Goal: Task Accomplishment & Management: Use online tool/utility

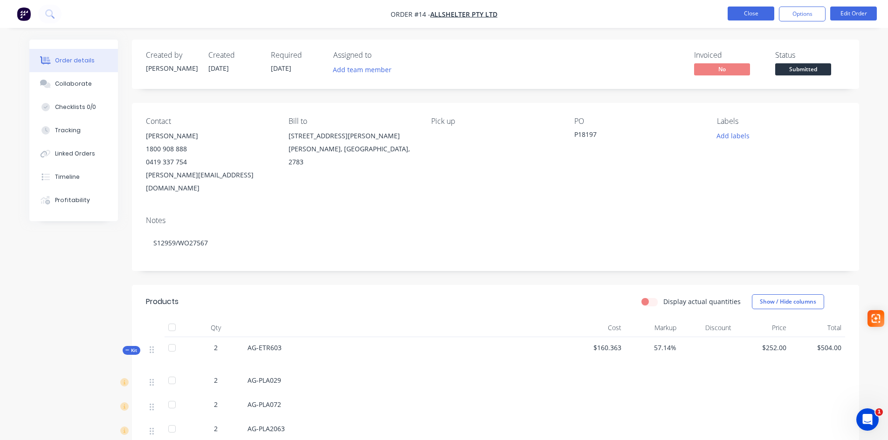
click at [762, 15] on button "Close" at bounding box center [751, 14] width 47 height 14
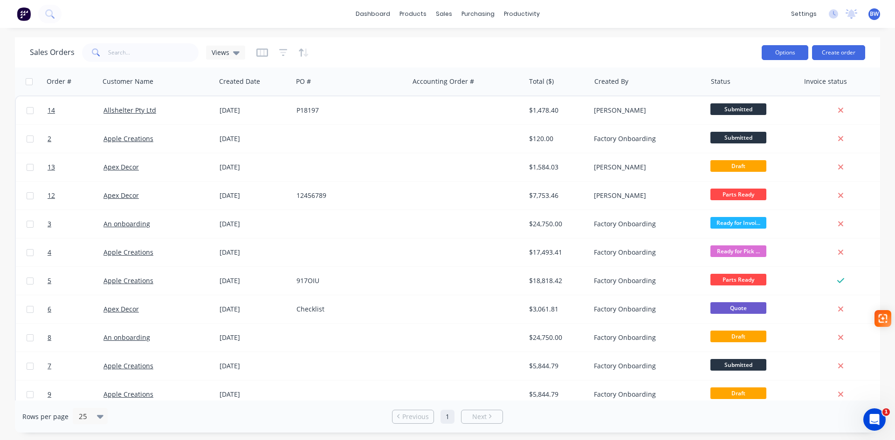
click at [786, 50] on button "Options" at bounding box center [785, 52] width 47 height 15
click at [715, 51] on div "Sales Orders Views" at bounding box center [392, 52] width 724 height 23
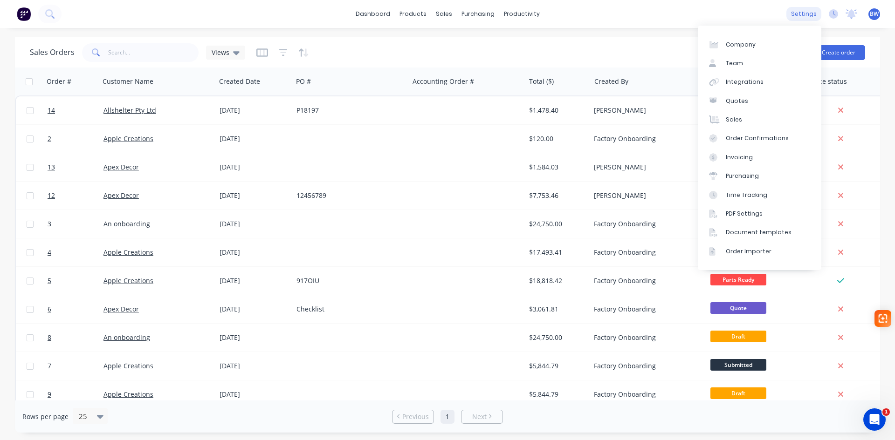
click at [798, 16] on div "settings" at bounding box center [803, 14] width 35 height 14
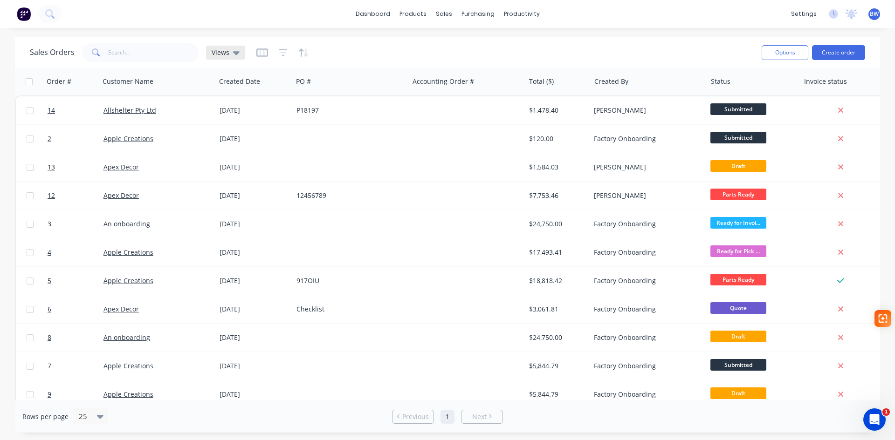
click at [234, 55] on icon at bounding box center [236, 53] width 7 height 4
click at [403, 45] on div "Sales Orders Views" at bounding box center [392, 52] width 724 height 23
click at [547, 85] on div at bounding box center [556, 81] width 55 height 19
click at [236, 54] on icon at bounding box center [236, 53] width 7 height 4
click at [323, 133] on button "edit" at bounding box center [325, 132] width 12 height 10
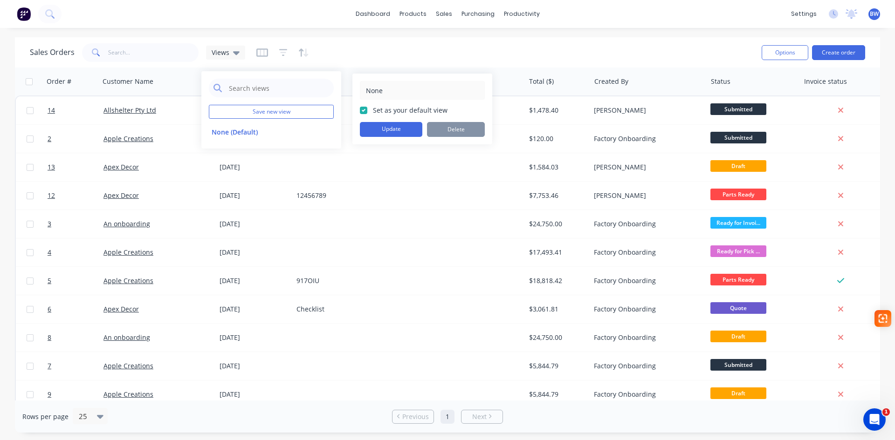
click at [497, 58] on div "Sales Orders Views" at bounding box center [392, 52] width 724 height 23
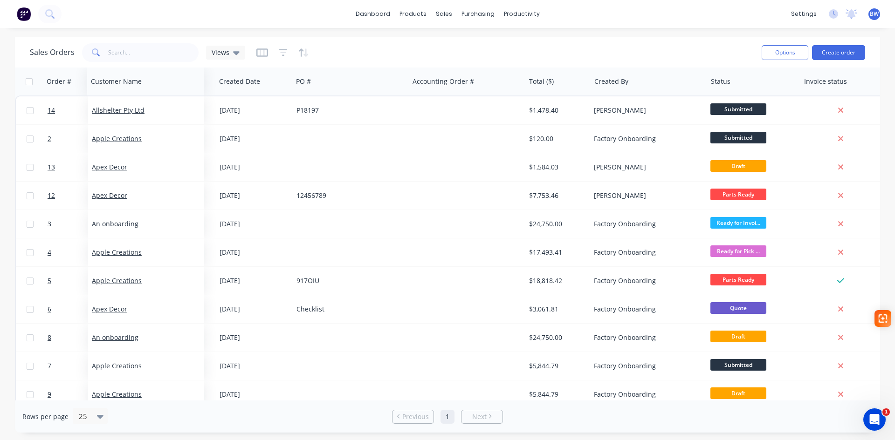
drag, startPoint x: 134, startPoint y: 82, endPoint x: 122, endPoint y: 93, distance: 16.2
click at [122, 93] on div "Customer Name" at bounding box center [145, 82] width 117 height 28
click at [64, 81] on div "Order #" at bounding box center [59, 81] width 25 height 9
click at [60, 82] on div "Order #" at bounding box center [59, 81] width 25 height 9
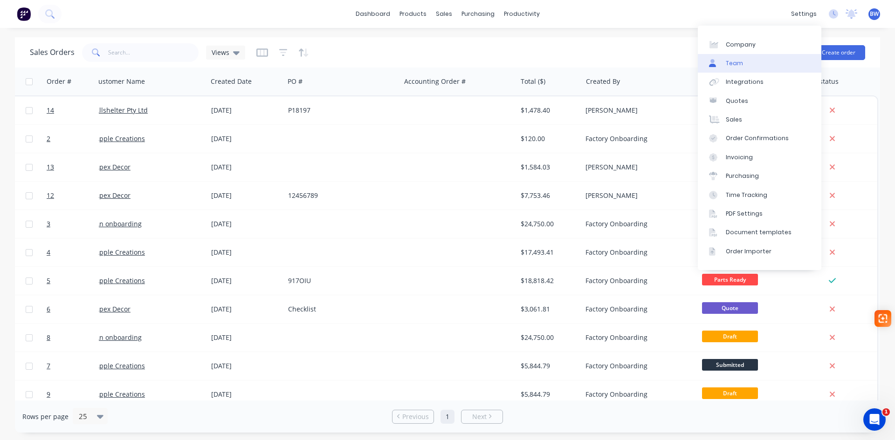
click at [747, 60] on link "Team" at bounding box center [760, 63] width 124 height 19
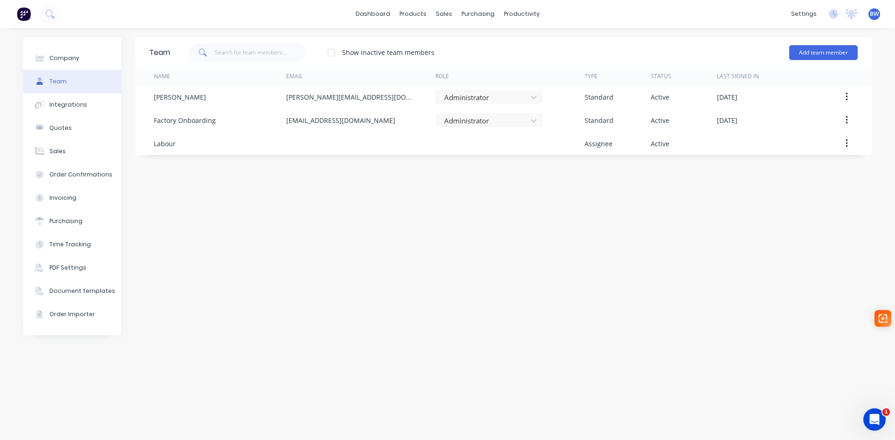
click at [439, 300] on div "Team Show inactive team members Add team member Name Email Role Type Status Las…" at bounding box center [503, 234] width 736 height 394
click at [817, 49] on button "Add team member" at bounding box center [823, 52] width 69 height 15
click at [776, 74] on div "Standard team member A team member that can login to Factory" at bounding box center [783, 80] width 132 height 27
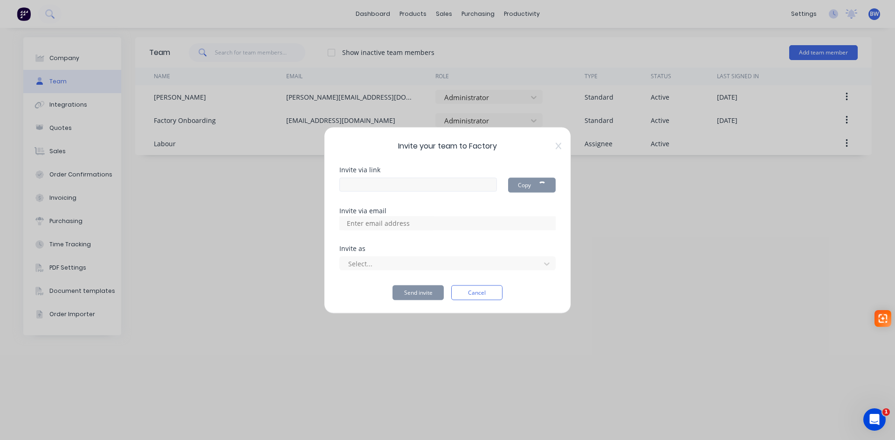
type input "https://app.factory.app/invite/qKwvbzGK"
click at [356, 264] on div at bounding box center [441, 264] width 188 height 12
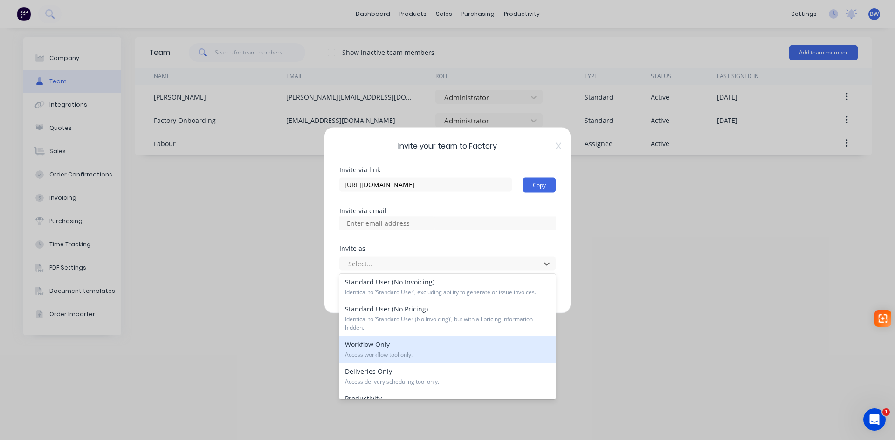
scroll to position [139, 0]
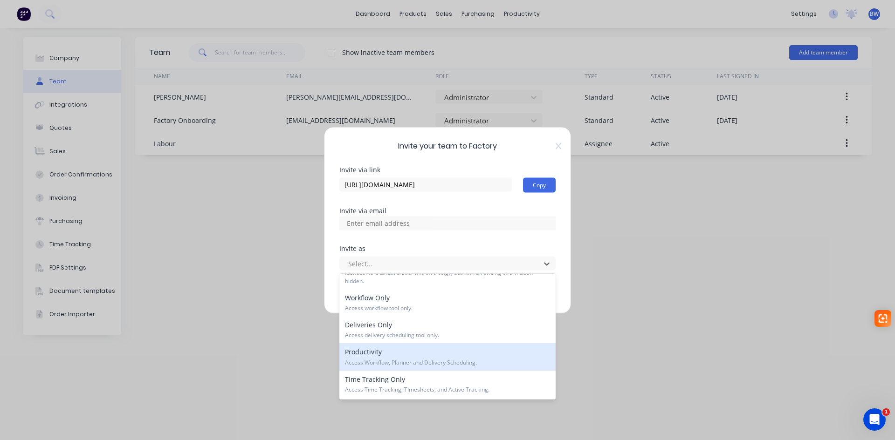
click at [367, 363] on span "Access Workflow, Planner and Delivery Scheduling." at bounding box center [447, 363] width 205 height 8
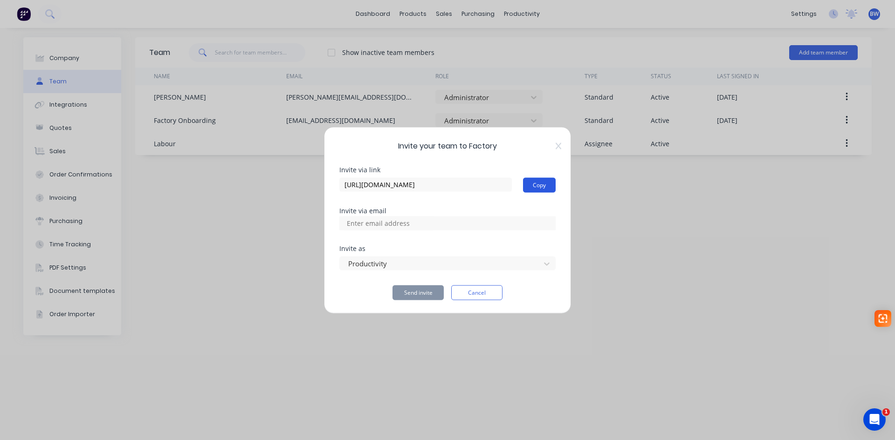
click at [536, 180] on button "Copy" at bounding box center [539, 185] width 33 height 15
click at [477, 294] on button "Cancel" at bounding box center [476, 292] width 51 height 15
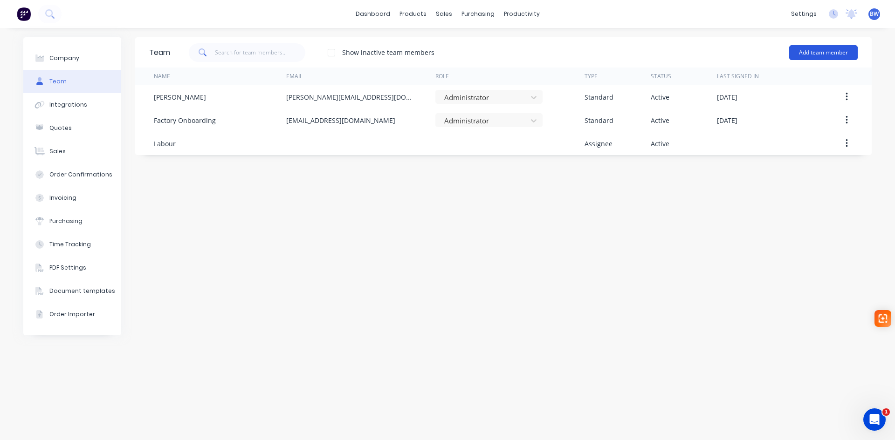
click at [829, 54] on button "Add team member" at bounding box center [823, 52] width 69 height 15
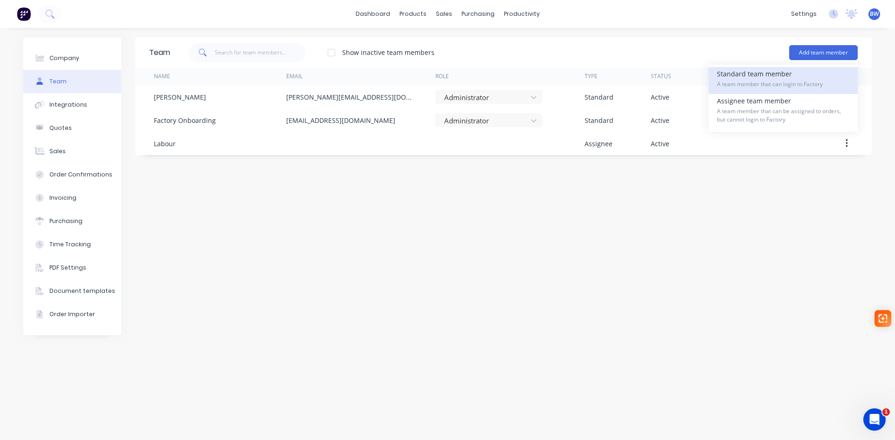
click at [762, 81] on span "A team member that can login to Factory" at bounding box center [783, 84] width 132 height 8
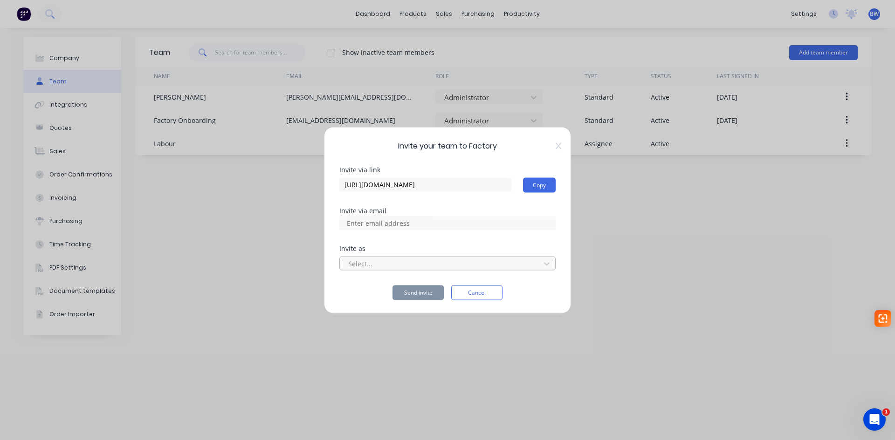
click at [352, 262] on div at bounding box center [441, 264] width 188 height 12
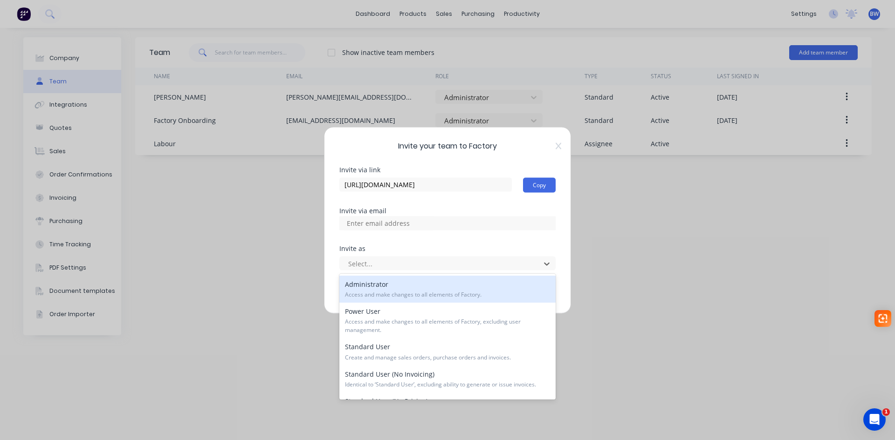
click at [677, 281] on div "Invite your team to Factory Invite via link https://app.factory.app/invite/VIl2…" at bounding box center [447, 220] width 895 height 440
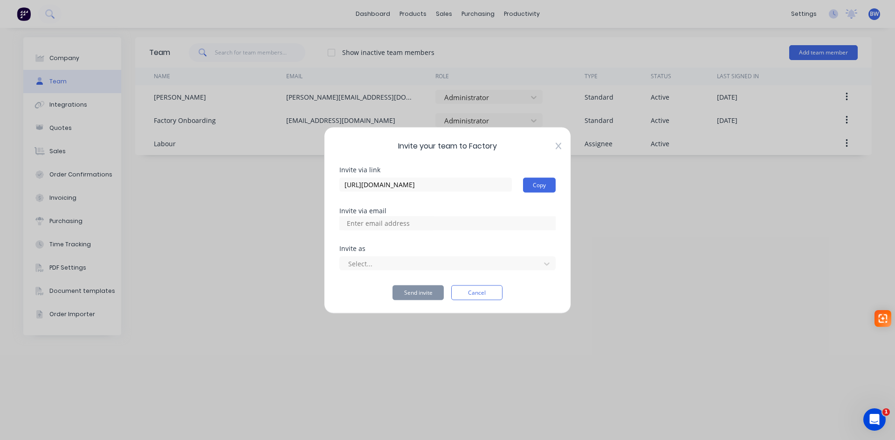
click at [556, 146] on icon at bounding box center [559, 145] width 6 height 7
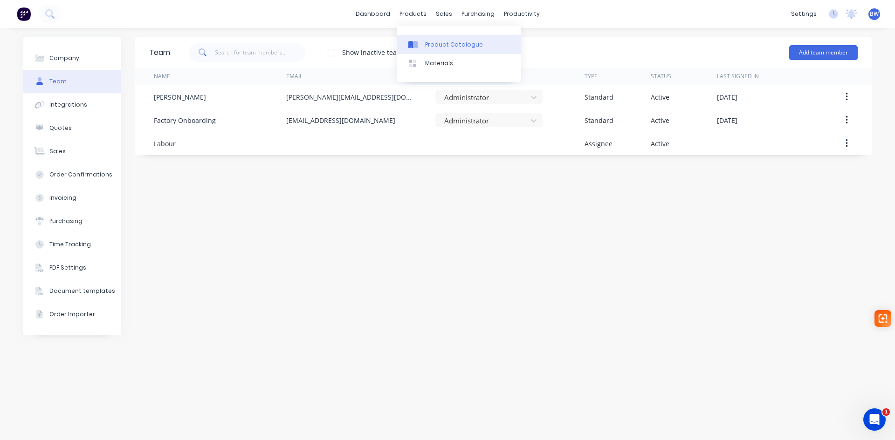
click at [423, 40] on link "Product Catalogue" at bounding box center [459, 44] width 124 height 19
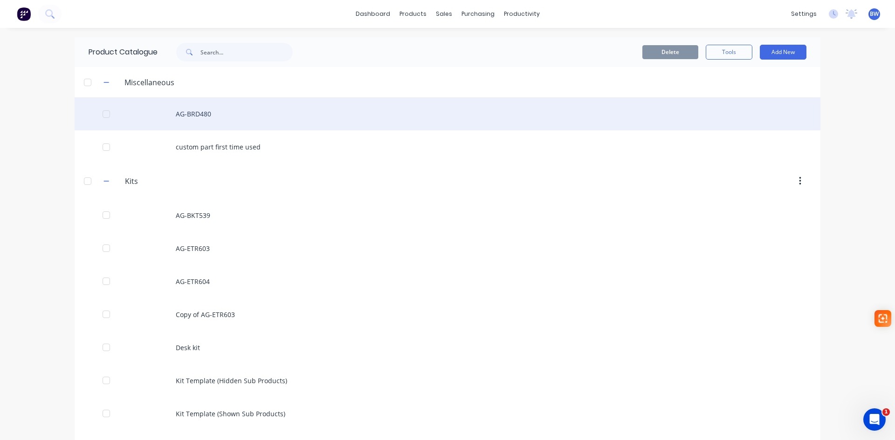
click at [196, 116] on div "AG-BRD480" at bounding box center [448, 113] width 746 height 33
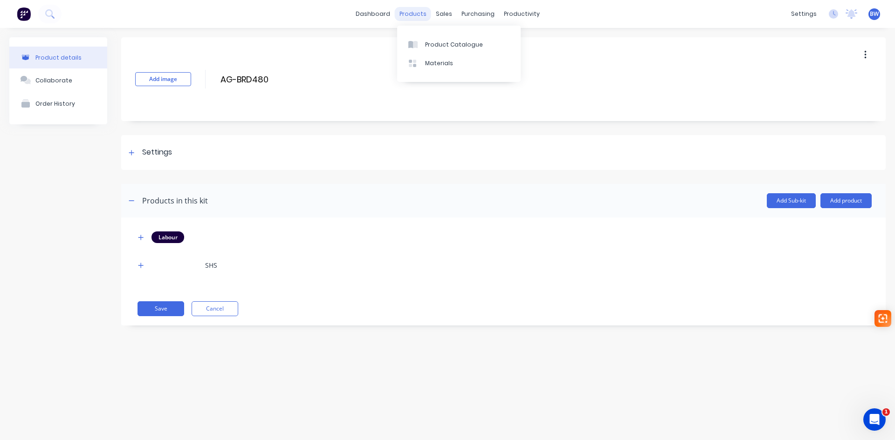
click at [409, 14] on div "products" at bounding box center [413, 14] width 36 height 14
click at [439, 48] on div "Product Catalogue" at bounding box center [454, 45] width 58 height 8
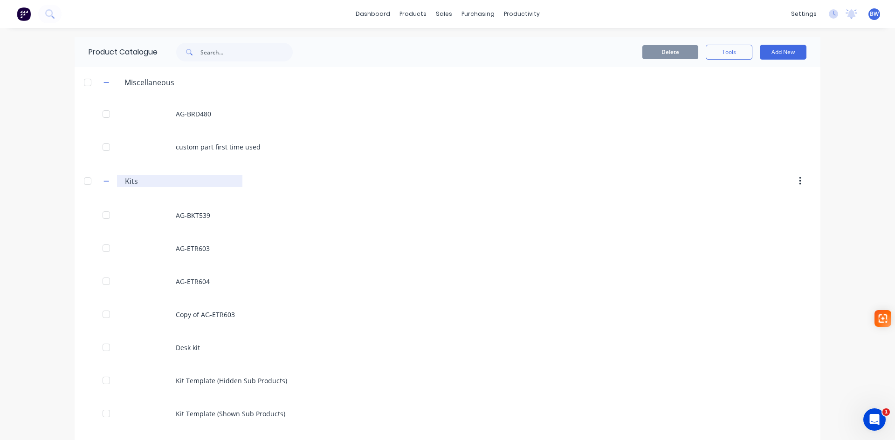
click at [137, 183] on input "Kits" at bounding box center [180, 181] width 110 height 11
drag, startPoint x: 137, startPoint y: 183, endPoint x: 117, endPoint y: 183, distance: 20.5
click at [117, 183] on div "Kits Kits" at bounding box center [179, 181] width 125 height 12
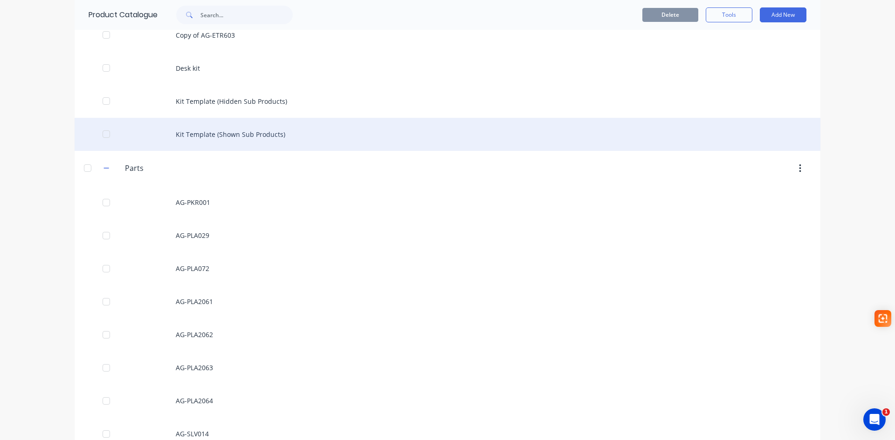
scroll to position [499, 0]
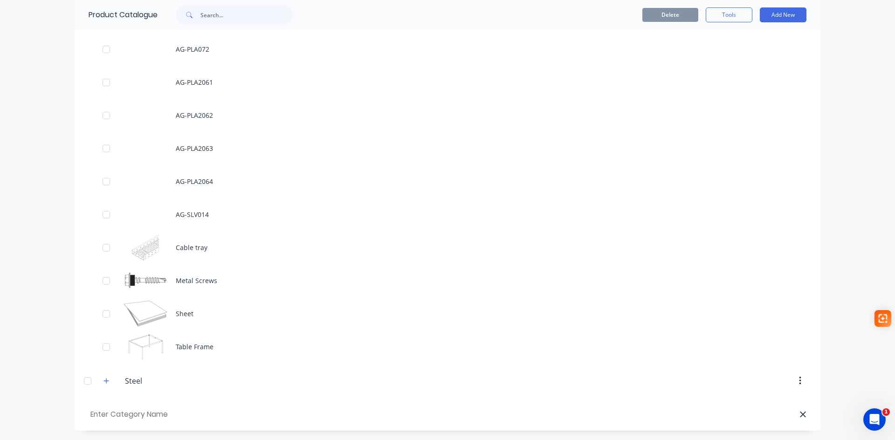
click at [127, 412] on input "text" at bounding box center [141, 415] width 105 height 14
type input "BRD"
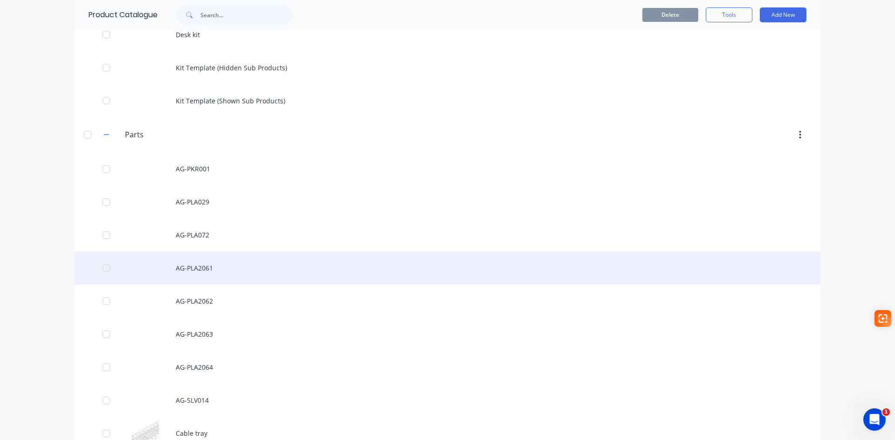
scroll to position [313, 0]
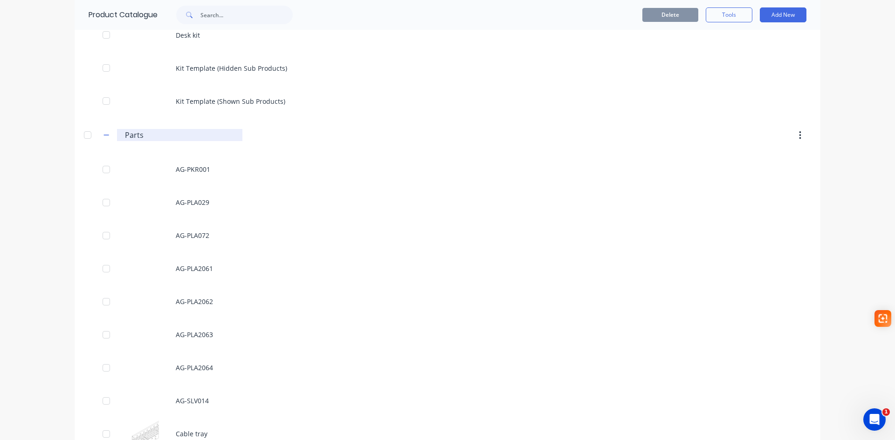
click at [137, 133] on input "Parts" at bounding box center [180, 135] width 110 height 11
drag, startPoint x: 143, startPoint y: 134, endPoint x: 127, endPoint y: 137, distance: 16.6
click at [127, 137] on input "Parts" at bounding box center [180, 135] width 110 height 11
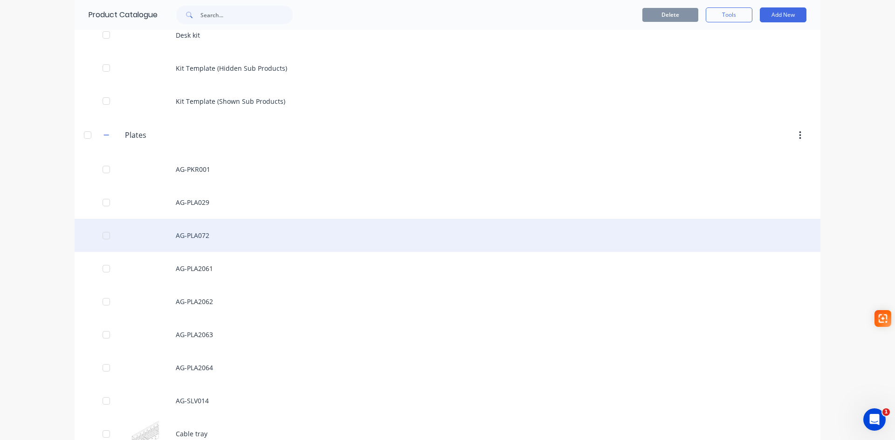
type input "Plates"
click at [274, 221] on div "AG-PLA072" at bounding box center [448, 235] width 746 height 33
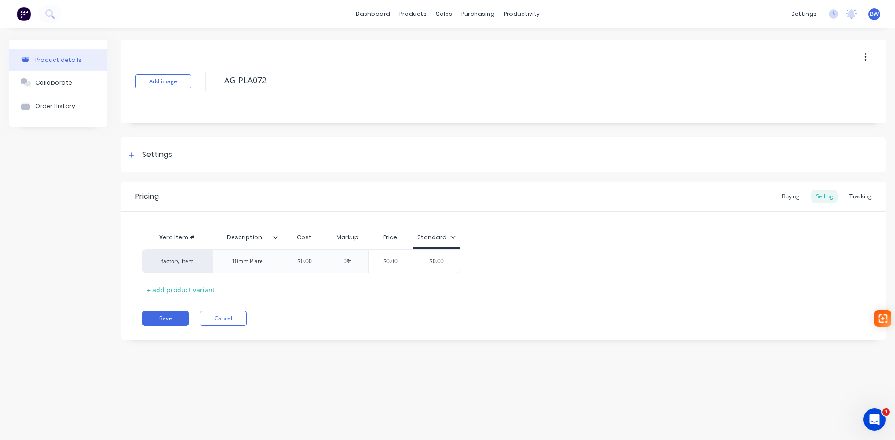
click at [65, 62] on div "Product details" at bounding box center [58, 59] width 46 height 7
type textarea "x"
click at [413, 41] on icon at bounding box center [412, 45] width 9 height 8
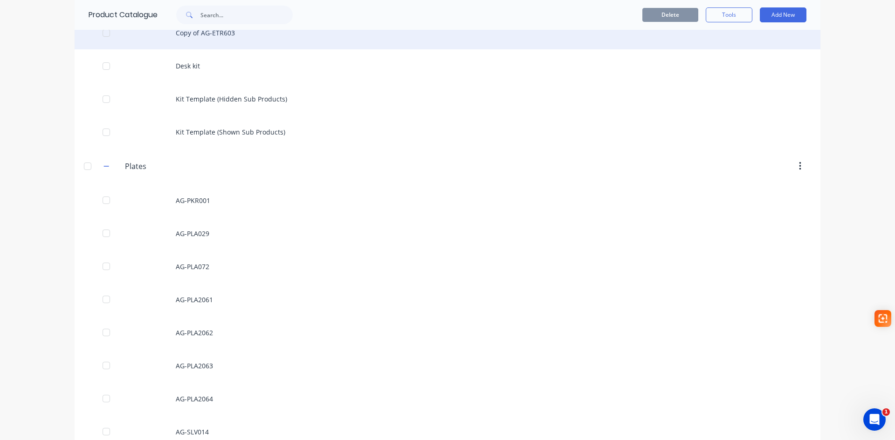
scroll to position [326, 0]
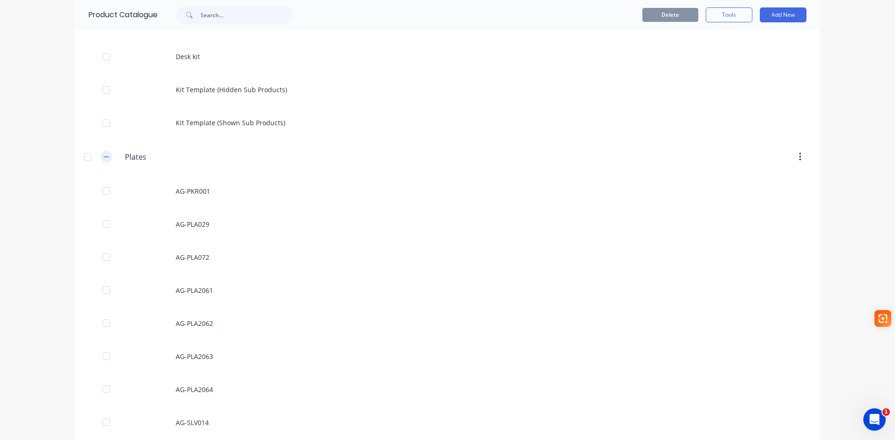
click at [103, 160] on icon "button" at bounding box center [106, 157] width 6 height 7
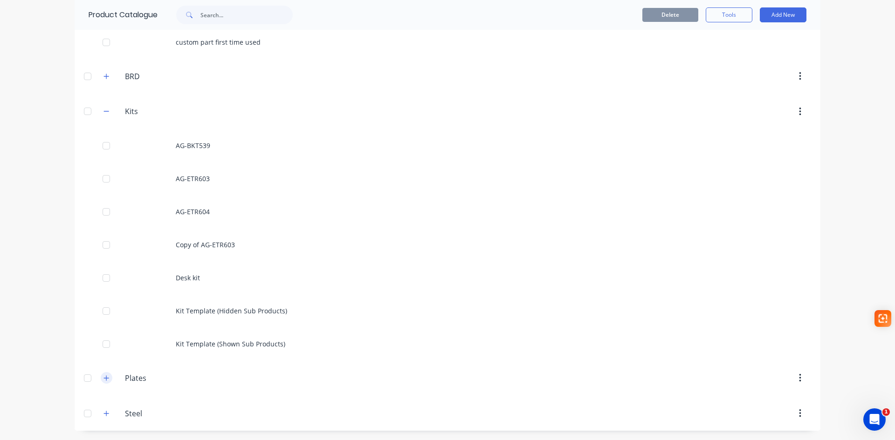
scroll to position [105, 0]
click at [133, 112] on input "Kits" at bounding box center [180, 111] width 110 height 11
drag, startPoint x: 136, startPoint y: 111, endPoint x: 118, endPoint y: 112, distance: 17.7
click at [118, 112] on div "Kits Kits" at bounding box center [179, 111] width 125 height 12
type input "ETR"
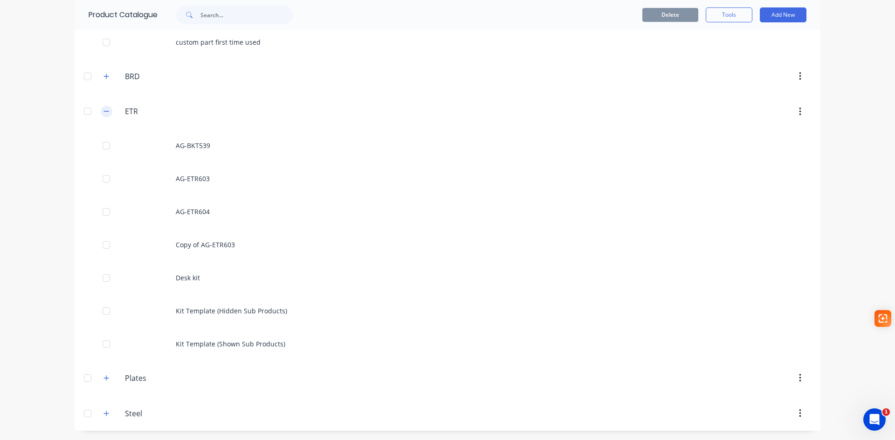
click at [104, 109] on icon "button" at bounding box center [106, 111] width 6 height 7
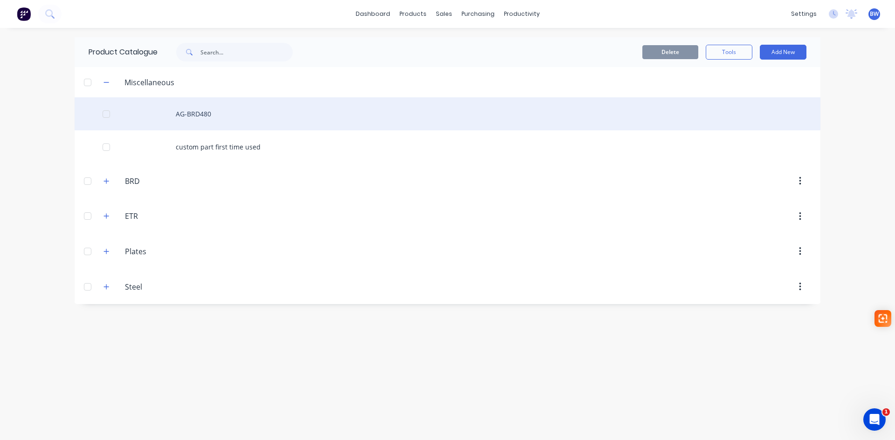
scroll to position [0, 0]
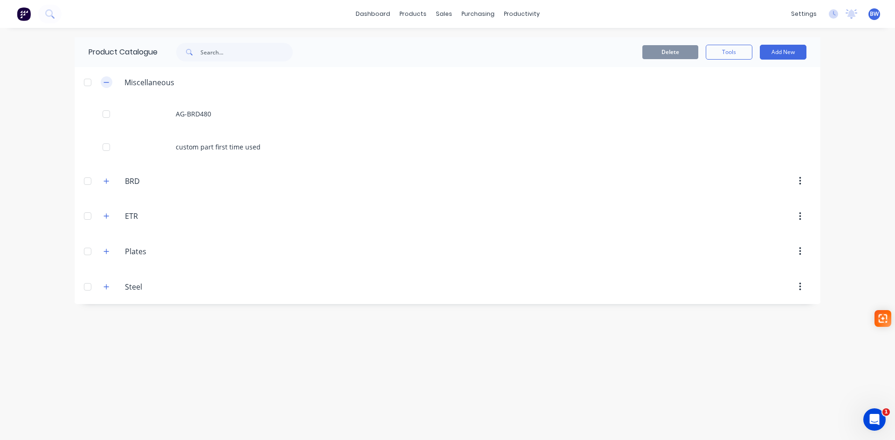
click at [104, 83] on icon "button" at bounding box center [106, 82] width 6 height 7
click at [787, 52] on button "Add New" at bounding box center [783, 52] width 47 height 15
click at [754, 78] on div "Category" at bounding box center [762, 76] width 72 height 14
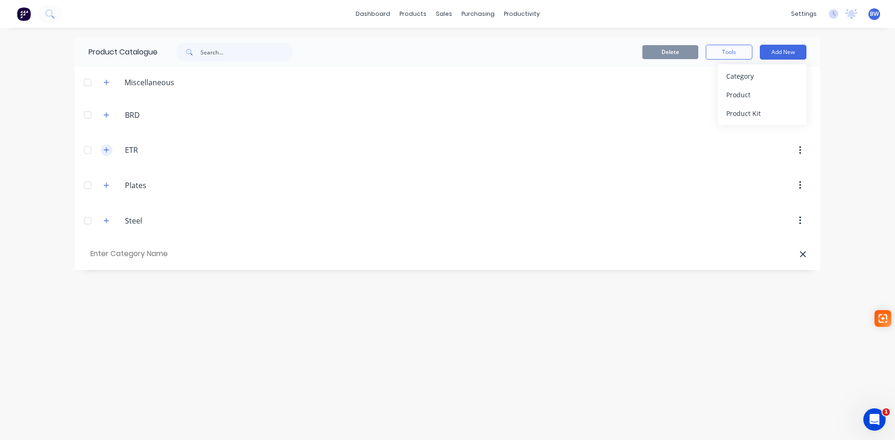
click at [108, 148] on icon "button" at bounding box center [106, 150] width 6 height 7
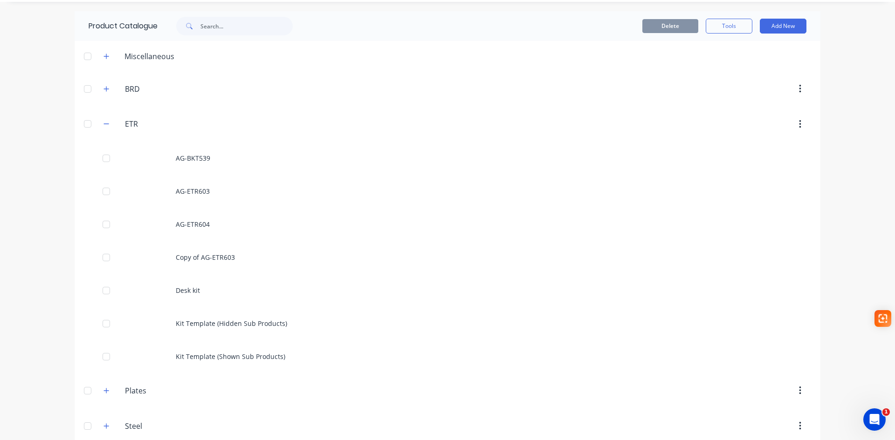
scroll to position [71, 0]
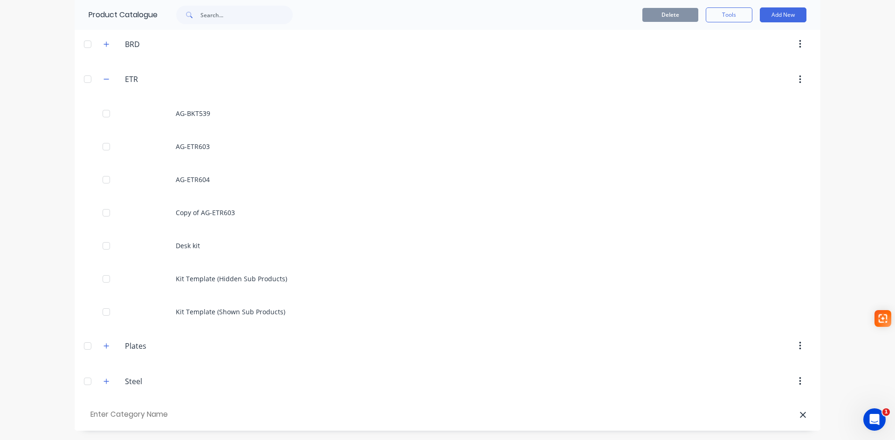
click at [141, 416] on input "text" at bounding box center [141, 415] width 105 height 14
type input "BKT"
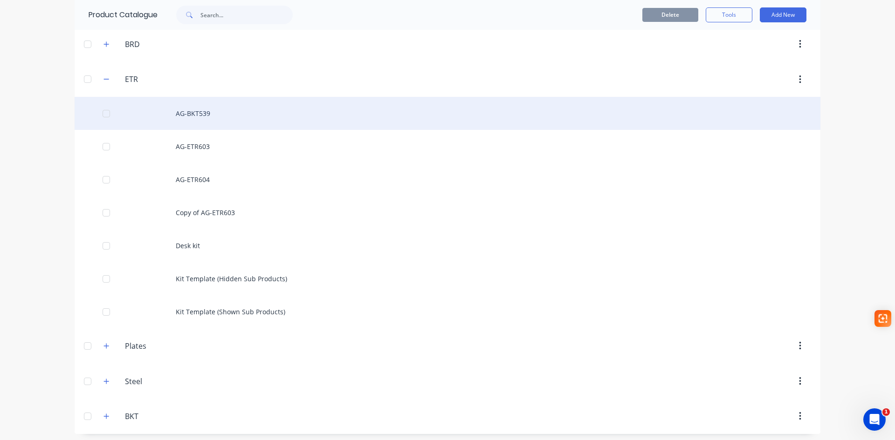
click at [199, 117] on div "AG-BKT539" at bounding box center [448, 113] width 746 height 33
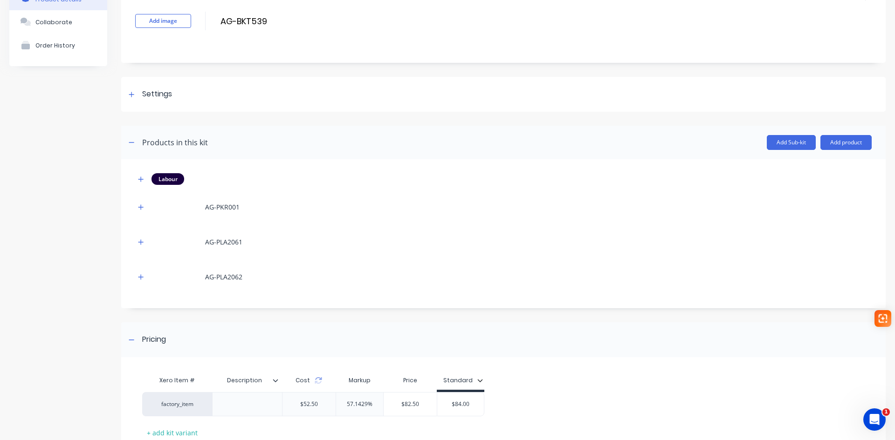
scroll to position [124, 0]
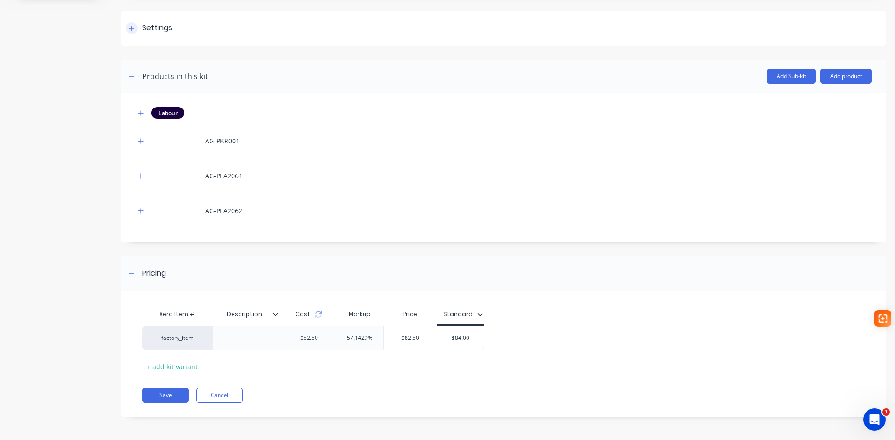
click at [153, 27] on div "Settings" at bounding box center [157, 28] width 30 height 12
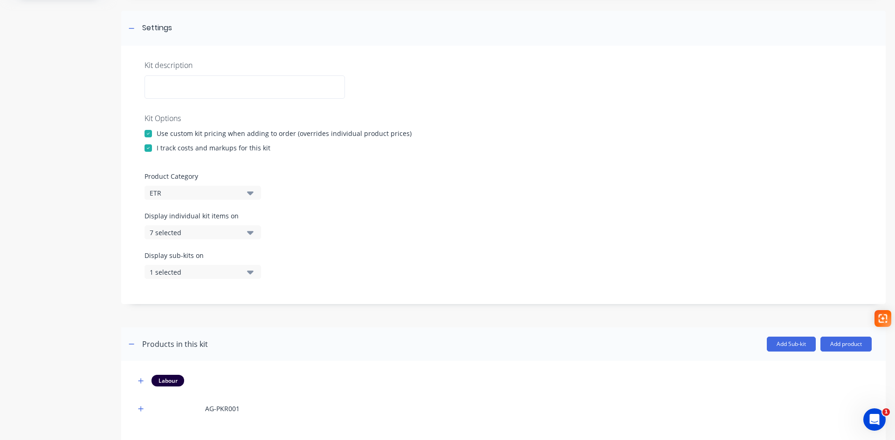
click at [247, 190] on button "ETR" at bounding box center [202, 193] width 117 height 14
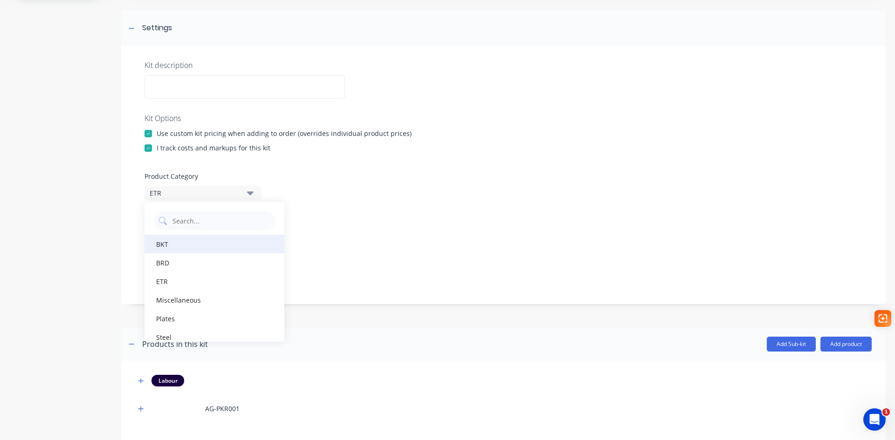
click at [236, 246] on div "BKT" at bounding box center [214, 244] width 140 height 19
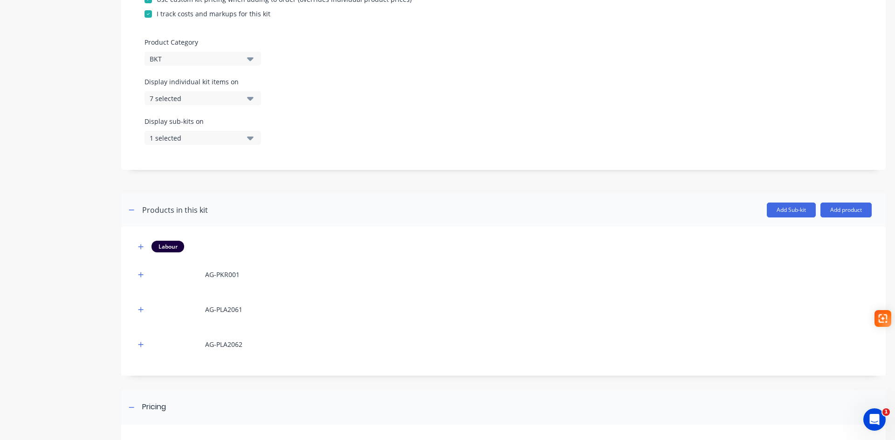
scroll to position [392, 0]
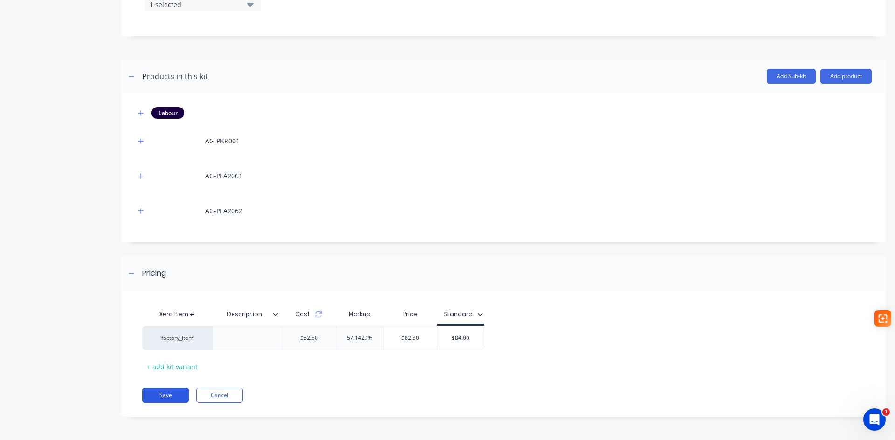
click at [162, 398] on button "Save" at bounding box center [165, 395] width 47 height 15
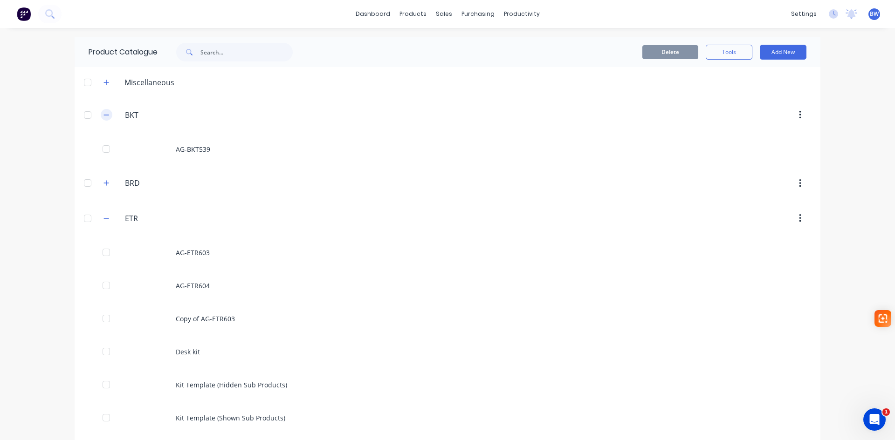
click at [103, 114] on icon "button" at bounding box center [106, 115] width 6 height 7
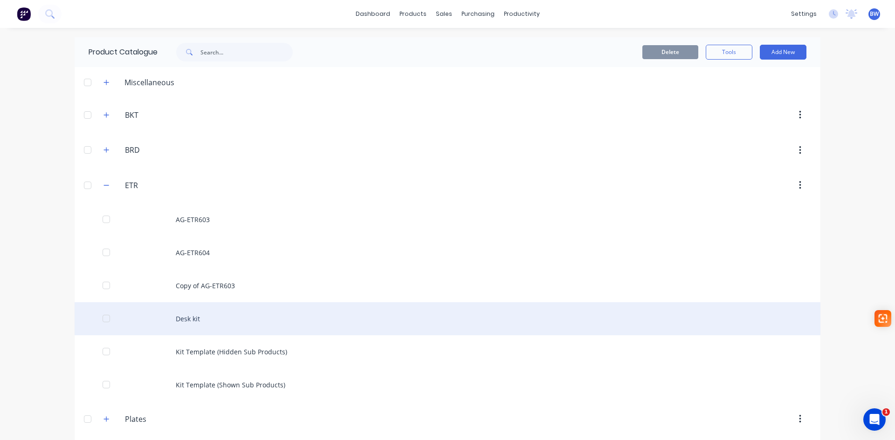
click at [186, 318] on div "Desk kit" at bounding box center [448, 318] width 746 height 33
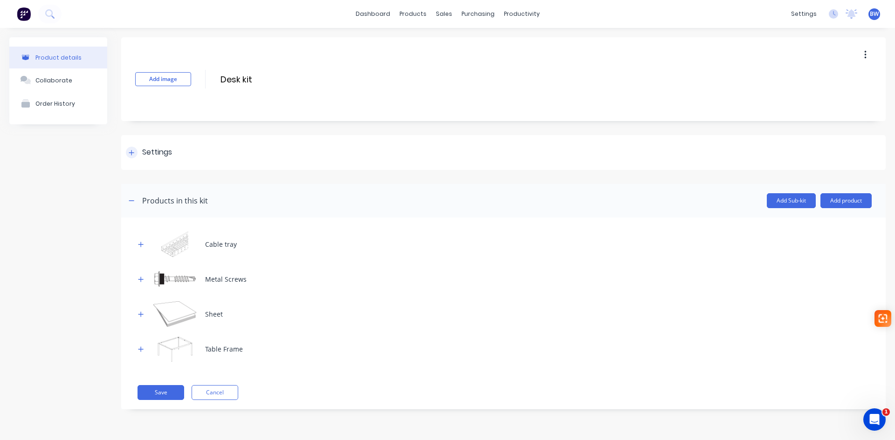
click at [214, 156] on div "Settings" at bounding box center [503, 152] width 764 height 35
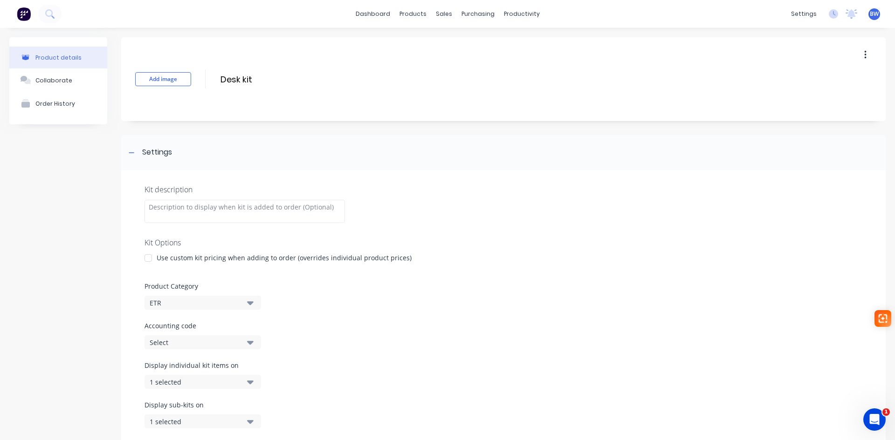
click at [250, 300] on icon "button" at bounding box center [250, 303] width 7 height 10
click at [205, 257] on div "Miscellaneous" at bounding box center [214, 254] width 140 height 19
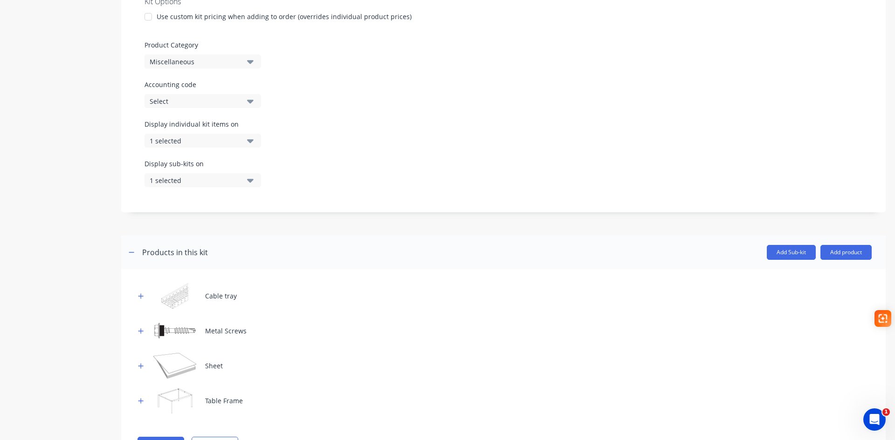
scroll to position [286, 0]
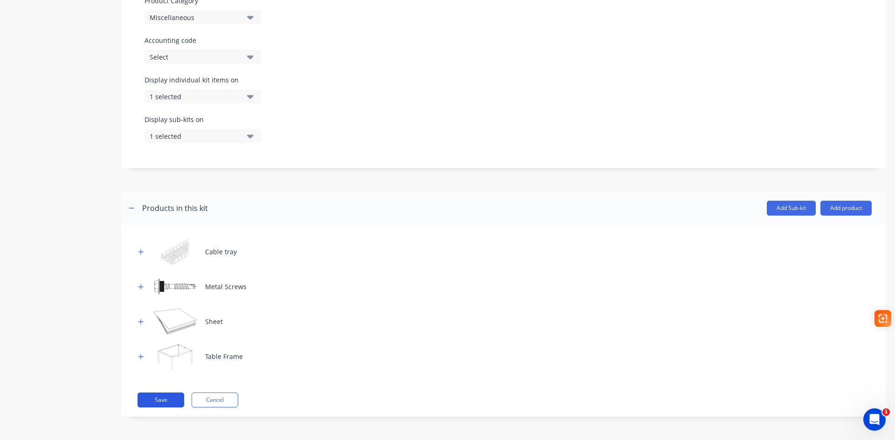
click at [158, 393] on button "Save" at bounding box center [160, 400] width 47 height 15
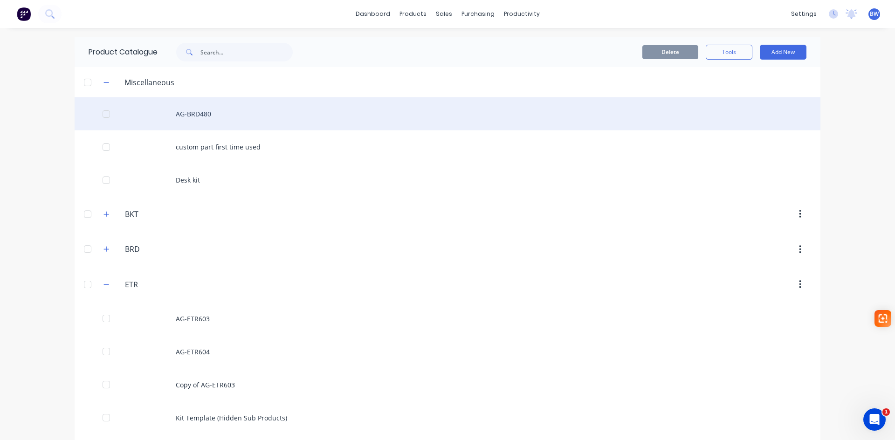
click at [203, 111] on div "AG-BRD480" at bounding box center [448, 113] width 746 height 33
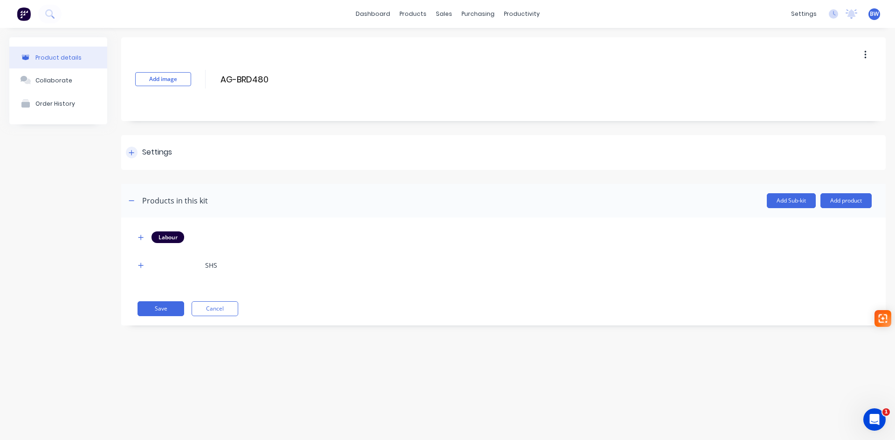
click at [157, 148] on div "Settings" at bounding box center [157, 153] width 30 height 12
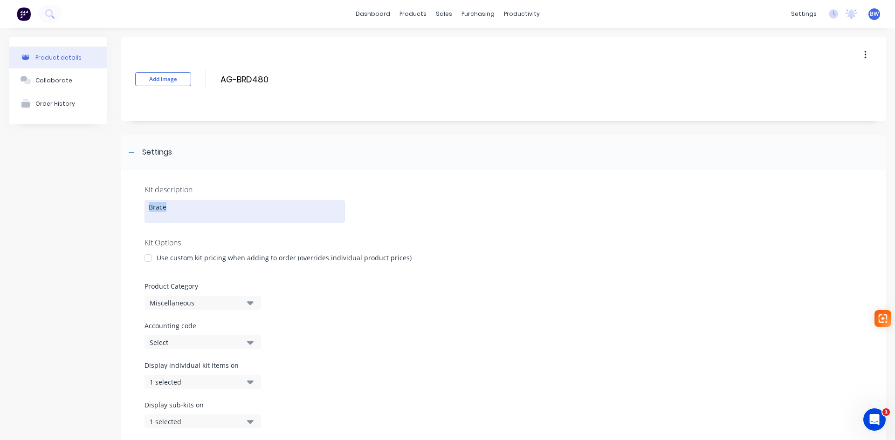
drag, startPoint x: 169, startPoint y: 208, endPoint x: 118, endPoint y: 208, distance: 51.3
click at [118, 208] on div "Product details Collaborate Order History Add image AG-BRD480 AG-BRD480 Enter k…" at bounding box center [447, 335] width 876 height 596
click at [323, 290] on div "Product Category Miscellaneous" at bounding box center [503, 296] width 718 height 28
click at [147, 258] on div at bounding box center [148, 258] width 19 height 19
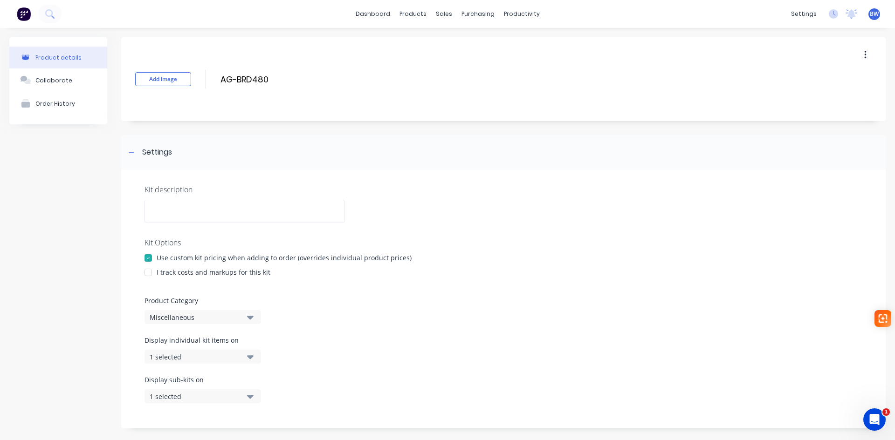
click at [149, 274] on div at bounding box center [148, 272] width 19 height 19
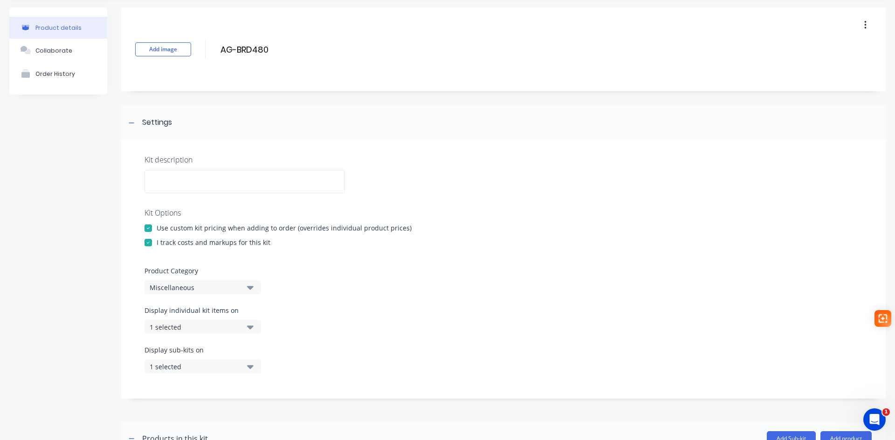
scroll to position [47, 0]
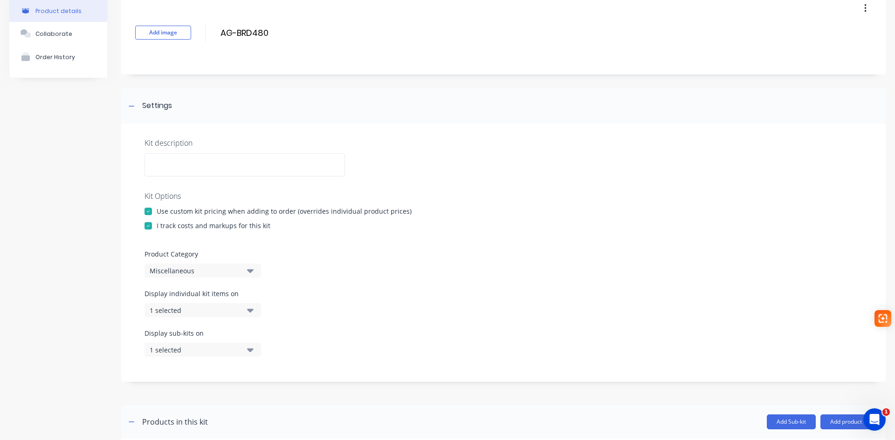
click at [250, 271] on icon "button" at bounding box center [250, 271] width 7 height 4
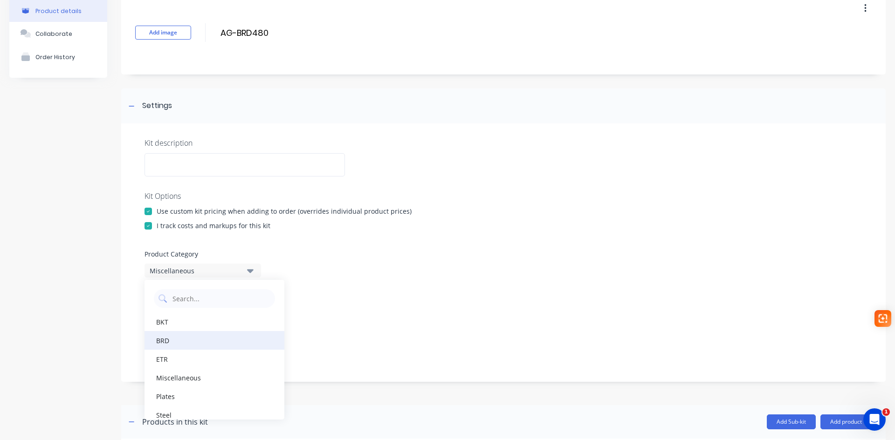
click at [186, 342] on div "BRD" at bounding box center [214, 340] width 140 height 19
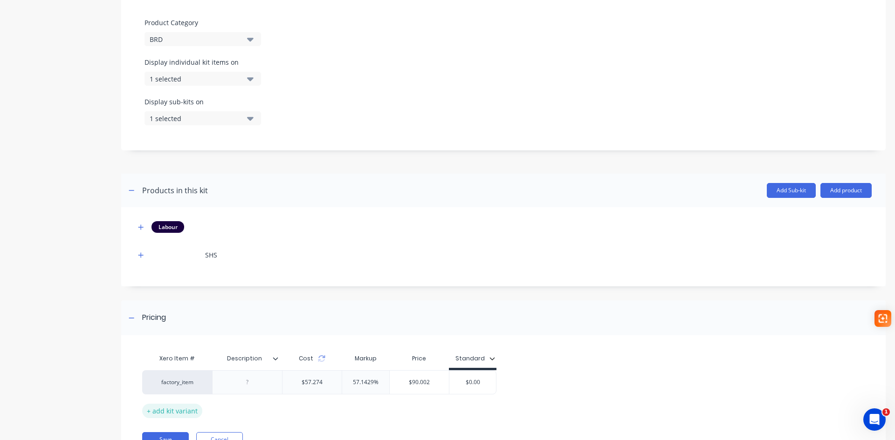
scroll to position [323, 0]
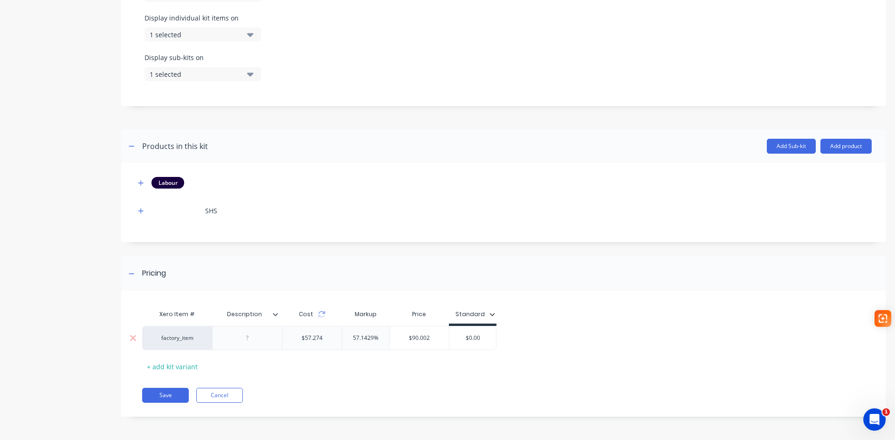
click at [481, 343] on div "$0.00" at bounding box center [472, 338] width 47 height 23
drag, startPoint x: 474, startPoint y: 338, endPoint x: 457, endPoint y: 338, distance: 16.8
click at [457, 338] on input "$0.0090" at bounding box center [474, 338] width 50 height 8
type input "90.00"
click at [568, 346] on div "factory_item $57.274 57.1429% $90.002 $90.00 90.00" at bounding box center [499, 338] width 715 height 24
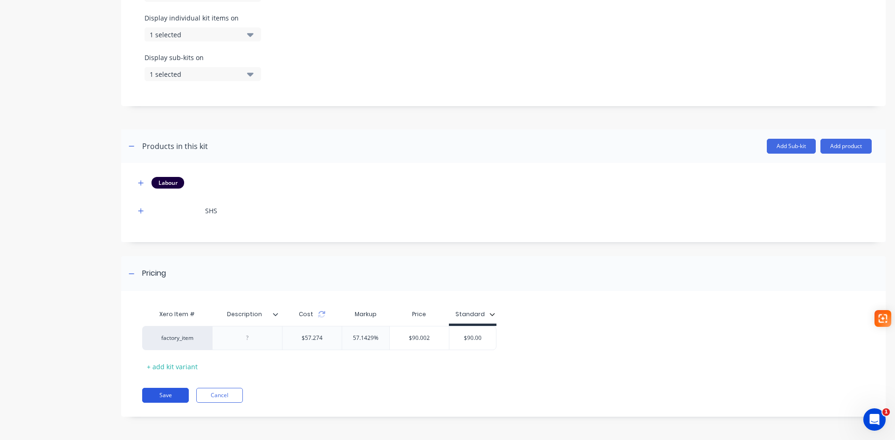
click at [158, 400] on button "Save" at bounding box center [165, 395] width 47 height 15
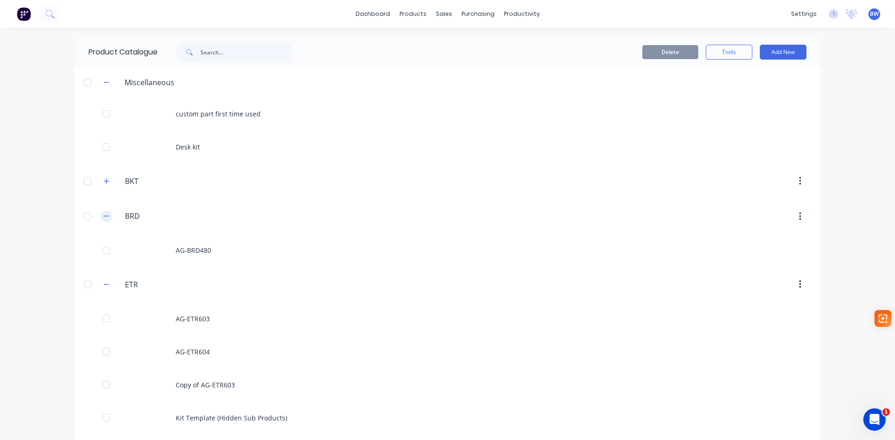
click at [104, 217] on icon "button" at bounding box center [106, 216] width 5 height 0
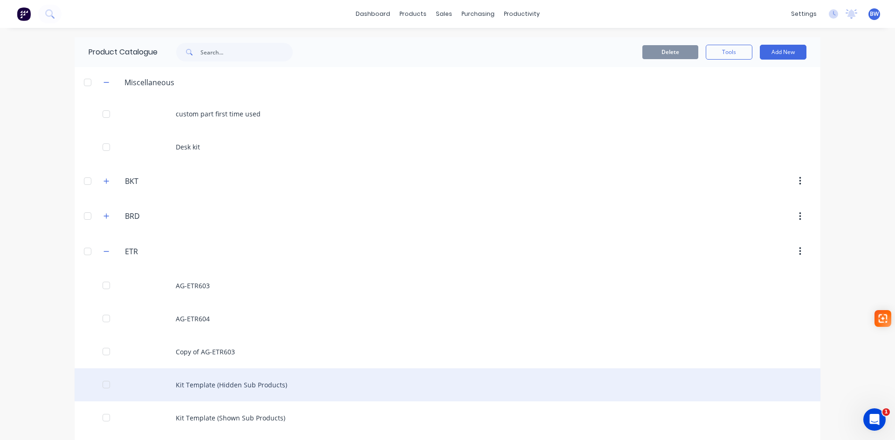
click at [190, 389] on div "Kit Template (Hidden Sub Products)" at bounding box center [448, 385] width 746 height 33
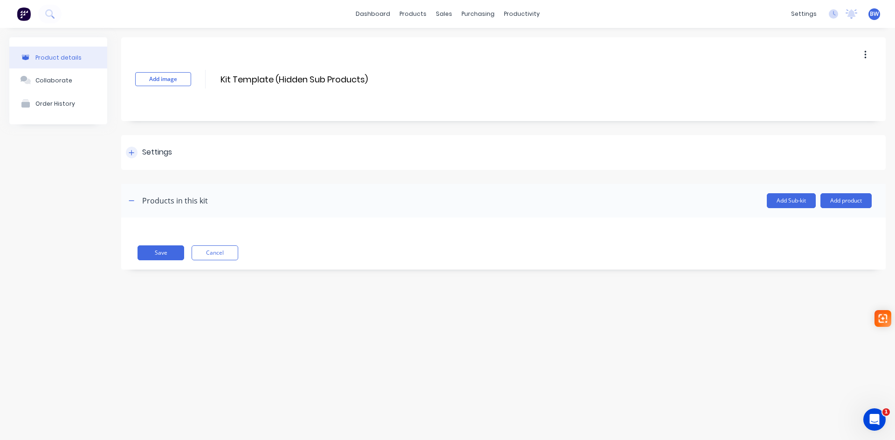
click at [153, 150] on div "Settings" at bounding box center [157, 153] width 30 height 12
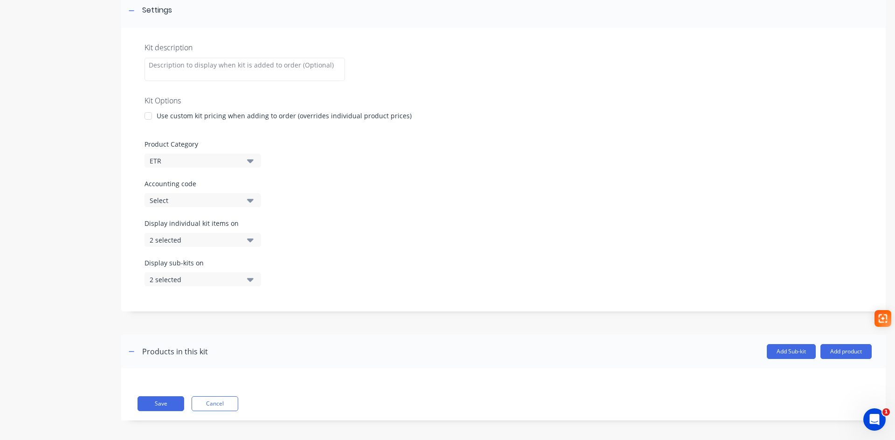
scroll to position [146, 0]
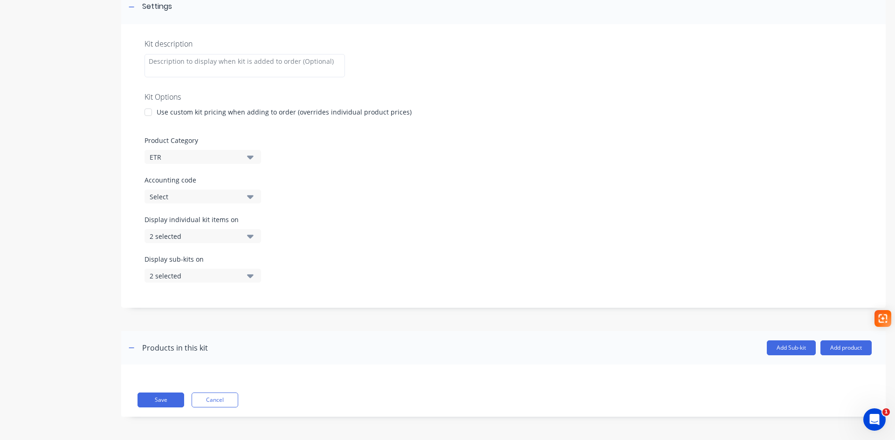
click at [206, 160] on div "ETR" at bounding box center [195, 157] width 90 height 10
click at [189, 267] on div "Miscellaneous" at bounding box center [214, 264] width 140 height 19
click at [165, 398] on button "Save" at bounding box center [160, 400] width 47 height 15
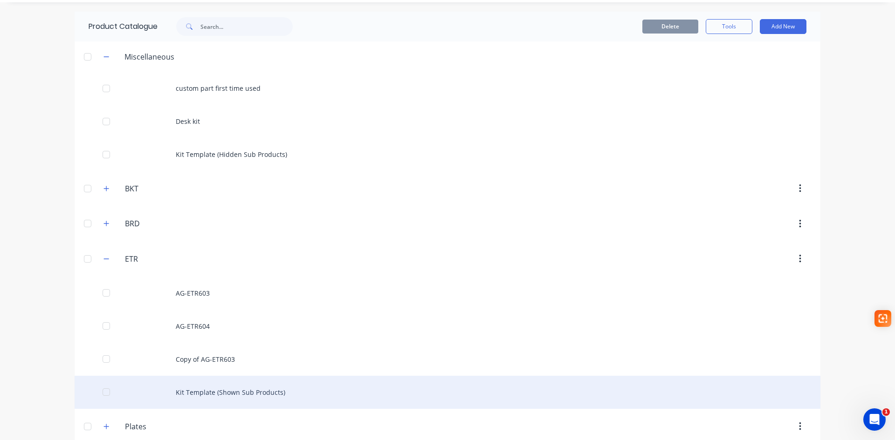
scroll to position [74, 0]
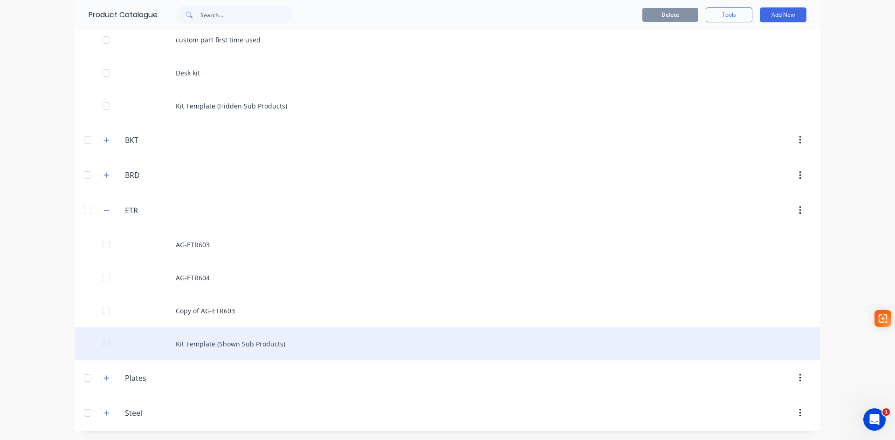
click at [191, 347] on div "Kit Template (Shown Sub Products)" at bounding box center [448, 344] width 746 height 33
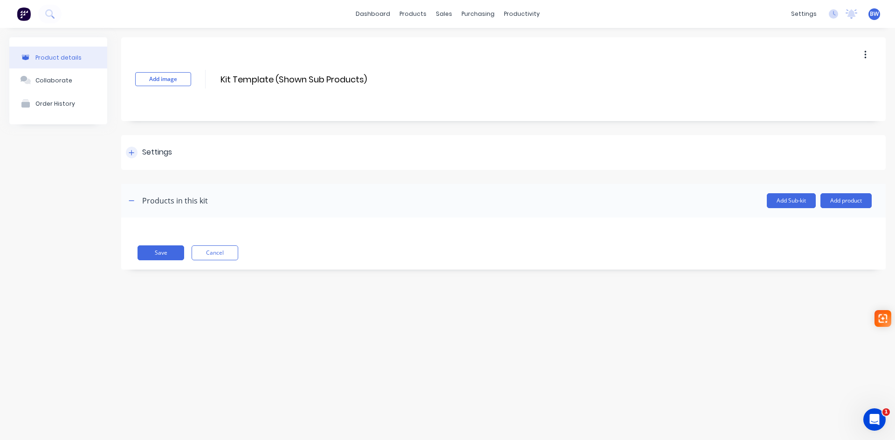
click at [161, 149] on div "Settings" at bounding box center [157, 153] width 30 height 12
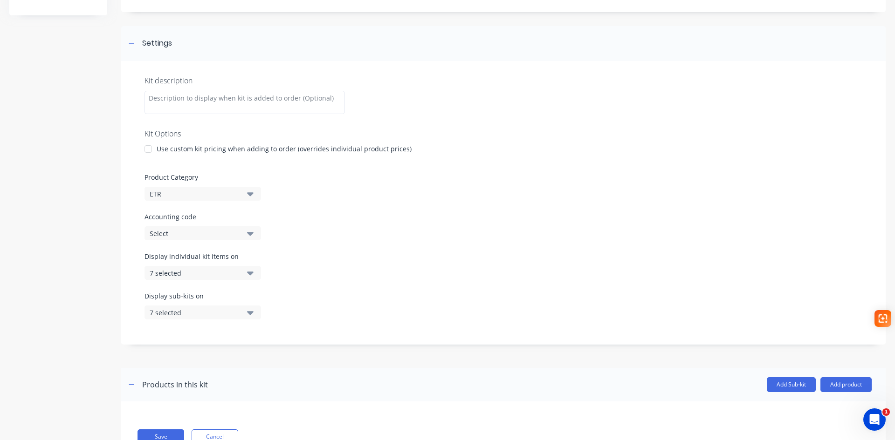
scroll to position [140, 0]
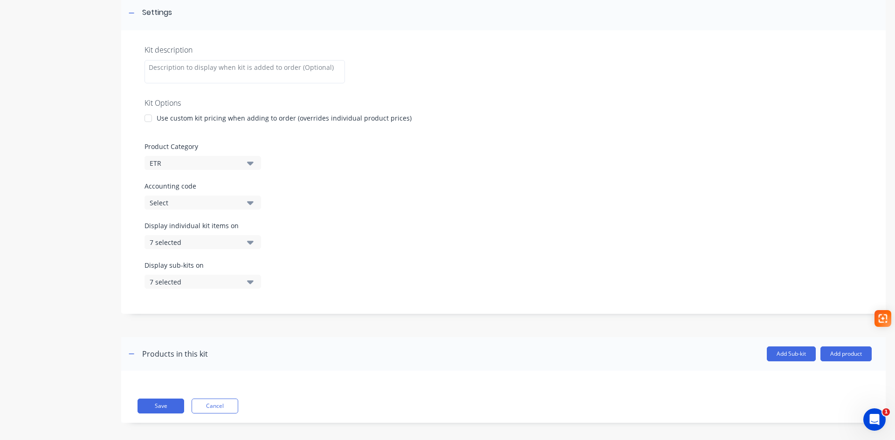
click at [183, 154] on div "Product Category ETR" at bounding box center [503, 156] width 718 height 28
click at [181, 162] on div "ETR" at bounding box center [195, 163] width 90 height 10
click at [177, 270] on div "Miscellaneous" at bounding box center [214, 270] width 140 height 19
click at [158, 410] on button "Save" at bounding box center [160, 406] width 47 height 15
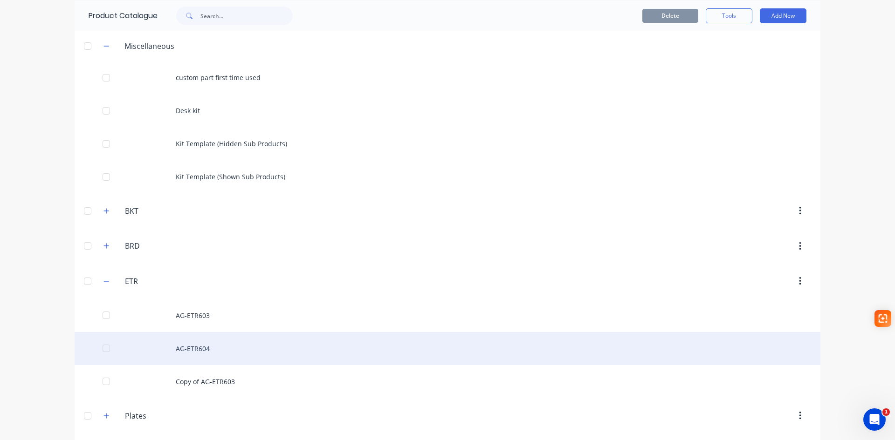
scroll to position [74, 0]
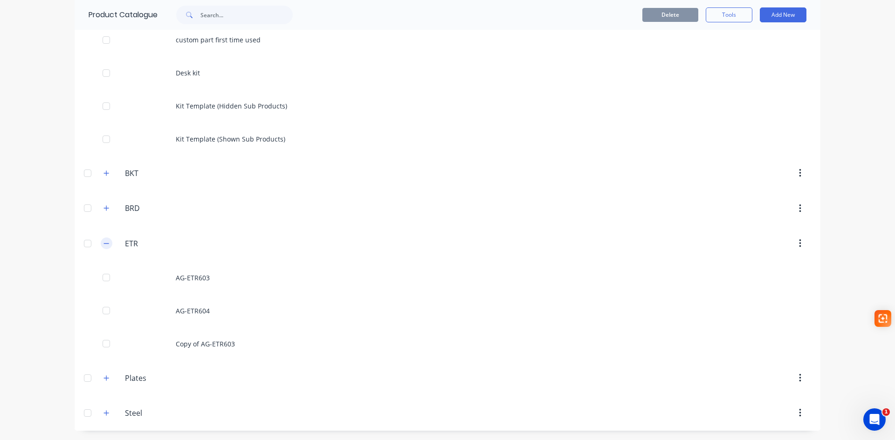
click at [103, 242] on icon "button" at bounding box center [106, 243] width 6 height 7
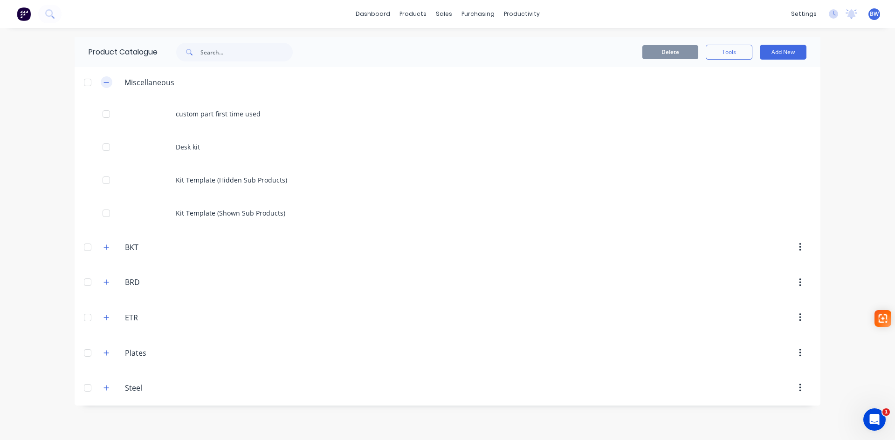
click at [107, 84] on icon "button" at bounding box center [106, 82] width 6 height 7
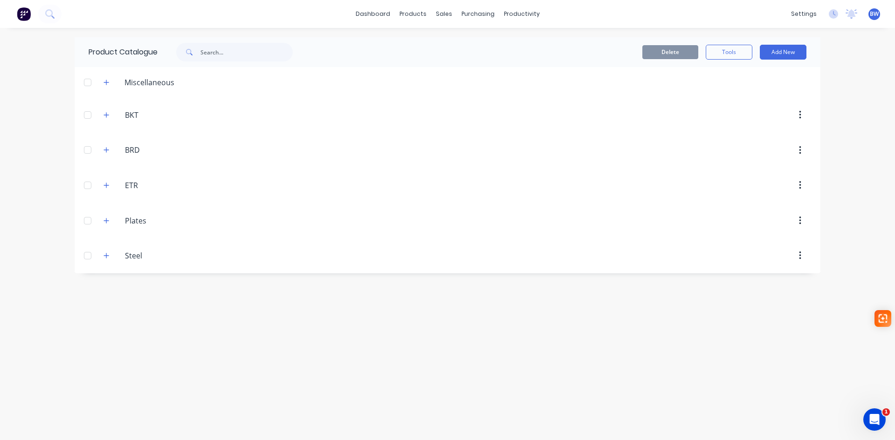
click at [801, 118] on button "button" at bounding box center [800, 115] width 22 height 17
click at [802, 79] on div at bounding box center [501, 82] width 639 height 12
click at [796, 84] on div at bounding box center [501, 82] width 639 height 12
click at [734, 53] on button "Tools" at bounding box center [729, 52] width 47 height 15
click at [789, 86] on div at bounding box center [501, 82] width 639 height 12
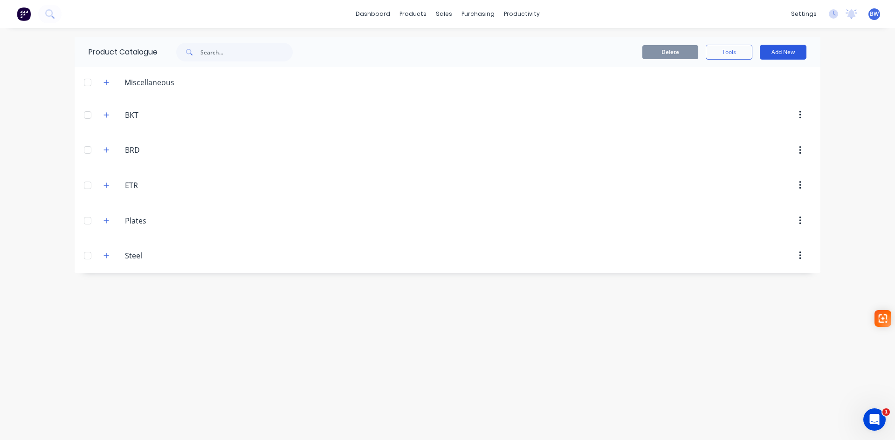
click at [790, 51] on button "Add New" at bounding box center [783, 52] width 47 height 15
click at [757, 96] on div "Product" at bounding box center [762, 95] width 72 height 14
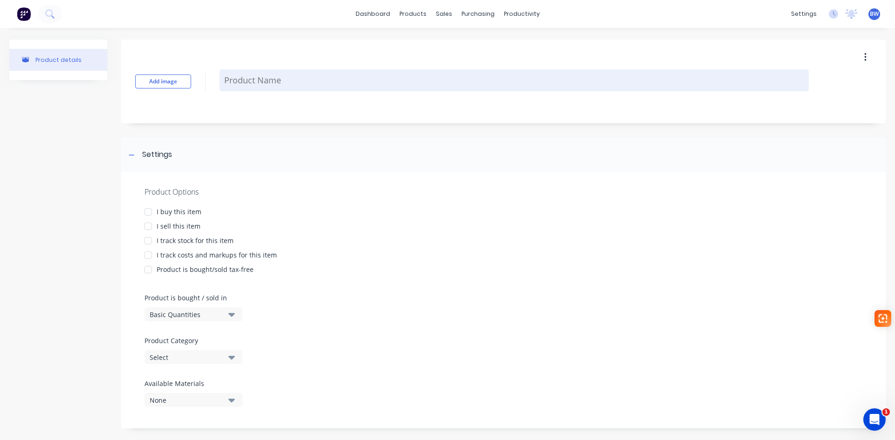
click at [243, 82] on textarea at bounding box center [514, 80] width 589 height 22
type textarea "x"
type textarea "A"
type textarea "x"
type textarea "AG"
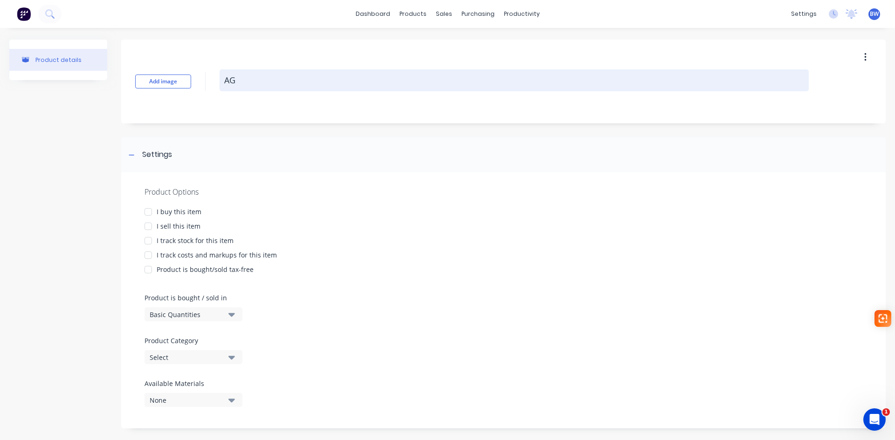
type textarea "x"
type textarea "AG-"
type textarea "x"
type textarea "AG-P"
type textarea "x"
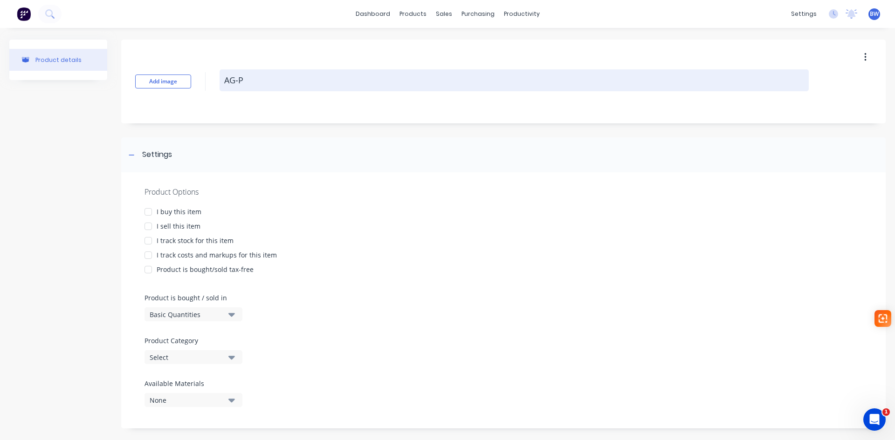
type textarea "AG-PL"
type textarea "x"
type textarea "AG-PLA"
type textarea "x"
type textarea "AG-PLA0"
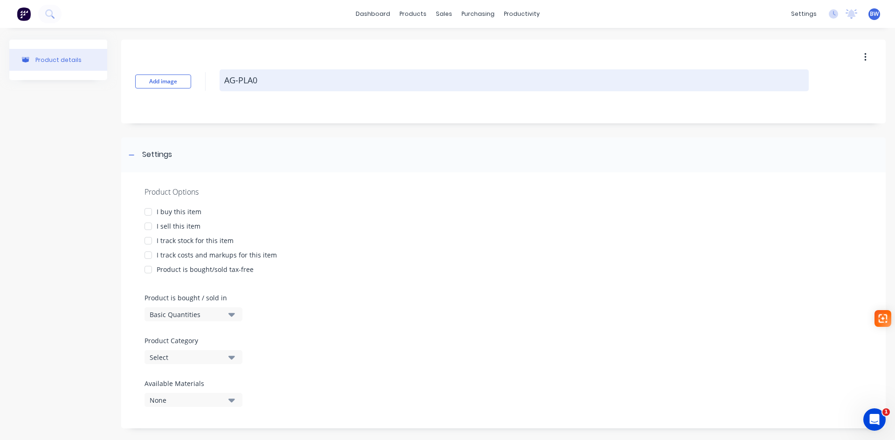
type textarea "x"
type textarea "AG-PLA00"
type textarea "x"
type textarea "AG-PLA001"
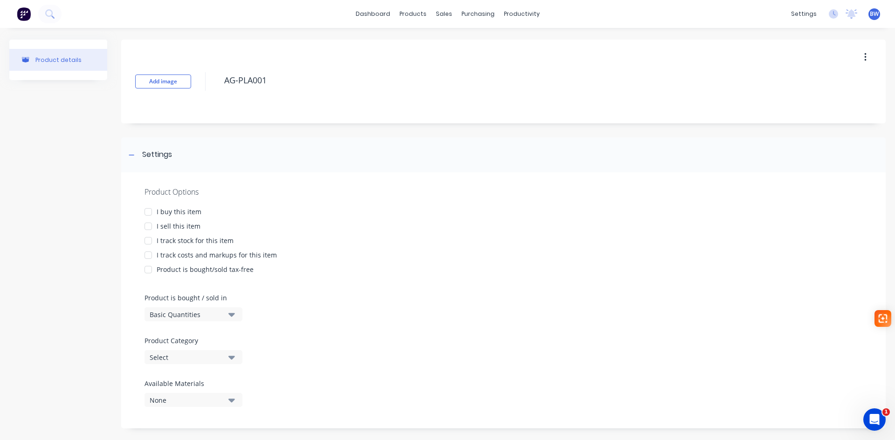
click at [150, 213] on div at bounding box center [148, 212] width 19 height 19
click at [149, 227] on div at bounding box center [148, 226] width 19 height 19
click at [148, 242] on div at bounding box center [148, 241] width 19 height 19
click at [149, 258] on div at bounding box center [148, 255] width 19 height 19
type textarea "x"
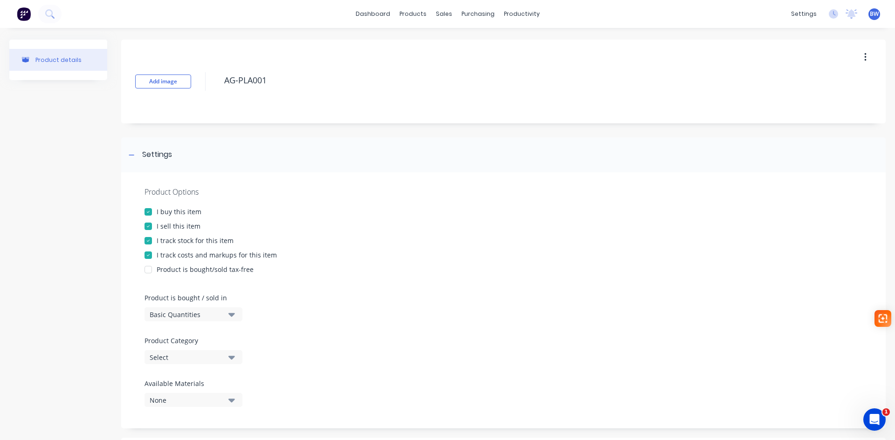
type textarea "AG-PLA001"
type textarea "x"
type textarea "AG-PLA001"
click at [179, 356] on div "Select" at bounding box center [187, 358] width 75 height 10
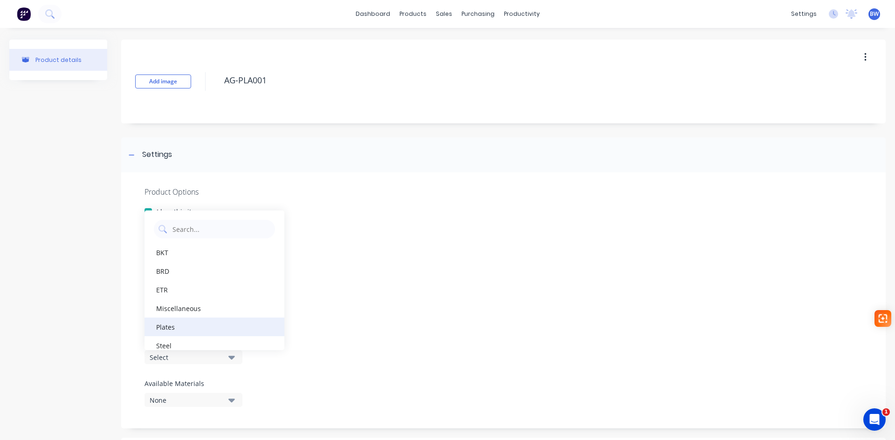
click at [179, 330] on div "Plates" at bounding box center [214, 327] width 140 height 19
type textarea "x"
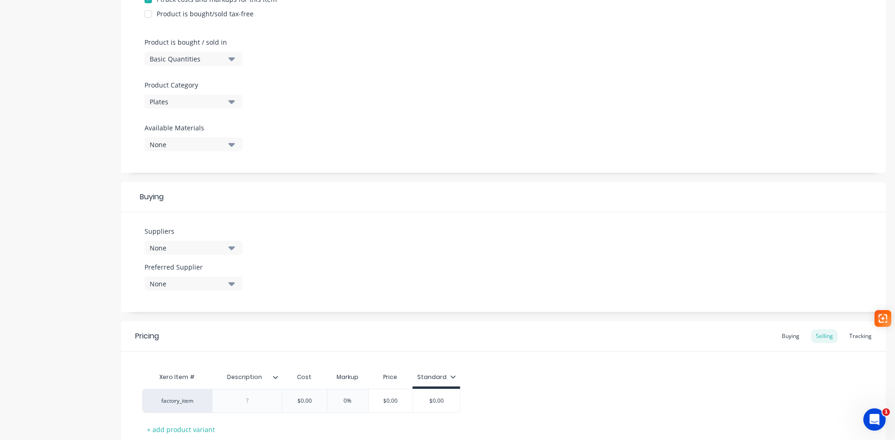
scroll to position [280, 0]
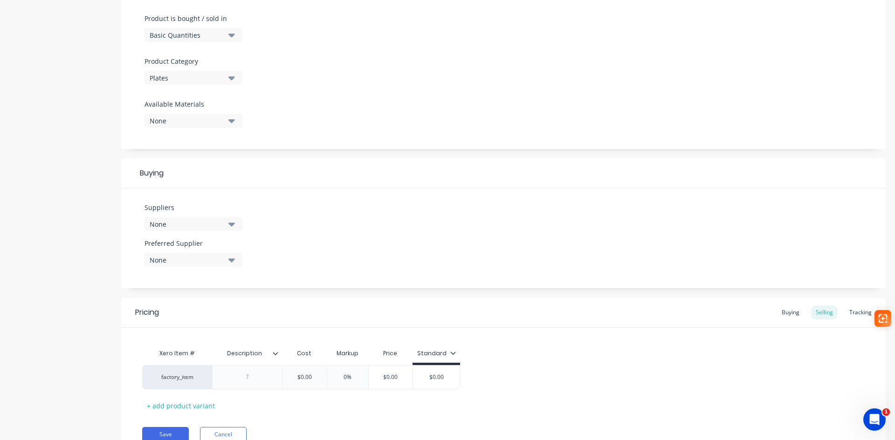
click at [234, 121] on icon "button" at bounding box center [231, 121] width 7 height 4
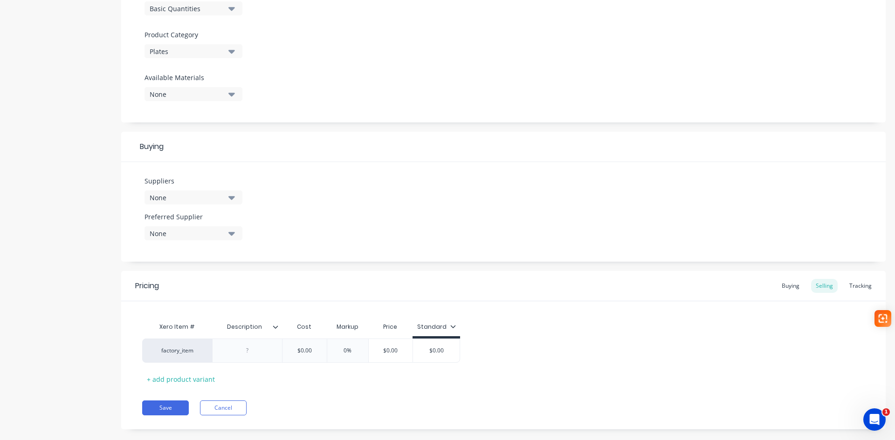
scroll to position [321, 0]
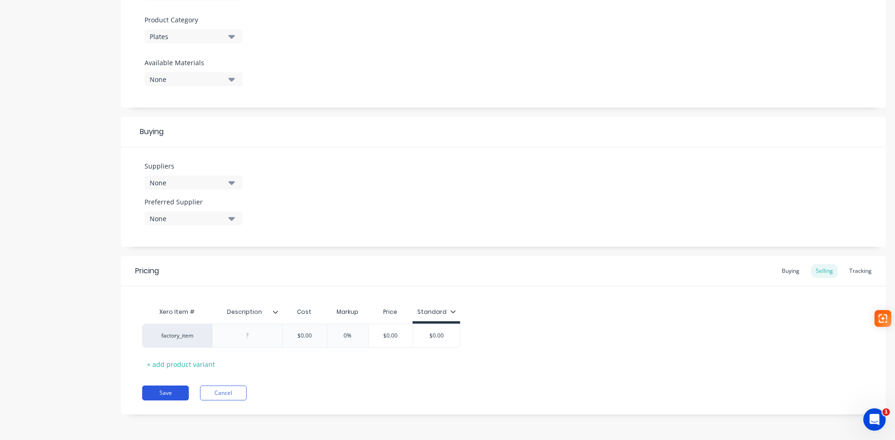
click at [165, 394] on button "Save" at bounding box center [165, 393] width 47 height 15
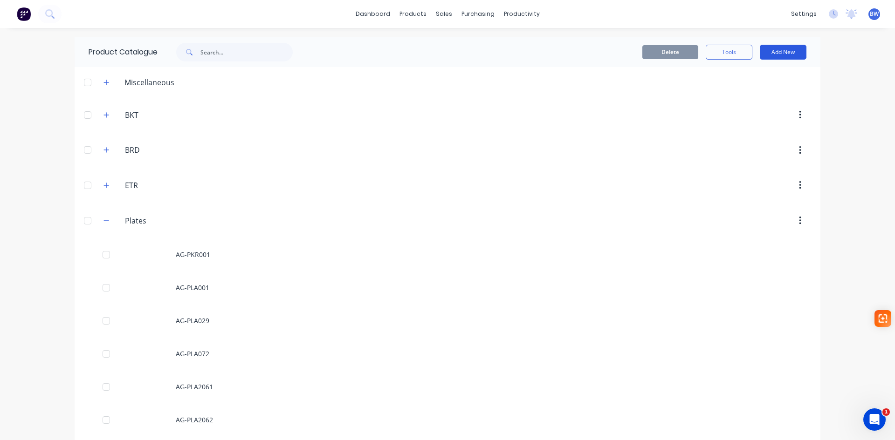
click at [787, 49] on button "Add New" at bounding box center [783, 52] width 47 height 15
click at [741, 97] on div "Product" at bounding box center [762, 95] width 72 height 14
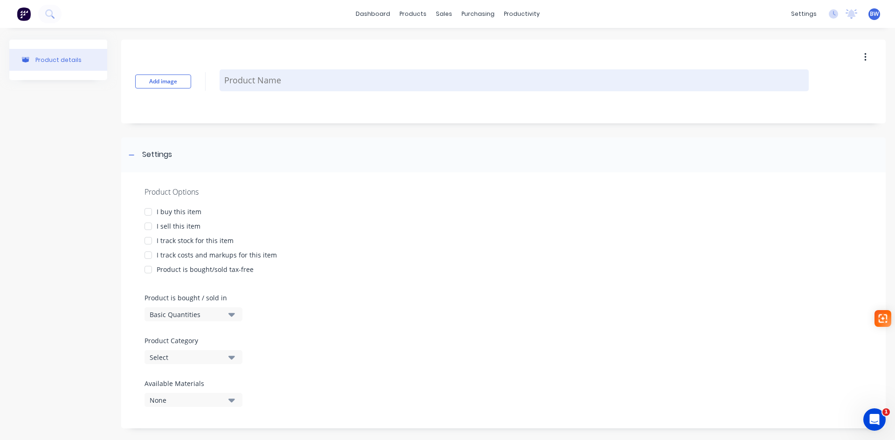
click at [268, 84] on textarea at bounding box center [514, 80] width 589 height 22
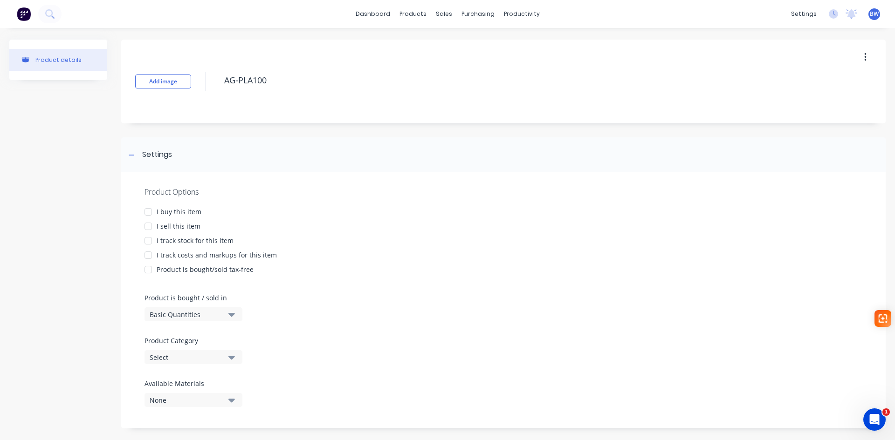
click at [150, 212] on div at bounding box center [148, 212] width 19 height 19
drag, startPoint x: 147, startPoint y: 225, endPoint x: 147, endPoint y: 230, distance: 5.1
click at [147, 226] on div at bounding box center [148, 226] width 19 height 19
click at [147, 238] on div at bounding box center [148, 241] width 19 height 19
click at [148, 253] on div at bounding box center [148, 255] width 19 height 19
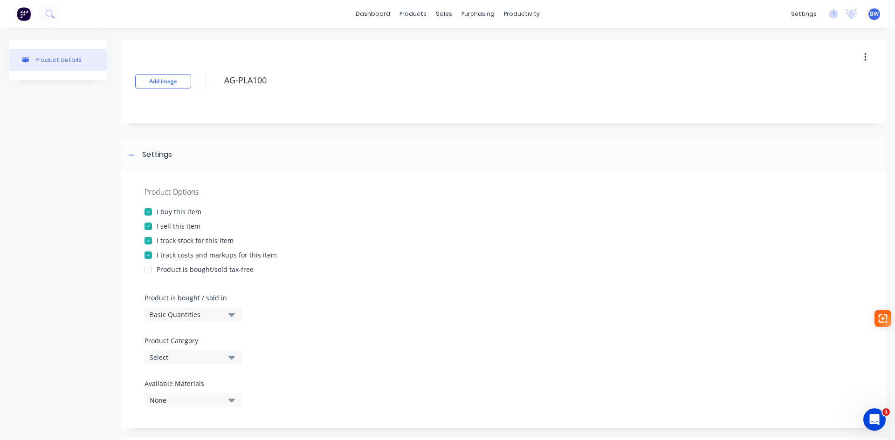
type textarea "AG-PLA100"
click at [190, 365] on div "Product Options I buy this item I sell this item I track stock for this item I …" at bounding box center [503, 300] width 764 height 256
click at [192, 360] on div "Select" at bounding box center [187, 358] width 75 height 10
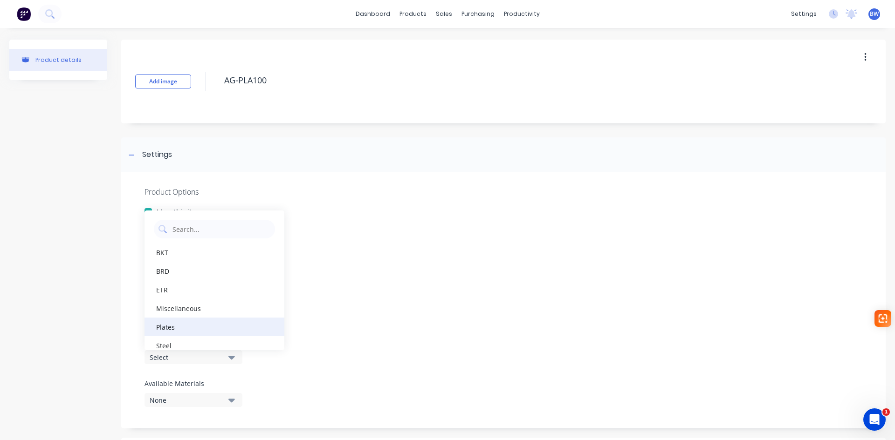
click at [182, 330] on div "Plates" at bounding box center [214, 327] width 140 height 19
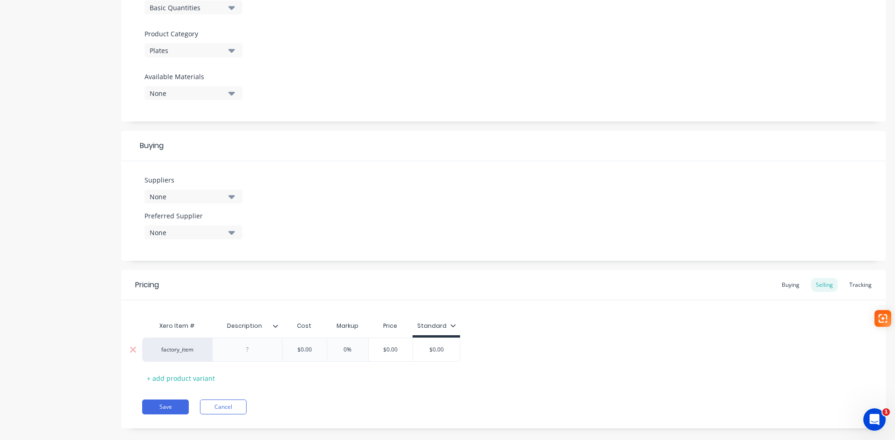
scroll to position [321, 0]
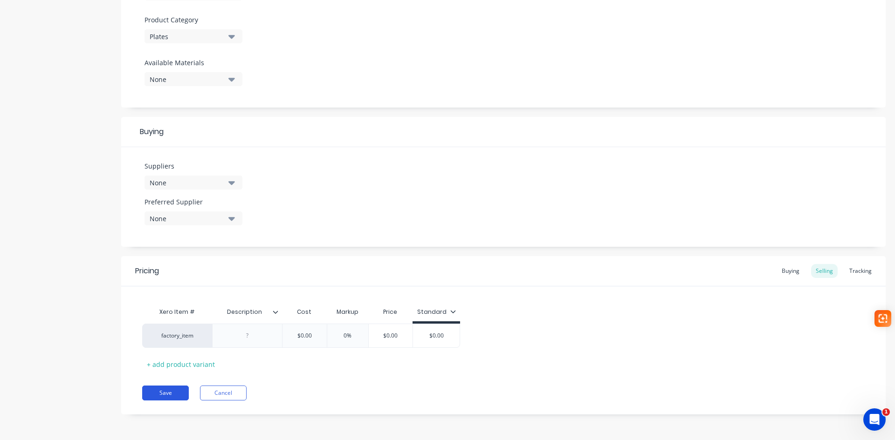
click at [171, 392] on button "Save" at bounding box center [165, 393] width 47 height 15
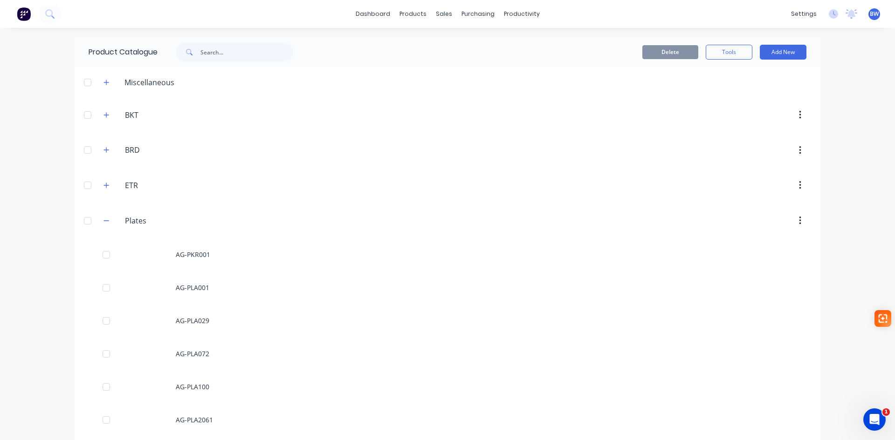
drag, startPoint x: 98, startPoint y: 223, endPoint x: 114, endPoint y: 222, distance: 15.9
click at [101, 223] on button "button" at bounding box center [107, 221] width 12 height 12
click at [791, 51] on button "Add New" at bounding box center [783, 52] width 47 height 15
click at [752, 88] on div "Product" at bounding box center [762, 95] width 72 height 14
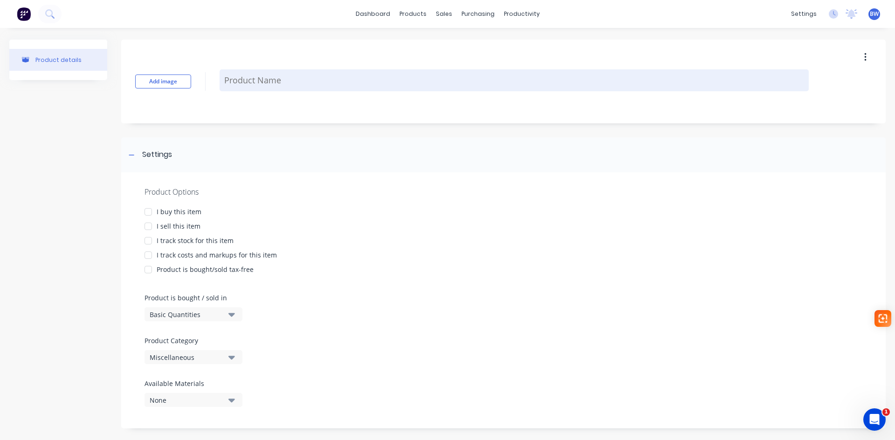
click at [272, 80] on textarea at bounding box center [514, 80] width 589 height 22
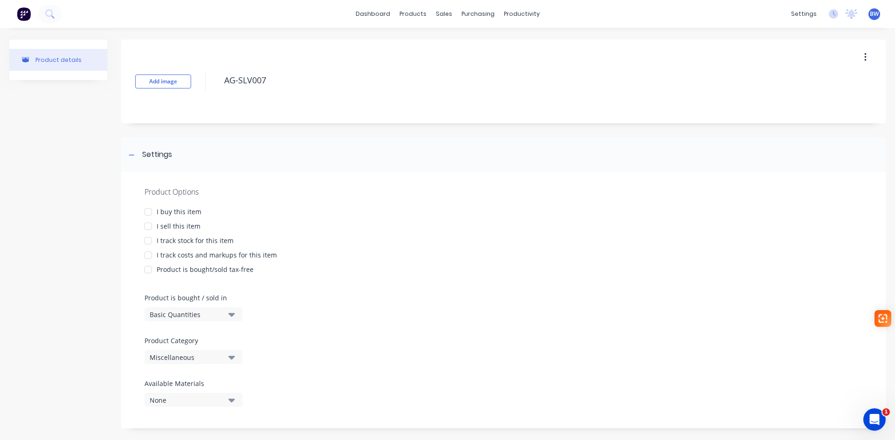
click at [149, 213] on div at bounding box center [148, 212] width 19 height 19
click at [148, 228] on div at bounding box center [148, 226] width 19 height 19
click at [148, 241] on div at bounding box center [148, 241] width 19 height 19
click at [148, 252] on div at bounding box center [148, 255] width 19 height 19
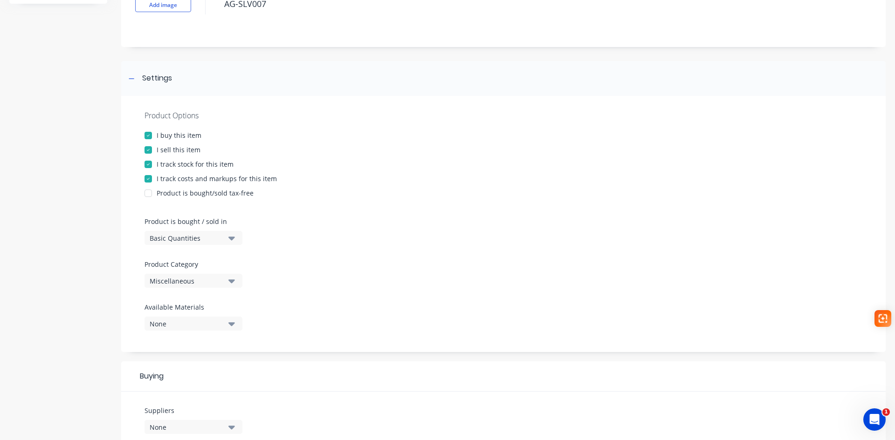
scroll to position [93, 0]
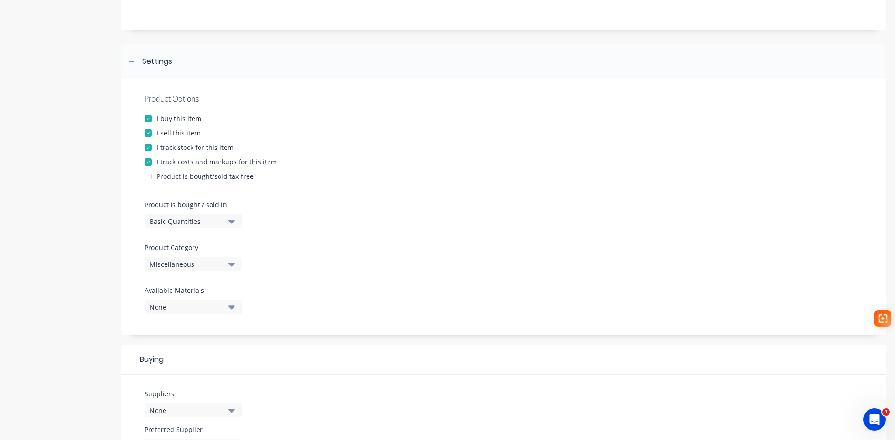
type textarea "AG-SLV007"
click at [222, 262] on div "Miscellaneous" at bounding box center [187, 265] width 75 height 10
click at [193, 404] on div "SLV" at bounding box center [214, 408] width 140 height 19
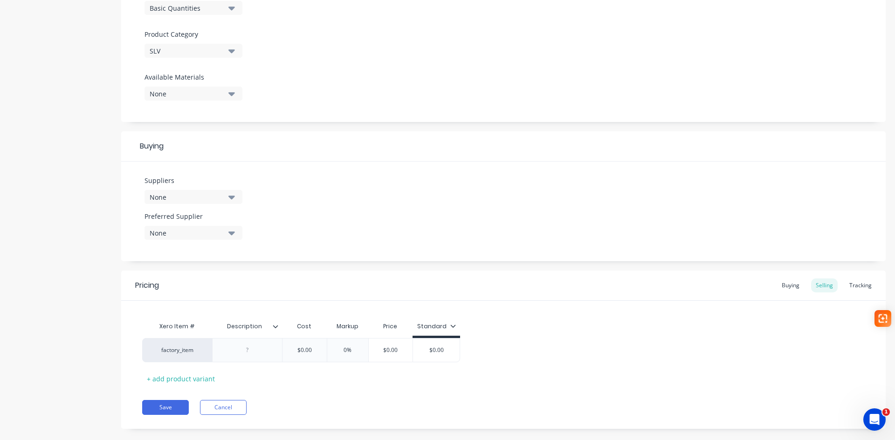
scroll to position [321, 0]
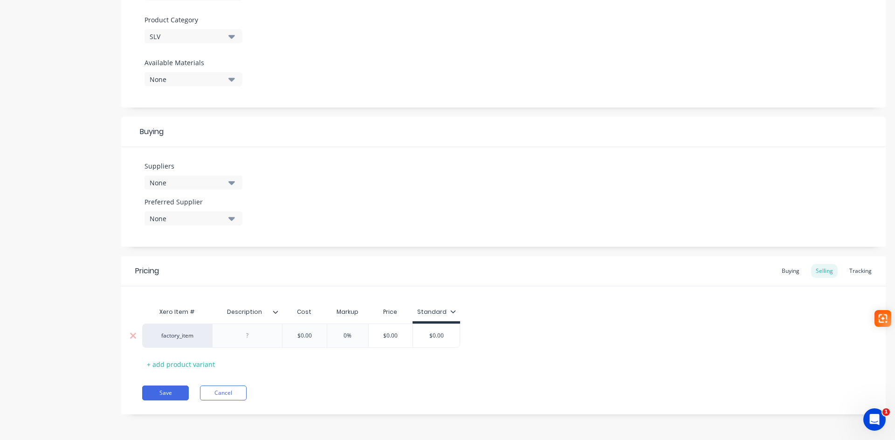
click at [249, 337] on div at bounding box center [247, 336] width 47 height 12
click at [269, 336] on div "88.9x6mm SHS -" at bounding box center [248, 336] width 58 height 12
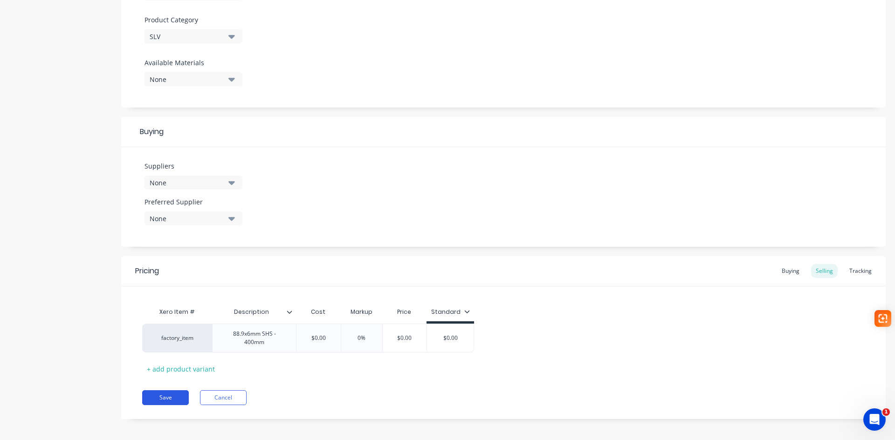
click at [169, 400] on button "Save" at bounding box center [165, 398] width 47 height 15
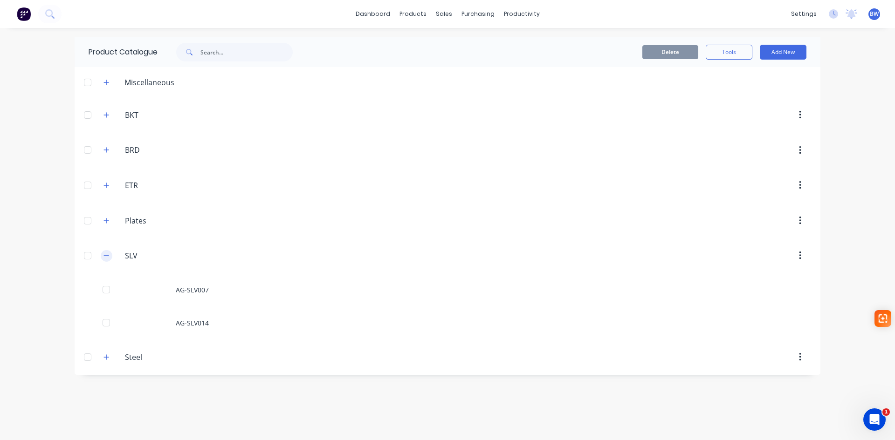
click at [103, 255] on icon "button" at bounding box center [106, 256] width 6 height 7
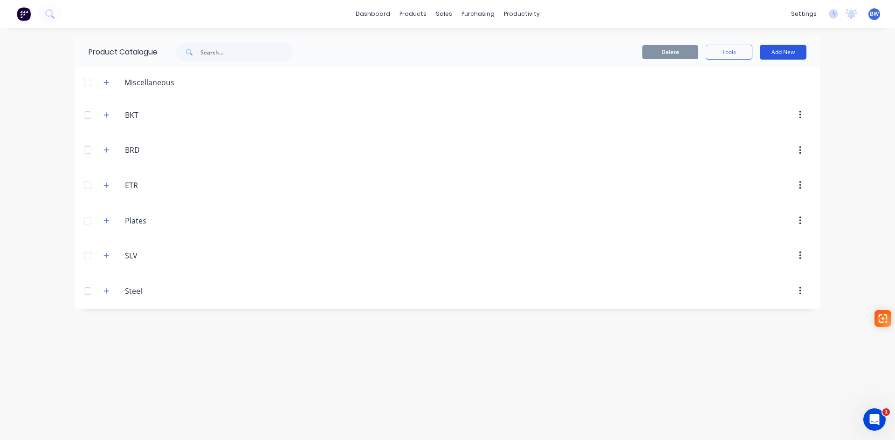
click at [784, 54] on button "Add New" at bounding box center [783, 52] width 47 height 15
click at [770, 71] on div "Category" at bounding box center [762, 76] width 72 height 14
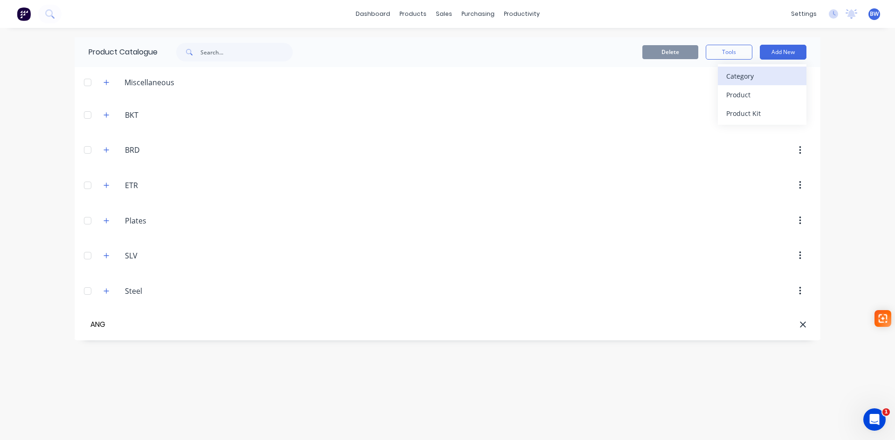
type input "ANG"
click at [752, 75] on div "Category" at bounding box center [762, 76] width 72 height 14
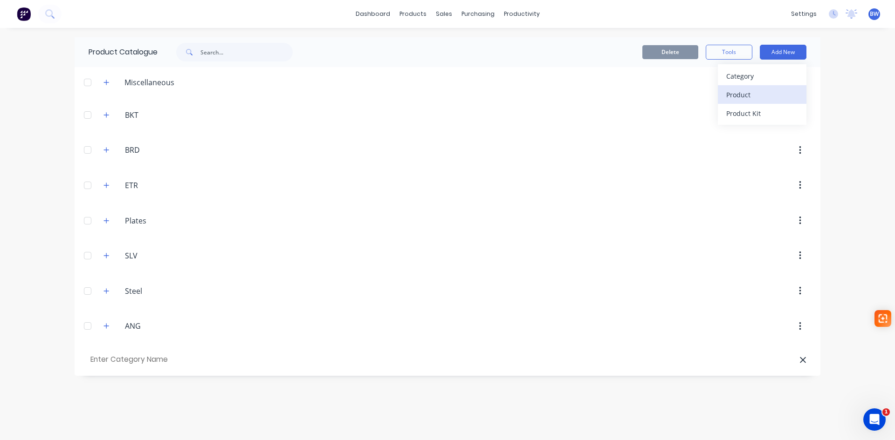
click at [755, 95] on div "Product" at bounding box center [762, 95] width 72 height 14
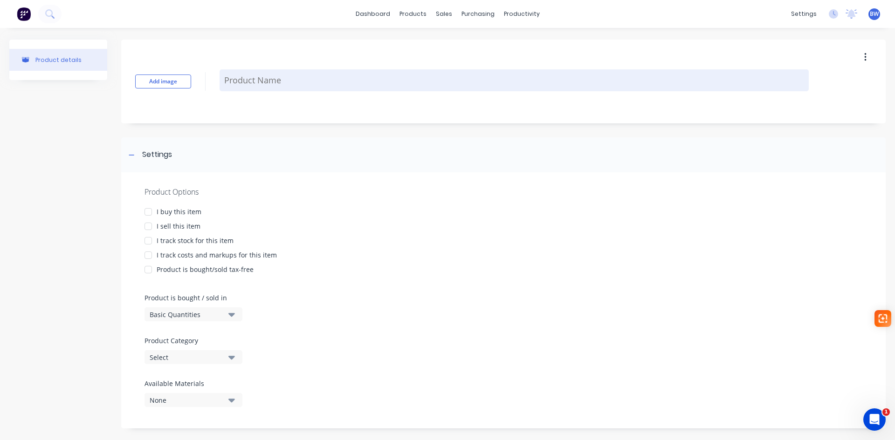
click at [285, 81] on textarea at bounding box center [514, 80] width 589 height 22
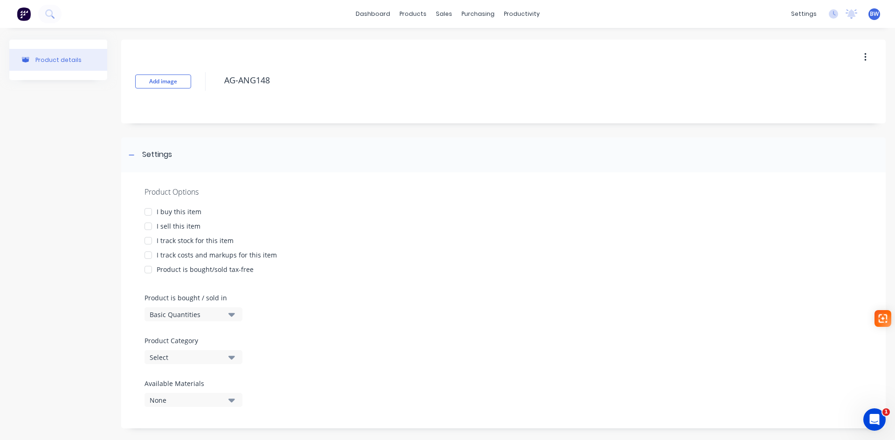
click at [148, 213] on div at bounding box center [148, 212] width 19 height 19
click at [149, 225] on div at bounding box center [148, 226] width 19 height 19
click at [148, 242] on div at bounding box center [148, 241] width 19 height 19
click at [147, 257] on div at bounding box center [148, 255] width 19 height 19
type textarea "AG-ANG148"
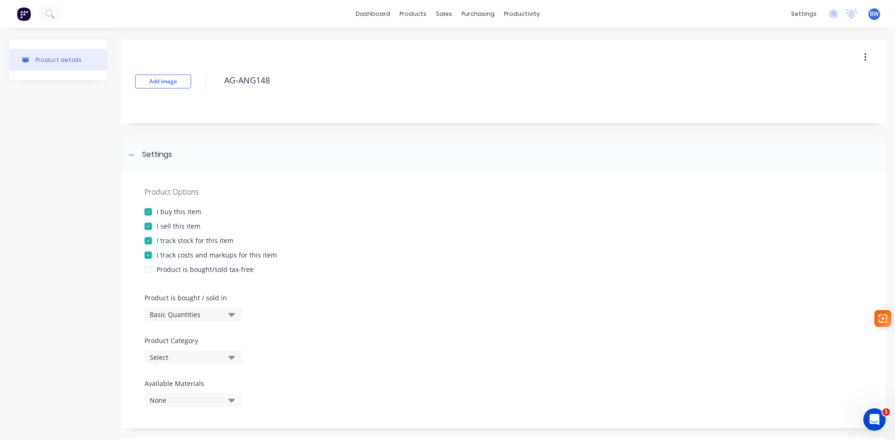
click at [162, 359] on div "Select" at bounding box center [187, 358] width 75 height 10
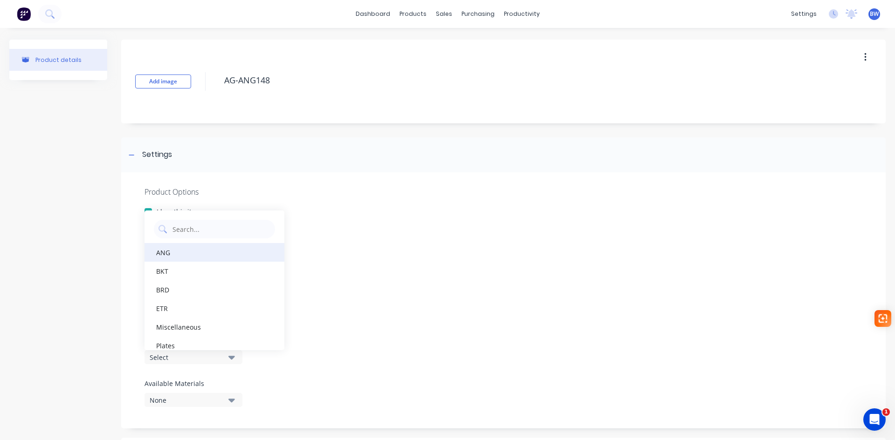
click at [177, 253] on div "ANG" at bounding box center [214, 252] width 140 height 19
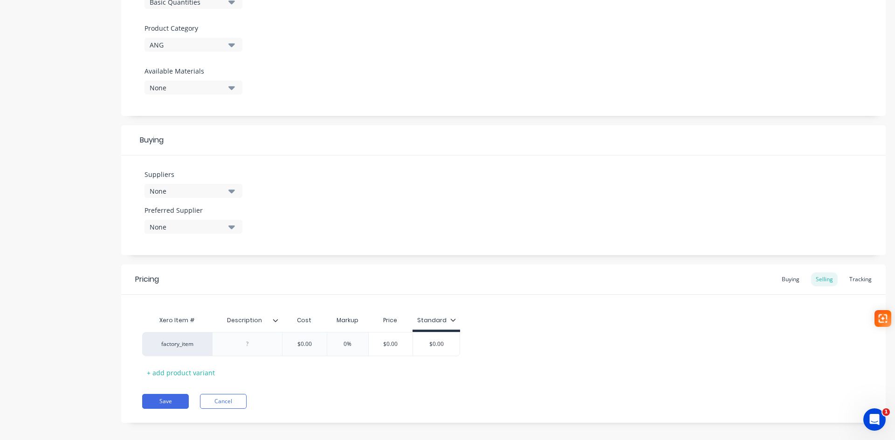
scroll to position [321, 0]
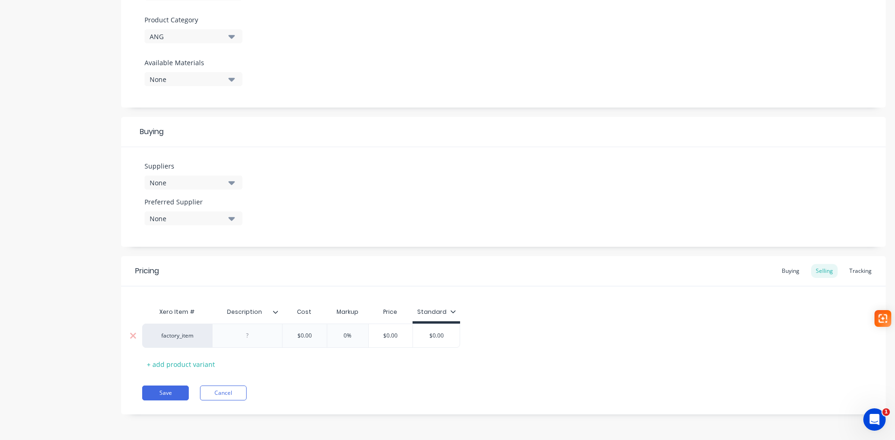
click at [247, 333] on div at bounding box center [247, 336] width 47 height 12
click at [240, 338] on div at bounding box center [247, 336] width 47 height 12
click at [171, 395] on button "Save" at bounding box center [165, 393] width 47 height 15
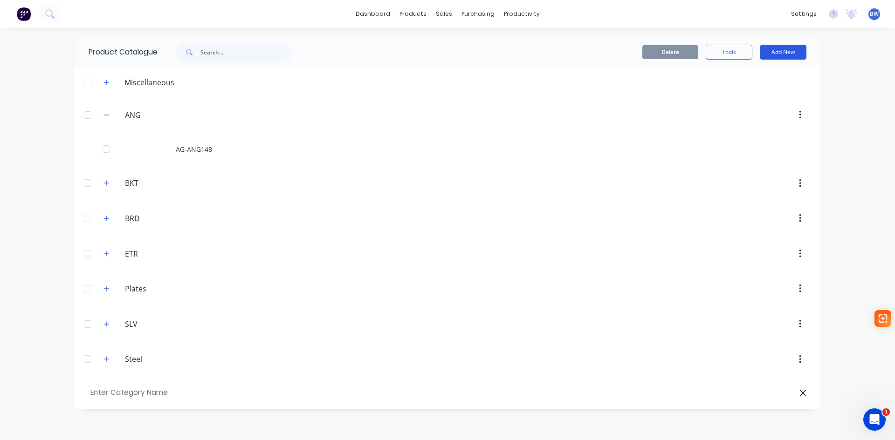
click at [787, 52] on button "Add New" at bounding box center [783, 52] width 47 height 15
click at [759, 96] on div "Product" at bounding box center [762, 95] width 72 height 14
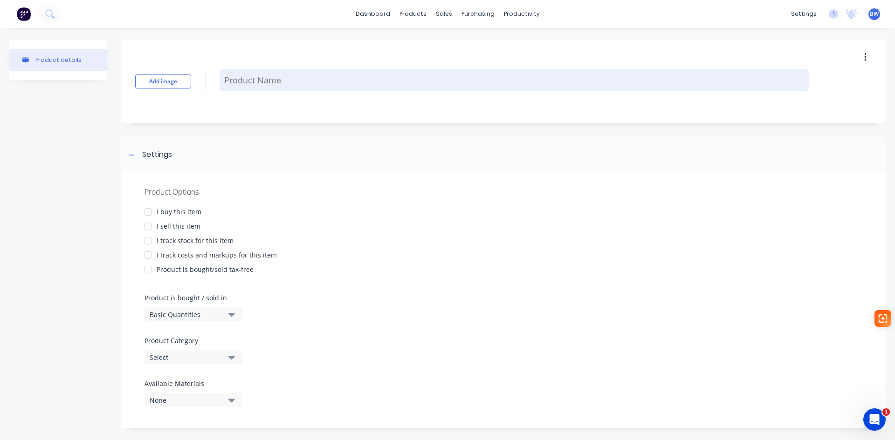
click at [257, 79] on textarea at bounding box center [514, 80] width 589 height 22
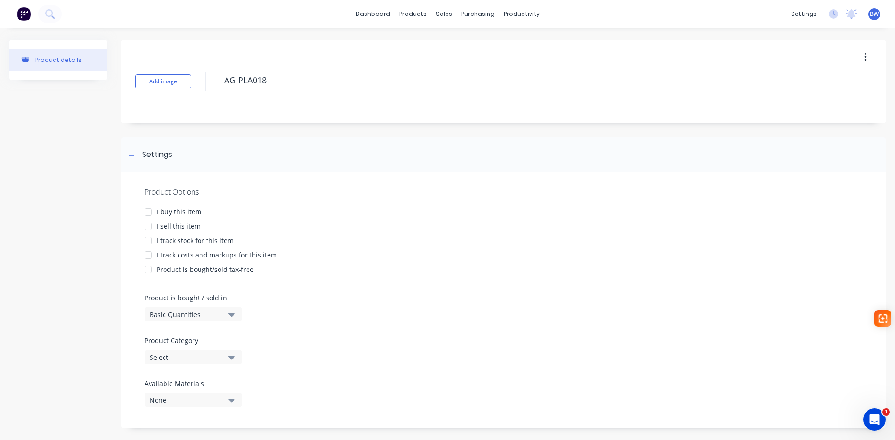
click at [150, 210] on div at bounding box center [148, 212] width 19 height 19
click at [145, 226] on div at bounding box center [148, 226] width 19 height 19
click at [144, 244] on div at bounding box center [148, 241] width 19 height 19
click at [147, 256] on div at bounding box center [148, 255] width 19 height 19
type textarea "AG-PLA018"
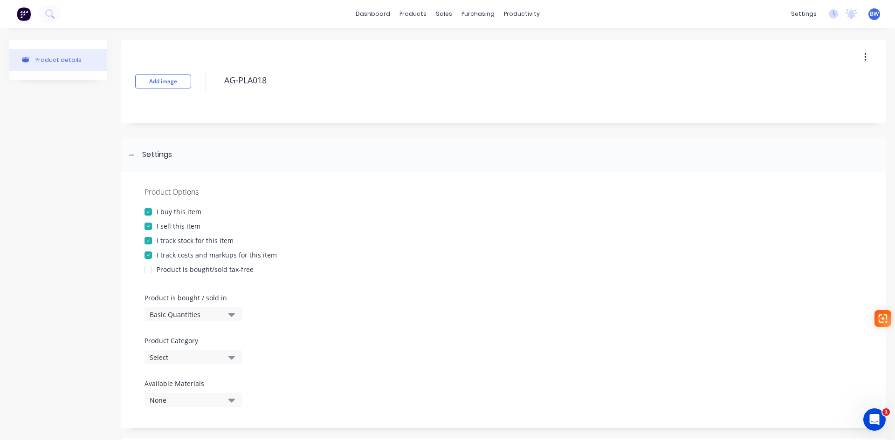
click at [180, 360] on div "Select" at bounding box center [187, 358] width 75 height 10
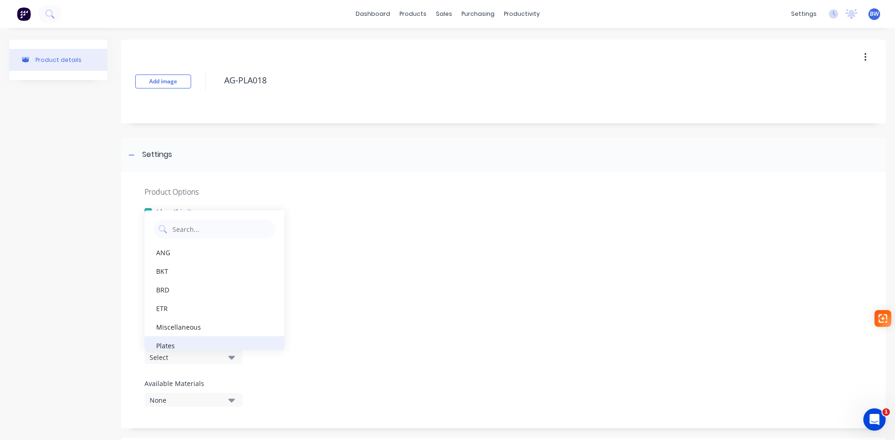
click at [181, 344] on div "Plates" at bounding box center [214, 346] width 140 height 19
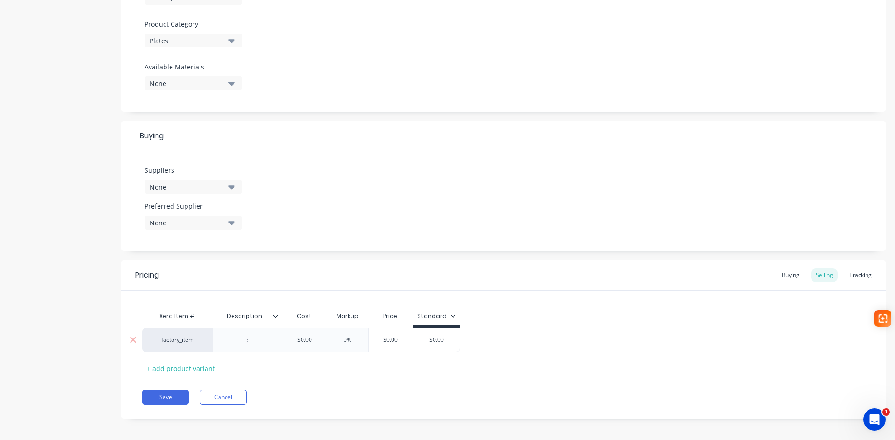
scroll to position [321, 0]
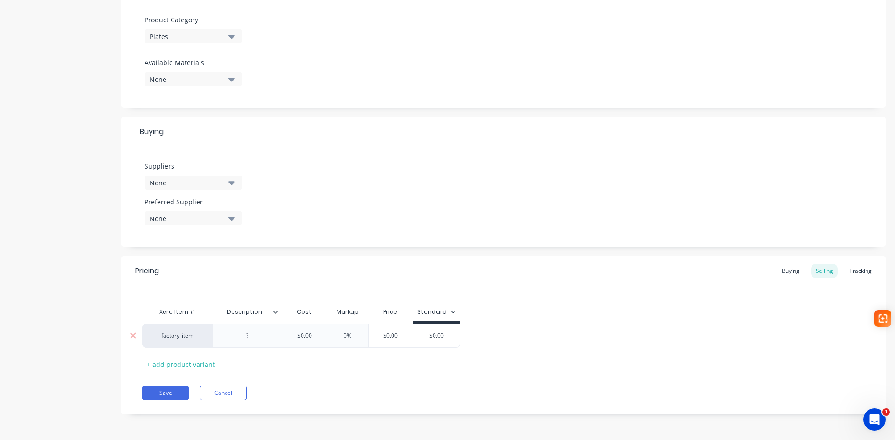
click at [252, 343] on div at bounding box center [247, 336] width 70 height 24
click at [249, 334] on div at bounding box center [247, 336] width 47 height 12
click at [155, 389] on button "Save" at bounding box center [165, 393] width 47 height 15
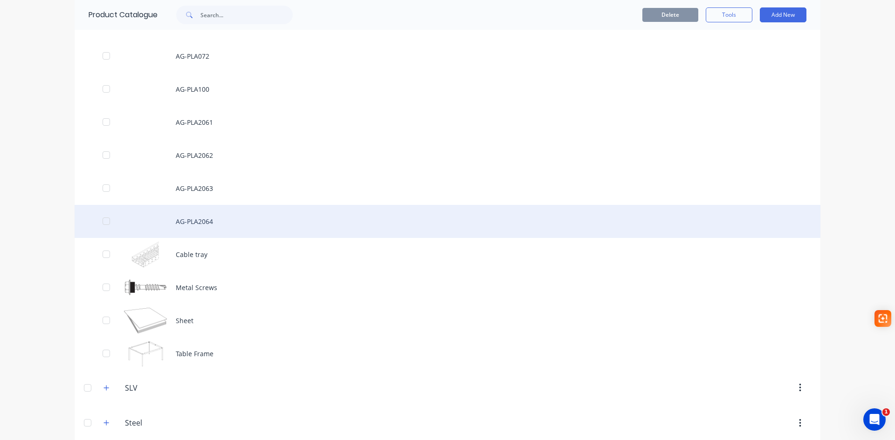
scroll to position [441, 0]
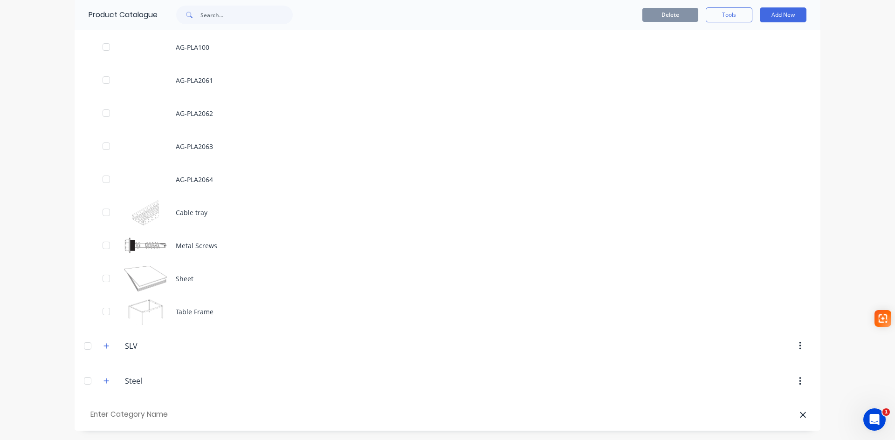
click at [131, 415] on input "text" at bounding box center [141, 415] width 105 height 14
type input "PKR"
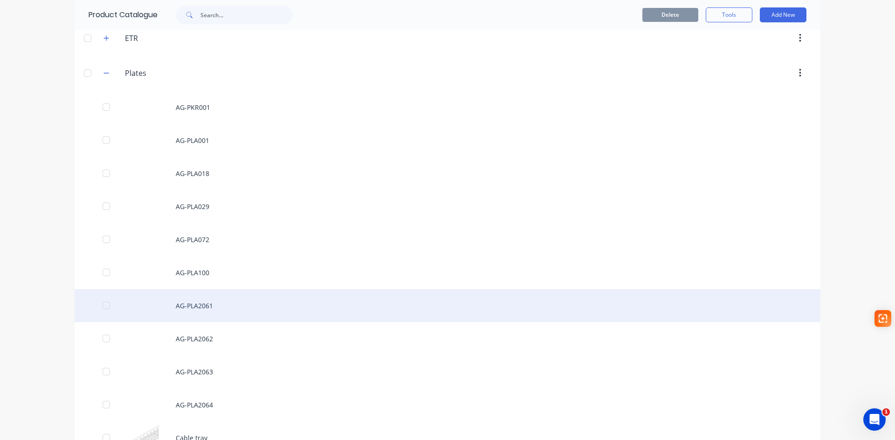
scroll to position [208, 0]
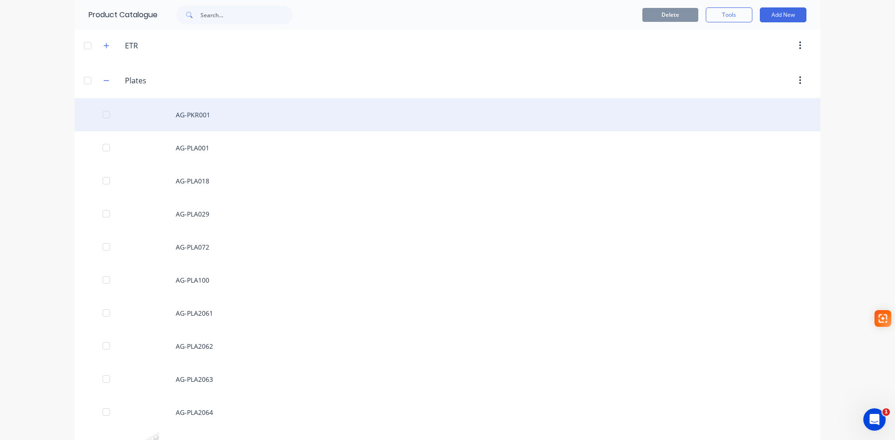
click at [199, 120] on div "AG-PKR001" at bounding box center [448, 114] width 746 height 33
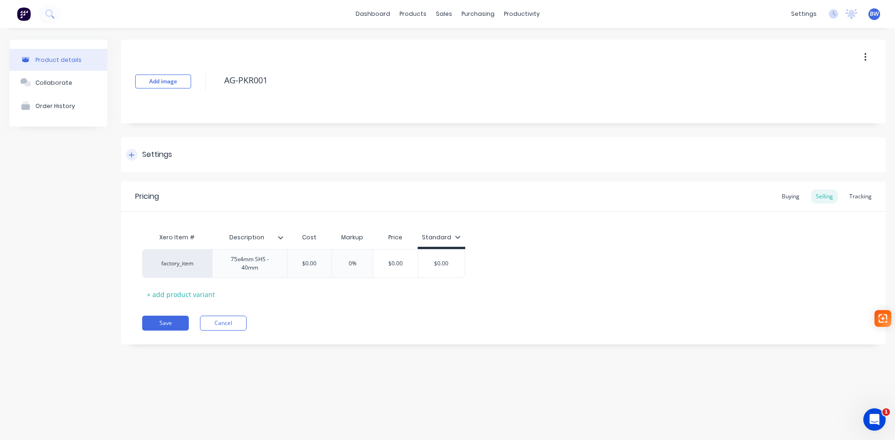
click at [147, 156] on div "Settings" at bounding box center [157, 155] width 30 height 12
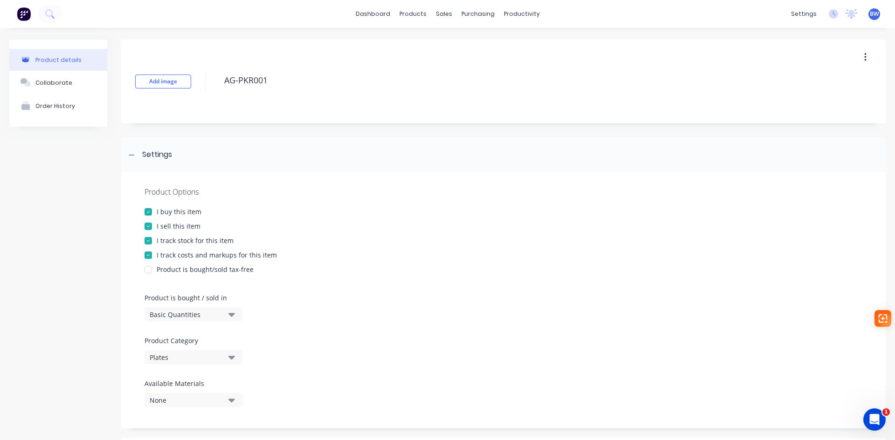
click at [224, 359] on button "Plates" at bounding box center [193, 357] width 98 height 14
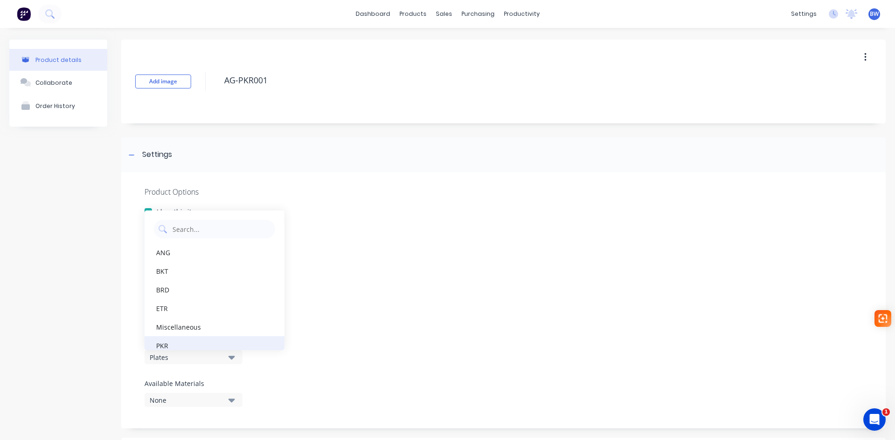
click at [188, 341] on div "PKR" at bounding box center [214, 346] width 140 height 19
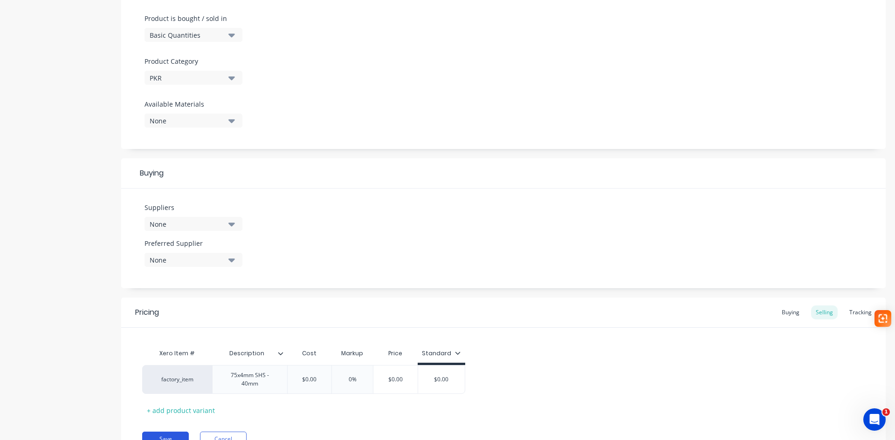
scroll to position [326, 0]
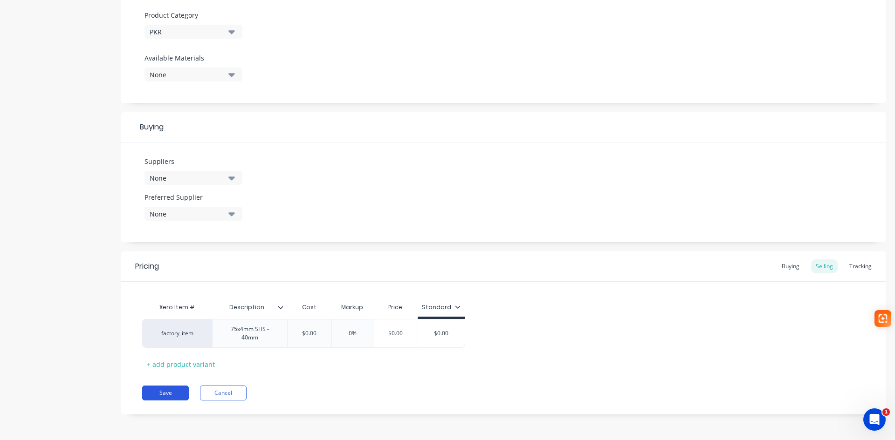
click at [160, 386] on button "Save" at bounding box center [165, 393] width 47 height 15
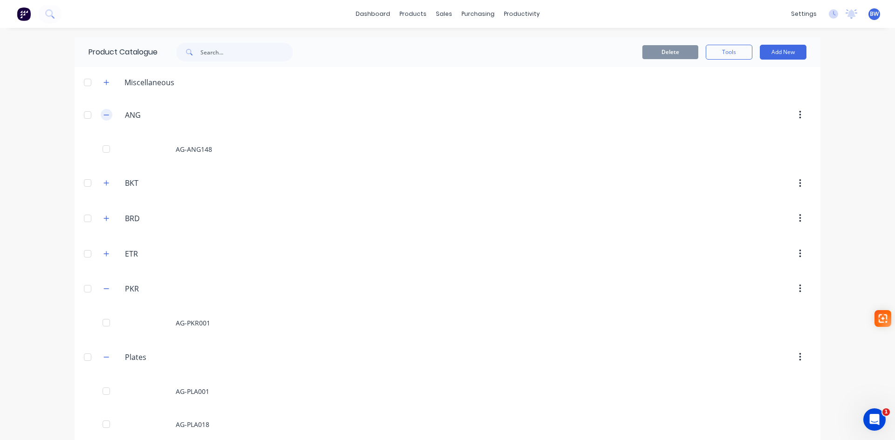
click at [104, 115] on icon "button" at bounding box center [106, 115] width 5 height 0
click at [104, 257] on icon "button" at bounding box center [106, 256] width 6 height 7
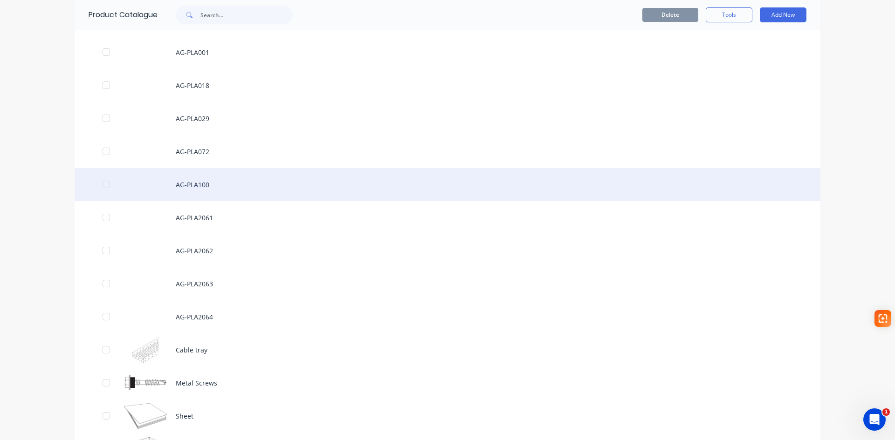
scroll to position [280, 0]
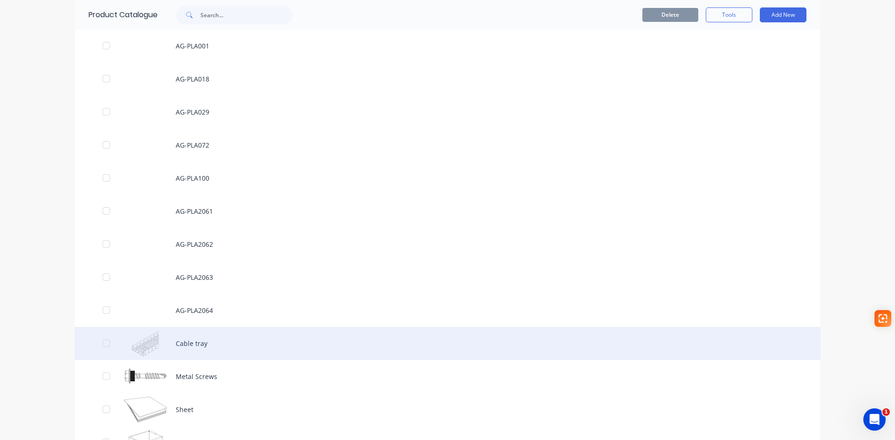
click at [187, 341] on div "Cable tray" at bounding box center [448, 343] width 746 height 33
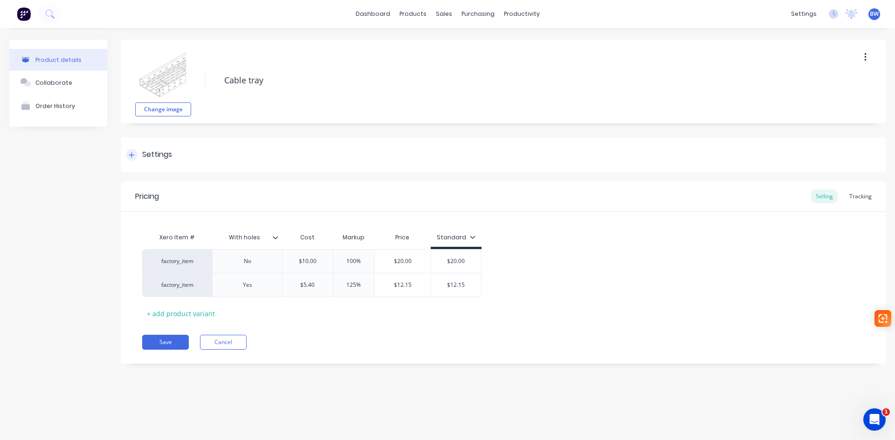
click at [159, 149] on div "Settings" at bounding box center [503, 154] width 764 height 35
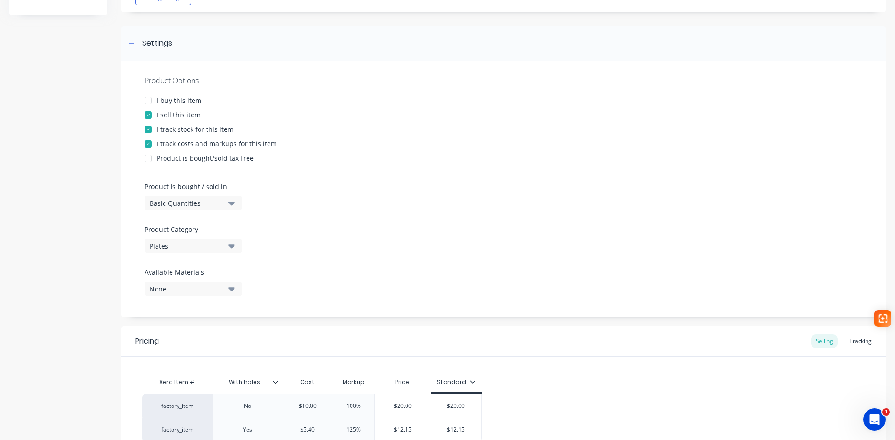
scroll to position [140, 0]
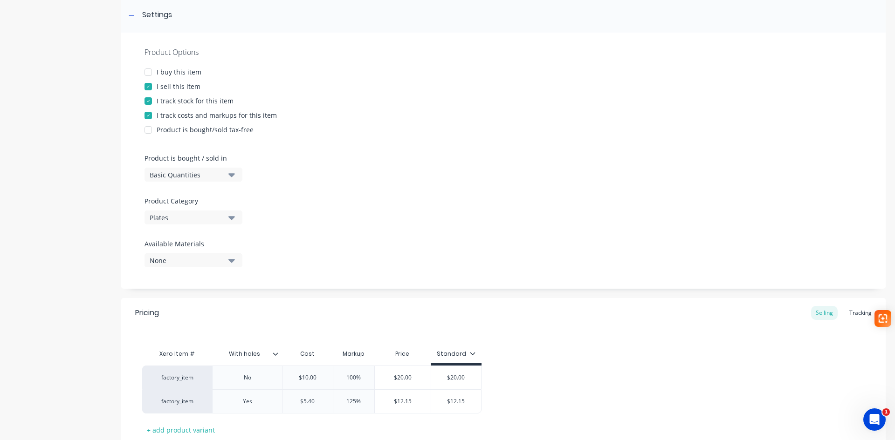
click at [227, 219] on button "Plates" at bounding box center [193, 218] width 98 height 14
click at [199, 347] on div "Miscellaneous" at bounding box center [214, 343] width 140 height 19
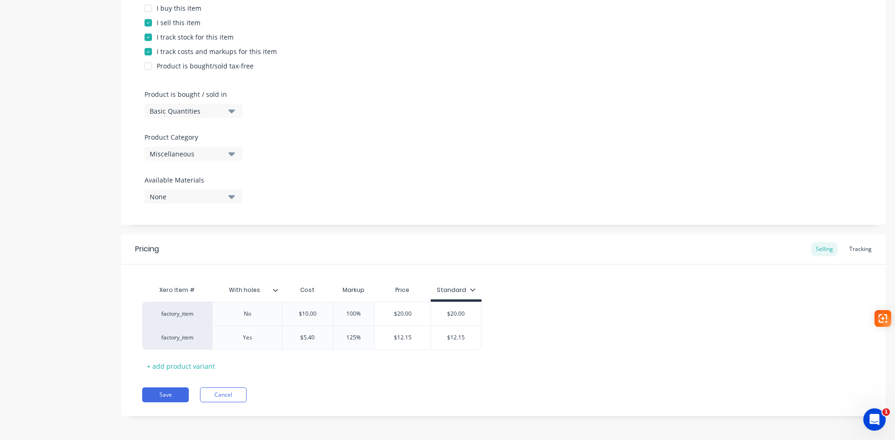
scroll to position [206, 0]
click at [173, 393] on button "Save" at bounding box center [165, 393] width 47 height 15
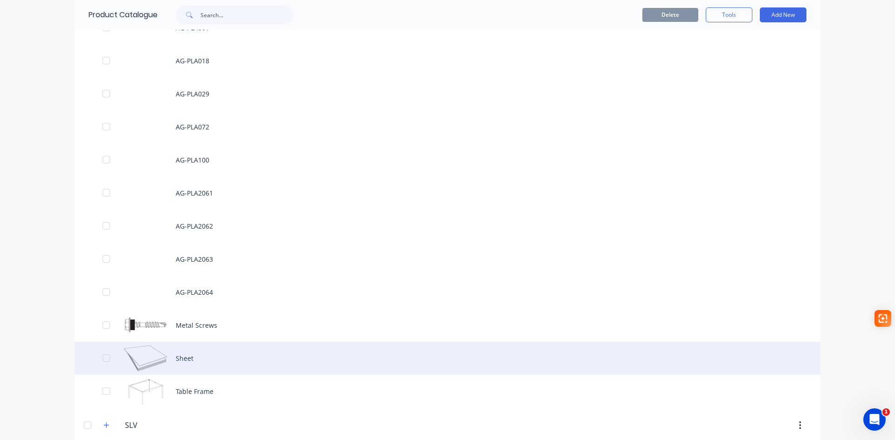
scroll to position [466, 0]
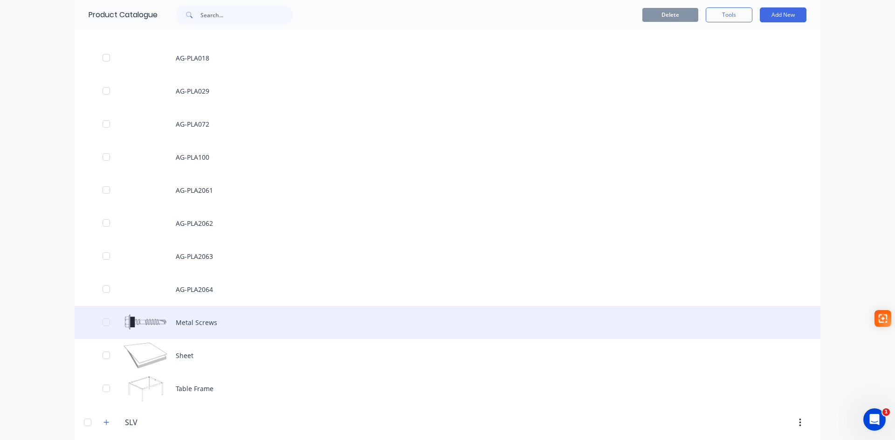
click at [153, 322] on div "Metal Screws" at bounding box center [448, 322] width 746 height 33
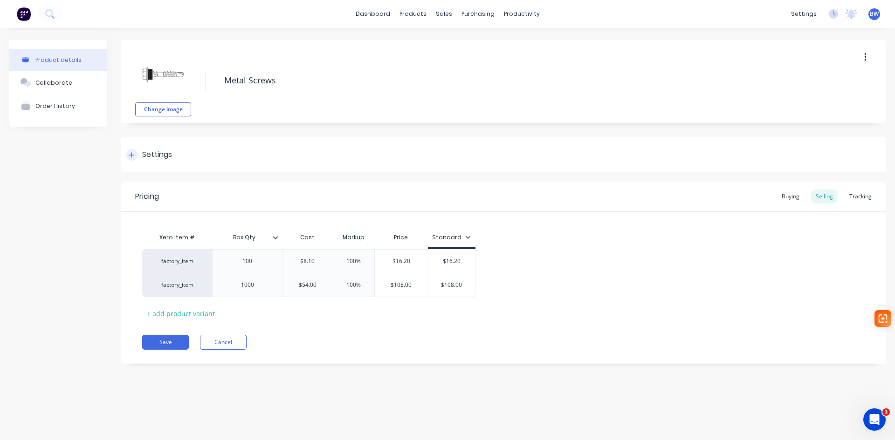
click at [144, 156] on div "Settings" at bounding box center [157, 155] width 30 height 12
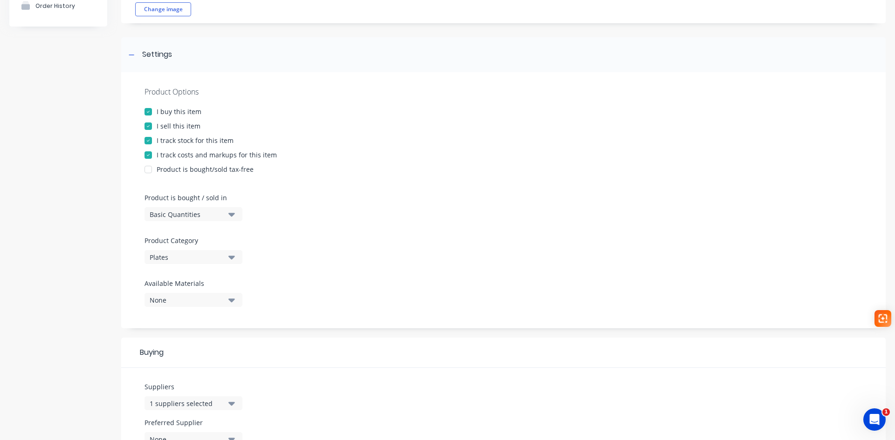
scroll to position [233, 0]
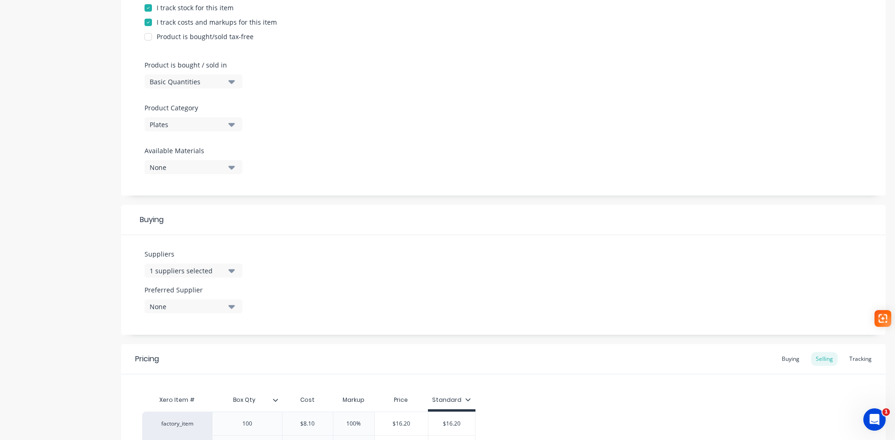
click at [193, 124] on div "Plates" at bounding box center [187, 125] width 75 height 10
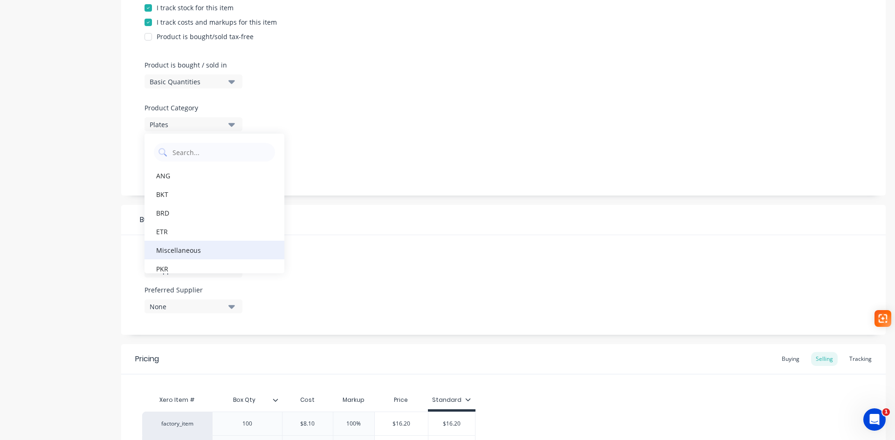
click at [176, 248] on div "Miscellaneous" at bounding box center [214, 250] width 140 height 19
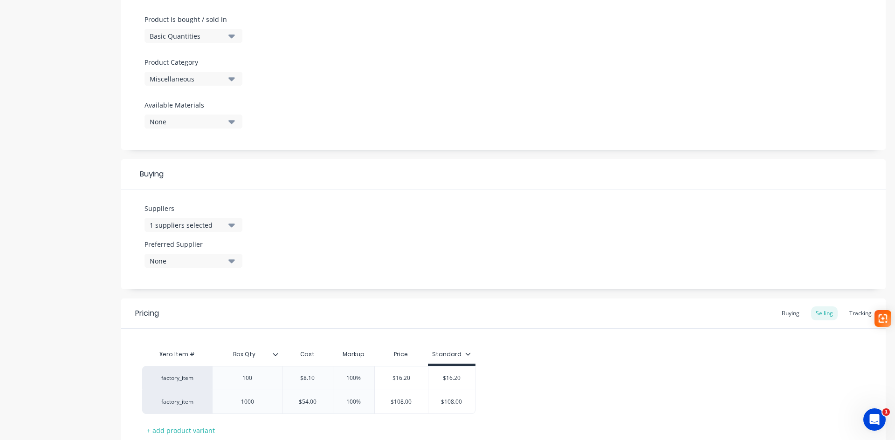
scroll to position [345, 0]
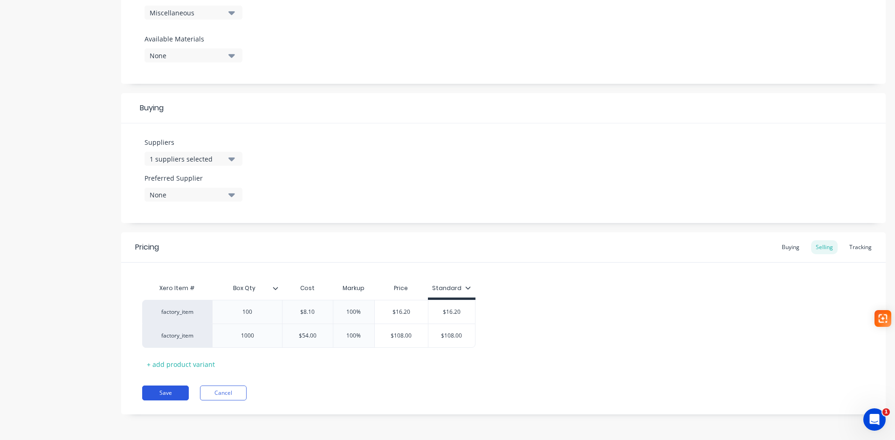
click at [169, 390] on button "Save" at bounding box center [165, 393] width 47 height 15
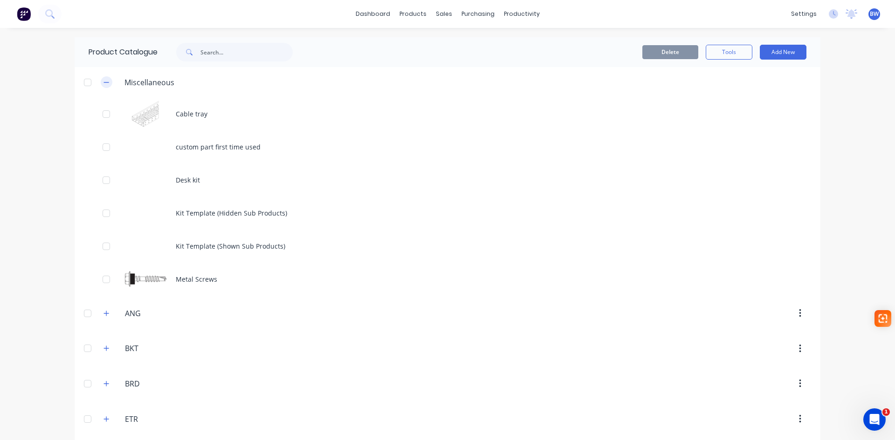
click at [105, 82] on icon "button" at bounding box center [106, 82] width 5 height 0
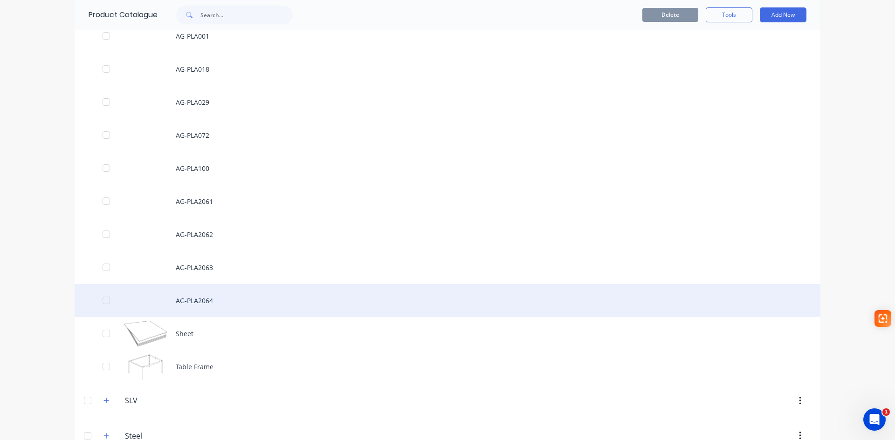
scroll to position [312, 0]
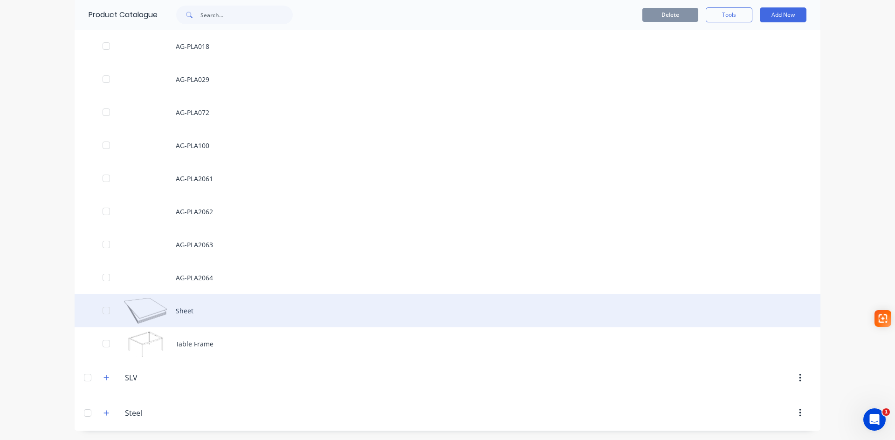
click at [179, 306] on div "Sheet" at bounding box center [448, 311] width 746 height 33
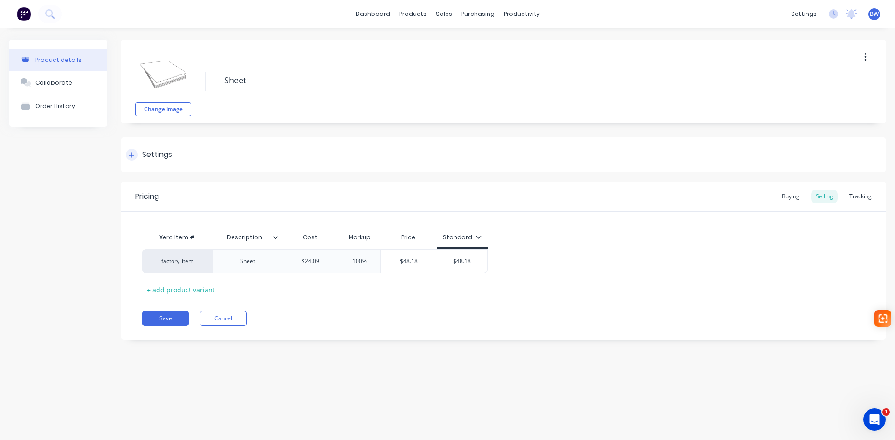
click at [151, 153] on div "Settings" at bounding box center [157, 155] width 30 height 12
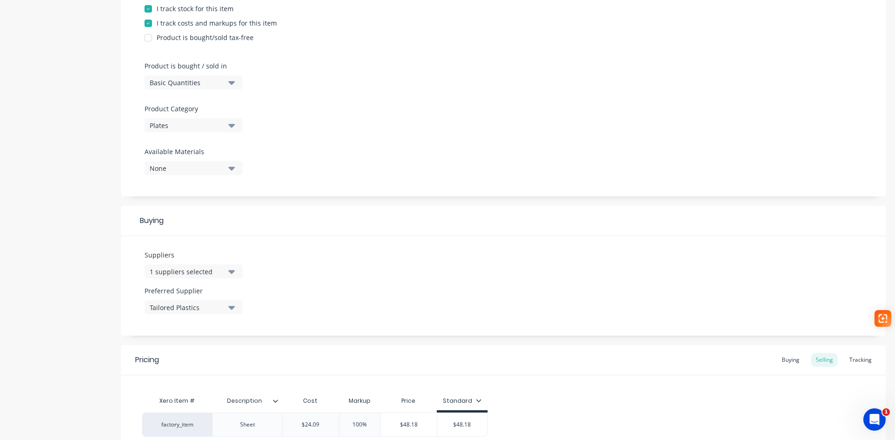
scroll to position [233, 0]
click at [206, 122] on div "Plates" at bounding box center [187, 125] width 75 height 10
click at [196, 248] on div "Miscellaneous" at bounding box center [214, 250] width 140 height 19
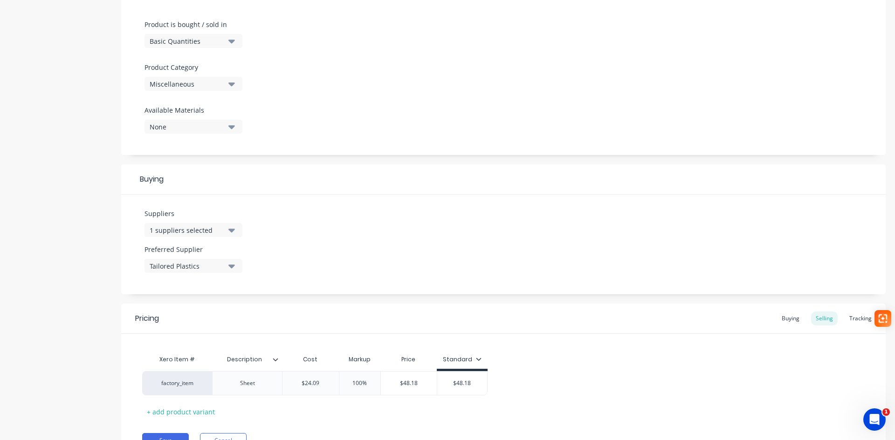
scroll to position [321, 0]
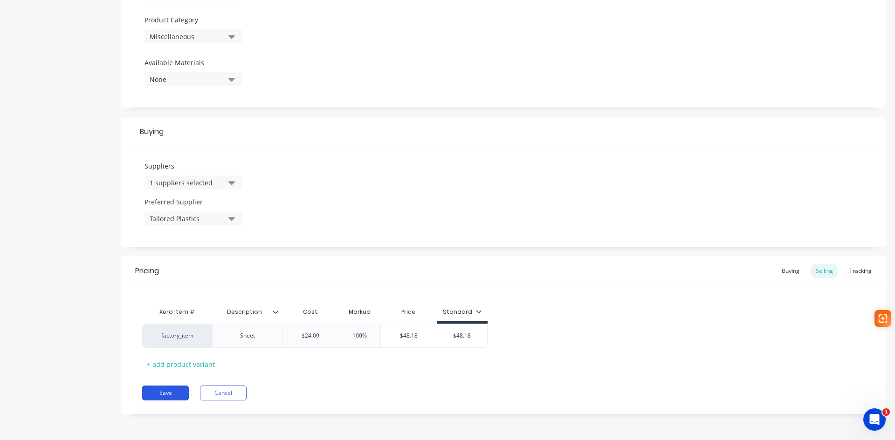
drag, startPoint x: 165, startPoint y: 394, endPoint x: 166, endPoint y: 390, distance: 4.9
click at [166, 392] on button "Save" at bounding box center [165, 393] width 47 height 15
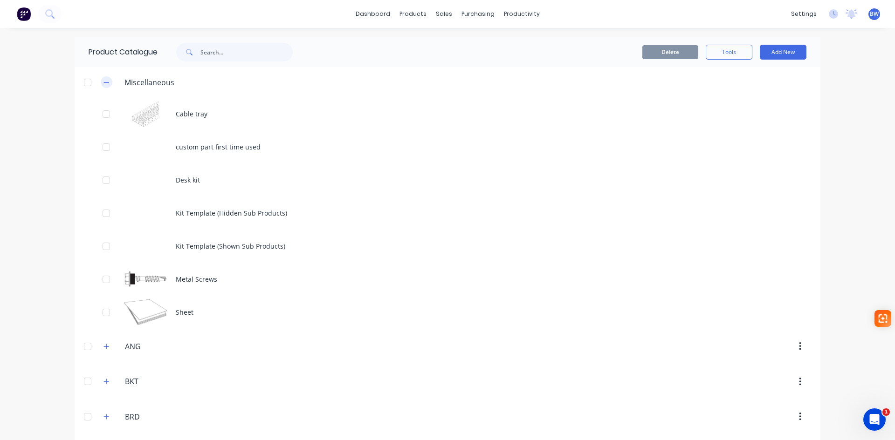
click at [103, 84] on icon "button" at bounding box center [106, 82] width 6 height 7
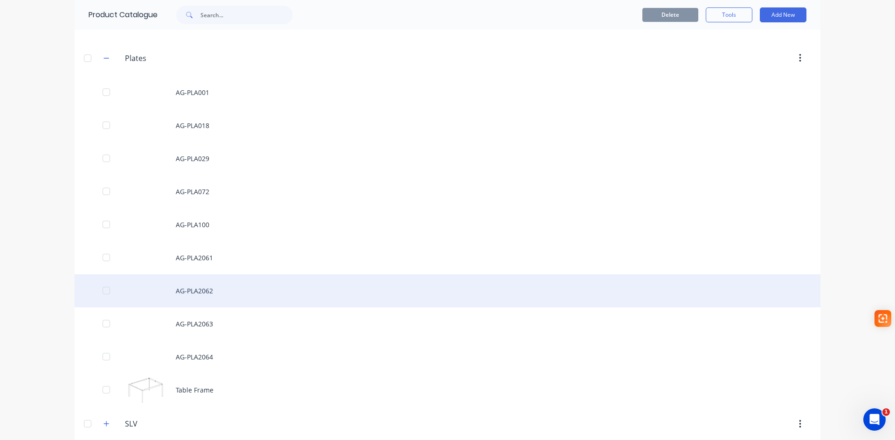
scroll to position [279, 0]
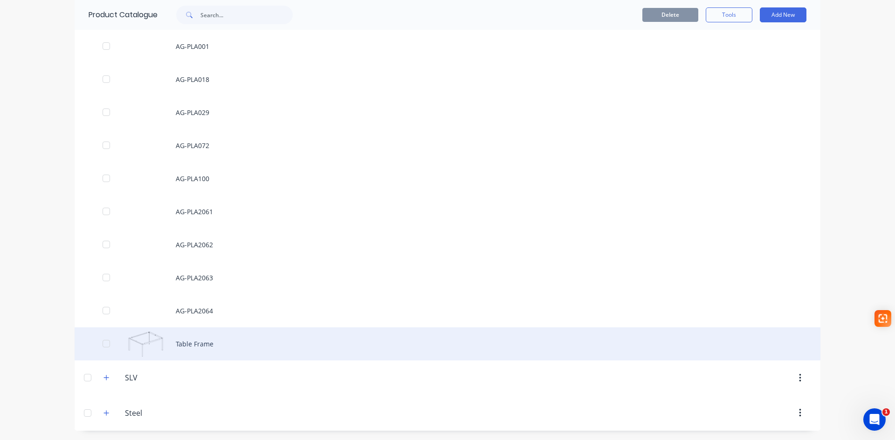
click at [180, 345] on div "Table Frame" at bounding box center [448, 344] width 746 height 33
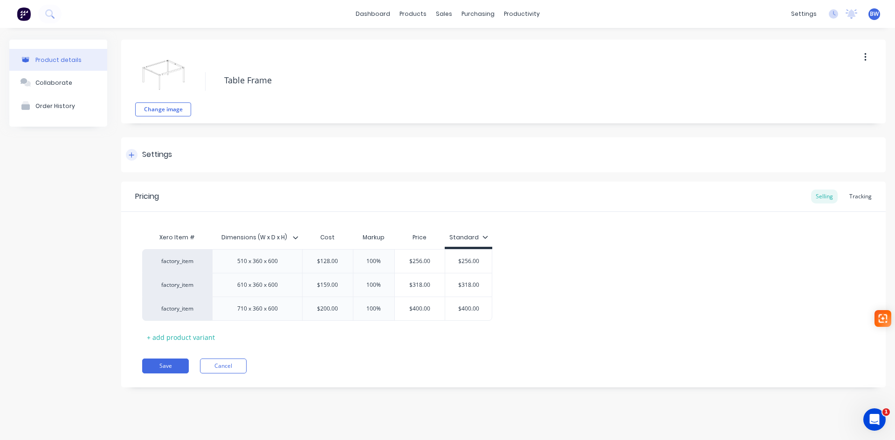
click at [158, 152] on div "Settings" at bounding box center [157, 155] width 30 height 12
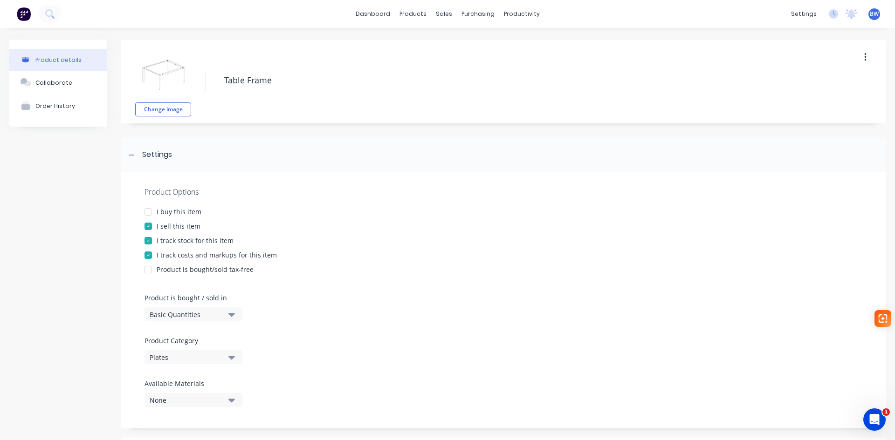
click at [172, 357] on div "Plates" at bounding box center [187, 358] width 75 height 10
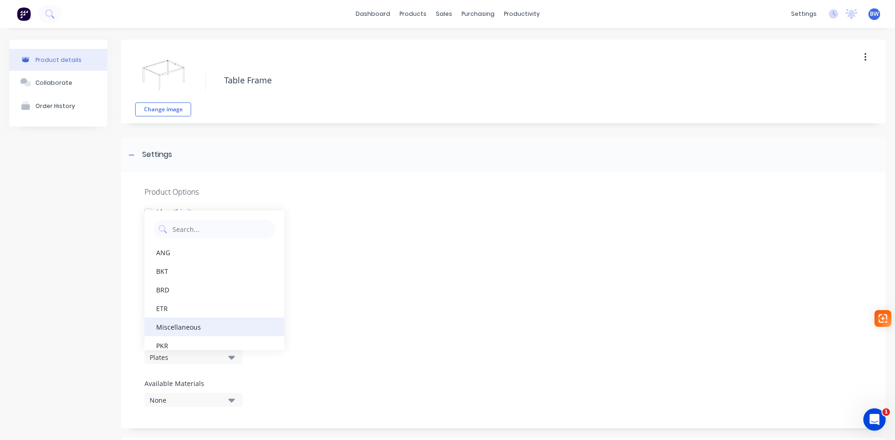
click at [189, 328] on div "Miscellaneous" at bounding box center [214, 327] width 140 height 19
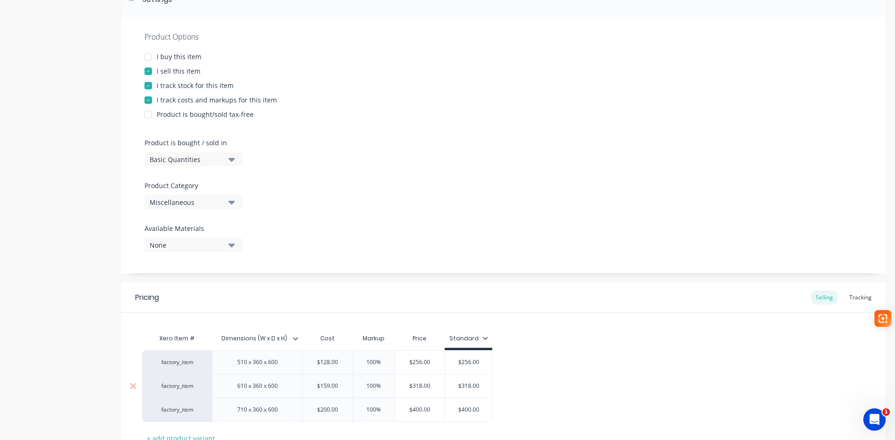
scroll to position [229, 0]
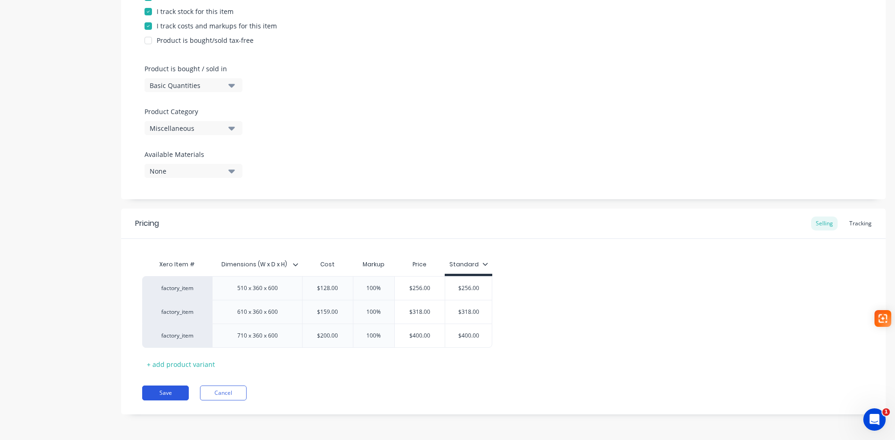
click at [163, 394] on button "Save" at bounding box center [165, 393] width 47 height 15
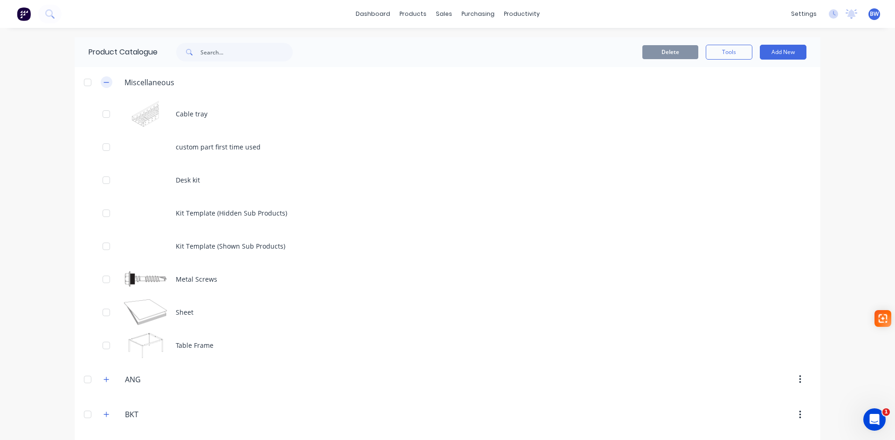
click at [105, 79] on icon "button" at bounding box center [106, 82] width 6 height 7
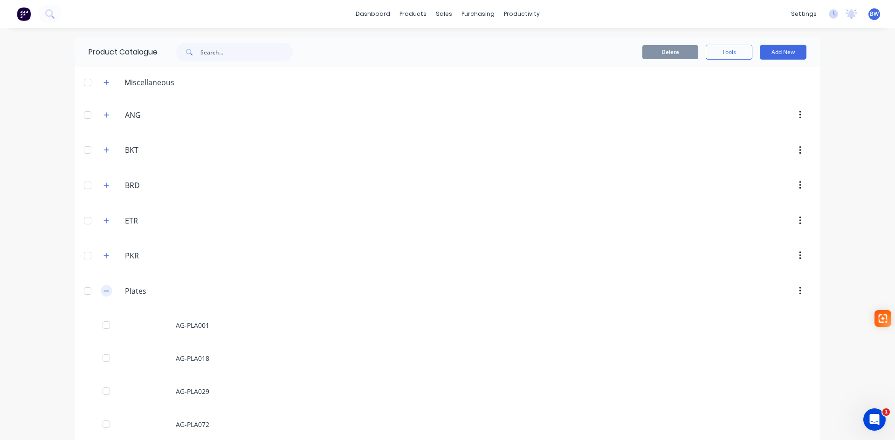
click at [103, 292] on icon "button" at bounding box center [106, 291] width 6 height 7
click at [106, 363] on icon "button" at bounding box center [106, 361] width 6 height 7
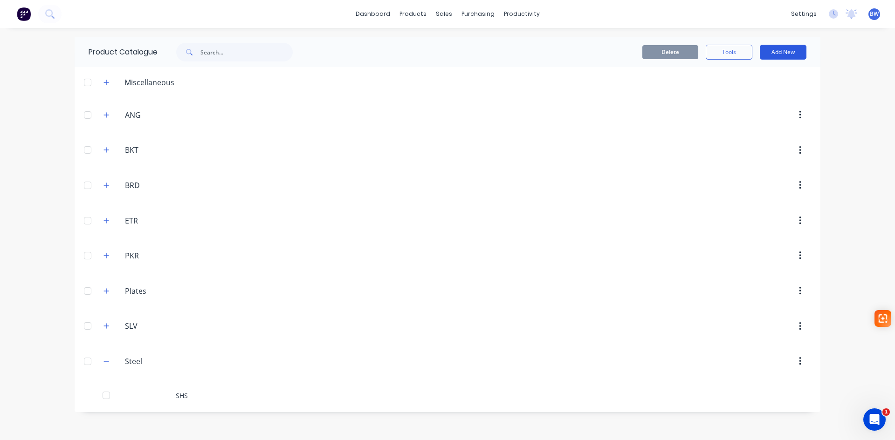
click at [790, 57] on button "Add New" at bounding box center [783, 52] width 47 height 15
click at [754, 99] on div "Product" at bounding box center [762, 95] width 72 height 14
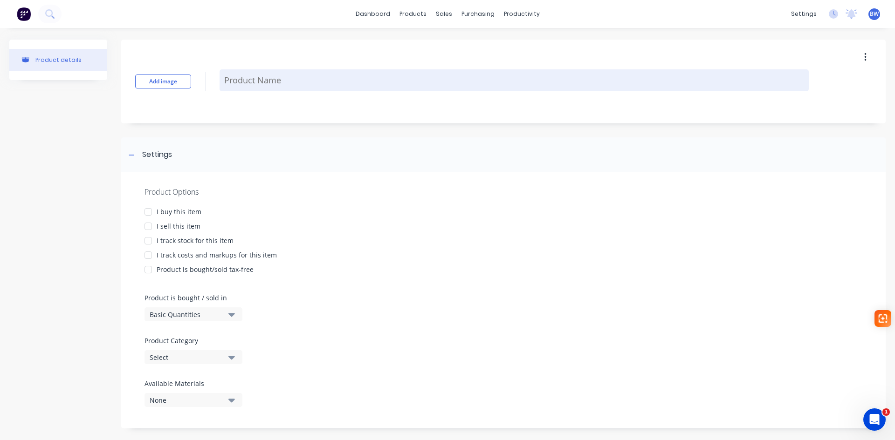
click at [253, 82] on textarea at bounding box center [514, 80] width 589 height 22
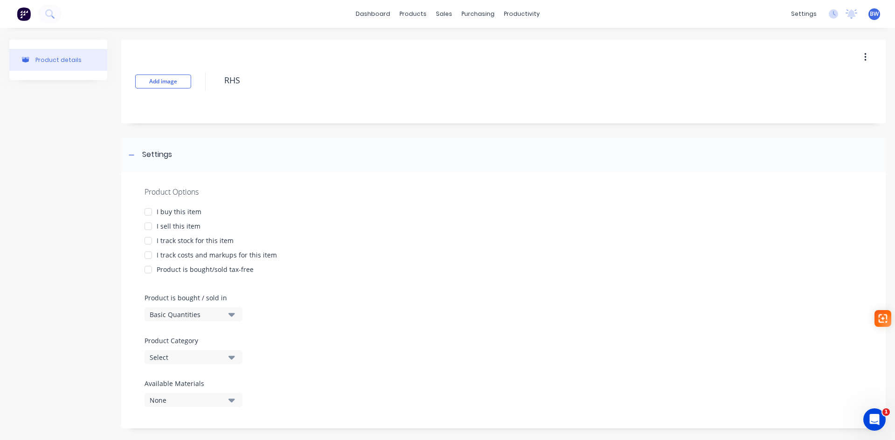
click at [150, 212] on div at bounding box center [148, 212] width 19 height 19
click at [151, 223] on div at bounding box center [148, 226] width 19 height 19
click at [149, 244] on div at bounding box center [148, 241] width 19 height 19
click at [149, 252] on div at bounding box center [148, 255] width 19 height 19
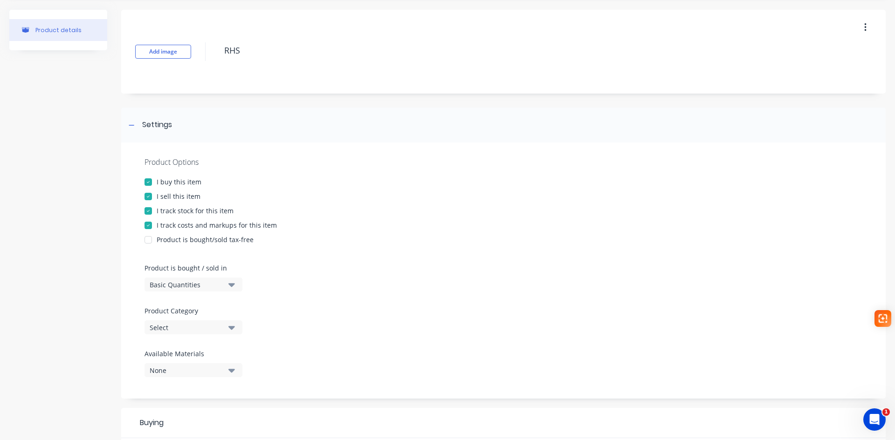
scroll to position [140, 0]
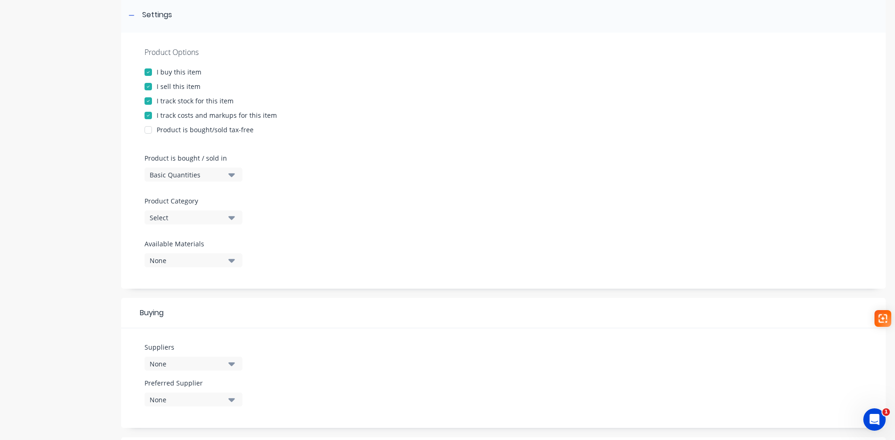
type textarea "RHS"
click at [213, 174] on div "Basic Quantities" at bounding box center [187, 175] width 75 height 10
click at [192, 216] on div "Lineal Metres" at bounding box center [214, 216] width 140 height 19
click at [192, 216] on div "Select" at bounding box center [187, 218] width 75 height 10
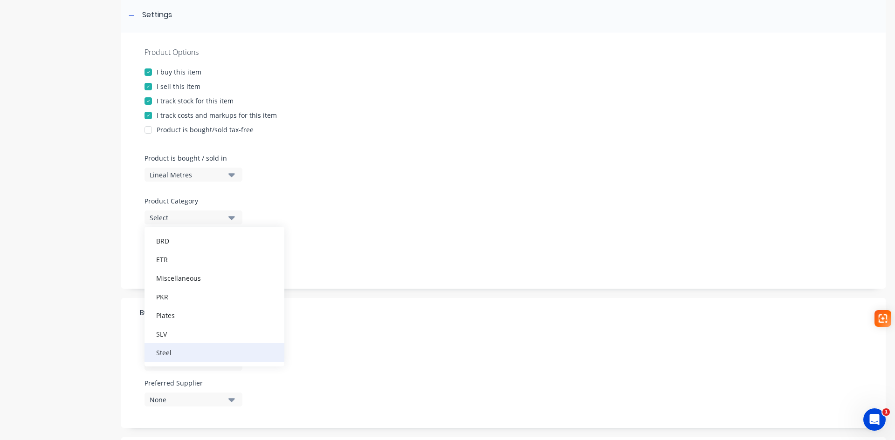
click at [188, 353] on div "Steel" at bounding box center [214, 352] width 140 height 19
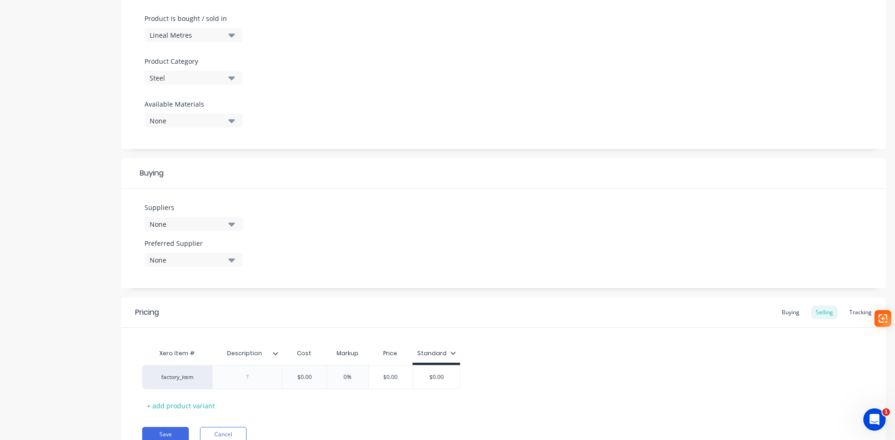
scroll to position [321, 0]
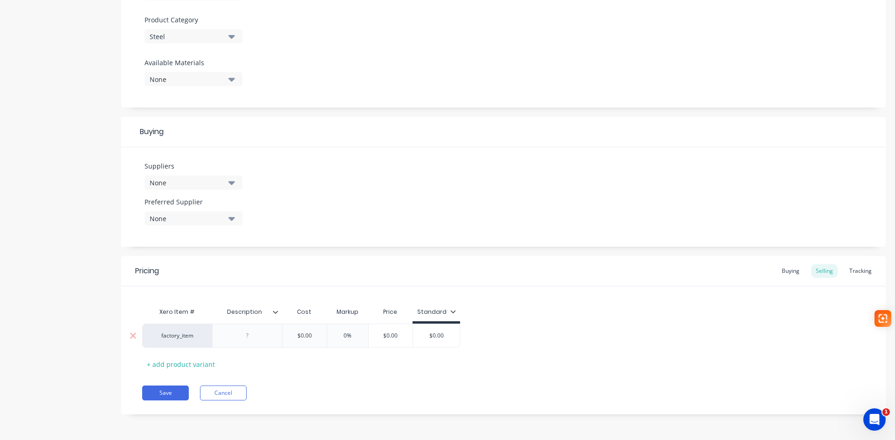
click at [245, 338] on div at bounding box center [247, 336] width 47 height 12
click at [171, 393] on button "Save" at bounding box center [165, 393] width 47 height 15
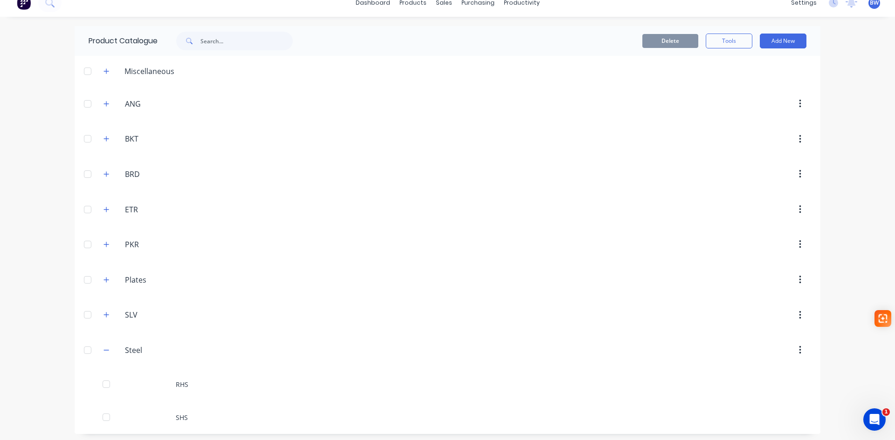
scroll to position [14, 0]
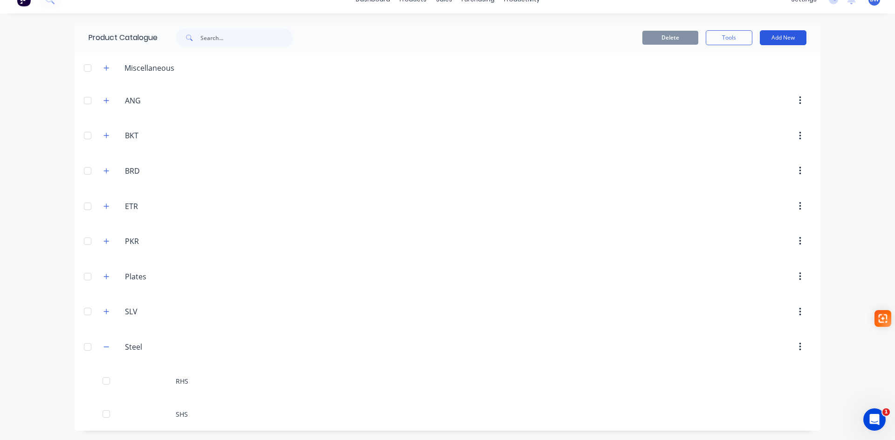
click at [785, 43] on button "Add New" at bounding box center [783, 37] width 47 height 15
click at [751, 83] on div "Product" at bounding box center [762, 81] width 72 height 14
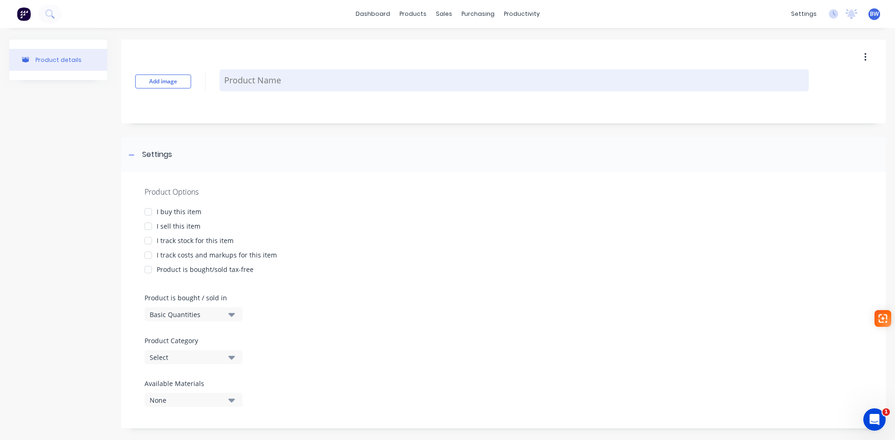
click at [312, 87] on textarea at bounding box center [514, 80] width 589 height 22
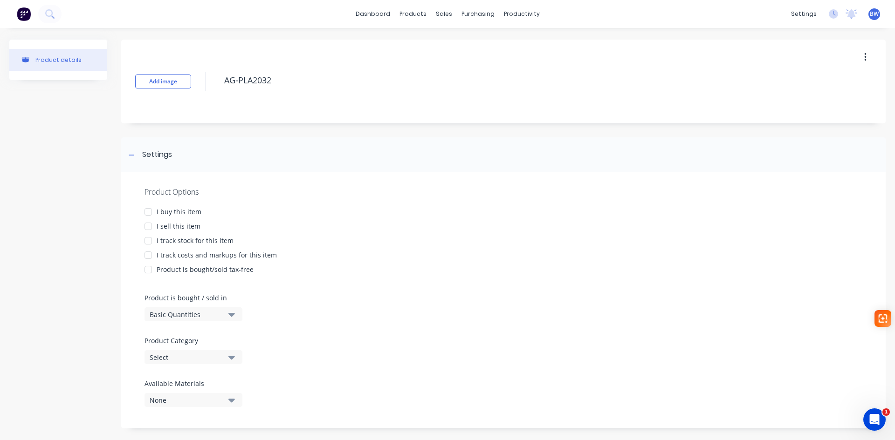
click at [147, 213] on div at bounding box center [148, 212] width 19 height 19
click at [149, 226] on div at bounding box center [148, 226] width 19 height 19
click at [147, 242] on div at bounding box center [148, 241] width 19 height 19
click at [149, 253] on div at bounding box center [148, 255] width 19 height 19
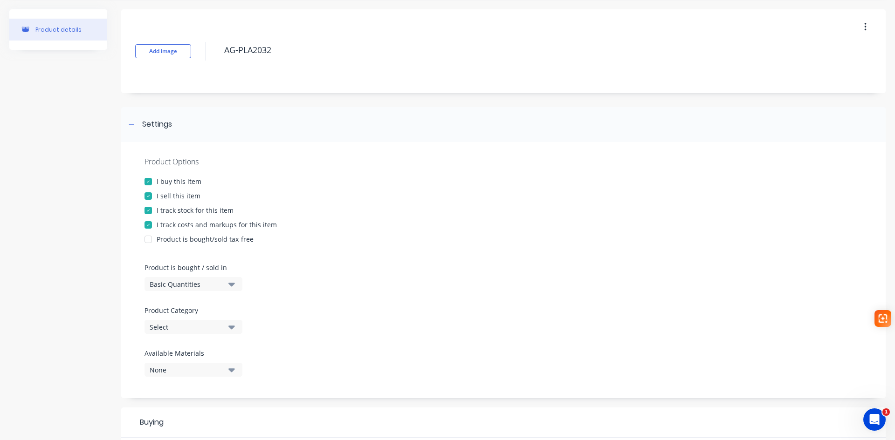
scroll to position [93, 0]
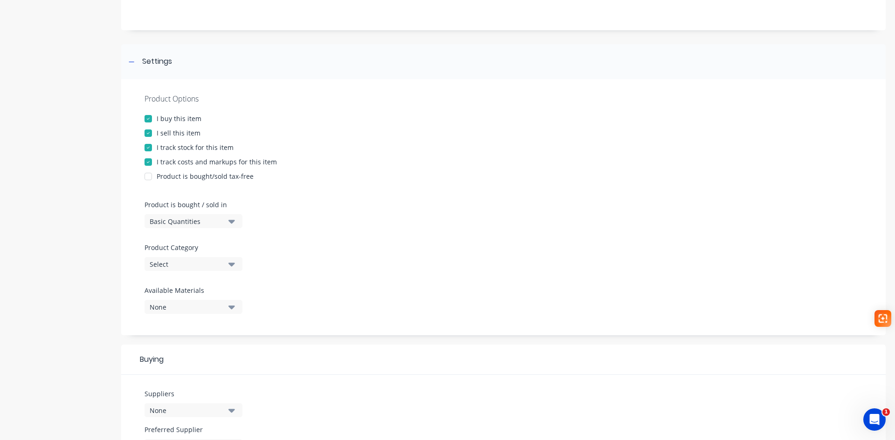
click at [193, 268] on div "Select" at bounding box center [187, 265] width 75 height 10
click at [197, 364] on div "Plates" at bounding box center [214, 362] width 140 height 19
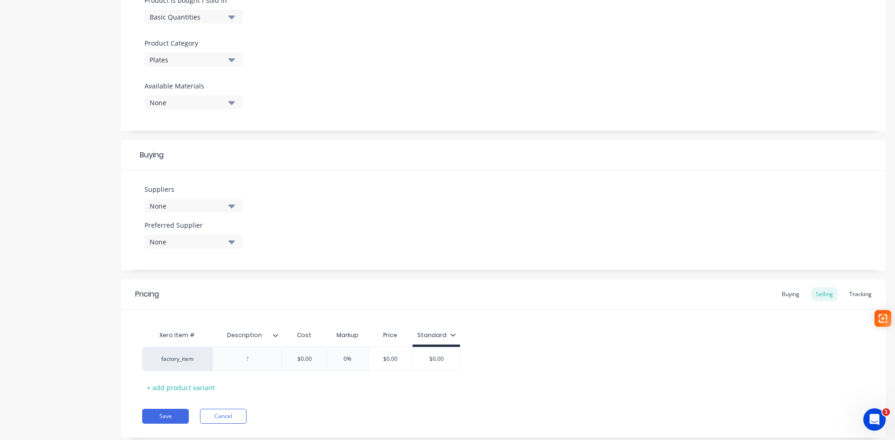
scroll to position [321, 0]
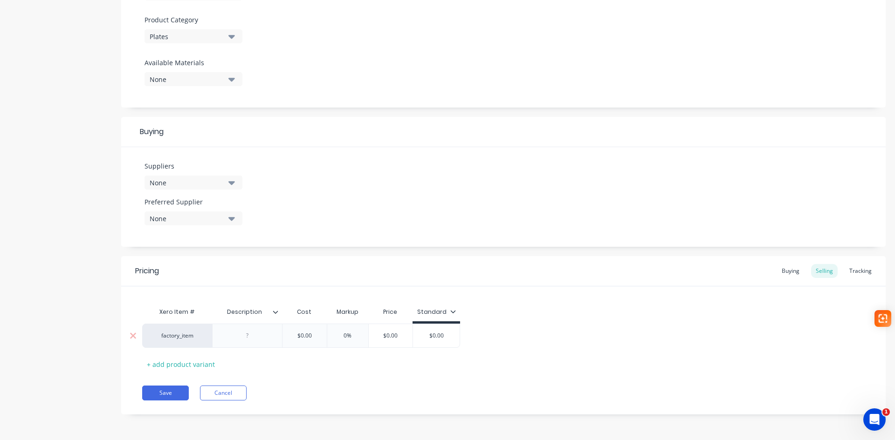
click at [253, 338] on div at bounding box center [247, 336] width 47 height 12
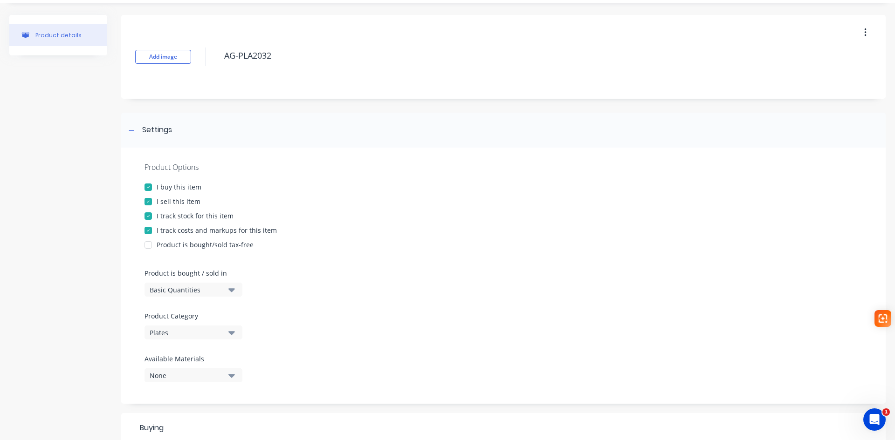
scroll to position [0, 0]
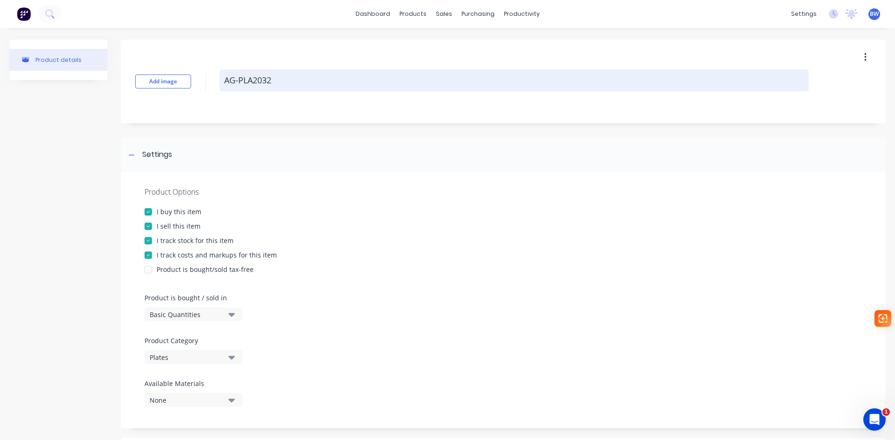
drag, startPoint x: 279, startPoint y: 80, endPoint x: 251, endPoint y: 82, distance: 27.5
click at [251, 82] on textarea "AG-PLA2032" at bounding box center [514, 80] width 589 height 22
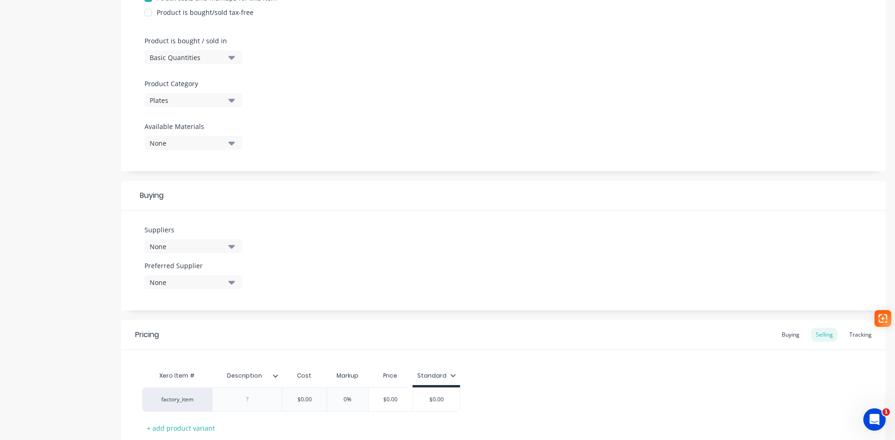
scroll to position [321, 0]
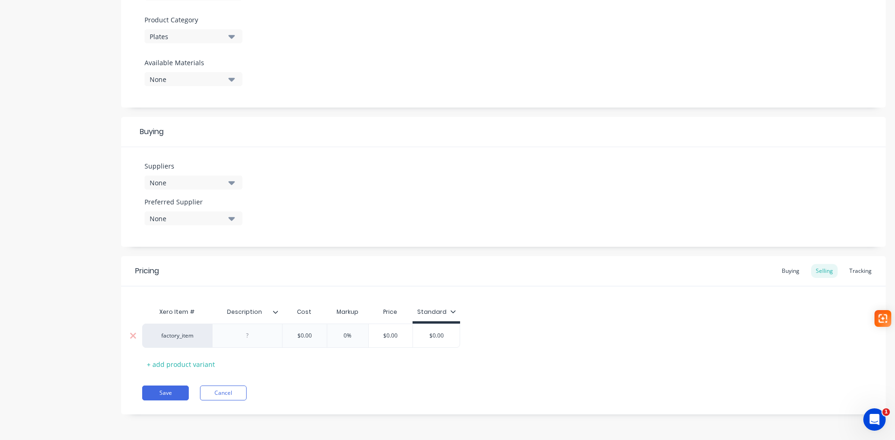
type textarea "AG-PLA093"
click at [249, 336] on div at bounding box center [247, 336] width 47 height 12
click at [177, 390] on button "Save" at bounding box center [165, 393] width 47 height 15
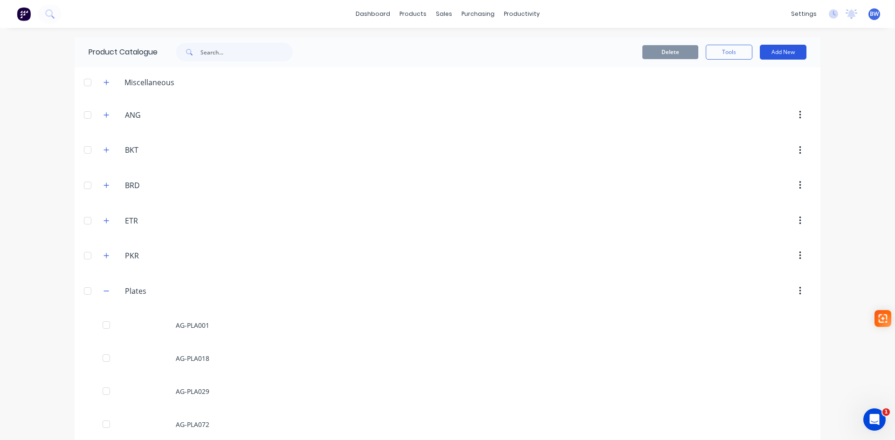
click at [792, 52] on button "Add New" at bounding box center [783, 52] width 47 height 15
click at [739, 96] on div "Product" at bounding box center [762, 95] width 72 height 14
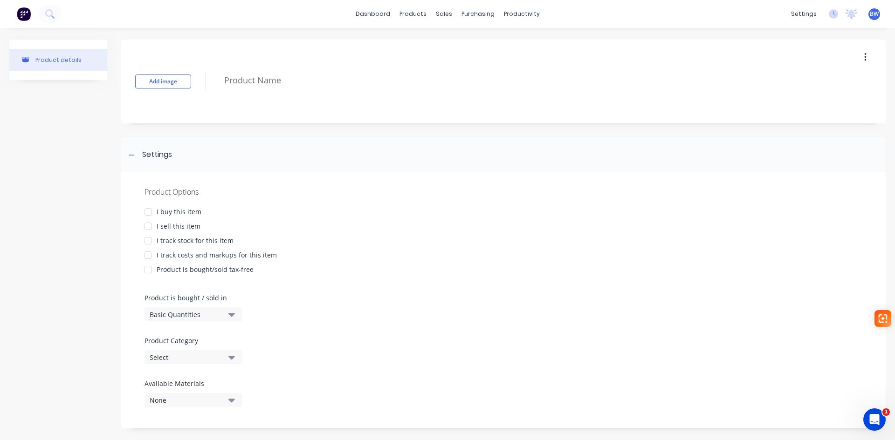
click at [151, 212] on div at bounding box center [148, 212] width 19 height 19
click at [146, 228] on div at bounding box center [148, 226] width 19 height 19
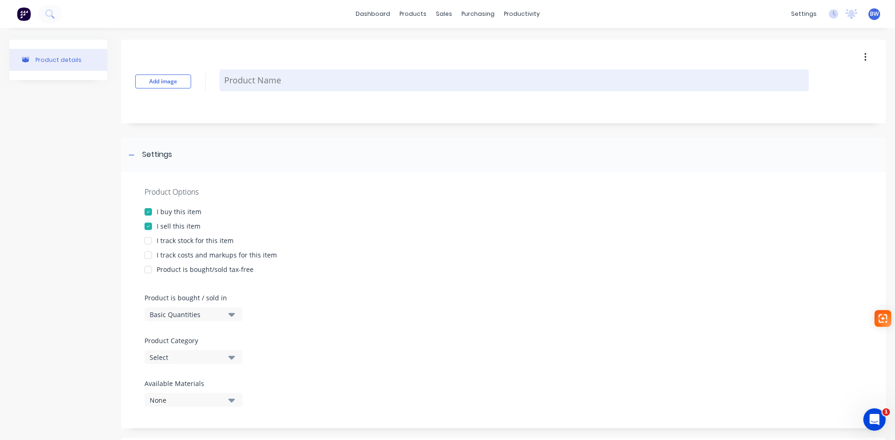
click at [258, 82] on textarea at bounding box center [514, 80] width 589 height 22
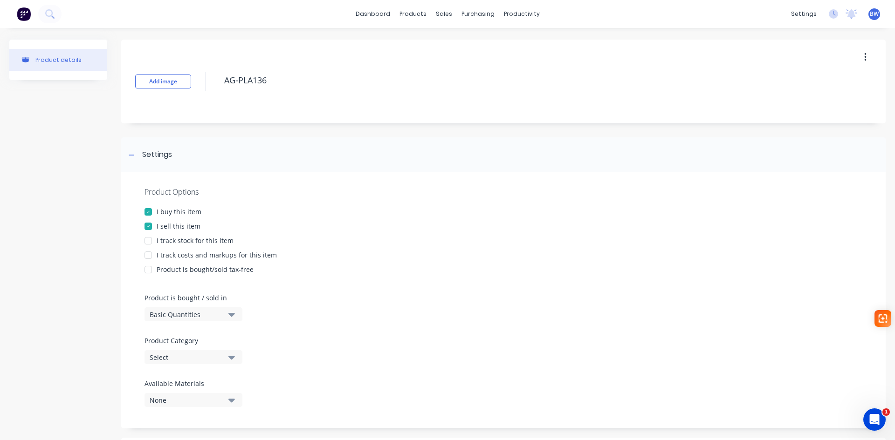
click at [146, 239] on div at bounding box center [148, 241] width 19 height 19
click at [149, 254] on div at bounding box center [148, 255] width 19 height 19
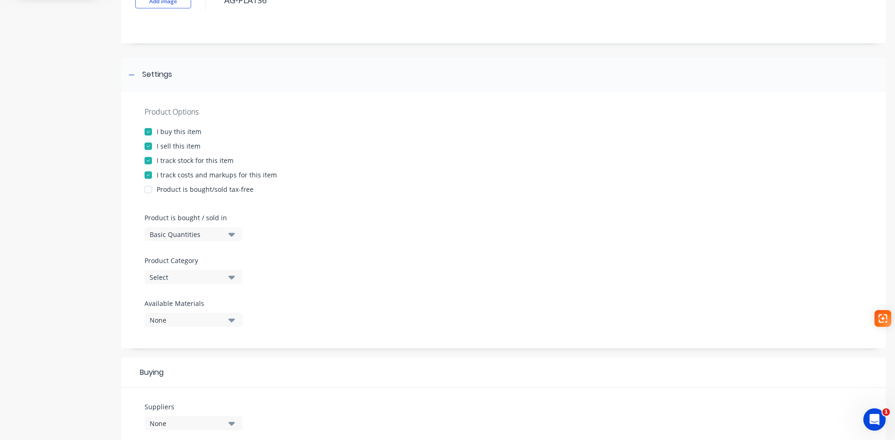
scroll to position [93, 0]
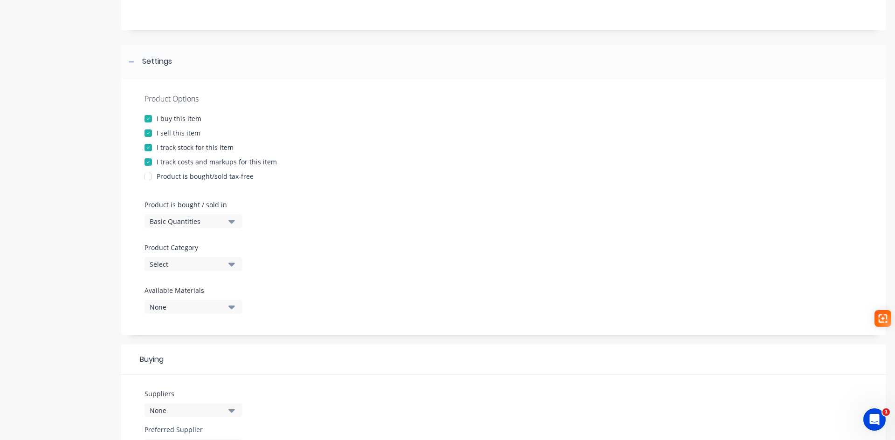
type textarea "AG-PLA136"
click at [196, 267] on div "Select" at bounding box center [187, 265] width 75 height 10
click at [195, 383] on div "Plates" at bounding box center [214, 380] width 140 height 19
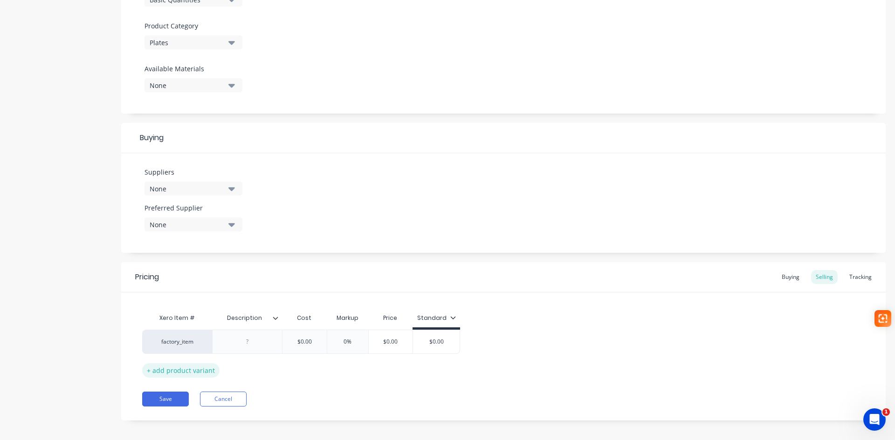
scroll to position [321, 0]
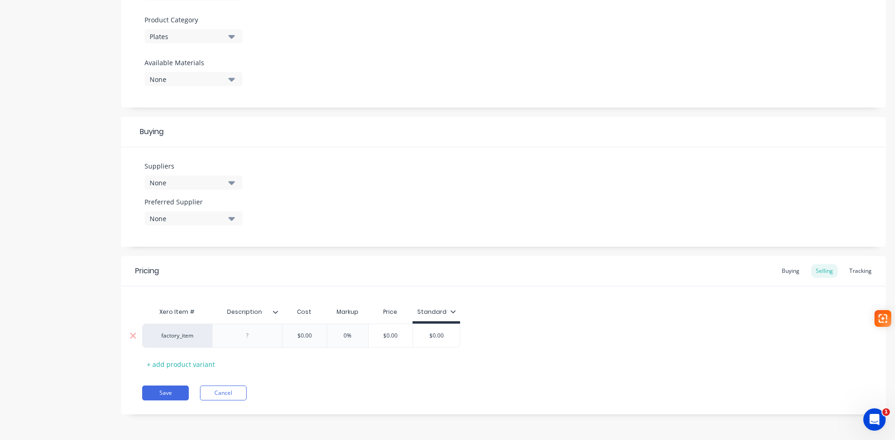
click at [244, 333] on div at bounding box center [247, 336] width 47 height 12
click at [169, 392] on button "Save" at bounding box center [165, 393] width 47 height 15
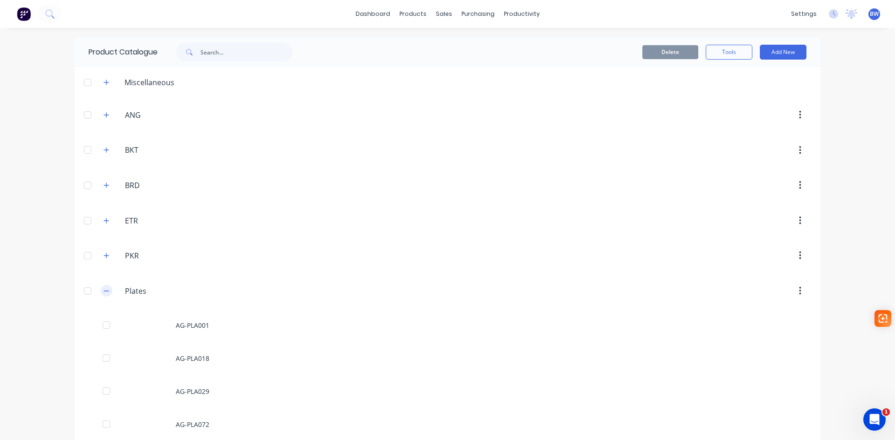
click at [103, 289] on icon "button" at bounding box center [106, 291] width 6 height 7
click at [107, 360] on button "button" at bounding box center [107, 362] width 12 height 12
click at [783, 50] on button "Add New" at bounding box center [783, 52] width 47 height 15
click at [748, 97] on div "Product" at bounding box center [762, 95] width 72 height 14
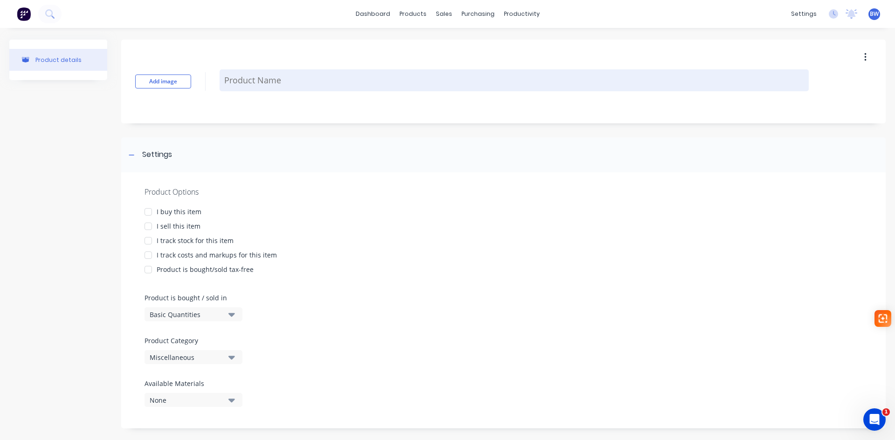
click at [301, 82] on textarea at bounding box center [514, 80] width 589 height 22
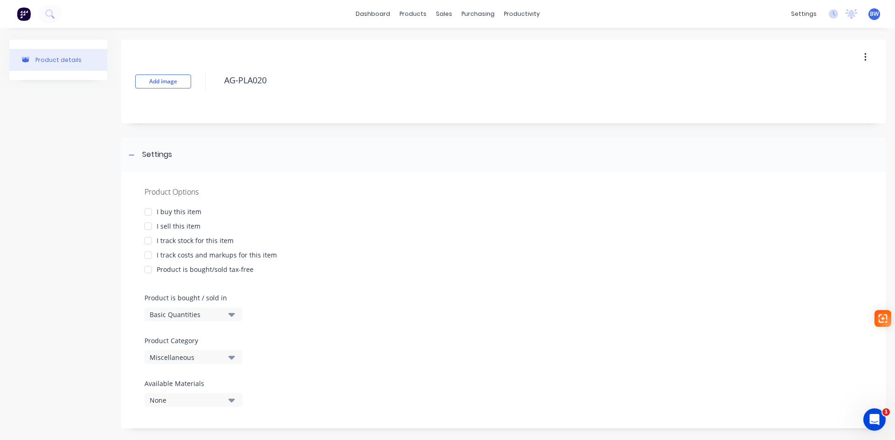
click at [150, 212] on div at bounding box center [148, 212] width 19 height 19
click at [150, 225] on div at bounding box center [148, 226] width 19 height 19
click at [149, 246] on div at bounding box center [148, 255] width 19 height 19
click at [149, 239] on div at bounding box center [148, 241] width 19 height 19
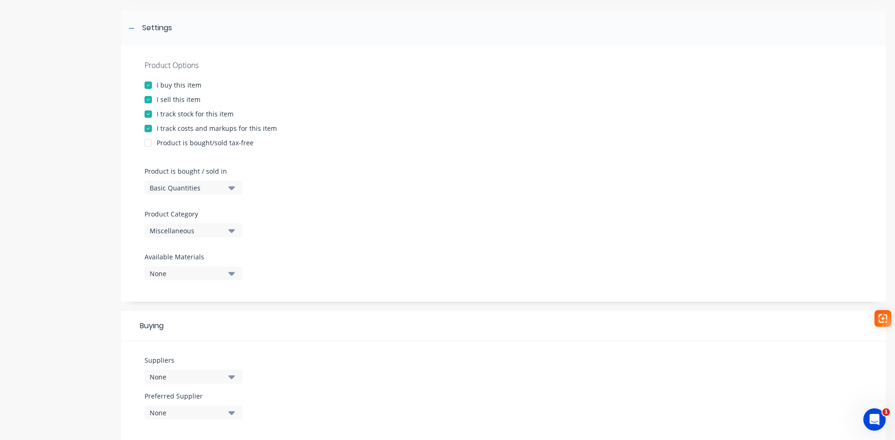
scroll to position [140, 0]
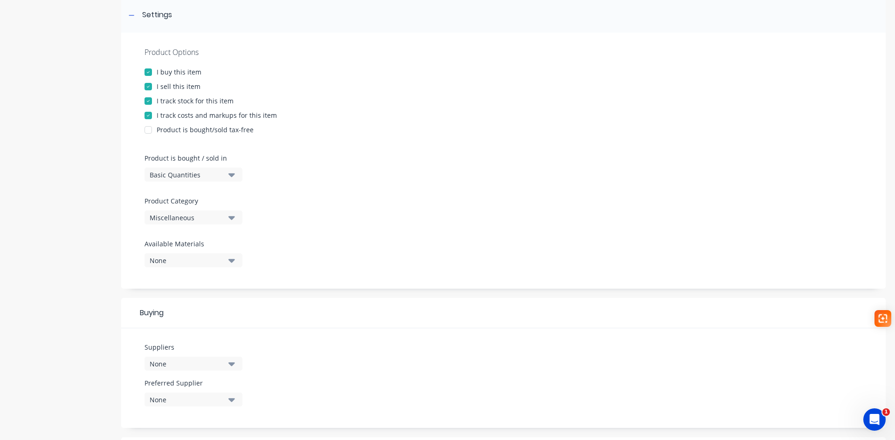
type textarea "AG-PLA020"
click at [200, 220] on div "Miscellaneous" at bounding box center [187, 218] width 75 height 10
click at [194, 318] on div "Plates" at bounding box center [214, 315] width 140 height 19
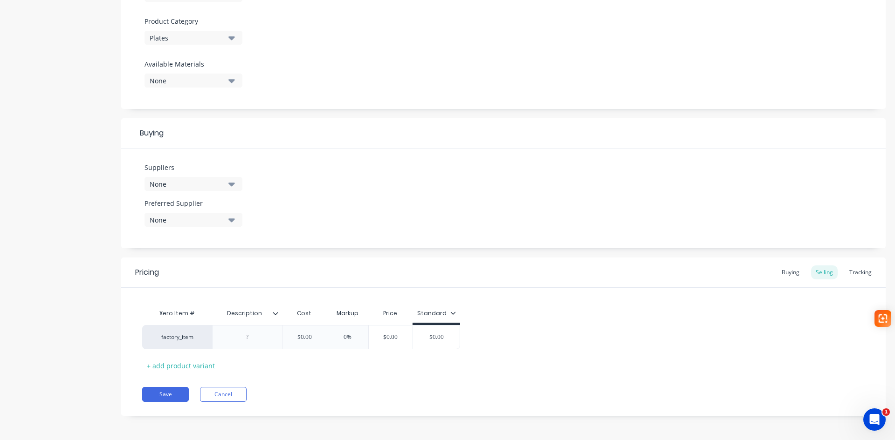
scroll to position [321, 0]
click at [246, 337] on div at bounding box center [247, 336] width 47 height 12
click at [162, 391] on button "Save" at bounding box center [165, 393] width 47 height 15
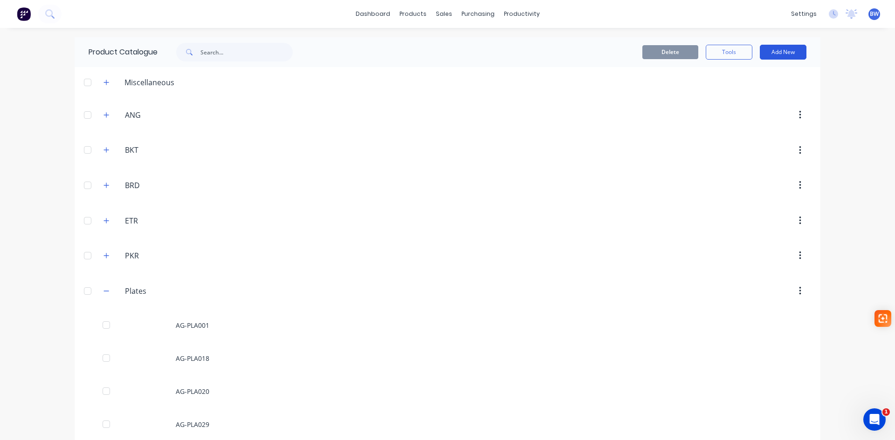
click at [787, 53] on button "Add New" at bounding box center [783, 52] width 47 height 15
click at [737, 88] on div "Product" at bounding box center [762, 95] width 72 height 14
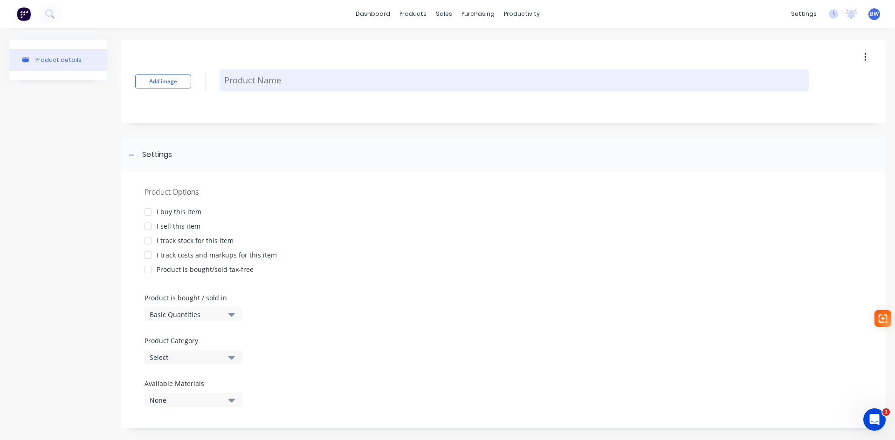
click at [306, 82] on textarea at bounding box center [514, 80] width 589 height 22
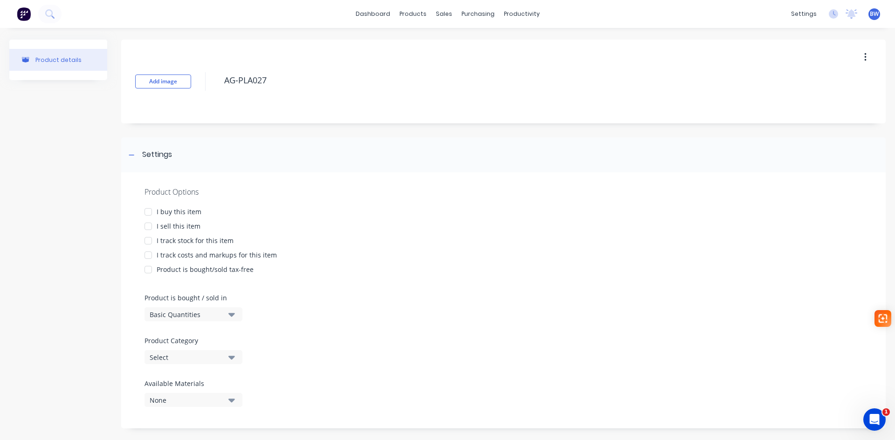
click at [150, 211] on div at bounding box center [148, 212] width 19 height 19
click at [151, 225] on div at bounding box center [148, 226] width 19 height 19
click at [151, 241] on div at bounding box center [148, 241] width 19 height 19
click at [149, 252] on div at bounding box center [148, 255] width 19 height 19
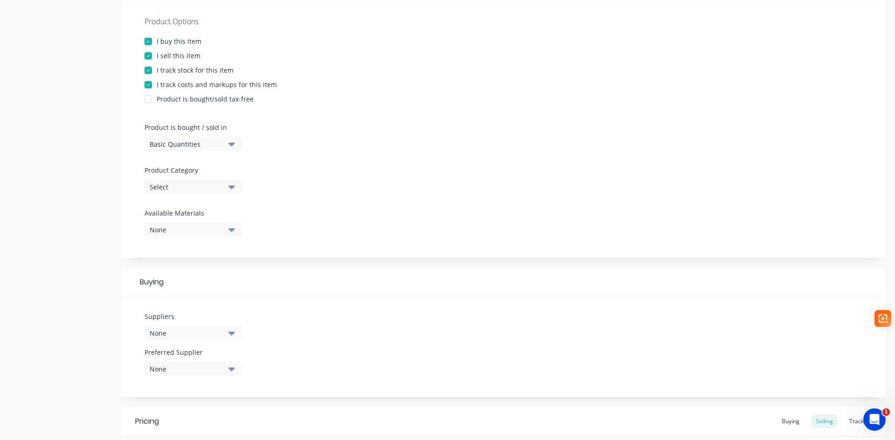
scroll to position [186, 0]
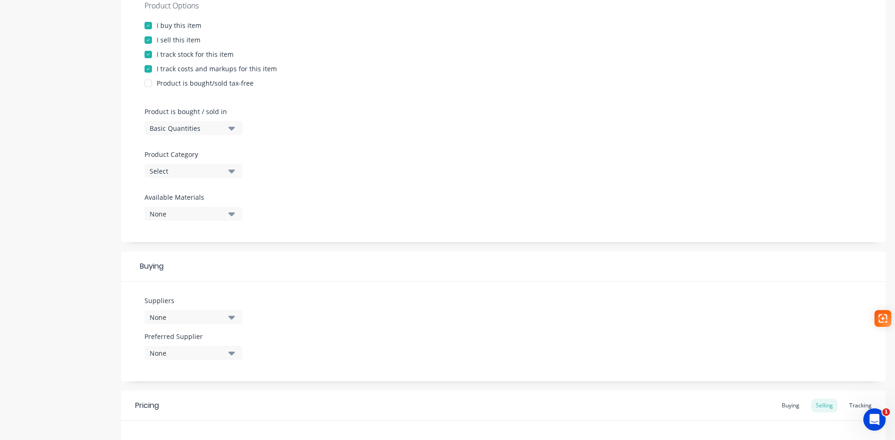
type textarea "AG-PLA027"
click at [191, 174] on div "Select" at bounding box center [187, 171] width 75 height 10
click at [184, 264] on div "Plates" at bounding box center [214, 269] width 140 height 19
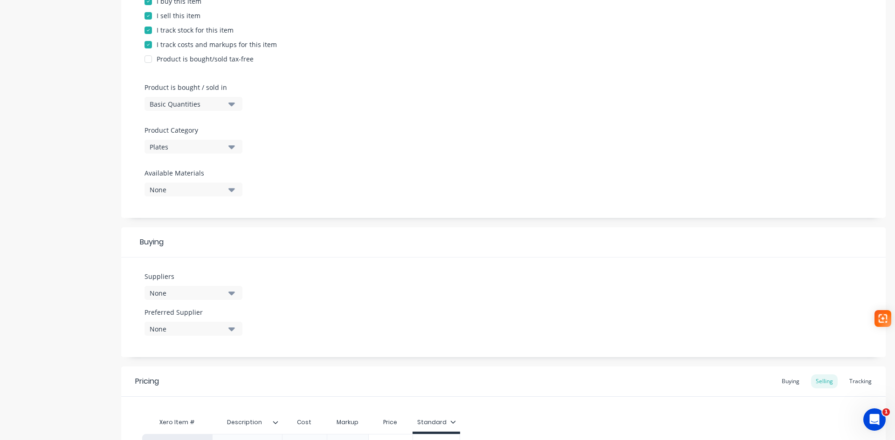
scroll to position [321, 0]
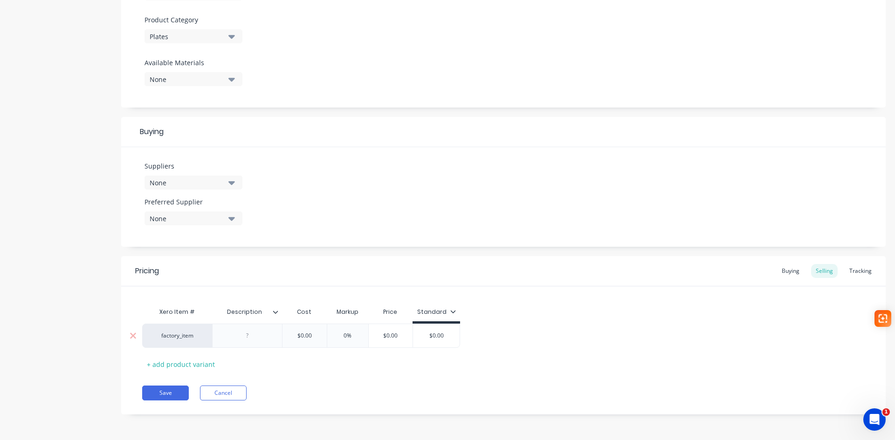
click at [252, 340] on div at bounding box center [247, 336] width 47 height 12
click at [162, 395] on button "Save" at bounding box center [165, 393] width 47 height 15
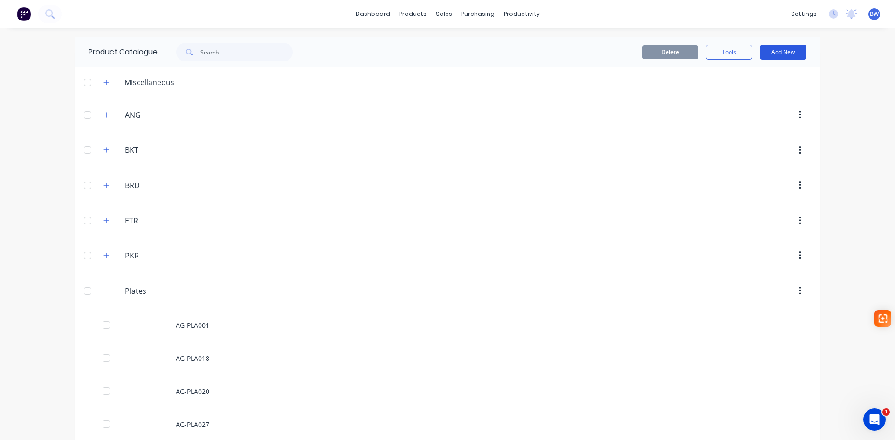
click at [773, 50] on button "Add New" at bounding box center [783, 52] width 47 height 15
click at [745, 96] on div "Product" at bounding box center [762, 95] width 72 height 14
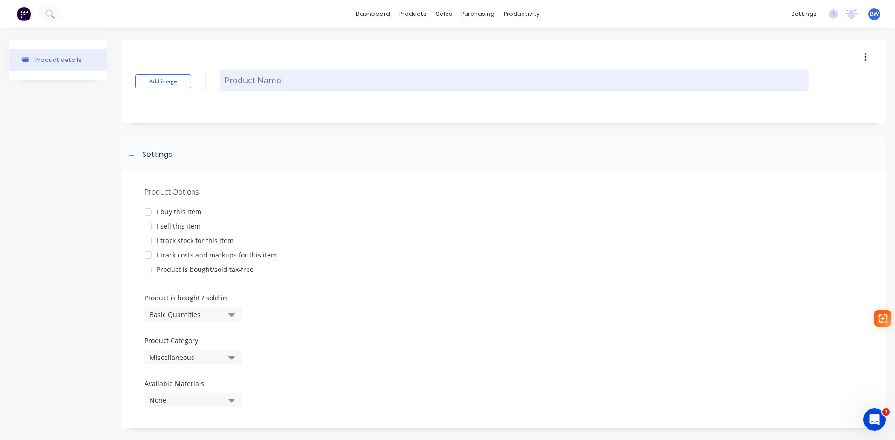
click at [285, 84] on textarea at bounding box center [514, 80] width 589 height 22
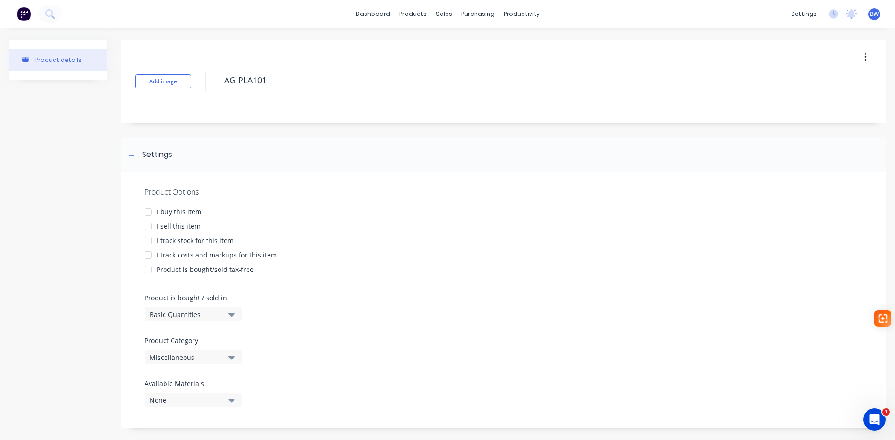
click at [151, 214] on div at bounding box center [148, 212] width 19 height 19
click at [148, 223] on div at bounding box center [148, 226] width 19 height 19
drag, startPoint x: 147, startPoint y: 240, endPoint x: 148, endPoint y: 249, distance: 9.3
click at [147, 241] on div at bounding box center [148, 241] width 19 height 19
click at [148, 253] on div at bounding box center [148, 255] width 19 height 19
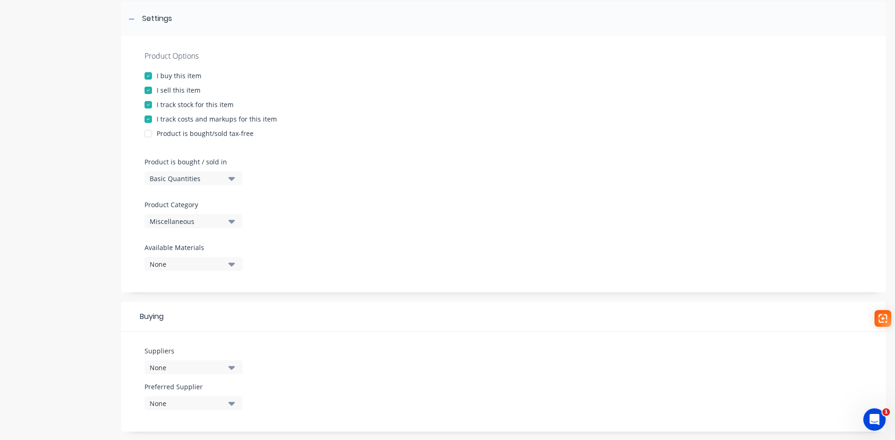
scroll to position [140, 0]
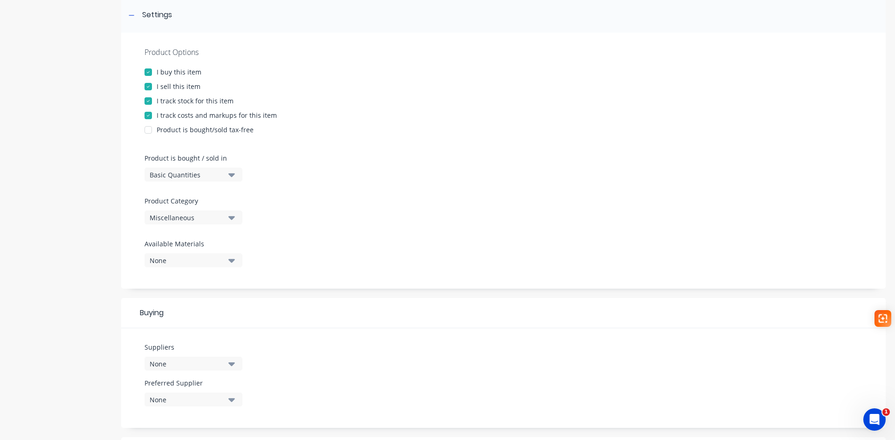
type textarea "AG-PLA101"
click at [202, 218] on div "Miscellaneous" at bounding box center [187, 218] width 75 height 10
click at [183, 315] on div "Plates" at bounding box center [214, 315] width 140 height 19
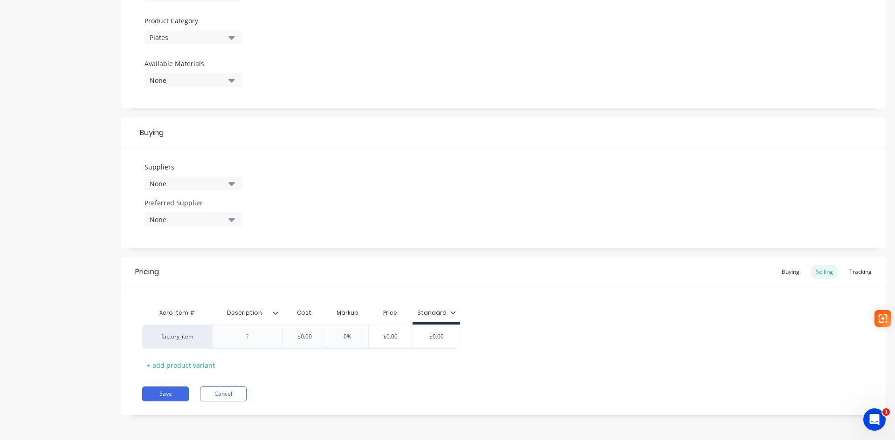
scroll to position [321, 0]
click at [246, 336] on div at bounding box center [247, 336] width 47 height 12
click at [162, 395] on button "Save" at bounding box center [165, 393] width 47 height 15
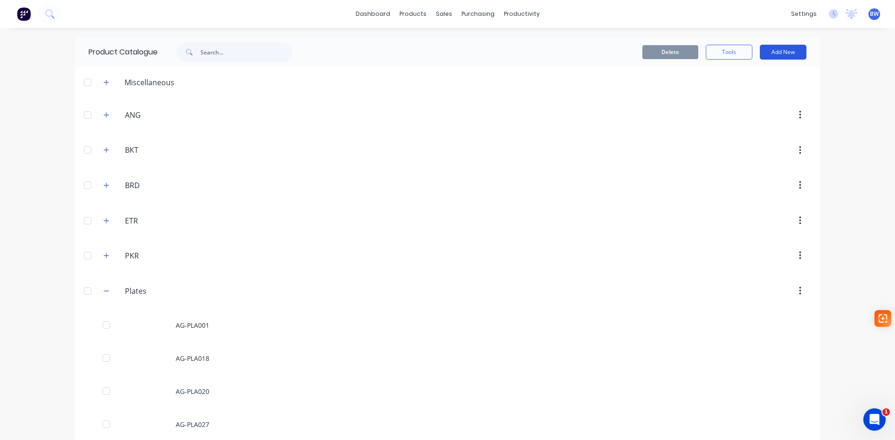
click at [791, 53] on button "Add New" at bounding box center [783, 52] width 47 height 15
click at [743, 89] on div "Product" at bounding box center [762, 95] width 72 height 14
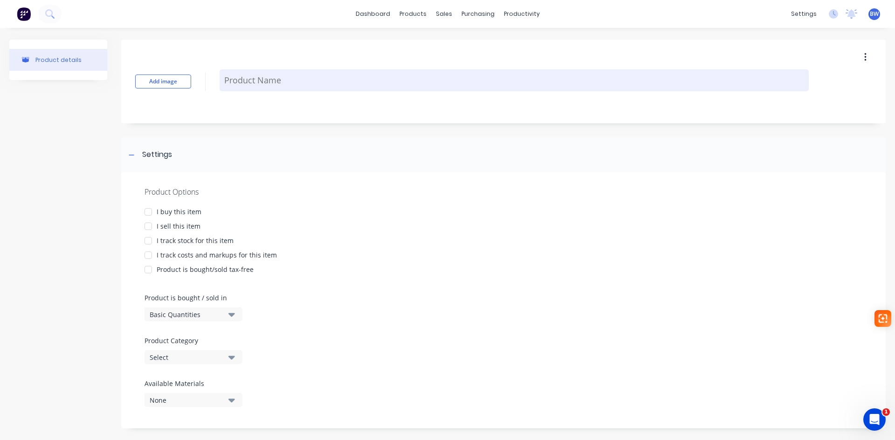
click at [291, 74] on textarea at bounding box center [514, 80] width 589 height 22
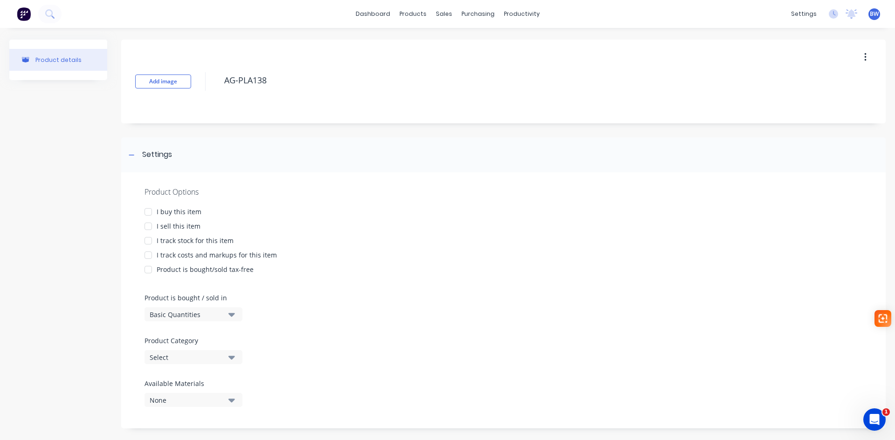
click at [148, 212] on div at bounding box center [148, 212] width 19 height 19
click at [145, 227] on div at bounding box center [148, 226] width 19 height 19
click at [148, 238] on div at bounding box center [148, 241] width 19 height 19
click at [149, 253] on div at bounding box center [148, 255] width 19 height 19
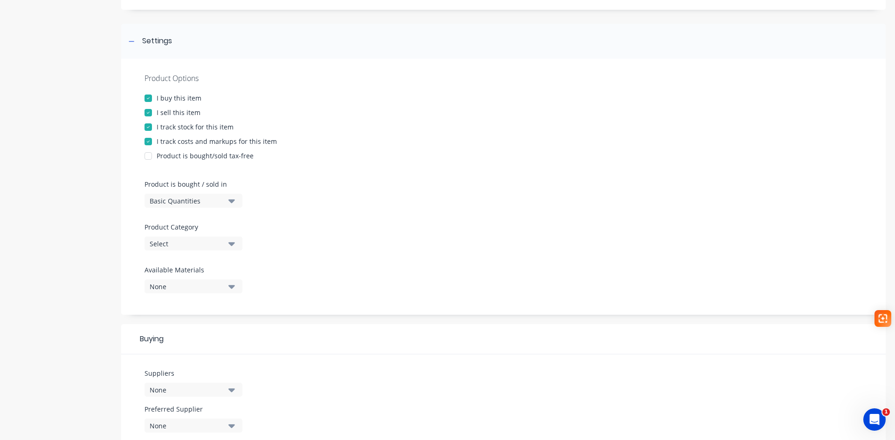
scroll to position [140, 0]
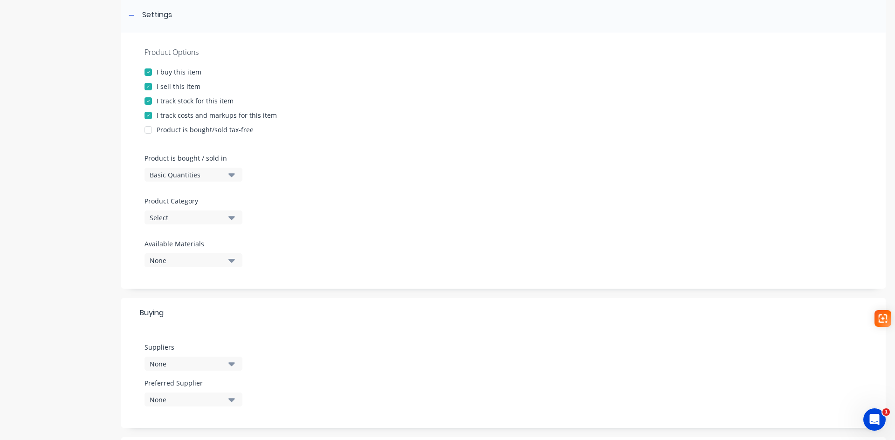
type textarea "AG-PLA138"
click at [189, 217] on div "Select" at bounding box center [187, 218] width 75 height 10
click at [185, 322] on div "Plates" at bounding box center [214, 315] width 140 height 19
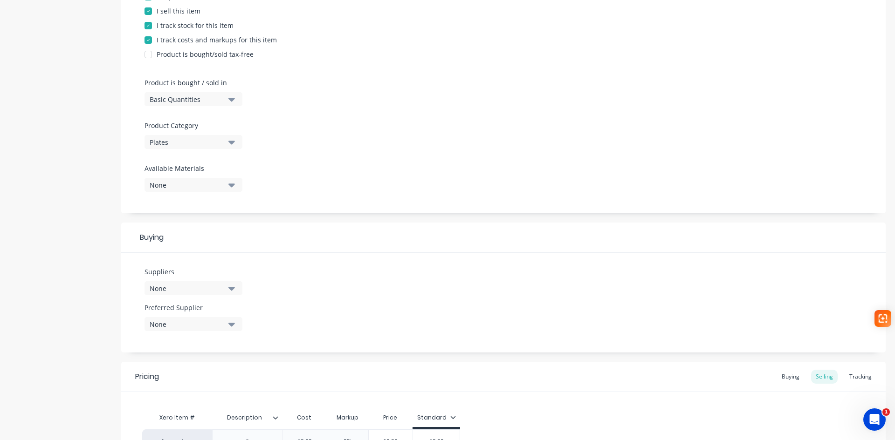
scroll to position [321, 0]
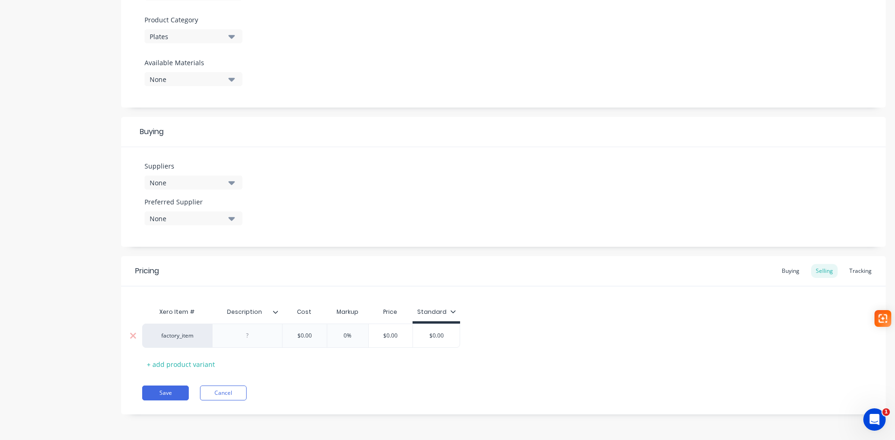
click at [237, 338] on div at bounding box center [247, 336] width 47 height 12
click at [167, 389] on button "Save" at bounding box center [165, 393] width 47 height 15
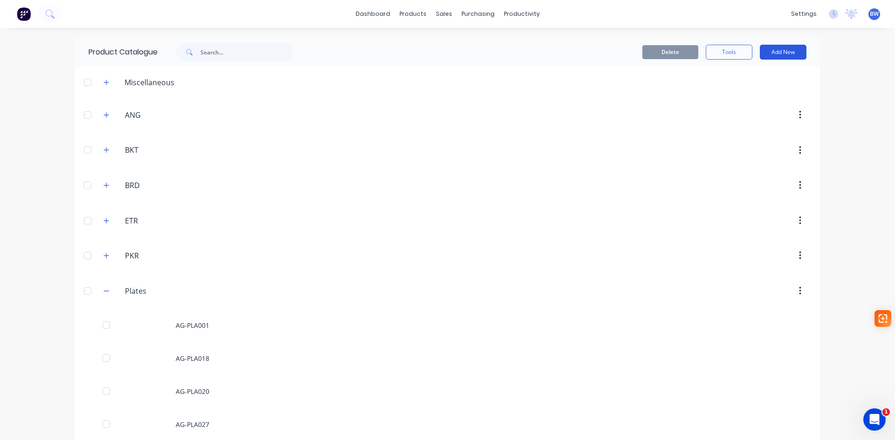
click at [781, 45] on button "Add New" at bounding box center [783, 52] width 47 height 15
click at [730, 94] on div "Product" at bounding box center [762, 95] width 72 height 14
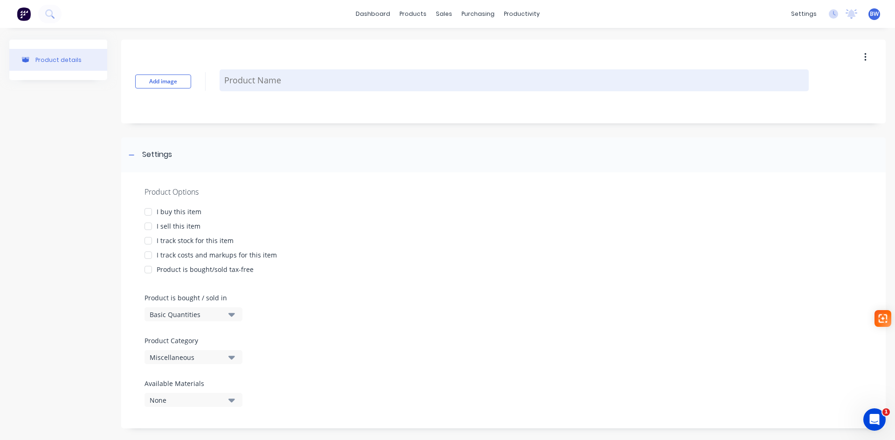
click at [250, 76] on textarea at bounding box center [514, 80] width 589 height 22
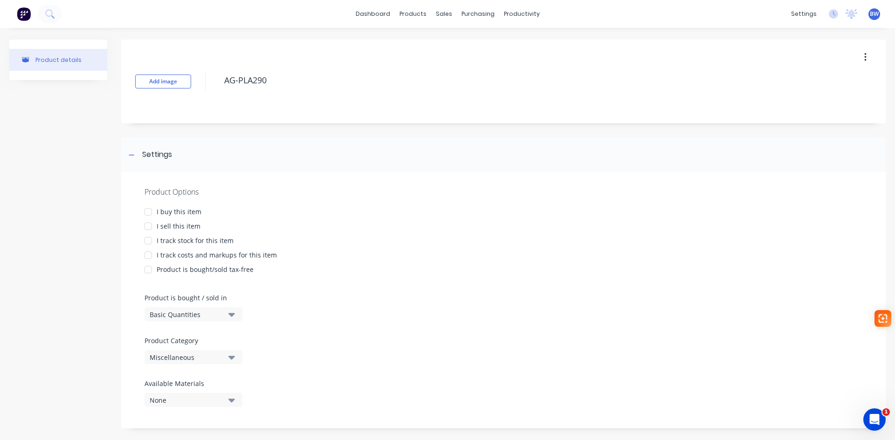
click at [148, 210] on div at bounding box center [148, 212] width 19 height 19
drag, startPoint x: 148, startPoint y: 227, endPoint x: 147, endPoint y: 234, distance: 7.9
click at [148, 227] on div at bounding box center [148, 226] width 19 height 19
click at [147, 242] on div at bounding box center [148, 241] width 19 height 19
click at [147, 255] on div at bounding box center [148, 255] width 19 height 19
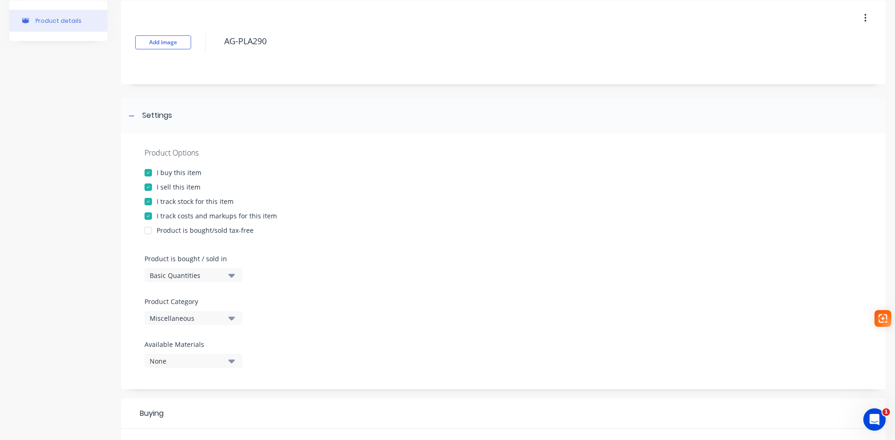
scroll to position [93, 0]
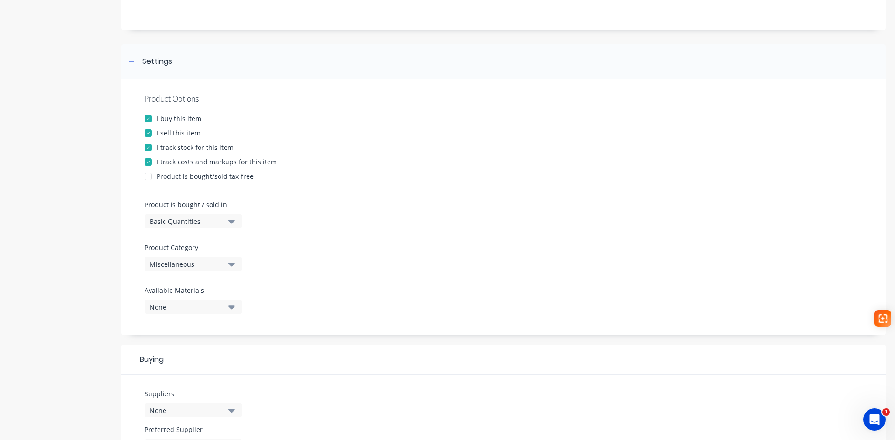
type textarea "AG-PLA290"
click at [168, 271] on div "Product Options I buy this item I sell this item I track stock for this item I …" at bounding box center [503, 207] width 764 height 256
click at [173, 265] on div "Miscellaneous" at bounding box center [187, 265] width 75 height 10
click at [175, 364] on div "Plates" at bounding box center [214, 362] width 140 height 19
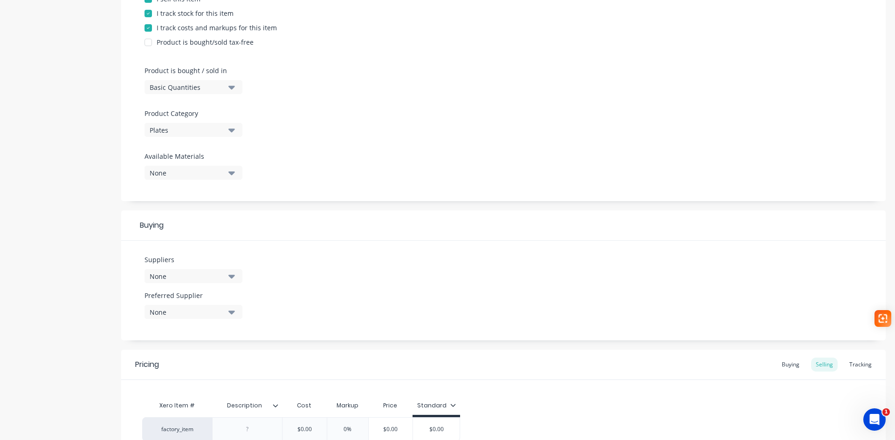
scroll to position [321, 0]
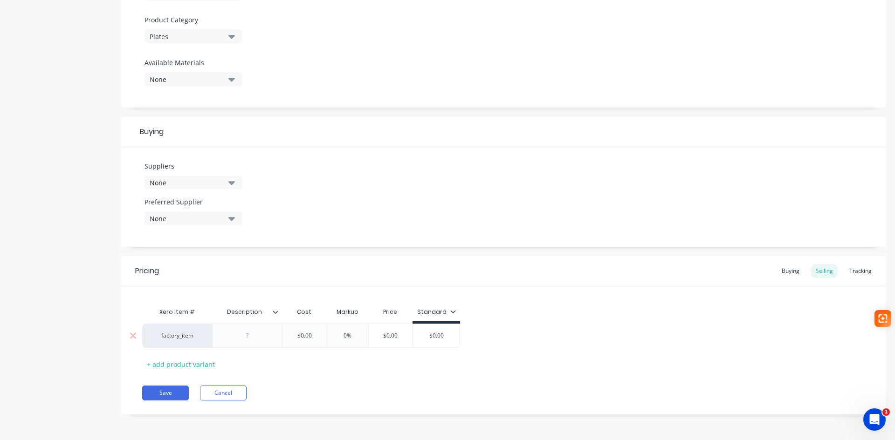
click at [253, 339] on div at bounding box center [247, 336] width 47 height 12
click at [160, 392] on button "Save" at bounding box center [165, 393] width 47 height 15
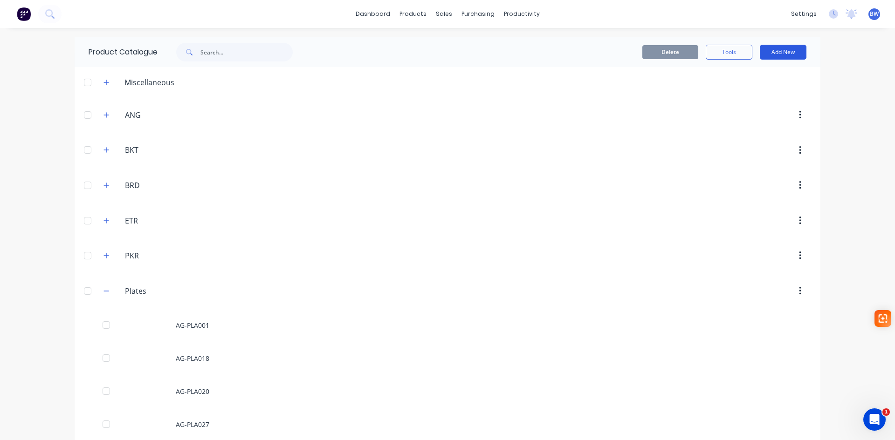
click at [786, 48] on button "Add New" at bounding box center [783, 52] width 47 height 15
click at [747, 96] on div "Product" at bounding box center [762, 95] width 72 height 14
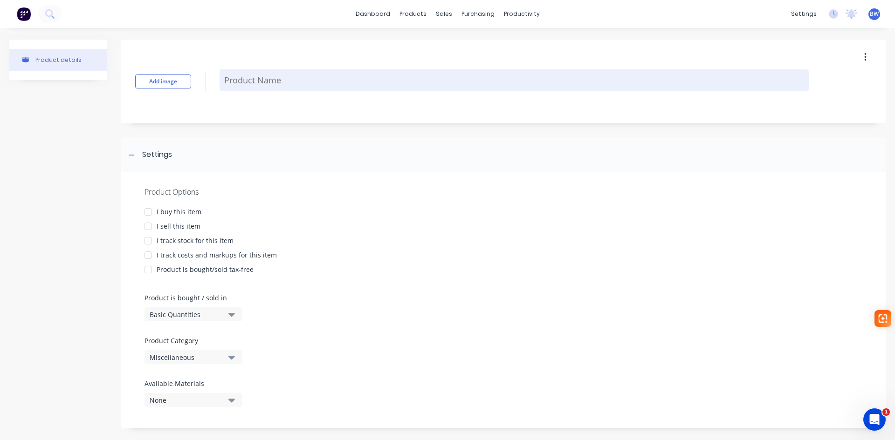
click at [309, 84] on textarea at bounding box center [514, 80] width 589 height 22
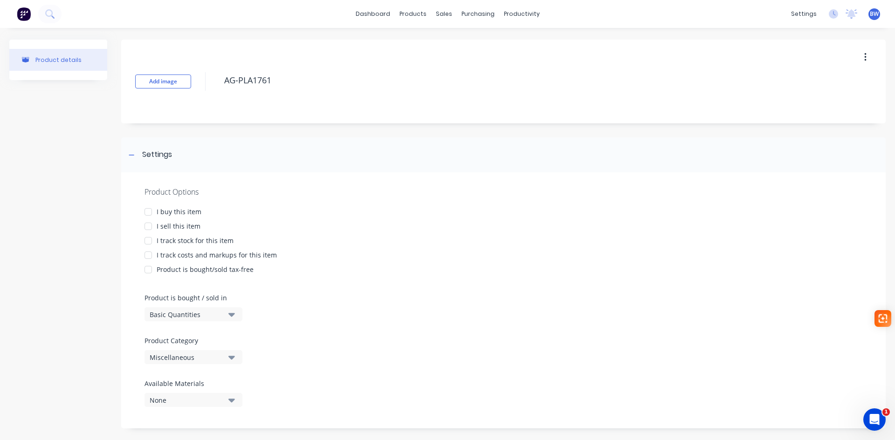
click at [152, 209] on div at bounding box center [148, 212] width 19 height 19
click at [149, 224] on div at bounding box center [148, 226] width 19 height 19
click at [148, 241] on div at bounding box center [148, 241] width 19 height 19
click at [149, 255] on div at bounding box center [148, 255] width 19 height 19
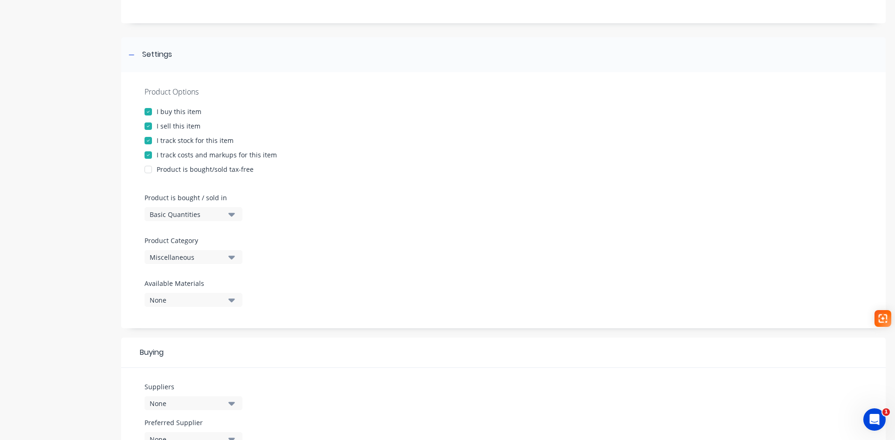
scroll to position [140, 0]
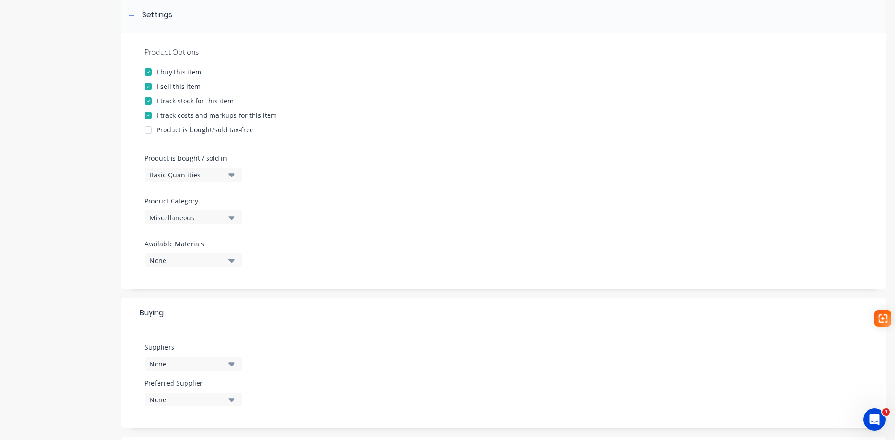
type textarea "AG-PLA1761"
click at [210, 218] on div "Miscellaneous" at bounding box center [187, 218] width 75 height 10
click at [192, 320] on div "Plates" at bounding box center [214, 315] width 140 height 19
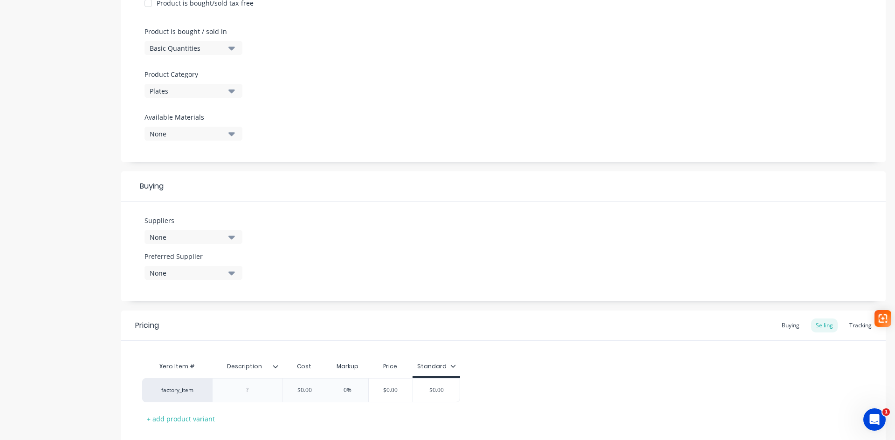
scroll to position [321, 0]
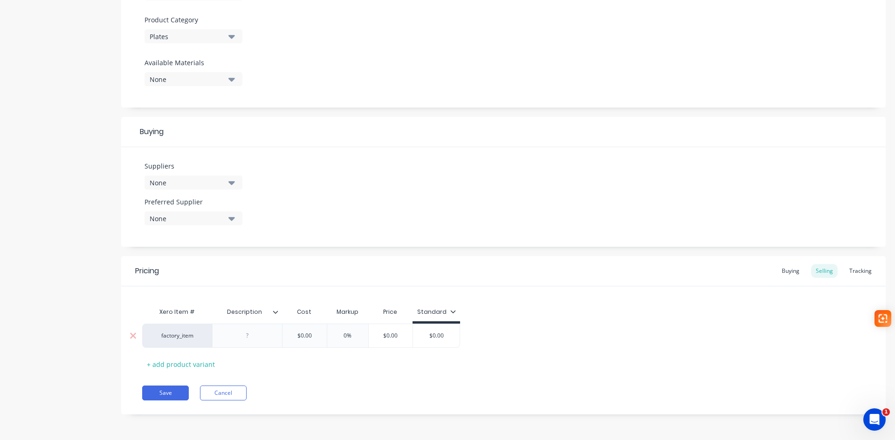
click at [243, 327] on div at bounding box center [247, 336] width 70 height 24
click at [246, 334] on div at bounding box center [247, 336] width 47 height 12
click at [160, 391] on button "Save" at bounding box center [165, 393] width 47 height 15
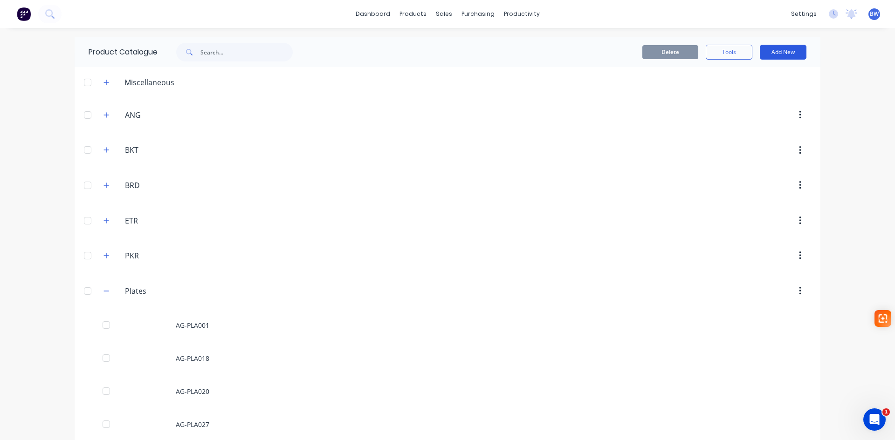
click at [779, 54] on button "Add New" at bounding box center [783, 52] width 47 height 15
click at [755, 95] on div "Product" at bounding box center [762, 95] width 72 height 14
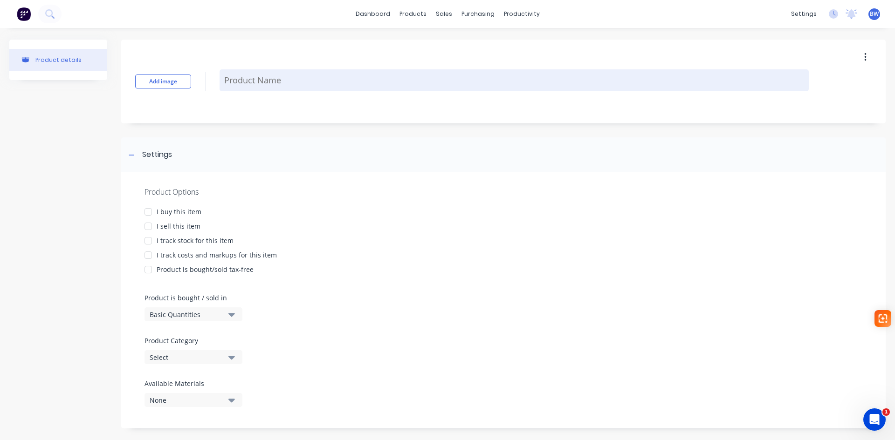
click at [296, 79] on textarea at bounding box center [514, 80] width 589 height 22
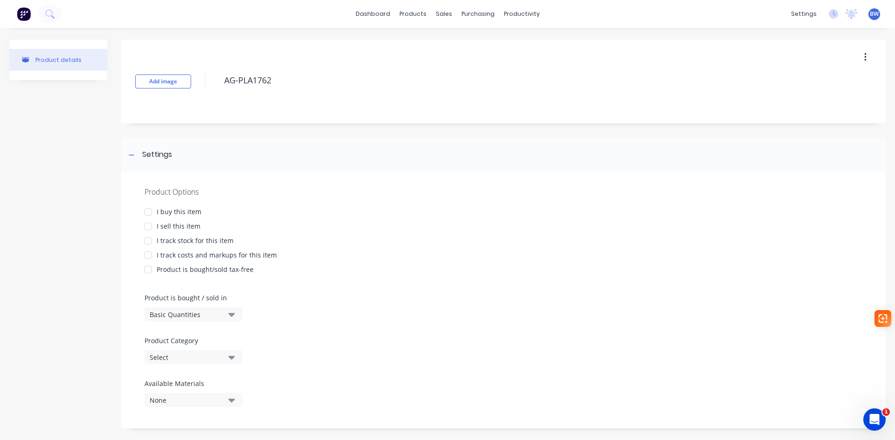
click at [151, 212] on div at bounding box center [148, 212] width 19 height 19
click at [149, 225] on div at bounding box center [148, 226] width 19 height 19
click at [149, 240] on div at bounding box center [148, 241] width 19 height 19
click at [148, 252] on div at bounding box center [148, 255] width 19 height 19
type textarea "AG-PLA1762"
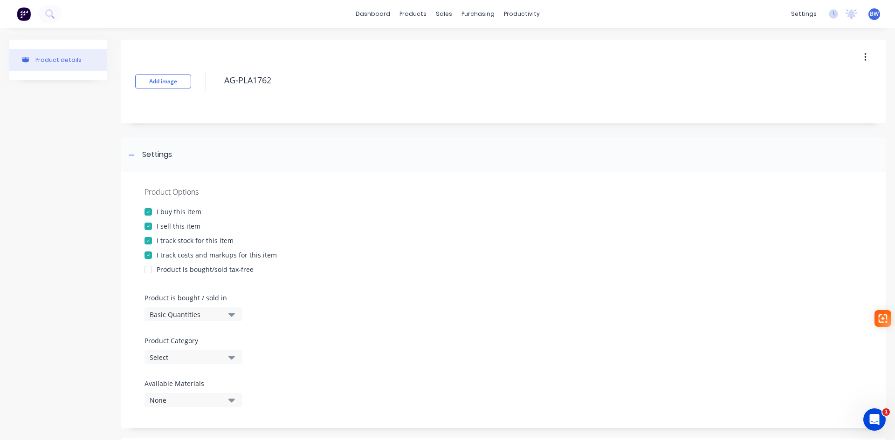
click at [206, 316] on div "Basic Quantities" at bounding box center [187, 315] width 75 height 10
click at [205, 311] on div "Basic Quantities" at bounding box center [187, 315] width 75 height 10
click at [194, 355] on div "Select" at bounding box center [187, 358] width 75 height 10
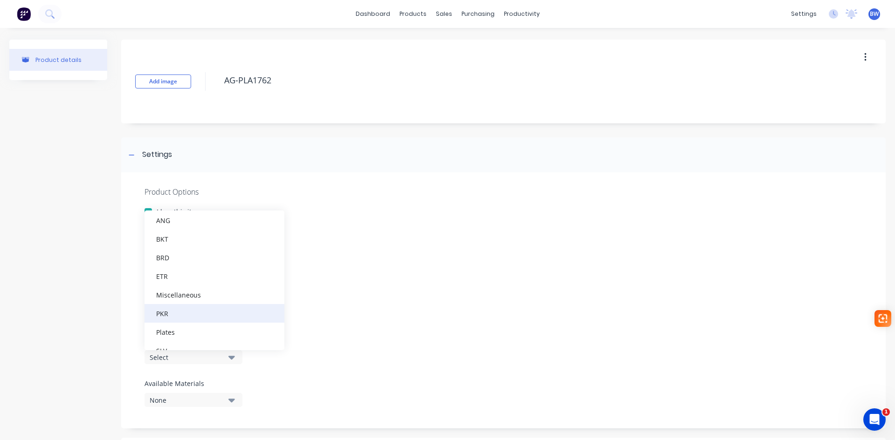
scroll to position [65, 0]
click at [199, 302] on div "Plates" at bounding box center [214, 299] width 140 height 19
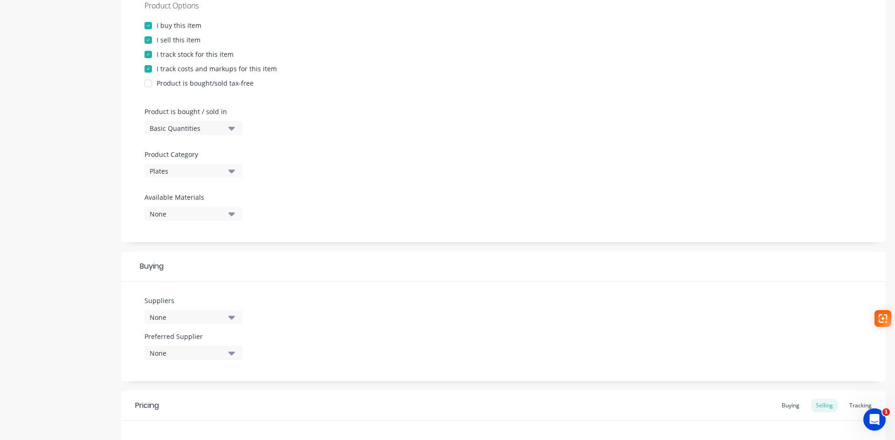
scroll to position [321, 0]
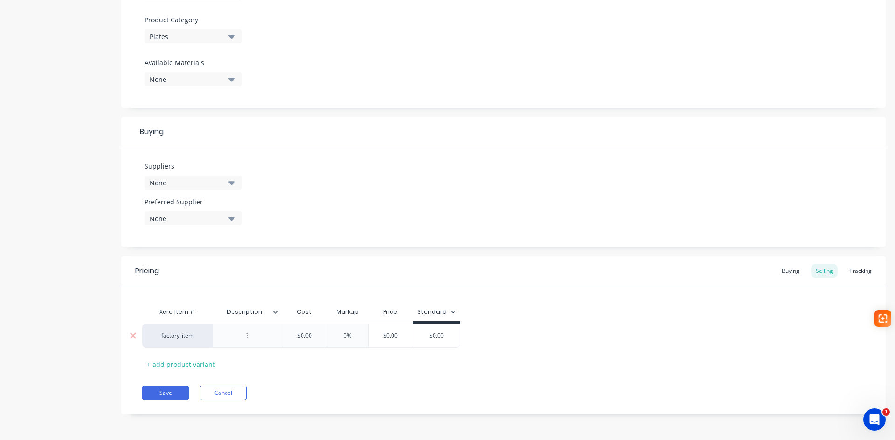
click at [243, 337] on div at bounding box center [247, 336] width 47 height 12
click at [176, 393] on button "Save" at bounding box center [165, 393] width 47 height 15
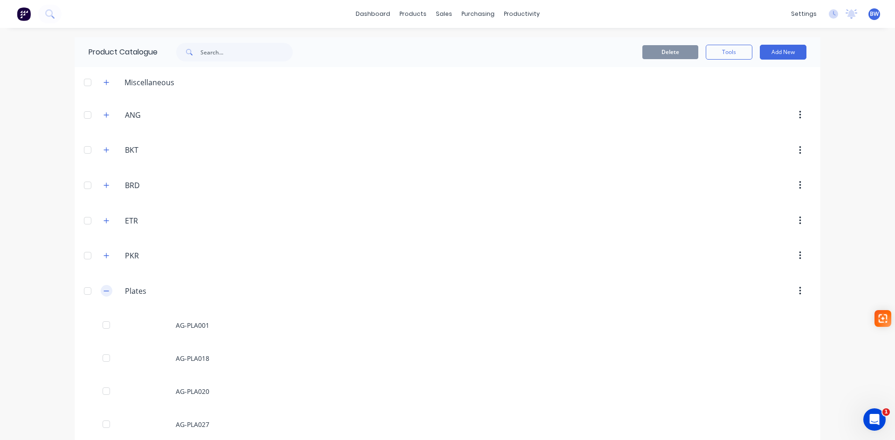
click at [103, 290] on icon "button" at bounding box center [106, 291] width 6 height 7
click at [790, 52] on button "Add New" at bounding box center [783, 52] width 47 height 15
click at [772, 79] on div "Category" at bounding box center [762, 76] width 72 height 14
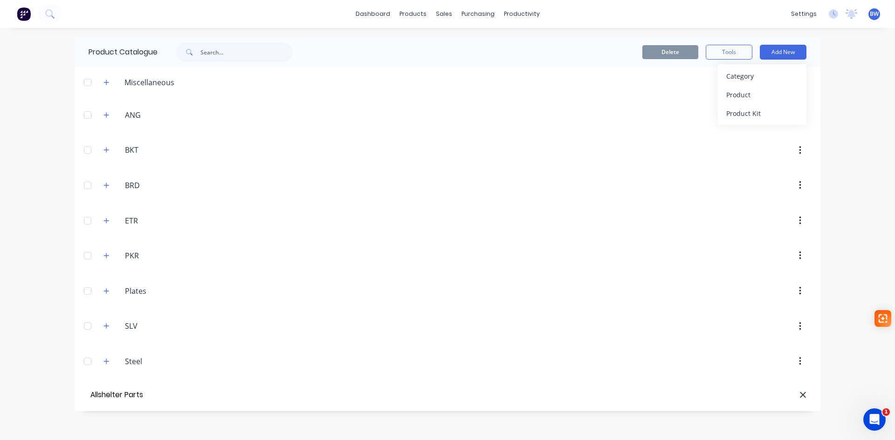
type input "Allshelter Parts"
click at [741, 95] on div "Product" at bounding box center [762, 95] width 72 height 14
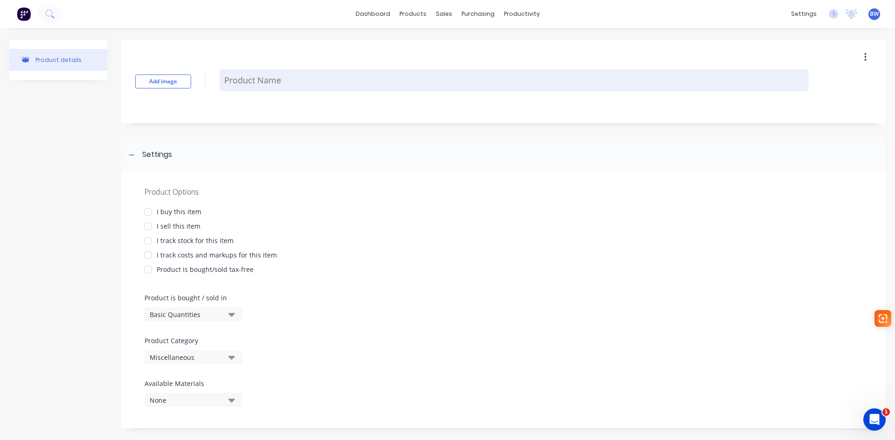
click at [274, 76] on textarea at bounding box center [514, 80] width 589 height 22
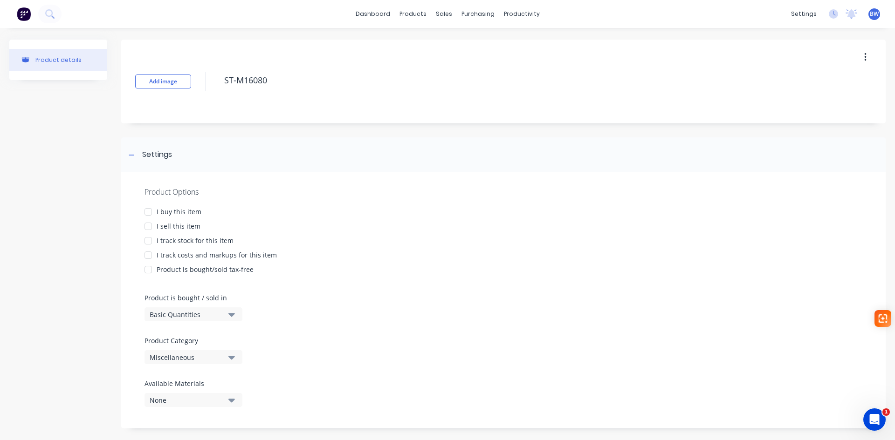
drag, startPoint x: 148, startPoint y: 213, endPoint x: 147, endPoint y: 225, distance: 12.2
click at [148, 213] on div at bounding box center [148, 212] width 19 height 19
click at [146, 226] on div at bounding box center [148, 226] width 19 height 19
drag, startPoint x: 147, startPoint y: 239, endPoint x: 148, endPoint y: 250, distance: 11.2
click at [147, 240] on div at bounding box center [148, 241] width 19 height 19
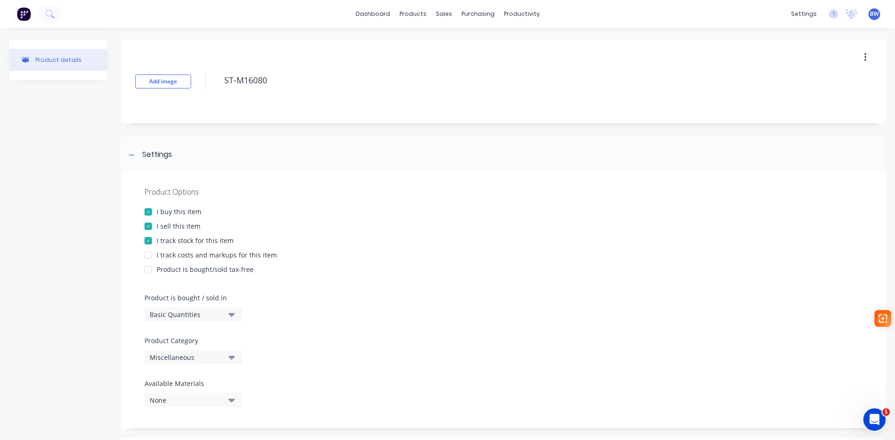
drag, startPoint x: 147, startPoint y: 253, endPoint x: 196, endPoint y: 264, distance: 50.2
click at [147, 253] on div at bounding box center [148, 255] width 19 height 19
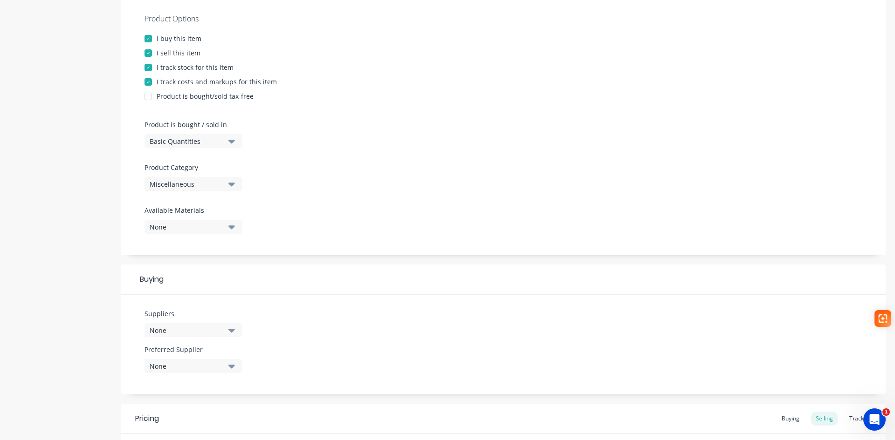
scroll to position [186, 0]
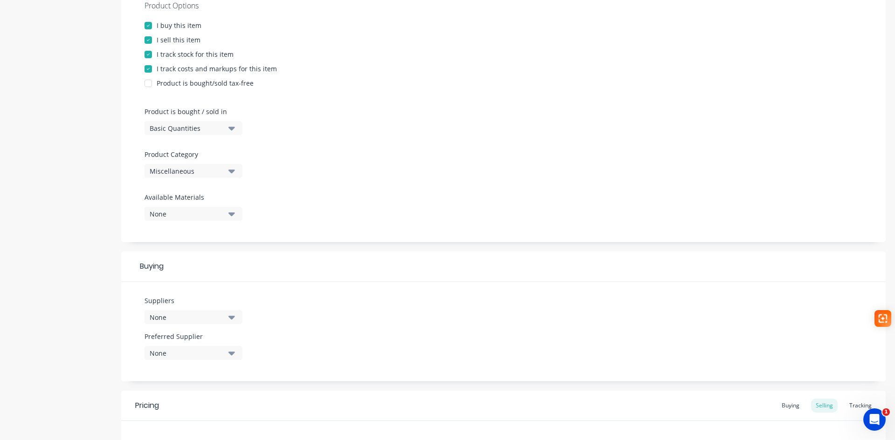
type textarea "ST-M16080"
click at [167, 172] on div "Miscellaneous" at bounding box center [187, 171] width 75 height 10
click at [190, 227] on div "Allshelter Parts" at bounding box center [214, 222] width 140 height 19
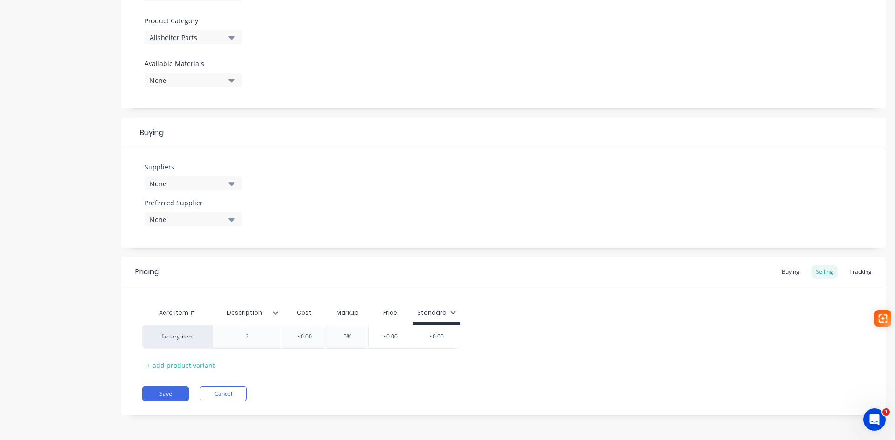
scroll to position [321, 0]
click at [246, 339] on div at bounding box center [247, 336] width 47 height 12
click at [161, 391] on button "Save" at bounding box center [165, 393] width 47 height 15
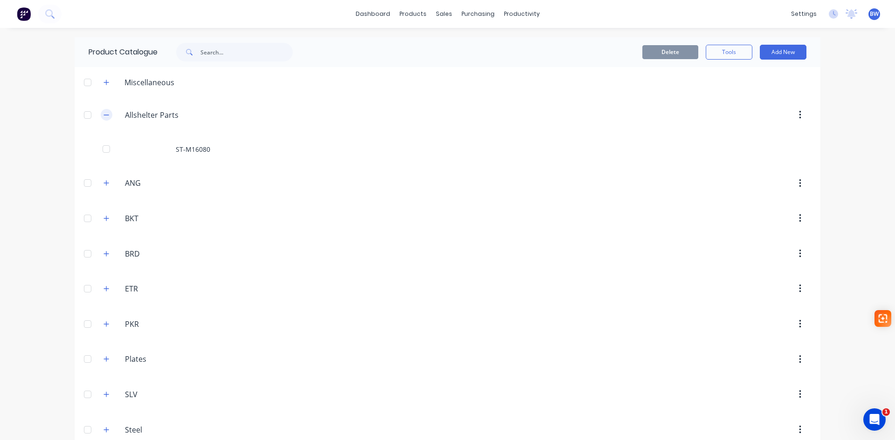
click at [103, 117] on icon "button" at bounding box center [106, 115] width 6 height 7
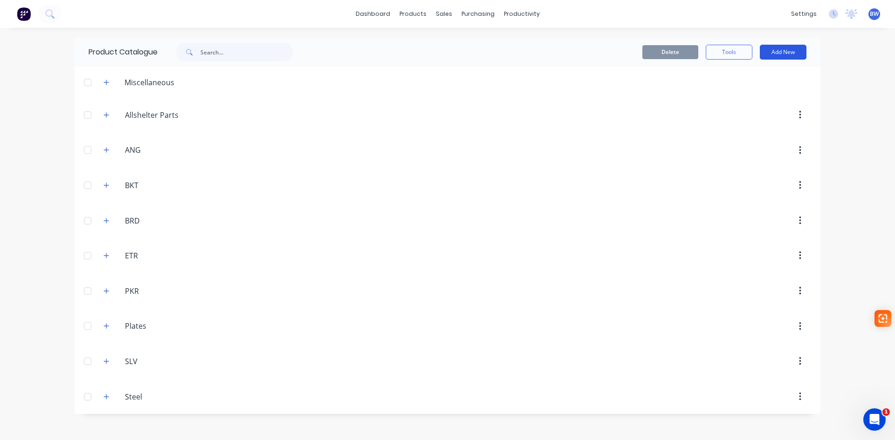
click at [795, 51] on button "Add New" at bounding box center [783, 52] width 47 height 15
click at [740, 97] on div "Product" at bounding box center [762, 95] width 72 height 14
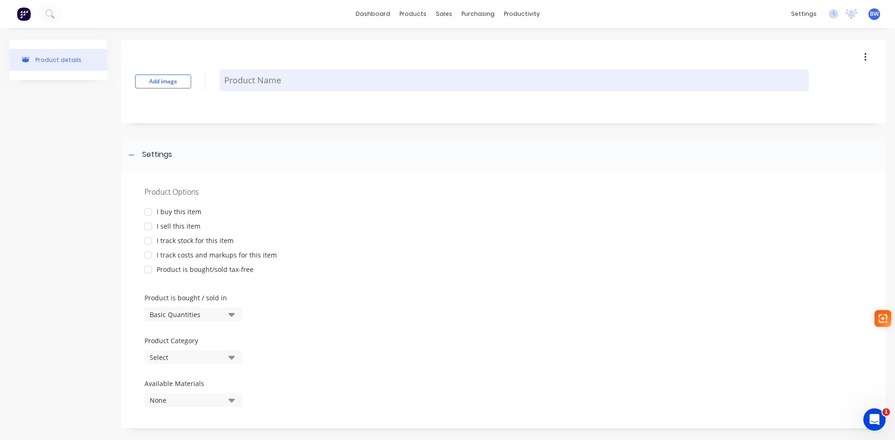
click at [275, 82] on textarea at bounding box center [514, 80] width 589 height 22
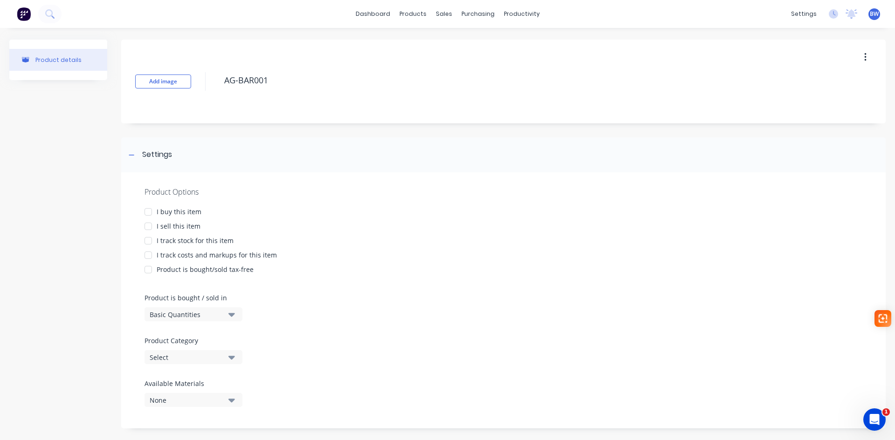
click at [150, 212] on div at bounding box center [148, 212] width 19 height 19
click at [151, 228] on div at bounding box center [148, 226] width 19 height 19
click at [148, 240] on div at bounding box center [148, 241] width 19 height 19
click at [148, 254] on div at bounding box center [148, 255] width 19 height 19
type textarea "AG-BAR001"
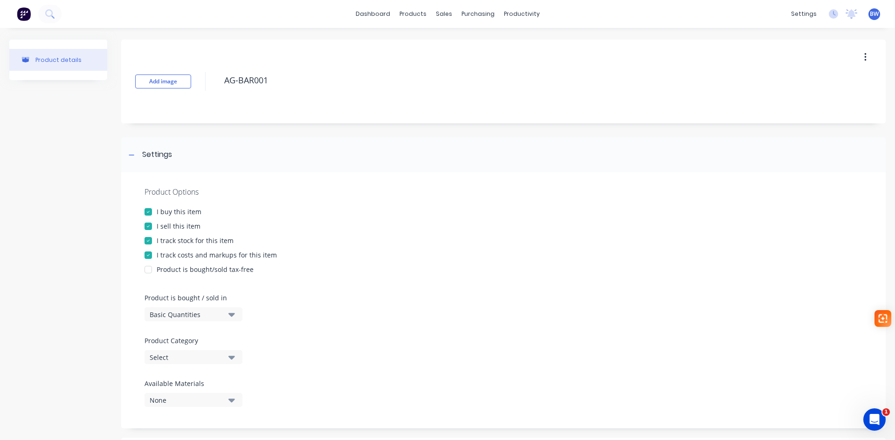
click at [167, 361] on div "Select" at bounding box center [187, 358] width 75 height 10
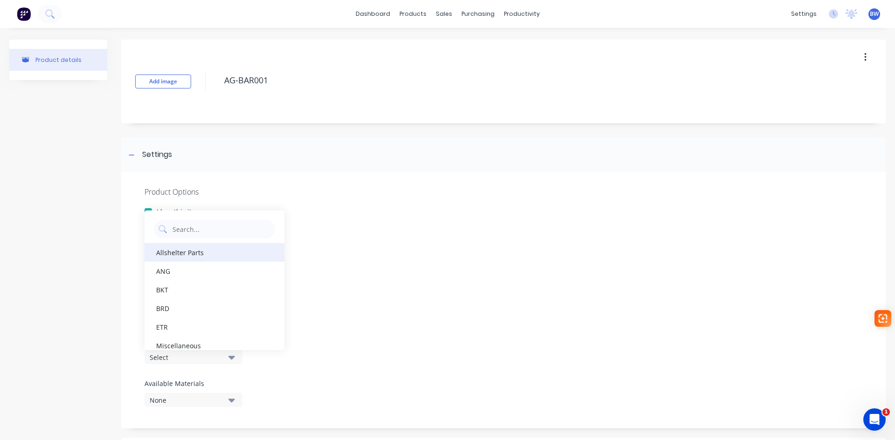
click at [177, 248] on div "Allshelter Parts" at bounding box center [214, 252] width 140 height 19
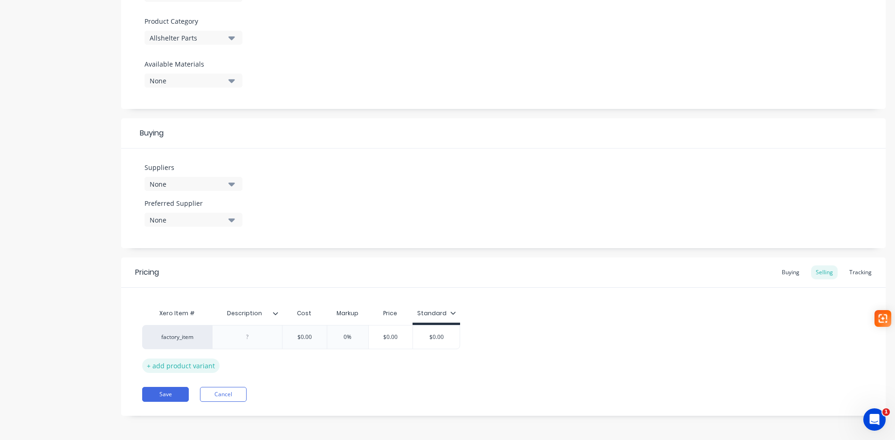
scroll to position [321, 0]
click at [242, 337] on div at bounding box center [247, 336] width 47 height 12
click at [172, 393] on button "Save" at bounding box center [165, 393] width 47 height 15
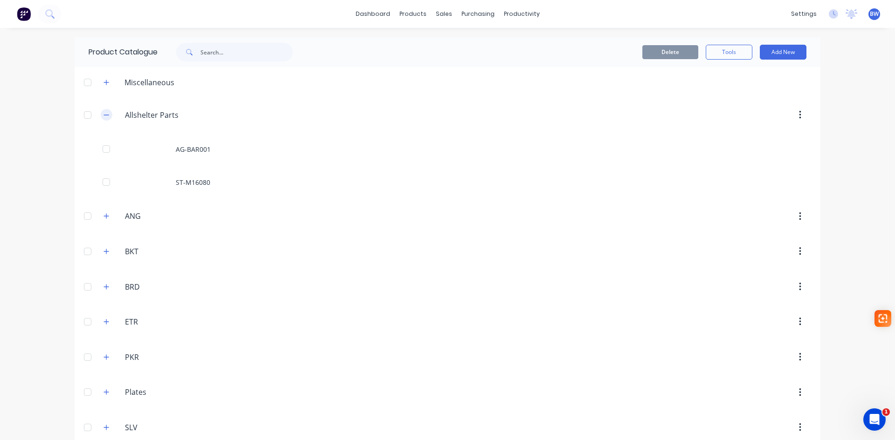
click at [106, 116] on icon "button" at bounding box center [106, 115] width 6 height 7
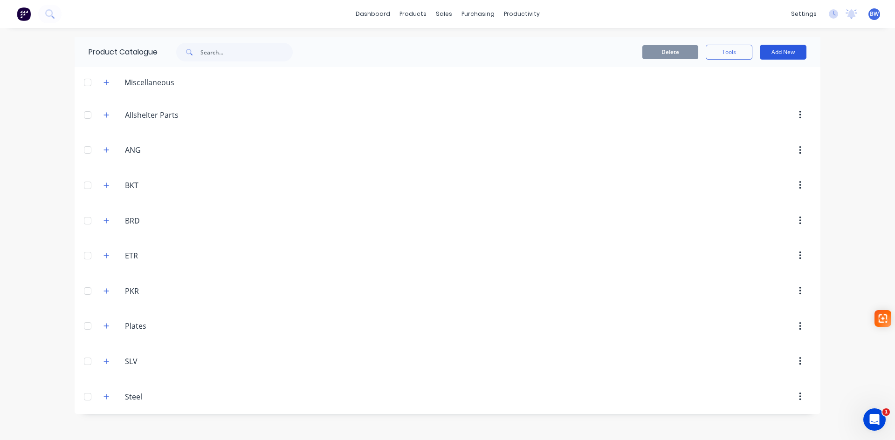
click at [783, 54] on button "Add New" at bounding box center [783, 52] width 47 height 15
click at [736, 91] on div "Product" at bounding box center [762, 95] width 72 height 14
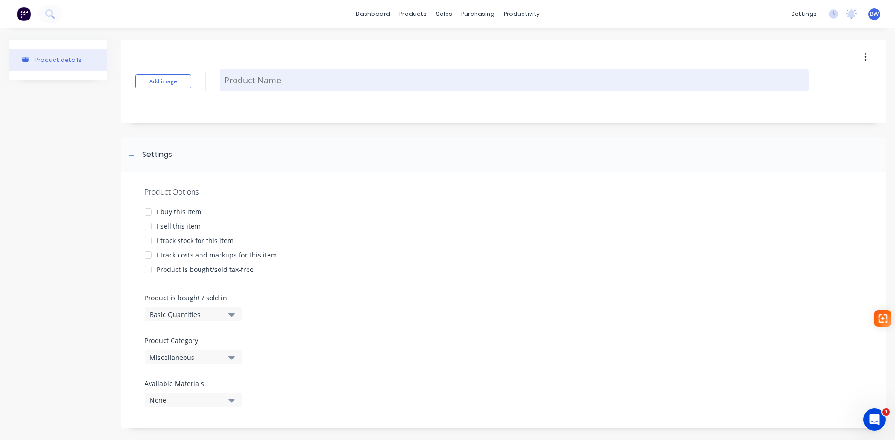
click at [301, 81] on textarea at bounding box center [514, 80] width 589 height 22
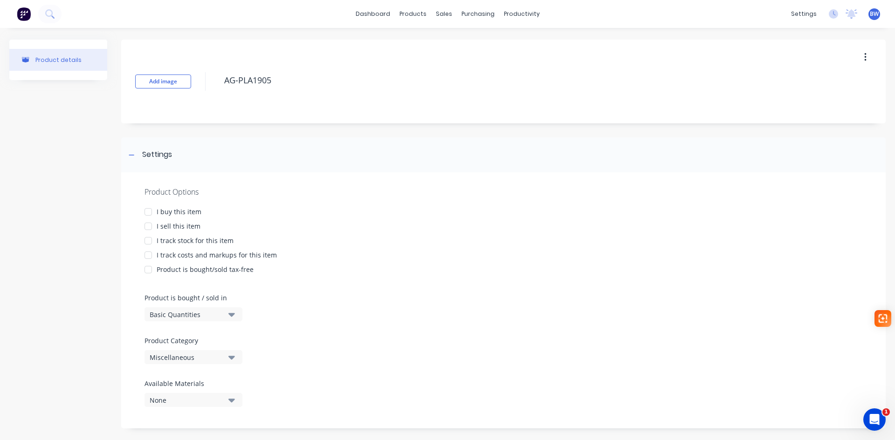
type textarea "AG-PLA1905"
drag, startPoint x: 146, startPoint y: 209, endPoint x: 147, endPoint y: 219, distance: 9.3
click at [146, 209] on div at bounding box center [148, 212] width 19 height 19
click at [148, 227] on div at bounding box center [148, 226] width 19 height 19
click at [150, 242] on div at bounding box center [148, 241] width 19 height 19
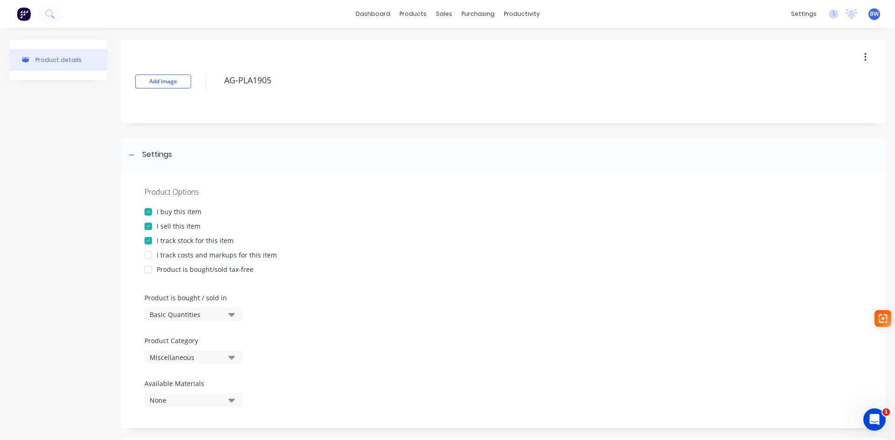
click at [150, 254] on div at bounding box center [148, 255] width 19 height 19
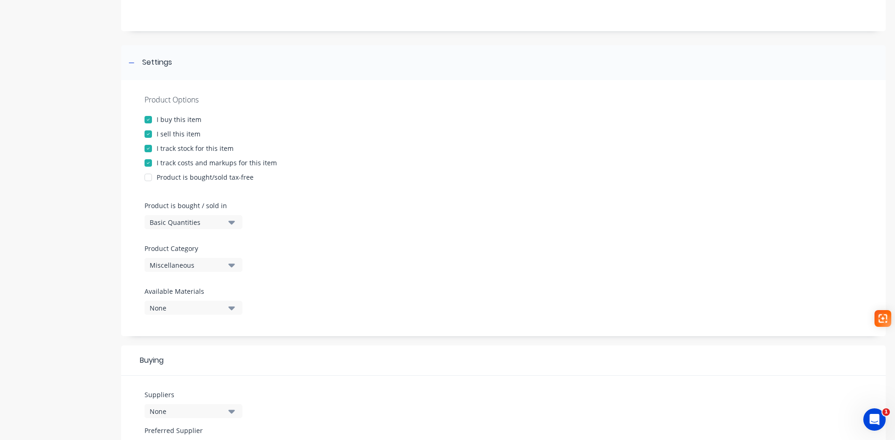
scroll to position [93, 0]
click at [215, 262] on div "Miscellaneous" at bounding box center [187, 265] width 75 height 10
click at [199, 403] on div "Plates" at bounding box center [214, 399] width 140 height 19
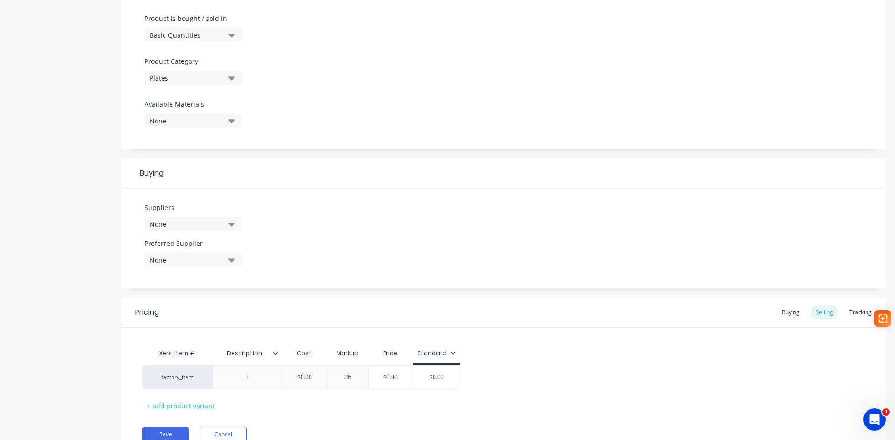
scroll to position [321, 0]
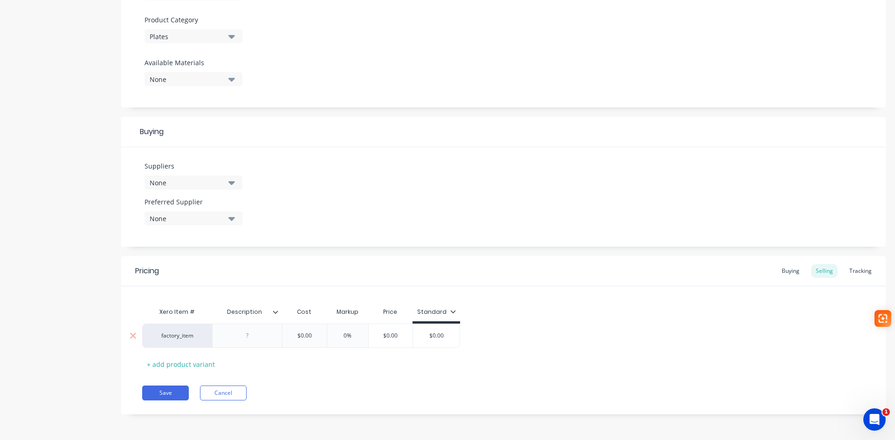
click at [249, 335] on div at bounding box center [247, 336] width 47 height 12
click at [166, 388] on button "Save" at bounding box center [165, 393] width 47 height 15
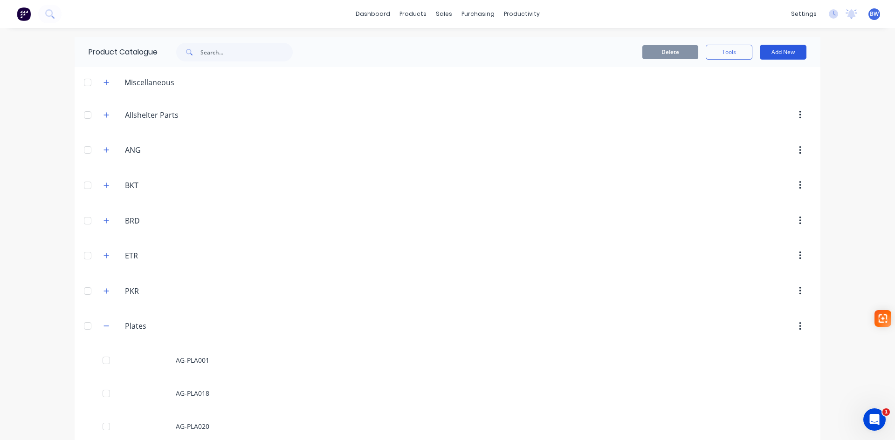
click at [765, 50] on button "Add New" at bounding box center [783, 52] width 47 height 15
click at [737, 94] on div "Product" at bounding box center [762, 95] width 72 height 14
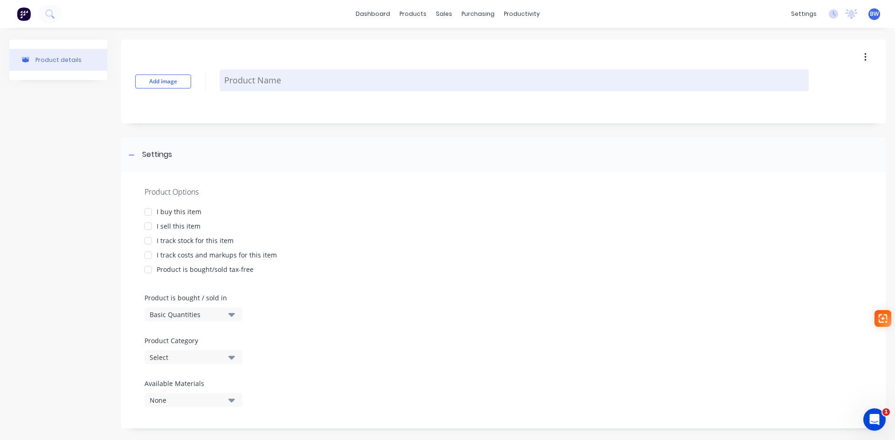
click at [254, 75] on textarea at bounding box center [514, 80] width 589 height 22
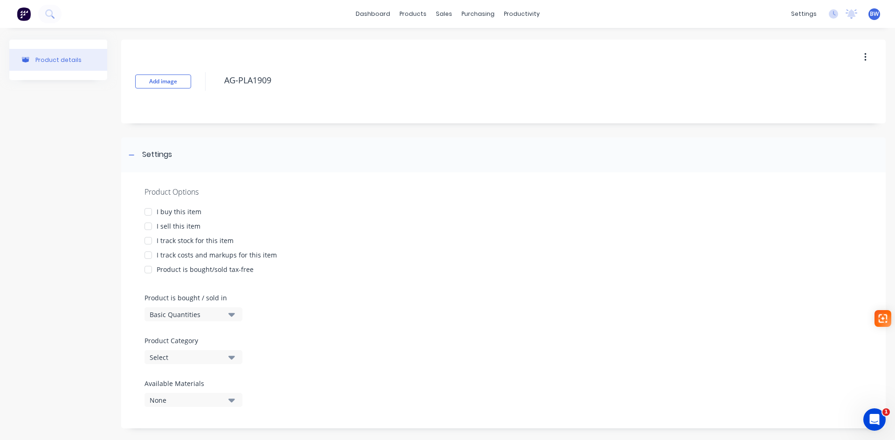
click at [151, 210] on div at bounding box center [148, 212] width 19 height 19
click at [149, 226] on div at bounding box center [148, 226] width 19 height 19
click at [149, 240] on div at bounding box center [148, 241] width 19 height 19
click at [150, 257] on div at bounding box center [148, 255] width 19 height 19
type textarea "AG-PLA1909"
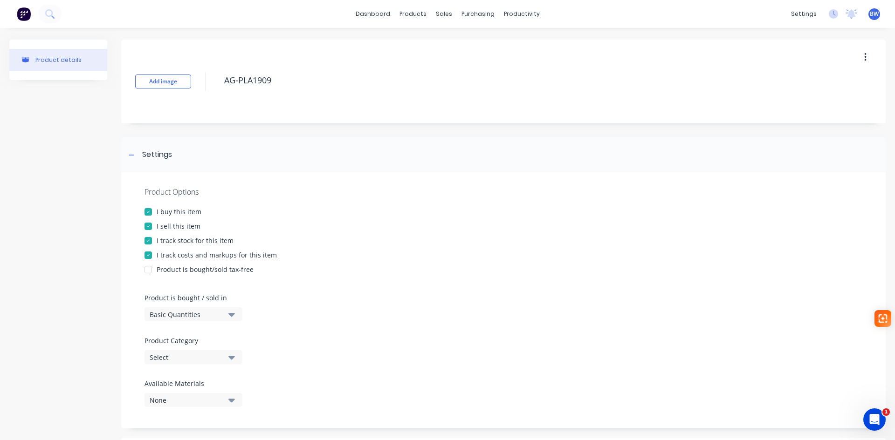
click at [180, 358] on div "Select" at bounding box center [187, 358] width 75 height 10
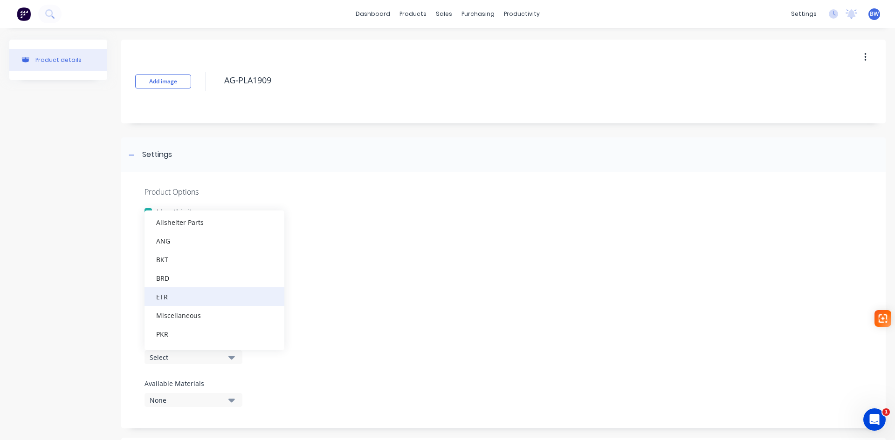
scroll to position [47, 0]
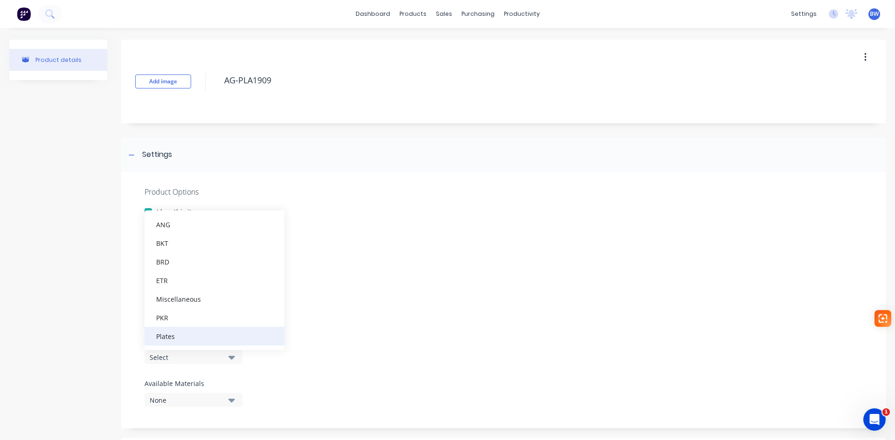
click at [177, 337] on div "Plates" at bounding box center [214, 336] width 140 height 19
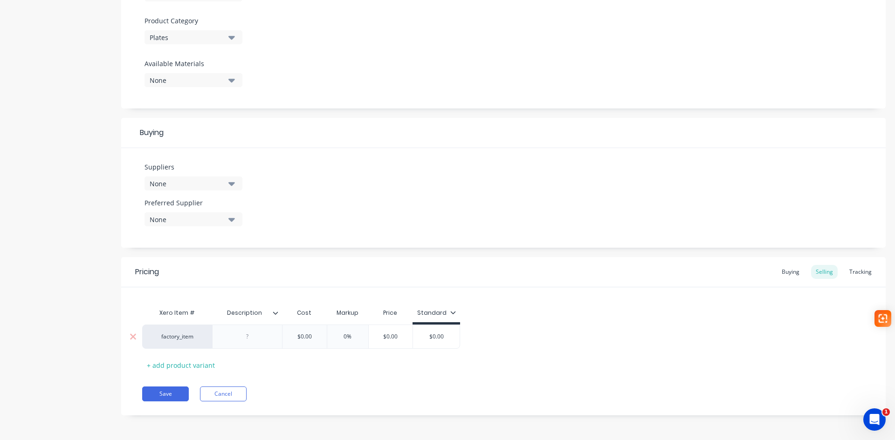
scroll to position [321, 0]
click at [242, 337] on div at bounding box center [247, 336] width 47 height 12
click at [167, 395] on button "Save" at bounding box center [165, 393] width 47 height 15
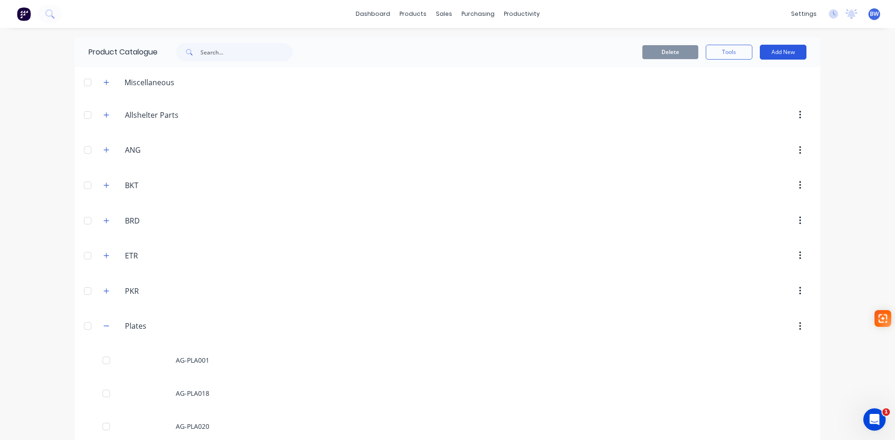
click at [784, 48] on button "Add New" at bounding box center [783, 52] width 47 height 15
click at [731, 95] on div "Product" at bounding box center [762, 95] width 72 height 14
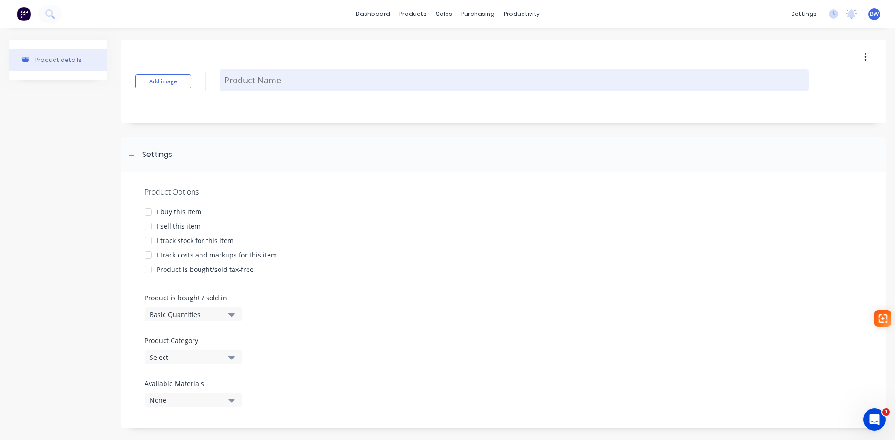
click at [275, 78] on textarea at bounding box center [514, 80] width 589 height 22
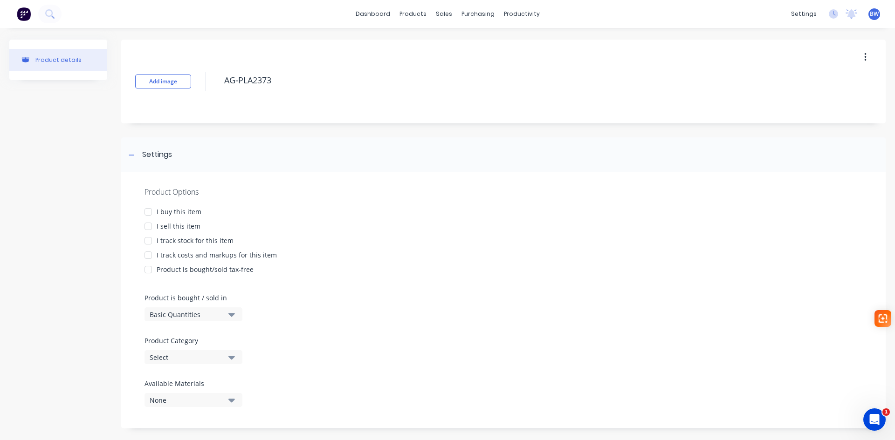
click at [151, 215] on div at bounding box center [148, 212] width 19 height 19
drag, startPoint x: 151, startPoint y: 215, endPoint x: 148, endPoint y: 230, distance: 15.2
click at [148, 230] on div at bounding box center [148, 226] width 19 height 19
click at [150, 240] on div at bounding box center [148, 241] width 19 height 19
drag, startPoint x: 150, startPoint y: 250, endPoint x: 151, endPoint y: 276, distance: 26.1
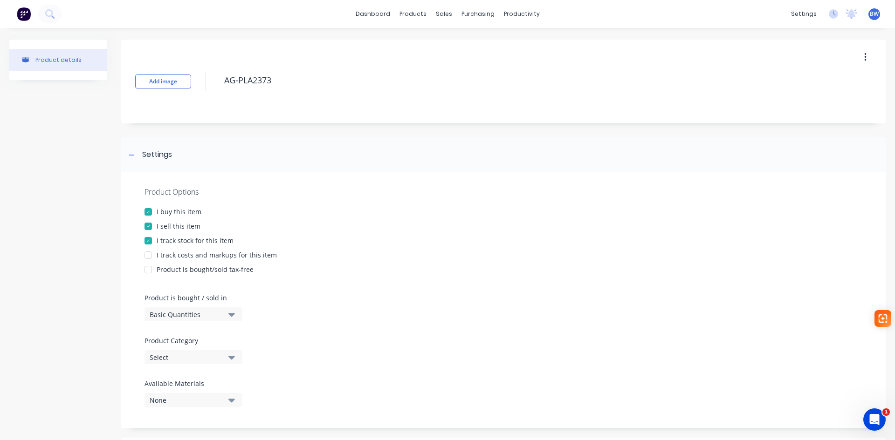
click at [150, 251] on div at bounding box center [148, 255] width 19 height 19
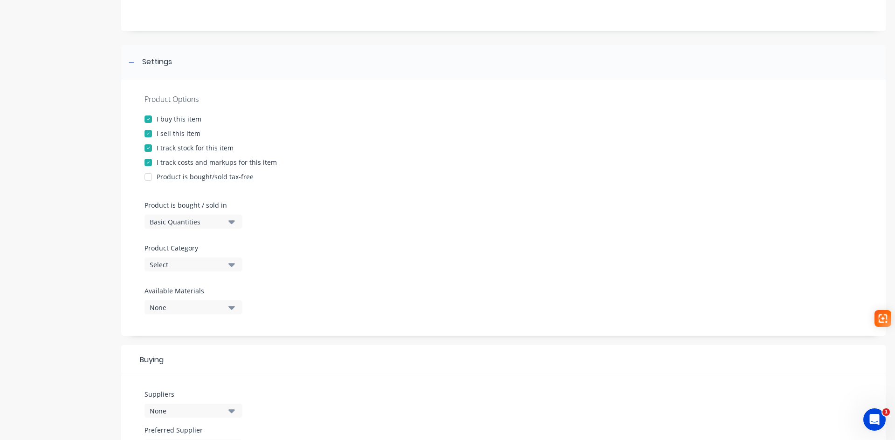
scroll to position [93, 0]
type textarea "AG-PLA2373"
click at [200, 262] on div "Select" at bounding box center [187, 265] width 75 height 10
click at [177, 367] on div "Plates" at bounding box center [214, 362] width 140 height 19
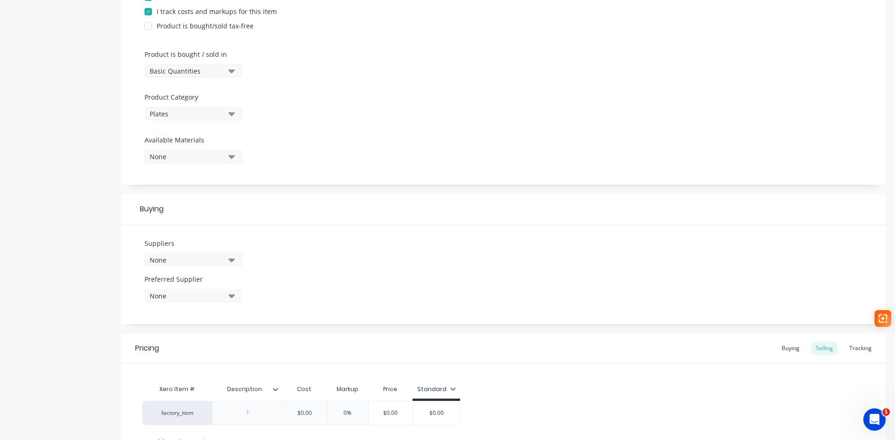
scroll to position [280, 0]
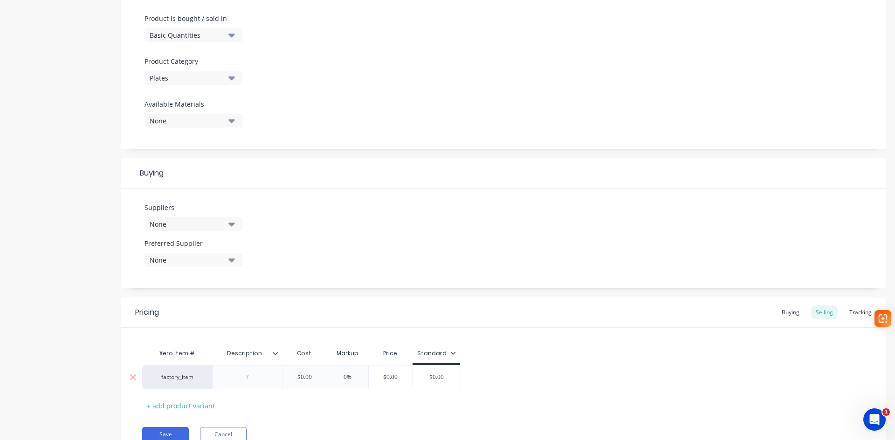
click at [246, 377] on div at bounding box center [247, 377] width 47 height 12
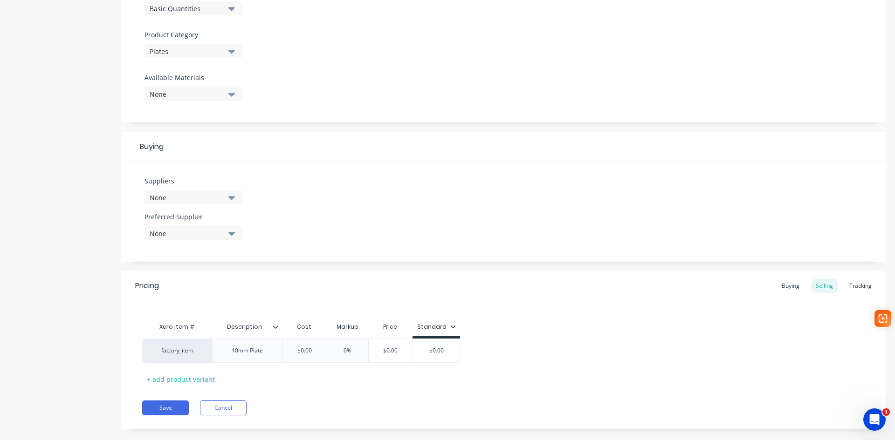
scroll to position [321, 0]
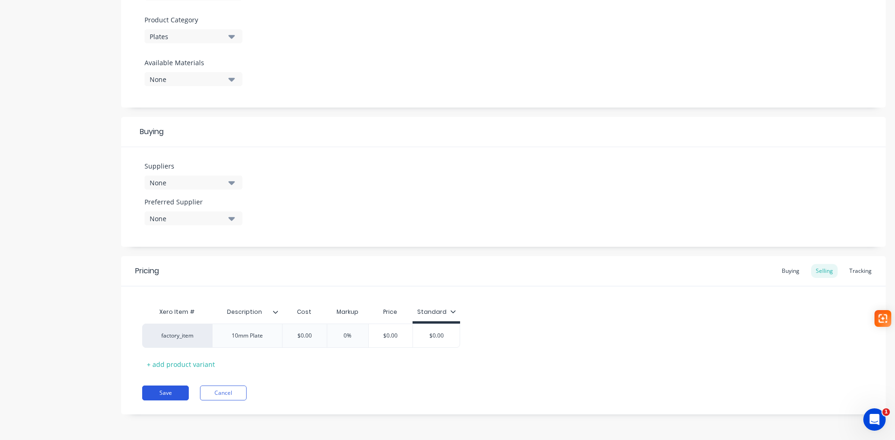
click at [158, 395] on button "Save" at bounding box center [165, 393] width 47 height 15
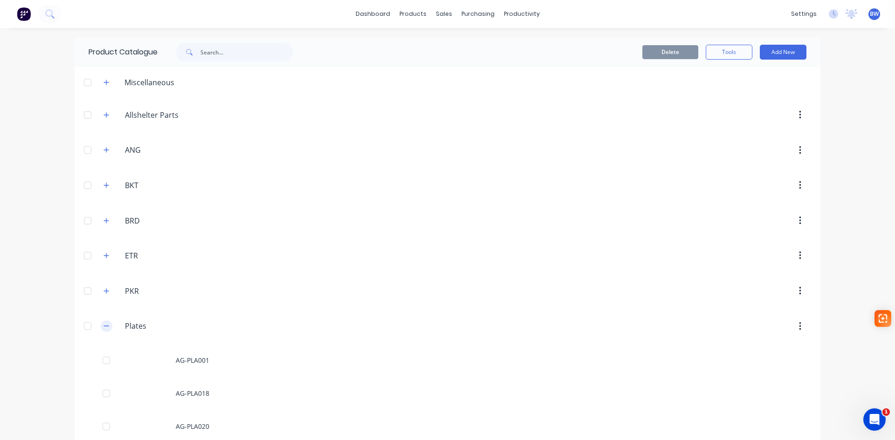
click at [102, 330] on button "button" at bounding box center [107, 327] width 12 height 12
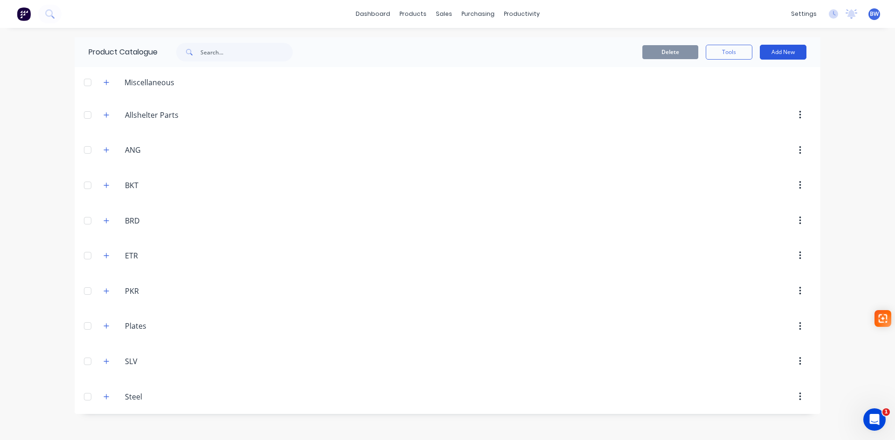
click at [795, 56] on button "Add New" at bounding box center [783, 52] width 47 height 15
click at [738, 78] on div "Category" at bounding box center [762, 76] width 72 height 14
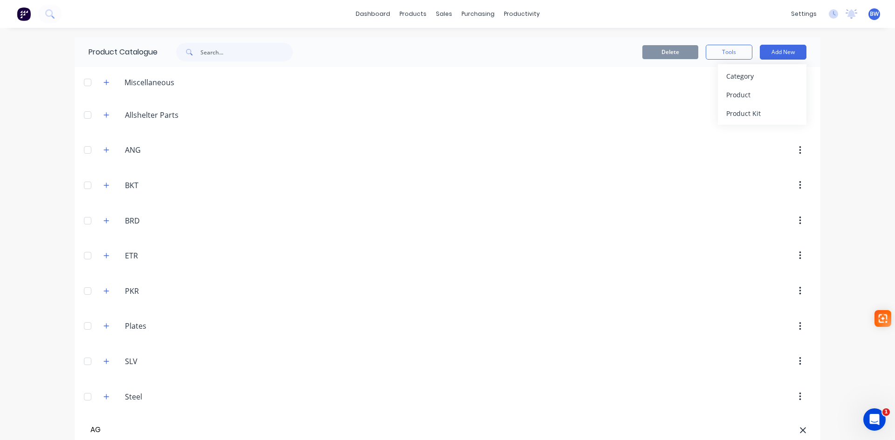
type input "A"
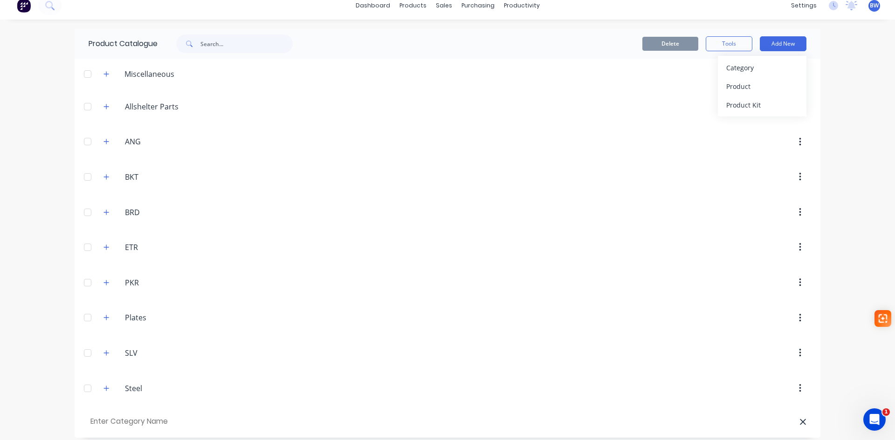
scroll to position [15, 0]
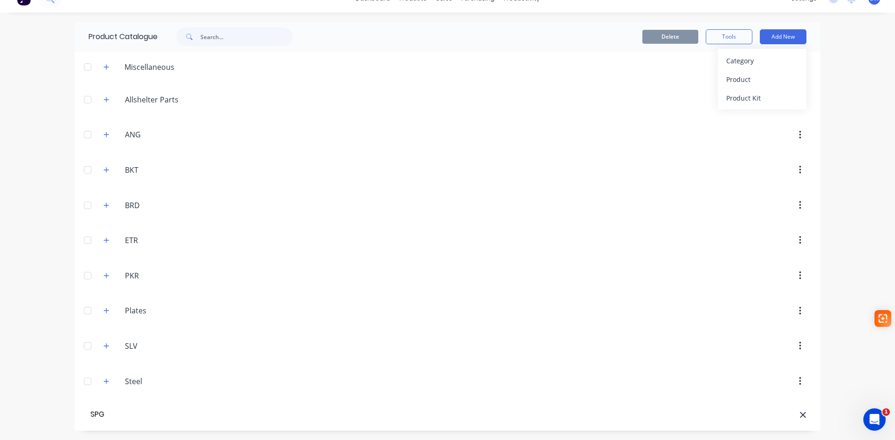
type input "SPG"
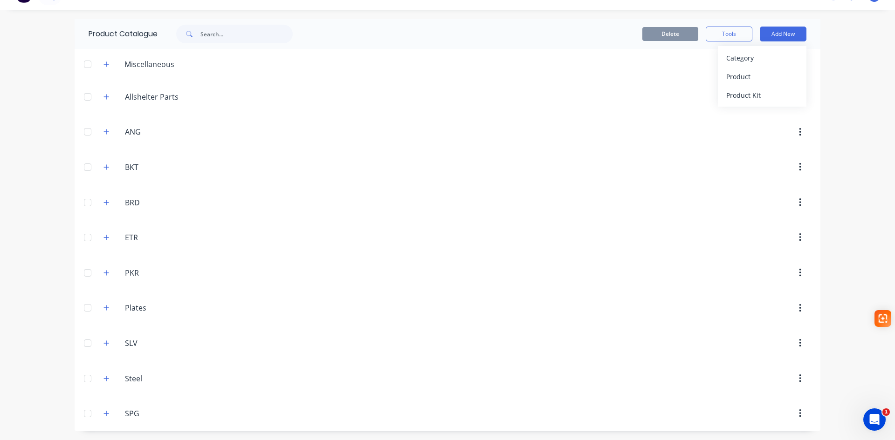
scroll to position [19, 0]
click at [103, 414] on icon "button" at bounding box center [106, 413] width 6 height 7
click at [784, 33] on button "Add New" at bounding box center [783, 33] width 47 height 15
click at [742, 81] on div "Product" at bounding box center [762, 76] width 72 height 14
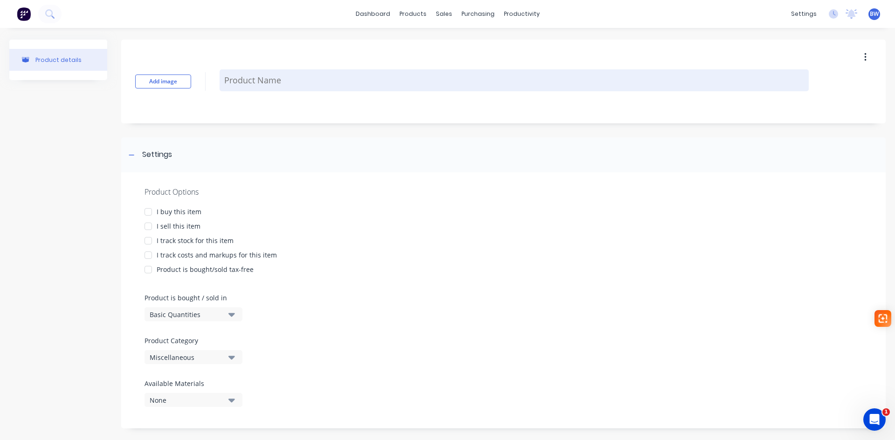
click at [263, 81] on textarea at bounding box center [514, 80] width 589 height 22
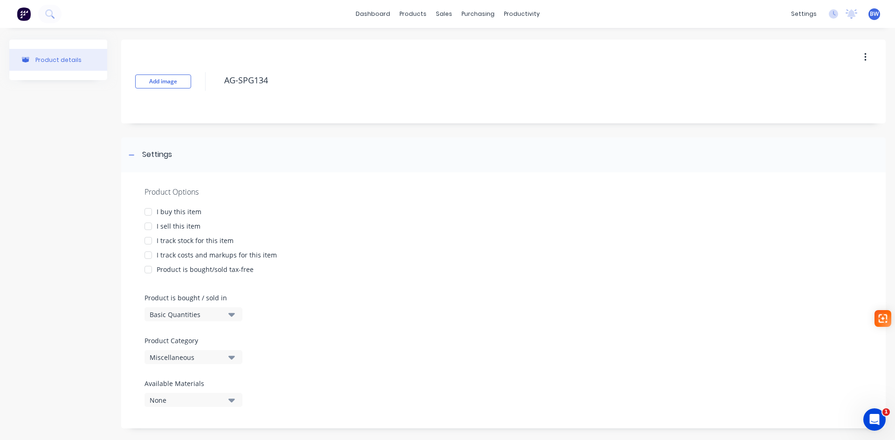
click at [149, 212] on div at bounding box center [148, 212] width 19 height 19
click at [149, 229] on div at bounding box center [148, 226] width 19 height 19
click at [148, 239] on div at bounding box center [148, 241] width 19 height 19
click at [148, 252] on div at bounding box center [148, 255] width 19 height 19
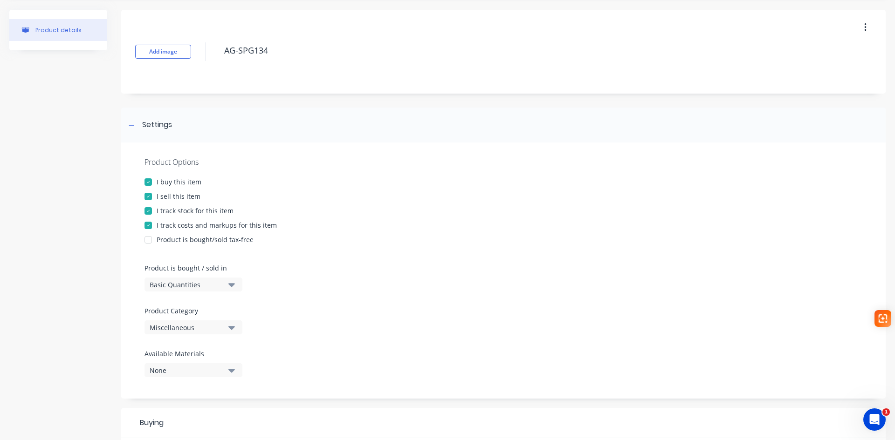
scroll to position [47, 0]
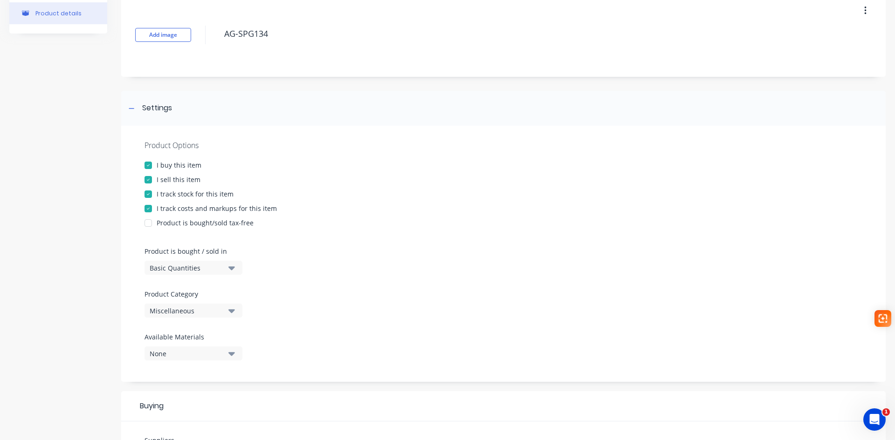
type textarea "AG-SPG134"
click at [196, 309] on div "Miscellaneous" at bounding box center [187, 311] width 75 height 10
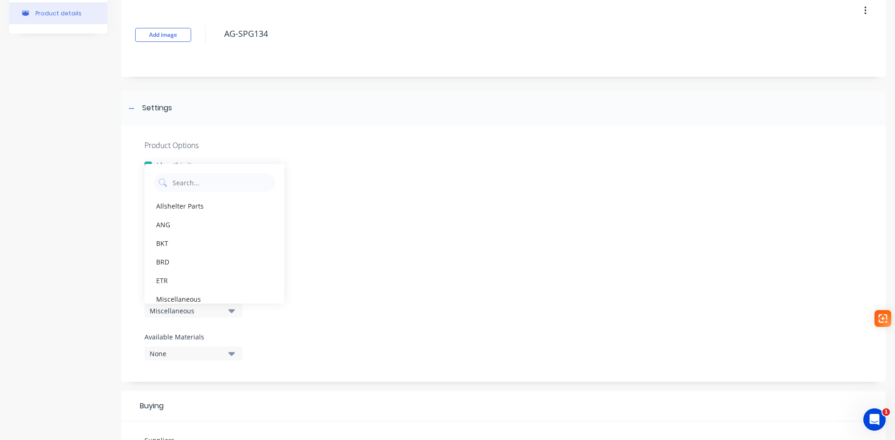
scroll to position [103, 0]
click at [187, 275] on div "SPG" at bounding box center [214, 271] width 140 height 19
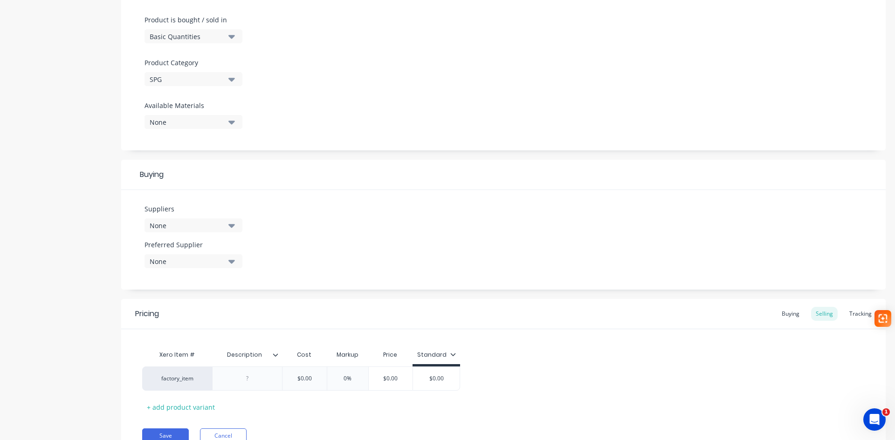
scroll to position [321, 0]
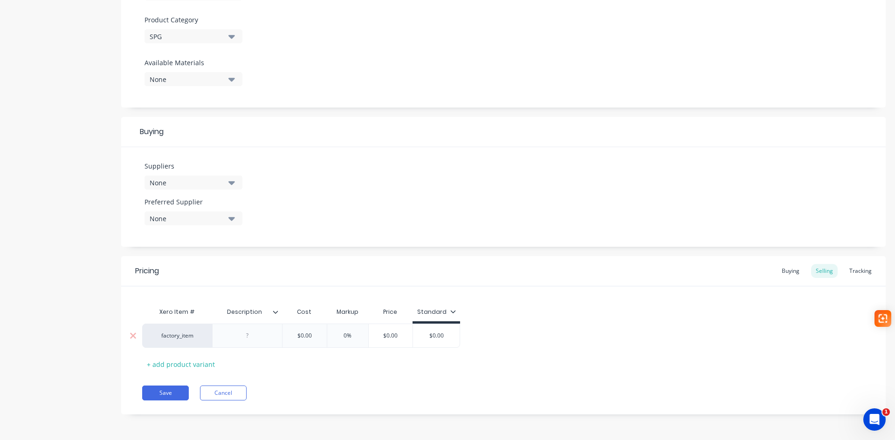
click at [246, 335] on div at bounding box center [247, 336] width 47 height 12
click at [170, 397] on button "Save" at bounding box center [165, 398] width 47 height 15
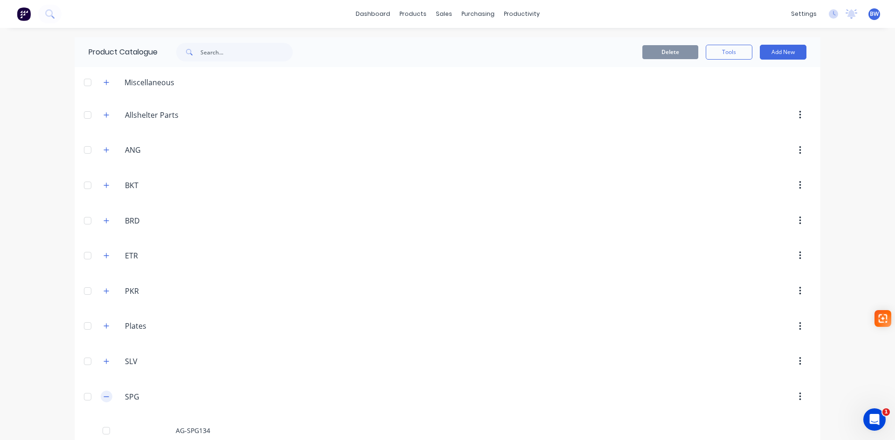
click at [104, 396] on icon "button" at bounding box center [106, 397] width 6 height 7
click at [104, 117] on icon "button" at bounding box center [106, 114] width 5 height 5
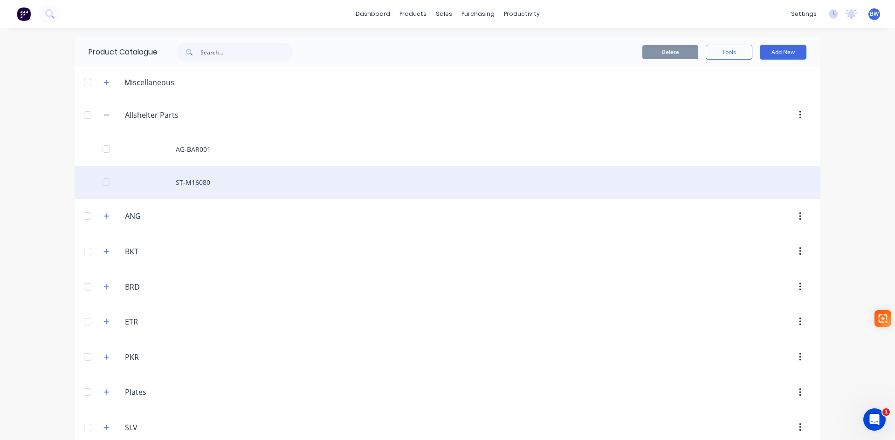
click at [201, 184] on div "ST-M16080" at bounding box center [448, 182] width 746 height 33
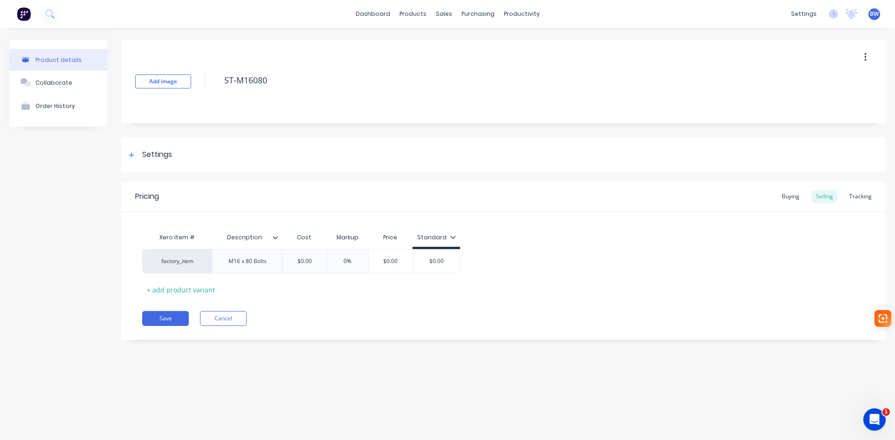
click at [864, 63] on button "button" at bounding box center [865, 57] width 22 height 17
click at [828, 86] on span "Duplicate" at bounding box center [831, 82] width 70 height 10
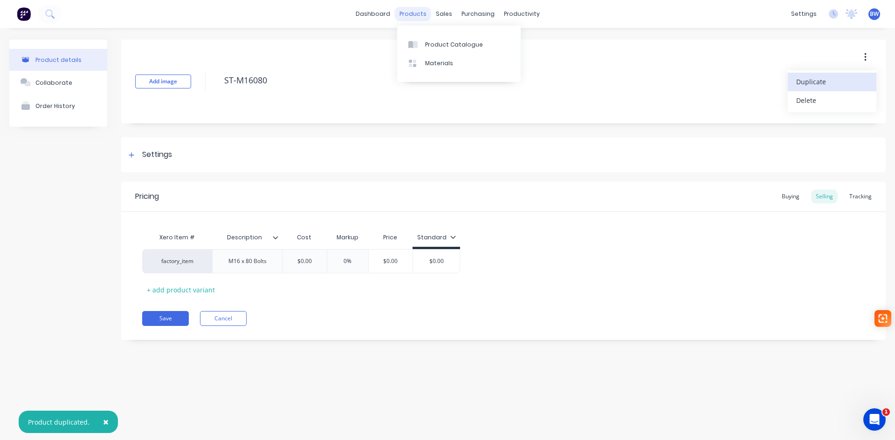
click at [422, 15] on div "products" at bounding box center [413, 14] width 36 height 14
click at [429, 44] on div "Product Catalogue" at bounding box center [454, 45] width 58 height 8
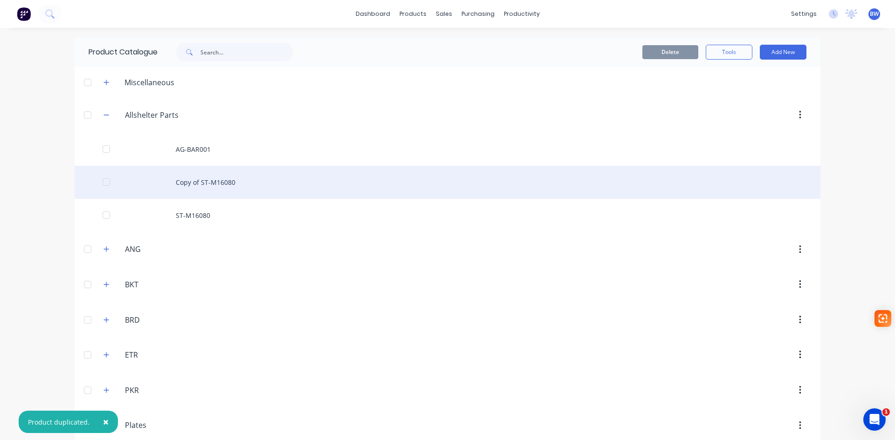
click at [206, 179] on div "Copy of ST-M16080" at bounding box center [448, 182] width 746 height 33
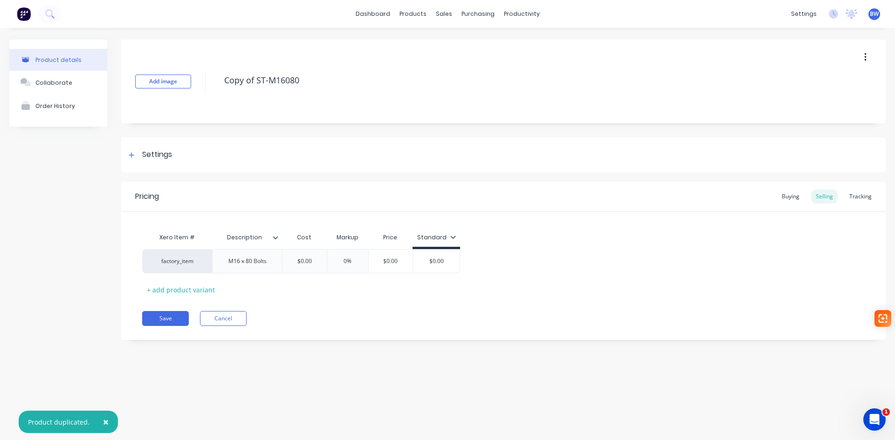
drag, startPoint x: 255, startPoint y: 82, endPoint x: 219, endPoint y: 88, distance: 36.9
click at [219, 88] on div "Add image Copy of ST-M16080" at bounding box center [503, 82] width 764 height 84
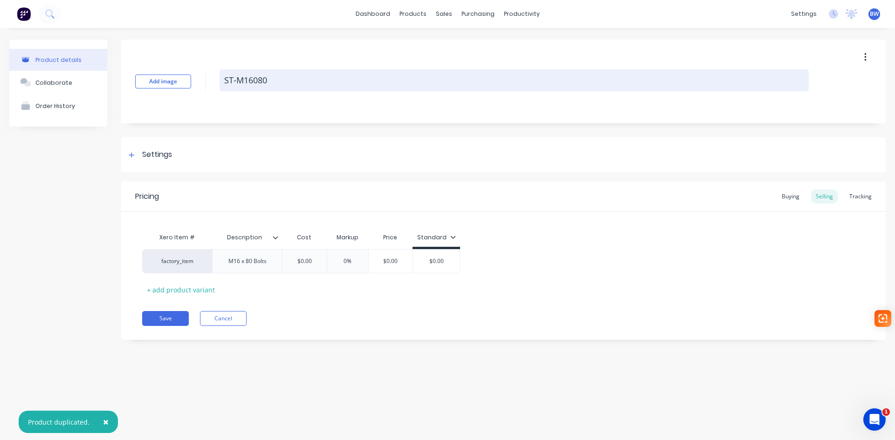
click at [263, 80] on textarea "ST-M16080" at bounding box center [514, 80] width 589 height 22
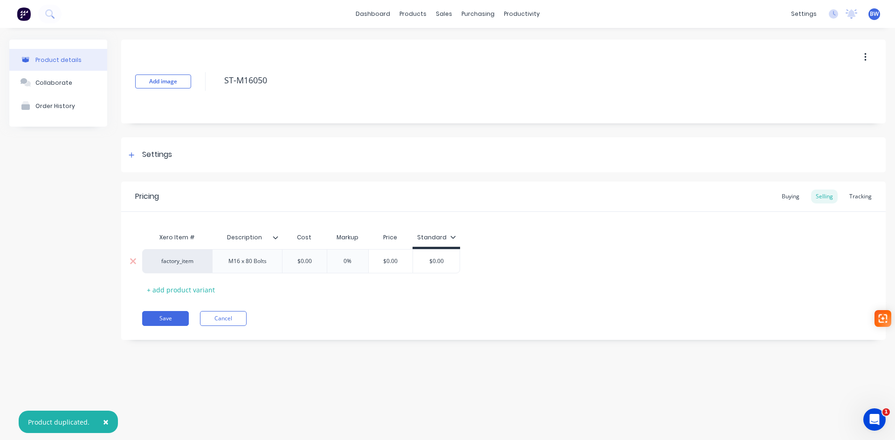
type textarea "ST-M16050"
click at [249, 263] on div "M16 x 80 Bolts" at bounding box center [247, 261] width 53 height 12
click at [170, 313] on button "Save" at bounding box center [165, 318] width 47 height 15
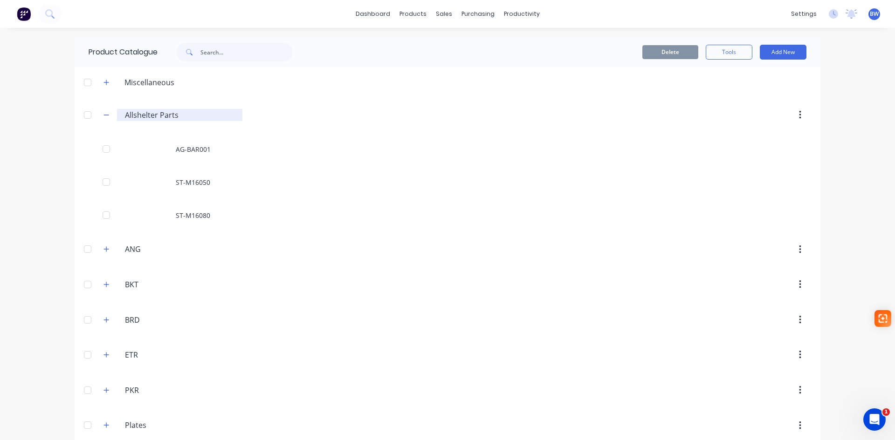
drag, startPoint x: 100, startPoint y: 115, endPoint x: 119, endPoint y: 115, distance: 19.1
click at [103, 115] on icon "button" at bounding box center [106, 115] width 6 height 7
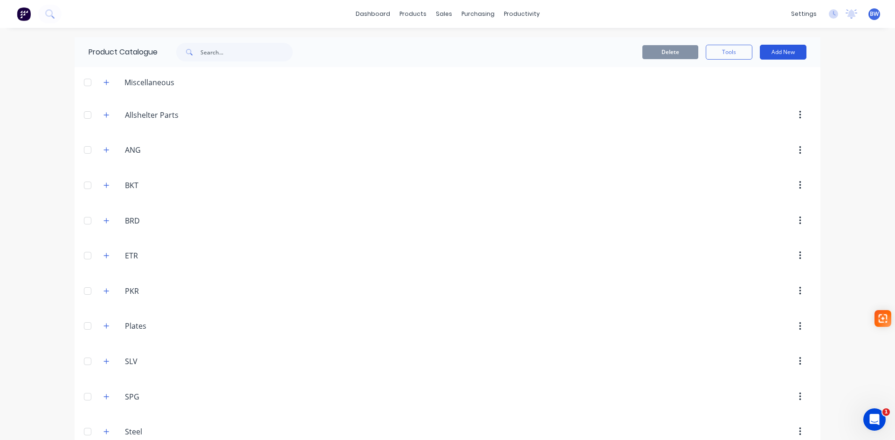
click at [791, 54] on button "Add New" at bounding box center [783, 52] width 47 height 15
click at [747, 90] on div "Product" at bounding box center [762, 95] width 72 height 14
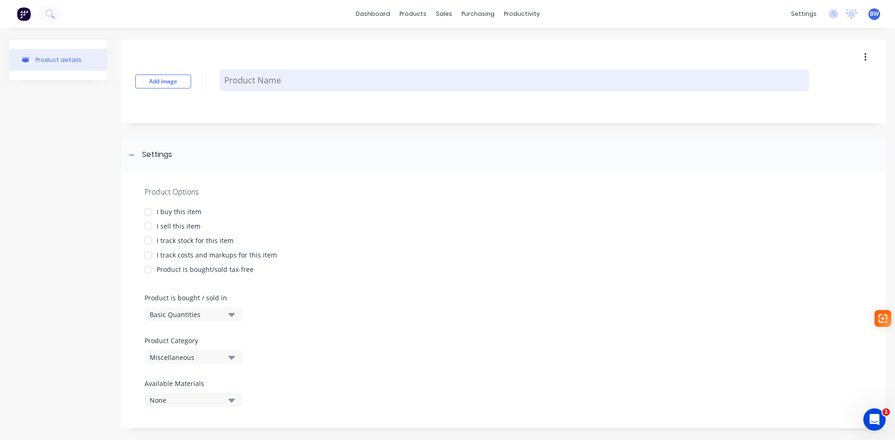
click at [269, 83] on textarea at bounding box center [514, 80] width 589 height 22
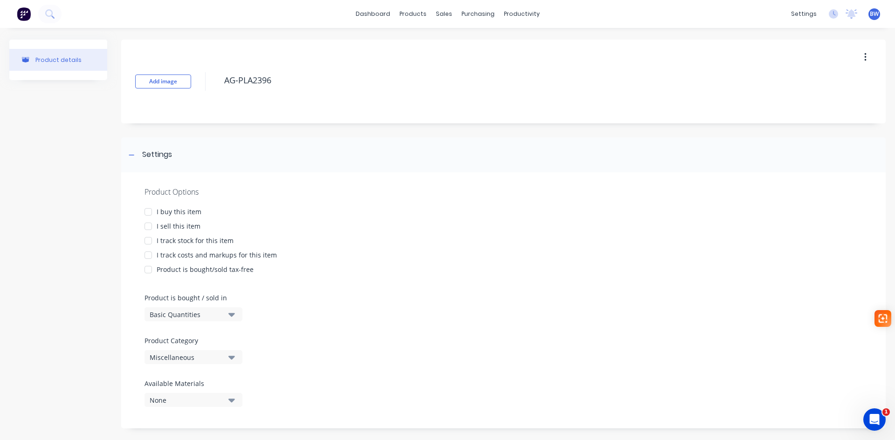
click at [152, 210] on div at bounding box center [148, 212] width 19 height 19
click at [149, 225] on div at bounding box center [148, 226] width 19 height 19
click at [147, 240] on div at bounding box center [148, 241] width 19 height 19
click at [148, 256] on div at bounding box center [148, 255] width 19 height 19
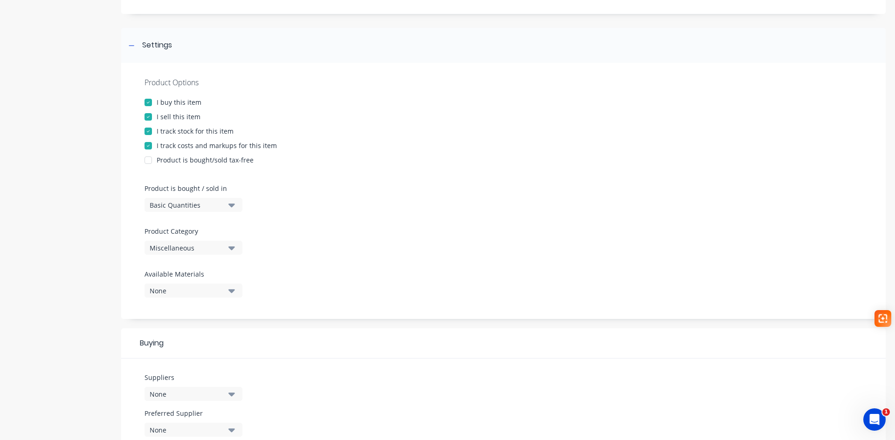
scroll to position [140, 0]
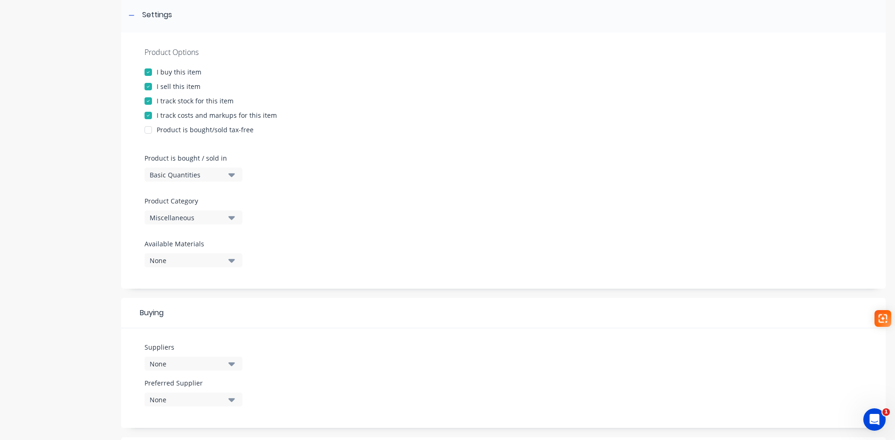
type textarea "AG-PLA2396"
click at [185, 215] on div "Miscellaneous" at bounding box center [187, 218] width 75 height 10
click at [184, 298] on div "Plates" at bounding box center [214, 297] width 140 height 19
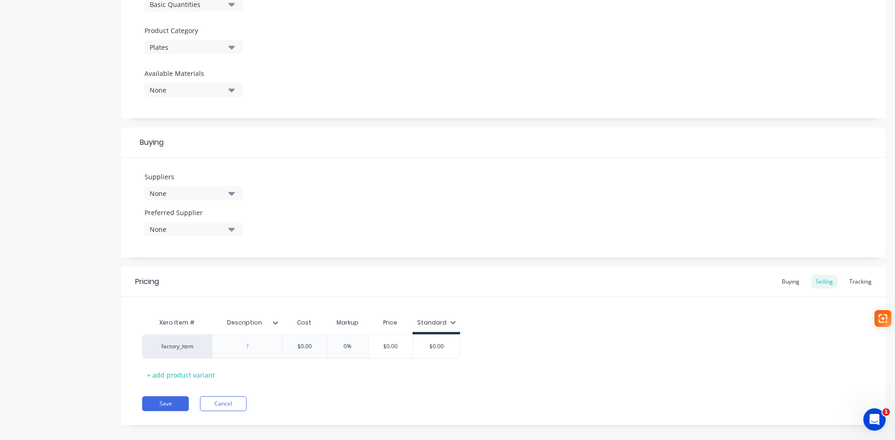
scroll to position [321, 0]
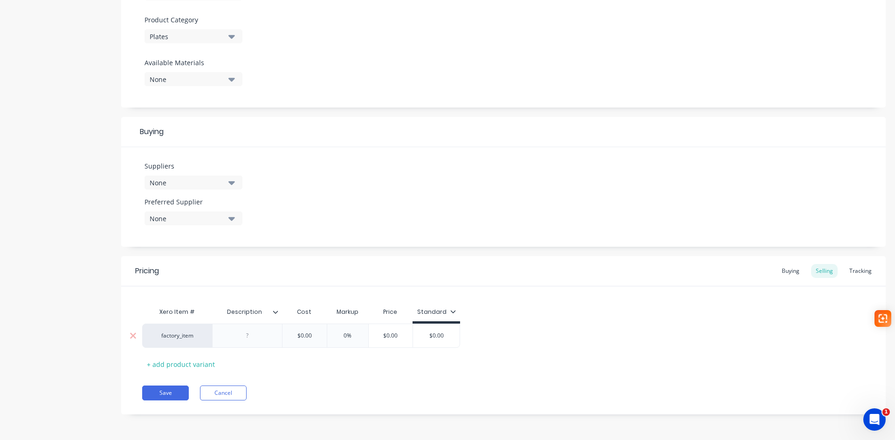
click at [246, 337] on div at bounding box center [247, 336] width 47 height 12
click at [165, 393] on button "Save" at bounding box center [165, 393] width 47 height 15
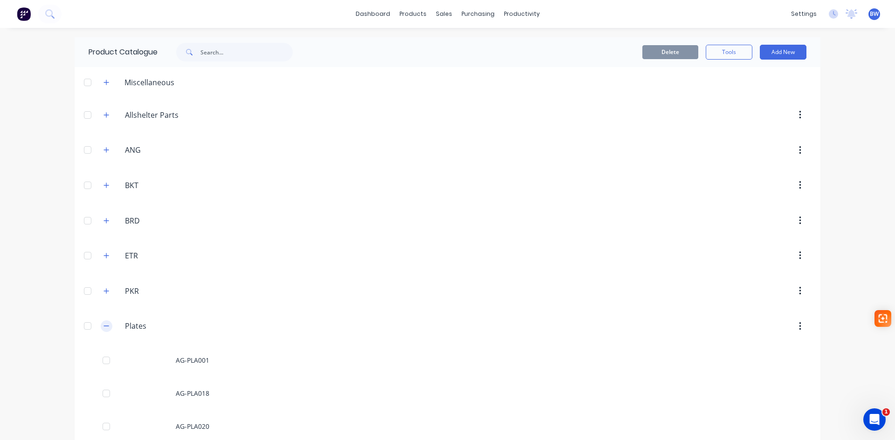
click at [103, 329] on icon "button" at bounding box center [106, 326] width 6 height 7
click at [795, 50] on button "Add New" at bounding box center [783, 52] width 47 height 15
click at [742, 95] on div "Product" at bounding box center [762, 95] width 72 height 14
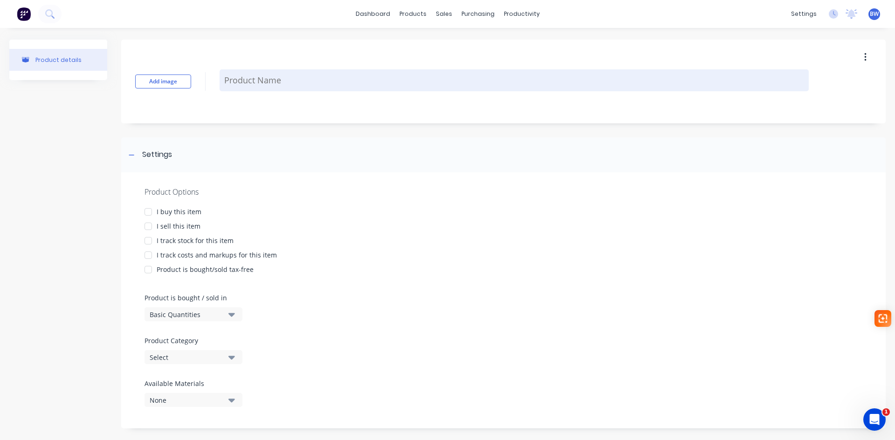
click at [276, 82] on textarea at bounding box center [514, 80] width 589 height 22
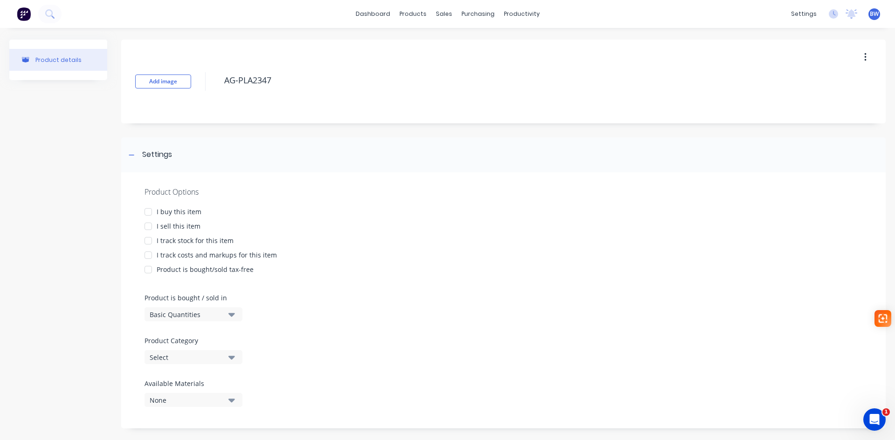
click at [151, 209] on div at bounding box center [148, 212] width 19 height 19
click at [151, 222] on div at bounding box center [148, 226] width 19 height 19
click at [151, 240] on div at bounding box center [148, 241] width 19 height 19
drag, startPoint x: 149, startPoint y: 254, endPoint x: 212, endPoint y: 292, distance: 73.6
click at [149, 254] on div at bounding box center [148, 255] width 19 height 19
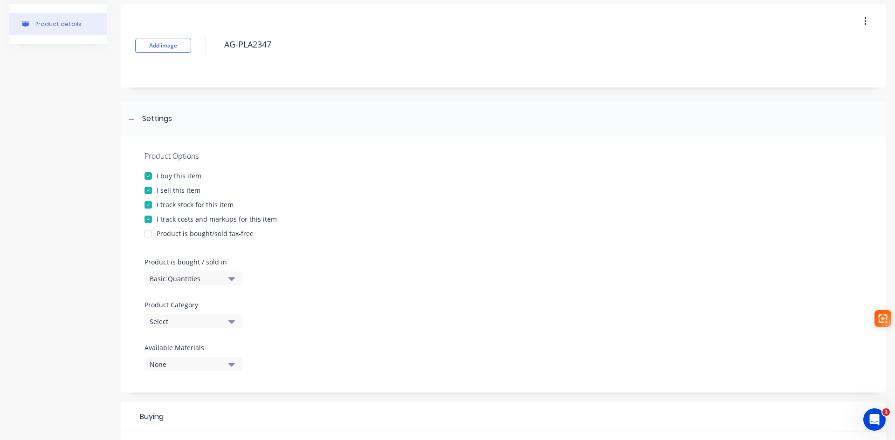
scroll to position [140, 0]
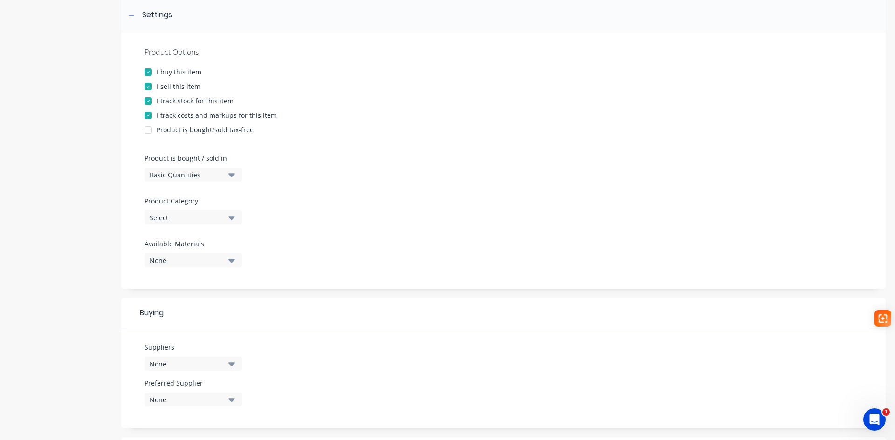
type textarea "AG-PLA2347"
click at [196, 220] on div "Select" at bounding box center [187, 218] width 75 height 10
click at [189, 298] on div "Plates" at bounding box center [214, 297] width 140 height 19
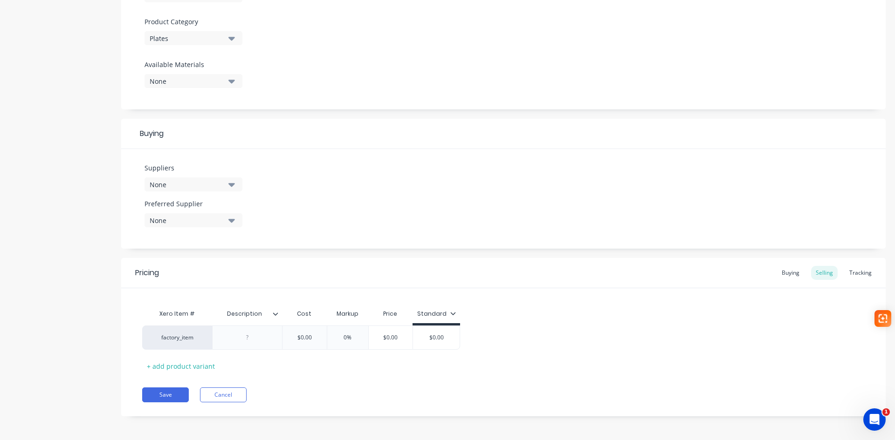
scroll to position [321, 0]
click at [246, 334] on div at bounding box center [247, 336] width 47 height 12
click at [170, 399] on button "Save" at bounding box center [165, 393] width 47 height 15
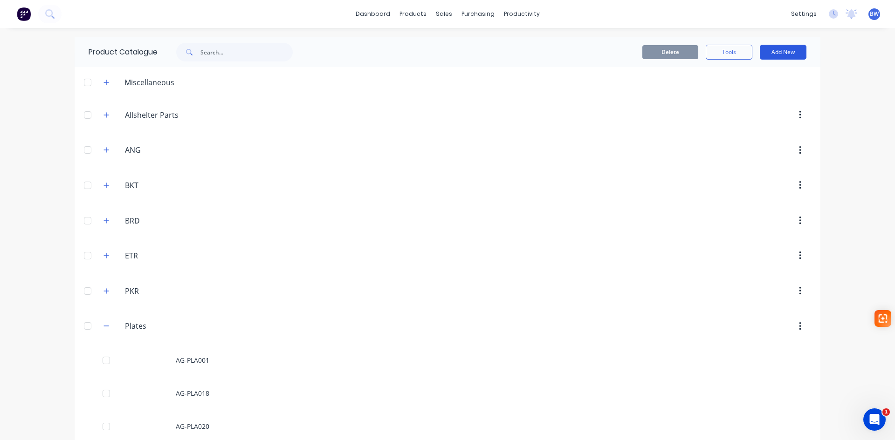
click at [777, 52] on button "Add New" at bounding box center [783, 52] width 47 height 15
click at [748, 94] on div "Product" at bounding box center [762, 95] width 72 height 14
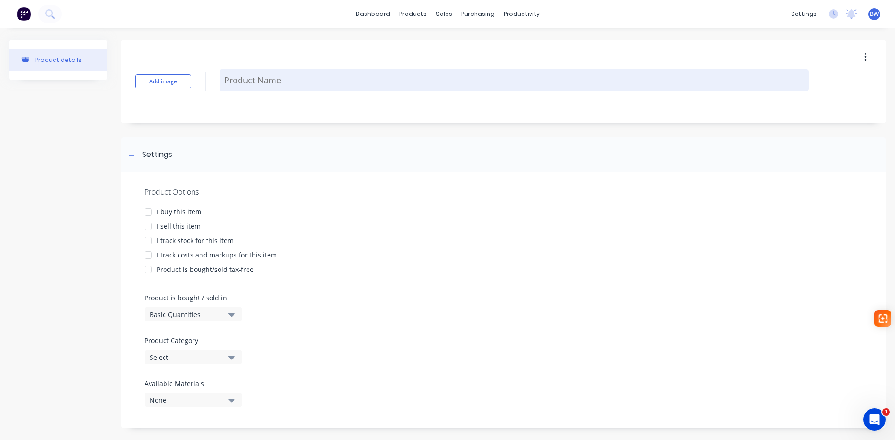
click at [237, 79] on textarea at bounding box center [514, 80] width 589 height 22
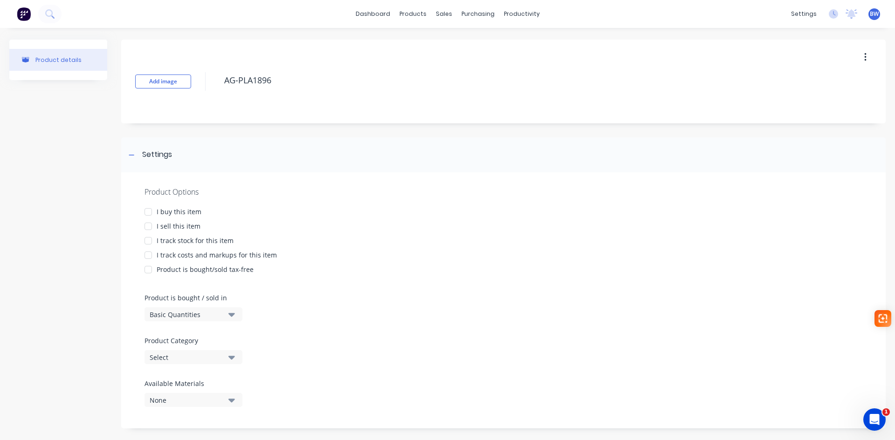
click at [149, 212] on div at bounding box center [148, 212] width 19 height 19
click at [146, 222] on div at bounding box center [148, 226] width 19 height 19
click at [149, 245] on div at bounding box center [148, 241] width 19 height 19
click at [150, 255] on div at bounding box center [148, 255] width 19 height 19
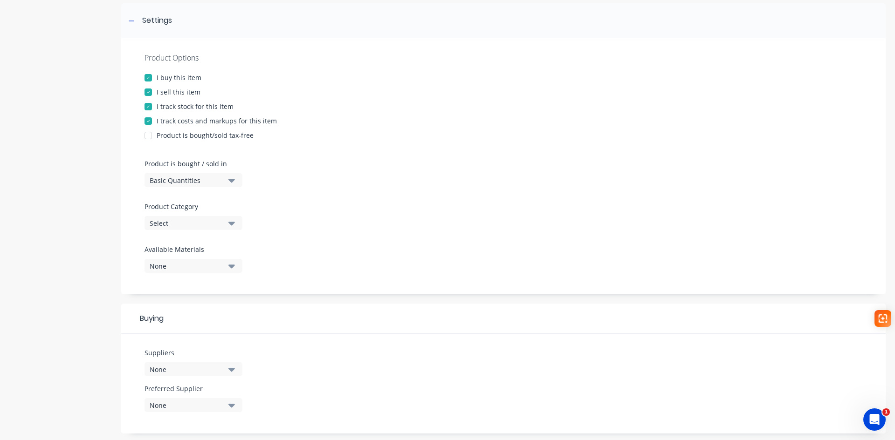
scroll to position [140, 0]
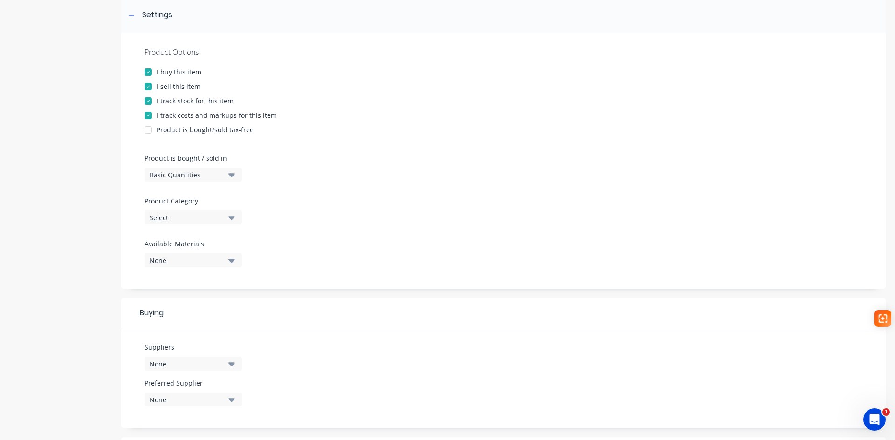
type textarea "AG-PLA1896"
click at [188, 215] on div "Select" at bounding box center [187, 218] width 75 height 10
click at [185, 309] on div "Plates" at bounding box center [214, 306] width 140 height 19
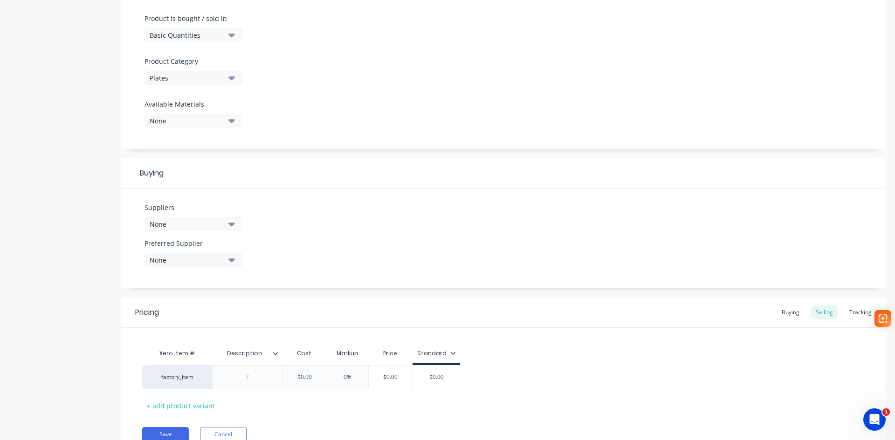
scroll to position [321, 0]
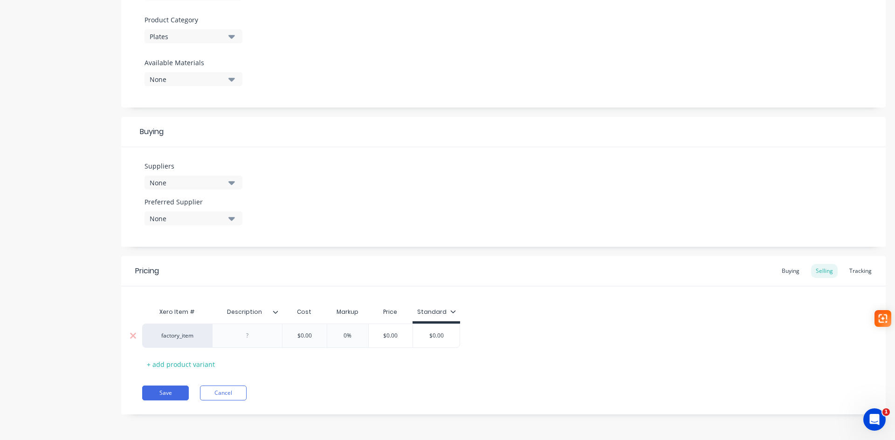
click at [246, 334] on div at bounding box center [247, 336] width 47 height 12
click at [175, 395] on button "Save" at bounding box center [165, 393] width 47 height 15
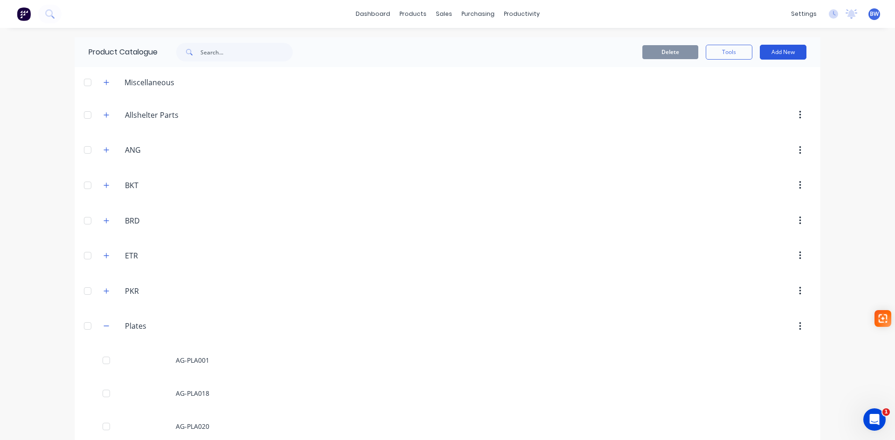
click at [787, 51] on button "Add New" at bounding box center [783, 52] width 47 height 15
click at [739, 96] on div "Product" at bounding box center [762, 95] width 72 height 14
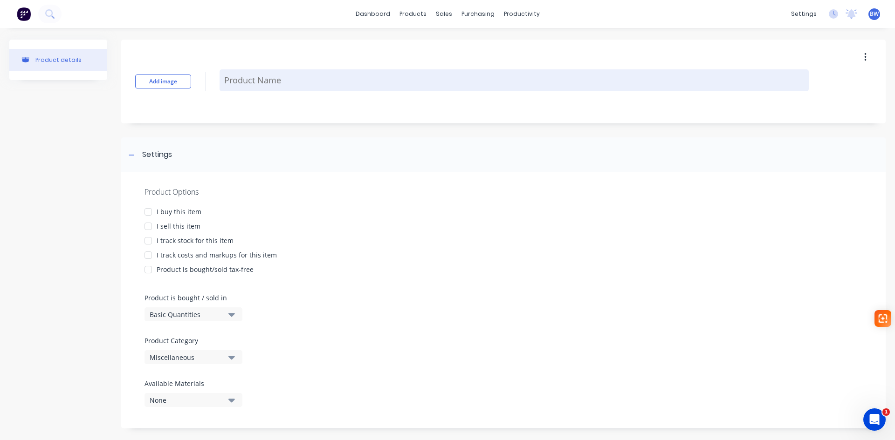
click at [269, 76] on textarea at bounding box center [514, 80] width 589 height 22
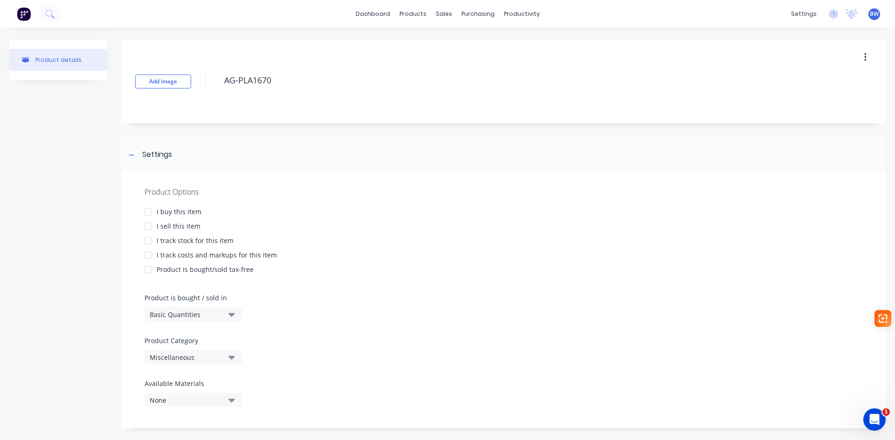
click at [146, 213] on div at bounding box center [148, 212] width 19 height 19
click at [151, 227] on div at bounding box center [148, 226] width 19 height 19
drag, startPoint x: 150, startPoint y: 237, endPoint x: 149, endPoint y: 249, distance: 12.6
click at [149, 238] on div at bounding box center [148, 241] width 19 height 19
drag, startPoint x: 149, startPoint y: 252, endPoint x: 154, endPoint y: 267, distance: 15.8
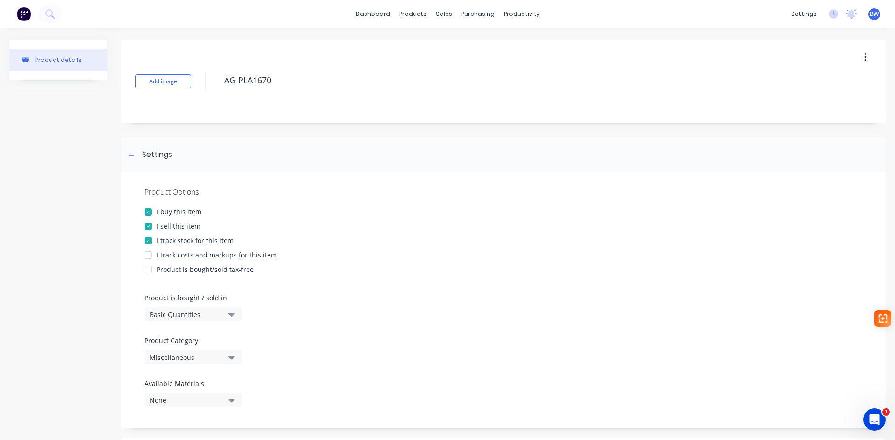
click at [149, 252] on div at bounding box center [148, 255] width 19 height 19
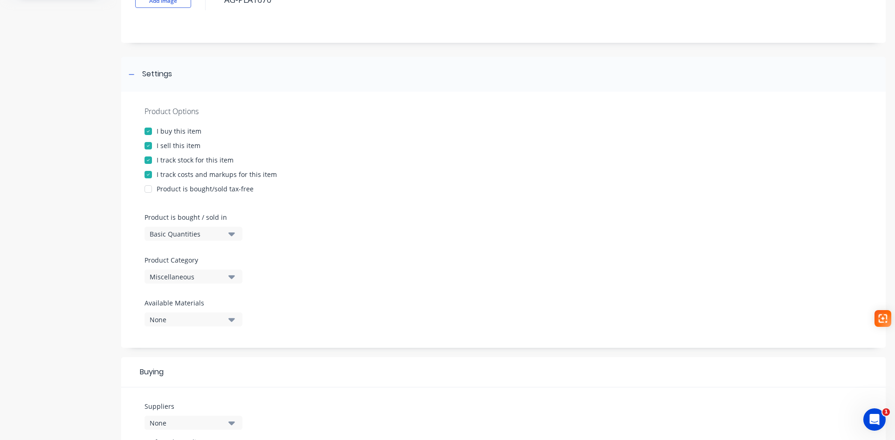
scroll to position [93, 0]
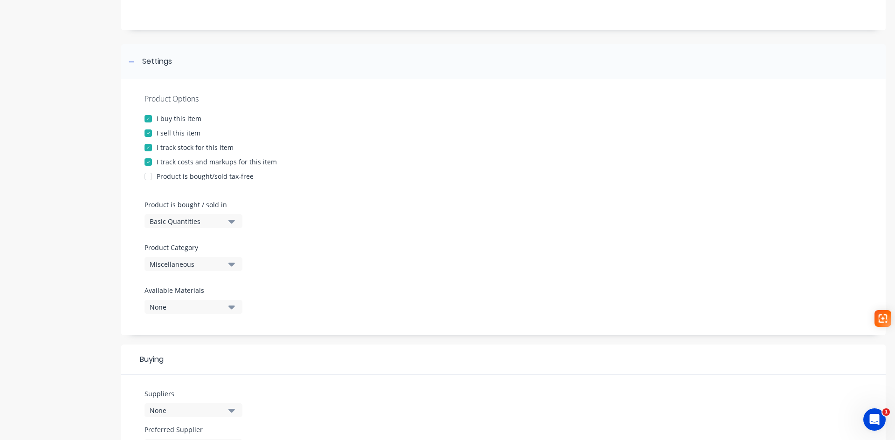
type textarea "AG-PLA1670"
click at [202, 263] on div "Miscellaneous" at bounding box center [187, 265] width 75 height 10
click at [172, 404] on div "Plates" at bounding box center [214, 399] width 140 height 19
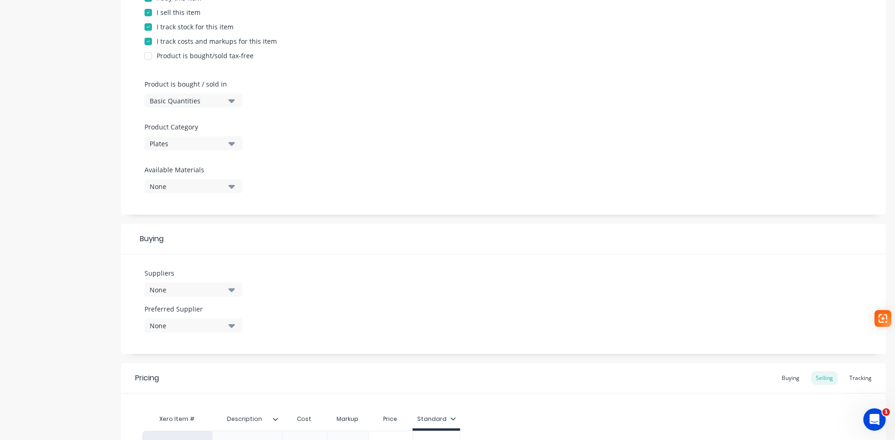
scroll to position [280, 0]
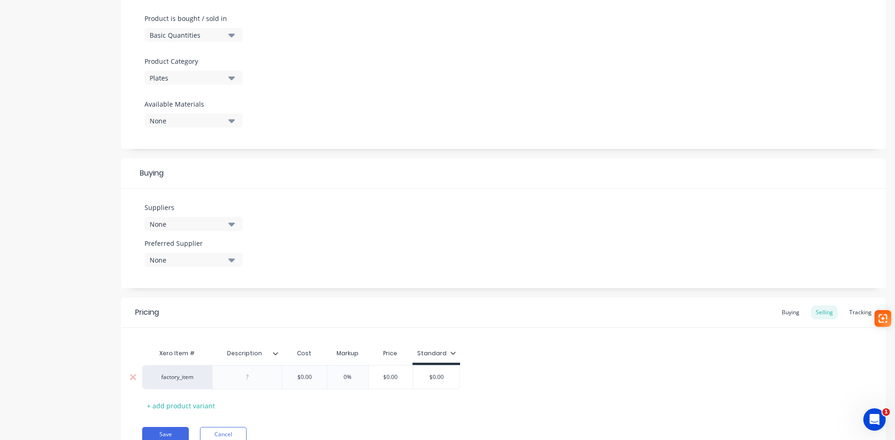
click at [248, 377] on div at bounding box center [247, 377] width 47 height 12
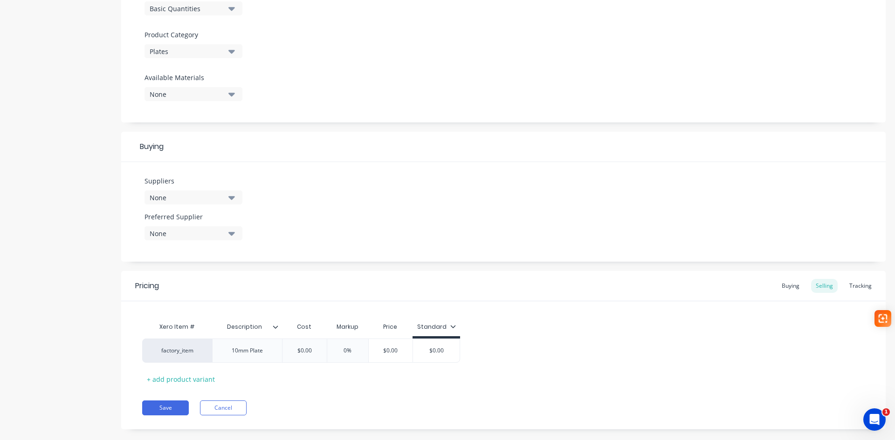
scroll to position [321, 0]
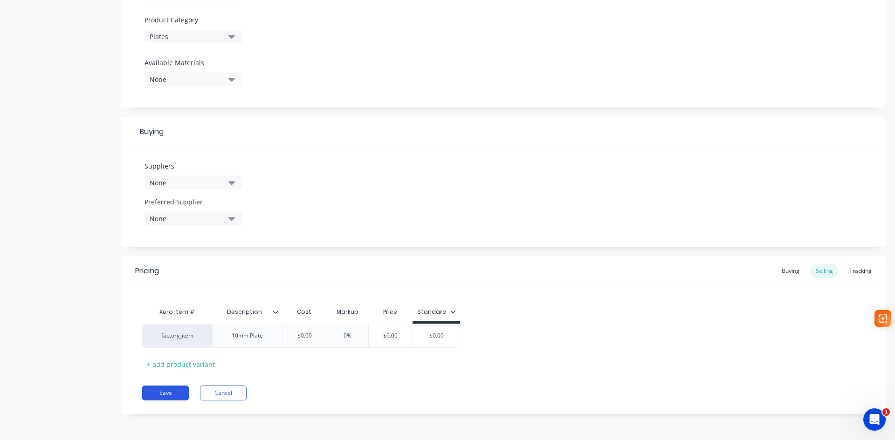
click at [172, 396] on button "Save" at bounding box center [165, 393] width 47 height 15
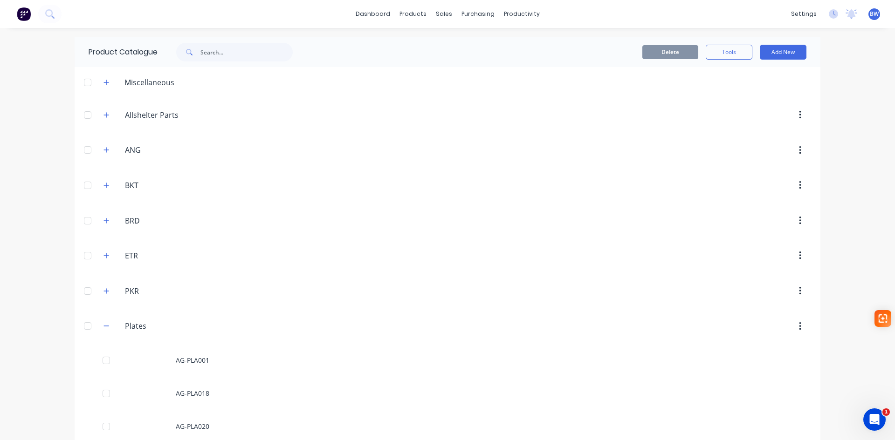
drag, startPoint x: 776, startPoint y: 54, endPoint x: 758, endPoint y: 62, distance: 20.3
click at [776, 54] on button "Add New" at bounding box center [783, 52] width 47 height 15
click at [733, 95] on div "Product" at bounding box center [762, 95] width 72 height 14
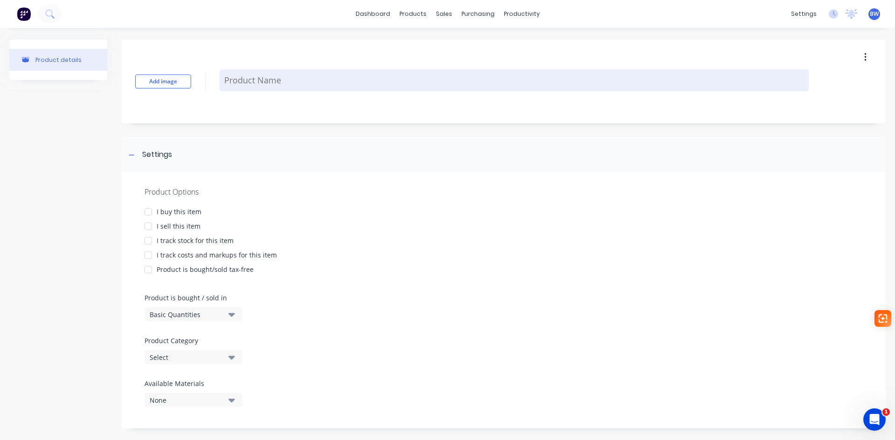
click at [293, 78] on textarea at bounding box center [514, 80] width 589 height 22
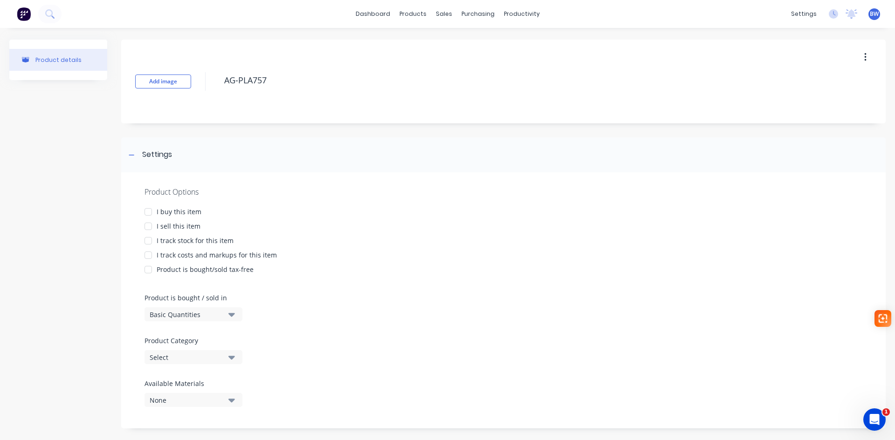
click at [146, 211] on div at bounding box center [148, 212] width 19 height 19
click at [146, 226] on div at bounding box center [148, 226] width 19 height 19
click at [149, 243] on div at bounding box center [148, 241] width 19 height 19
click at [149, 251] on div at bounding box center [148, 255] width 19 height 19
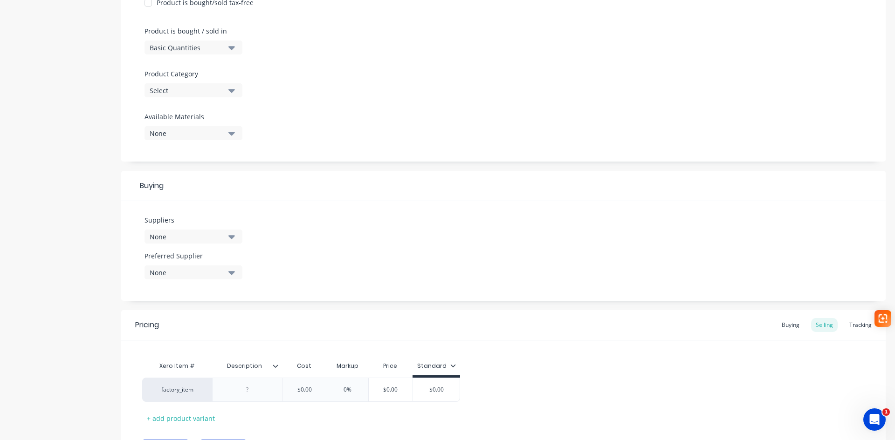
scroll to position [280, 0]
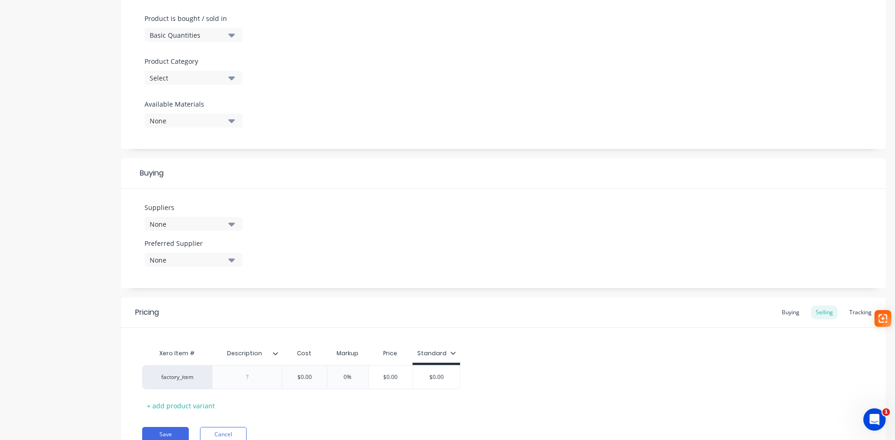
type textarea "AG-PLA757"
click at [185, 74] on div "Select" at bounding box center [187, 78] width 75 height 10
click at [187, 151] on div "Plates" at bounding box center [214, 157] width 140 height 19
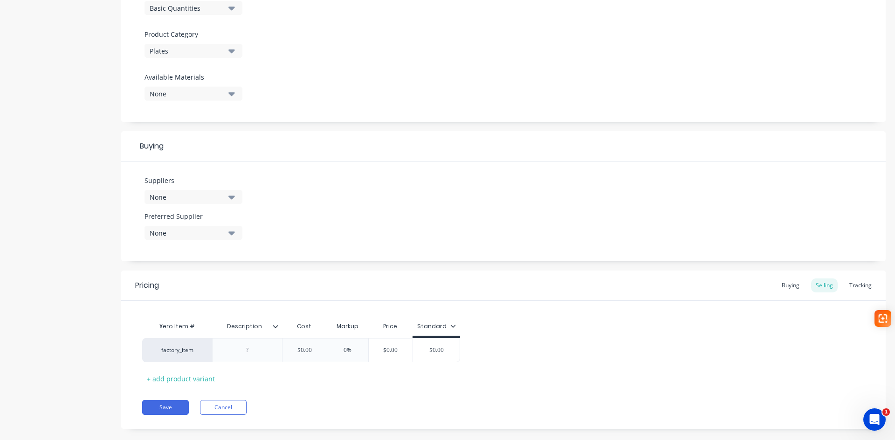
scroll to position [321, 0]
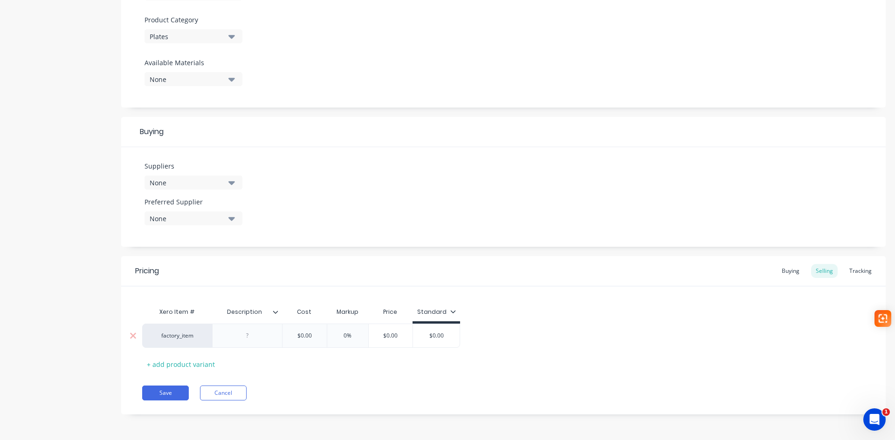
click at [244, 341] on div at bounding box center [247, 336] width 47 height 12
click at [165, 391] on button "Save" at bounding box center [165, 393] width 47 height 15
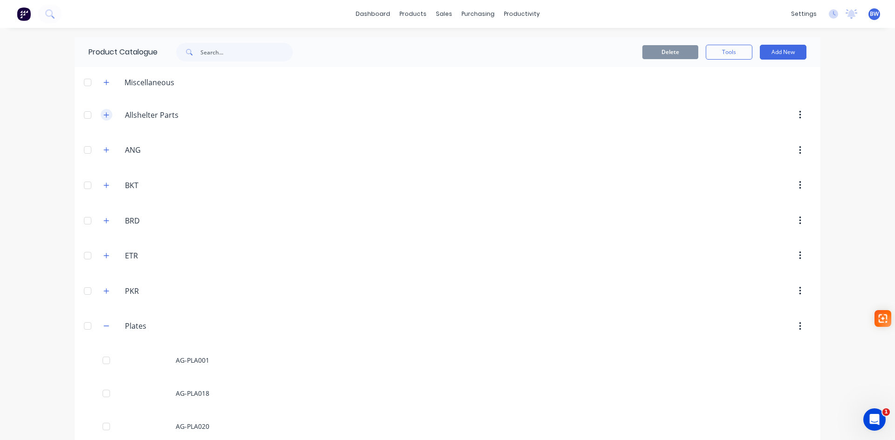
click at [107, 115] on button "button" at bounding box center [107, 115] width 12 height 12
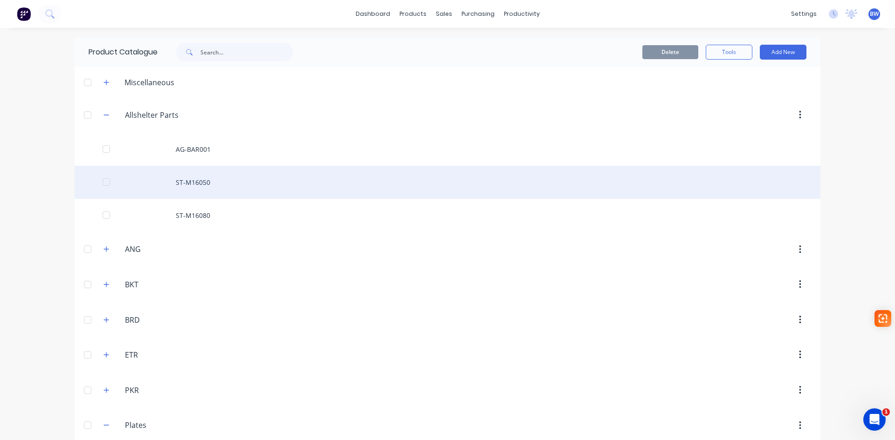
click at [193, 184] on div "ST-M16050" at bounding box center [448, 182] width 746 height 33
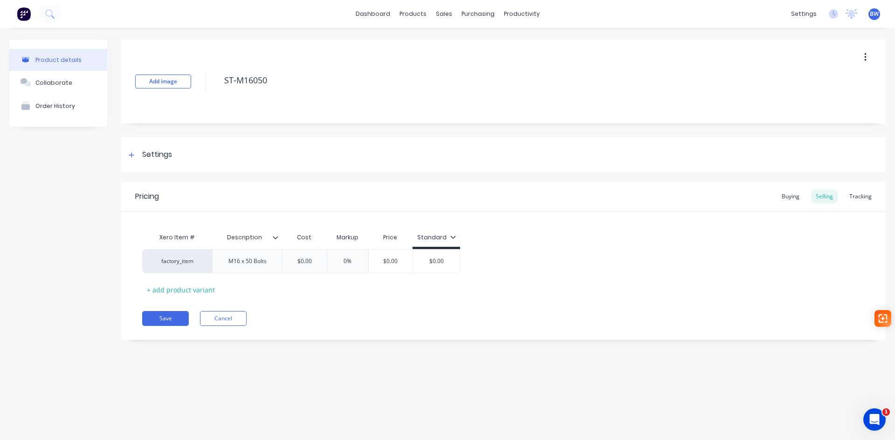
click at [867, 55] on button "button" at bounding box center [865, 57] width 22 height 17
click at [809, 87] on span "Duplicate" at bounding box center [831, 82] width 70 height 10
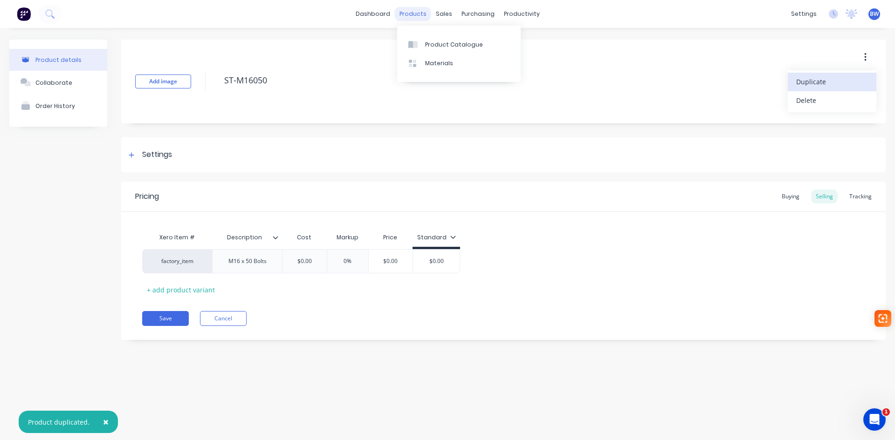
click at [415, 9] on div "products" at bounding box center [413, 14] width 36 height 14
click at [421, 42] on div at bounding box center [415, 45] width 14 height 8
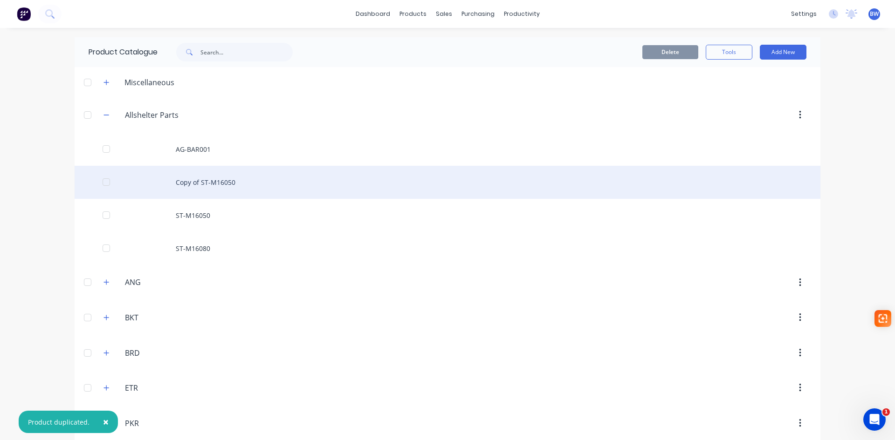
click at [211, 185] on div "Copy of ST-M16050" at bounding box center [448, 182] width 746 height 33
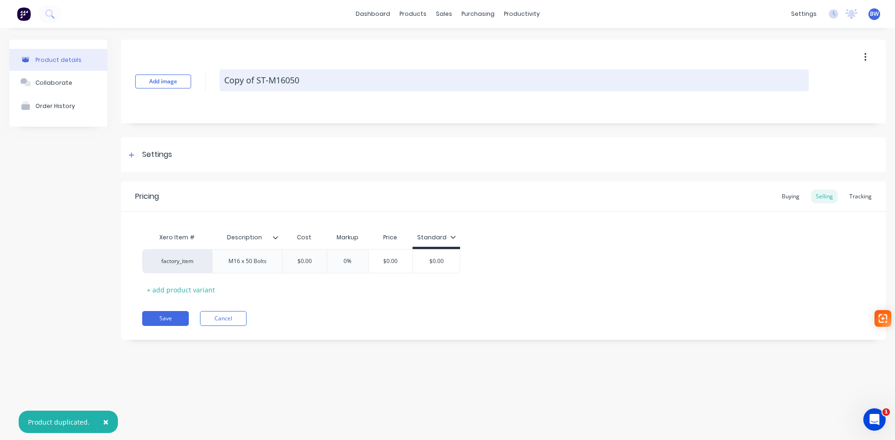
drag, startPoint x: 256, startPoint y: 78, endPoint x: 227, endPoint y: 83, distance: 30.3
click at [227, 83] on textarea "Copy of ST-M16050" at bounding box center [514, 80] width 589 height 22
drag, startPoint x: 253, startPoint y: 80, endPoint x: 245, endPoint y: 78, distance: 8.0
click at [245, 78] on textarea "ST-M16050" at bounding box center [514, 80] width 589 height 22
click at [263, 78] on textarea "ST-M24050" at bounding box center [514, 80] width 589 height 22
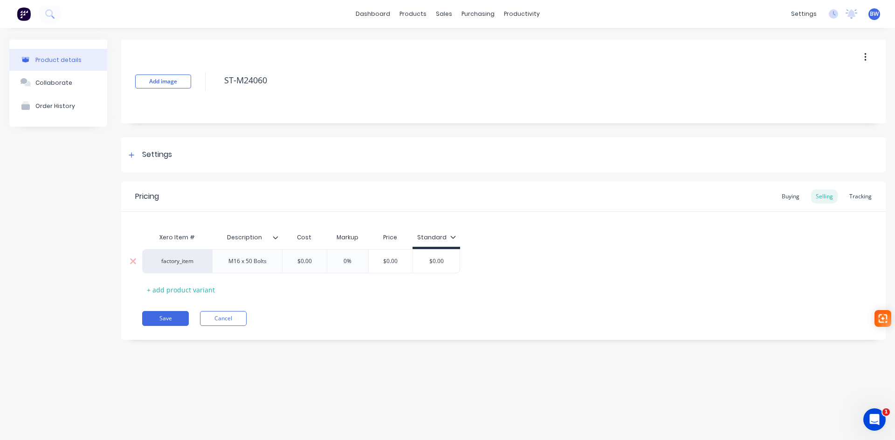
type textarea "ST-M24060"
click at [240, 261] on div "M16 x 50 Bolts" at bounding box center [247, 261] width 53 height 12
click at [249, 264] on div "M24 x 50 Bolts" at bounding box center [247, 261] width 53 height 12
click at [168, 316] on button "Save" at bounding box center [165, 318] width 47 height 15
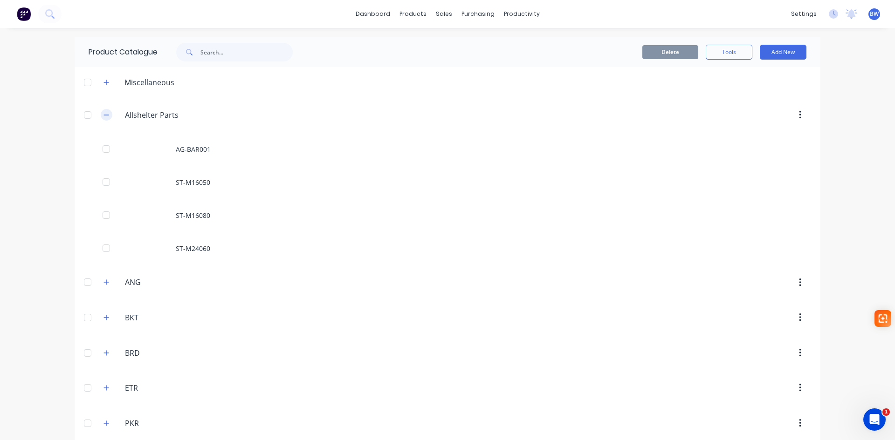
click at [104, 116] on icon "button" at bounding box center [106, 115] width 6 height 7
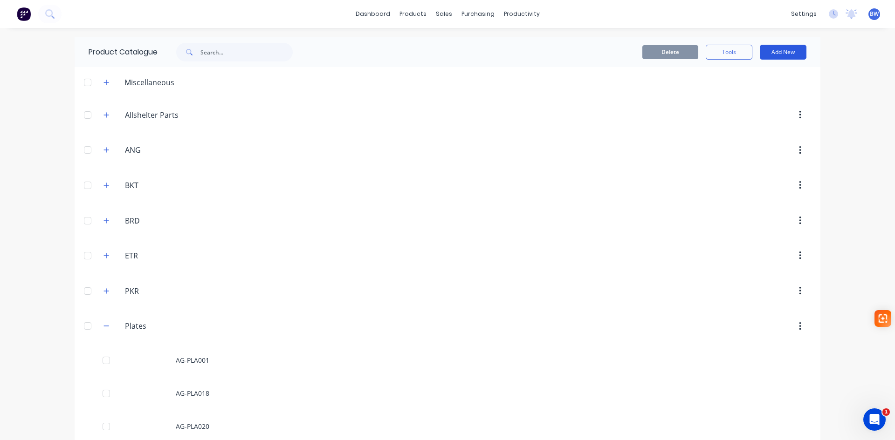
click at [789, 48] on button "Add New" at bounding box center [783, 52] width 47 height 15
click at [740, 95] on div "Product" at bounding box center [762, 95] width 72 height 14
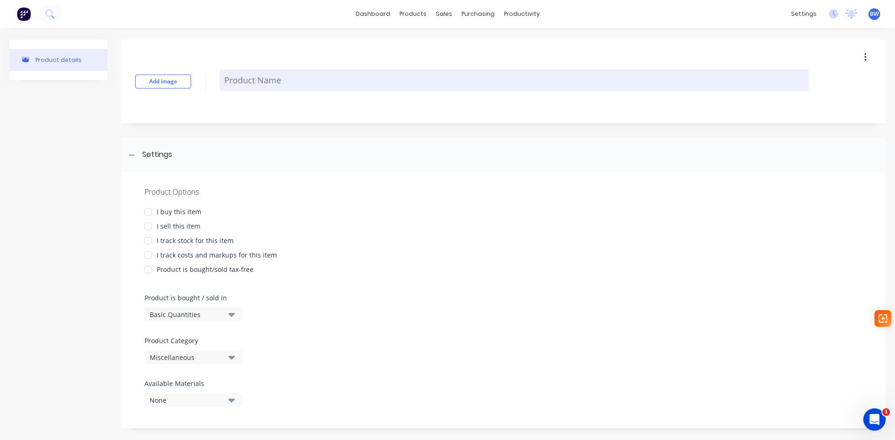
click at [300, 83] on textarea at bounding box center [514, 80] width 589 height 22
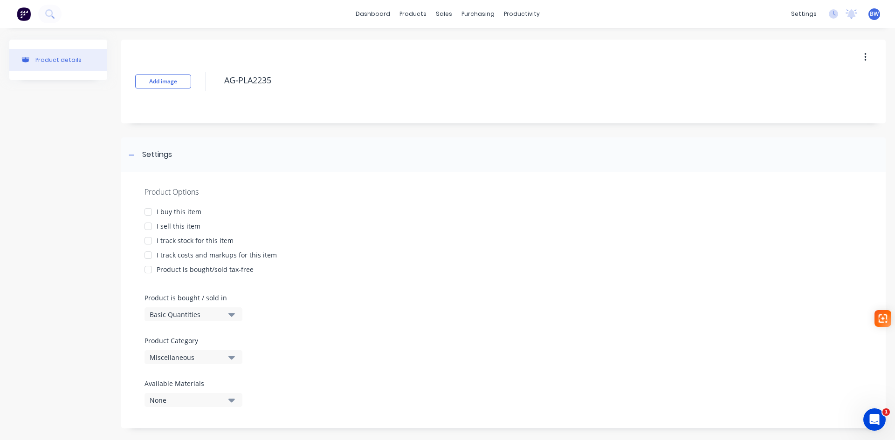
click at [146, 215] on div at bounding box center [148, 212] width 19 height 19
drag, startPoint x: 149, startPoint y: 225, endPoint x: 147, endPoint y: 233, distance: 7.8
click at [150, 226] on div at bounding box center [148, 226] width 19 height 19
drag, startPoint x: 146, startPoint y: 239, endPoint x: 147, endPoint y: 245, distance: 6.1
click at [146, 240] on div at bounding box center [148, 241] width 19 height 19
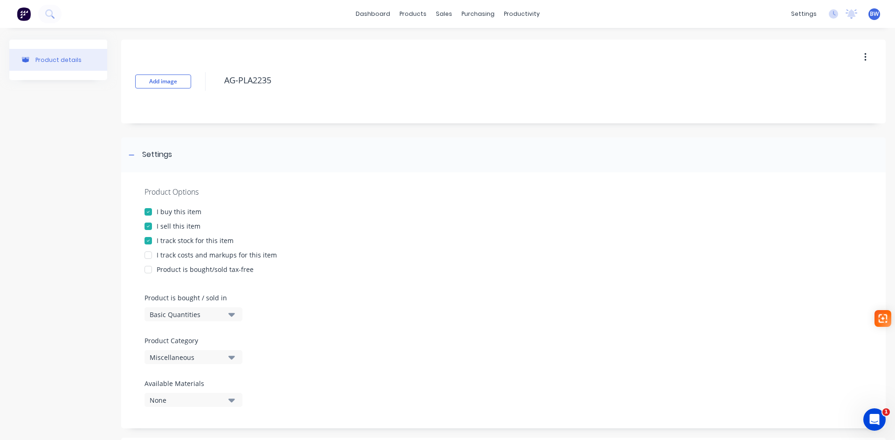
click at [149, 253] on div at bounding box center [148, 255] width 19 height 19
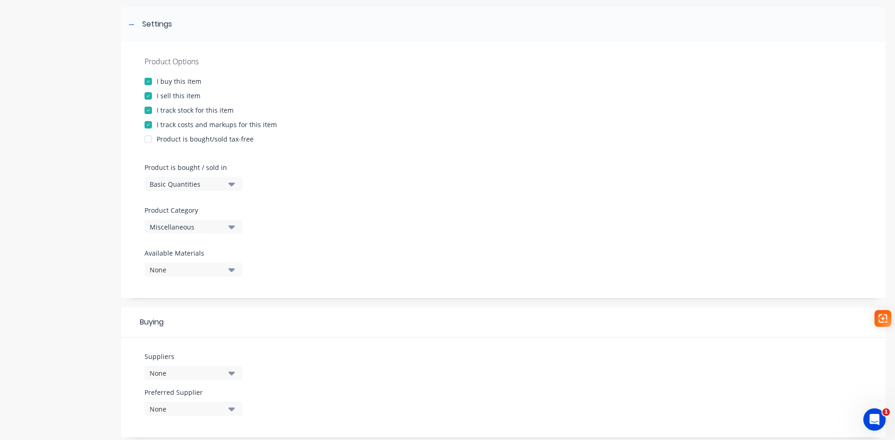
scroll to position [140, 0]
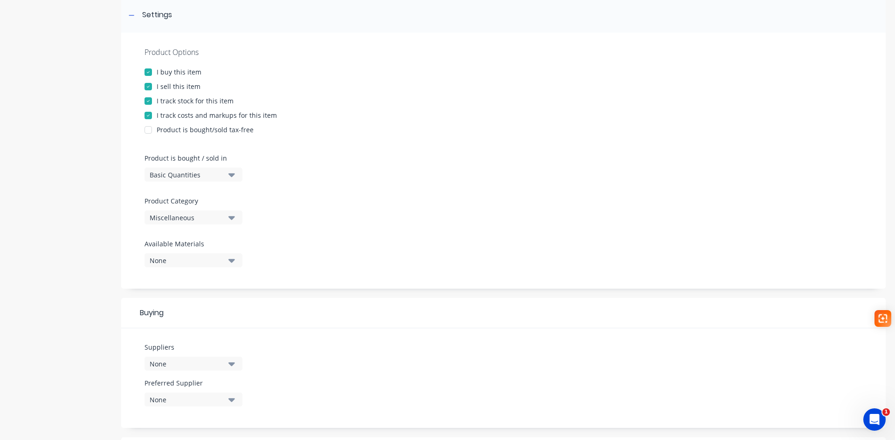
type textarea "AG-PLA2235"
click at [189, 220] on div "Miscellaneous" at bounding box center [187, 218] width 75 height 10
click at [178, 302] on div "Plates" at bounding box center [214, 297] width 140 height 19
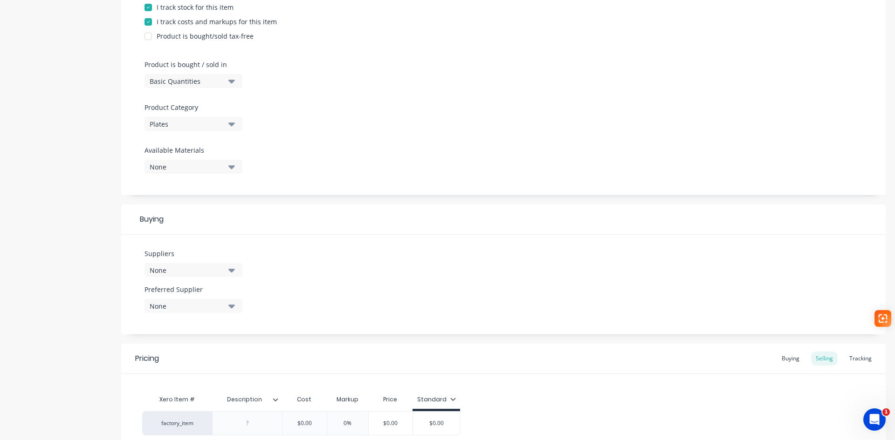
scroll to position [321, 0]
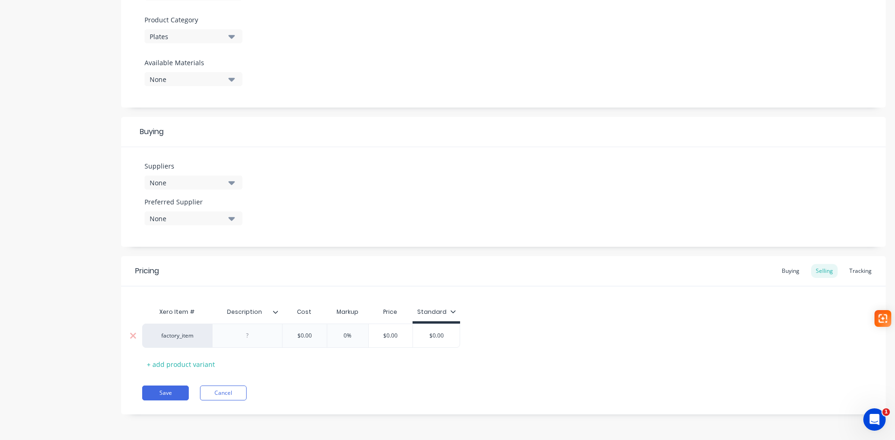
click at [245, 330] on div at bounding box center [247, 336] width 47 height 12
click at [161, 394] on button "Save" at bounding box center [165, 393] width 47 height 15
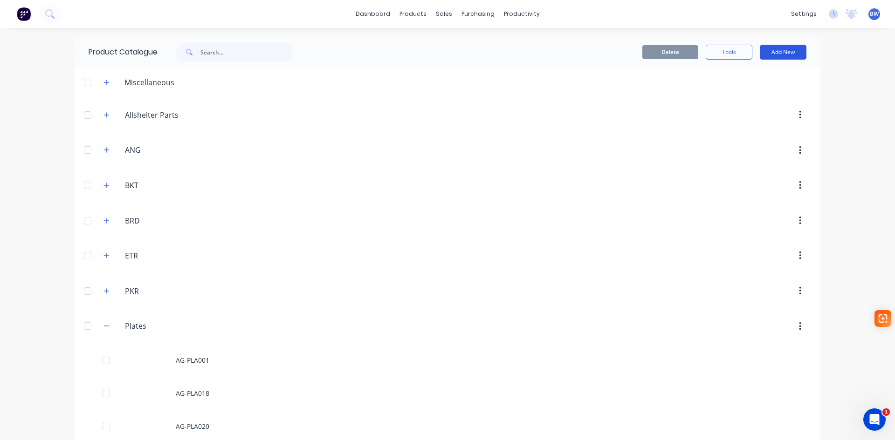
click at [794, 56] on button "Add New" at bounding box center [783, 52] width 47 height 15
click at [738, 96] on div "Product" at bounding box center [762, 95] width 72 height 14
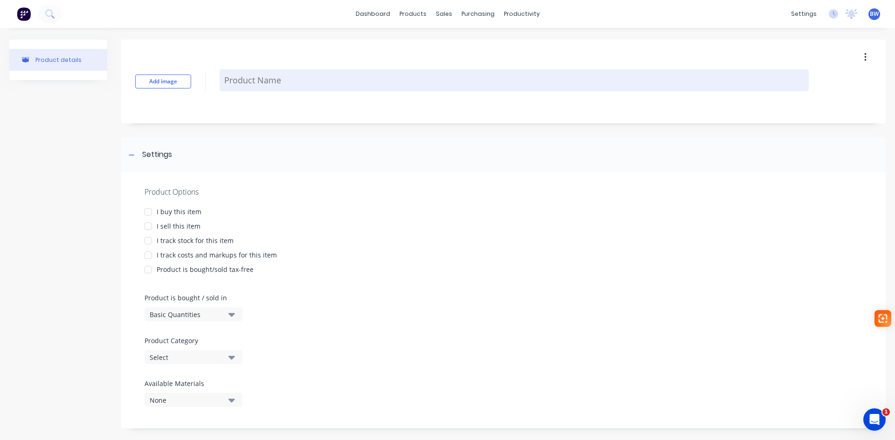
click at [319, 82] on textarea at bounding box center [514, 80] width 589 height 22
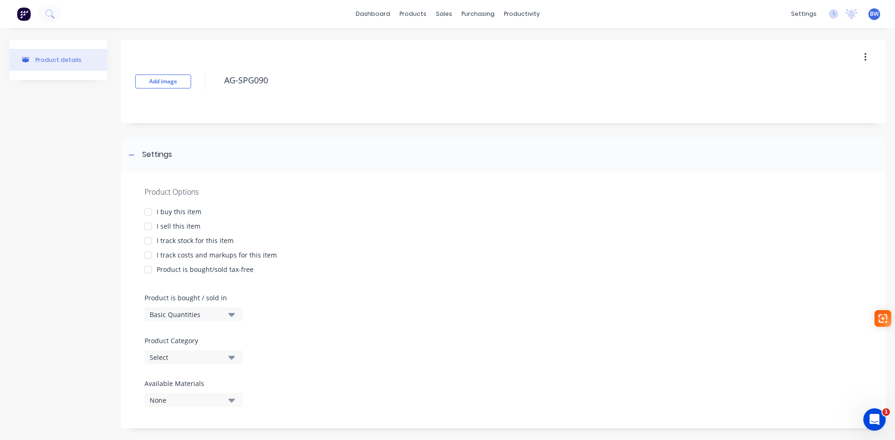
click at [146, 210] on div at bounding box center [148, 212] width 19 height 19
click at [147, 224] on div at bounding box center [148, 226] width 19 height 19
click at [149, 242] on div at bounding box center [148, 241] width 19 height 19
click at [147, 251] on div at bounding box center [148, 255] width 19 height 19
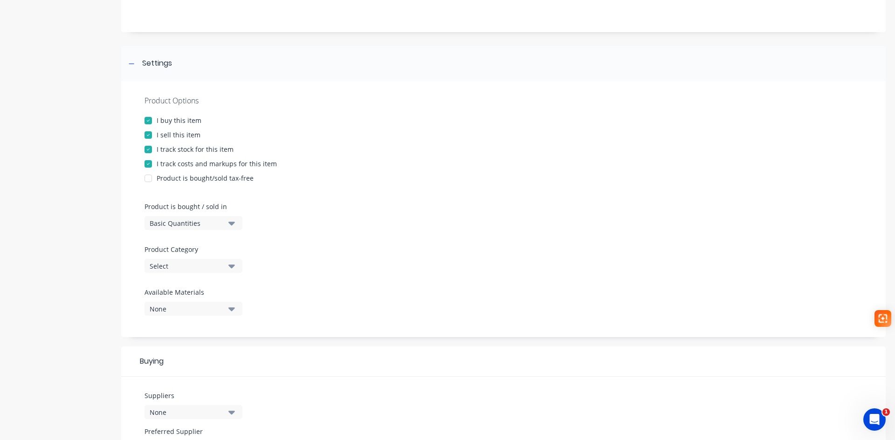
scroll to position [93, 0]
type textarea "AG-SPG090"
click at [174, 270] on button "Select" at bounding box center [193, 264] width 98 height 14
click at [192, 382] on div "SPG" at bounding box center [214, 380] width 140 height 19
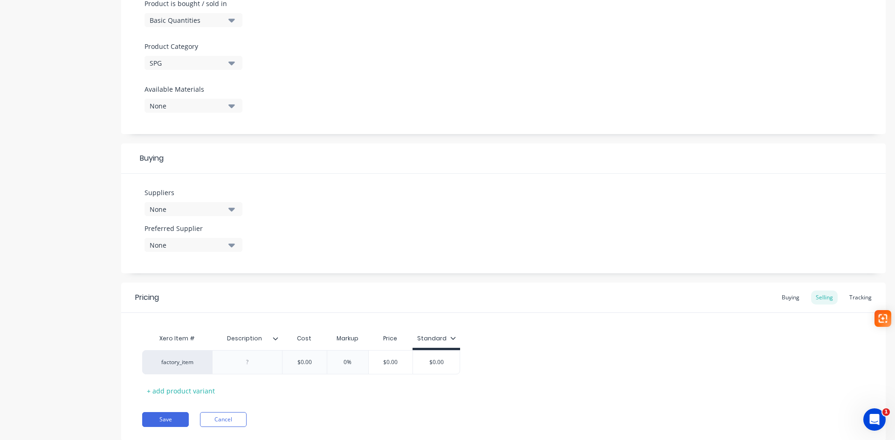
scroll to position [321, 0]
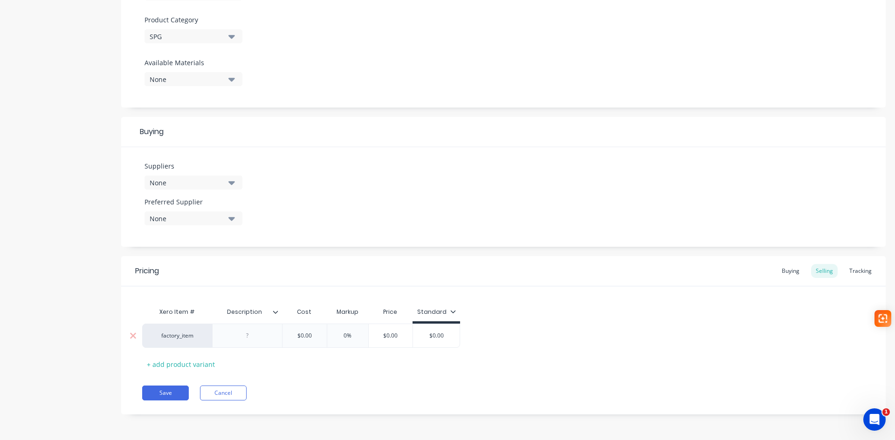
click at [244, 334] on div at bounding box center [247, 336] width 47 height 12
click at [163, 397] on button "Save" at bounding box center [165, 398] width 47 height 15
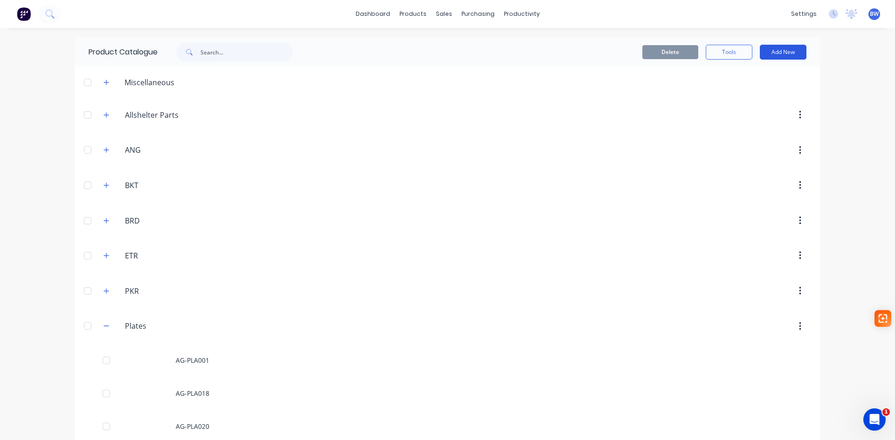
click at [784, 52] on button "Add New" at bounding box center [783, 52] width 47 height 15
click at [738, 91] on div "Product" at bounding box center [762, 95] width 72 height 14
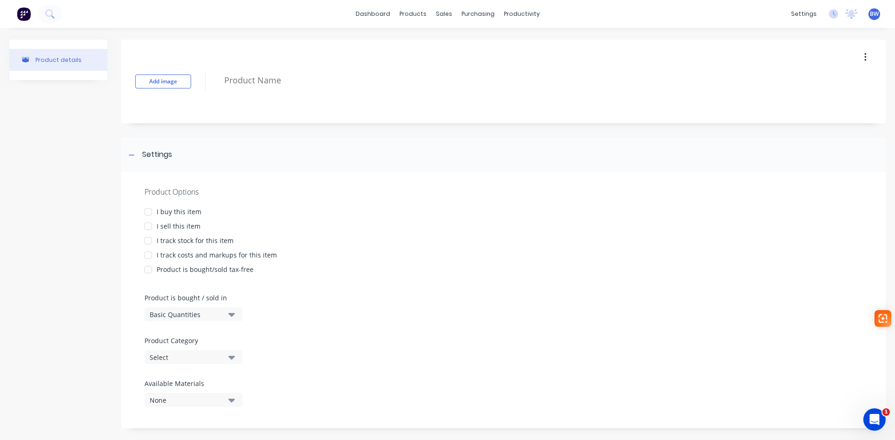
click at [146, 212] on div at bounding box center [148, 212] width 19 height 19
click at [149, 227] on div at bounding box center [148, 226] width 19 height 19
drag, startPoint x: 149, startPoint y: 237, endPoint x: 151, endPoint y: 257, distance: 20.1
click at [149, 238] on div at bounding box center [148, 241] width 19 height 19
click at [151, 258] on div at bounding box center [148, 255] width 19 height 19
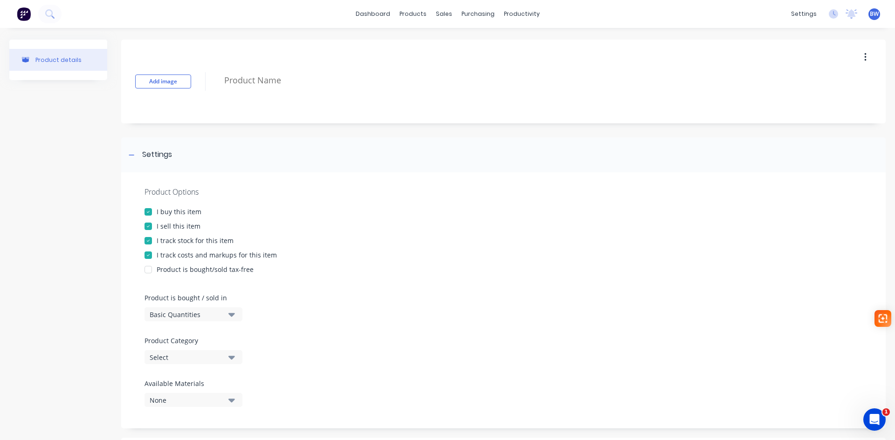
click at [188, 358] on div "Select" at bounding box center [187, 358] width 75 height 10
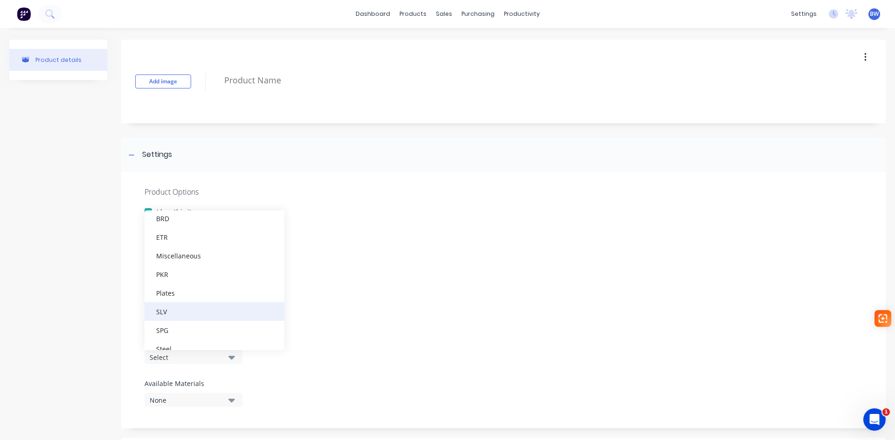
scroll to position [93, 0]
click at [192, 292] on div "Plates" at bounding box center [214, 290] width 140 height 19
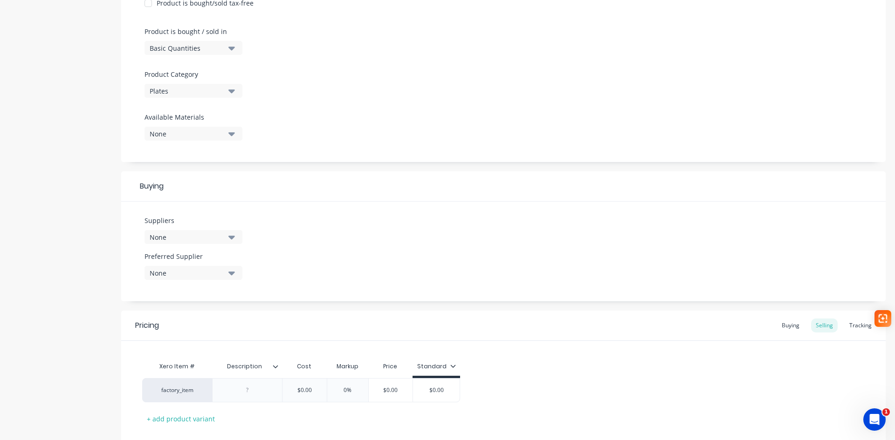
scroll to position [321, 0]
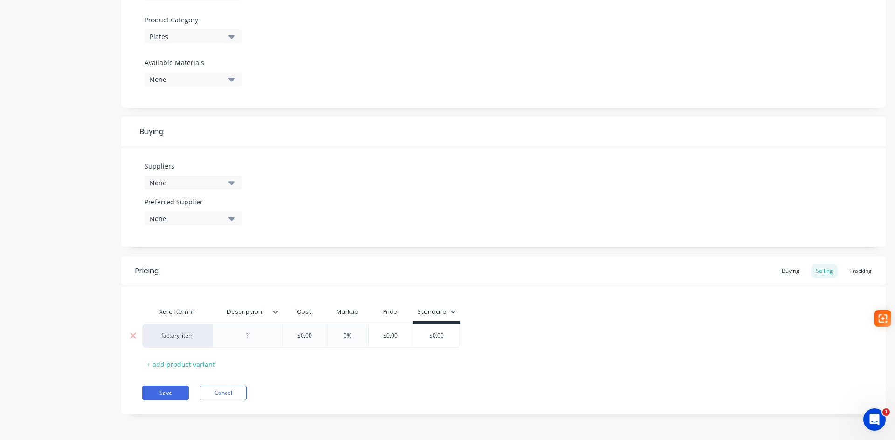
click at [251, 335] on div at bounding box center [247, 336] width 47 height 12
click at [169, 389] on button "Save" at bounding box center [165, 393] width 47 height 15
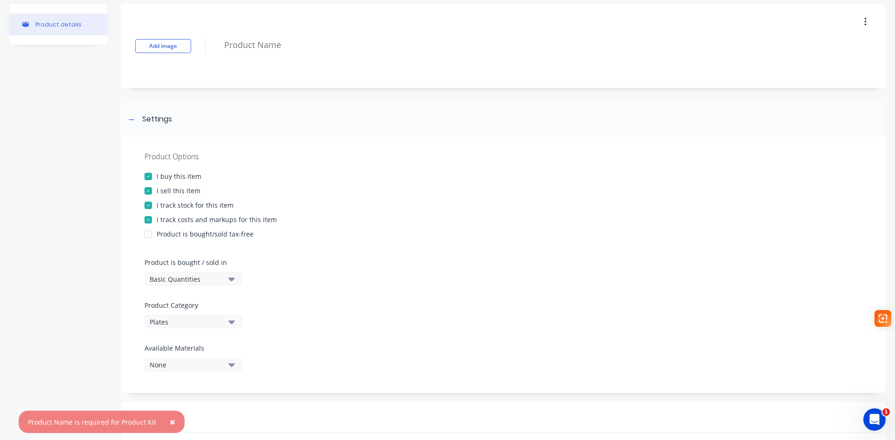
scroll to position [0, 0]
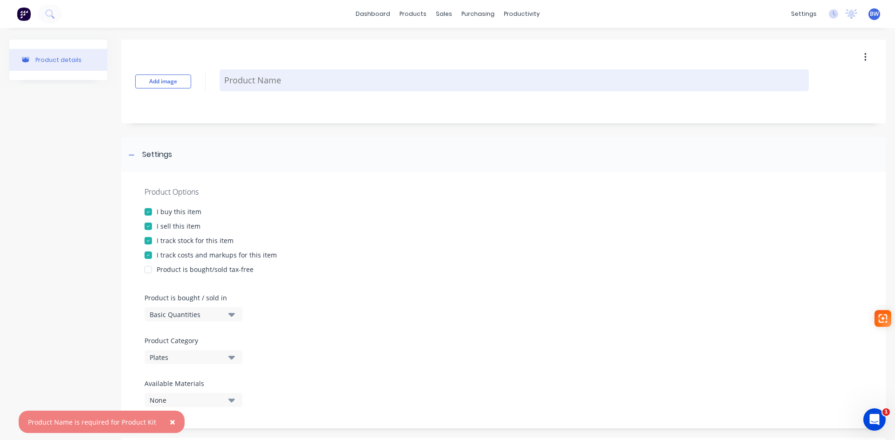
click at [290, 82] on textarea at bounding box center [514, 80] width 589 height 22
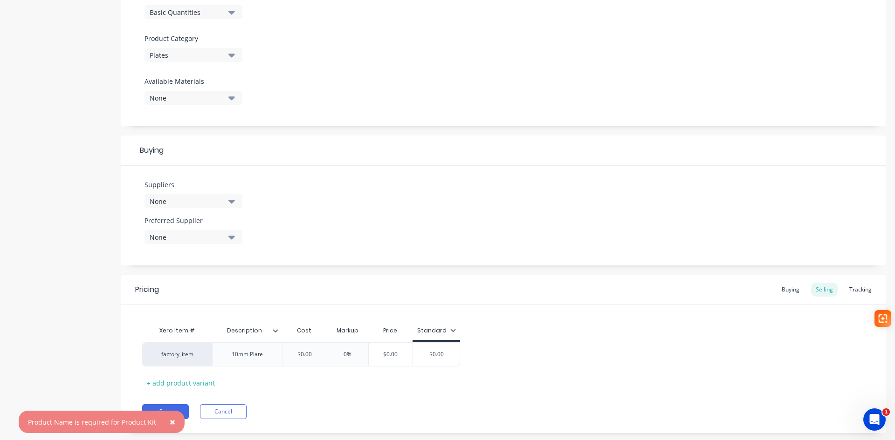
scroll to position [321, 0]
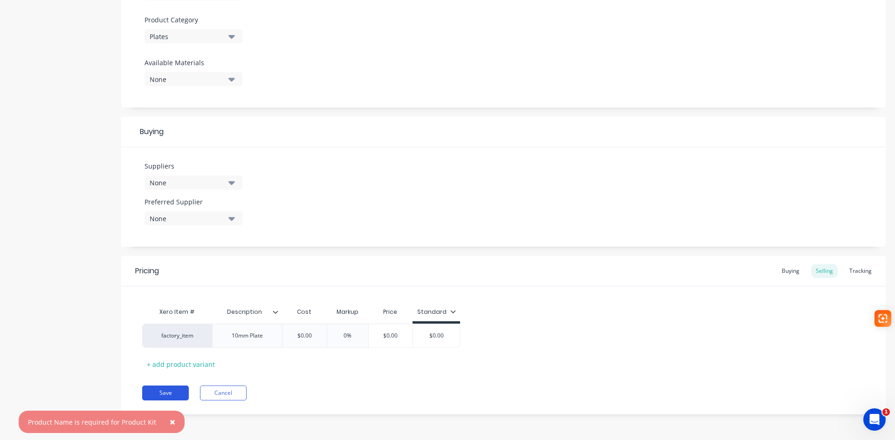
type textarea "AG-PLA2234"
click at [163, 397] on button "Save" at bounding box center [165, 393] width 47 height 15
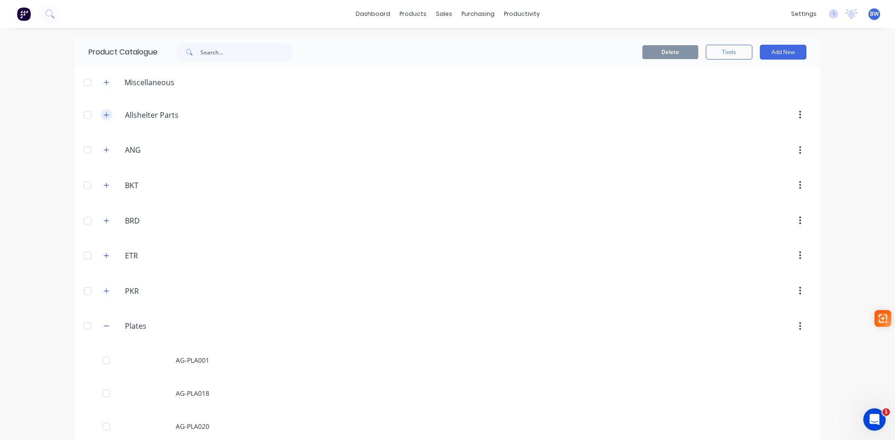
click at [105, 112] on icon "button" at bounding box center [106, 115] width 6 height 7
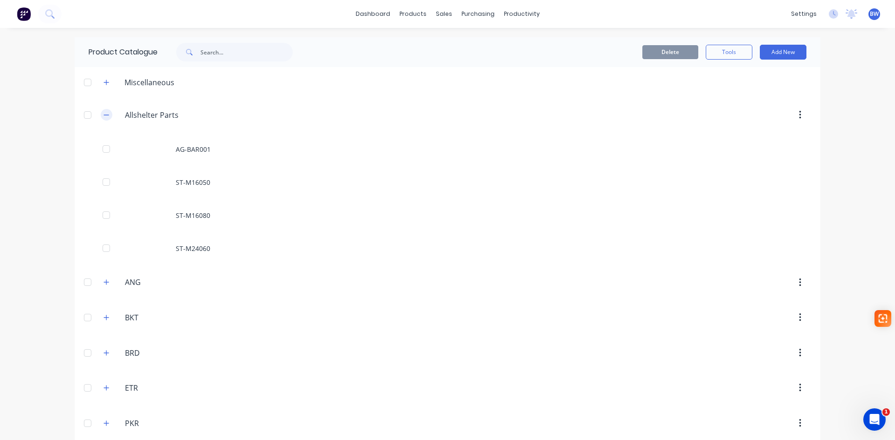
click at [103, 116] on icon "button" at bounding box center [106, 115] width 6 height 7
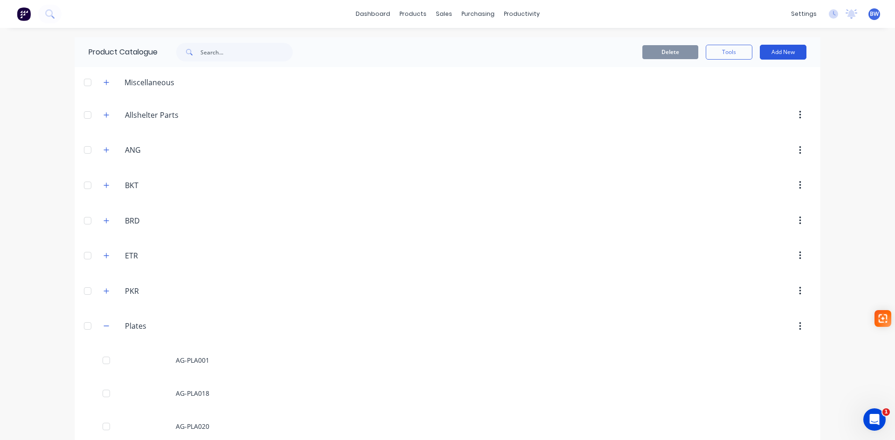
click at [775, 51] on button "Add New" at bounding box center [783, 52] width 47 height 15
click at [740, 95] on div "Product" at bounding box center [762, 95] width 72 height 14
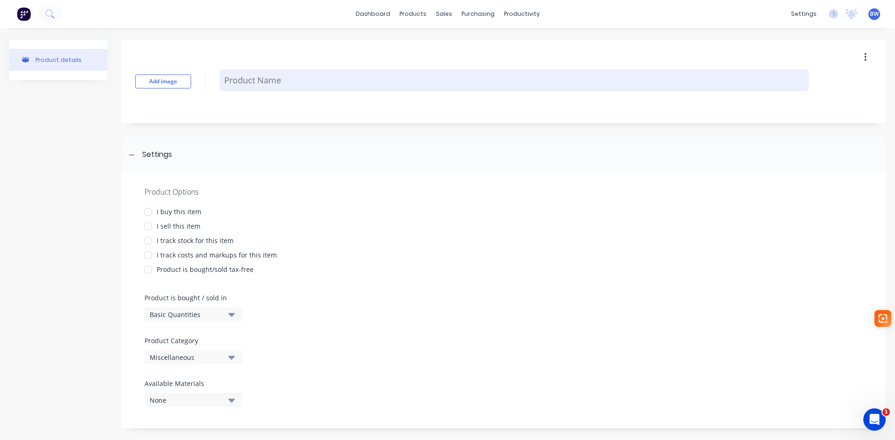
click at [279, 76] on textarea at bounding box center [514, 80] width 589 height 22
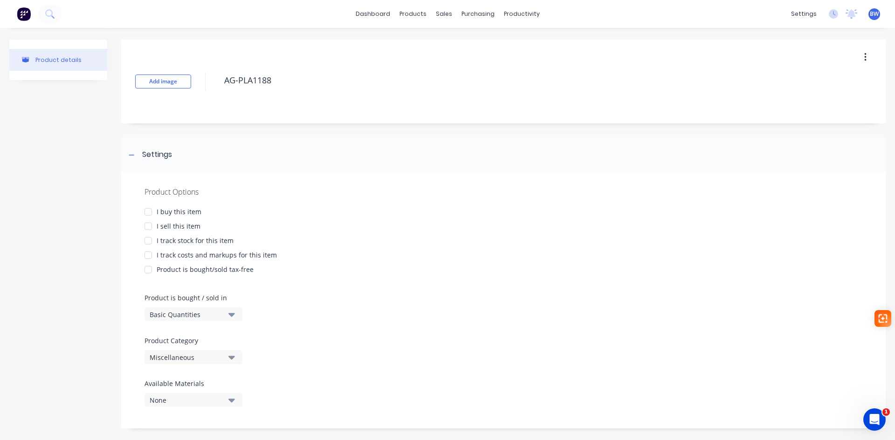
click at [148, 212] on div at bounding box center [148, 212] width 19 height 19
click at [147, 224] on div at bounding box center [148, 226] width 19 height 19
click at [148, 243] on div at bounding box center [148, 241] width 19 height 19
click at [149, 251] on div at bounding box center [148, 255] width 19 height 19
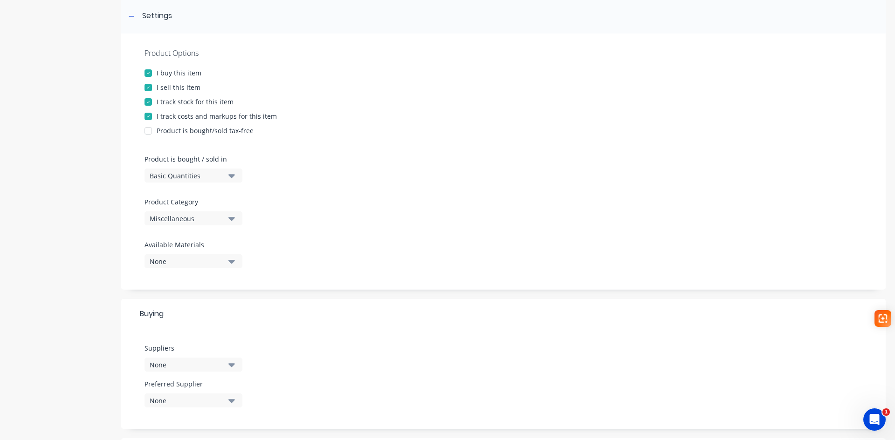
scroll to position [140, 0]
type textarea "AG-PLA1188"
click at [198, 220] on div "Miscellaneous" at bounding box center [187, 218] width 75 height 10
click at [182, 296] on div "Plates" at bounding box center [214, 297] width 140 height 19
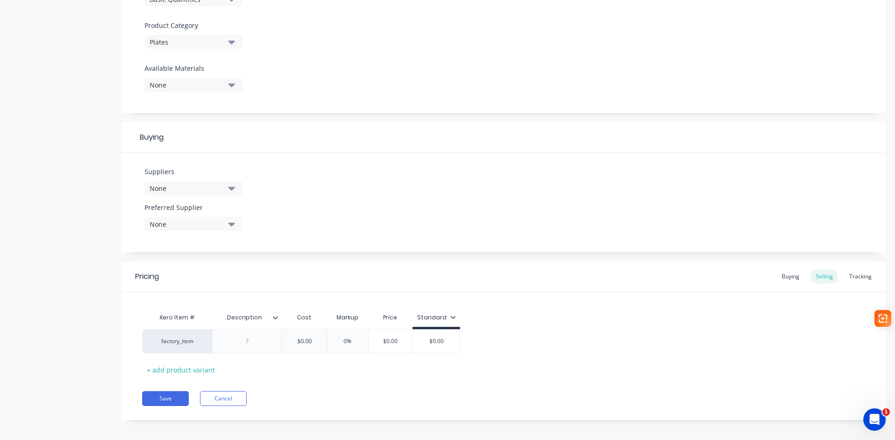
scroll to position [321, 0]
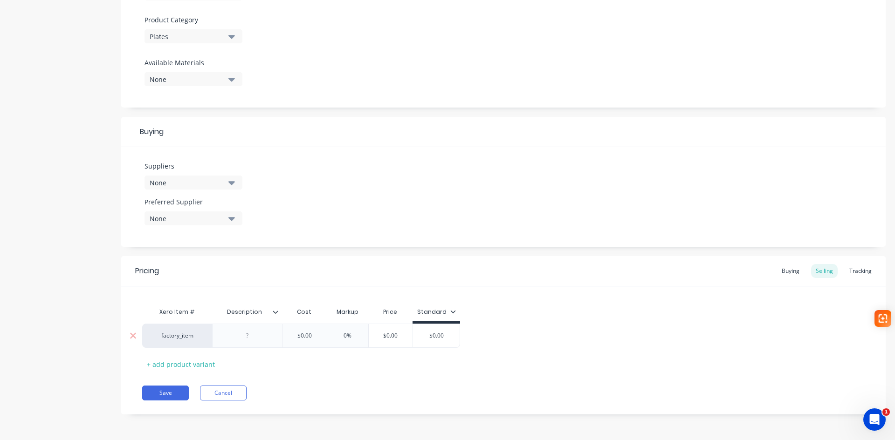
click at [246, 338] on div at bounding box center [247, 336] width 47 height 12
click at [170, 395] on button "Save" at bounding box center [165, 393] width 47 height 15
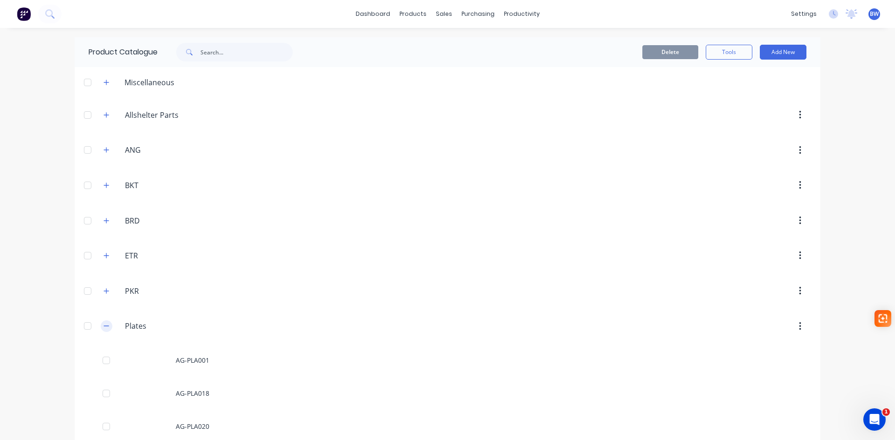
click at [103, 328] on icon "button" at bounding box center [106, 326] width 6 height 7
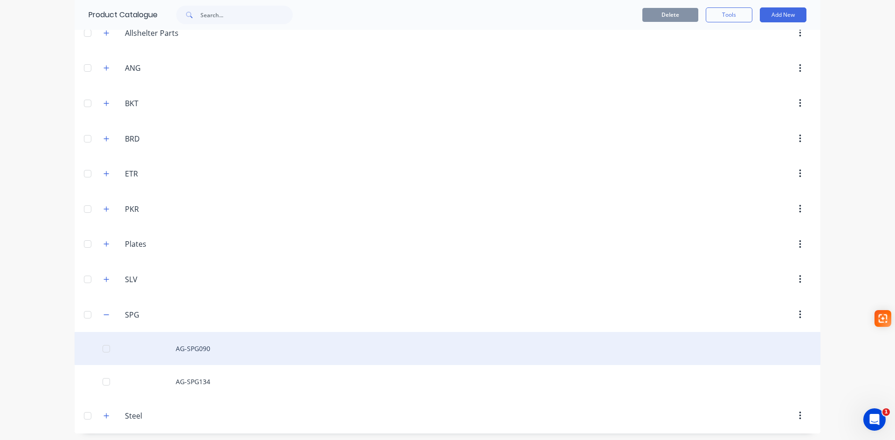
scroll to position [85, 0]
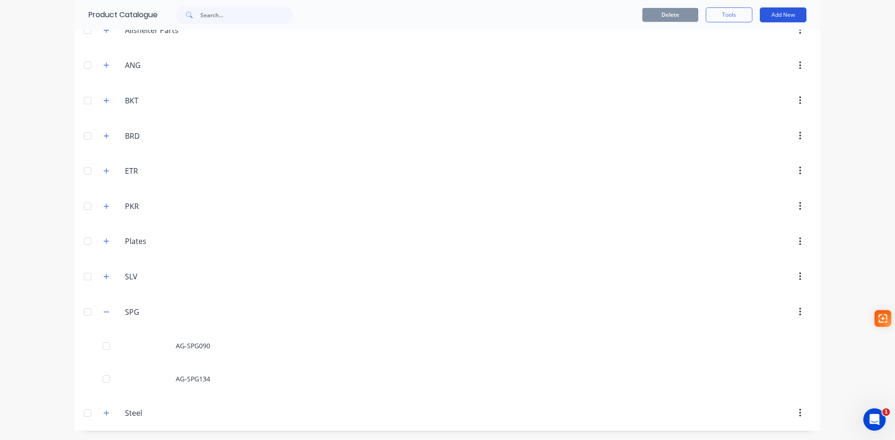
click at [777, 14] on button "Add New" at bounding box center [783, 14] width 47 height 15
click at [731, 56] on div "Product" at bounding box center [762, 58] width 72 height 14
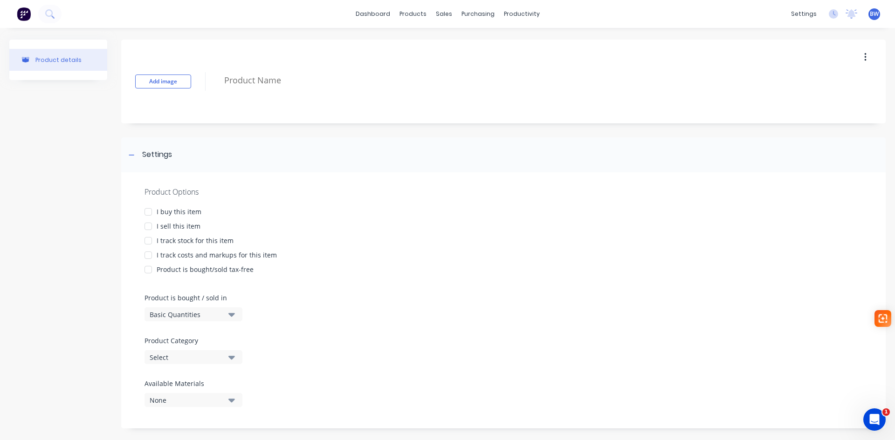
click at [150, 212] on div at bounding box center [148, 212] width 19 height 19
click at [150, 227] on div at bounding box center [148, 226] width 19 height 19
click at [148, 241] on div at bounding box center [148, 241] width 19 height 19
click at [146, 255] on div at bounding box center [148, 255] width 19 height 19
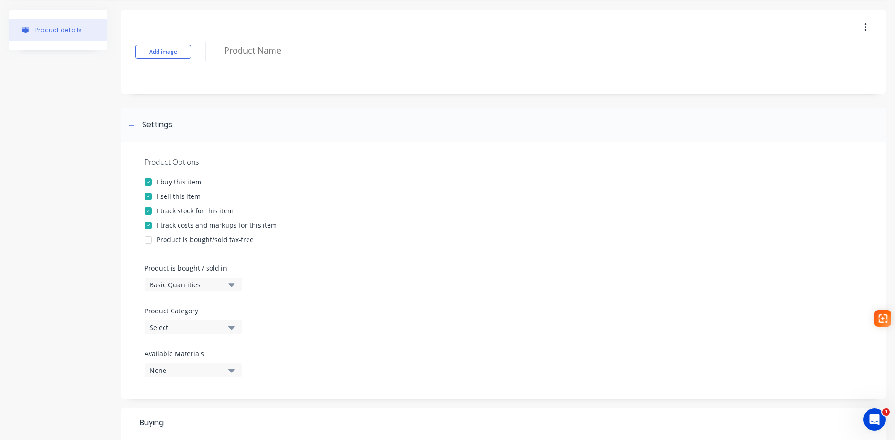
scroll to position [47, 0]
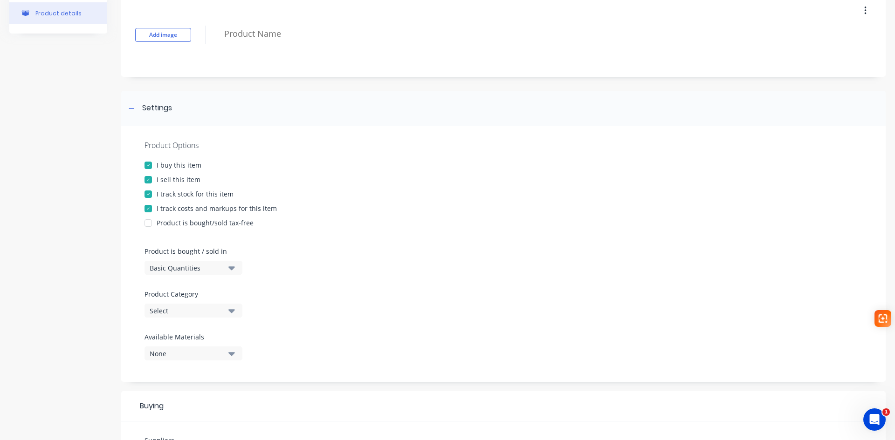
click at [183, 311] on div "Select" at bounding box center [187, 311] width 75 height 10
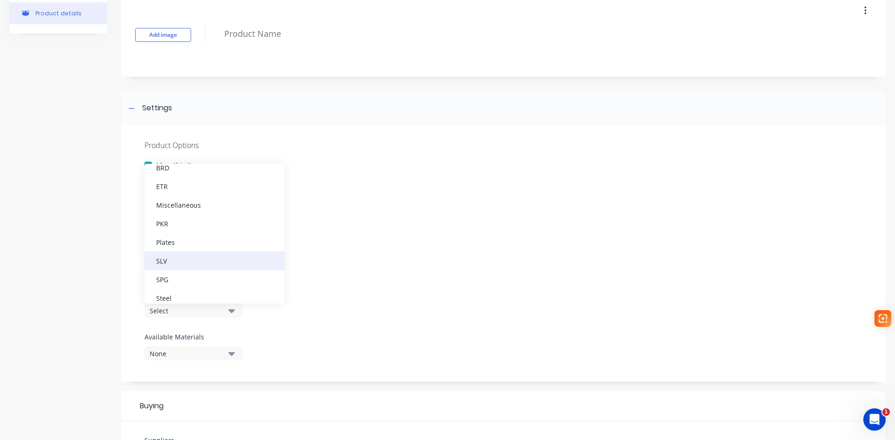
scroll to position [103, 0]
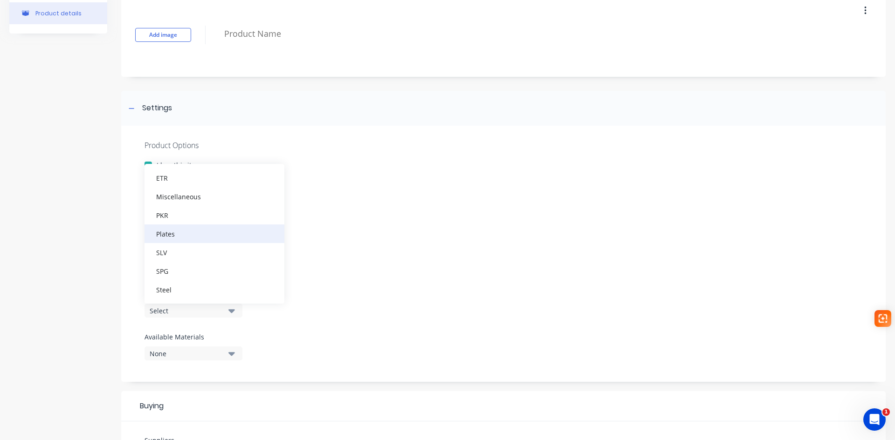
click at [184, 229] on div "Plates" at bounding box center [214, 234] width 140 height 19
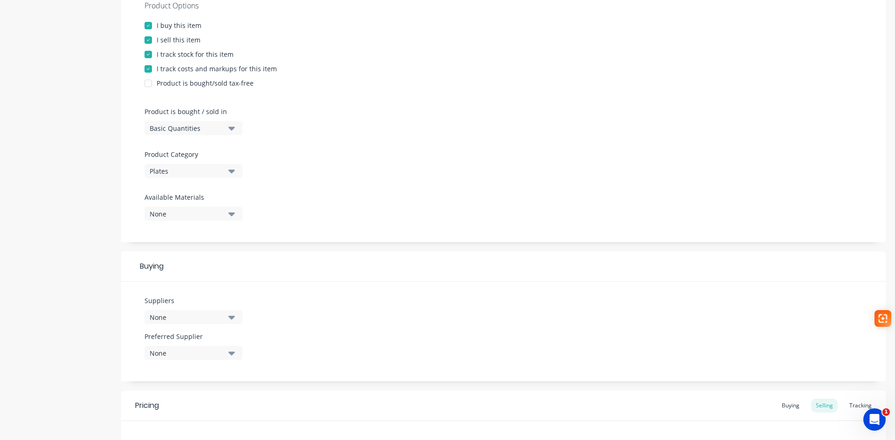
scroll to position [321, 0]
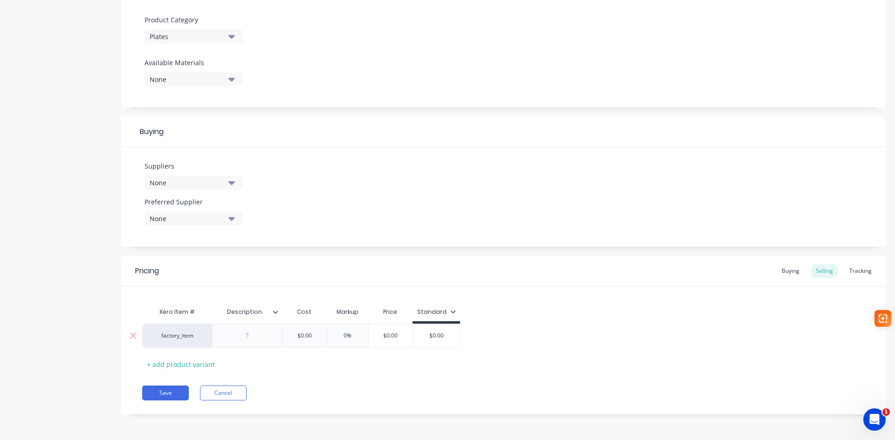
click at [246, 333] on div at bounding box center [247, 336] width 47 height 12
click at [169, 391] on button "Save" at bounding box center [165, 393] width 47 height 15
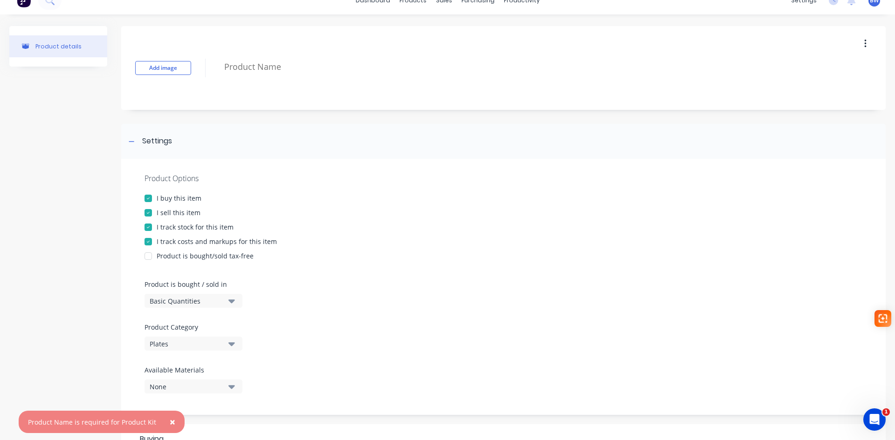
scroll to position [0, 0]
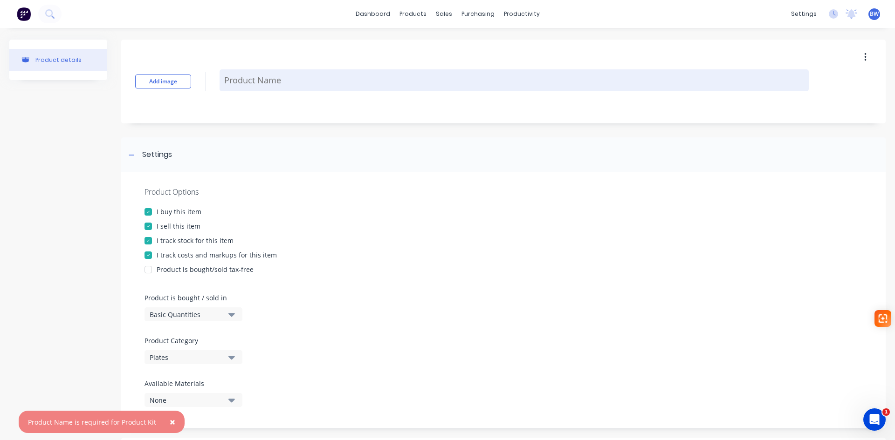
click at [278, 77] on textarea at bounding box center [514, 80] width 589 height 22
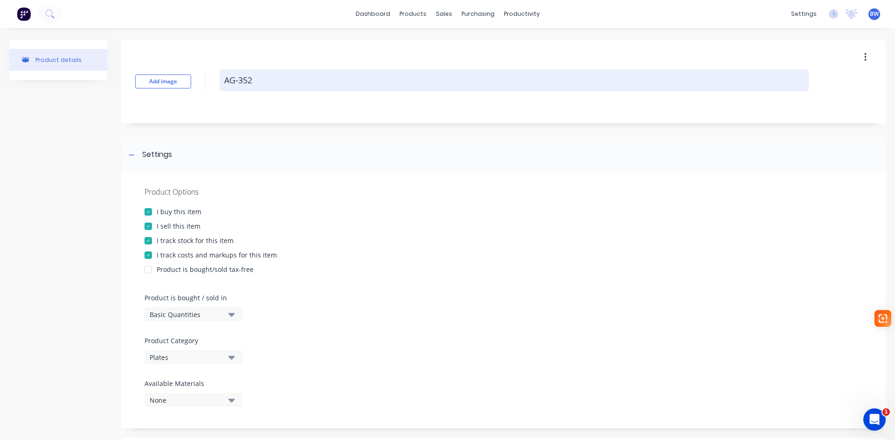
click at [240, 80] on textarea "AG-352" at bounding box center [514, 80] width 589 height 22
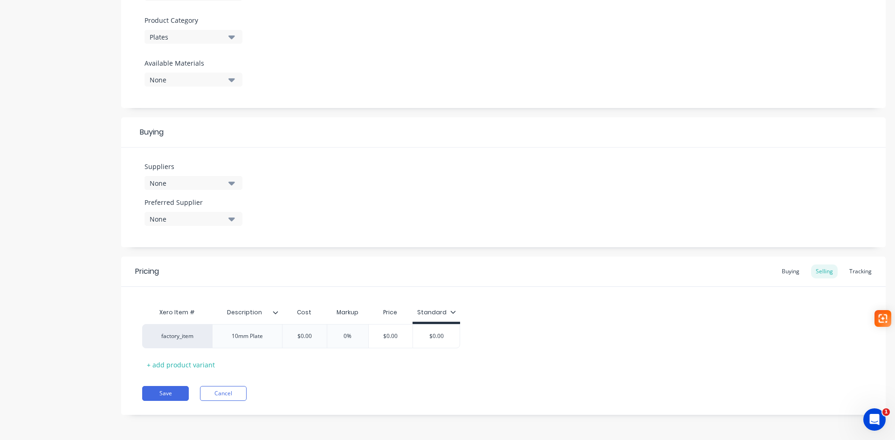
scroll to position [321, 0]
type textarea "AG-PLA352"
click at [172, 390] on button "Save" at bounding box center [165, 393] width 47 height 15
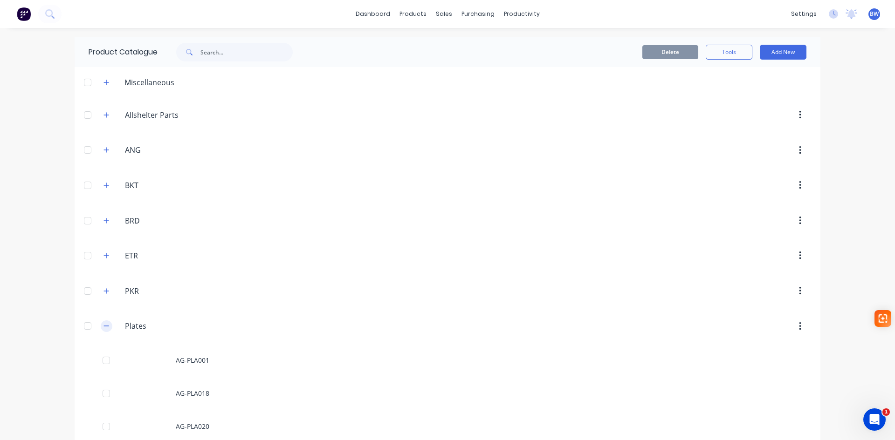
click at [104, 327] on icon "button" at bounding box center [106, 326] width 6 height 7
click at [103, 399] on icon "button" at bounding box center [106, 397] width 6 height 7
click at [778, 50] on button "Add New" at bounding box center [783, 52] width 47 height 15
click at [747, 91] on div "Product" at bounding box center [762, 95] width 72 height 14
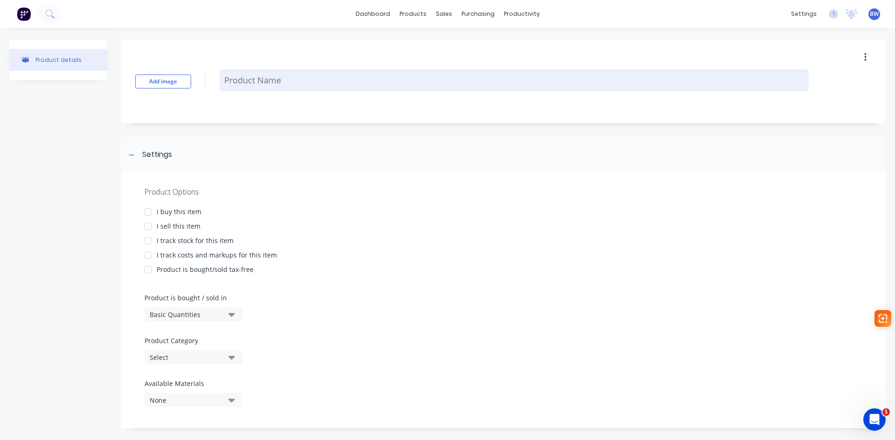
click at [303, 80] on textarea at bounding box center [514, 80] width 589 height 22
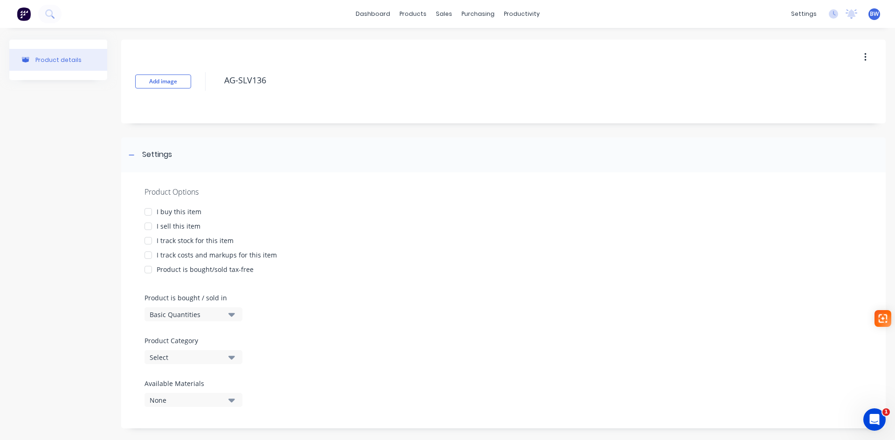
click at [151, 207] on div at bounding box center [148, 212] width 19 height 19
click at [146, 229] on div at bounding box center [148, 226] width 19 height 19
click at [146, 239] on div at bounding box center [148, 241] width 19 height 19
click at [151, 256] on div at bounding box center [148, 255] width 19 height 19
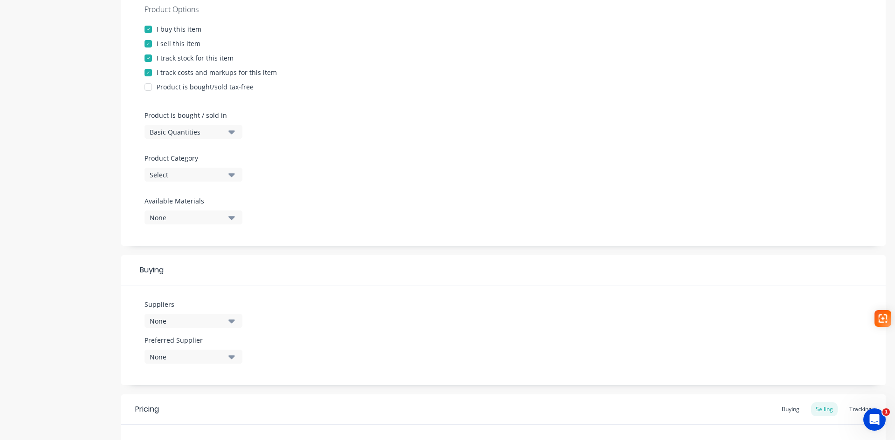
scroll to position [186, 0]
type textarea "AG-SLV136"
click at [174, 167] on div "Select" at bounding box center [187, 171] width 75 height 10
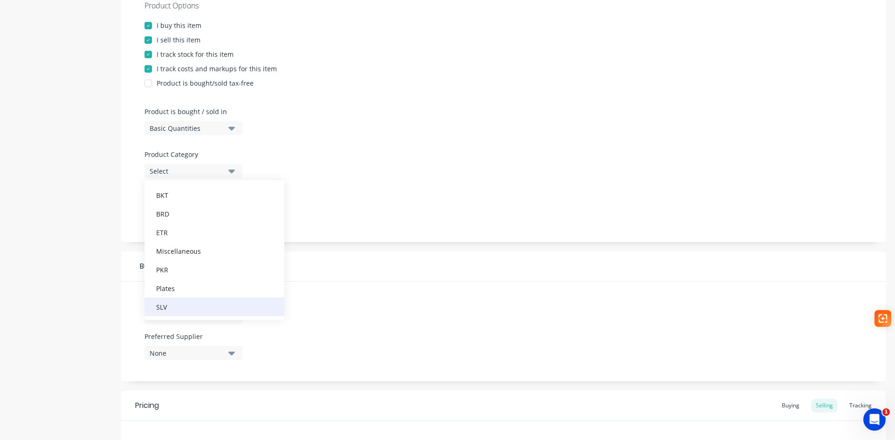
scroll to position [103, 0]
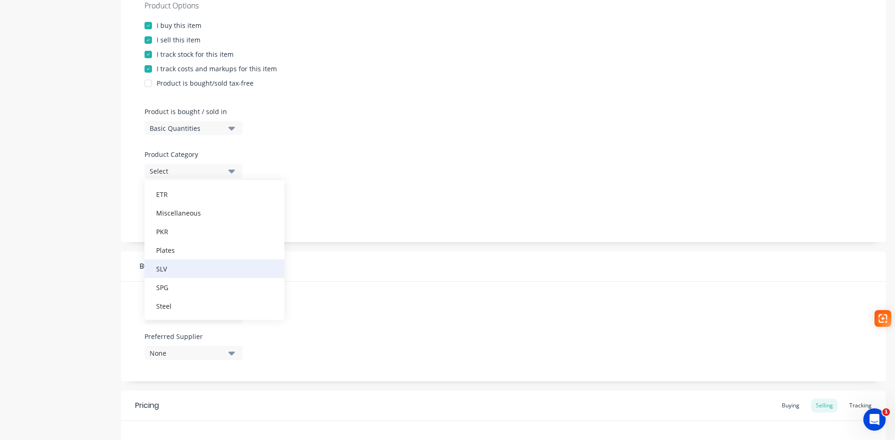
click at [185, 273] on div "SLV" at bounding box center [214, 269] width 140 height 19
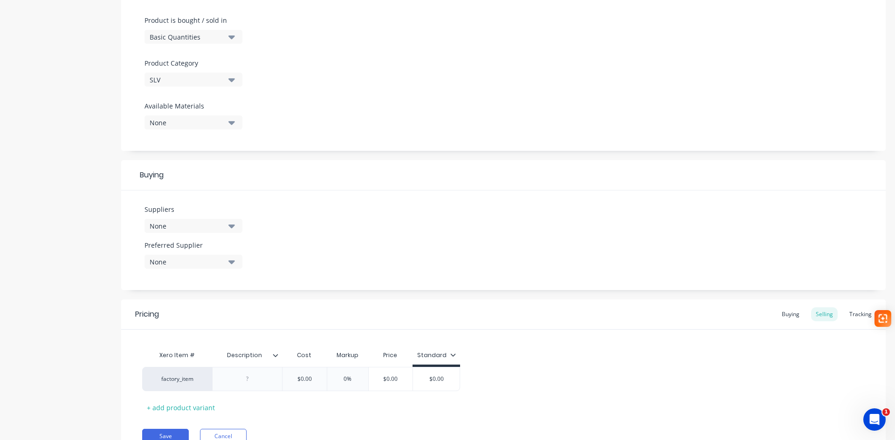
scroll to position [321, 0]
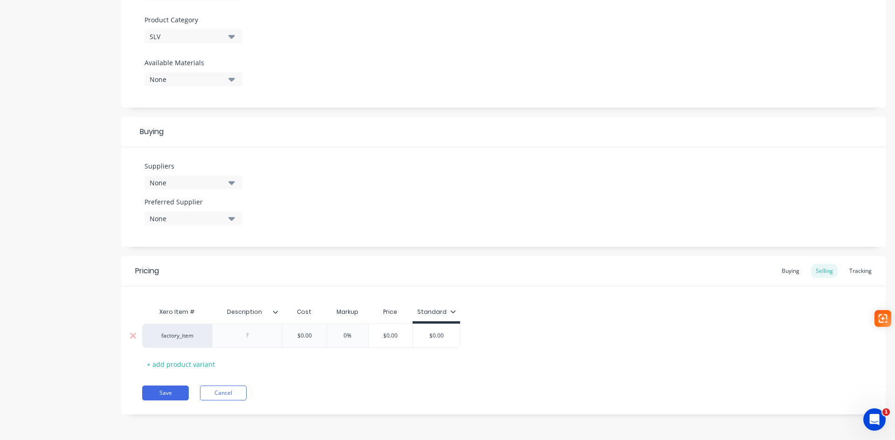
click at [251, 337] on div at bounding box center [247, 336] width 47 height 12
click at [166, 398] on button "Save" at bounding box center [165, 398] width 47 height 15
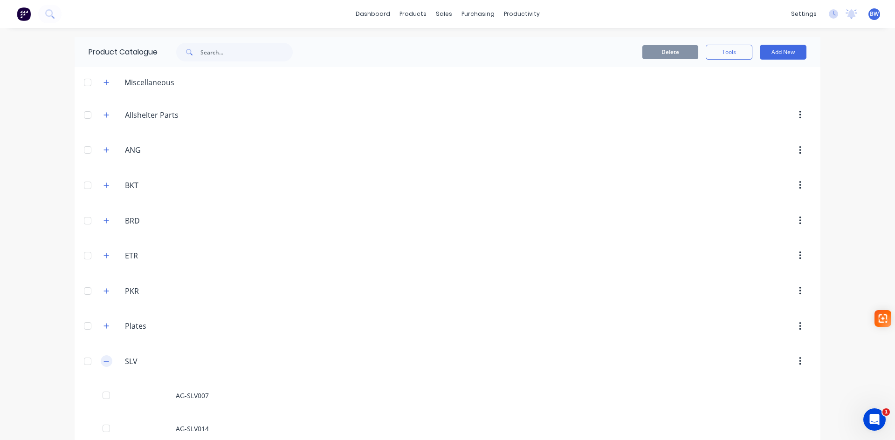
click at [106, 363] on icon "button" at bounding box center [106, 361] width 6 height 7
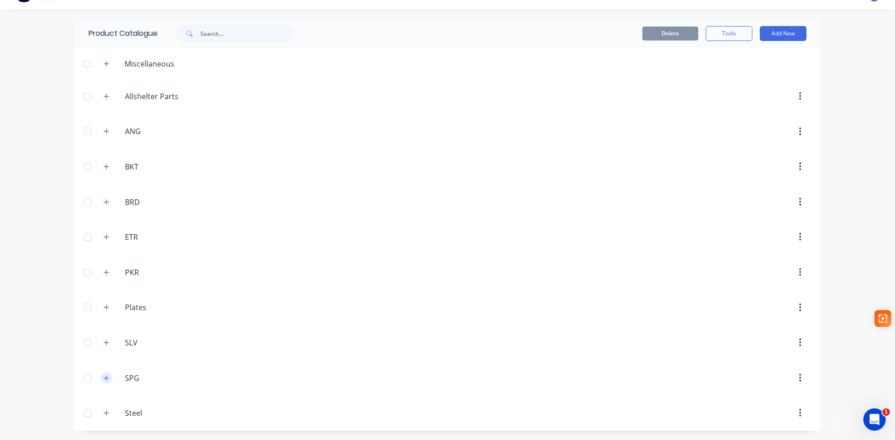
click at [103, 380] on icon "button" at bounding box center [106, 378] width 6 height 7
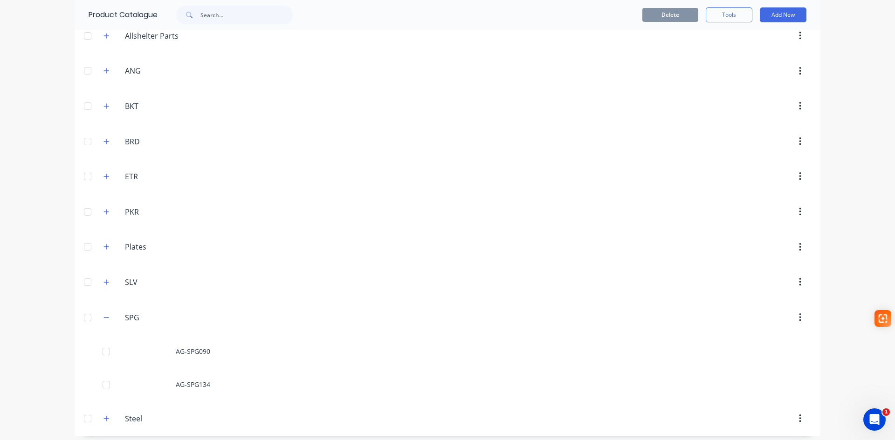
scroll to position [85, 0]
click at [780, 9] on button "Add New" at bounding box center [783, 14] width 47 height 15
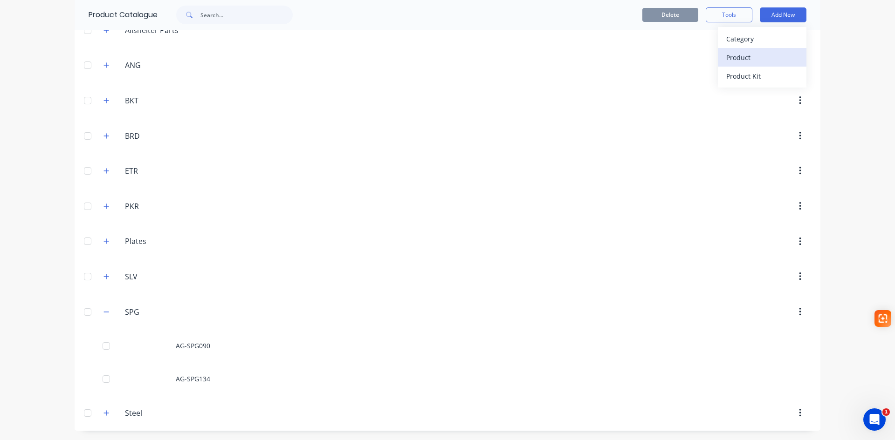
click at [739, 53] on div "Product" at bounding box center [762, 58] width 72 height 14
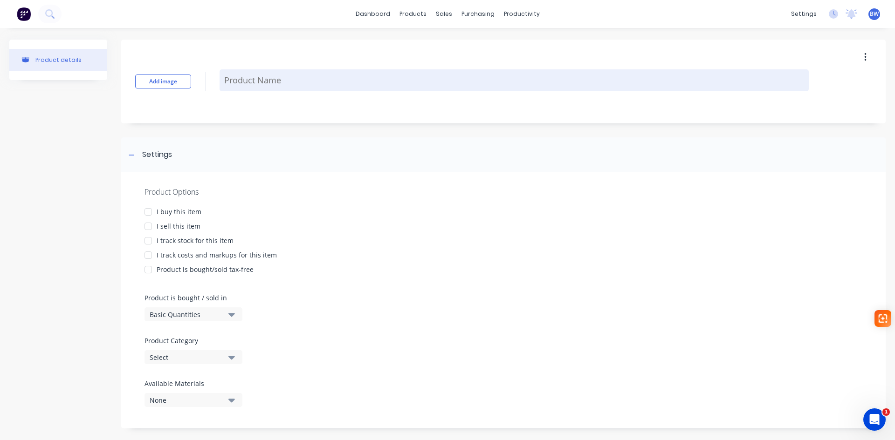
click at [393, 86] on textarea at bounding box center [514, 80] width 589 height 22
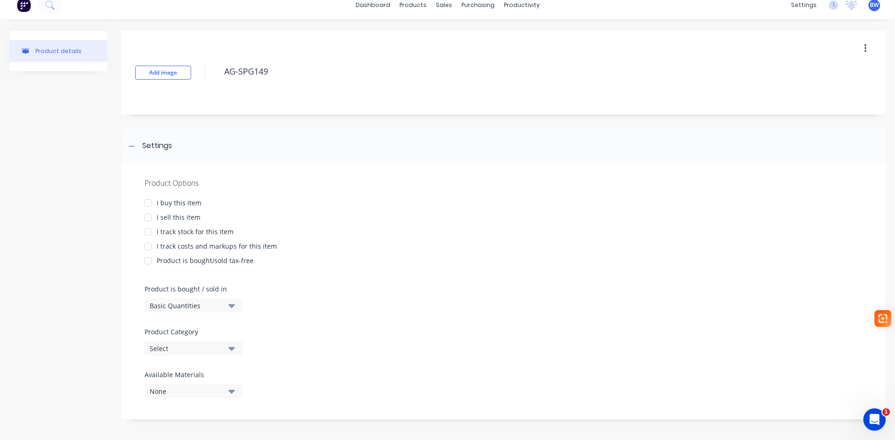
scroll to position [9, 0]
click at [152, 202] on div at bounding box center [148, 202] width 19 height 19
click at [150, 215] on div at bounding box center [148, 217] width 19 height 19
drag, startPoint x: 148, startPoint y: 232, endPoint x: 151, endPoint y: 246, distance: 14.4
click at [148, 234] on div at bounding box center [148, 231] width 19 height 19
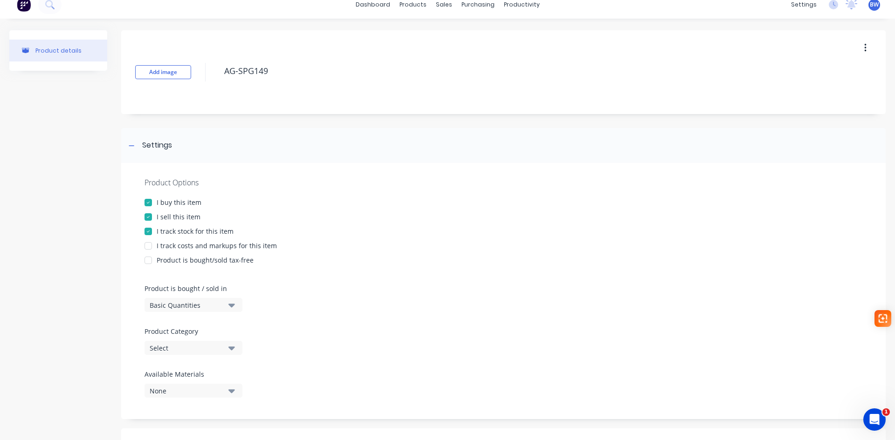
click at [151, 246] on div at bounding box center [148, 246] width 19 height 19
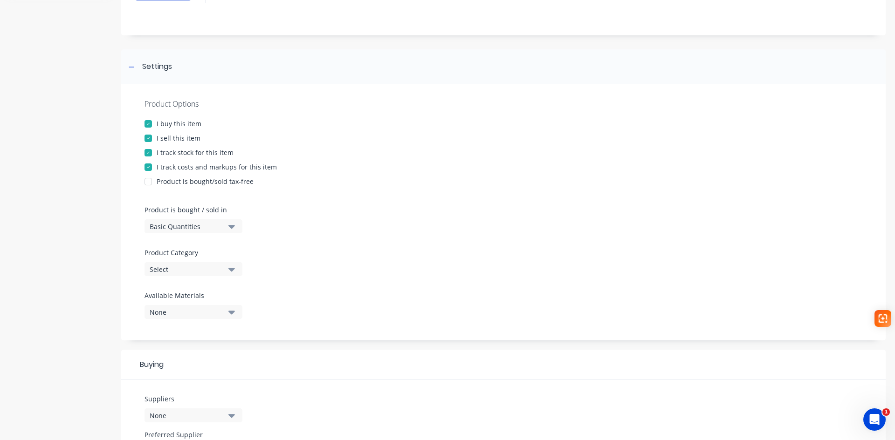
scroll to position [242, 0]
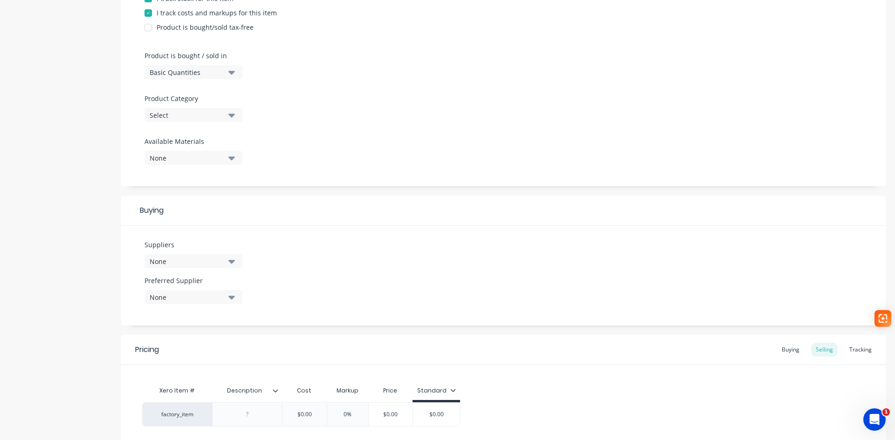
type textarea "AG-SPG149"
click at [177, 116] on div "Select" at bounding box center [187, 115] width 75 height 10
click at [187, 237] on div "SPG" at bounding box center [214, 231] width 140 height 19
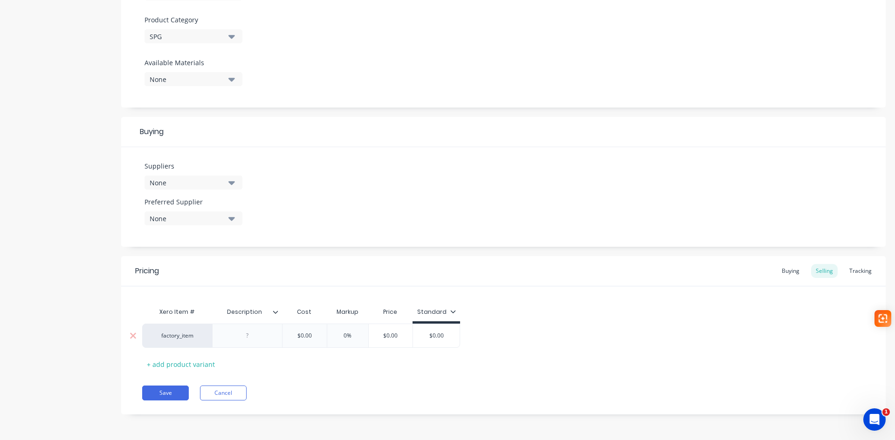
click at [248, 338] on div at bounding box center [247, 336] width 47 height 12
click at [158, 397] on button "Save" at bounding box center [165, 398] width 47 height 15
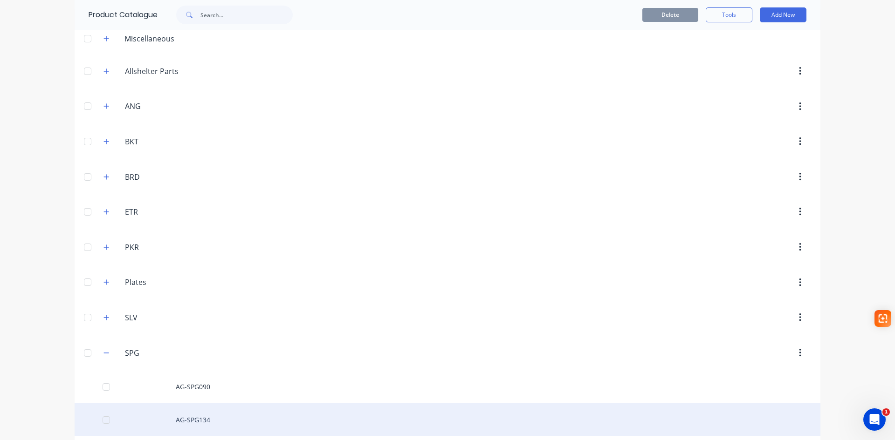
scroll to position [118, 0]
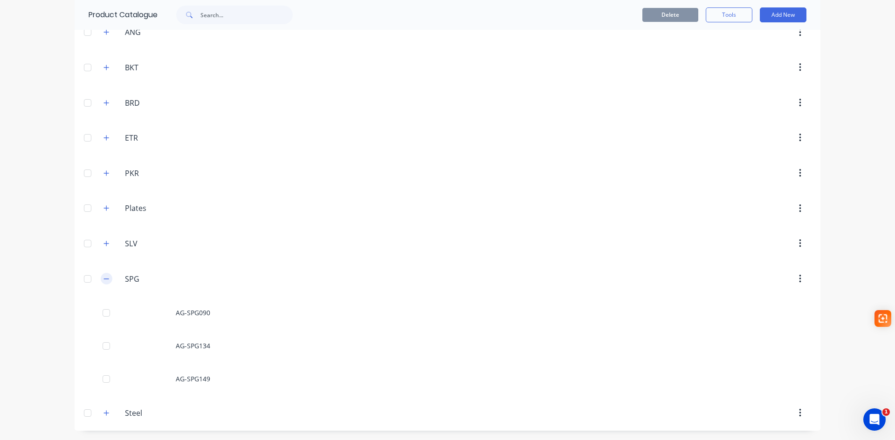
click at [106, 282] on button "button" at bounding box center [107, 279] width 12 height 12
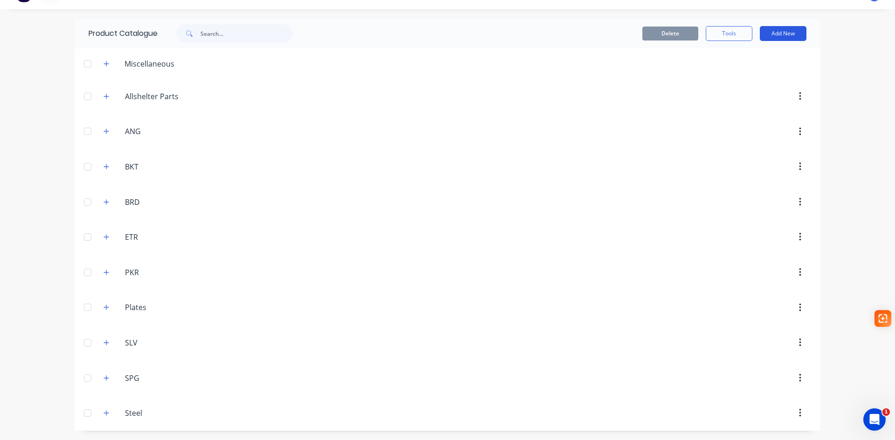
click at [782, 36] on button "Add New" at bounding box center [783, 33] width 47 height 15
click at [749, 73] on div "Product" at bounding box center [762, 76] width 72 height 14
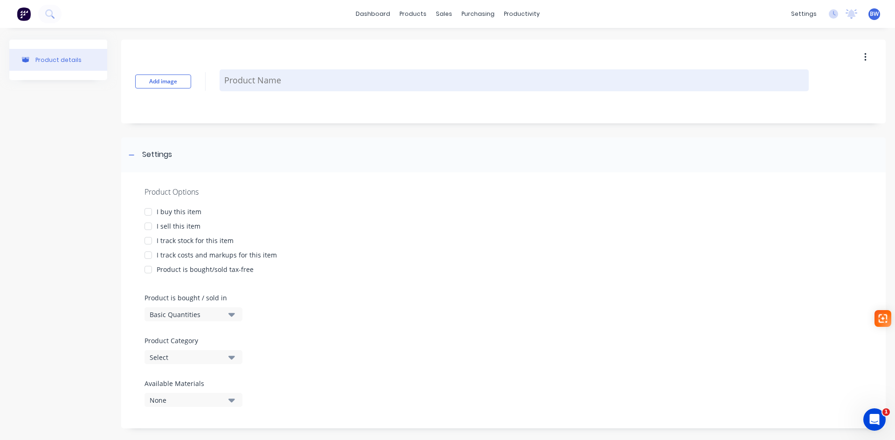
click at [272, 77] on textarea at bounding box center [514, 80] width 589 height 22
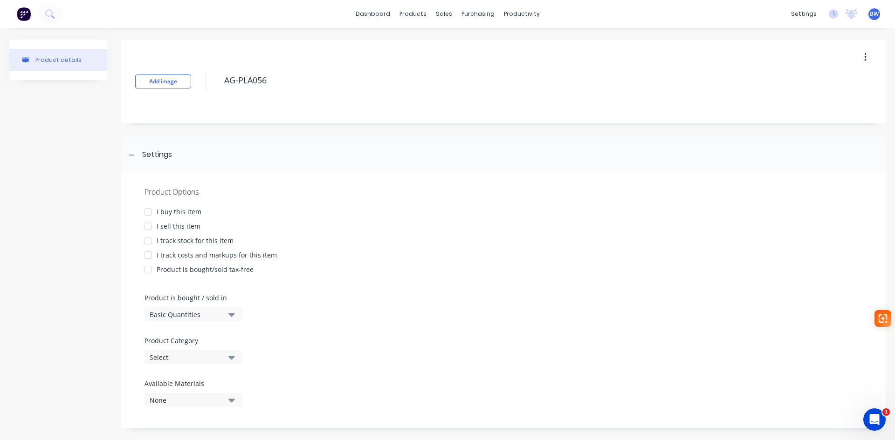
click at [148, 214] on div at bounding box center [148, 212] width 19 height 19
click at [147, 227] on div at bounding box center [148, 226] width 19 height 19
drag, startPoint x: 149, startPoint y: 240, endPoint x: 149, endPoint y: 247, distance: 7.9
click at [149, 240] on div at bounding box center [148, 241] width 19 height 19
click at [149, 258] on div at bounding box center [148, 255] width 19 height 19
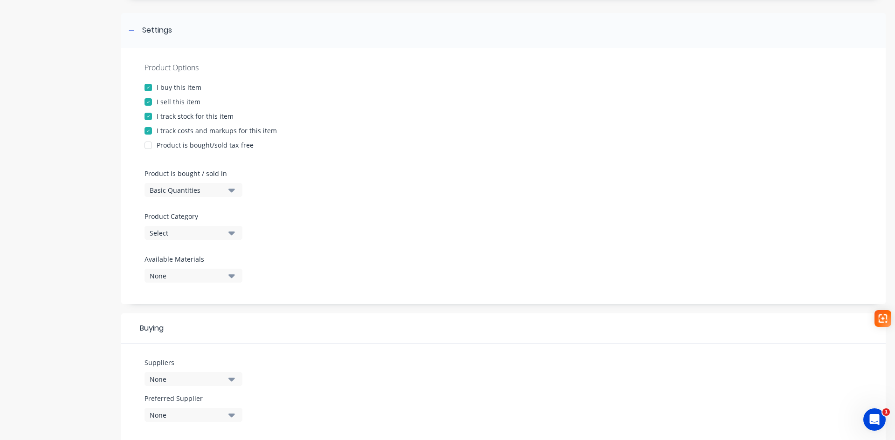
scroll to position [233, 0]
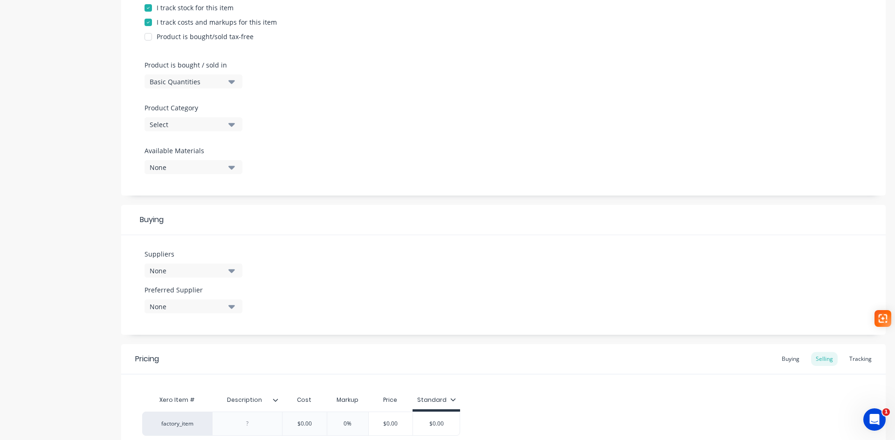
type textarea "AG-PLA056"
click at [186, 114] on div "Product Category Select" at bounding box center [190, 117] width 93 height 28
click at [181, 134] on div "Product Options I buy this item I sell this item I track stock for this item I …" at bounding box center [503, 67] width 764 height 256
click at [183, 130] on button "Select" at bounding box center [193, 124] width 98 height 14
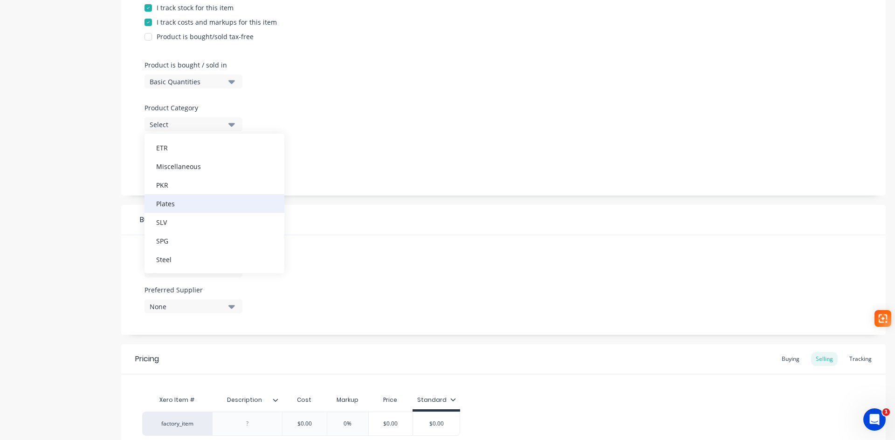
click at [183, 200] on div "Plates" at bounding box center [214, 203] width 140 height 19
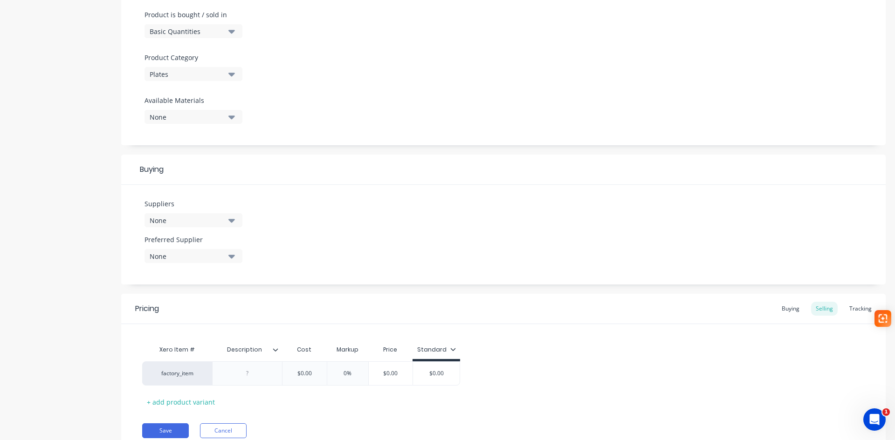
scroll to position [321, 0]
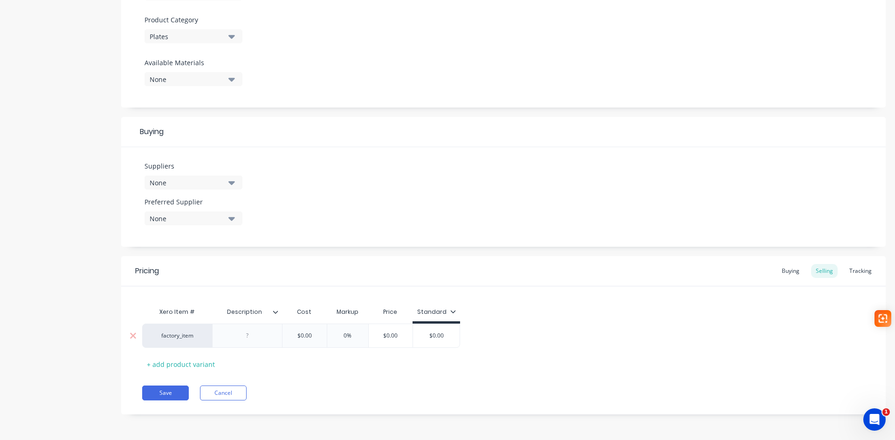
click at [245, 329] on div at bounding box center [247, 336] width 70 height 24
click at [250, 338] on div at bounding box center [247, 336] width 47 height 12
click at [175, 391] on button "Save" at bounding box center [165, 393] width 47 height 15
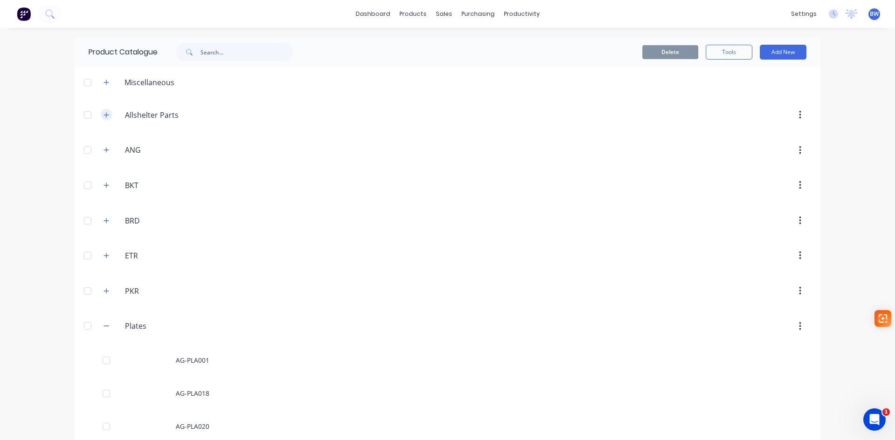
click at [103, 120] on button "button" at bounding box center [107, 115] width 12 height 12
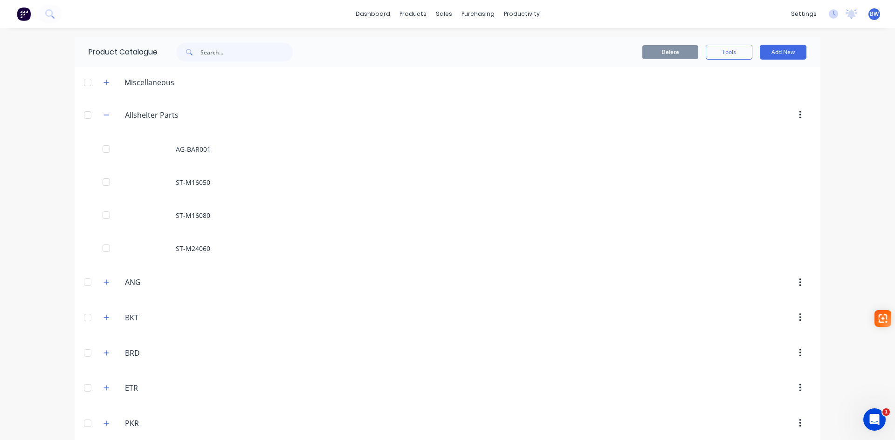
drag, startPoint x: 783, startPoint y: 54, endPoint x: 698, endPoint y: 105, distance: 98.5
click at [783, 54] on button "Add New" at bounding box center [783, 52] width 47 height 15
click at [737, 94] on div "Product" at bounding box center [762, 95] width 72 height 14
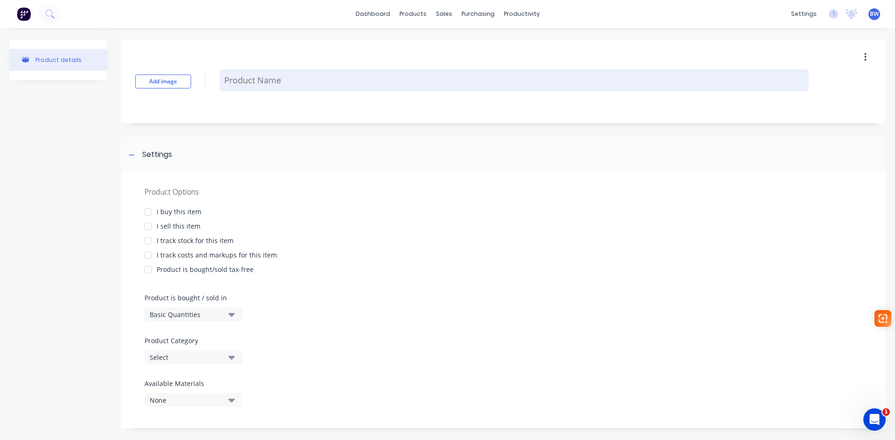
click at [270, 80] on textarea at bounding box center [514, 80] width 589 height 22
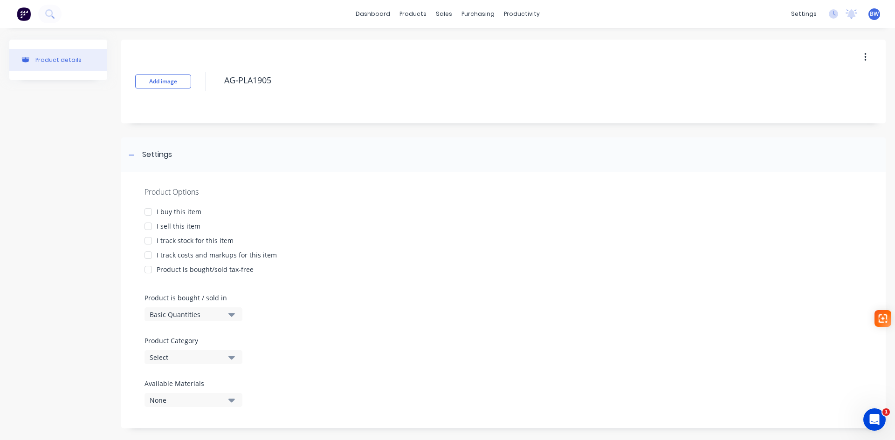
click at [152, 213] on div at bounding box center [148, 212] width 19 height 19
click at [148, 222] on div at bounding box center [148, 226] width 19 height 19
drag, startPoint x: 146, startPoint y: 237, endPoint x: 147, endPoint y: 257, distance: 19.6
click at [146, 239] on div at bounding box center [148, 241] width 19 height 19
click at [148, 257] on div at bounding box center [148, 255] width 19 height 19
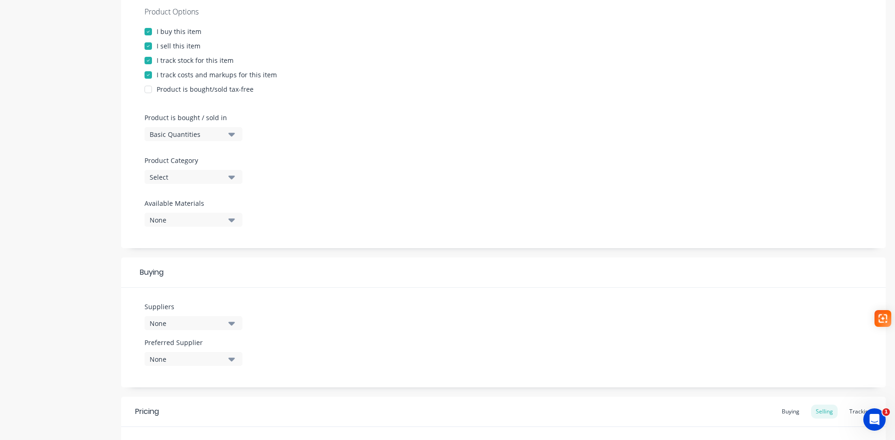
scroll to position [186, 0]
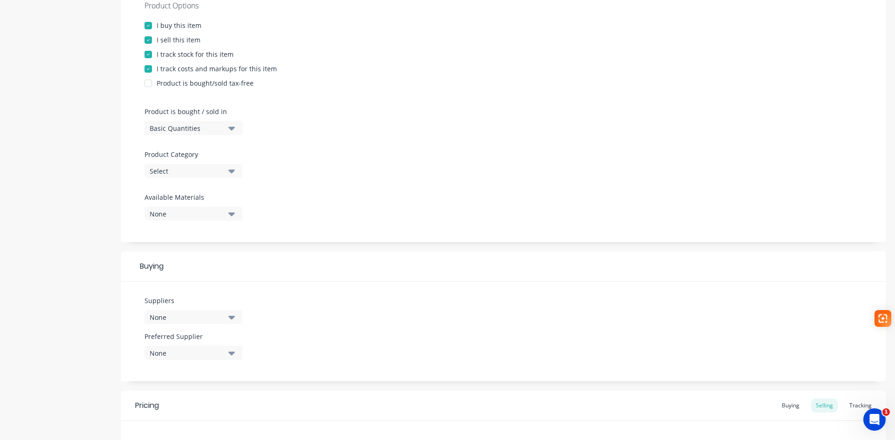
type textarea "AG-PLA1905"
click at [183, 172] on div "Select" at bounding box center [187, 171] width 75 height 10
click at [186, 250] on div "Plates" at bounding box center [214, 250] width 140 height 19
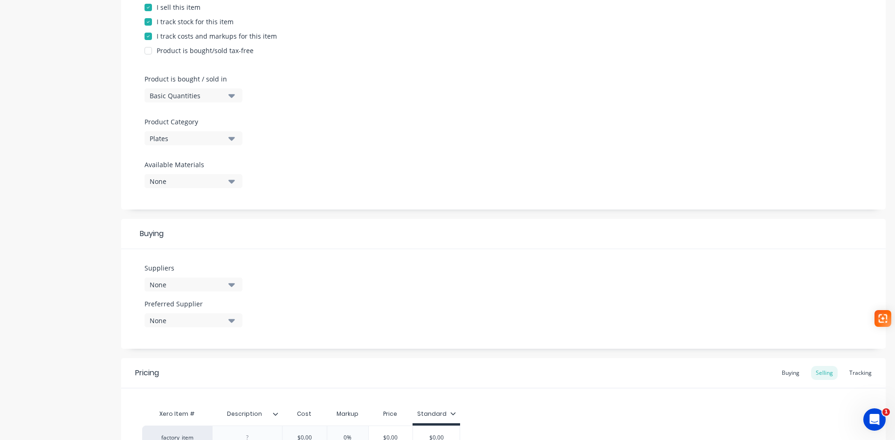
scroll to position [321, 0]
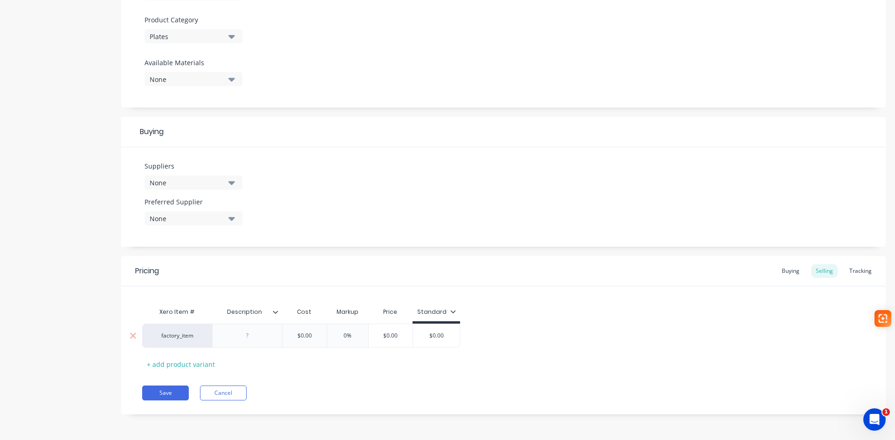
click at [235, 334] on div at bounding box center [247, 336] width 47 height 12
click at [168, 394] on button "Save" at bounding box center [165, 393] width 47 height 15
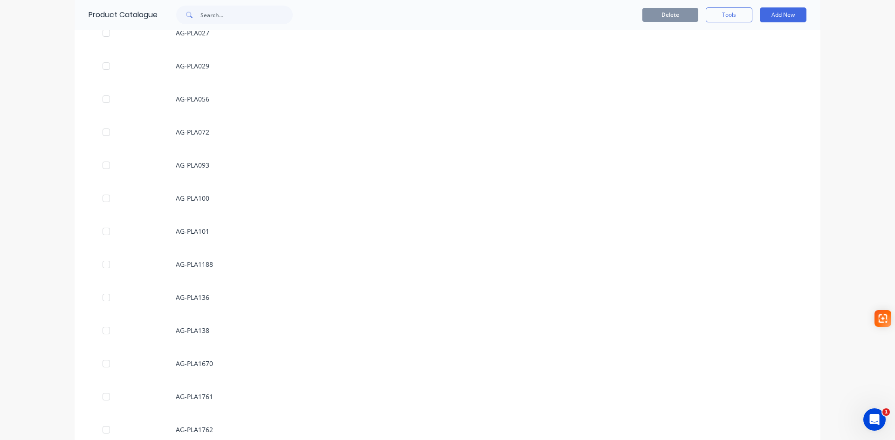
scroll to position [233, 0]
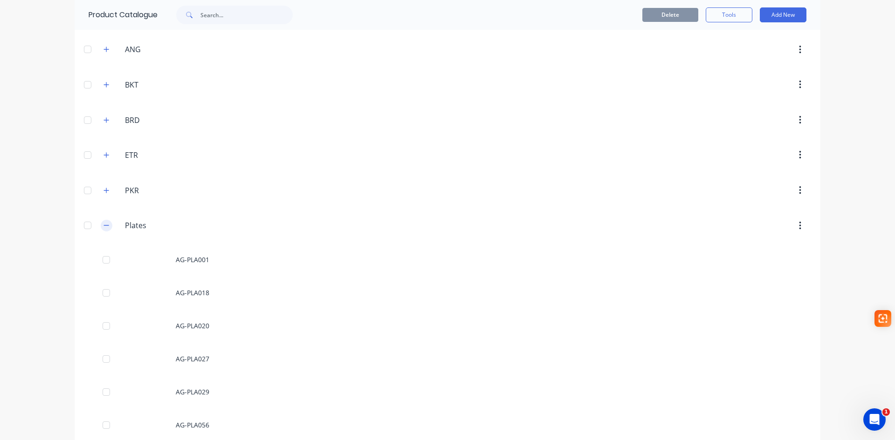
click at [103, 224] on icon "button" at bounding box center [106, 225] width 6 height 7
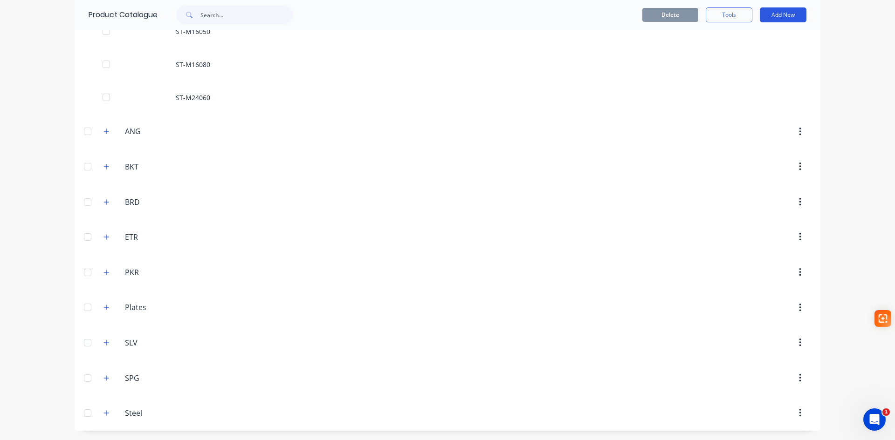
drag, startPoint x: 780, startPoint y: 16, endPoint x: 767, endPoint y: 21, distance: 14.6
click at [780, 16] on button "Add New" at bounding box center [783, 14] width 47 height 15
click at [734, 52] on div "Product" at bounding box center [762, 58] width 72 height 14
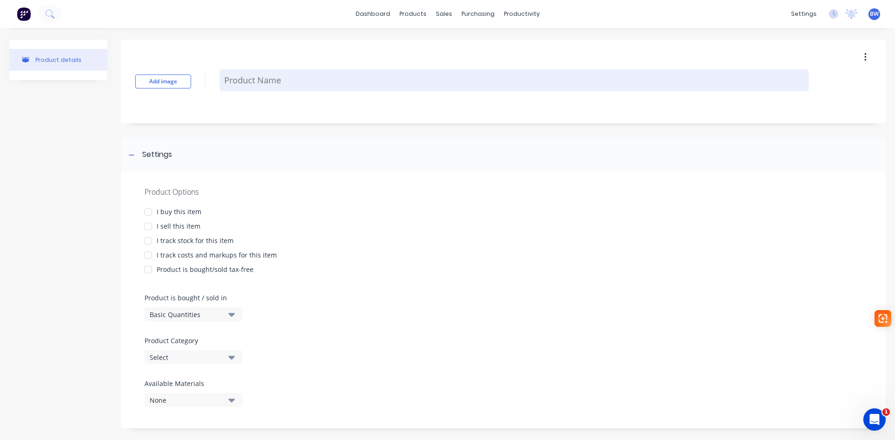
click at [295, 82] on textarea at bounding box center [514, 80] width 589 height 22
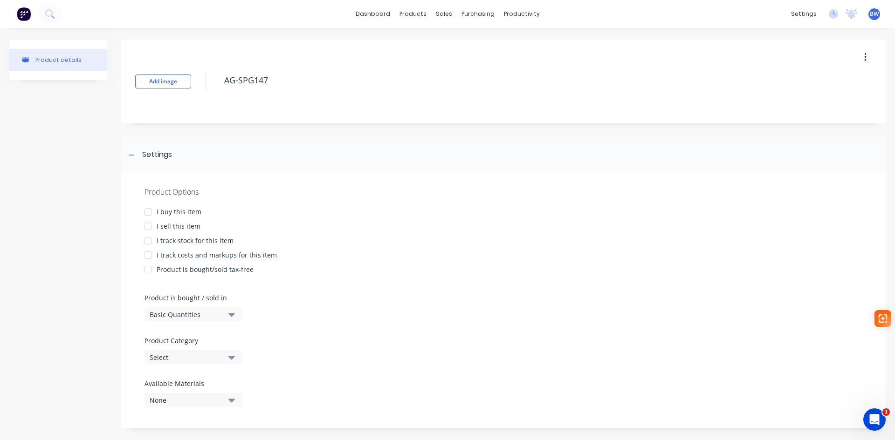
click at [147, 213] on div at bounding box center [148, 212] width 19 height 19
click at [147, 225] on div at bounding box center [148, 226] width 19 height 19
click at [148, 240] on div at bounding box center [148, 241] width 19 height 19
click at [149, 250] on div at bounding box center [148, 255] width 19 height 19
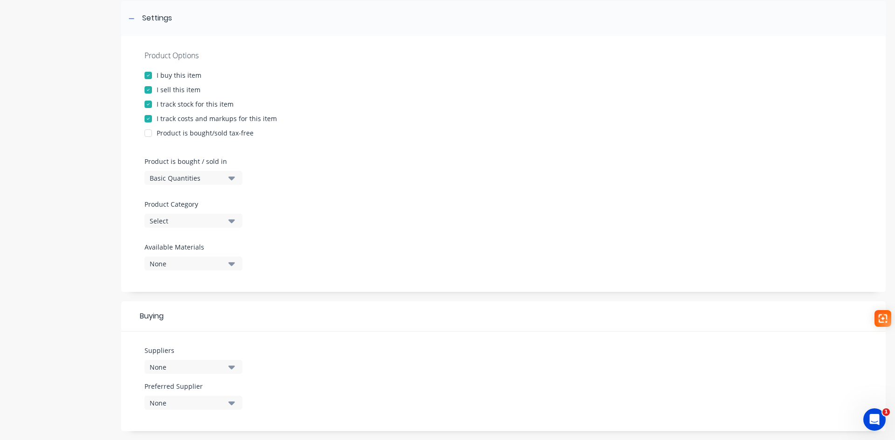
scroll to position [140, 0]
type textarea "AG-SPG147"
click at [191, 222] on div "Select" at bounding box center [187, 218] width 75 height 10
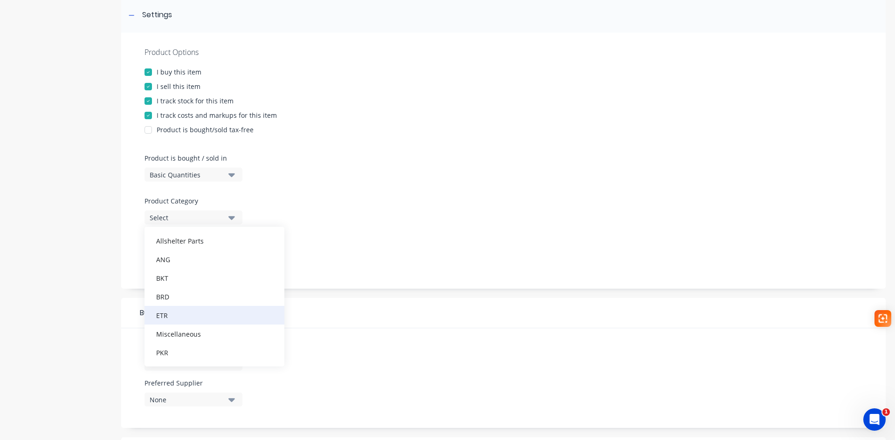
scroll to position [103, 0]
click at [187, 329] on div "SPG" at bounding box center [214, 334] width 140 height 19
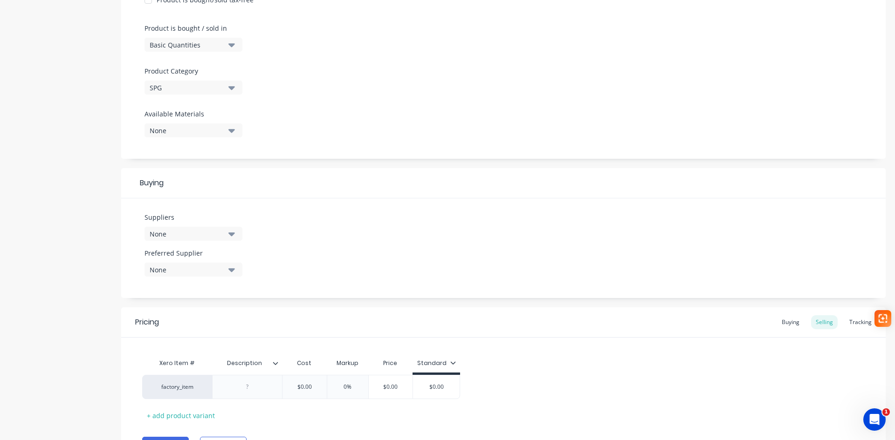
scroll to position [280, 0]
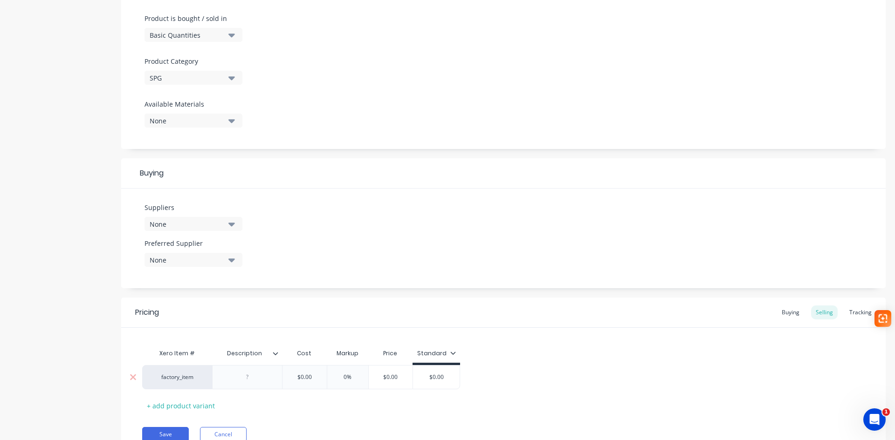
click at [240, 379] on div at bounding box center [247, 377] width 47 height 12
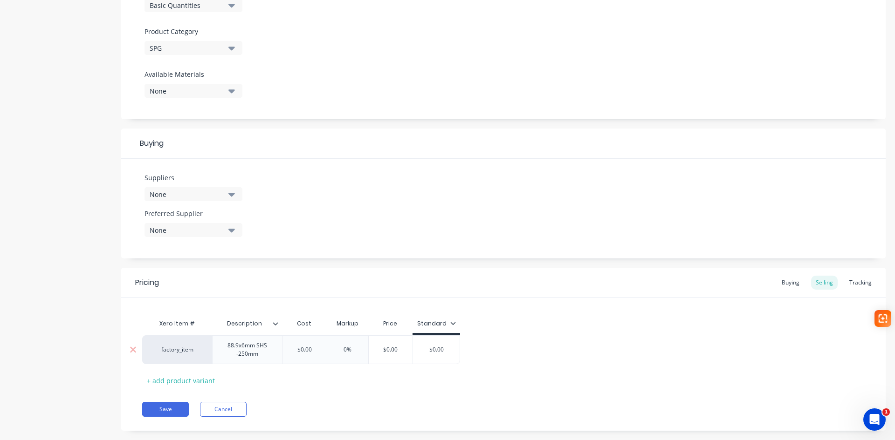
scroll to position [326, 0]
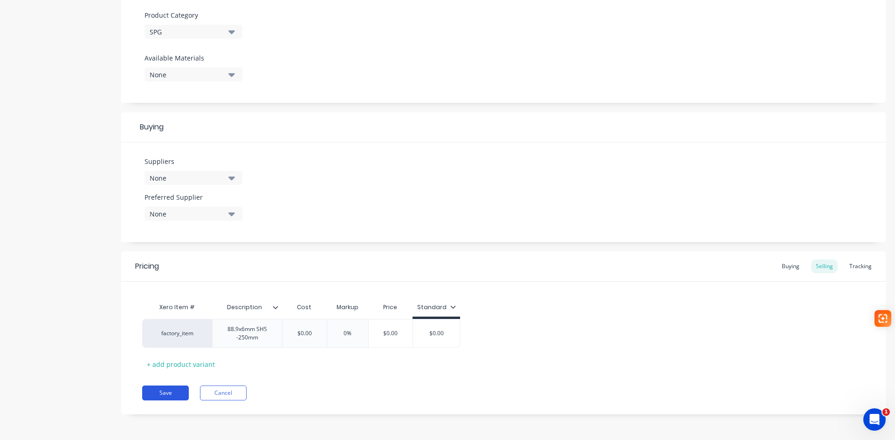
click at [152, 390] on button "Save" at bounding box center [165, 393] width 47 height 15
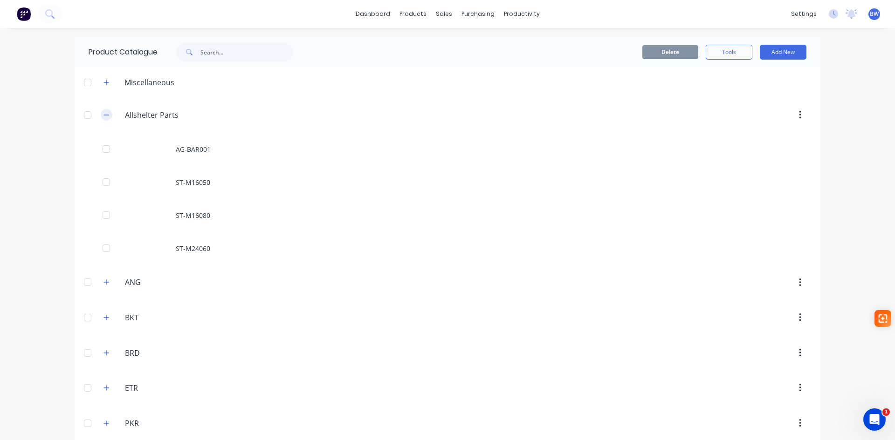
click at [104, 112] on icon "button" at bounding box center [106, 115] width 6 height 7
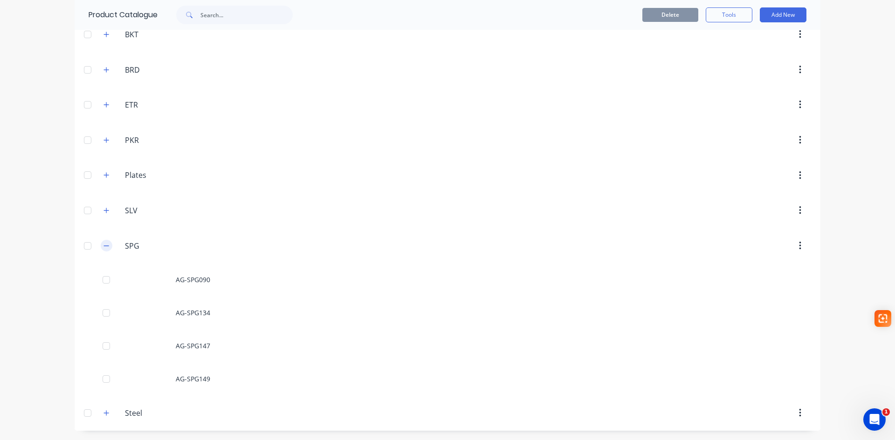
click at [103, 245] on icon "button" at bounding box center [106, 246] width 6 height 7
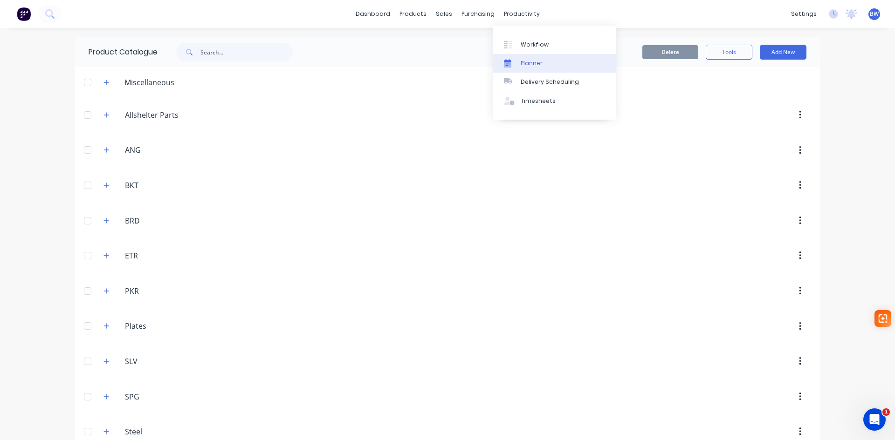
click at [522, 57] on link "Planner" at bounding box center [555, 63] width 124 height 19
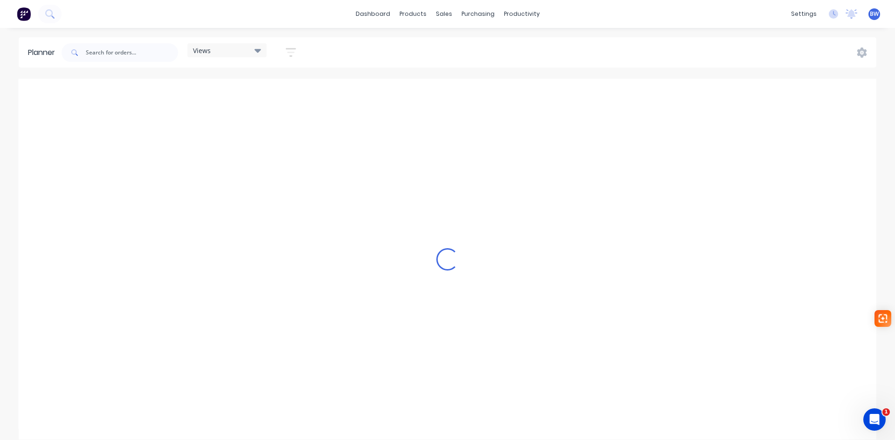
scroll to position [0, 2685]
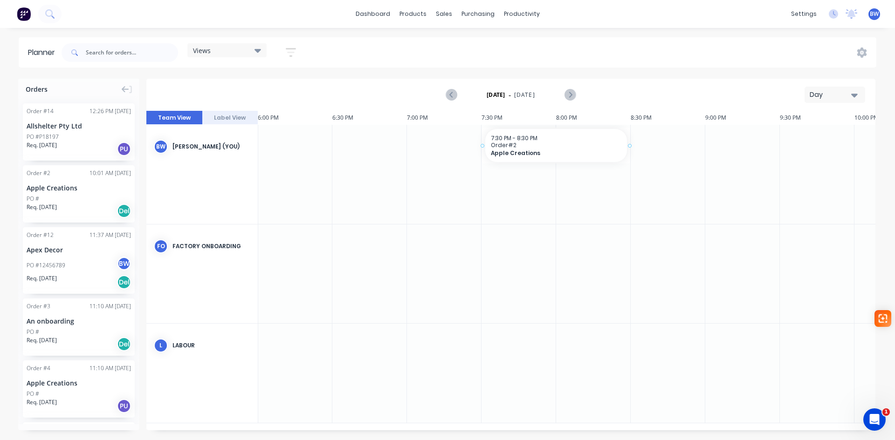
drag, startPoint x: 61, startPoint y: 188, endPoint x: 483, endPoint y: 195, distance: 422.3
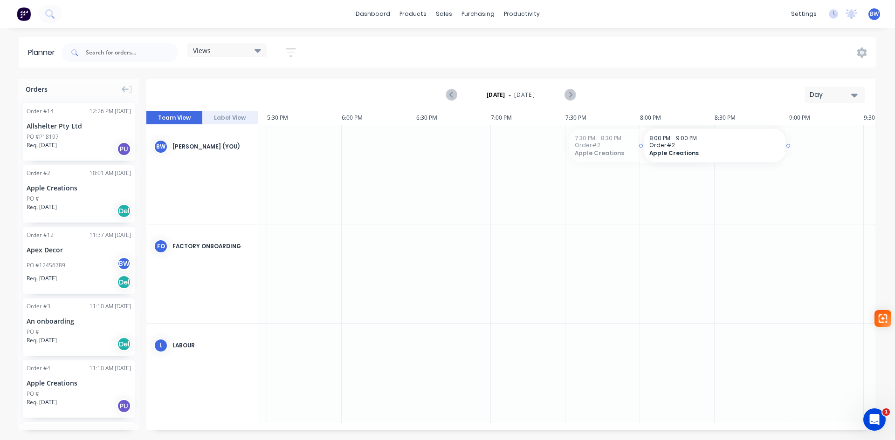
drag, startPoint x: 527, startPoint y: 143, endPoint x: 680, endPoint y: 179, distance: 156.9
drag, startPoint x: 46, startPoint y: 122, endPoint x: 364, endPoint y: 173, distance: 321.5
drag, startPoint x: 378, startPoint y: 140, endPoint x: 327, endPoint y: 165, distance: 57.5
click at [76, 133] on div "PO #P18197" at bounding box center [79, 137] width 104 height 8
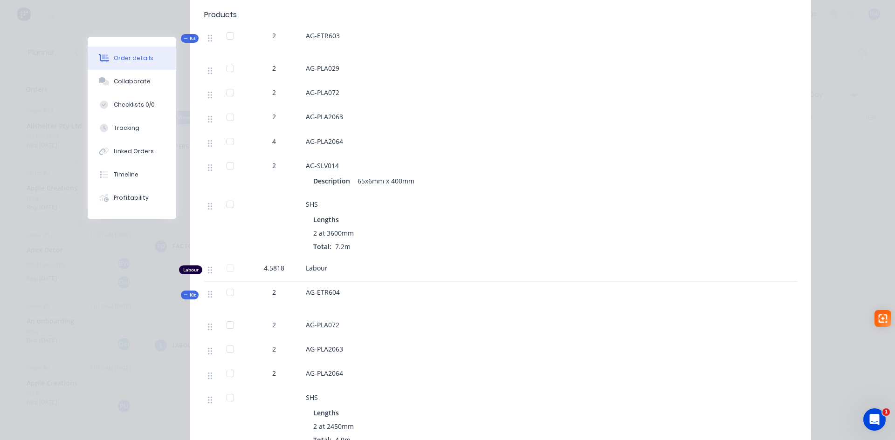
scroll to position [0, 0]
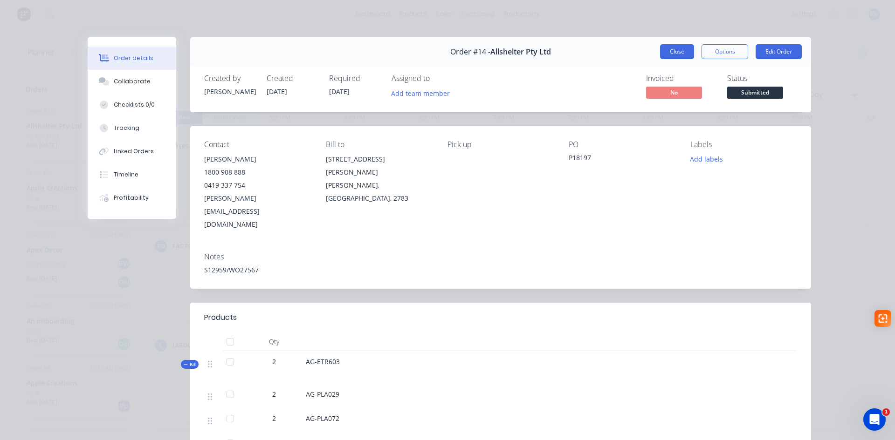
click at [678, 52] on button "Close" at bounding box center [677, 51] width 34 height 15
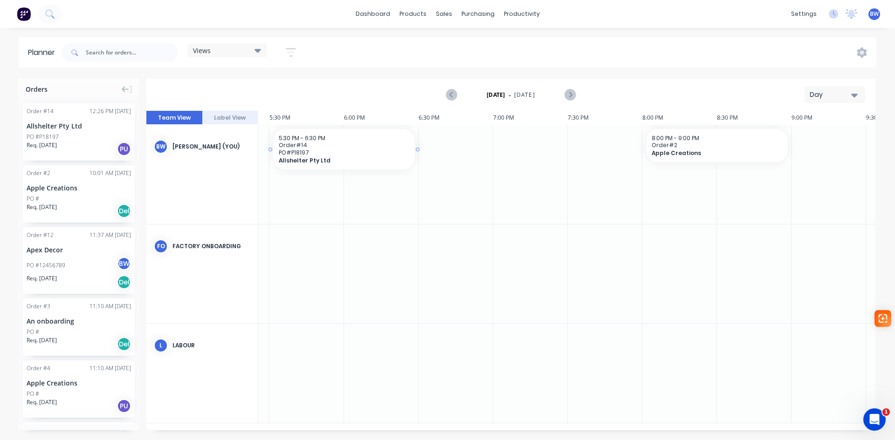
click at [417, 149] on div at bounding box center [418, 149] width 2 height 43
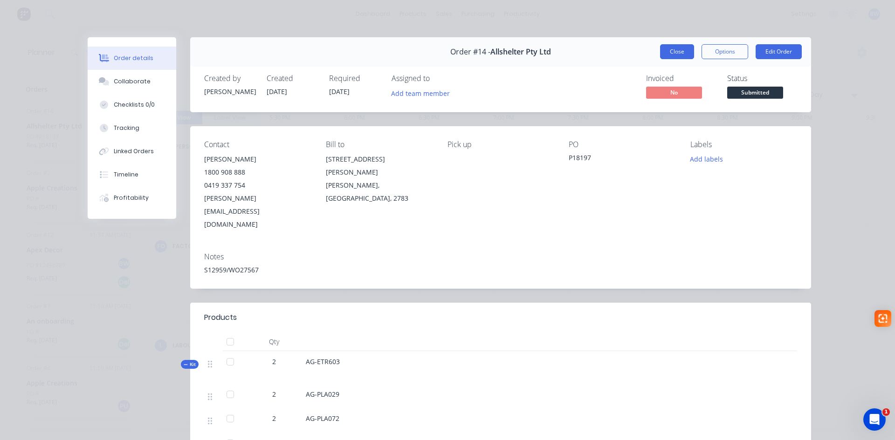
click at [673, 56] on button "Close" at bounding box center [677, 51] width 34 height 15
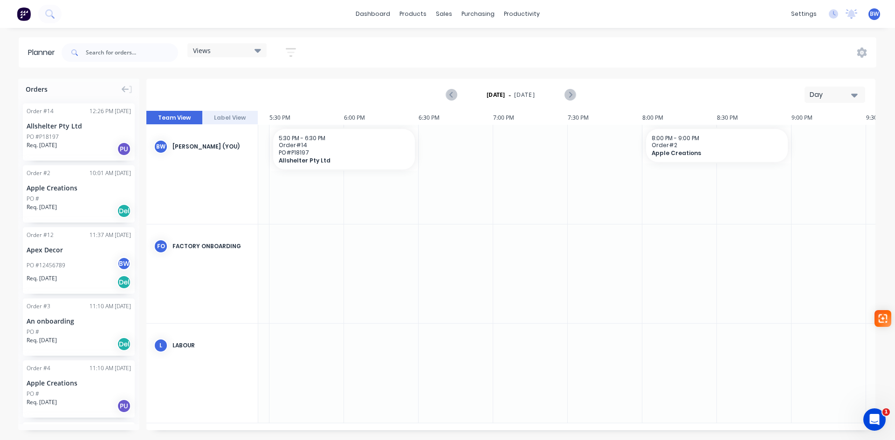
click at [238, 119] on button "Label View" at bounding box center [230, 118] width 56 height 14
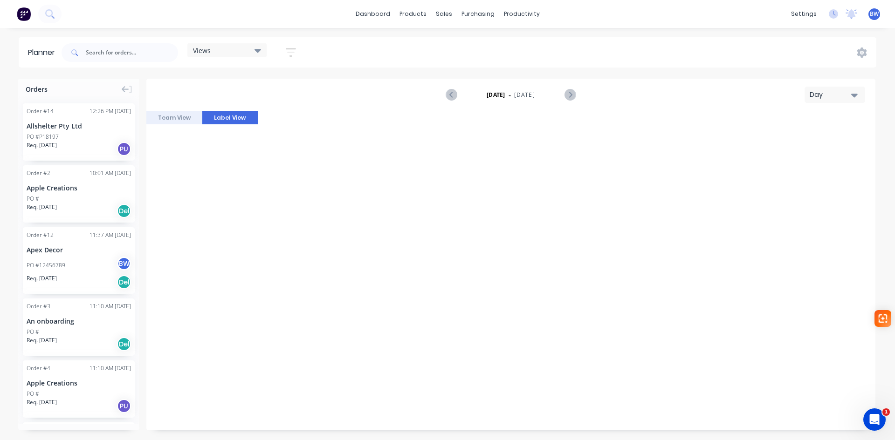
scroll to position [0, 2685]
click at [175, 115] on button "Team View" at bounding box center [174, 118] width 56 height 14
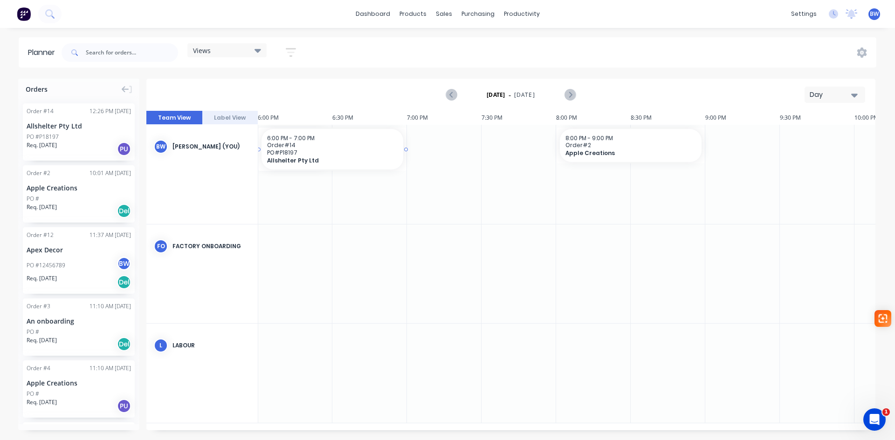
drag, startPoint x: 311, startPoint y: 145, endPoint x: 368, endPoint y: 153, distance: 57.9
click at [390, 150] on span "PO # P18197" at bounding box center [332, 152] width 130 height 7
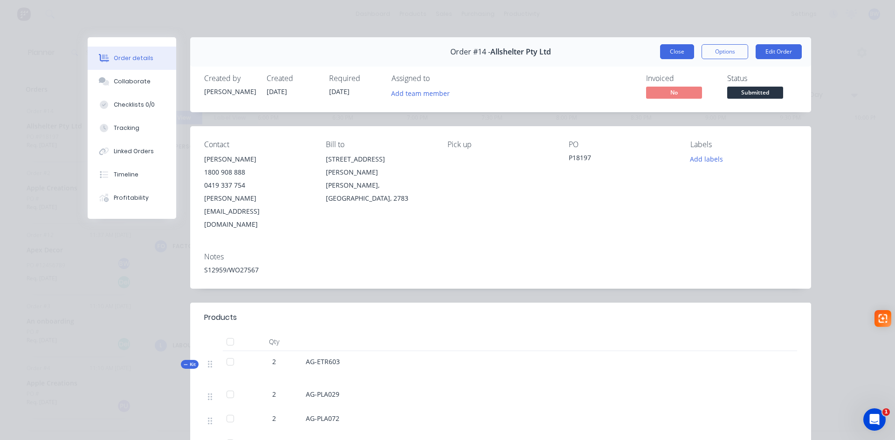
drag, startPoint x: 390, startPoint y: 150, endPoint x: 664, endPoint y: 55, distance: 289.3
click at [664, 55] on button "Close" at bounding box center [677, 51] width 34 height 15
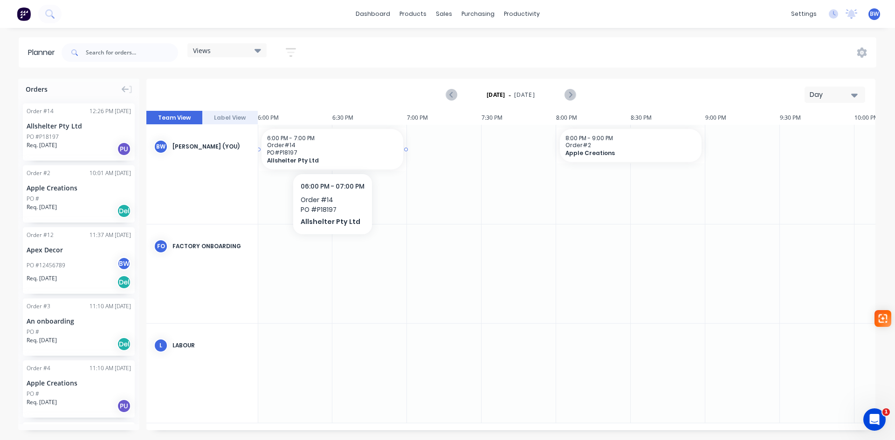
click at [328, 148] on span "Order # 14" at bounding box center [332, 145] width 130 height 7
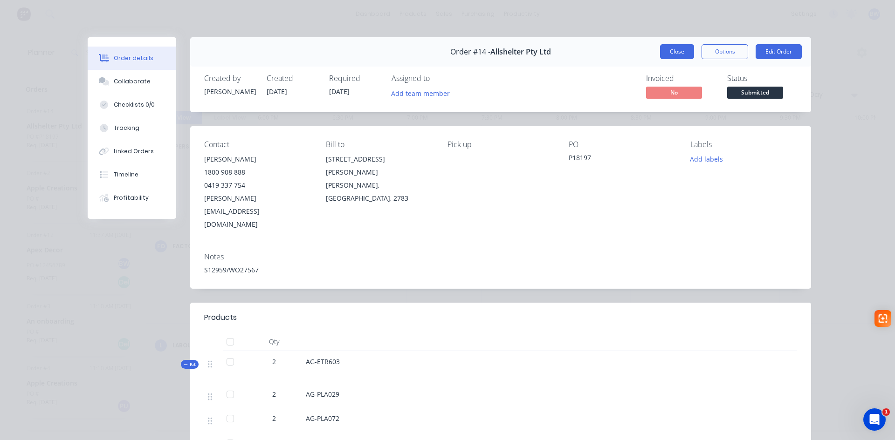
click at [680, 53] on button "Close" at bounding box center [677, 51] width 34 height 15
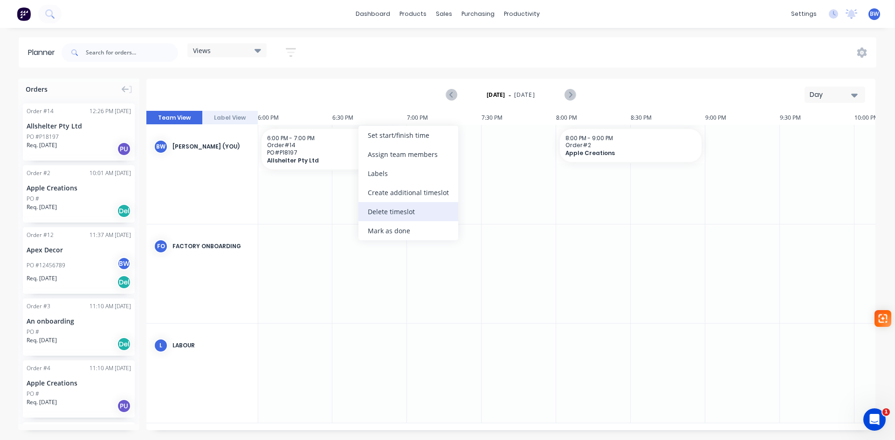
click at [391, 207] on div "Delete timeslot" at bounding box center [408, 211] width 100 height 19
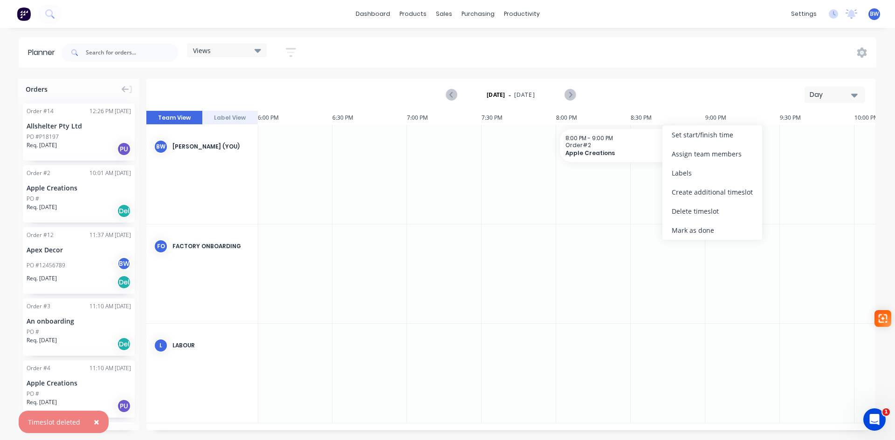
click at [675, 211] on div "Delete timeslot" at bounding box center [712, 211] width 100 height 19
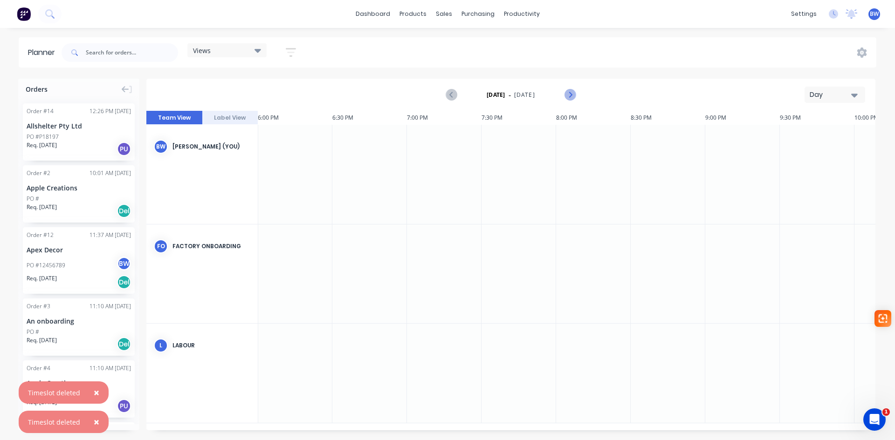
click at [562, 95] on button "Next page" at bounding box center [569, 95] width 19 height 19
click at [851, 96] on icon "button" at bounding box center [854, 95] width 7 height 10
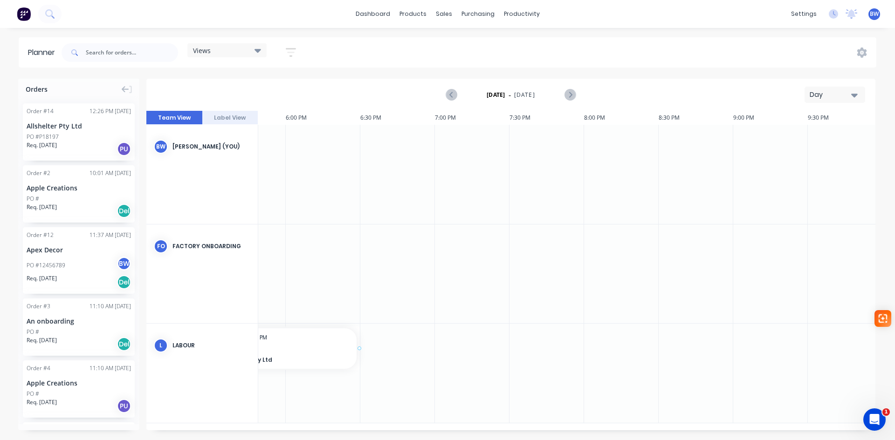
scroll to position [0, 2655]
drag, startPoint x: 67, startPoint y: 123, endPoint x: 423, endPoint y: 345, distance: 419.5
click at [854, 98] on icon "button" at bounding box center [854, 95] width 7 height 10
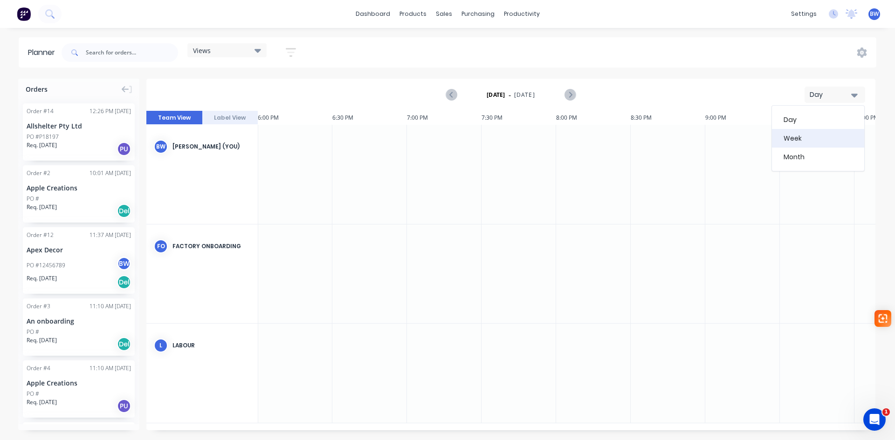
click at [804, 143] on div "Week" at bounding box center [818, 138] width 92 height 19
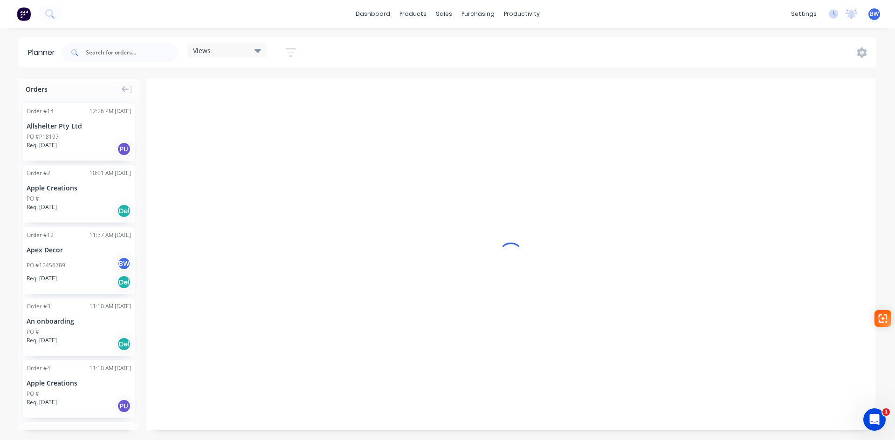
scroll to position [0, 0]
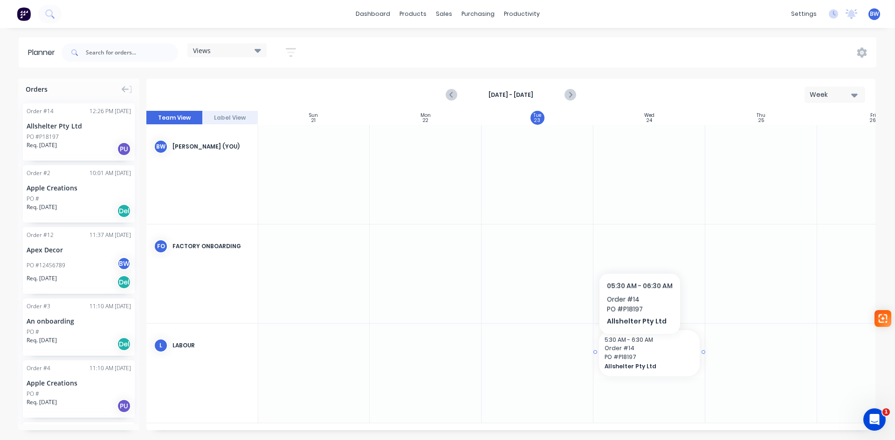
click at [639, 347] on span "Order # 14" at bounding box center [648, 348] width 89 height 8
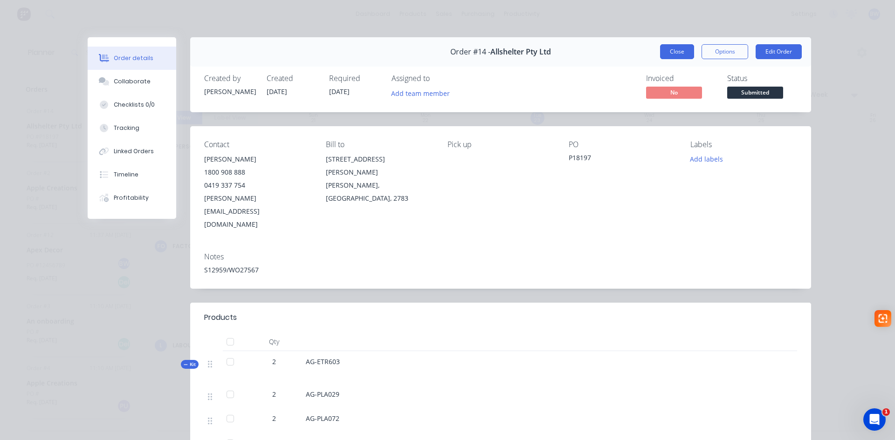
click at [669, 54] on button "Close" at bounding box center [677, 51] width 34 height 15
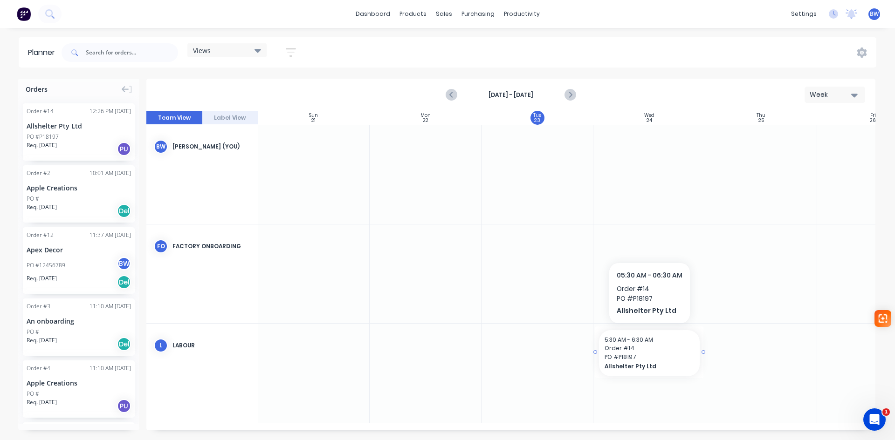
click at [647, 338] on span "5:30 AM - 6:30 AM" at bounding box center [628, 340] width 48 height 8
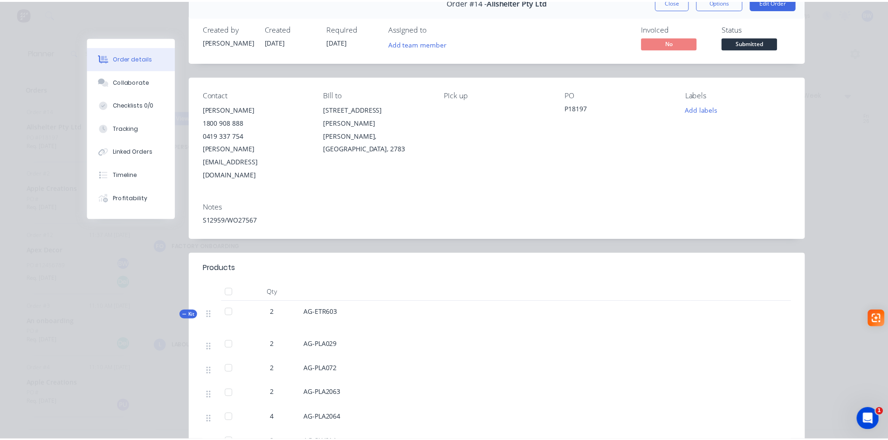
scroll to position [0, 0]
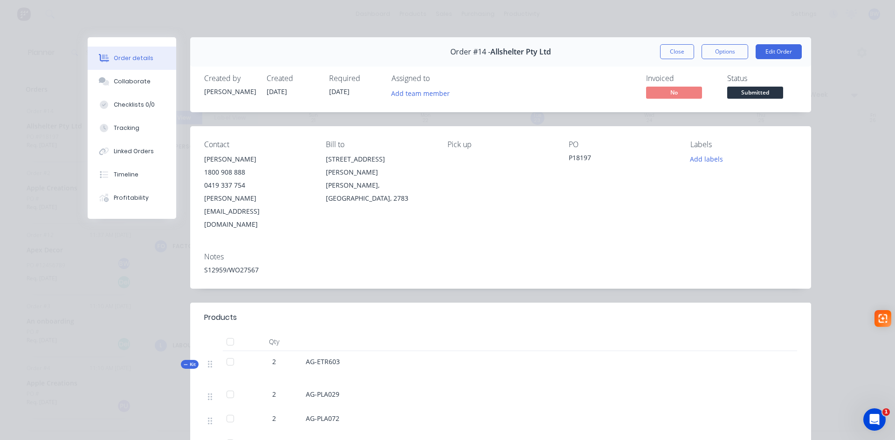
click at [574, 156] on div "P18197" at bounding box center [622, 159] width 107 height 13
click at [571, 158] on div "P18197" at bounding box center [622, 159] width 107 height 13
click at [575, 156] on div "P18197" at bounding box center [622, 159] width 107 height 13
click at [764, 51] on button "Edit Order" at bounding box center [778, 51] width 46 height 15
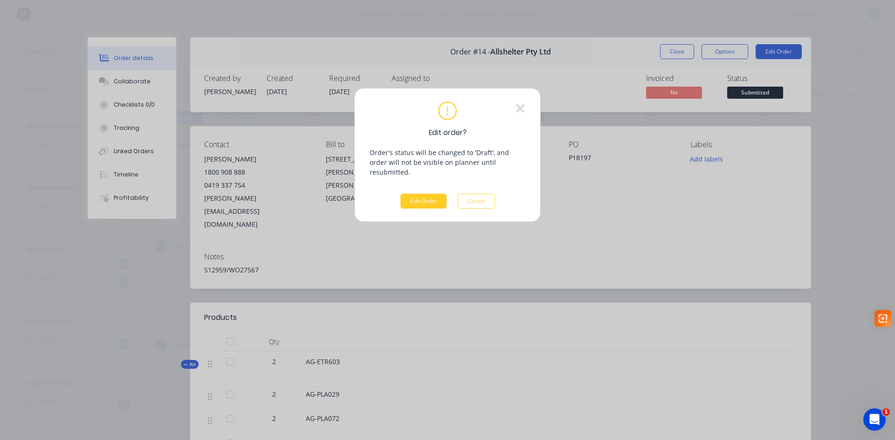
click at [421, 194] on button "Edit Order" at bounding box center [423, 201] width 46 height 15
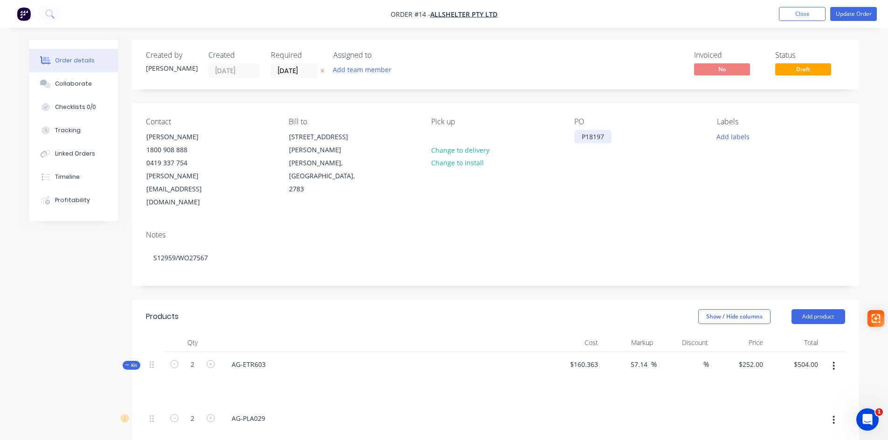
click at [598, 136] on div "P18197" at bounding box center [592, 137] width 37 height 14
click at [129, 363] on icon at bounding box center [127, 365] width 4 height 5
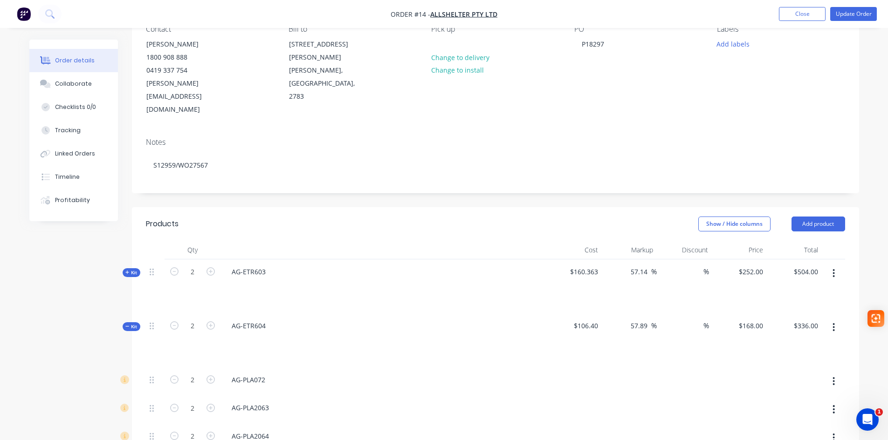
scroll to position [93, 0]
click at [129, 324] on icon at bounding box center [127, 326] width 4 height 5
click at [126, 377] on span "Kit" at bounding box center [131, 380] width 12 height 7
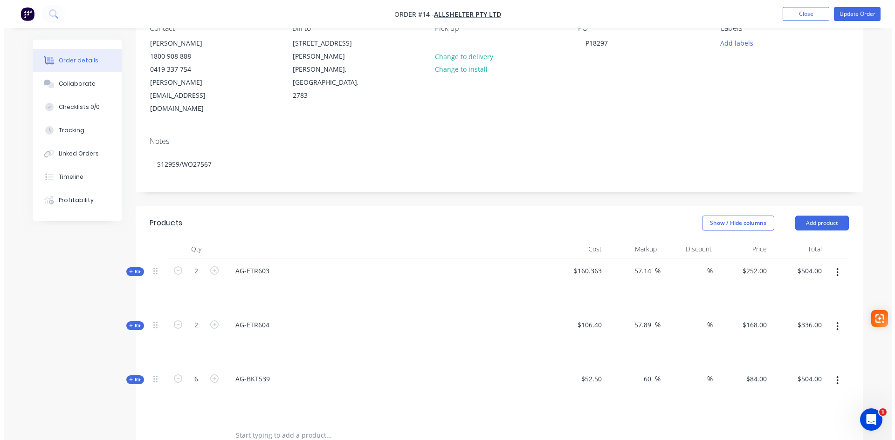
scroll to position [0, 0]
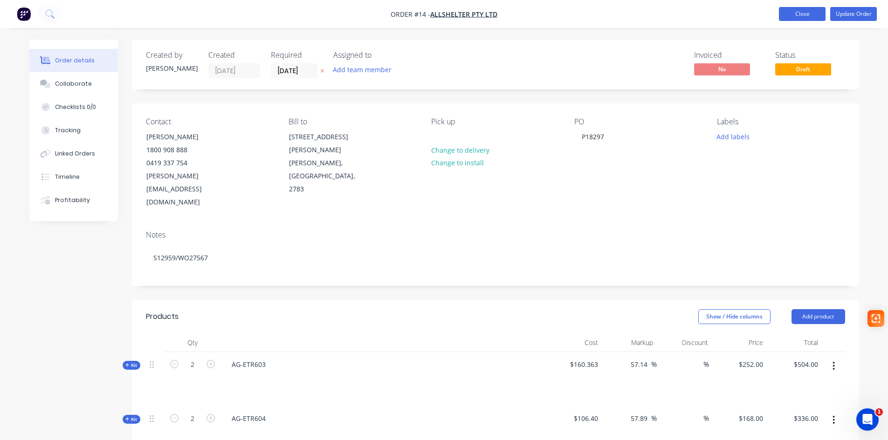
click at [790, 14] on button "Close" at bounding box center [802, 14] width 47 height 14
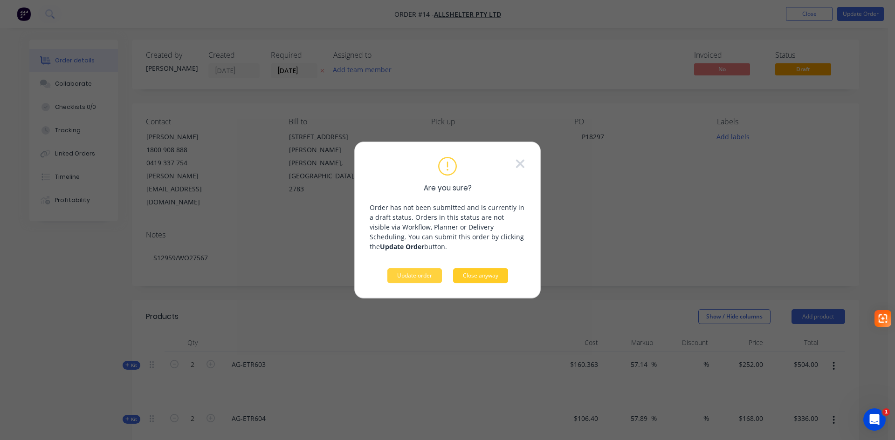
click at [483, 275] on button "Close anyway" at bounding box center [480, 275] width 55 height 15
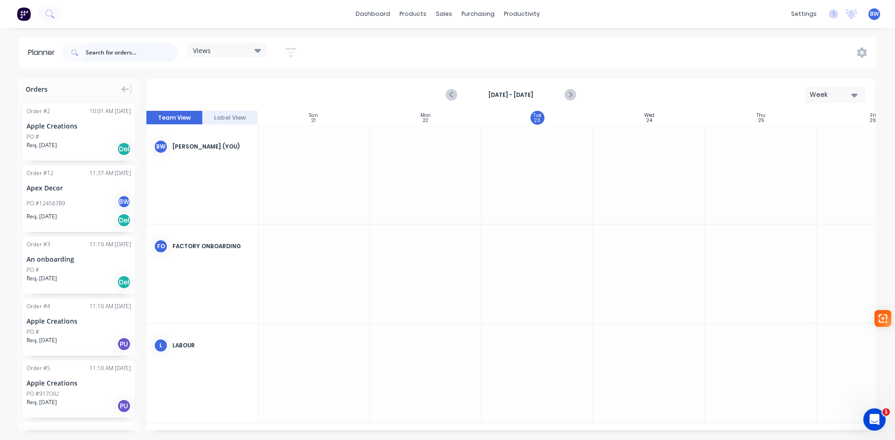
click at [100, 48] on input "text" at bounding box center [132, 52] width 92 height 19
type input "14"
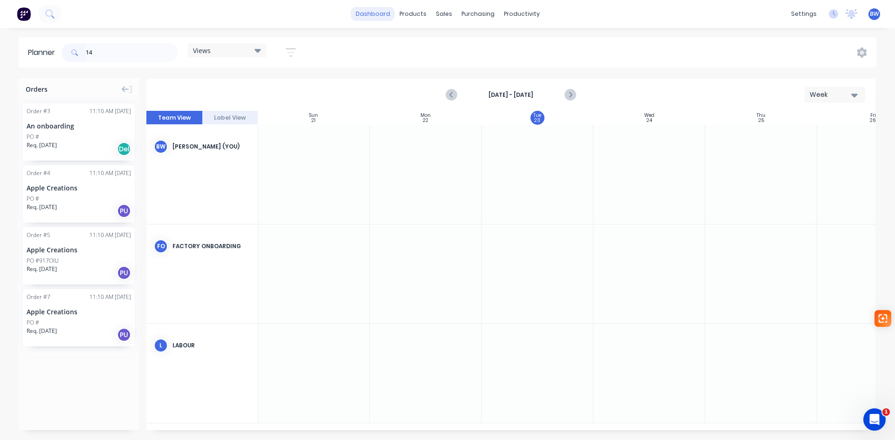
click at [377, 18] on link "dashboard" at bounding box center [373, 14] width 44 height 14
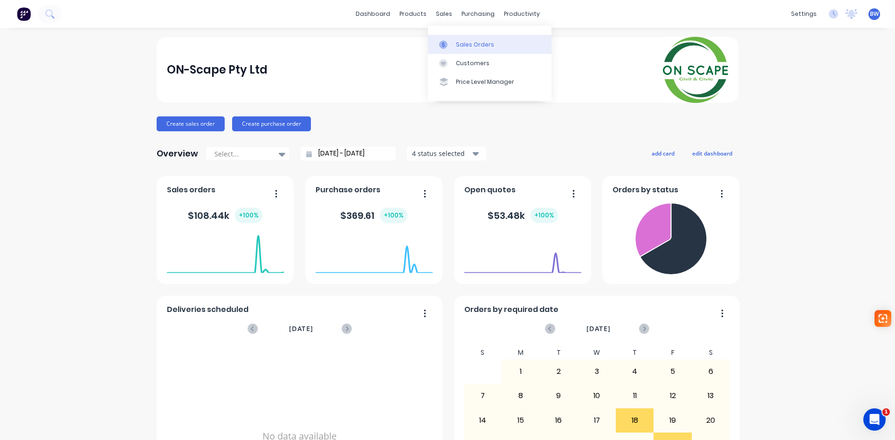
click at [453, 43] on link "Sales Orders" at bounding box center [490, 44] width 124 height 19
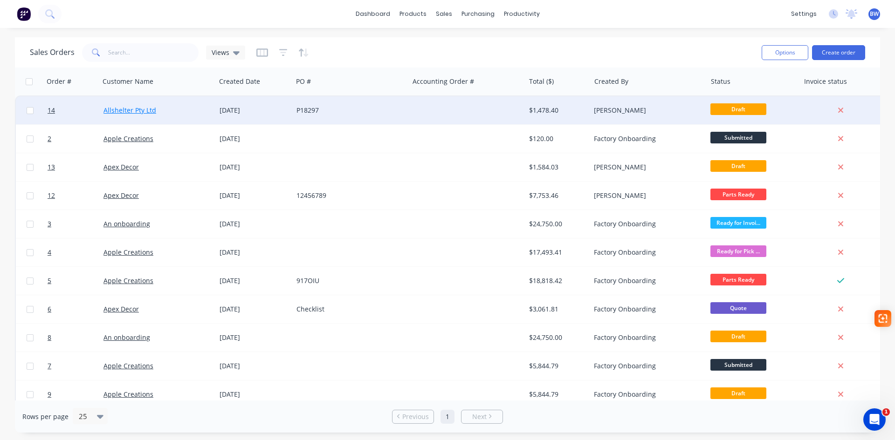
click at [131, 109] on link "Allshelter Pty Ltd" at bounding box center [129, 110] width 53 height 9
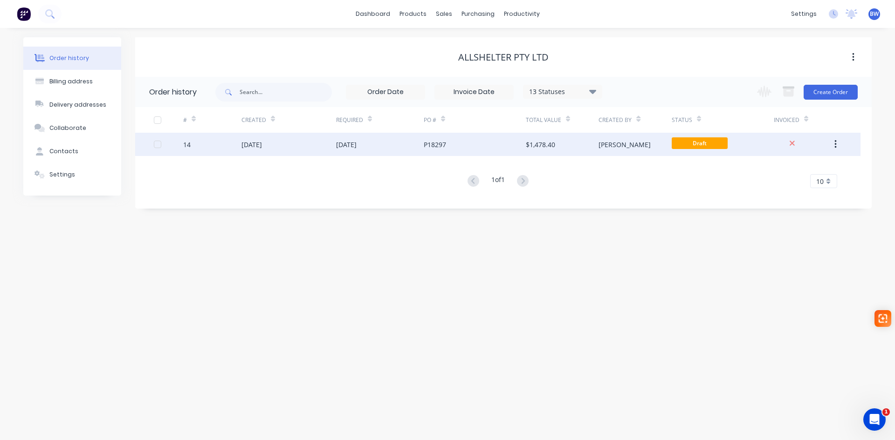
click at [387, 144] on div "26 Sep 2025" at bounding box center [380, 144] width 88 height 23
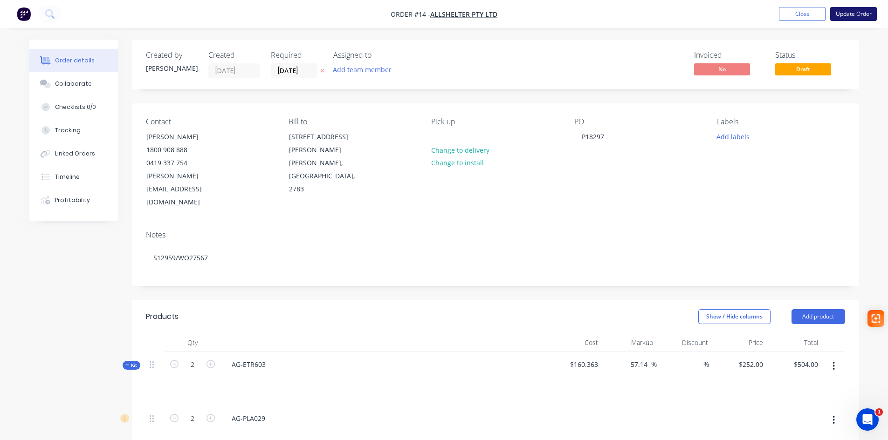
click at [859, 16] on button "Update Order" at bounding box center [853, 14] width 47 height 14
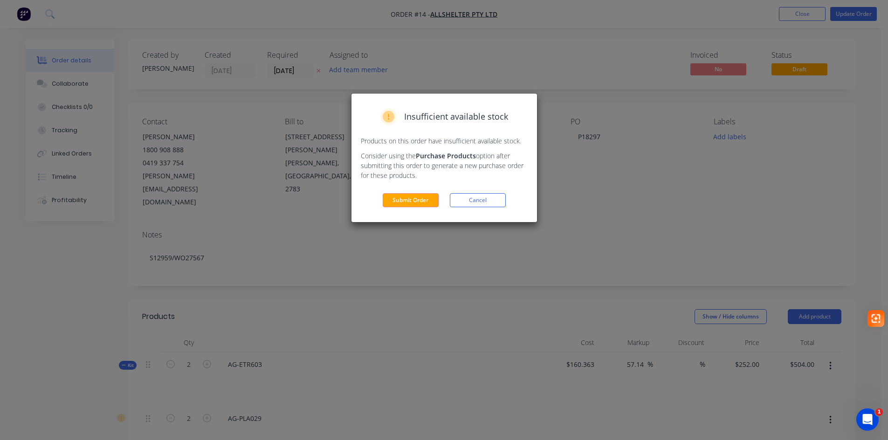
drag, startPoint x: 400, startPoint y: 203, endPoint x: 434, endPoint y: 200, distance: 33.7
click at [402, 203] on button "Submit Order" at bounding box center [411, 200] width 56 height 14
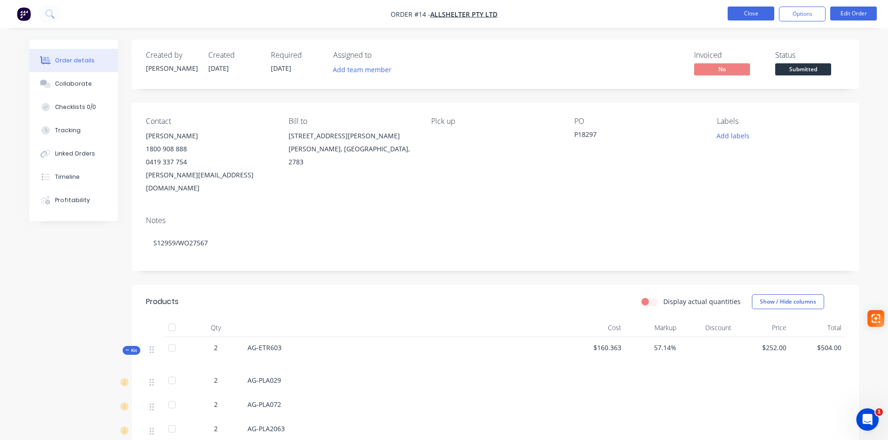
click at [736, 14] on button "Close" at bounding box center [751, 14] width 47 height 14
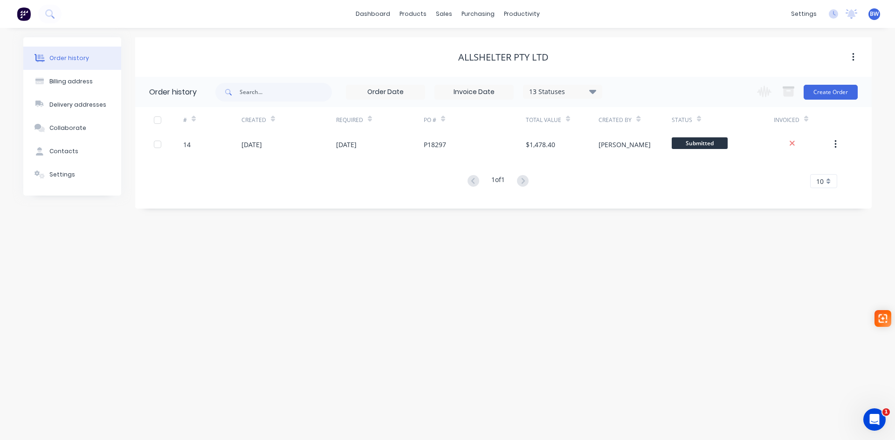
click at [596, 91] on icon at bounding box center [592, 91] width 7 height 4
click at [646, 82] on div "13 Statuses Invoice Status Invoiced Not Invoiced Partial Order Status All Archi…" at bounding box center [543, 92] width 656 height 30
click at [592, 94] on icon at bounding box center [592, 91] width 7 height 11
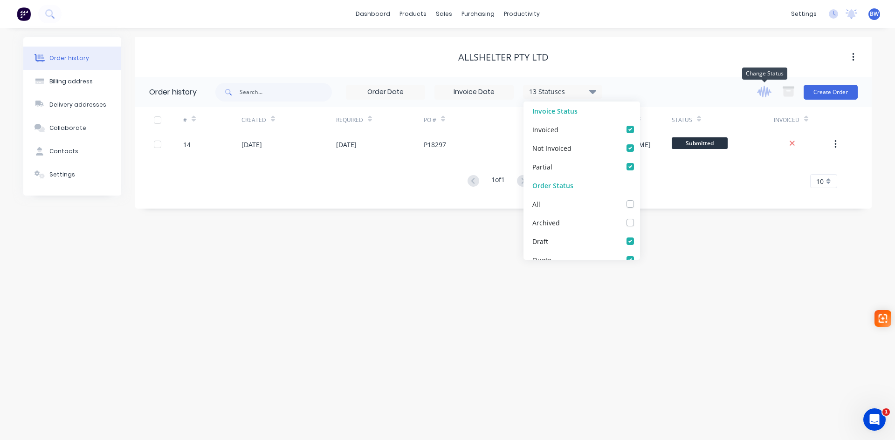
click at [763, 89] on icon "button" at bounding box center [764, 92] width 14 height 12
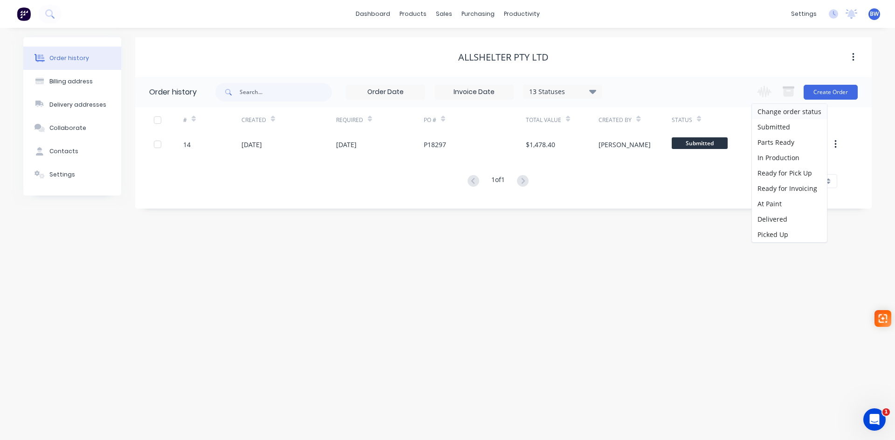
drag, startPoint x: 698, startPoint y: 267, endPoint x: 701, endPoint y: 262, distance: 5.6
click at [698, 266] on div "Order history Billing address Delivery addresses Collaborate Contacts Settings …" at bounding box center [447, 234] width 895 height 412
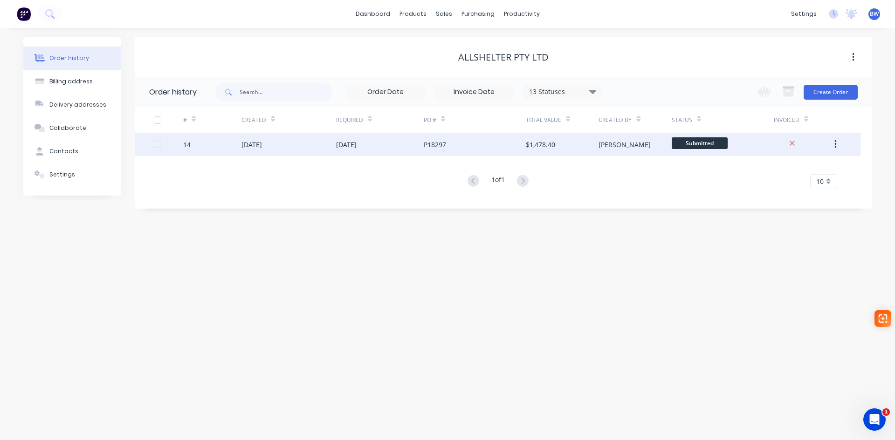
click at [838, 146] on button "button" at bounding box center [835, 144] width 22 height 17
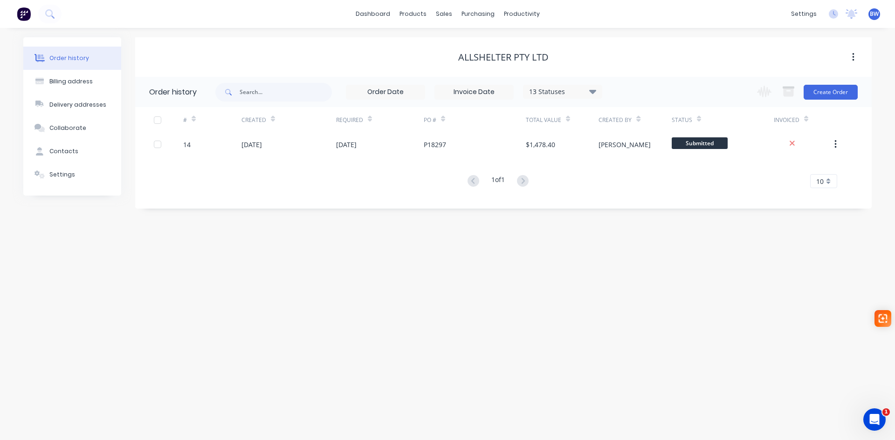
click at [558, 294] on div "Order history Billing address Delivery addresses Collaborate Contacts Settings …" at bounding box center [447, 234] width 895 height 412
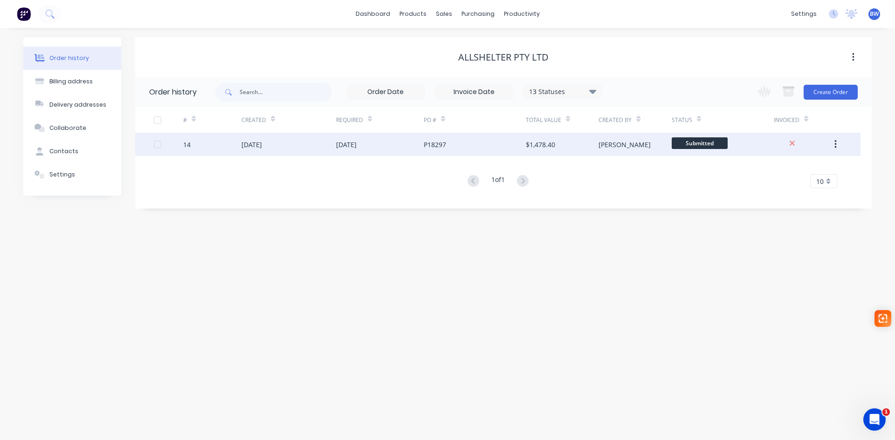
click at [185, 143] on div "14" at bounding box center [186, 145] width 7 height 10
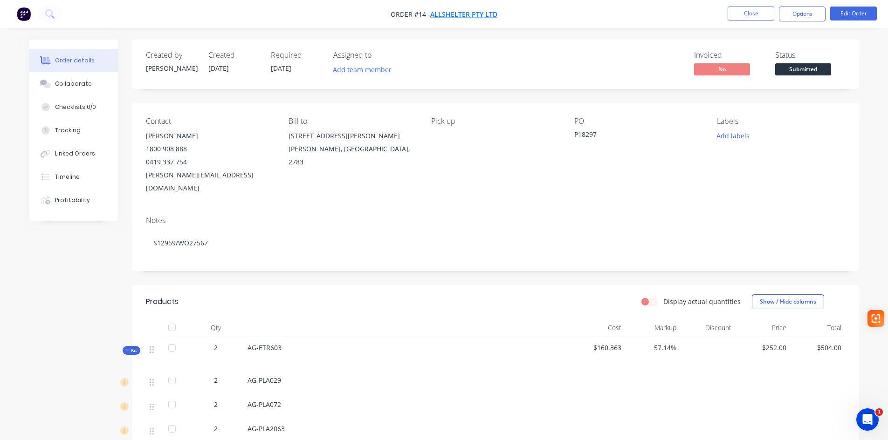
click at [480, 14] on span "Allshelter Pty Ltd" at bounding box center [463, 14] width 67 height 9
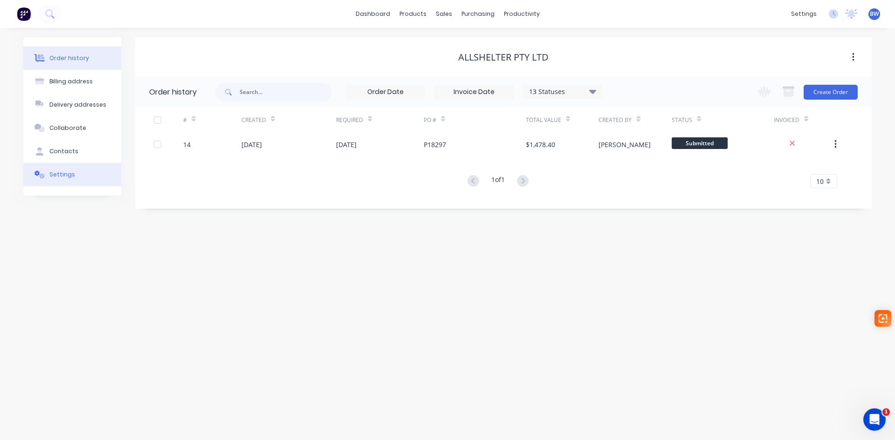
click at [61, 175] on div "Settings" at bounding box center [62, 175] width 26 height 8
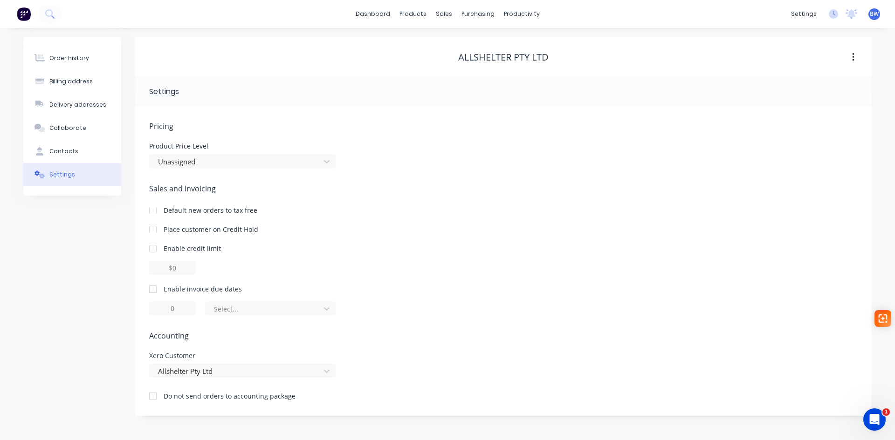
click at [854, 58] on icon "button" at bounding box center [853, 57] width 2 height 10
drag, startPoint x: 597, startPoint y: 160, endPoint x: 382, endPoint y: 240, distance: 229.2
click at [597, 161] on div "Product Price Level Unassigned" at bounding box center [503, 155] width 708 height 25
click at [151, 290] on div at bounding box center [153, 289] width 19 height 19
click at [274, 303] on div at bounding box center [264, 309] width 103 height 12
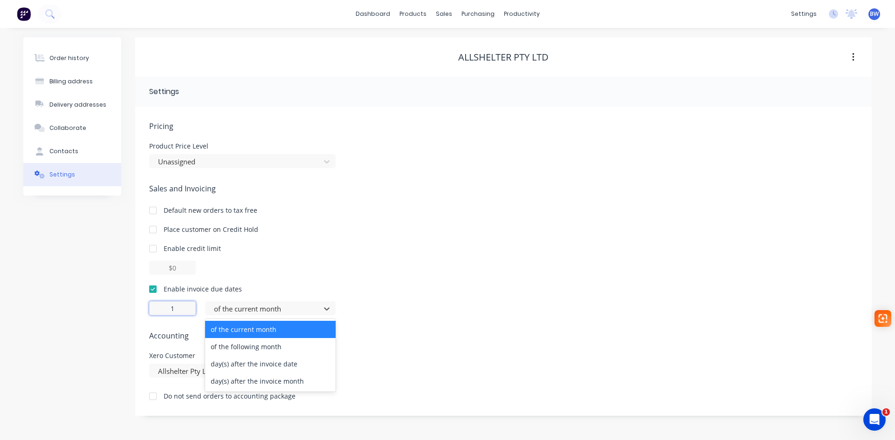
click at [180, 312] on input "1" at bounding box center [172, 309] width 47 height 14
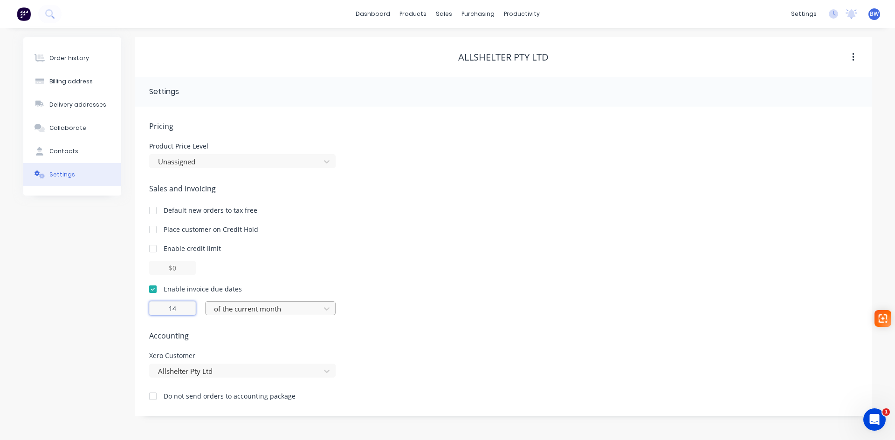
type input "14"
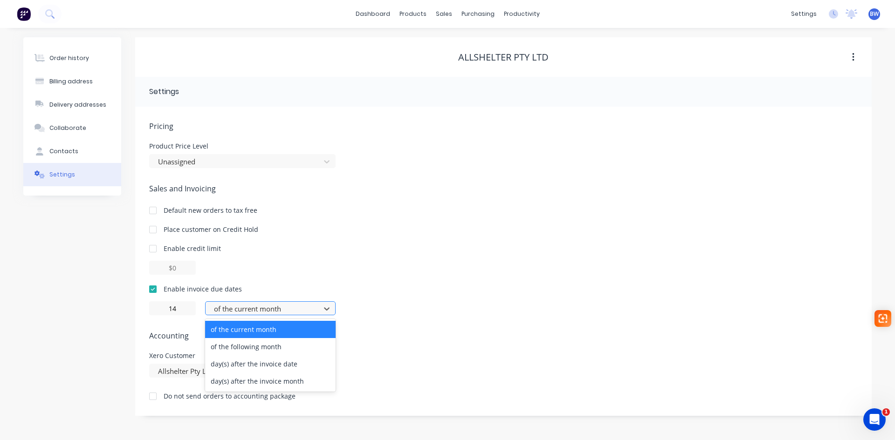
click at [242, 313] on div at bounding box center [264, 309] width 103 height 12
click at [242, 363] on div "day(s) after the invoice date" at bounding box center [270, 364] width 130 height 17
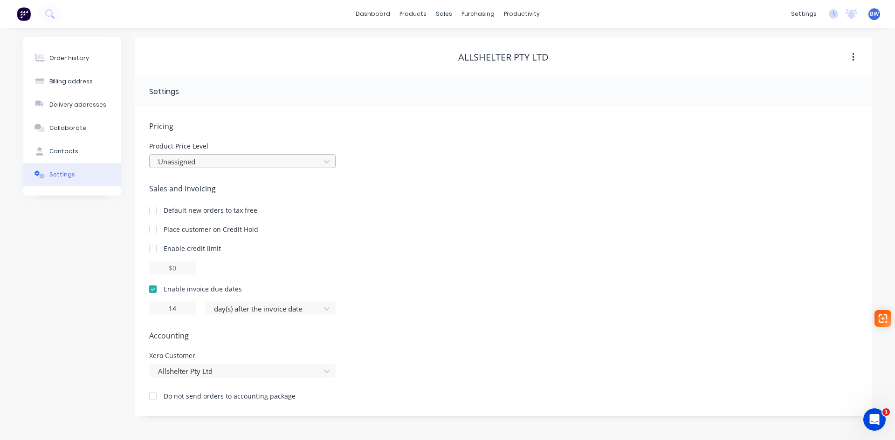
click at [170, 158] on div at bounding box center [236, 162] width 158 height 12
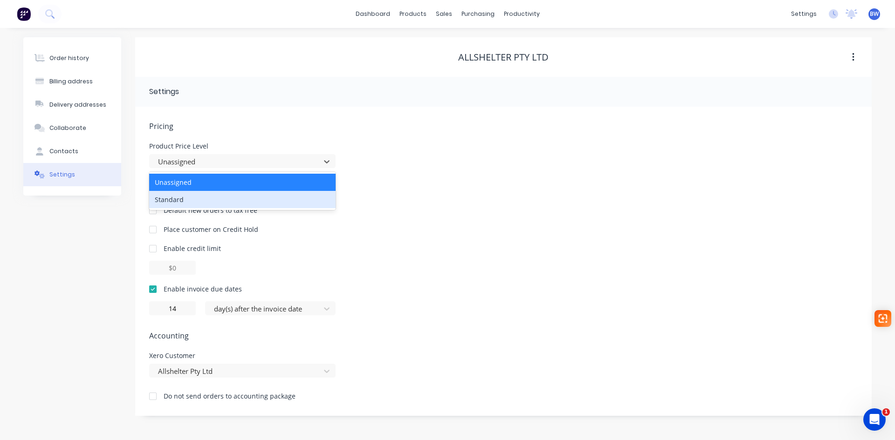
click at [166, 194] on div "Standard" at bounding box center [242, 199] width 186 height 17
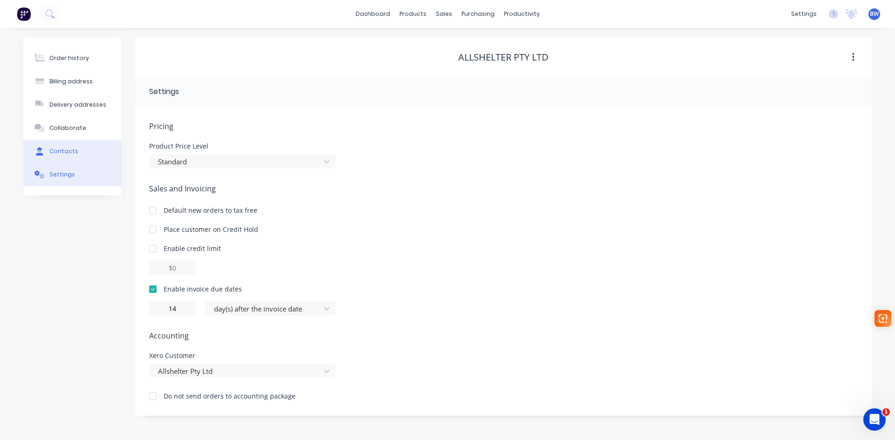
click at [60, 152] on div "Contacts" at bounding box center [63, 151] width 29 height 8
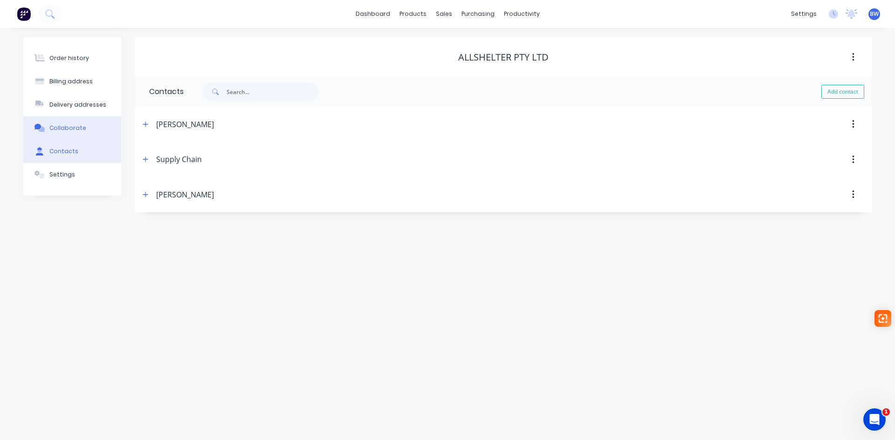
click at [64, 129] on div "Collaborate" at bounding box center [67, 128] width 37 height 8
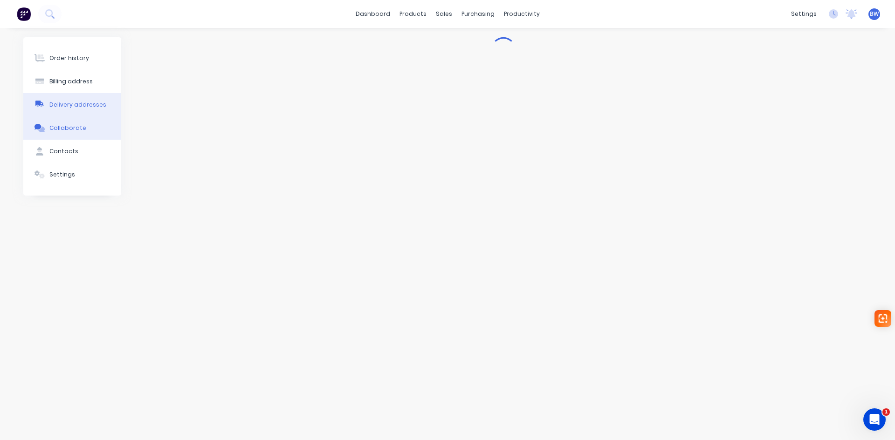
click at [68, 100] on button "Delivery addresses" at bounding box center [72, 104] width 98 height 23
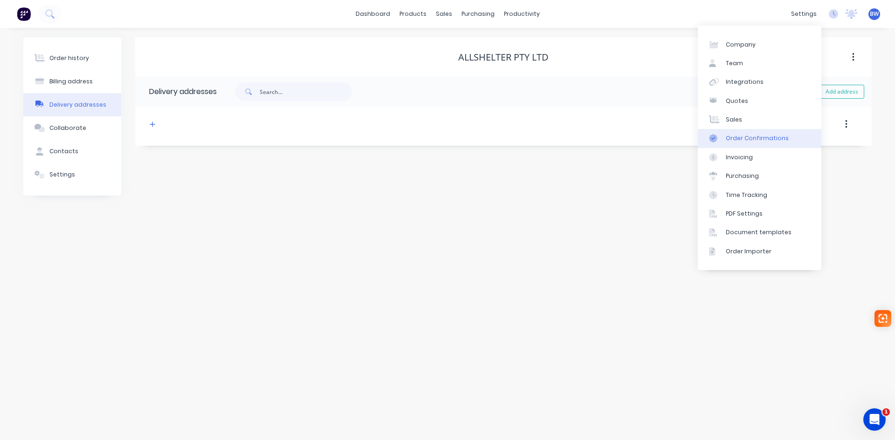
click at [747, 139] on div "Order Confirmations" at bounding box center [757, 138] width 63 height 8
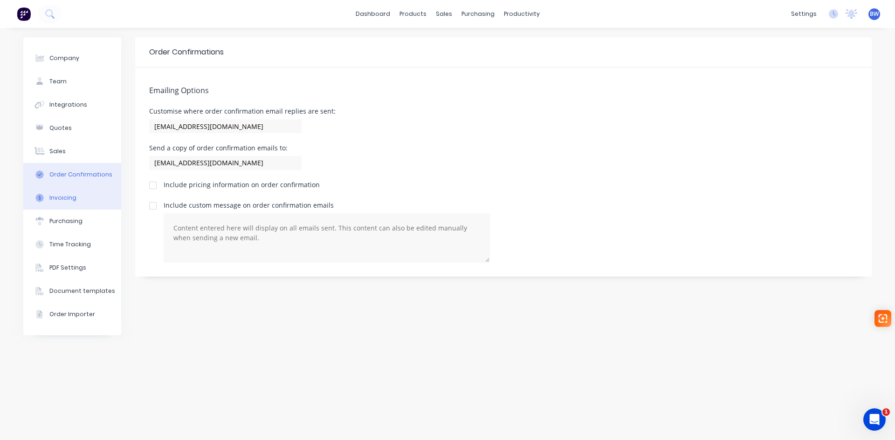
click at [50, 194] on div "Invoicing" at bounding box center [62, 198] width 27 height 8
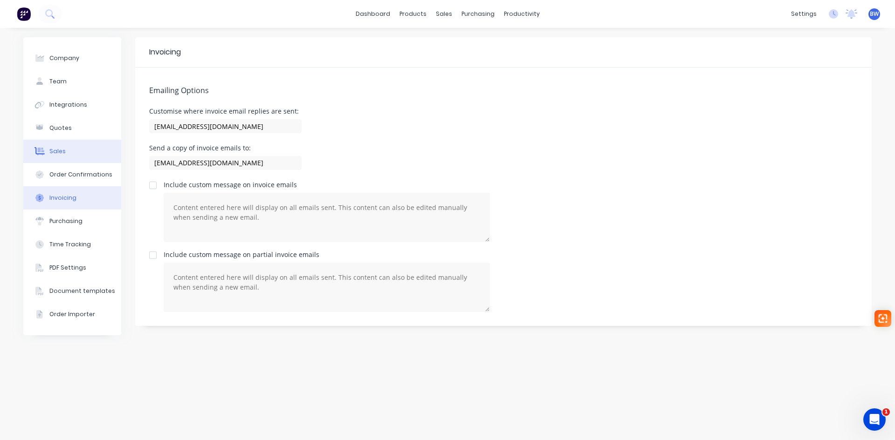
click at [60, 154] on div "Sales" at bounding box center [57, 151] width 16 height 8
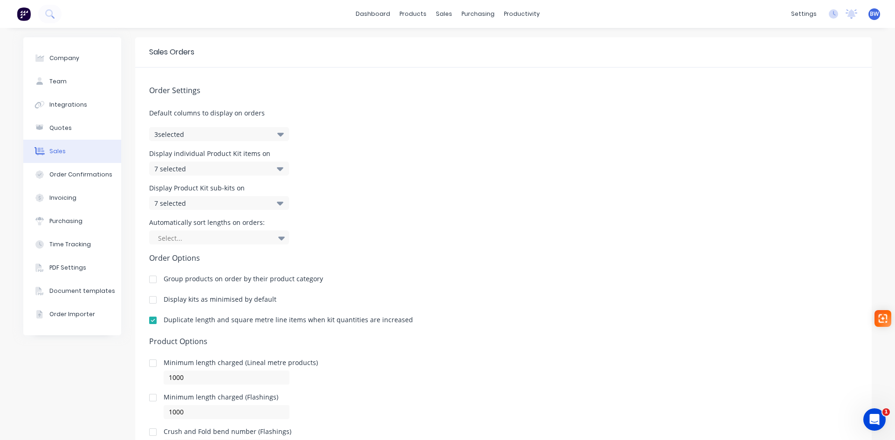
click at [190, 136] on button "3 selected" at bounding box center [219, 134] width 140 height 14
click at [201, 167] on div "7 selected" at bounding box center [209, 169] width 110 height 10
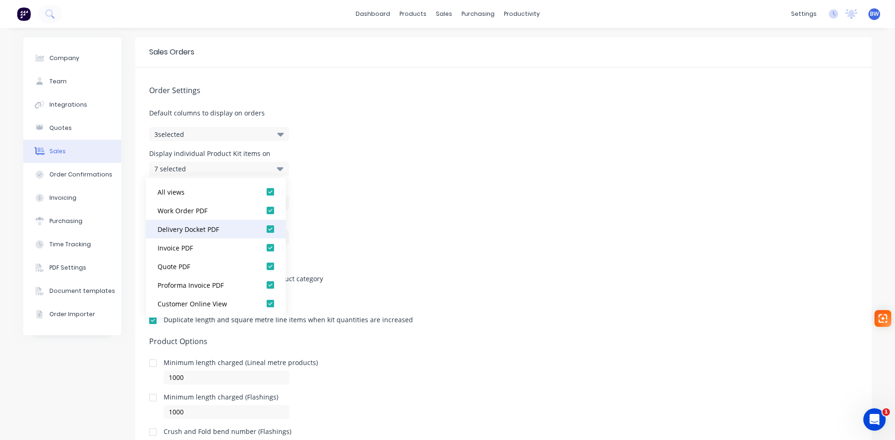
scroll to position [19, 0]
click at [228, 169] on div "7 selected" at bounding box center [209, 169] width 110 height 10
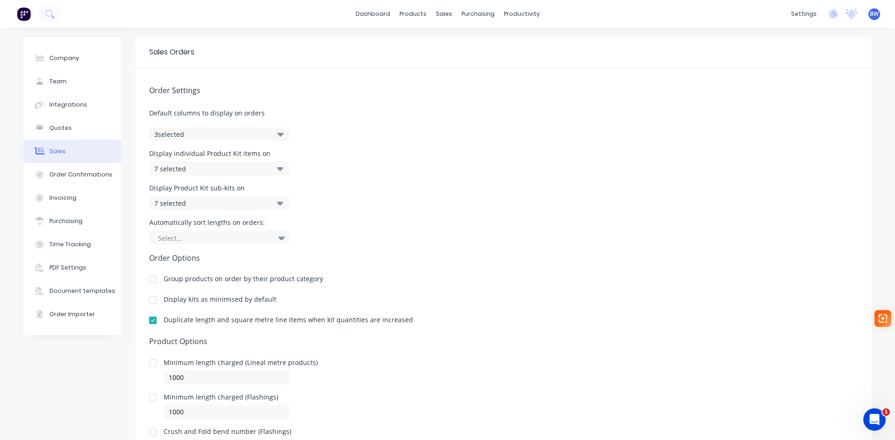
click at [215, 203] on div "7 selected" at bounding box center [209, 204] width 110 height 10
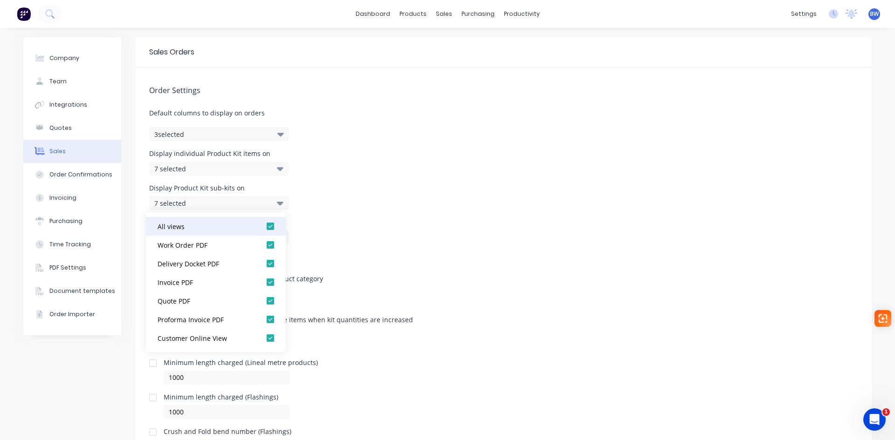
click at [264, 228] on div at bounding box center [270, 226] width 19 height 19
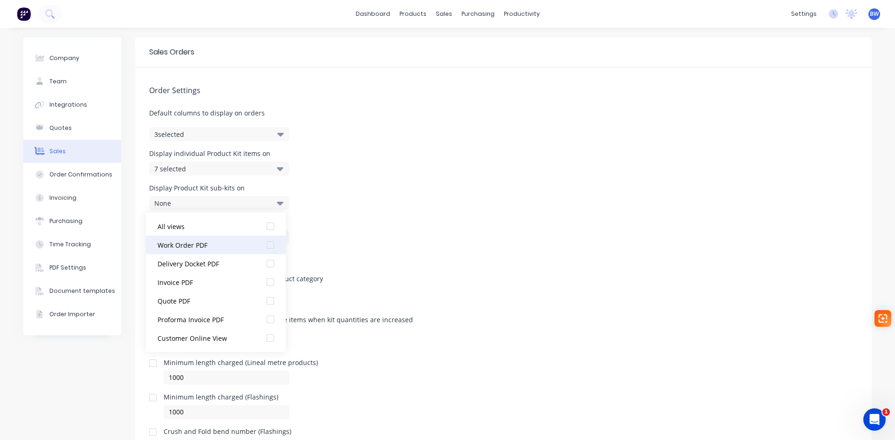
click at [265, 247] on div at bounding box center [270, 245] width 19 height 19
click at [206, 200] on div "1 selected" at bounding box center [209, 204] width 110 height 10
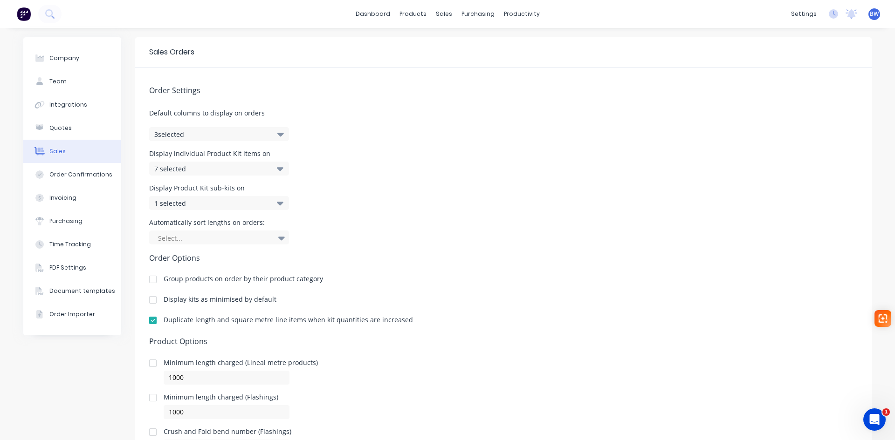
click at [200, 237] on div at bounding box center [214, 239] width 115 height 12
click at [206, 261] on div "Smallest to Largest" at bounding box center [219, 258] width 140 height 17
click at [150, 281] on div at bounding box center [153, 279] width 19 height 19
click at [150, 302] on div at bounding box center [153, 300] width 19 height 19
click at [151, 301] on div at bounding box center [153, 300] width 19 height 19
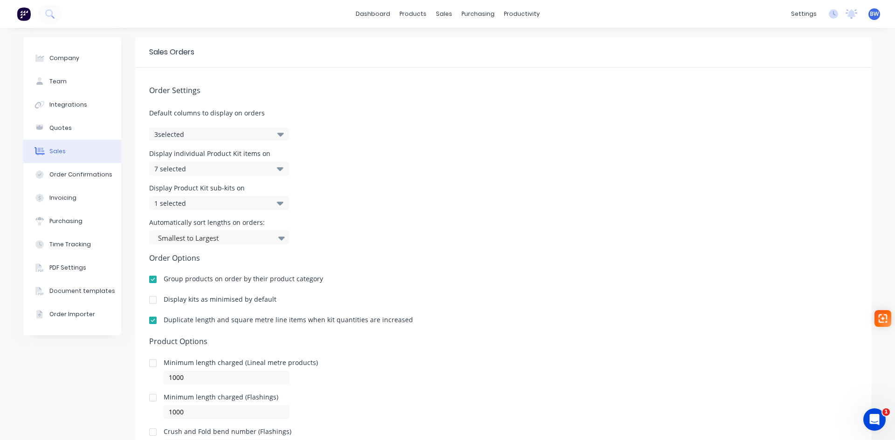
click at [149, 277] on div at bounding box center [153, 279] width 19 height 19
click at [151, 279] on div at bounding box center [153, 279] width 19 height 19
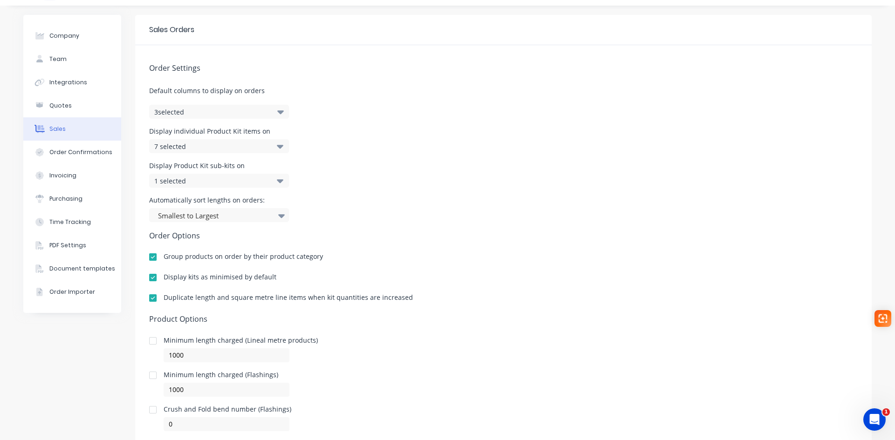
scroll to position [0, 0]
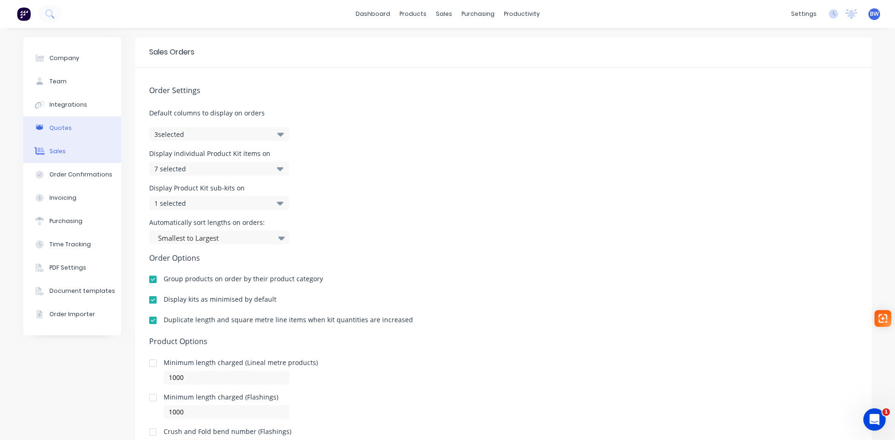
click at [60, 128] on div "Quotes" at bounding box center [60, 128] width 22 height 8
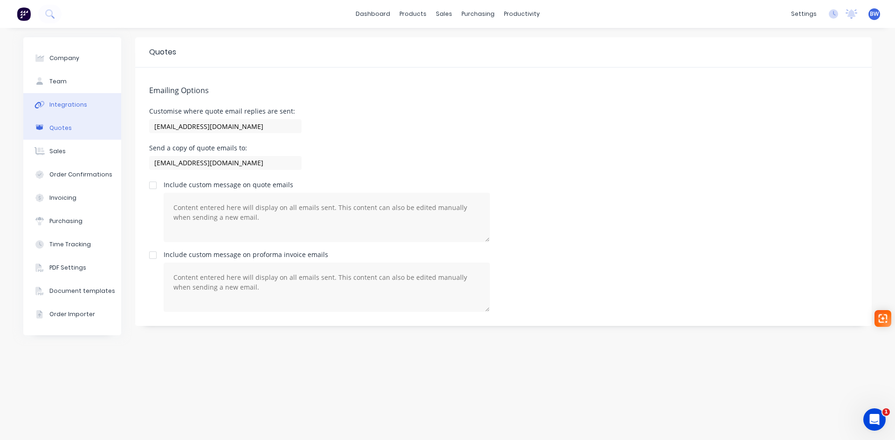
click at [75, 106] on div "Integrations" at bounding box center [68, 105] width 38 height 8
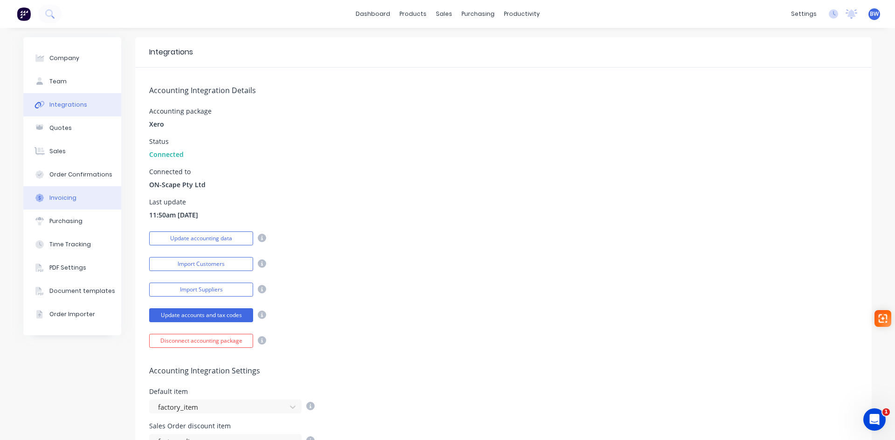
click at [67, 198] on div "Invoicing" at bounding box center [62, 198] width 27 height 8
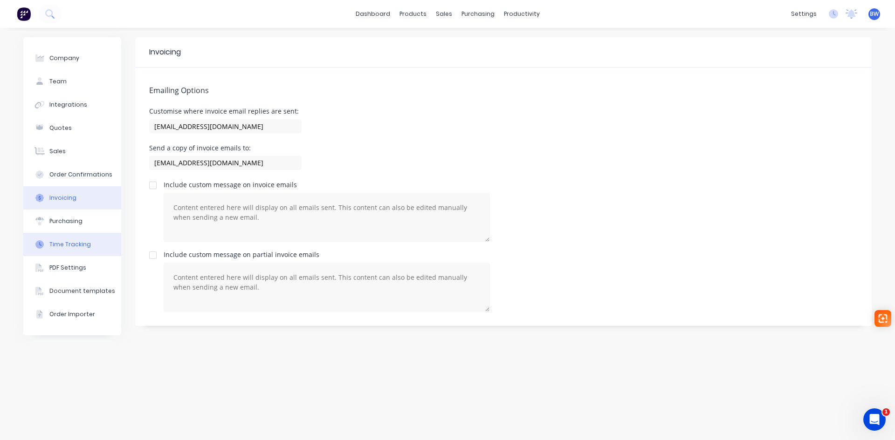
click at [67, 245] on div "Time Tracking" at bounding box center [69, 244] width 41 height 8
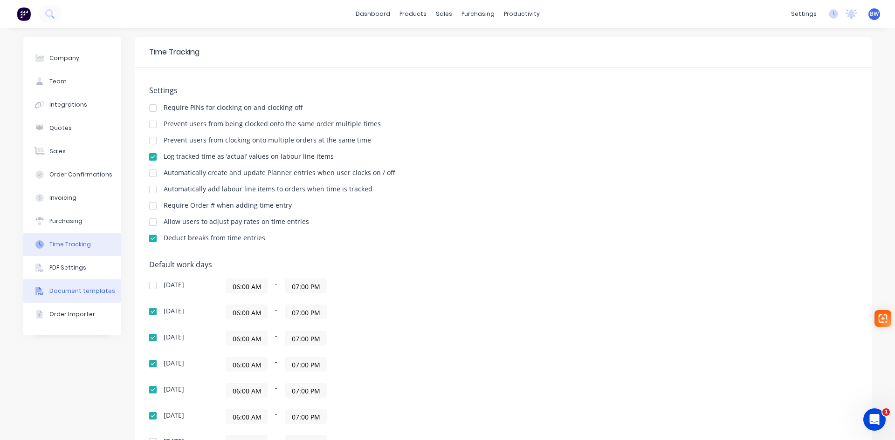
click at [70, 286] on button "Document templates" at bounding box center [72, 291] width 98 height 23
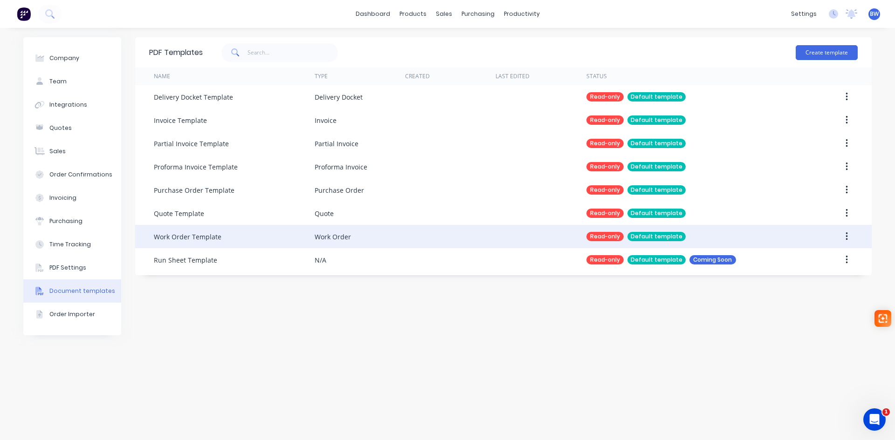
click at [679, 234] on div "Default template" at bounding box center [656, 236] width 58 height 9
click at [847, 238] on icon "button" at bounding box center [846, 237] width 2 height 10
click at [806, 258] on div "Duplicate" at bounding box center [813, 261] width 72 height 14
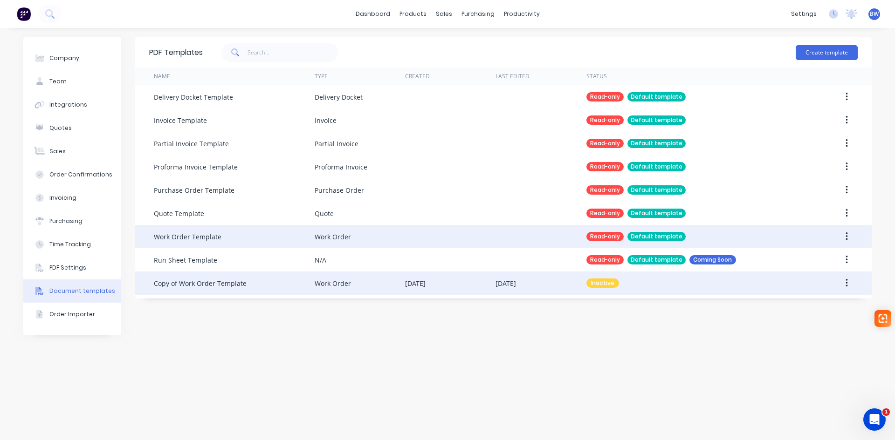
click at [210, 285] on div "Copy of Work Order Template" at bounding box center [200, 284] width 93 height 10
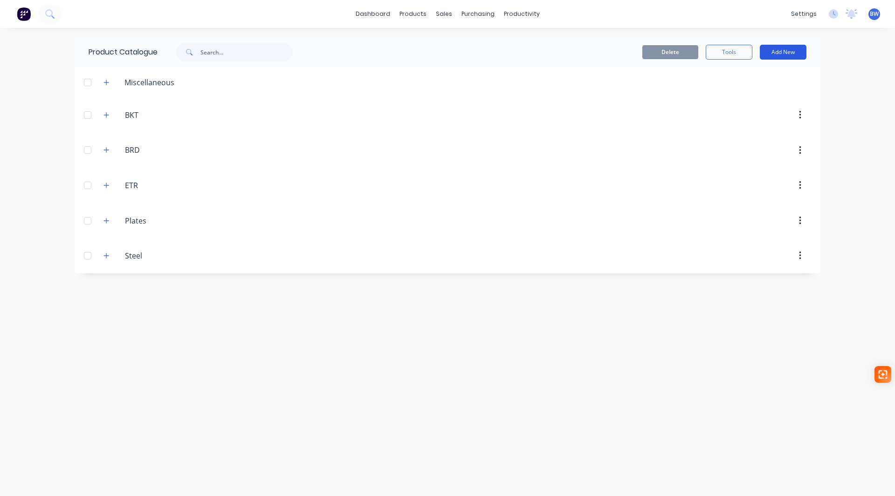
click at [778, 52] on button "Add New" at bounding box center [783, 52] width 47 height 15
click at [748, 76] on div "Category" at bounding box center [762, 76] width 72 height 14
type input "SLV"
click at [108, 220] on icon "button" at bounding box center [106, 220] width 5 height 5
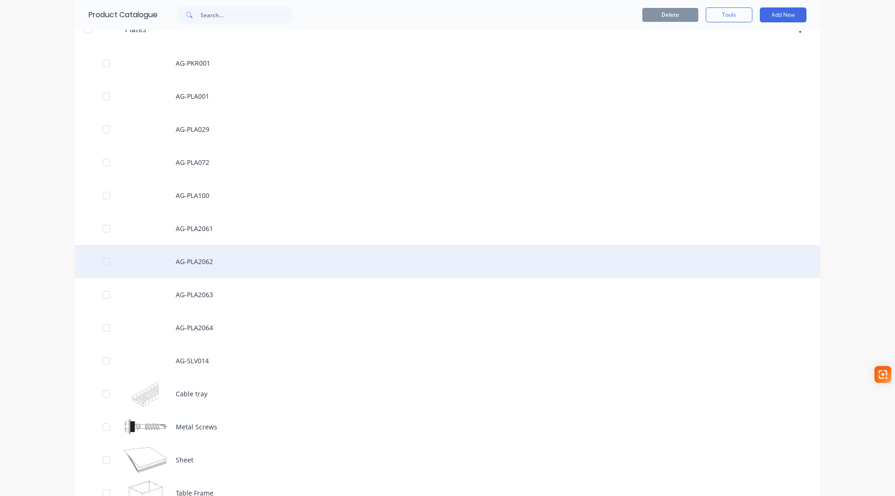
scroll to position [233, 0]
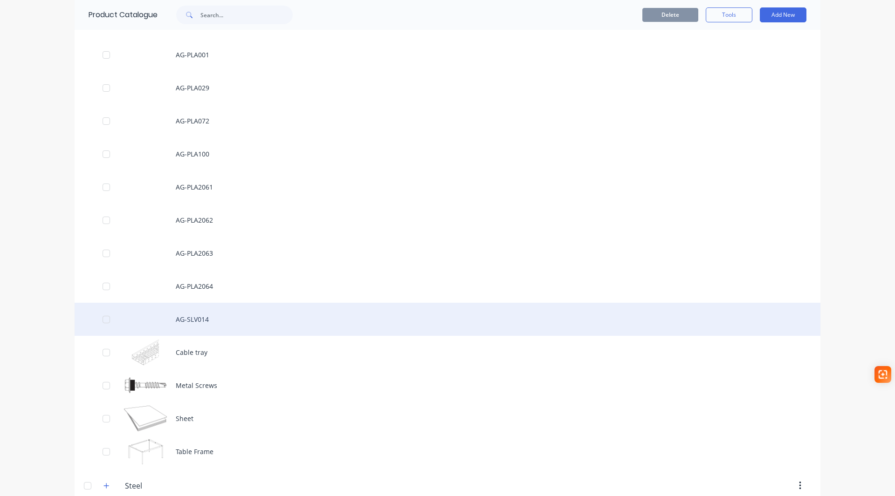
click at [188, 319] on div "AG-SLV014" at bounding box center [448, 319] width 746 height 33
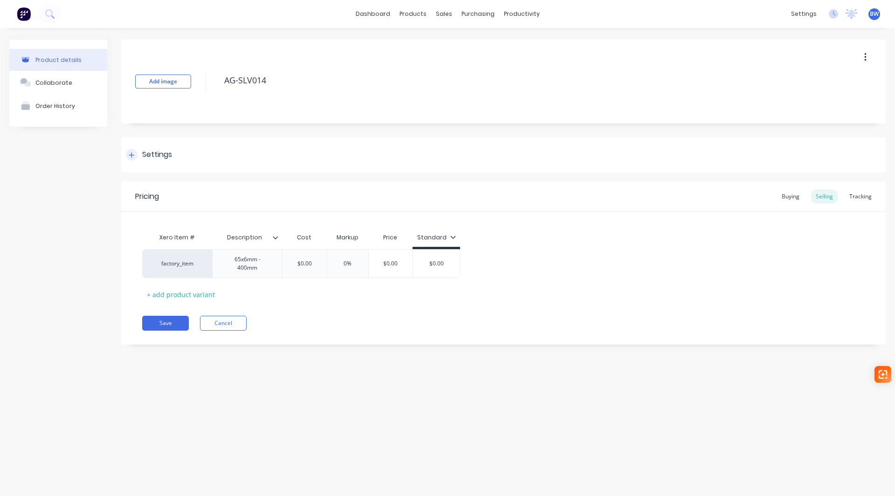
click at [158, 151] on div "Settings" at bounding box center [157, 155] width 30 height 12
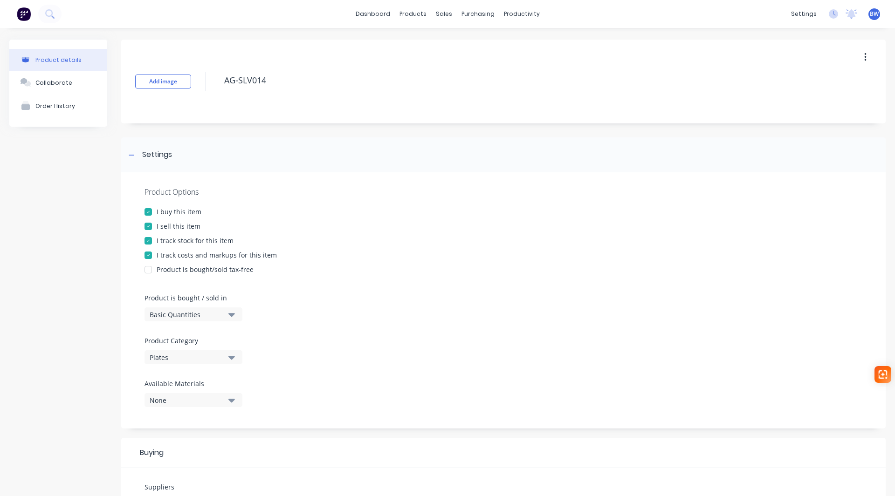
click at [193, 363] on button "Plates" at bounding box center [193, 357] width 98 height 14
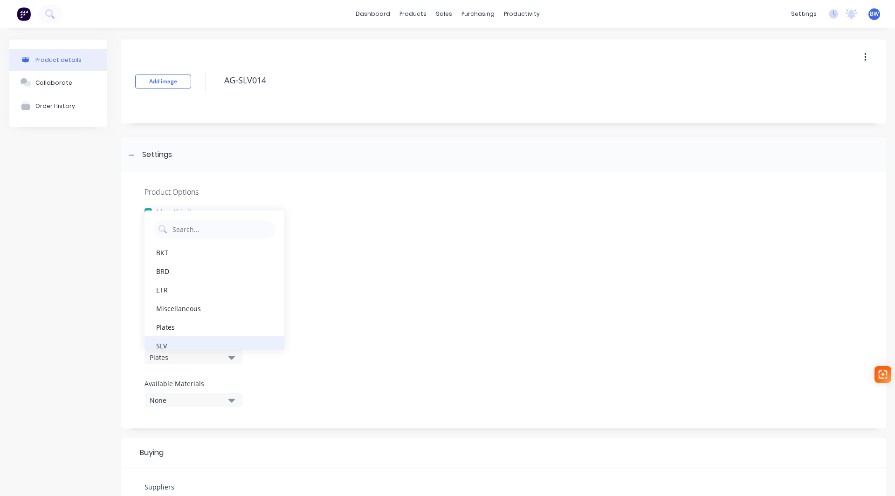
click at [193, 348] on div "SLV" at bounding box center [214, 346] width 140 height 19
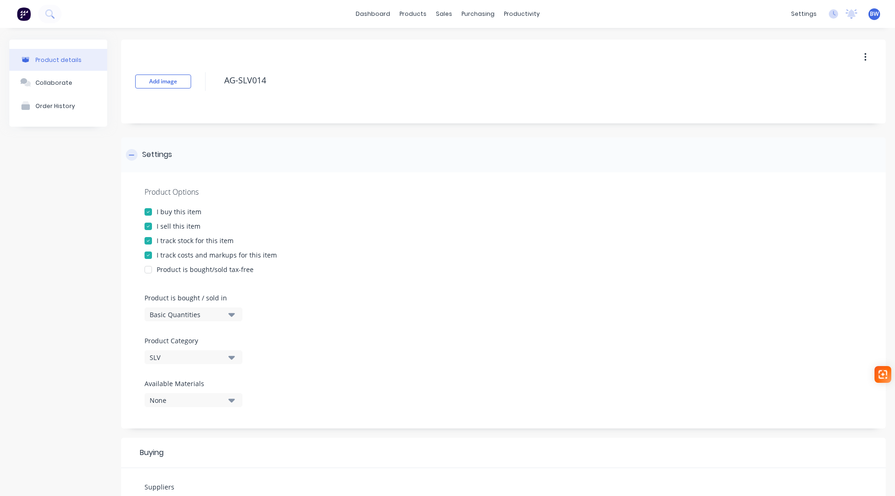
click at [131, 155] on icon at bounding box center [131, 155] width 5 height 0
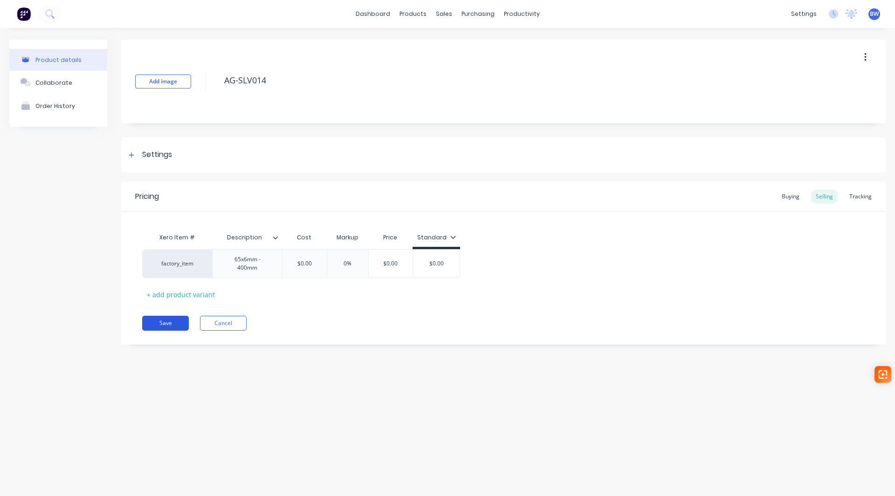
click at [171, 320] on button "Save" at bounding box center [165, 323] width 47 height 15
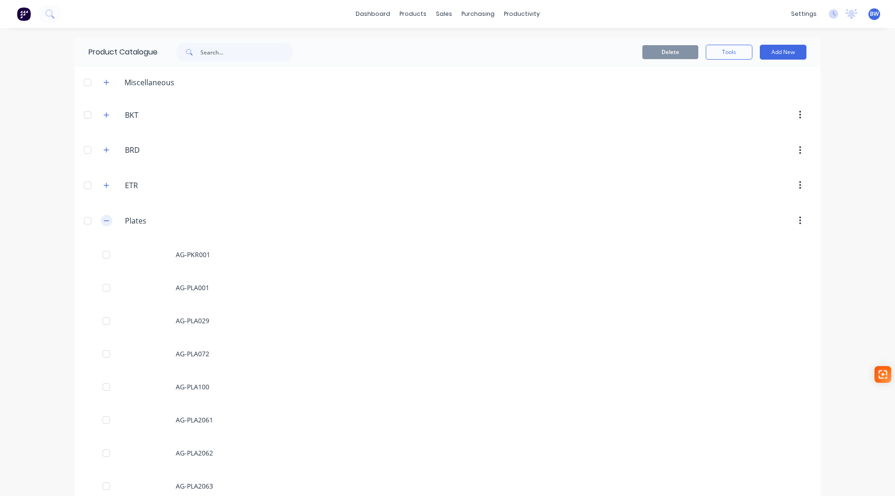
click at [103, 220] on icon "button" at bounding box center [106, 221] width 6 height 7
click at [108, 222] on icon "button" at bounding box center [106, 221] width 6 height 7
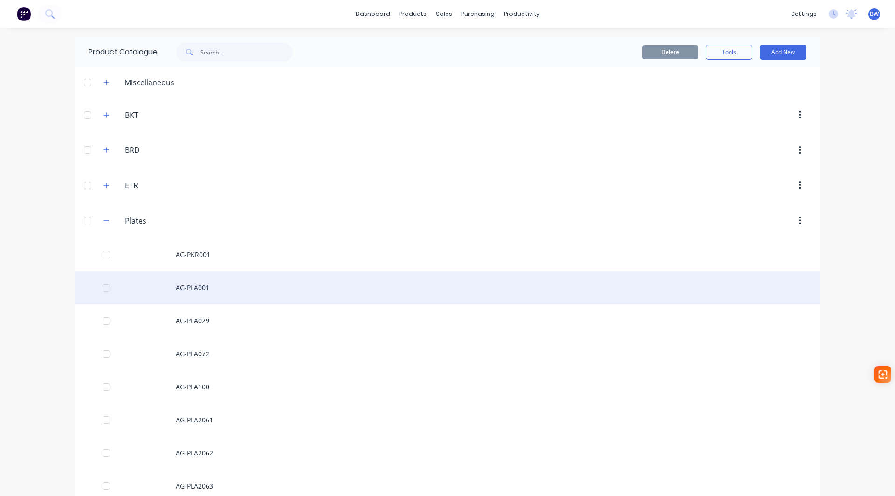
click at [197, 291] on div "AG-PLA001" at bounding box center [448, 287] width 746 height 33
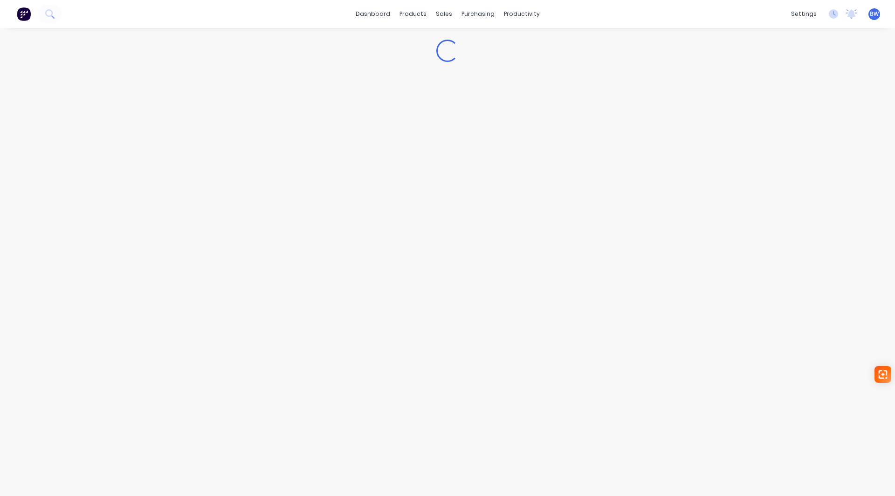
type textarea "x"
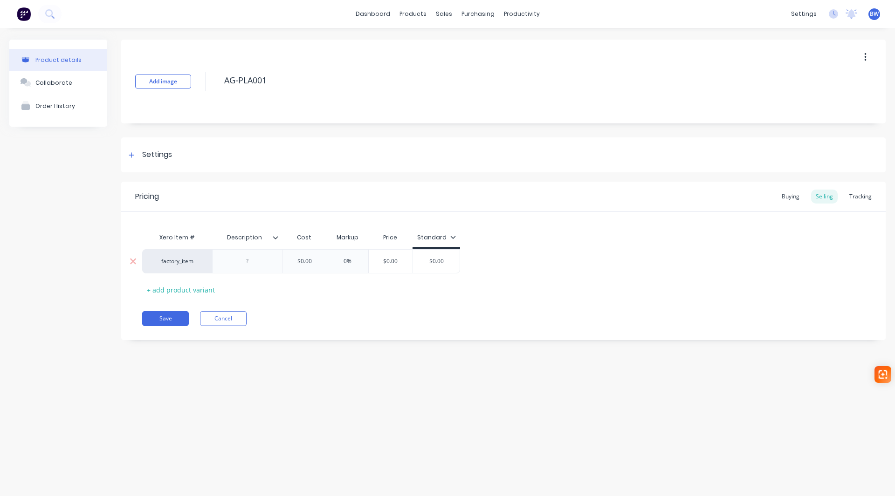
click at [245, 258] on div at bounding box center [247, 261] width 47 height 12
click at [168, 313] on button "Save" at bounding box center [165, 318] width 47 height 15
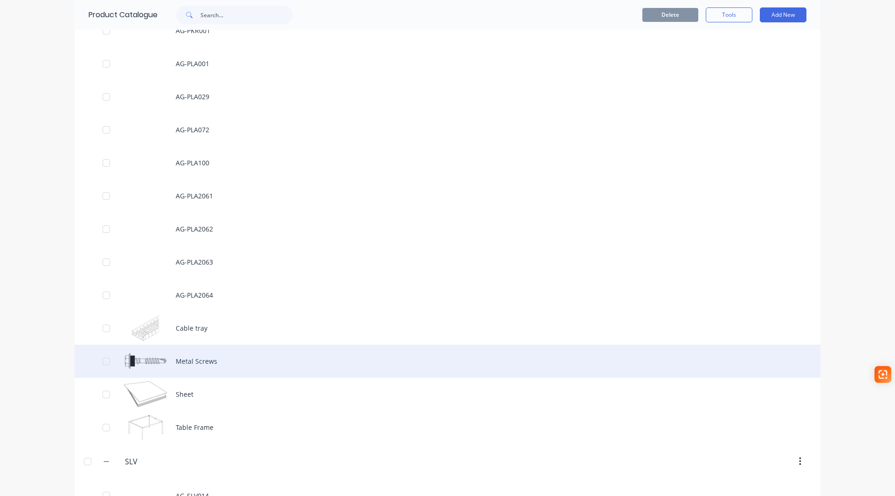
scroll to position [233, 0]
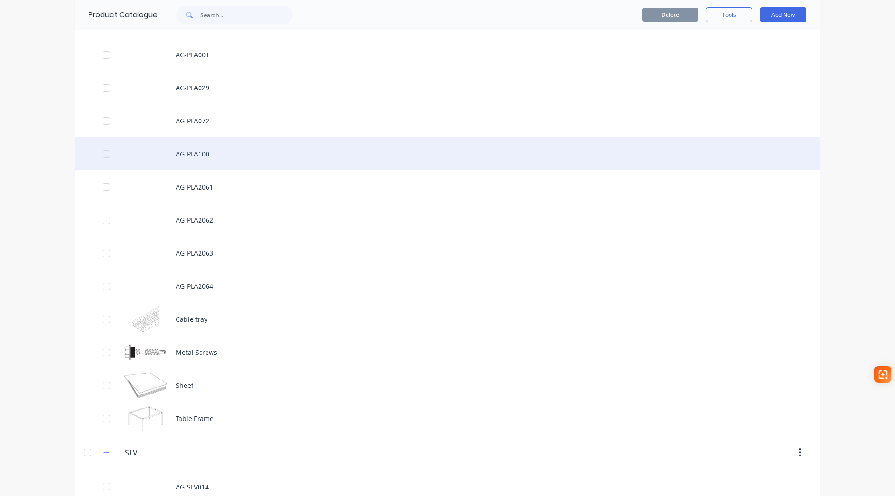
click at [197, 155] on div "AG-PLA100" at bounding box center [448, 153] width 746 height 33
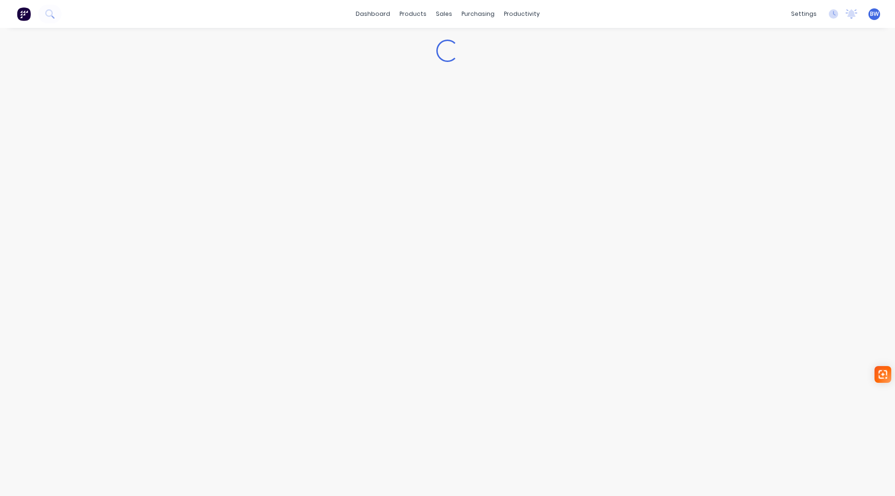
type textarea "x"
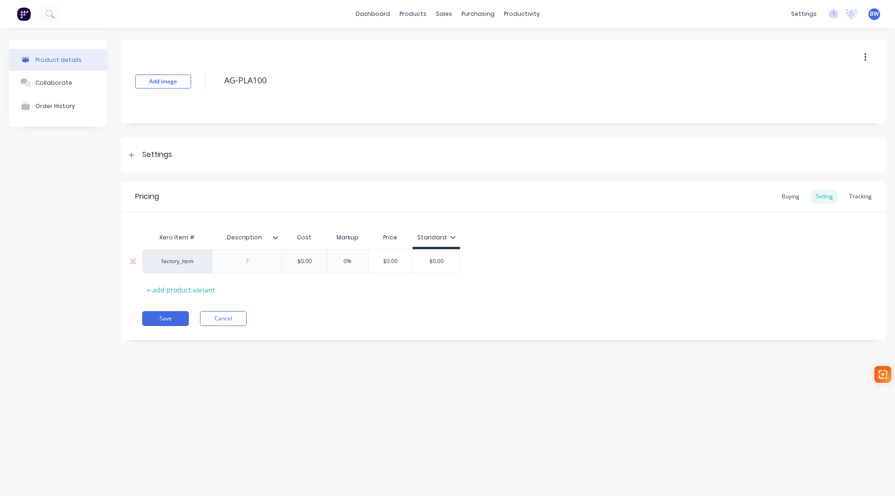
click at [250, 267] on div at bounding box center [247, 261] width 47 height 12
click at [167, 317] on button "Save" at bounding box center [165, 318] width 47 height 15
type textarea "x"
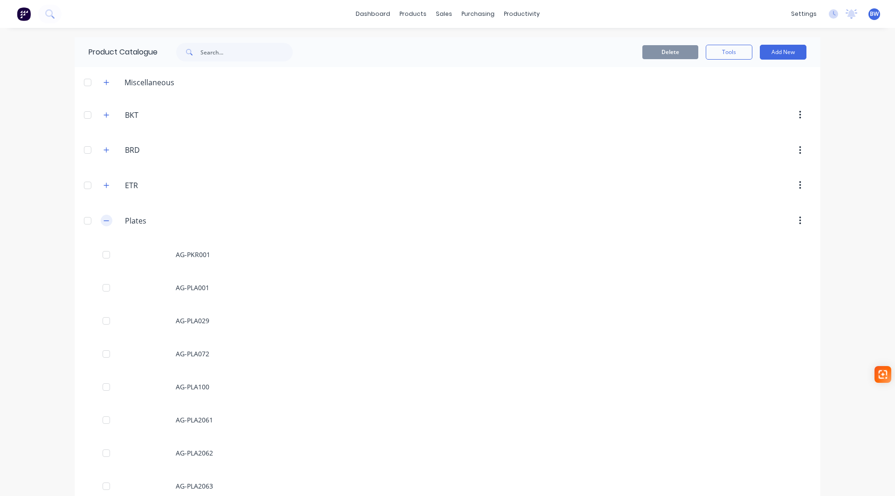
click at [103, 221] on icon "button" at bounding box center [106, 221] width 6 height 7
click at [32, 80] on div "dashboard products sales purchasing productivity dashboard products Product Cat…" at bounding box center [447, 248] width 895 height 496
click at [105, 291] on icon "button" at bounding box center [106, 290] width 5 height 5
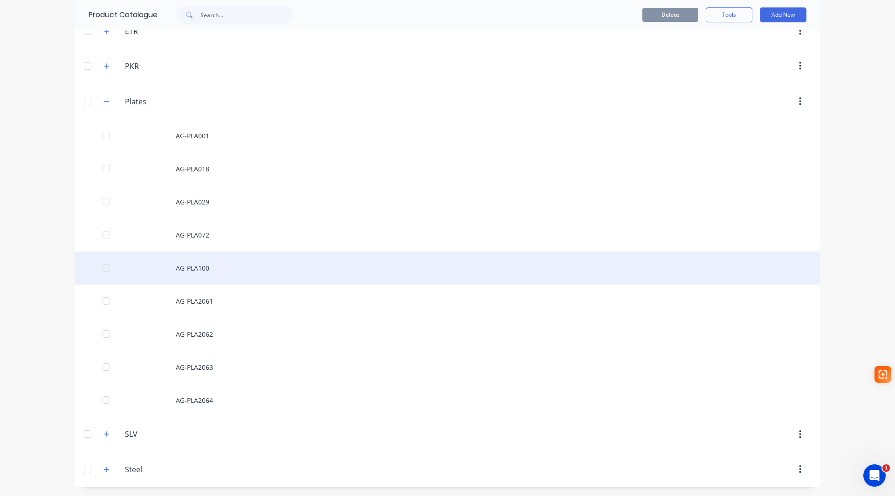
scroll to position [190, 0]
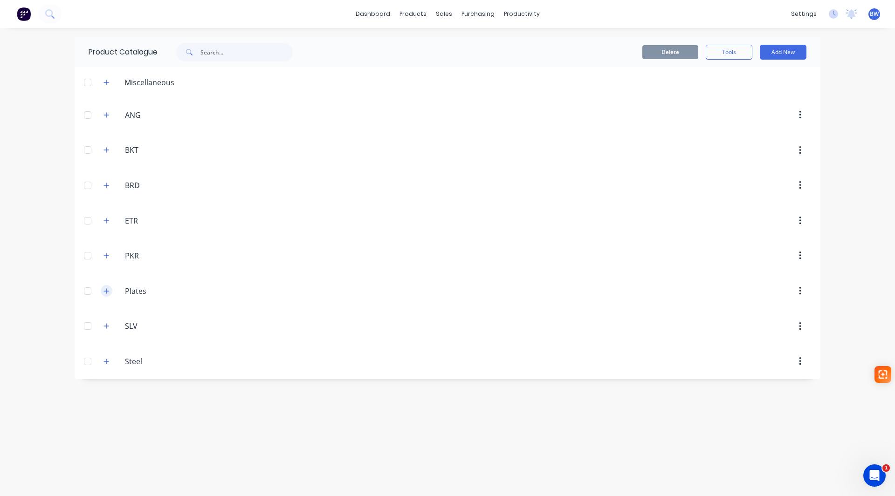
click at [106, 288] on icon "button" at bounding box center [106, 291] width 6 height 7
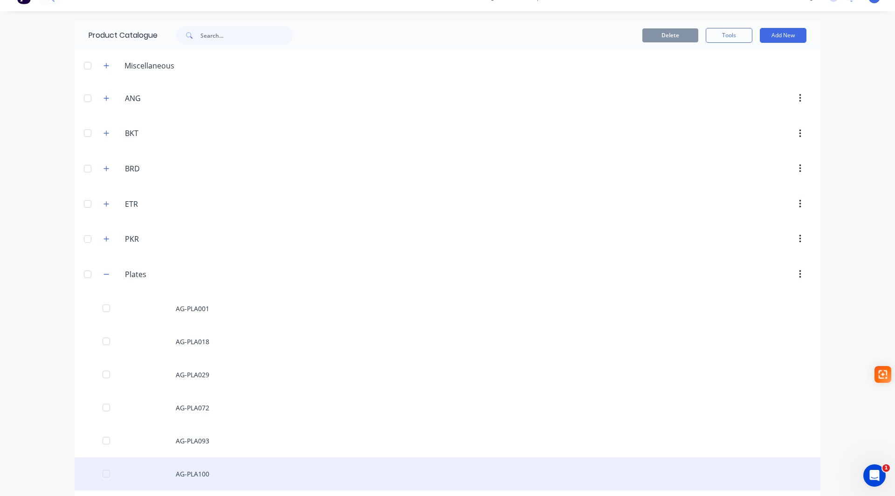
scroll to position [47, 0]
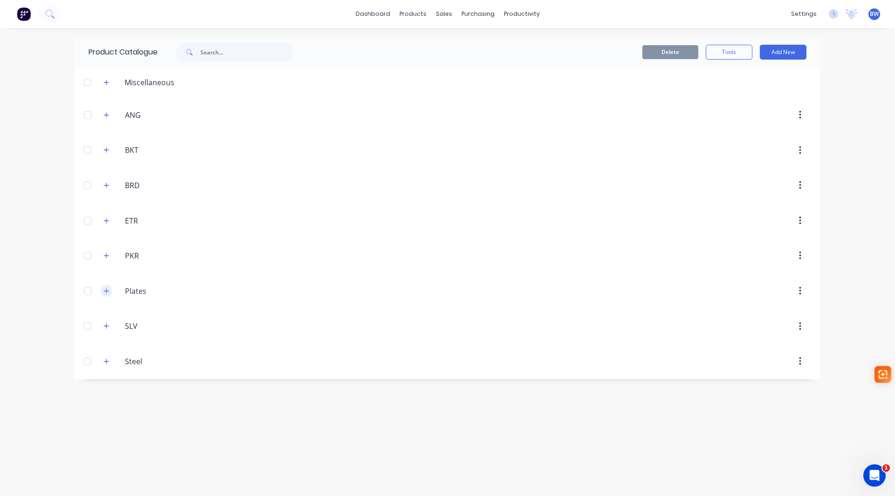
click at [106, 290] on icon "button" at bounding box center [106, 291] width 6 height 7
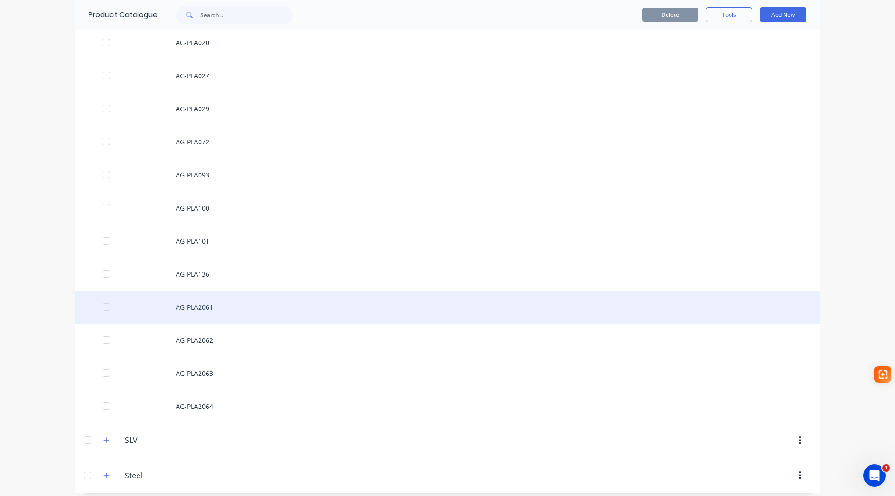
scroll to position [356, 0]
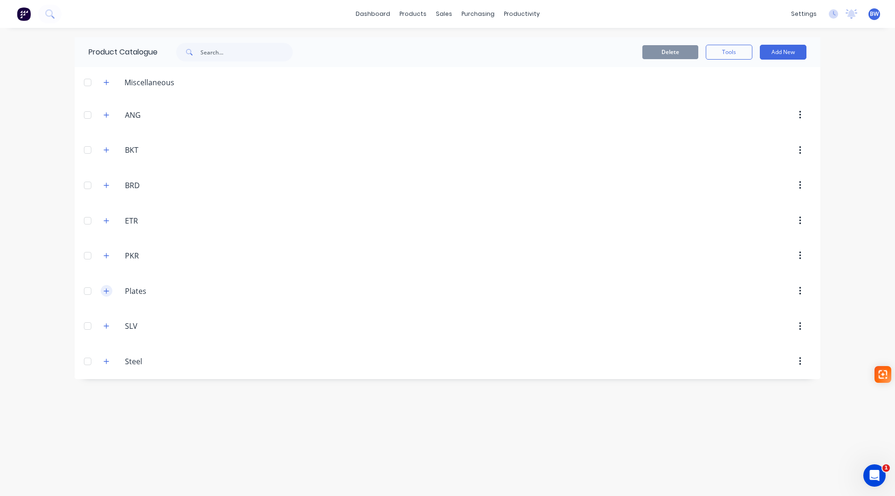
click at [106, 293] on icon "button" at bounding box center [106, 290] width 5 height 5
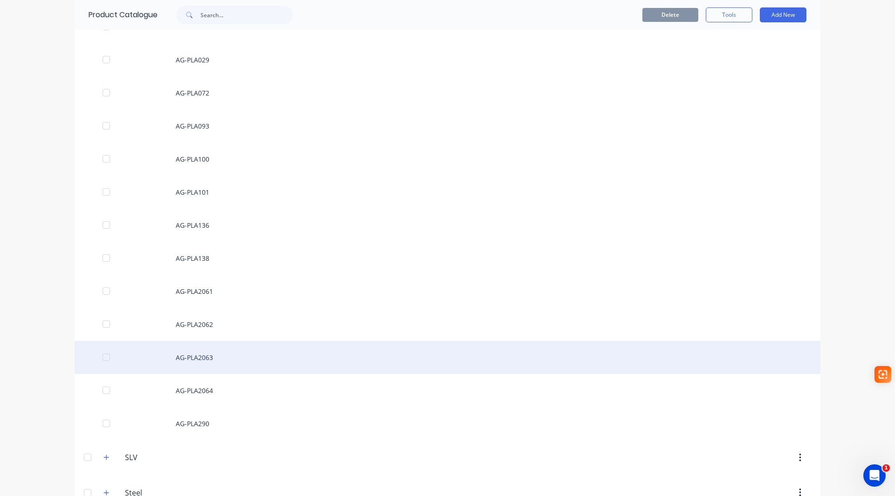
scroll to position [419, 0]
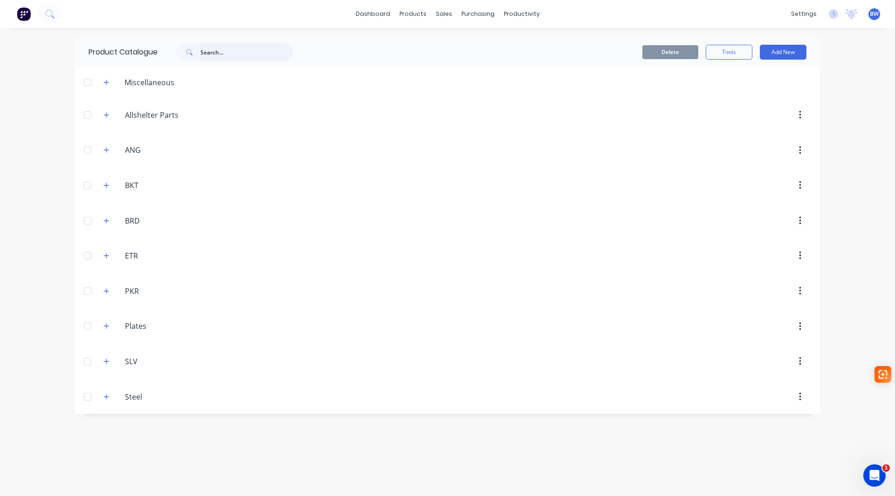
click at [246, 52] on input "text" at bounding box center [246, 52] width 92 height 19
drag, startPoint x: 211, startPoint y: 54, endPoint x: 199, endPoint y: 54, distance: 12.6
click at [199, 54] on div "1905" at bounding box center [234, 52] width 117 height 19
type input "020"
drag, startPoint x: 228, startPoint y: 51, endPoint x: 185, endPoint y: 59, distance: 43.1
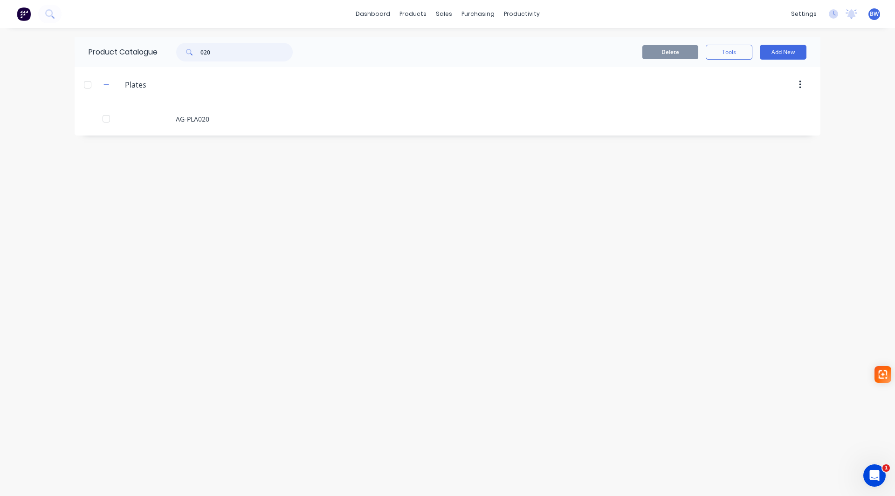
click at [185, 59] on div "020" at bounding box center [234, 52] width 117 height 19
drag, startPoint x: 218, startPoint y: 49, endPoint x: 178, endPoint y: 51, distance: 40.1
click at [178, 51] on div "1909" at bounding box center [234, 52] width 117 height 19
drag, startPoint x: 260, startPoint y: 47, endPoint x: 185, endPoint y: 57, distance: 75.8
click at [186, 57] on div "2373" at bounding box center [234, 52] width 117 height 19
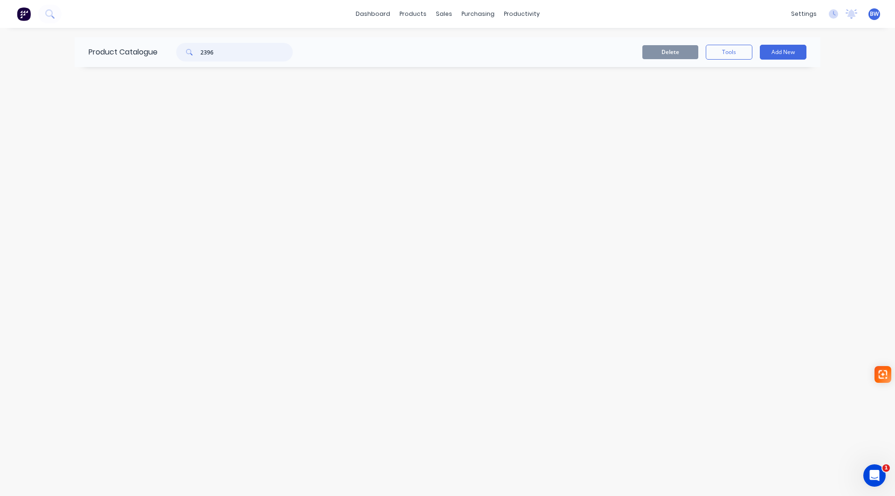
drag, startPoint x: 199, startPoint y: 56, endPoint x: 183, endPoint y: 57, distance: 15.9
click at [184, 57] on div "2396" at bounding box center [234, 52] width 117 height 19
drag, startPoint x: 217, startPoint y: 51, endPoint x: 180, endPoint y: 54, distance: 37.4
click at [190, 52] on div "1670" at bounding box center [234, 52] width 117 height 19
drag, startPoint x: 202, startPoint y: 52, endPoint x: 187, endPoint y: 55, distance: 15.6
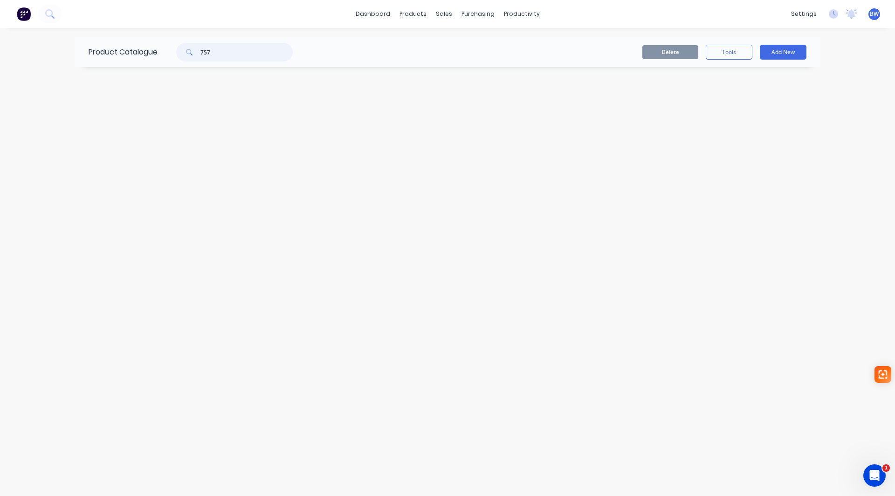
click at [187, 54] on div "757" at bounding box center [234, 52] width 117 height 19
click at [220, 49] on input "2235" at bounding box center [246, 52] width 92 height 19
click at [223, 54] on input "2234" at bounding box center [246, 52] width 92 height 19
drag, startPoint x: 225, startPoint y: 50, endPoint x: 185, endPoint y: 53, distance: 39.2
click at [185, 53] on div "2235" at bounding box center [234, 52] width 117 height 19
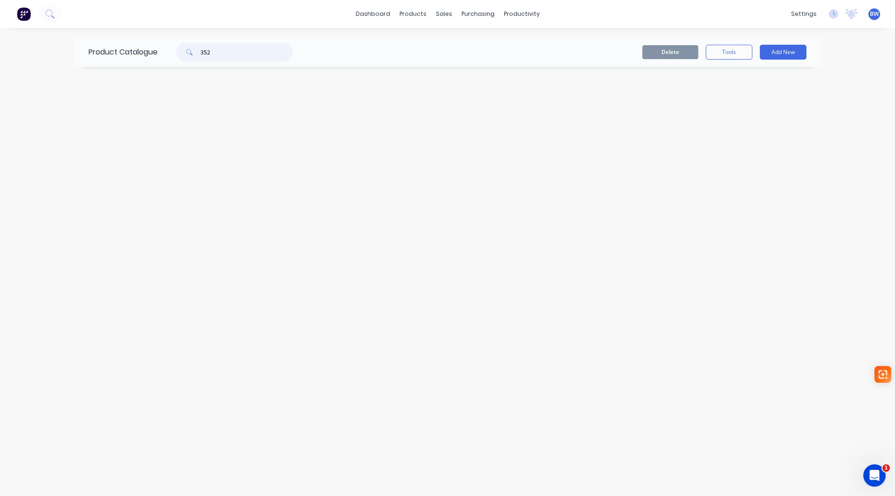
drag, startPoint x: 218, startPoint y: 50, endPoint x: 192, endPoint y: 56, distance: 26.7
click at [192, 55] on div "352" at bounding box center [234, 52] width 117 height 19
drag, startPoint x: 239, startPoint y: 53, endPoint x: 174, endPoint y: 54, distance: 65.3
click at [174, 54] on div "056" at bounding box center [230, 52] width 126 height 19
drag, startPoint x: 216, startPoint y: 54, endPoint x: 185, endPoint y: 53, distance: 30.3
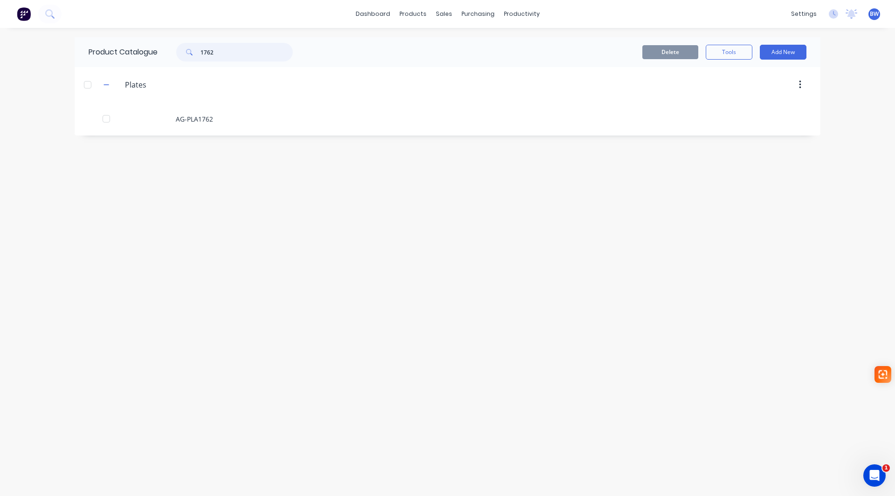
click at [185, 53] on div "1762" at bounding box center [234, 52] width 117 height 19
click at [237, 52] on input "1906" at bounding box center [246, 52] width 92 height 19
drag, startPoint x: 221, startPoint y: 53, endPoint x: 174, endPoint y: 58, distance: 46.9
click at [192, 54] on div "1909" at bounding box center [234, 52] width 117 height 19
drag, startPoint x: 201, startPoint y: 51, endPoint x: 181, endPoint y: 51, distance: 20.0
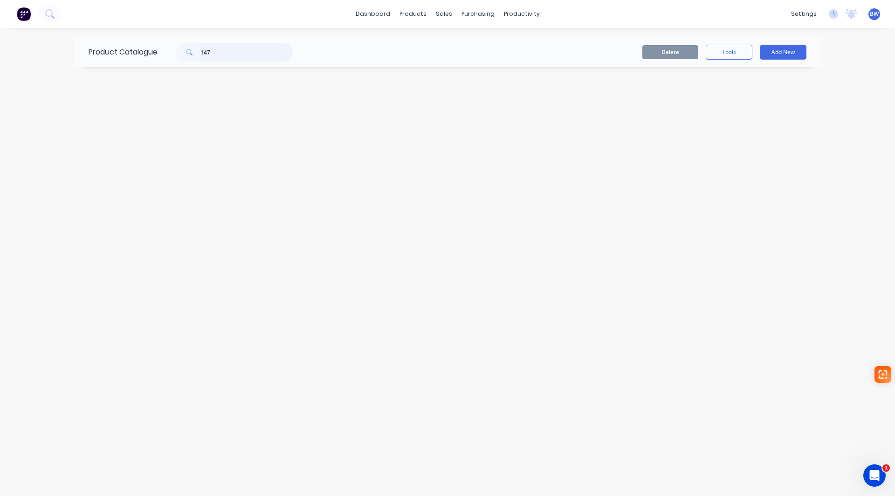
click at [181, 51] on div "147" at bounding box center [234, 52] width 117 height 19
drag, startPoint x: 191, startPoint y: 54, endPoint x: 176, endPoint y: 55, distance: 14.5
click at [177, 55] on div "2396" at bounding box center [230, 52] width 126 height 19
type input "147"
click at [227, 52] on input "text" at bounding box center [246, 52] width 92 height 19
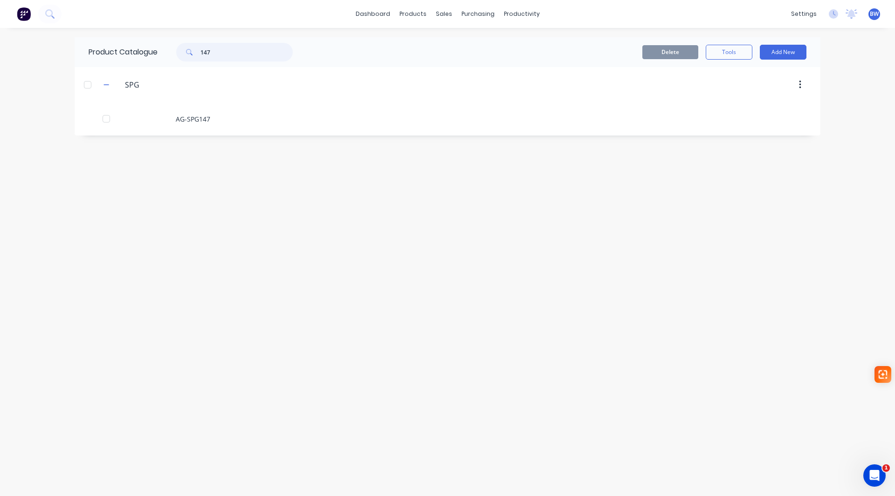
drag, startPoint x: 229, startPoint y: 55, endPoint x: 178, endPoint y: 57, distance: 51.3
click at [178, 57] on div "147" at bounding box center [234, 52] width 117 height 19
drag, startPoint x: 226, startPoint y: 47, endPoint x: 190, endPoint y: 55, distance: 36.5
click at [190, 55] on div "2347" at bounding box center [234, 52] width 117 height 19
type input "1896"
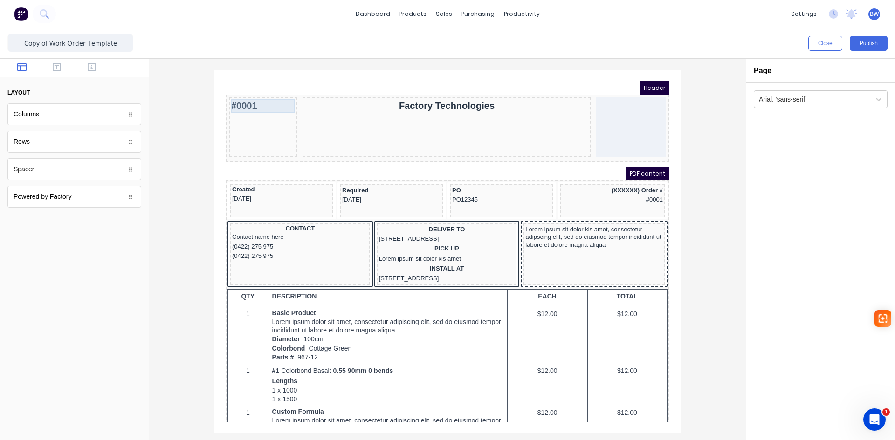
click at [236, 99] on div "#0001" at bounding box center [252, 95] width 64 height 14
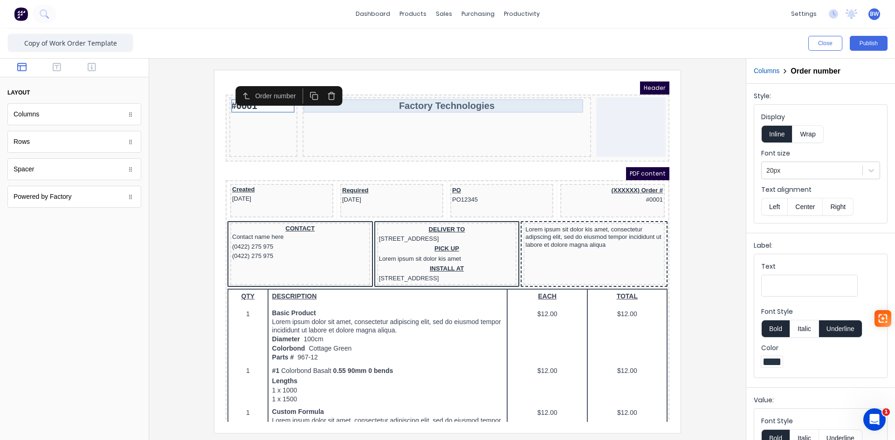
click at [411, 94] on div "Factory Technologies" at bounding box center [435, 95] width 284 height 14
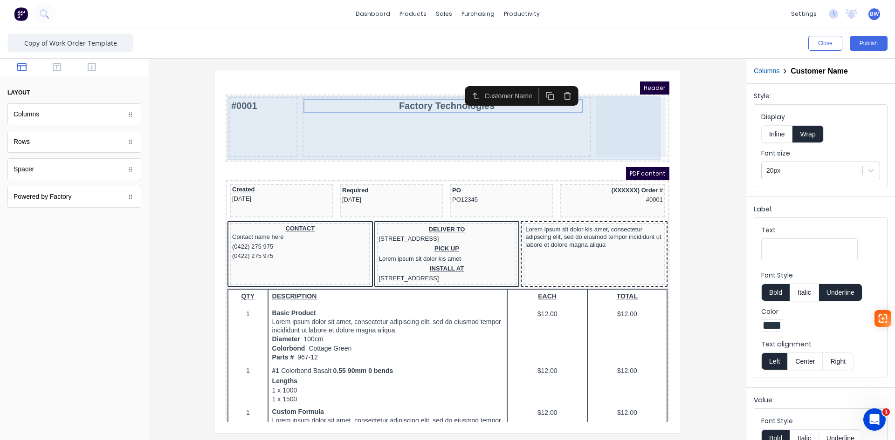
click at [603, 105] on div at bounding box center [619, 116] width 69 height 60
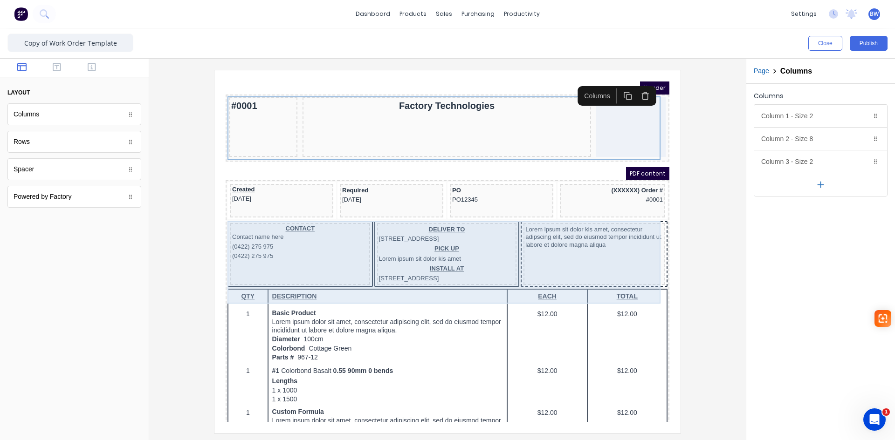
click at [559, 264] on div "Lorem ipsum sit dolor kis amet, consectetur adipscing elit, sed do eiusmod temp…" at bounding box center [582, 243] width 141 height 62
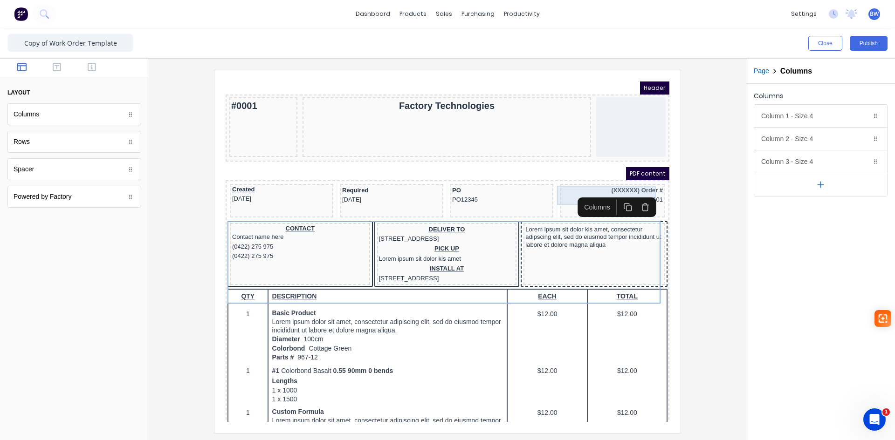
click at [570, 179] on div "(XXXXXX) Order # #0001" at bounding box center [601, 184] width 101 height 19
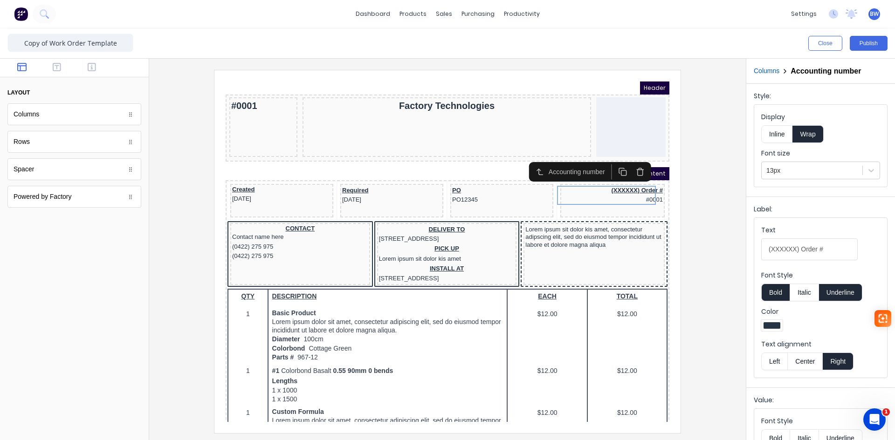
click at [629, 159] on icon "button" at bounding box center [629, 160] width 9 height 9
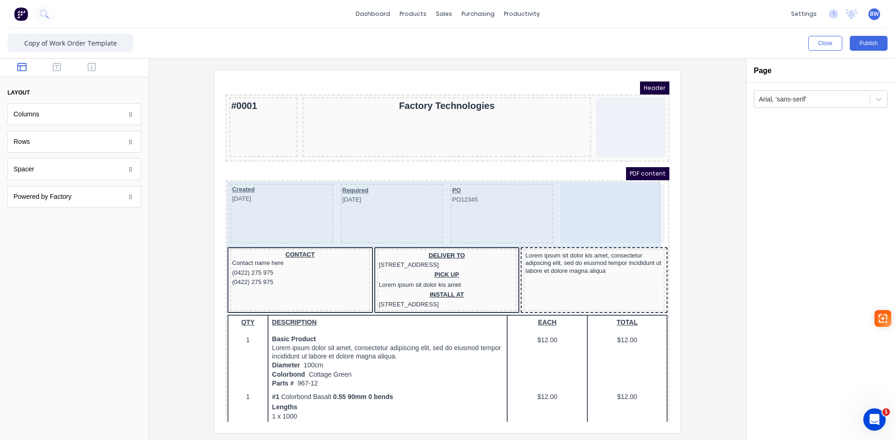
click at [562, 192] on body "Header #0001 Factory Technologies PDF content Created 29/10/2024 Required 29/10…" at bounding box center [436, 240] width 444 height 341
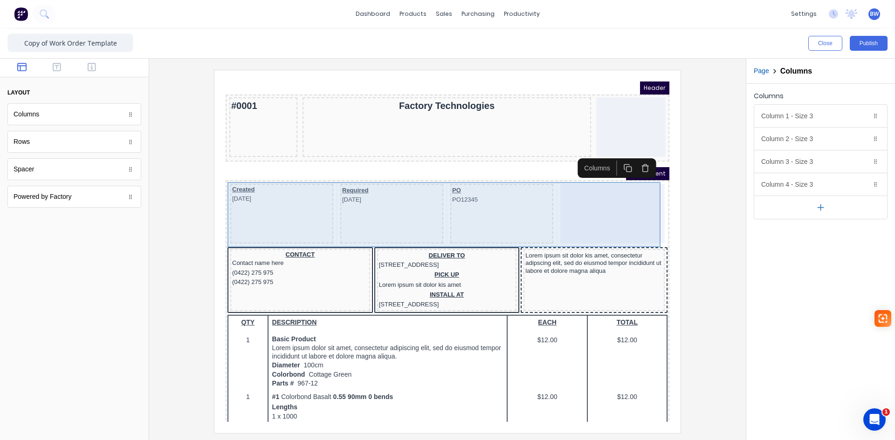
click at [481, 196] on body "Header #0001 Factory Technologies PDF content Created 29/10/2024 Required 29/10…" at bounding box center [436, 240] width 444 height 341
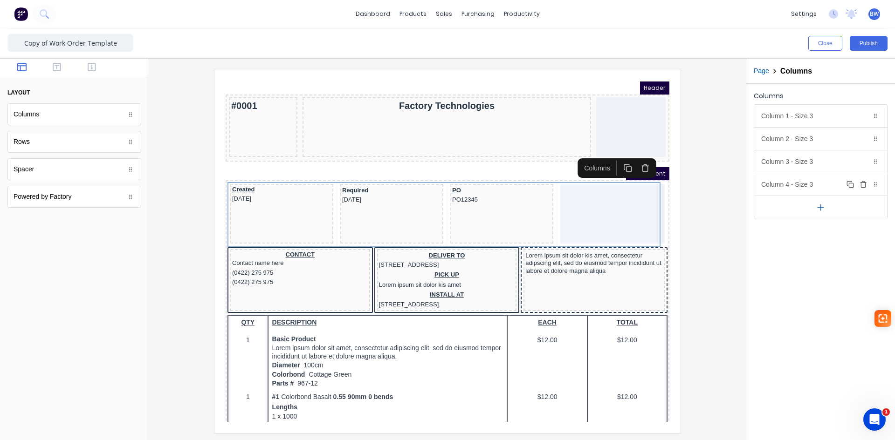
click at [863, 184] on icon "button" at bounding box center [862, 184] width 7 height 7
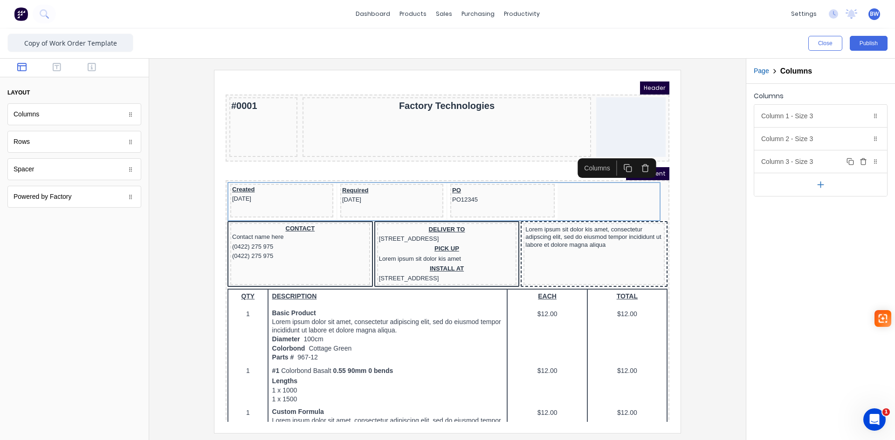
click at [810, 165] on div "Column 3 - Size 3 Duplicate Delete" at bounding box center [820, 162] width 133 height 22
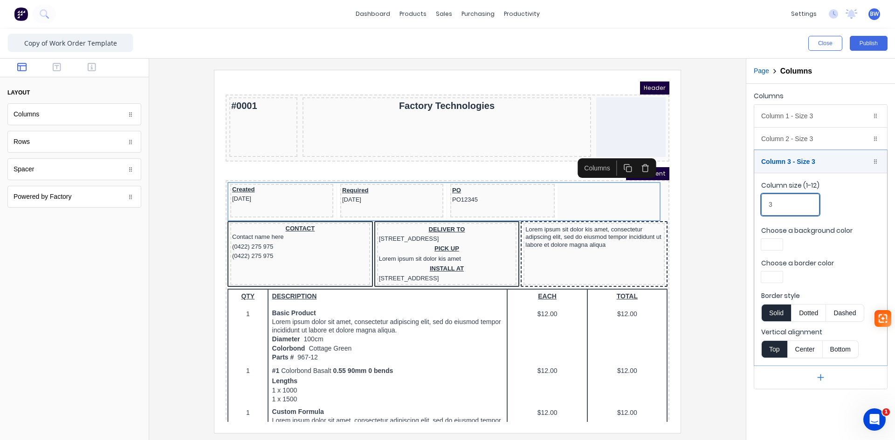
click at [793, 196] on input "3" at bounding box center [790, 205] width 58 height 22
drag, startPoint x: 790, startPoint y: 199, endPoint x: 773, endPoint y: 205, distance: 17.7
click at [773, 205] on input "3" at bounding box center [790, 205] width 58 height 22
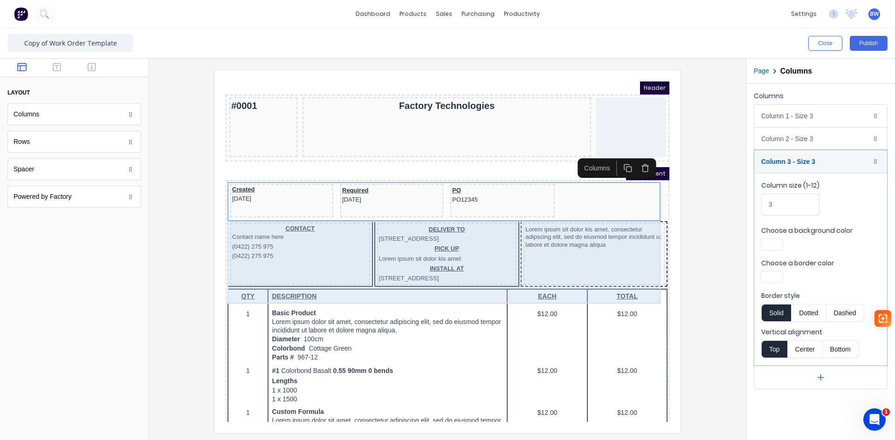
click at [547, 257] on div "Lorem ipsum sit dolor kis amet, consectetur adipscing elit, sed do eiusmod temp…" at bounding box center [582, 243] width 141 height 62
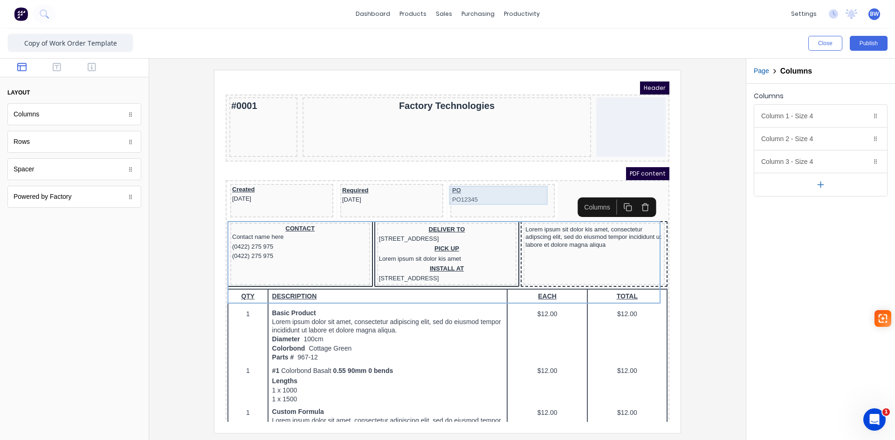
click at [508, 188] on div "PO PO12345" at bounding box center [491, 184] width 101 height 19
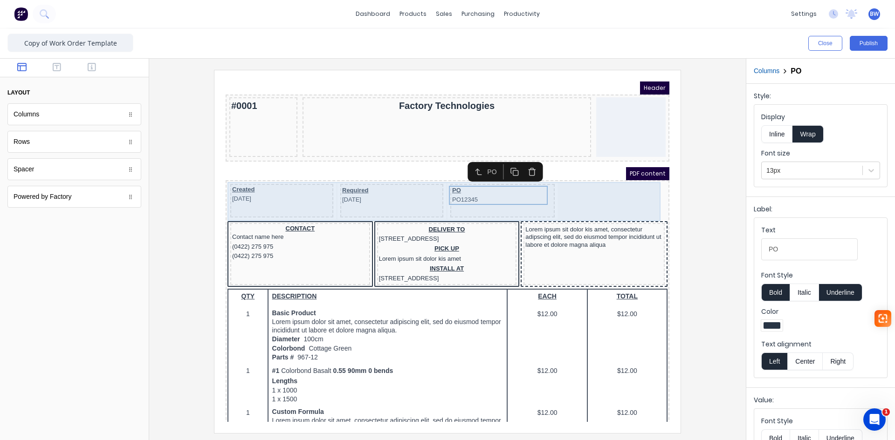
click at [554, 201] on div "Created 29/10/2024 Required 29/10/2024 PO PO12345" at bounding box center [436, 190] width 440 height 39
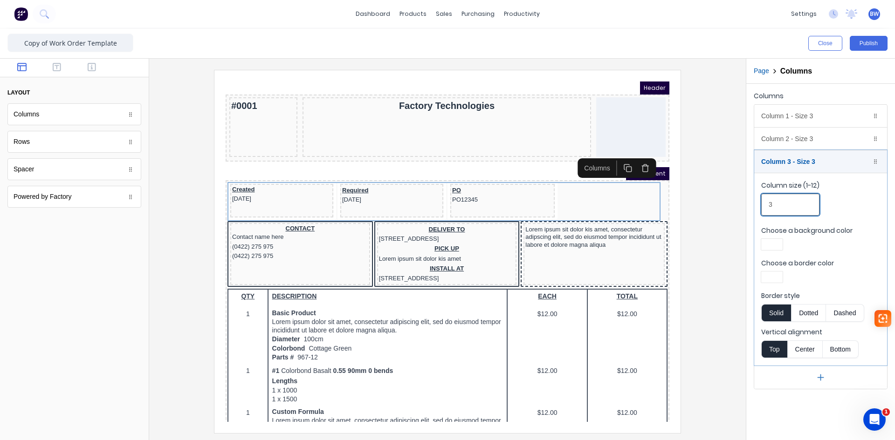
drag, startPoint x: 786, startPoint y: 207, endPoint x: 760, endPoint y: 207, distance: 25.6
click at [760, 207] on fieldset "Column size (1-12) 3 Choose a background color Choose a border color Border sty…" at bounding box center [820, 269] width 133 height 193
type input "4"
click at [783, 144] on div "Column 2 - Size 3 Duplicate Delete" at bounding box center [820, 139] width 133 height 22
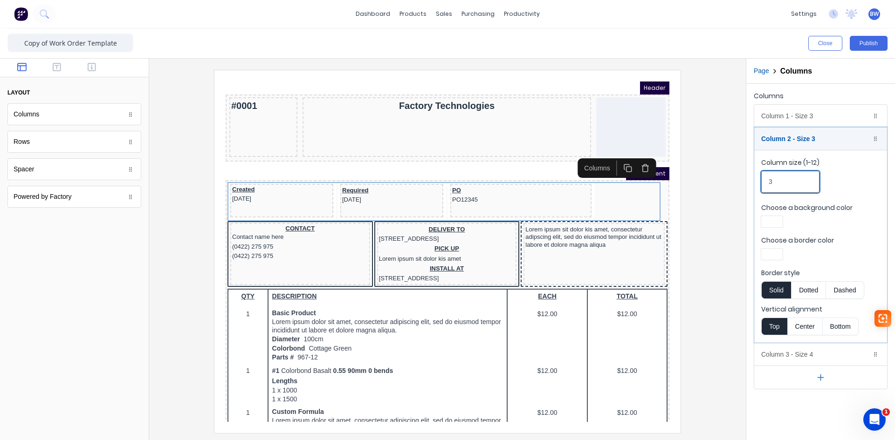
drag, startPoint x: 783, startPoint y: 175, endPoint x: 761, endPoint y: 185, distance: 24.2
click at [765, 184] on input "3" at bounding box center [790, 182] width 58 height 22
type input "4"
click at [776, 119] on div "Column 1 - Size 3 Duplicate Delete" at bounding box center [820, 116] width 133 height 22
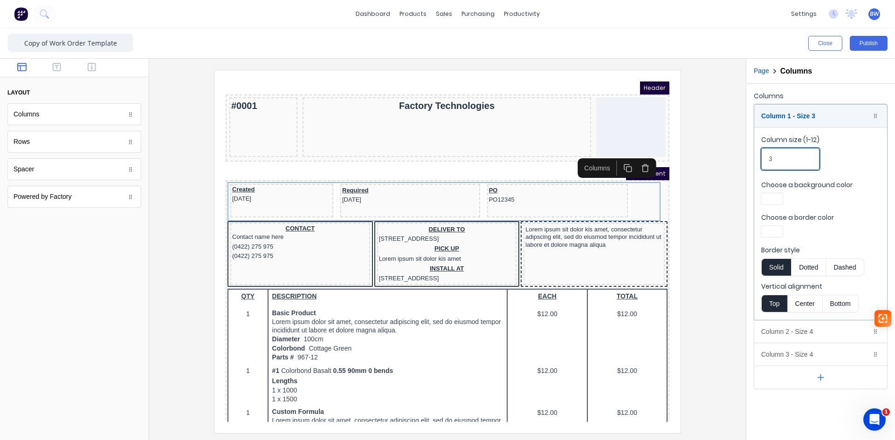
click at [768, 162] on input "3" at bounding box center [790, 159] width 58 height 22
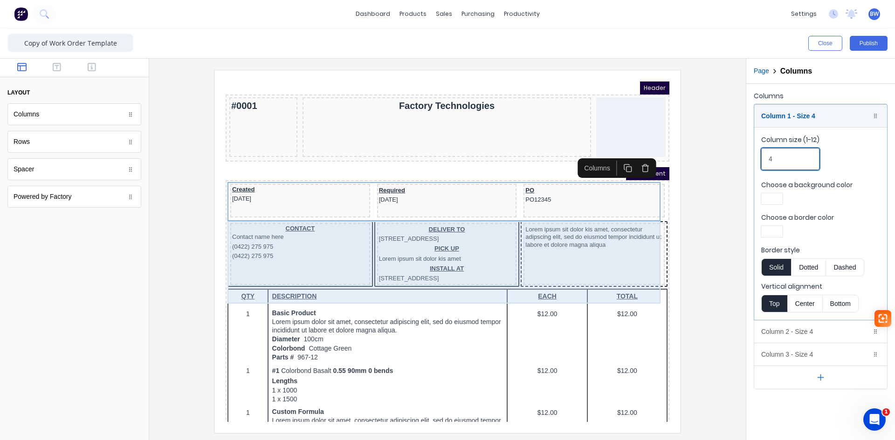
type input "4"
click at [558, 239] on div "Lorem ipsum sit dolor kis amet, consectetur adipscing elit, sed do eiusmod temp…" at bounding box center [582, 243] width 141 height 62
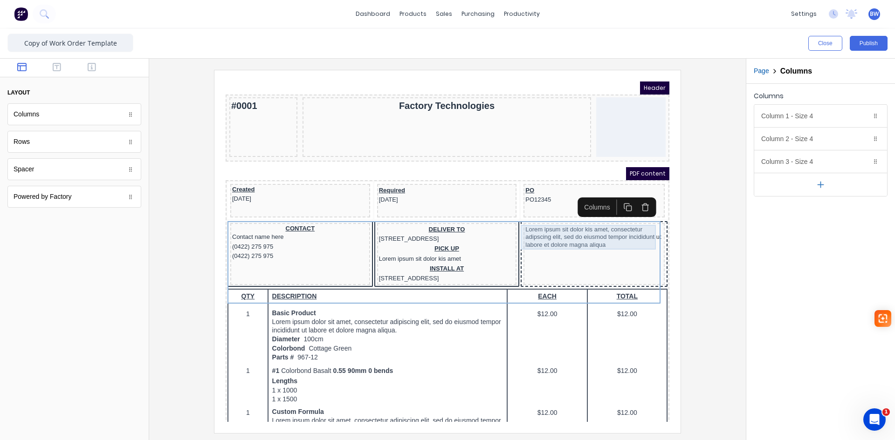
click at [522, 218] on div "Lorem ipsum sit dolor kis amet, consectetur adipscing elit, sed do eiusmod temp…" at bounding box center [582, 226] width 137 height 25
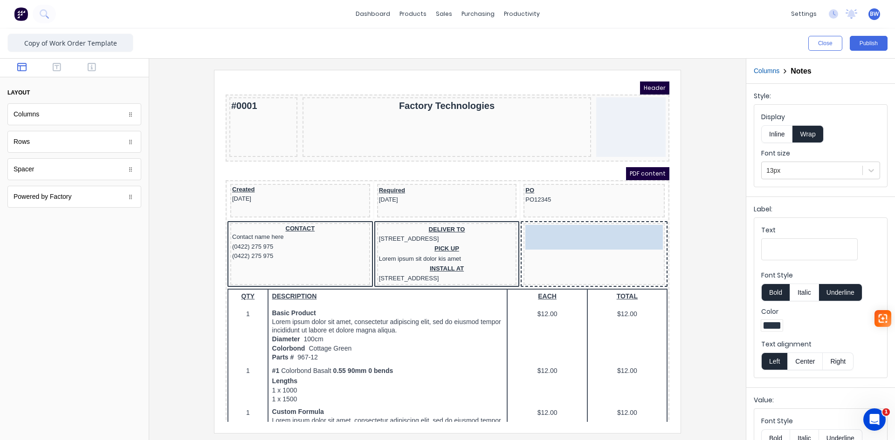
drag, startPoint x: 522, startPoint y: 218, endPoint x: 522, endPoint y: 230, distance: 12.6
click at [522, 230] on body "Header #0001 Factory Technologies PDF content Created 29/10/2024 Required 29/10…" at bounding box center [436, 240] width 444 height 341
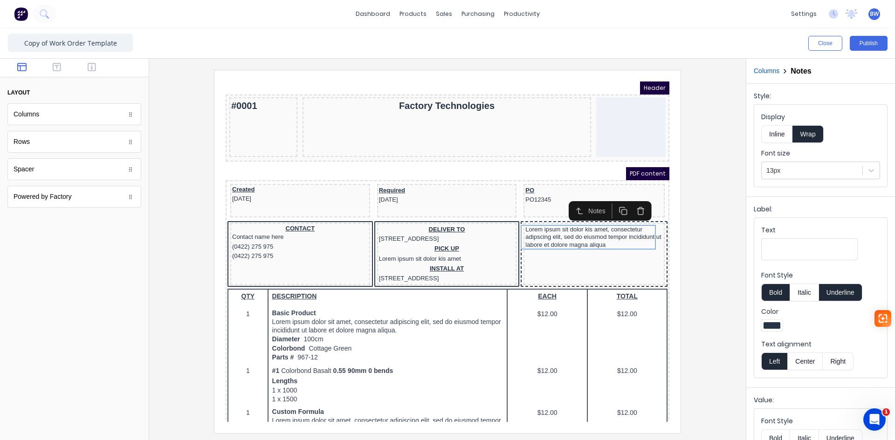
click at [583, 199] on div "Notes" at bounding box center [587, 200] width 21 height 10
click at [778, 250] on input "Text" at bounding box center [809, 250] width 96 height 22
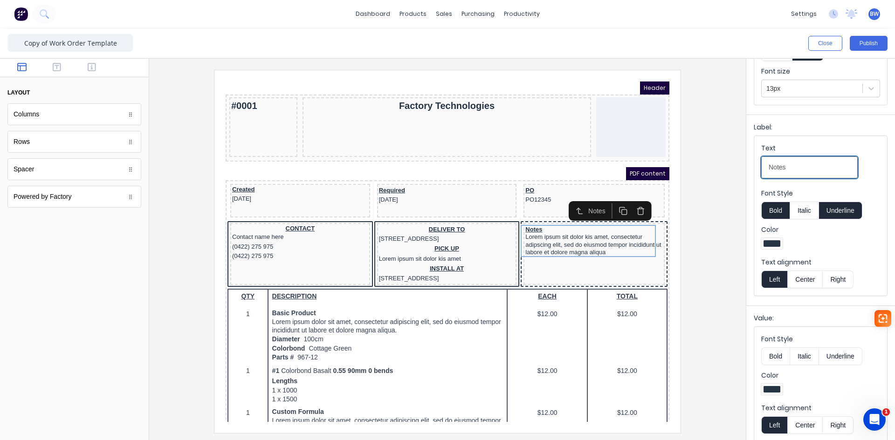
scroll to position [90, 0]
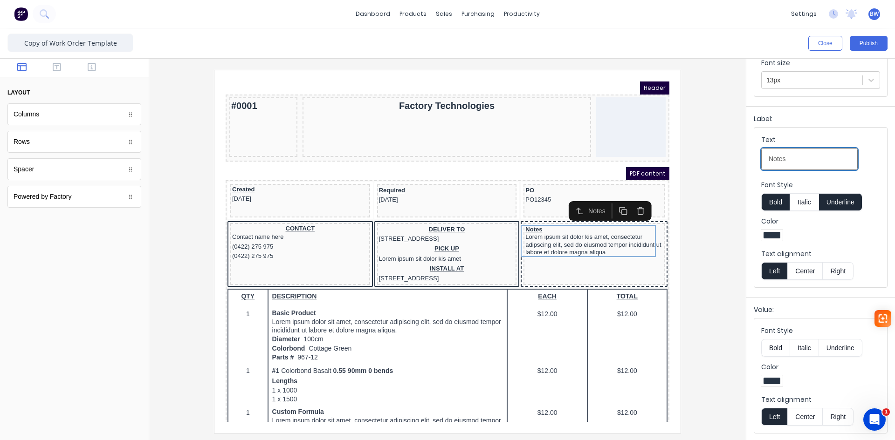
type input "Notes"
click at [777, 382] on div at bounding box center [771, 381] width 17 height 7
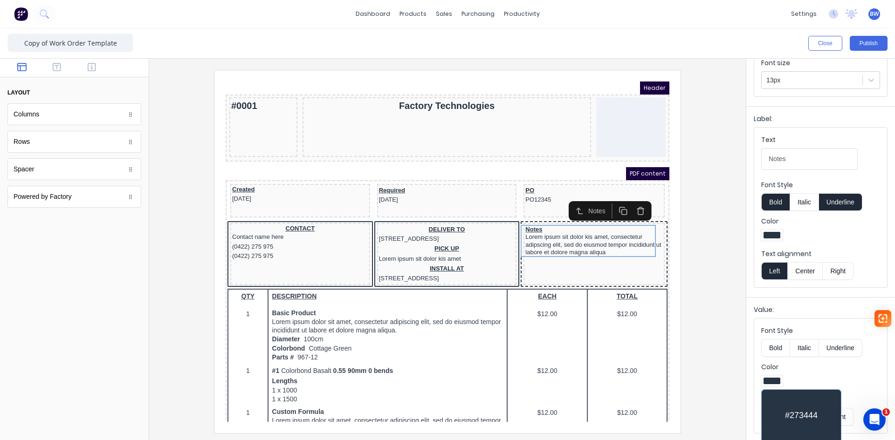
drag, startPoint x: 891, startPoint y: 354, endPoint x: 888, endPoint y: 400, distance: 46.2
click at [887, 403] on div at bounding box center [447, 220] width 895 height 440
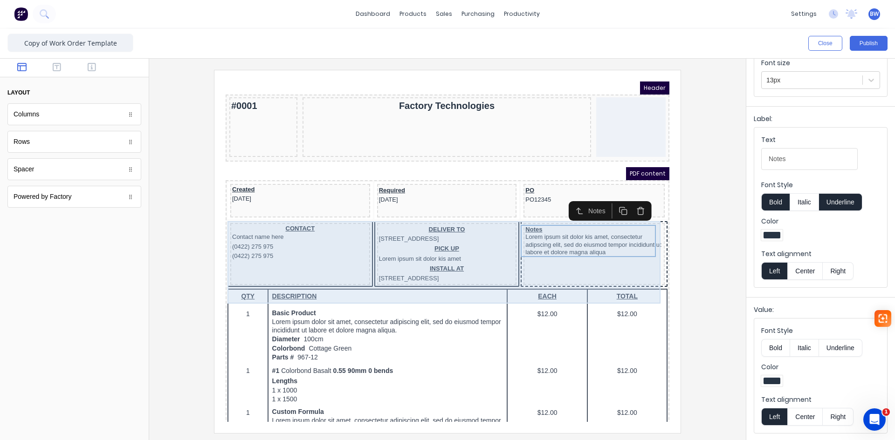
click at [566, 274] on div "Notes Lorem ipsum sit dolor kis amet, consectetur adipscing elit, sed do eiusmo…" at bounding box center [582, 243] width 141 height 62
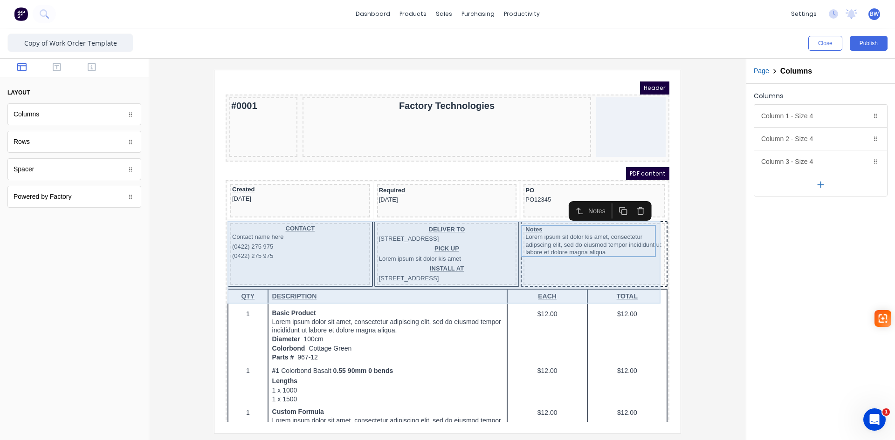
scroll to position [0, 0]
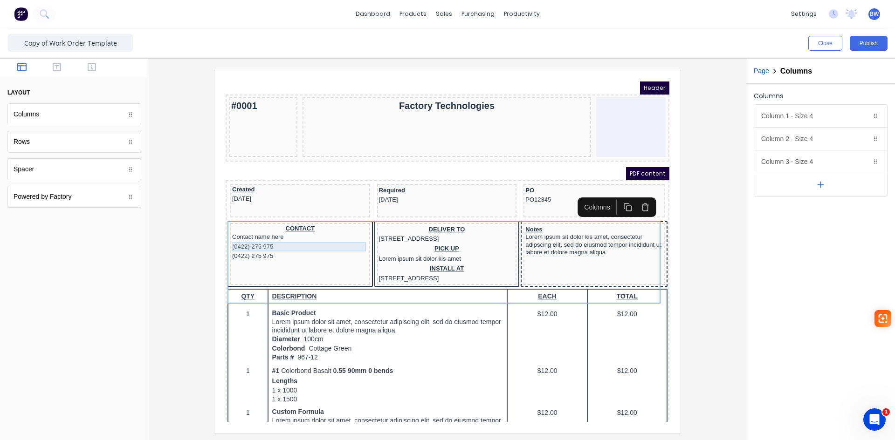
click at [259, 236] on div "(0422) 275 975" at bounding box center [289, 235] width 136 height 9
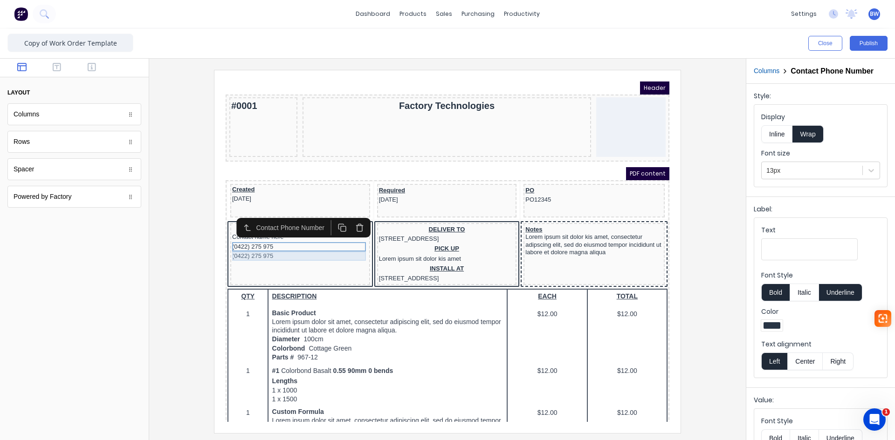
click at [261, 243] on div "(0422) 275 975" at bounding box center [289, 244] width 136 height 9
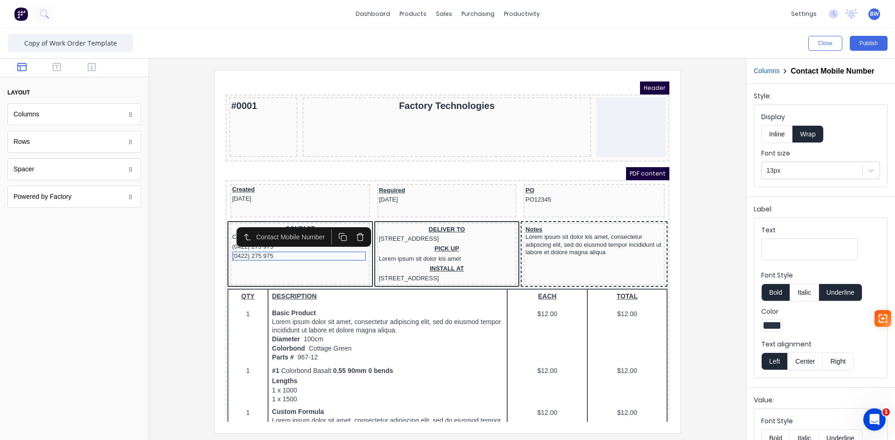
click at [355, 231] on button "button" at bounding box center [348, 226] width 17 height 15
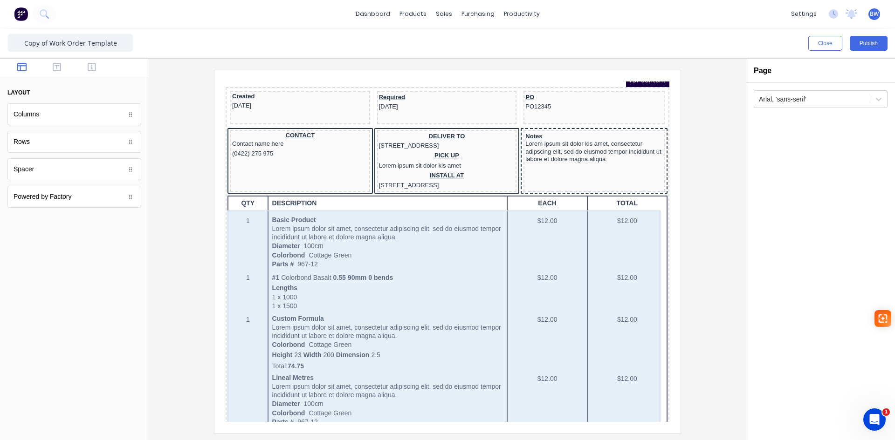
scroll to position [140, 0]
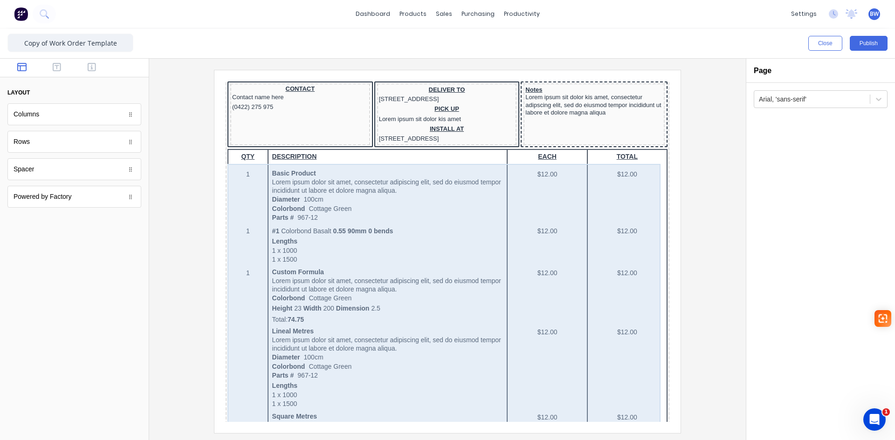
click at [528, 159] on div "QTY DESCRIPTION EACH TOTAL 1 Basic Product Lorem ipsum dolor sit amet, consecte…" at bounding box center [436, 437] width 440 height 599
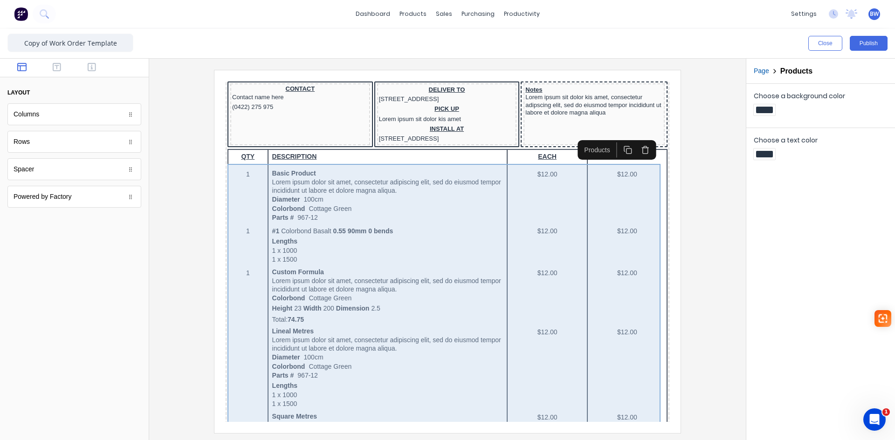
click at [537, 207] on div "QTY DESCRIPTION EACH TOTAL 1 Basic Product Lorem ipsum dolor sit amet, consecte…" at bounding box center [436, 437] width 440 height 599
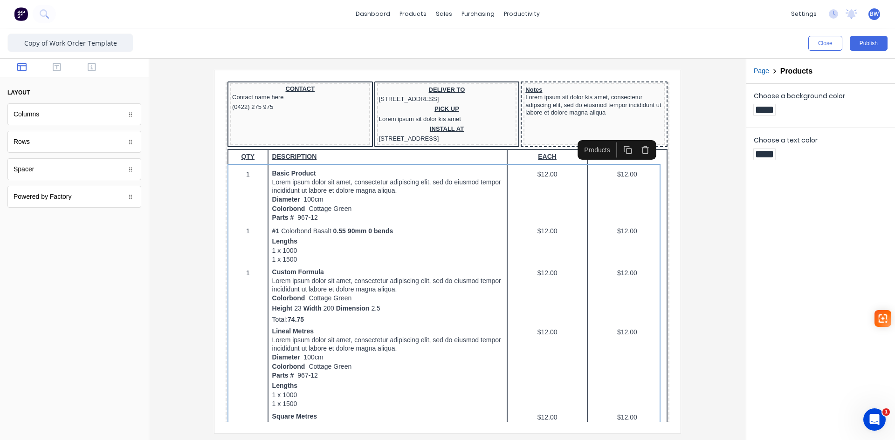
click at [592, 140] on div "Products" at bounding box center [586, 139] width 34 height 10
click at [799, 72] on h2 "Products" at bounding box center [796, 71] width 32 height 9
click at [762, 72] on button "Page" at bounding box center [761, 71] width 15 height 10
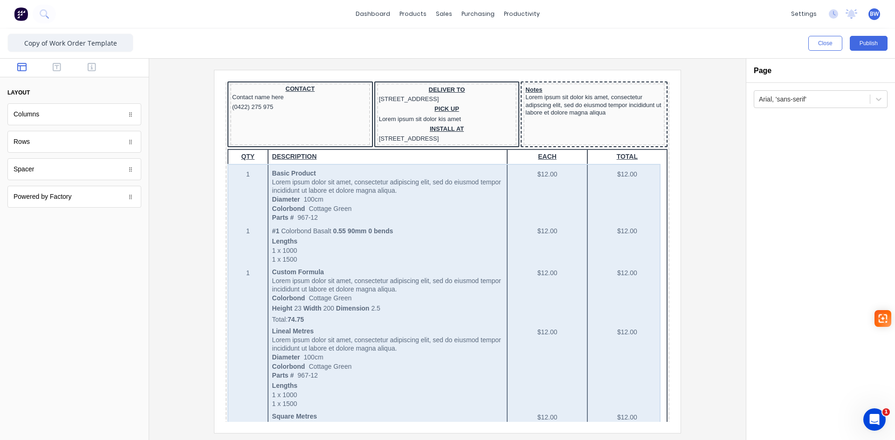
click at [522, 185] on div "QTY DESCRIPTION EACH TOTAL 1 Basic Product Lorem ipsum dolor sit amet, consecte…" at bounding box center [436, 437] width 440 height 599
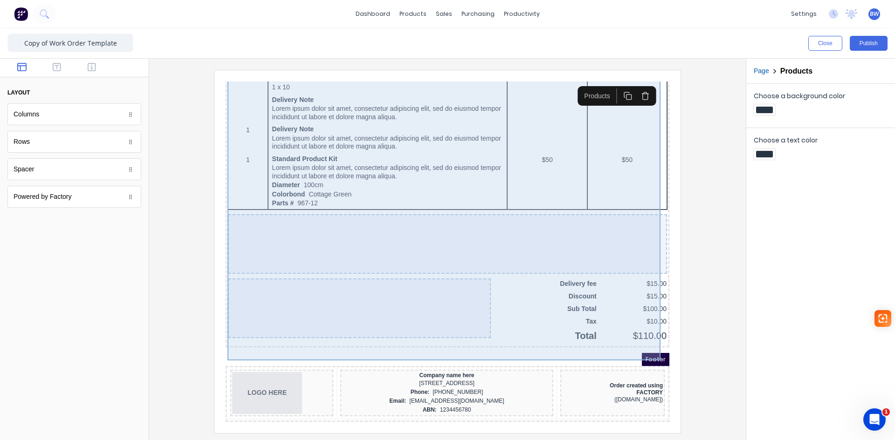
scroll to position [561, 0]
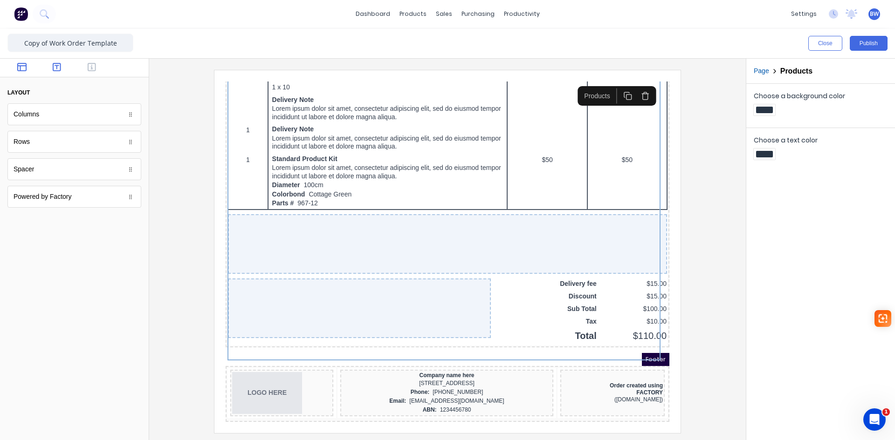
click at [56, 67] on icon "button" at bounding box center [57, 66] width 8 height 9
click at [91, 71] on icon "button" at bounding box center [92, 67] width 8 height 8
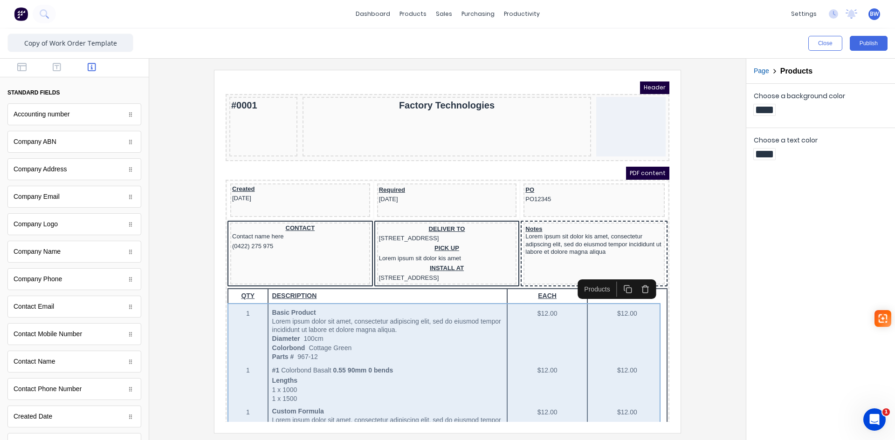
scroll to position [0, 0]
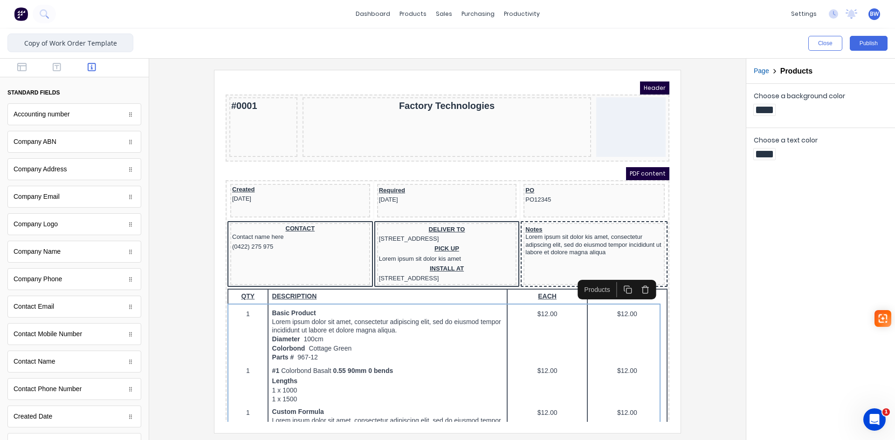
click at [69, 43] on input "Copy of Work Order Template" at bounding box center [70, 43] width 126 height 19
drag, startPoint x: 48, startPoint y: 43, endPoint x: 11, endPoint y: 43, distance: 37.3
click at [11, 43] on input "Copy of Work Order Template" at bounding box center [70, 43] width 126 height 19
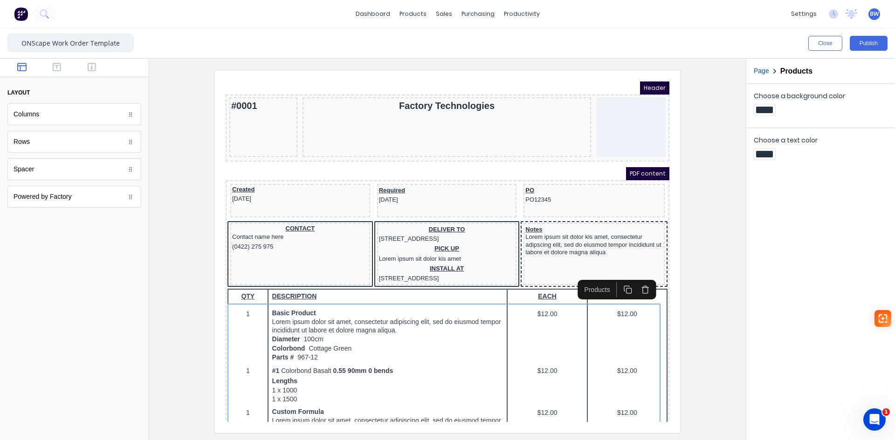
click at [53, 202] on div "Powered by Factory" at bounding box center [74, 197] width 134 height 22
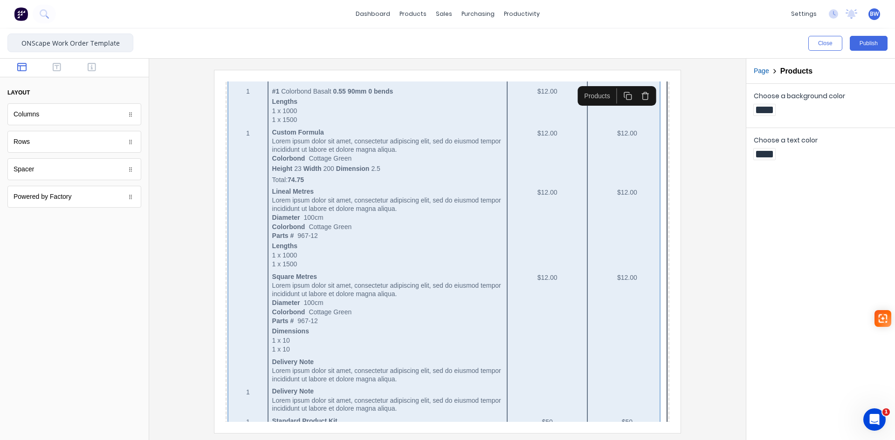
scroll to position [561, 0]
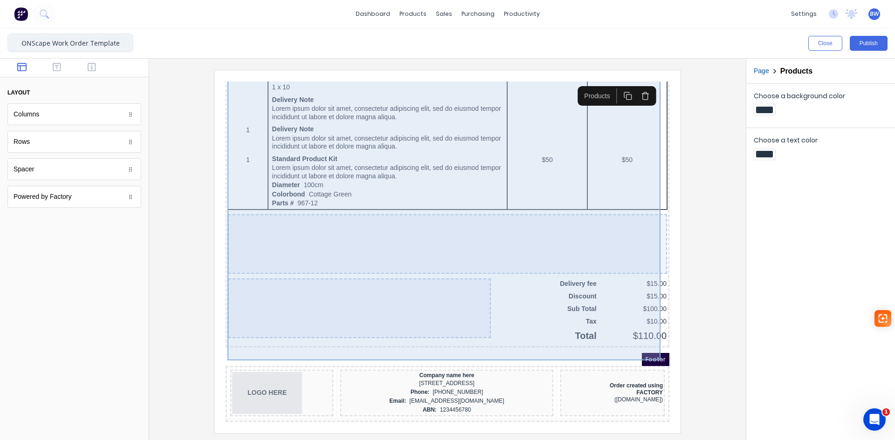
type input "ONScape Work Order Template"
click at [540, 296] on div "QTY DESCRIPTION EACH TOTAL 1 Basic Product Lorem ipsum dolor sit amet, consecte…" at bounding box center [436, 35] width 440 height 599
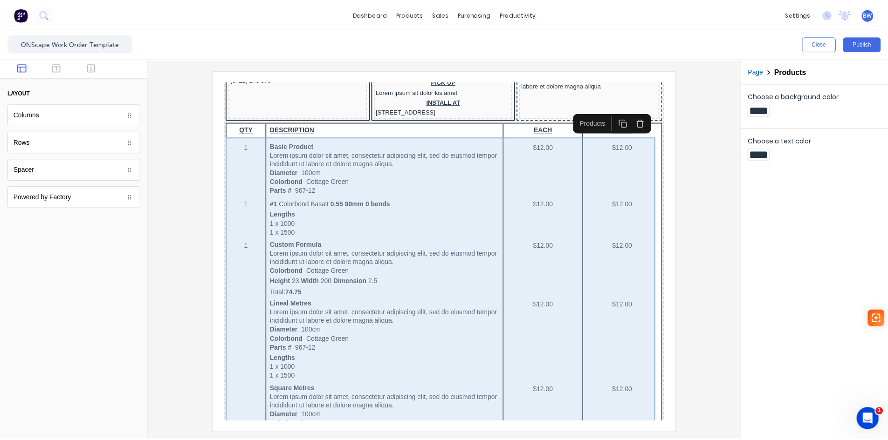
scroll to position [1, 0]
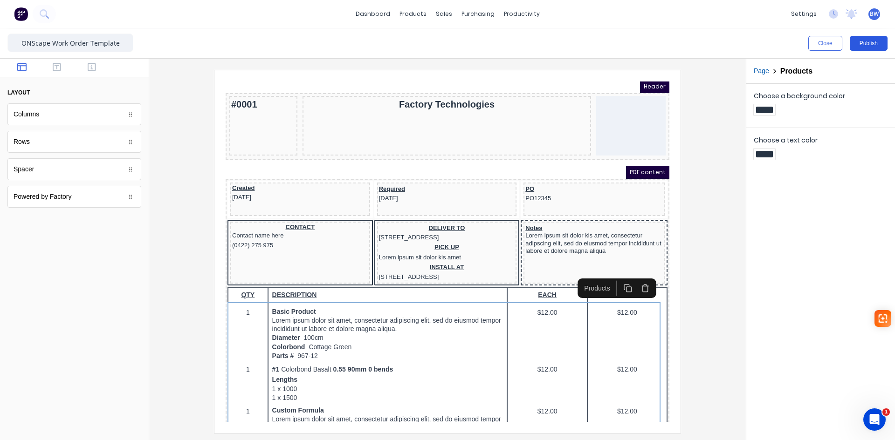
click at [871, 45] on button "Publish" at bounding box center [869, 43] width 38 height 15
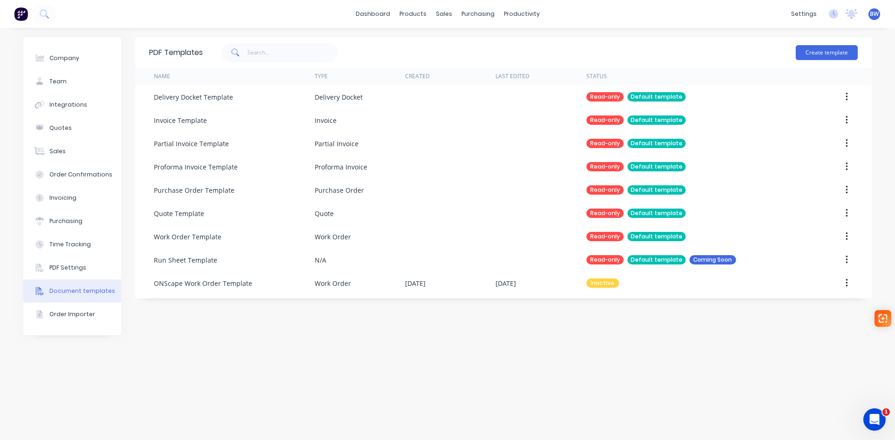
click at [847, 282] on icon "button" at bounding box center [846, 283] width 2 height 10
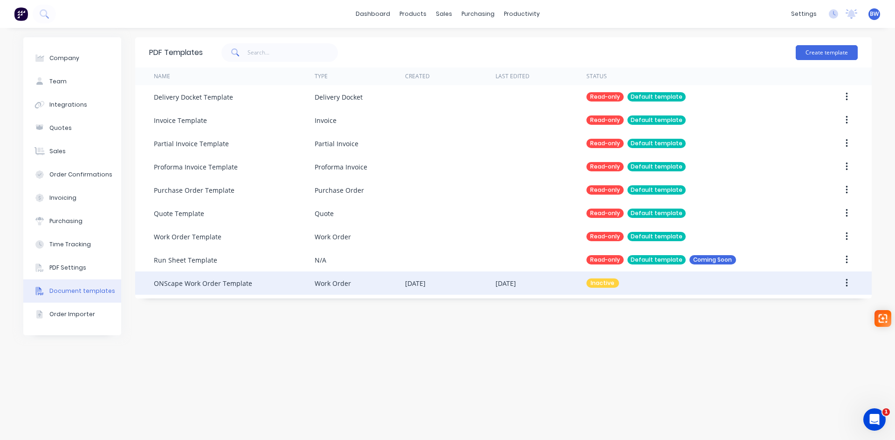
click at [848, 282] on button "button" at bounding box center [847, 283] width 22 height 17
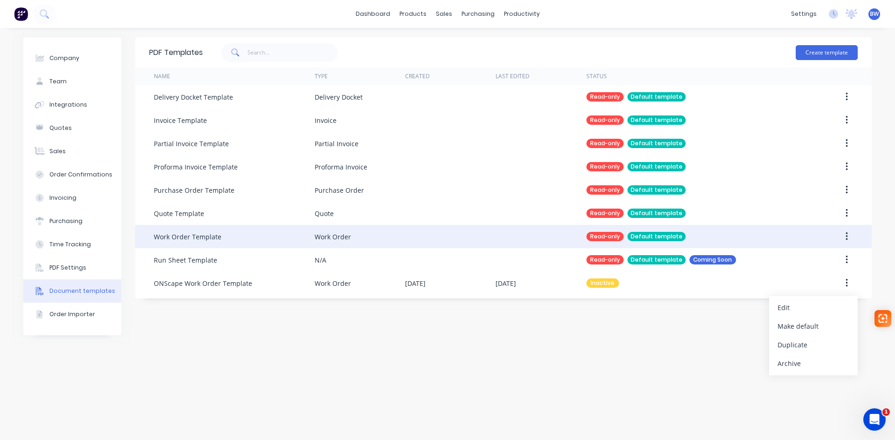
click at [845, 233] on button "button" at bounding box center [847, 236] width 22 height 17
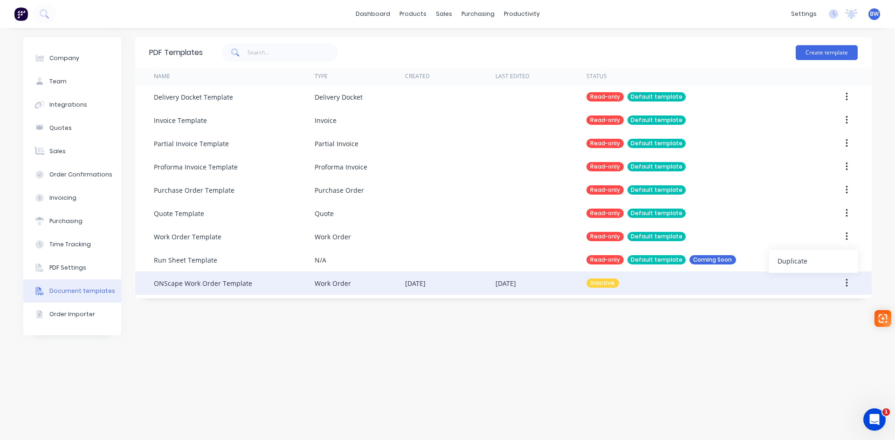
click at [846, 283] on icon "button" at bounding box center [846, 283] width 2 height 8
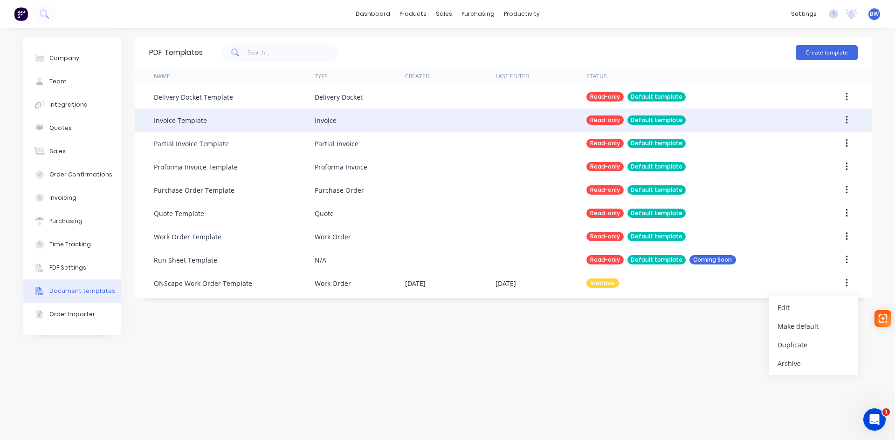
click at [848, 118] on button "button" at bounding box center [847, 120] width 22 height 17
click at [810, 147] on div "Duplicate" at bounding box center [813, 145] width 72 height 14
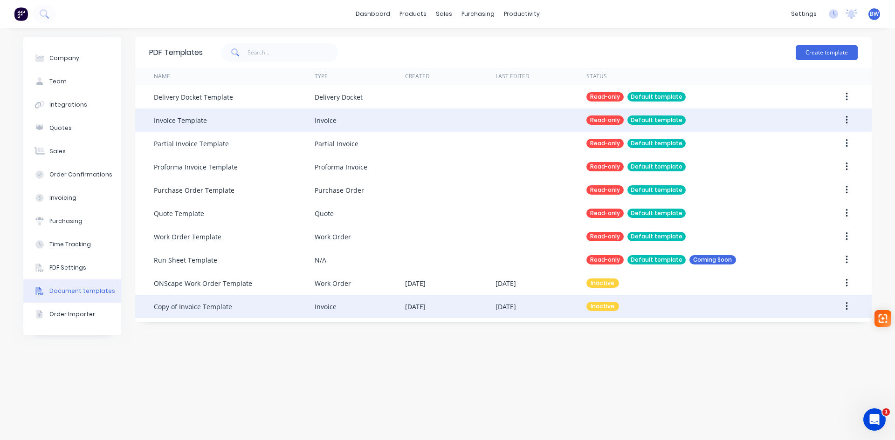
click at [201, 306] on div "Copy of Invoice Template" at bounding box center [193, 307] width 78 height 10
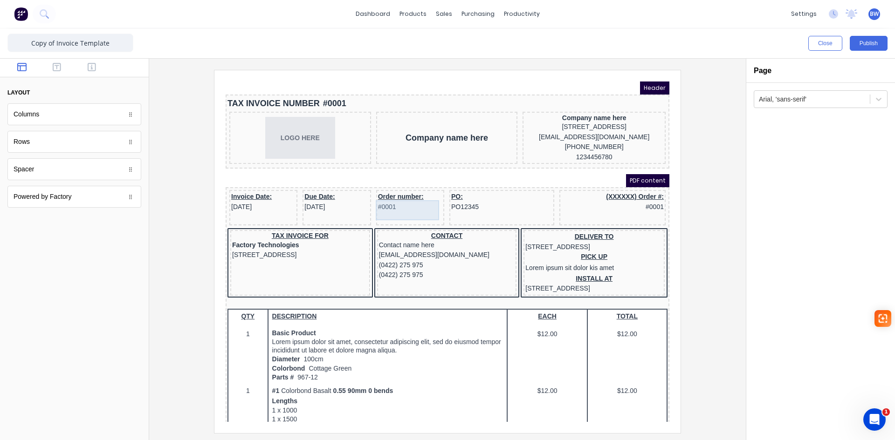
click at [381, 194] on div "Order number: #0001" at bounding box center [399, 191] width 64 height 20
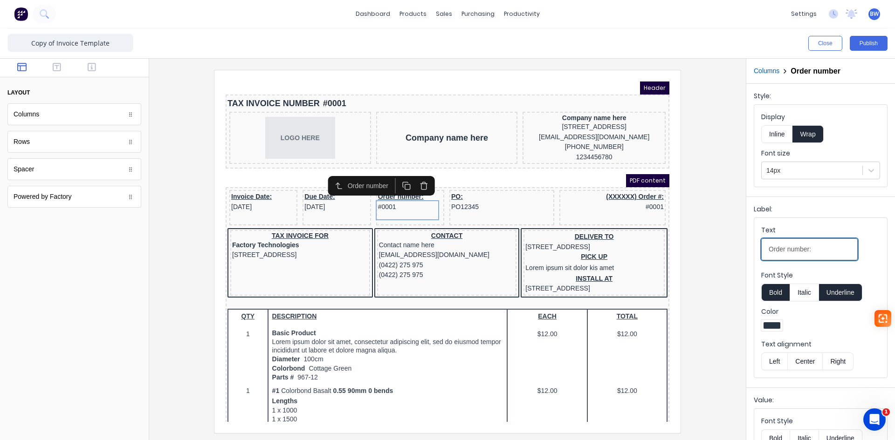
drag, startPoint x: 784, startPoint y: 248, endPoint x: 764, endPoint y: 249, distance: 20.1
click at [764, 249] on input "Order number:" at bounding box center [809, 250] width 96 height 22
click at [784, 249] on input "Job number:" at bounding box center [809, 250] width 96 height 22
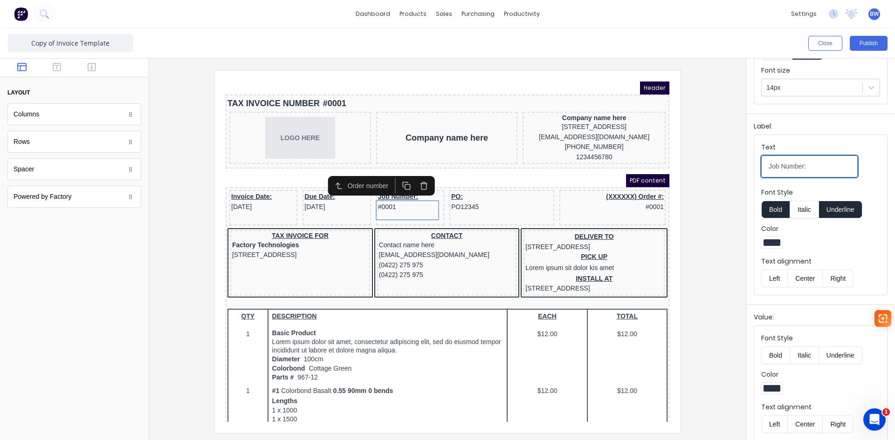
scroll to position [90, 0]
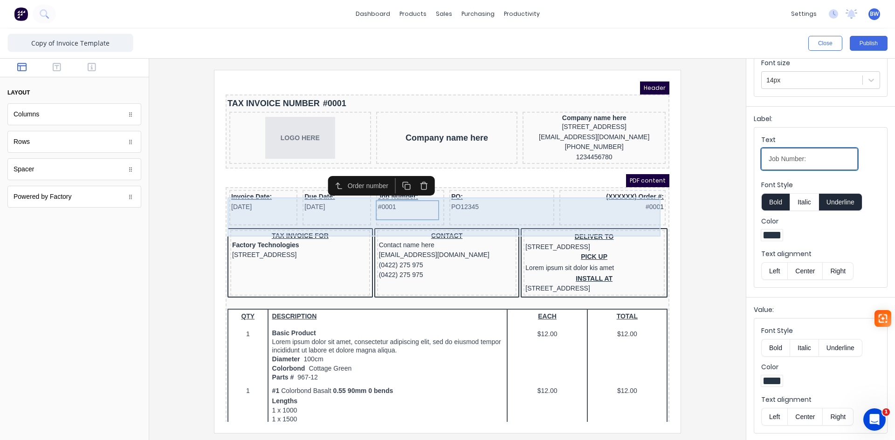
type input "Job Number:"
click at [611, 210] on div "(XXXXXX) Order #: #0001" at bounding box center [601, 196] width 106 height 35
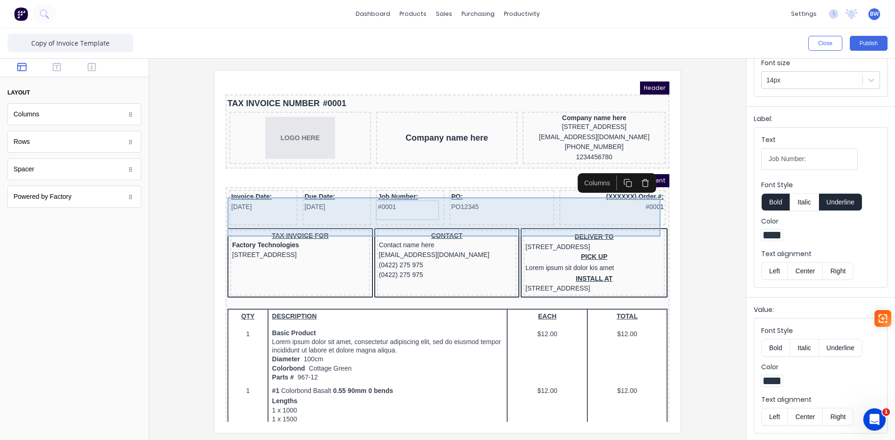
scroll to position [0, 0]
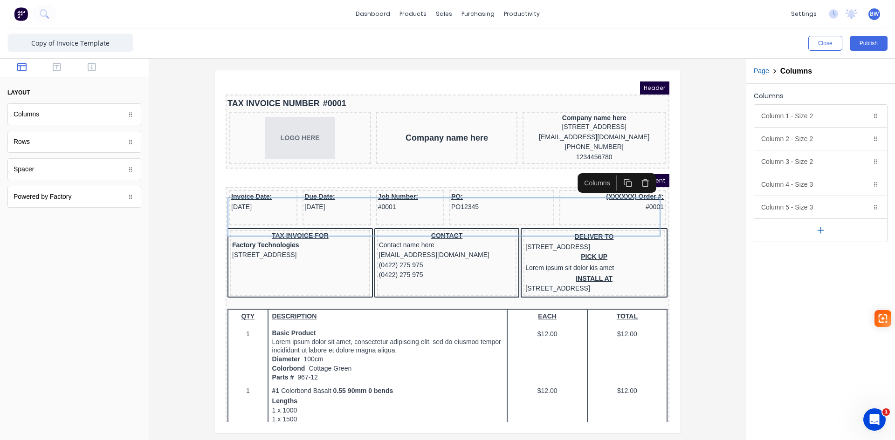
click at [635, 169] on icon "button" at bounding box center [633, 168] width 3 height 1
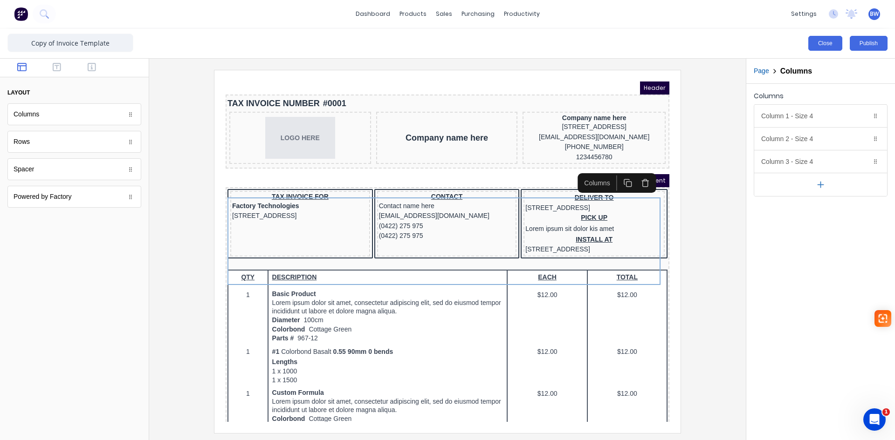
click at [820, 44] on button "Close" at bounding box center [825, 43] width 34 height 15
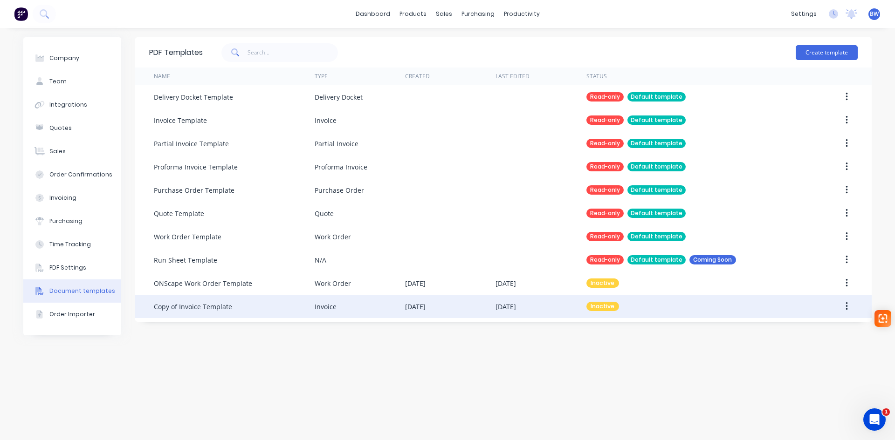
click at [217, 304] on div "Copy of Invoice Template" at bounding box center [193, 307] width 78 height 10
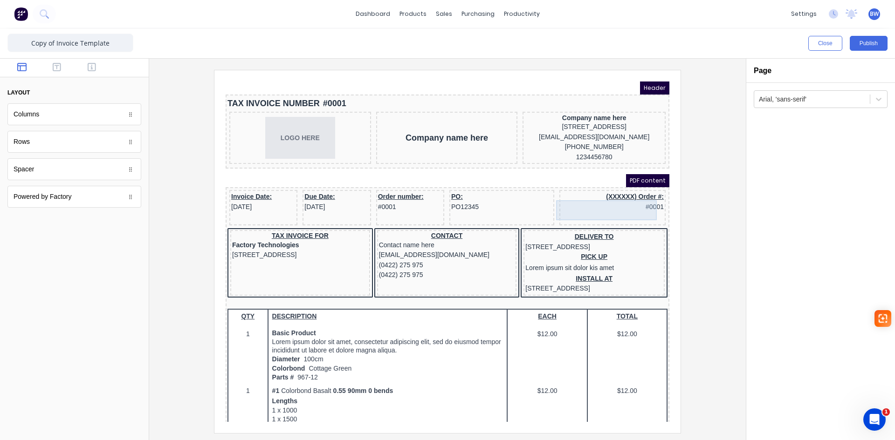
click at [580, 200] on div "(XXXXXX) Order #: #0001" at bounding box center [601, 191] width 103 height 20
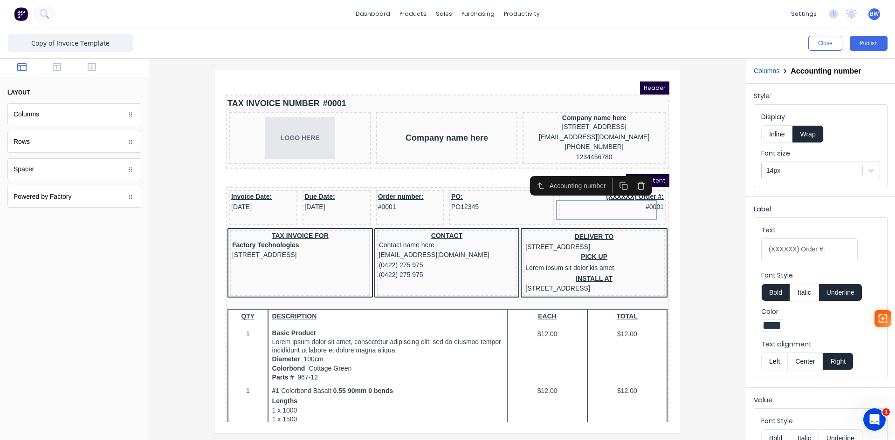
click at [632, 174] on icon "button" at bounding box center [630, 175] width 9 height 9
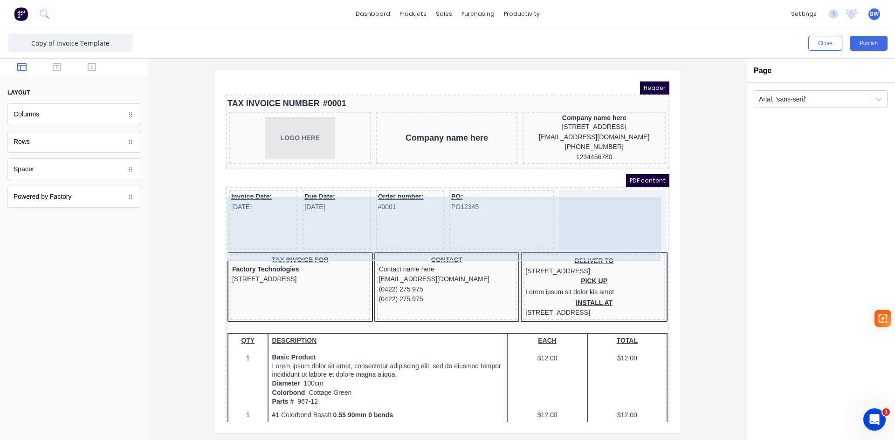
click at [603, 229] on div at bounding box center [601, 209] width 106 height 60
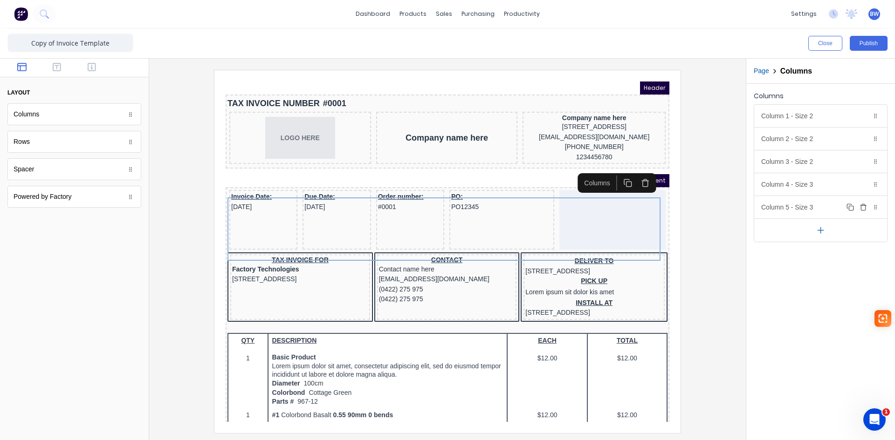
click at [864, 210] on icon "button" at bounding box center [862, 207] width 7 height 7
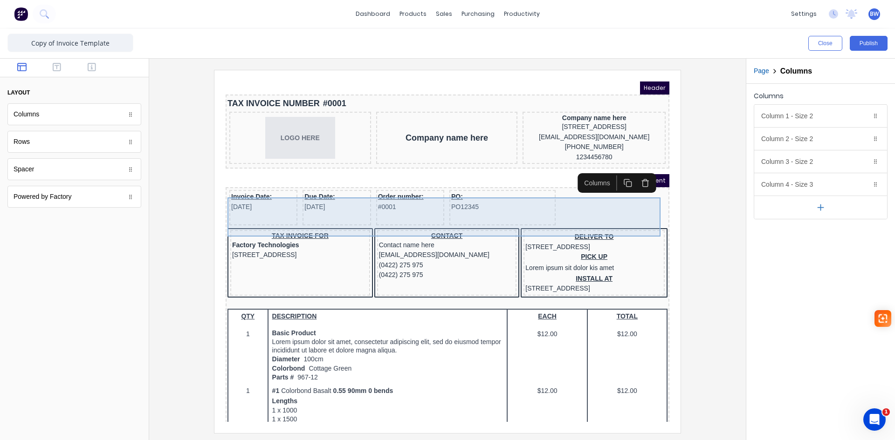
click at [485, 210] on div "PO: PO12345" at bounding box center [491, 196] width 106 height 35
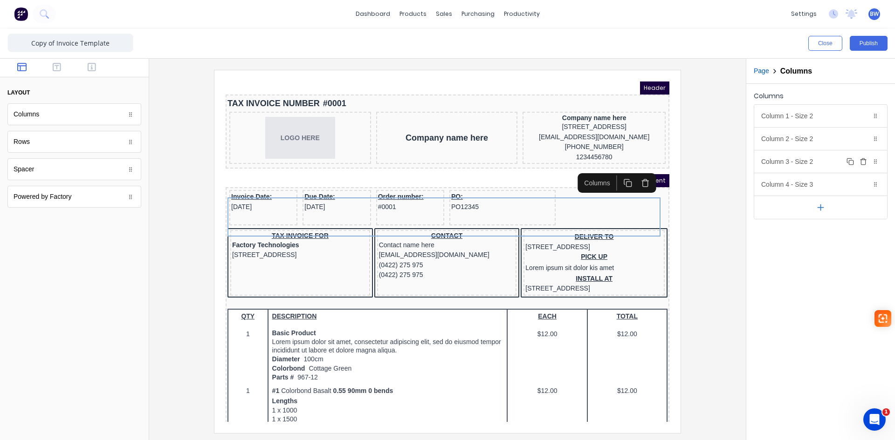
click at [801, 162] on div "Column 3 - Size 2 Duplicate Delete" at bounding box center [820, 162] width 133 height 22
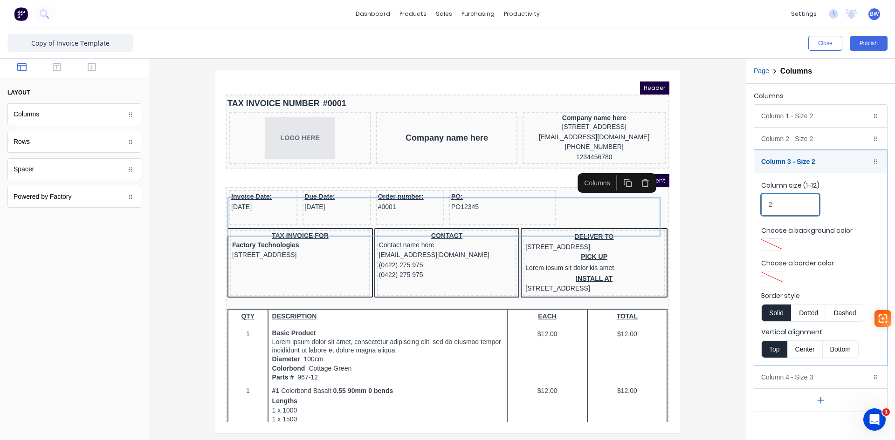
drag, startPoint x: 779, startPoint y: 206, endPoint x: 760, endPoint y: 210, distance: 19.6
click at [760, 210] on fieldset "Column size (1-12) 2 Choose a background color Choose a border color Border sty…" at bounding box center [820, 269] width 133 height 193
type input "3"
click at [808, 140] on div "Column 2 - Size 2 Duplicate Delete" at bounding box center [820, 139] width 133 height 22
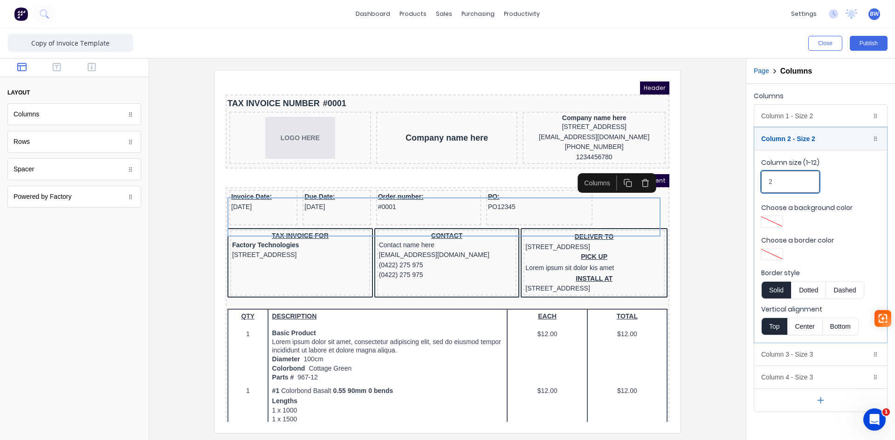
drag, startPoint x: 765, startPoint y: 182, endPoint x: 747, endPoint y: 185, distance: 18.9
click at [747, 185] on div "Columns Column 1 - Size 2 Duplicate Delete Column size (1-12) 2 Choose a backgr…" at bounding box center [820, 251] width 149 height 334
type input "3"
click at [823, 116] on div "Column 1 - Size 2 Duplicate Delete" at bounding box center [820, 116] width 133 height 22
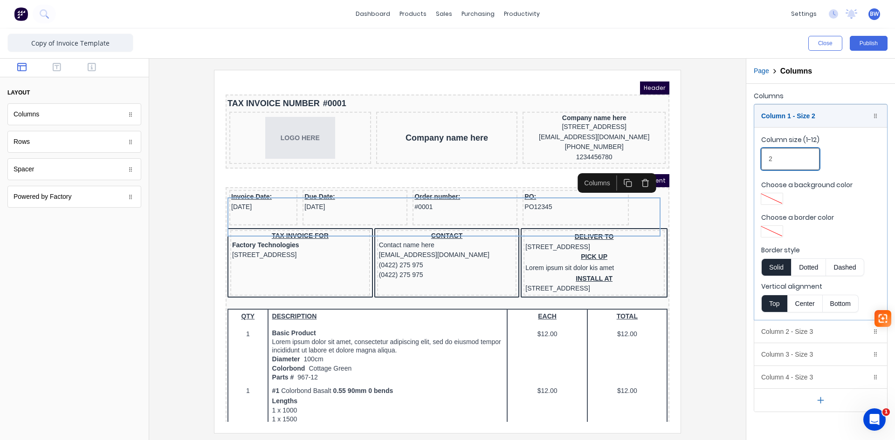
drag, startPoint x: 769, startPoint y: 164, endPoint x: 766, endPoint y: 168, distance: 5.3
click at [765, 165] on input "2" at bounding box center [790, 159] width 58 height 22
type input "3"
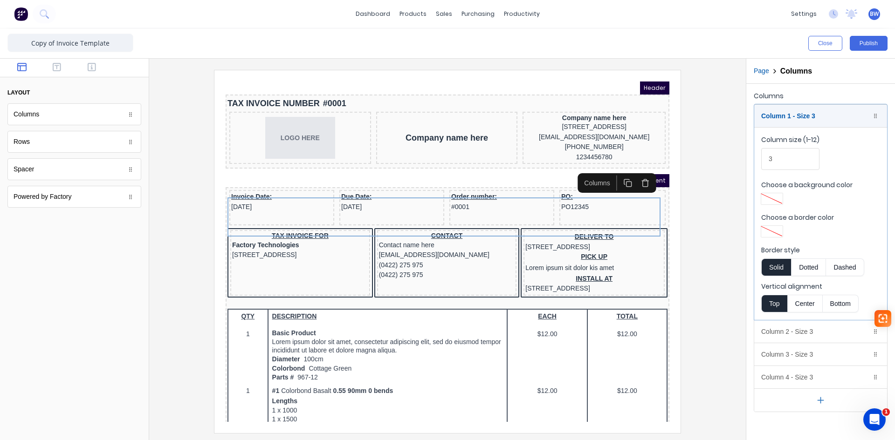
click at [735, 214] on div at bounding box center [447, 250] width 597 height 382
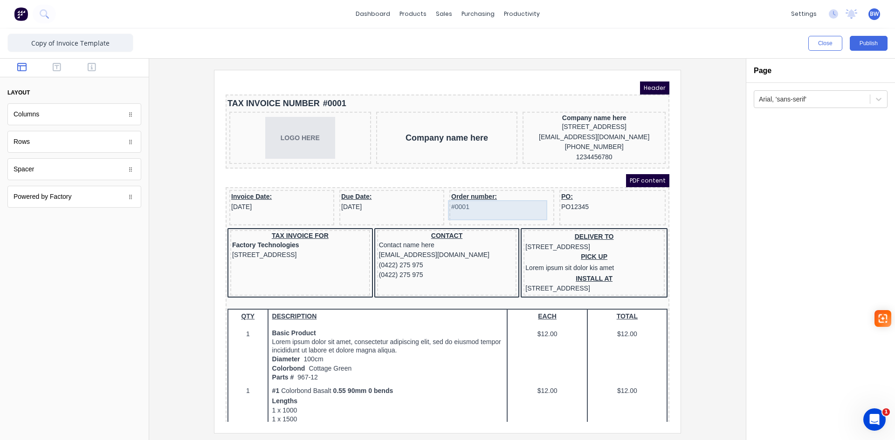
click at [453, 200] on div "Order number: #0001" at bounding box center [490, 191] width 101 height 20
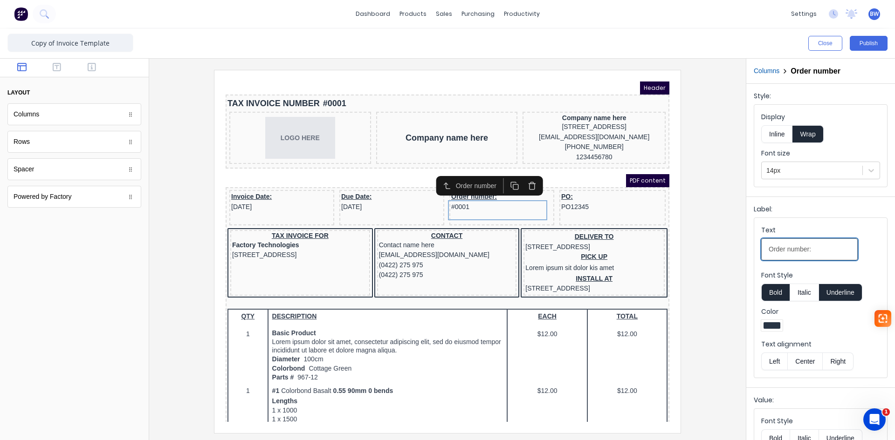
drag, startPoint x: 783, startPoint y: 251, endPoint x: 749, endPoint y: 257, distance: 34.1
click at [750, 256] on div "Label: Text Order number: Font Style Bold Italic Underline Color Text alignment…" at bounding box center [820, 290] width 149 height 187
click at [784, 248] on input "Job number:" at bounding box center [809, 250] width 96 height 22
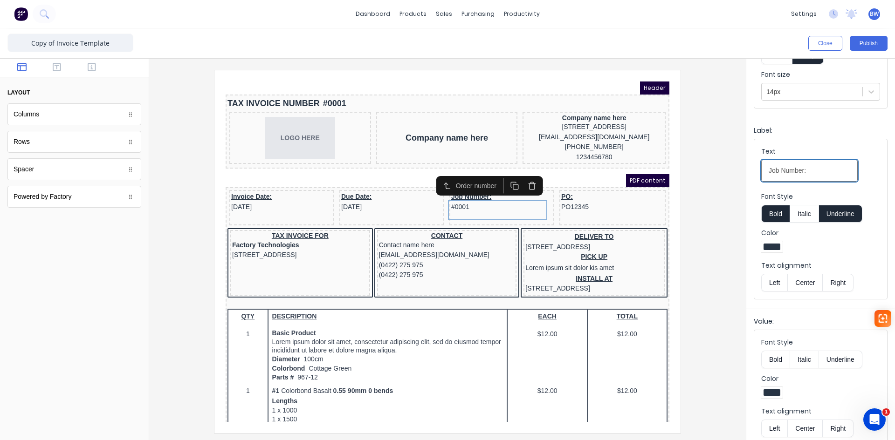
scroll to position [90, 0]
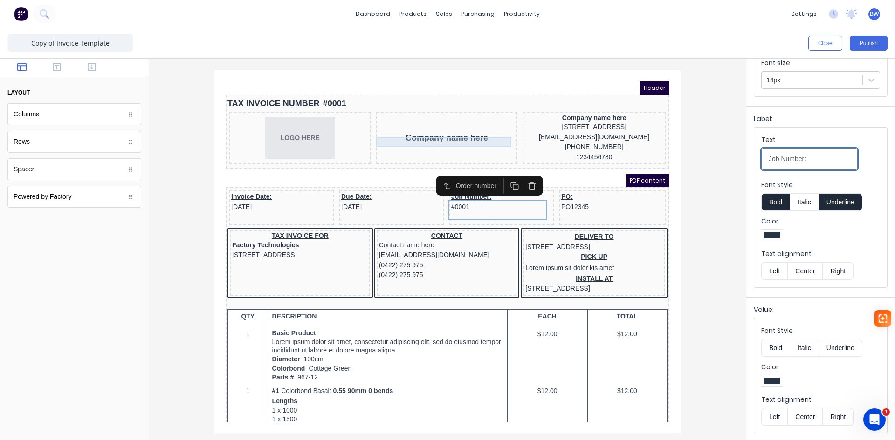
type input "Job Number:"
click at [459, 126] on div "Company name here" at bounding box center [436, 127] width 138 height 10
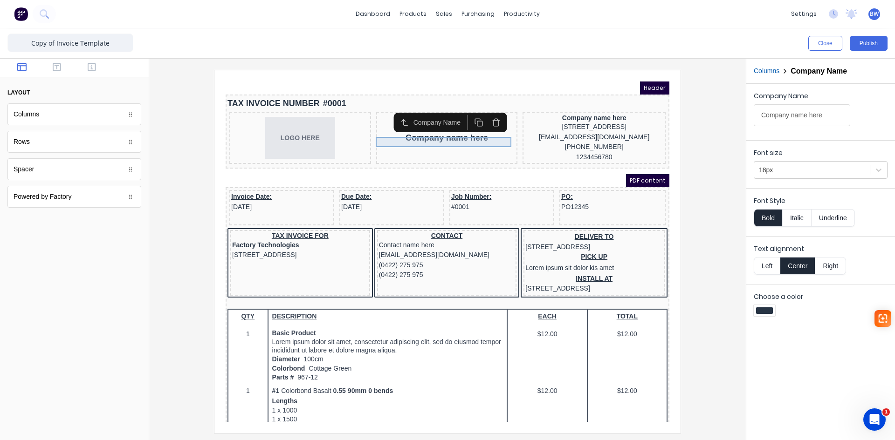
scroll to position [0, 0]
click at [569, 151] on div "1234456780" at bounding box center [582, 146] width 139 height 10
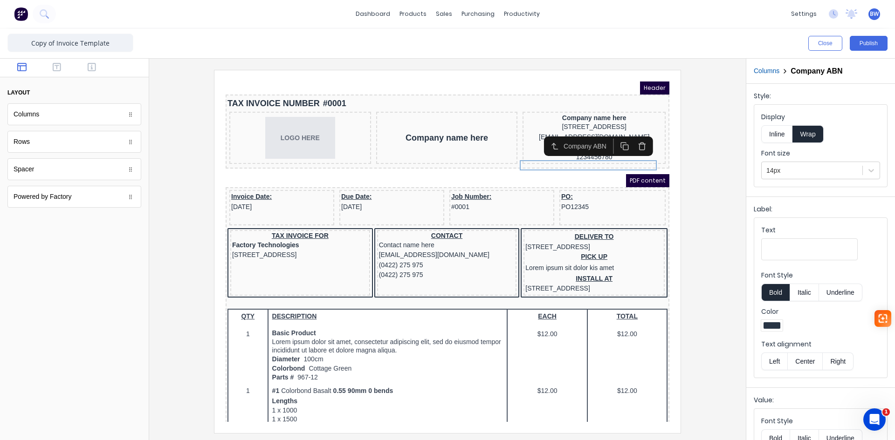
click at [572, 145] on div "Company ABN" at bounding box center [587, 135] width 109 height 20
click at [440, 129] on div "Company name here" at bounding box center [436, 127] width 138 height 10
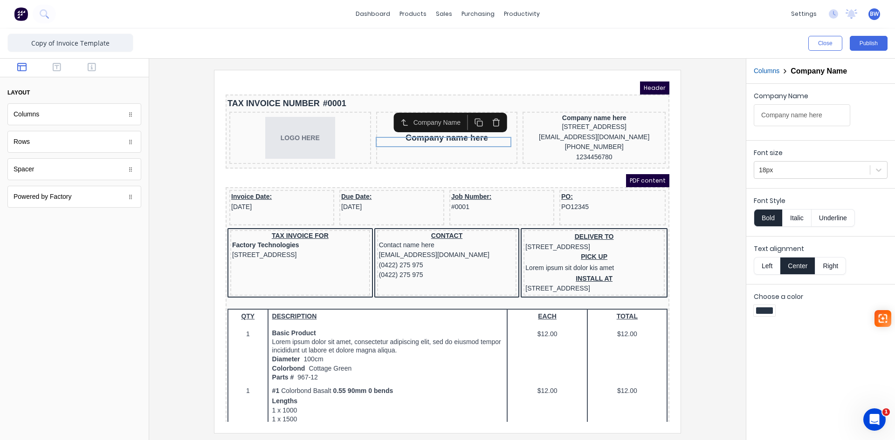
click at [481, 112] on icon "button" at bounding box center [485, 111] width 9 height 9
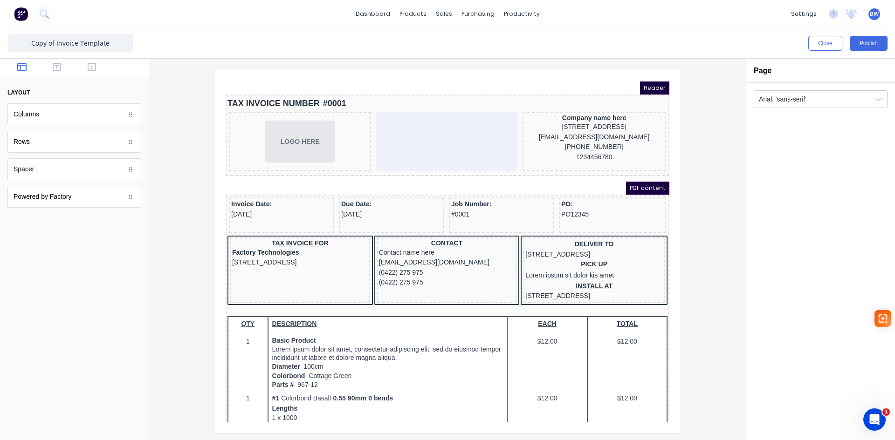
click at [719, 169] on div at bounding box center [448, 251] width 582 height 363
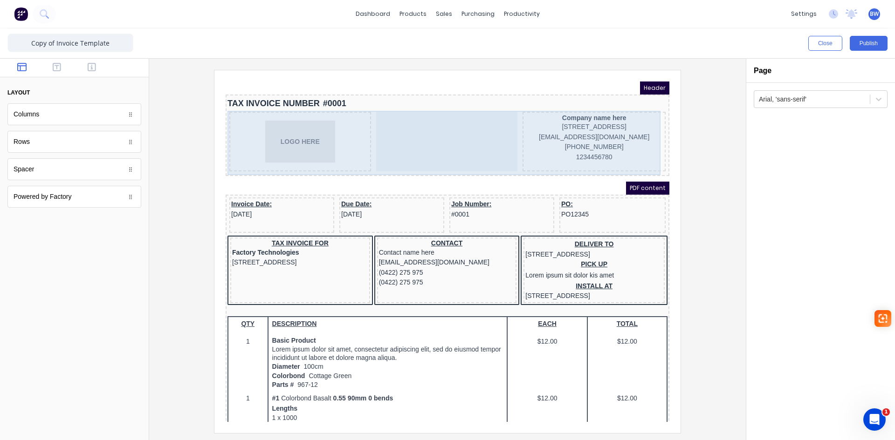
click at [422, 134] on div at bounding box center [436, 131] width 142 height 60
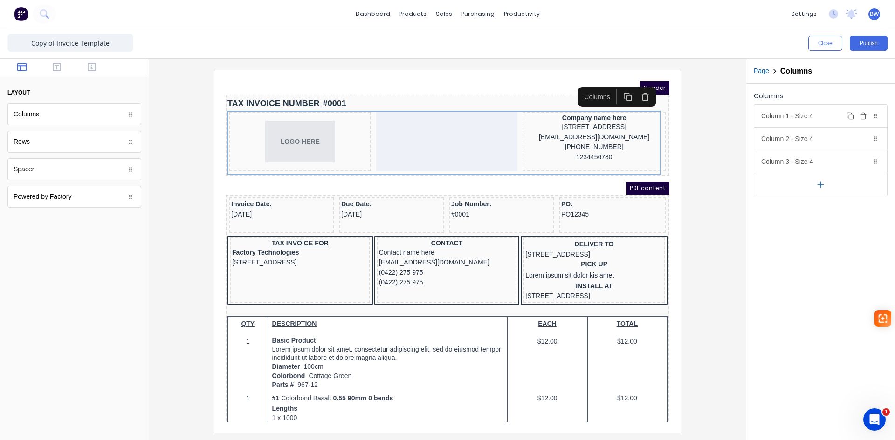
click at [814, 117] on div "Column 1 - Size 4 Duplicate Delete" at bounding box center [820, 116] width 133 height 22
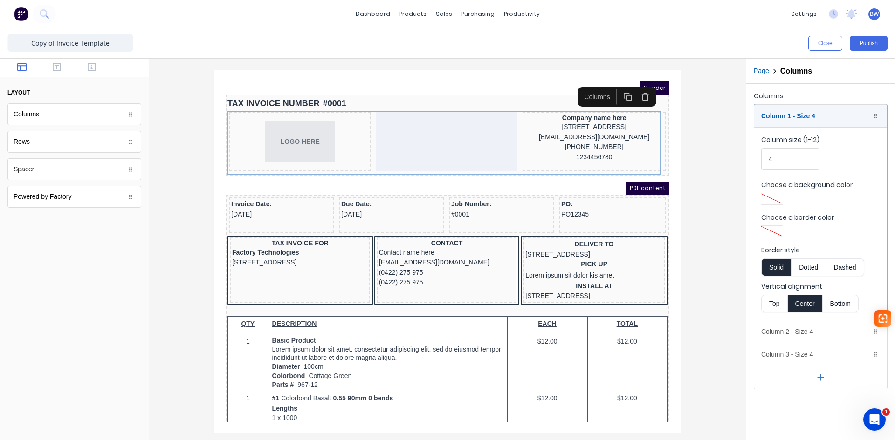
click at [771, 303] on button "Top" at bounding box center [774, 304] width 26 height 18
click at [804, 304] on button "Center" at bounding box center [804, 304] width 35 height 18
click at [776, 156] on input "4" at bounding box center [790, 159] width 58 height 22
drag, startPoint x: 776, startPoint y: 156, endPoint x: 767, endPoint y: 158, distance: 9.0
click at [767, 158] on input "4" at bounding box center [790, 159] width 58 height 22
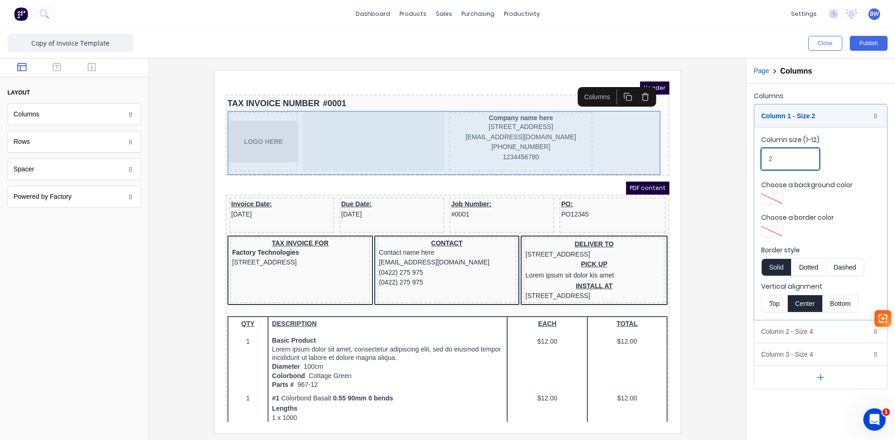
type input "2"
click at [391, 137] on div at bounding box center [362, 131] width 142 height 60
click at [398, 137] on div at bounding box center [362, 131] width 142 height 60
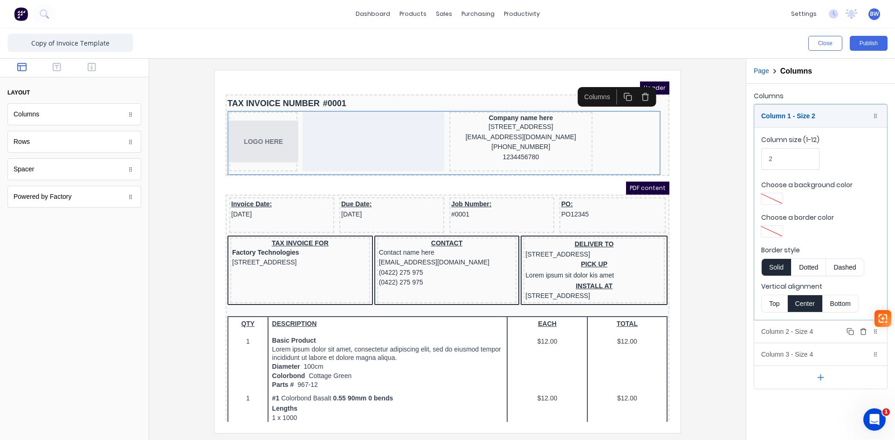
click at [821, 329] on div "Column 2 - Size 4 Duplicate Delete" at bounding box center [820, 332] width 133 height 22
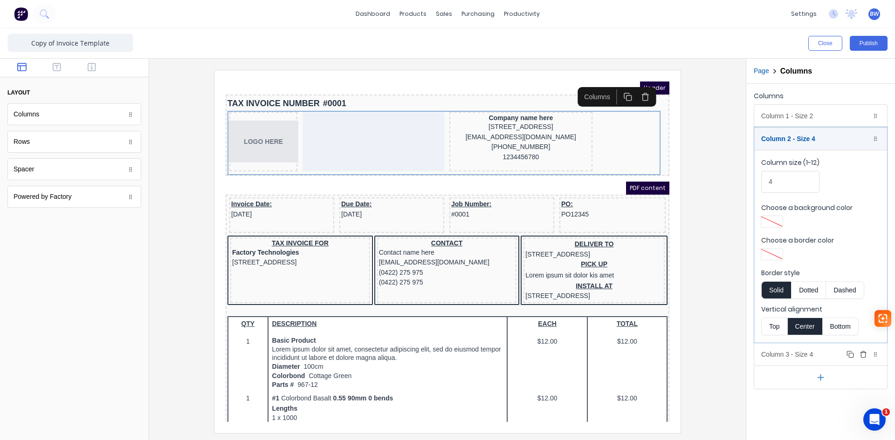
click at [817, 358] on div "Column 3 - Size 4 Duplicate Delete" at bounding box center [820, 354] width 133 height 22
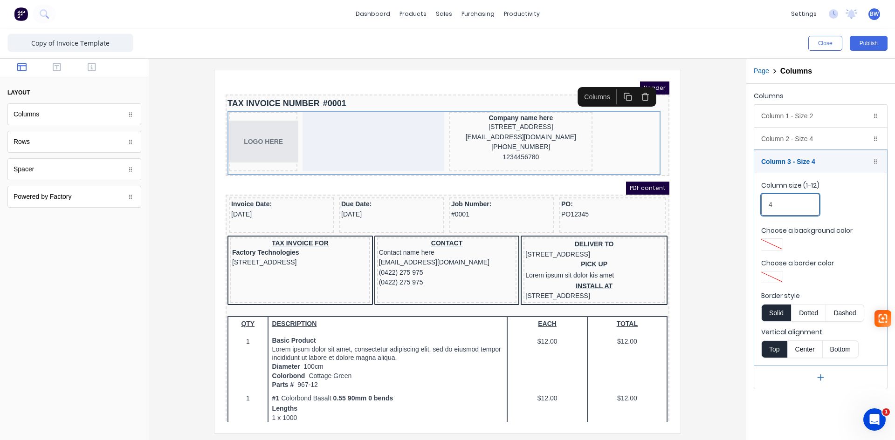
drag, startPoint x: 774, startPoint y: 207, endPoint x: 761, endPoint y: 210, distance: 13.5
click at [761, 210] on input "4" at bounding box center [790, 205] width 58 height 22
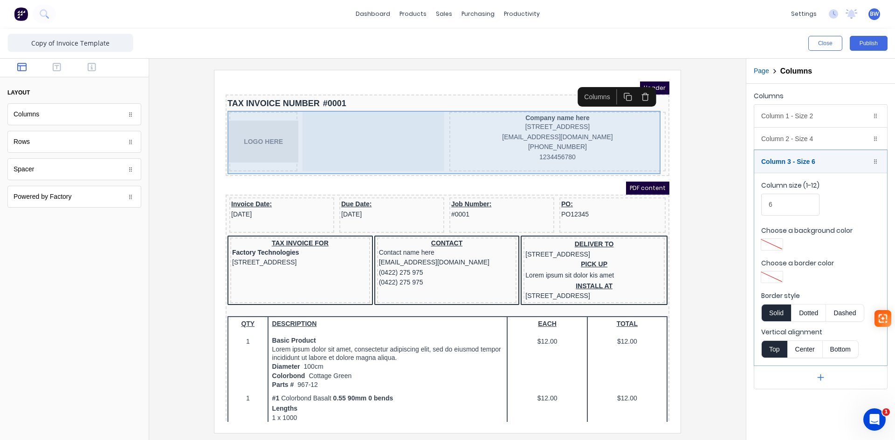
click at [383, 143] on div at bounding box center [362, 131] width 142 height 60
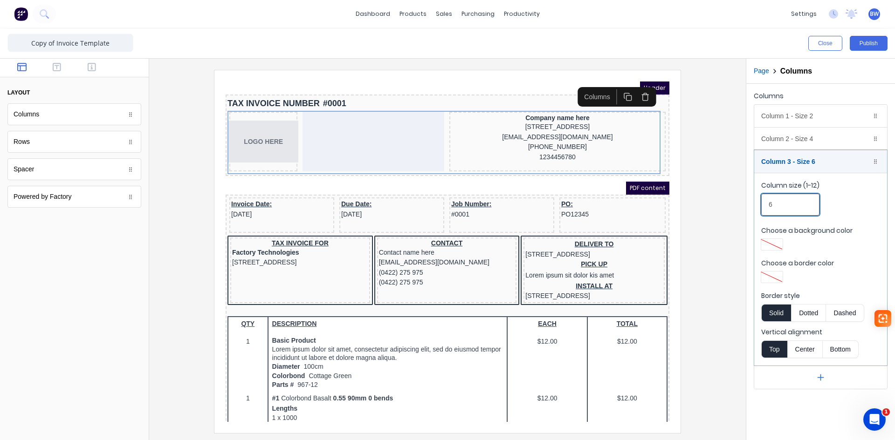
click at [768, 205] on input "6" at bounding box center [790, 205] width 58 height 22
type input "4"
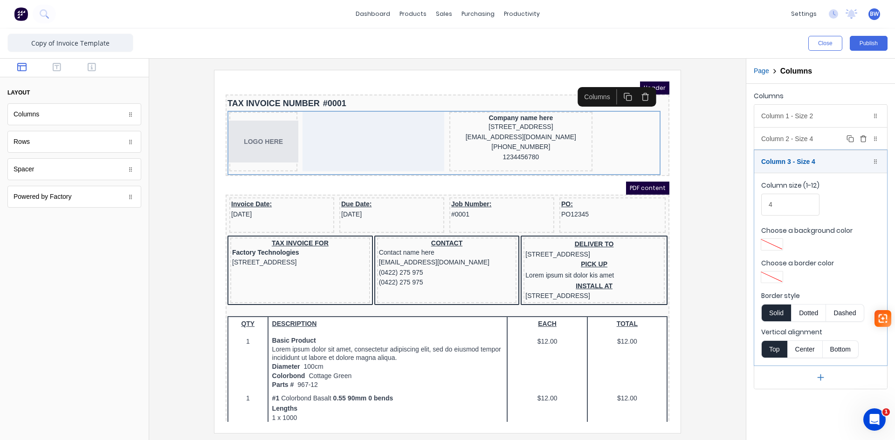
click at [799, 139] on div "Column 2 - Size 4 Duplicate Delete" at bounding box center [820, 139] width 133 height 22
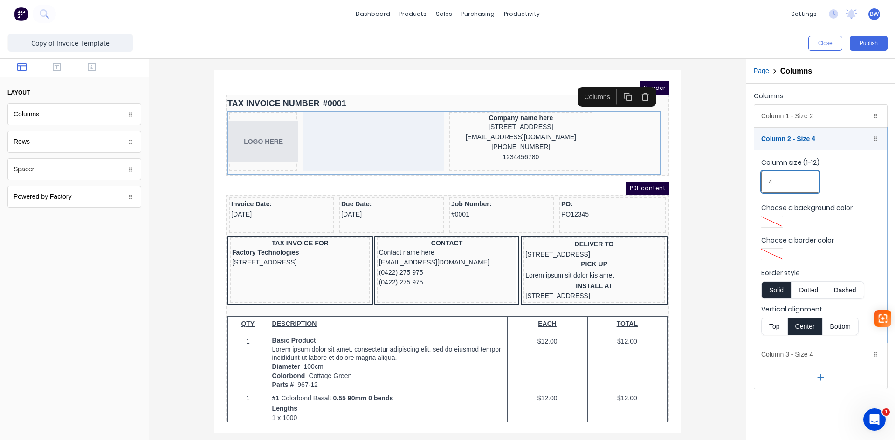
drag, startPoint x: 779, startPoint y: 183, endPoint x: 733, endPoint y: 186, distance: 46.3
click at [739, 185] on div "Close Publish Components layout Columns Columns Rows Rows Spacer Spacer Powered…" at bounding box center [447, 234] width 895 height 412
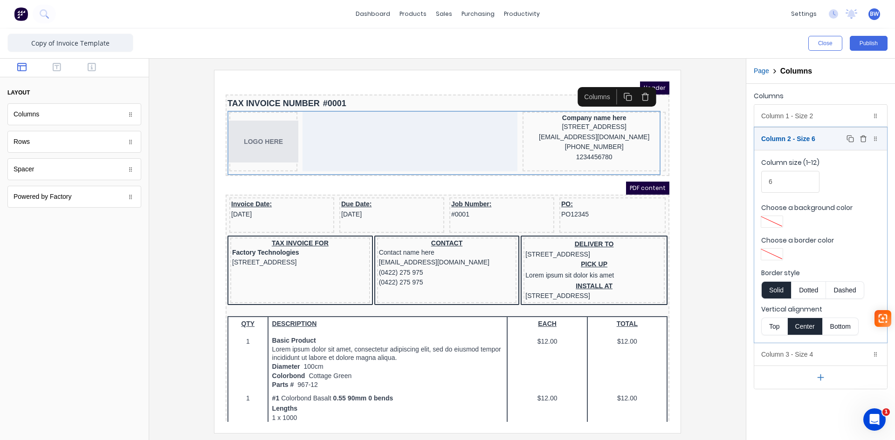
click at [816, 138] on div "Column 2 - Size 6 Duplicate Delete" at bounding box center [820, 139] width 133 height 22
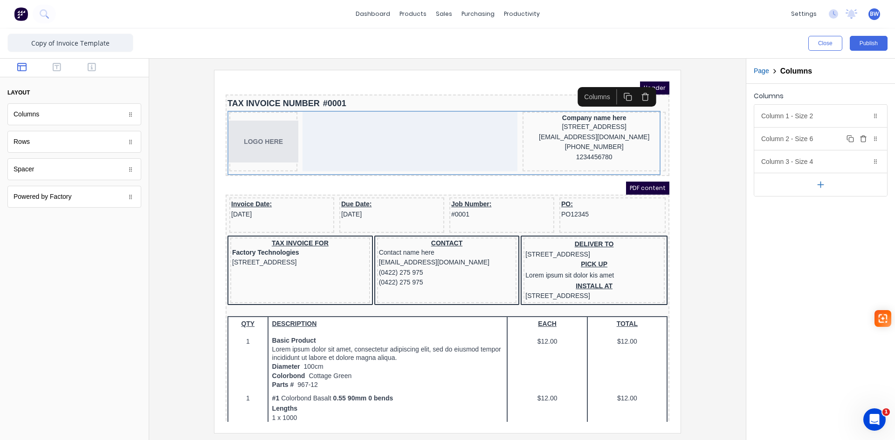
click at [823, 146] on div "Column 2 - Size 6 Duplicate Delete" at bounding box center [820, 139] width 133 height 22
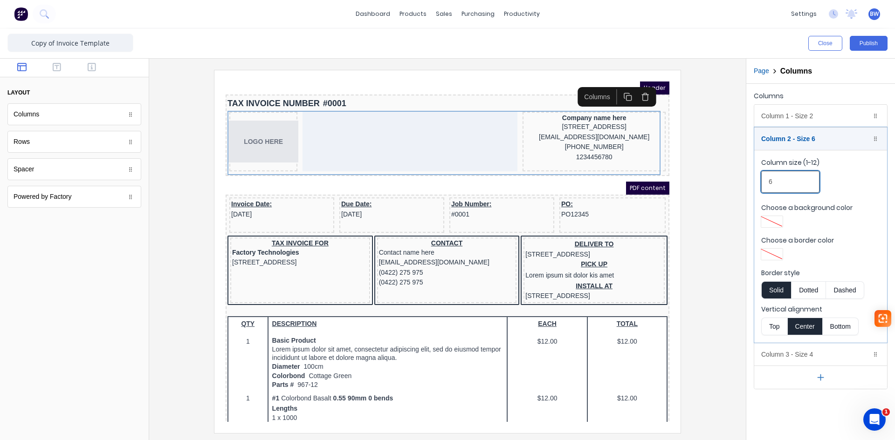
click at [767, 190] on input "6" at bounding box center [790, 182] width 58 height 22
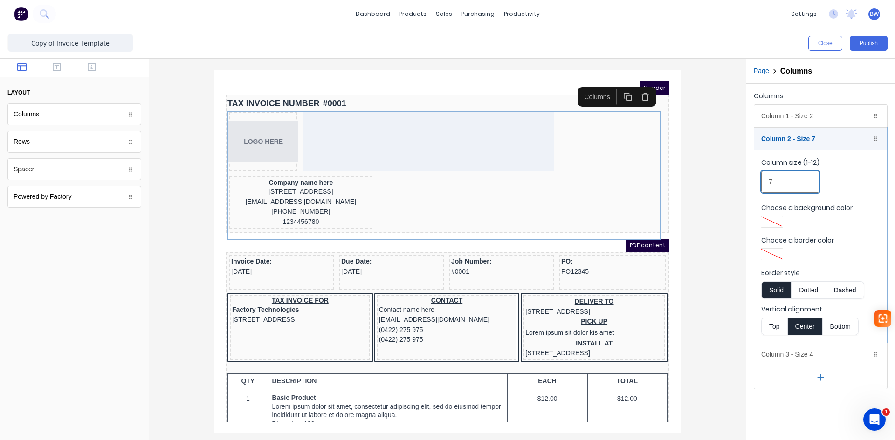
click at [780, 182] on input "7" at bounding box center [790, 182] width 58 height 22
drag, startPoint x: 777, startPoint y: 180, endPoint x: 764, endPoint y: 184, distance: 14.2
click at [764, 184] on input "7" at bounding box center [790, 182] width 58 height 22
type input "6"
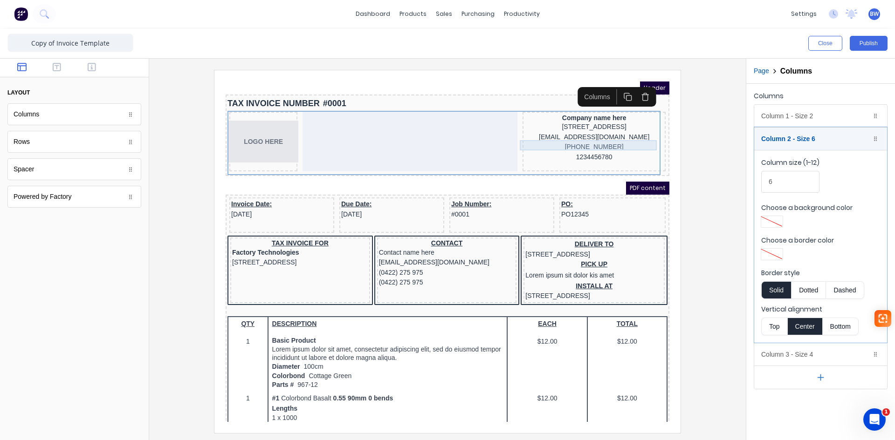
click at [607, 131] on div "[EMAIL_ADDRESS][DOMAIN_NAME]" at bounding box center [582, 126] width 139 height 10
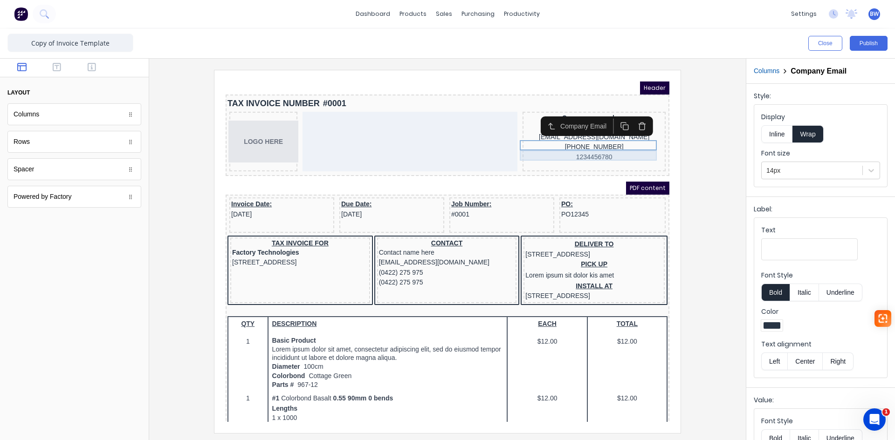
click at [623, 141] on div "[PHONE_NUMBER]" at bounding box center [582, 136] width 139 height 10
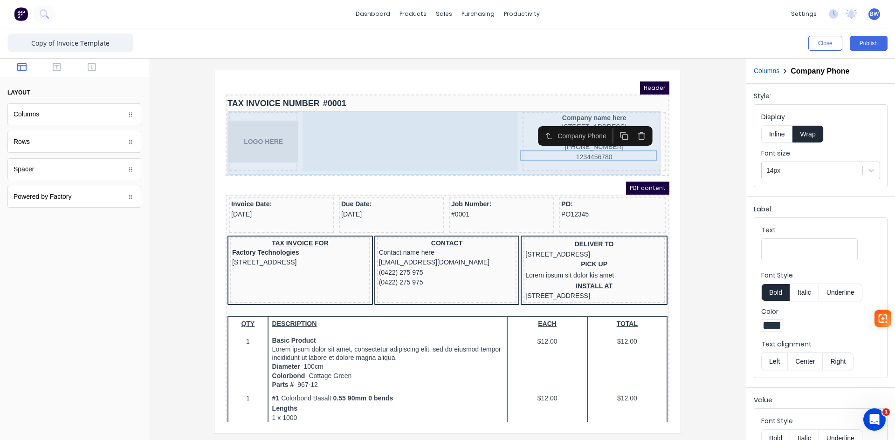
click at [414, 111] on div at bounding box center [398, 131] width 215 height 60
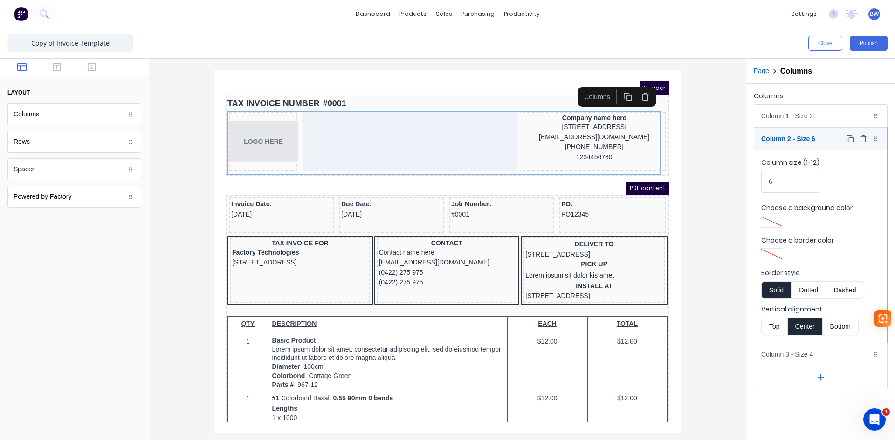
click at [824, 139] on div "Column 2 - Size 6 Duplicate Delete" at bounding box center [820, 139] width 133 height 22
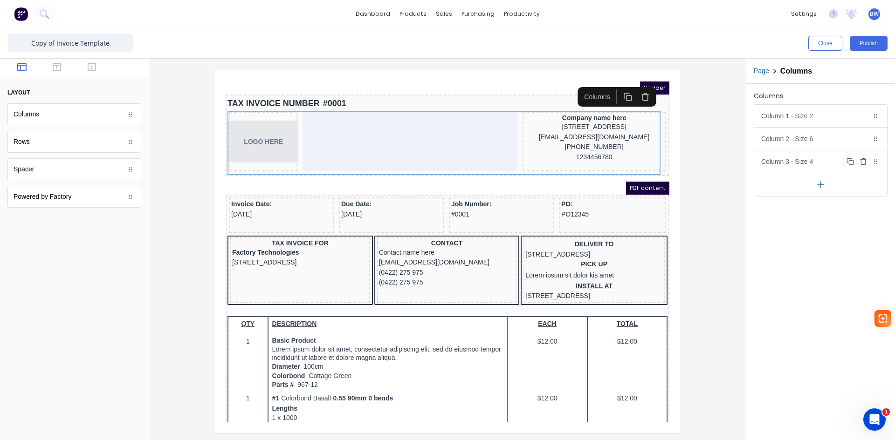
click at [807, 167] on div "Column 3 - Size 4 Duplicate Delete" at bounding box center [820, 162] width 133 height 22
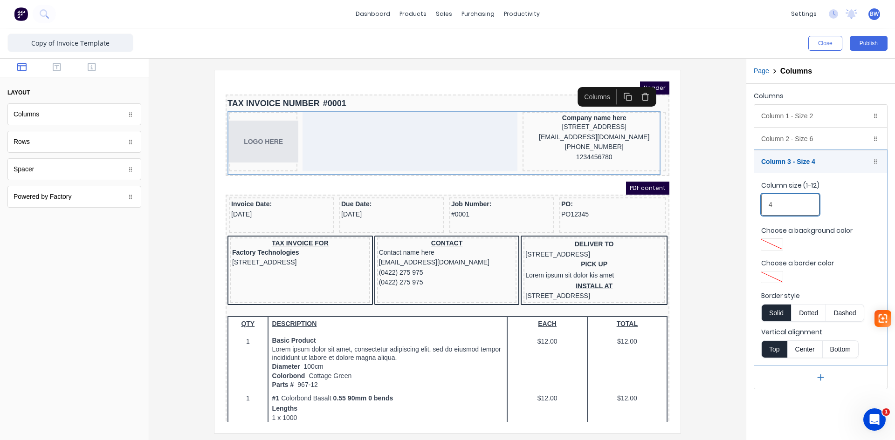
drag, startPoint x: 777, startPoint y: 204, endPoint x: 769, endPoint y: 205, distance: 8.9
click at [769, 205] on input "4" at bounding box center [790, 205] width 58 height 22
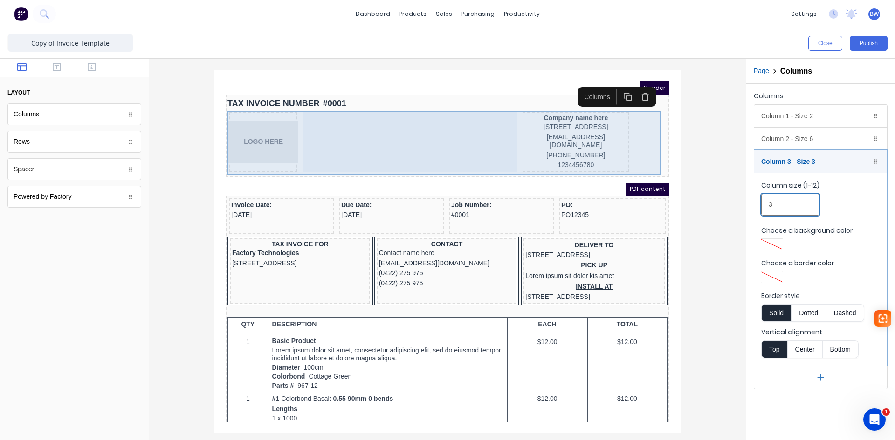
type input "3"
click at [465, 144] on div at bounding box center [398, 131] width 215 height 61
click at [613, 139] on div "LOGO HERE Company name here 234 Beach Road Gold Coast, Queensland, Australia, 4…" at bounding box center [436, 132] width 440 height 64
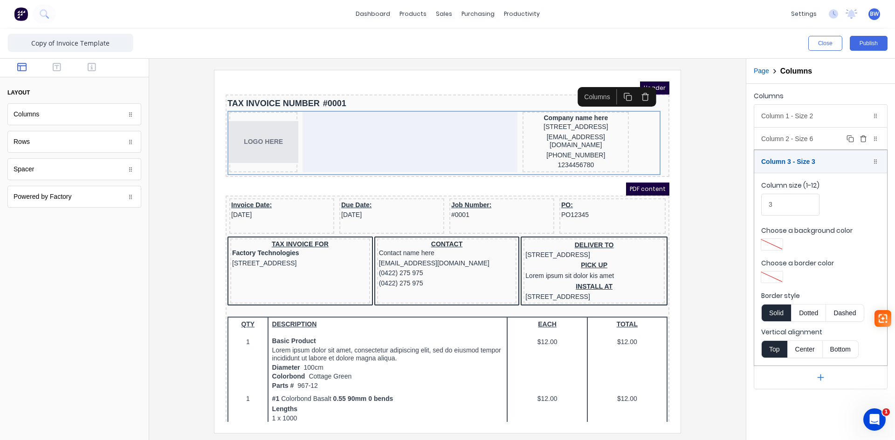
click at [810, 140] on div "Column 2 - Size 6 Duplicate Delete" at bounding box center [820, 139] width 133 height 22
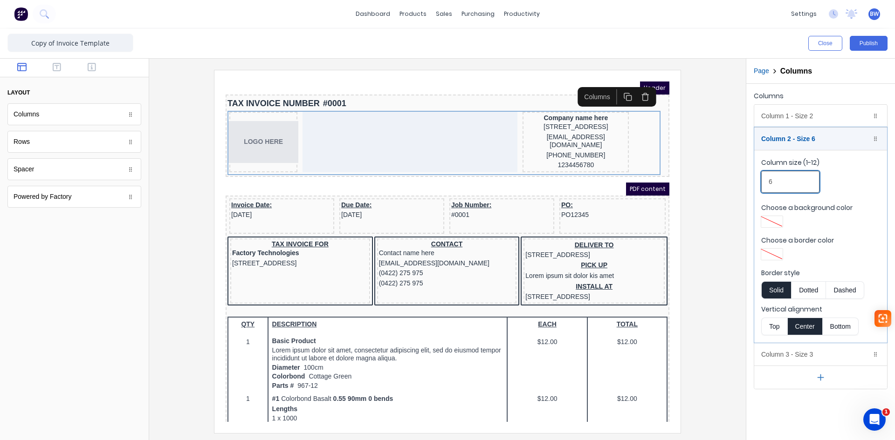
drag, startPoint x: 777, startPoint y: 183, endPoint x: 746, endPoint y: 192, distance: 32.3
click at [746, 192] on div "Columns Column 1 - Size 2 Duplicate Delete Column size (1-12) 2 Choose a backgr…" at bounding box center [820, 239] width 149 height 311
type input "7"
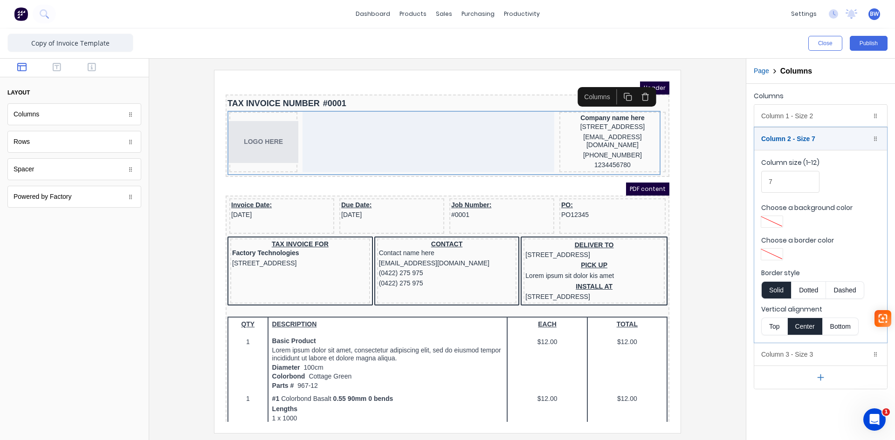
click at [712, 166] on div at bounding box center [448, 251] width 582 height 363
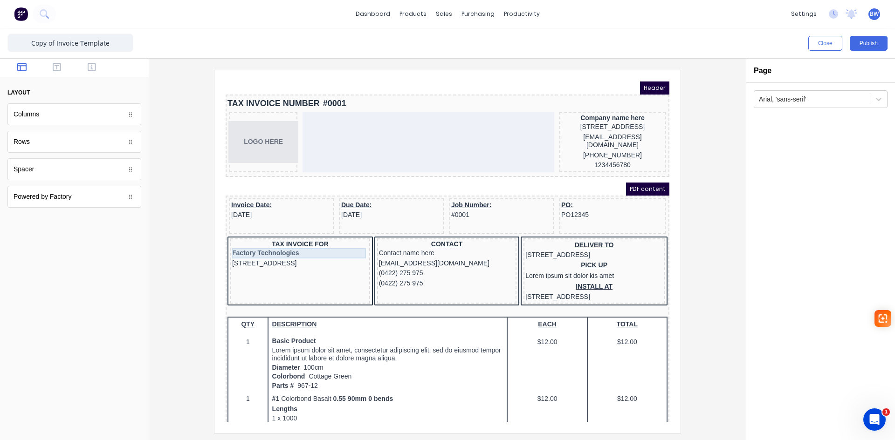
click at [309, 240] on div "Factory Technologies" at bounding box center [289, 242] width 136 height 10
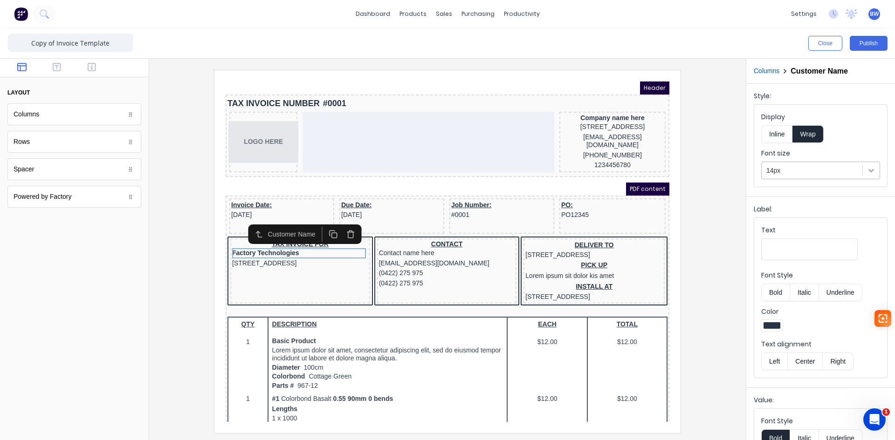
click at [866, 173] on icon at bounding box center [870, 170] width 9 height 9
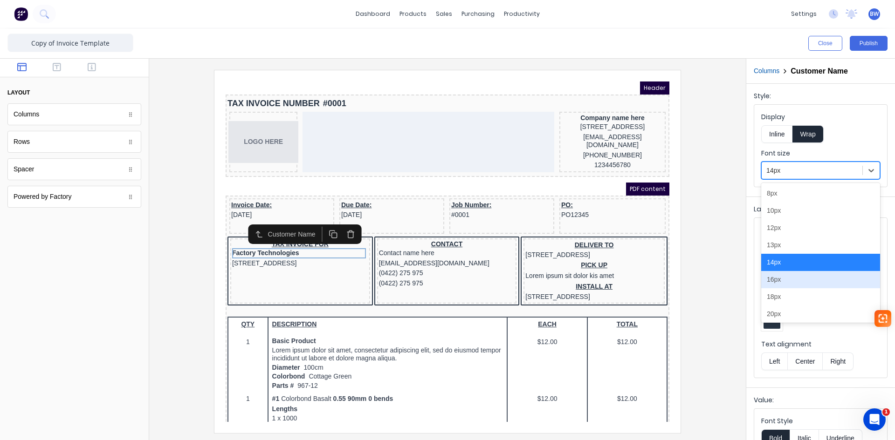
click at [796, 278] on div "16px" at bounding box center [820, 279] width 119 height 17
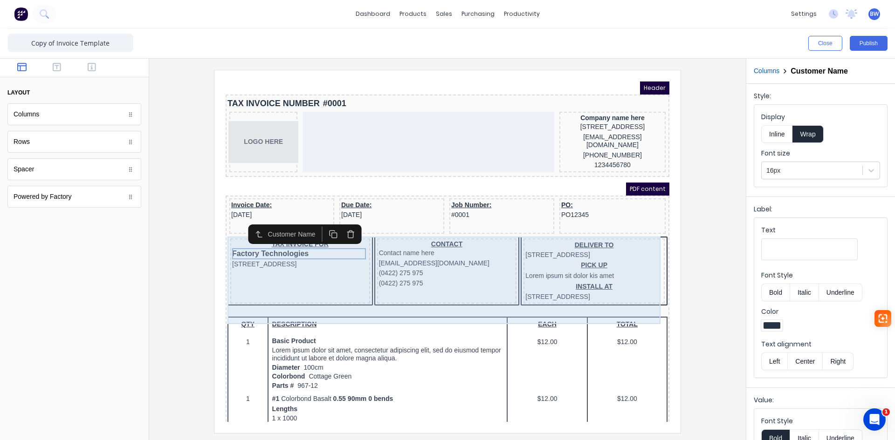
click at [308, 271] on div "TAX INVOICE FOR Factory Technologies 234 Beach Road Gold Coast, Queensland, Aus…" at bounding box center [289, 260] width 140 height 66
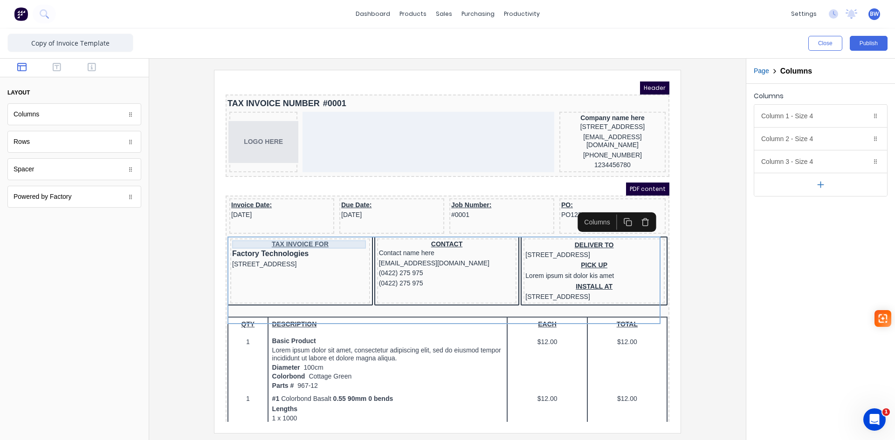
click at [325, 233] on div "TAX INVOICE FOR" at bounding box center [289, 233] width 136 height 8
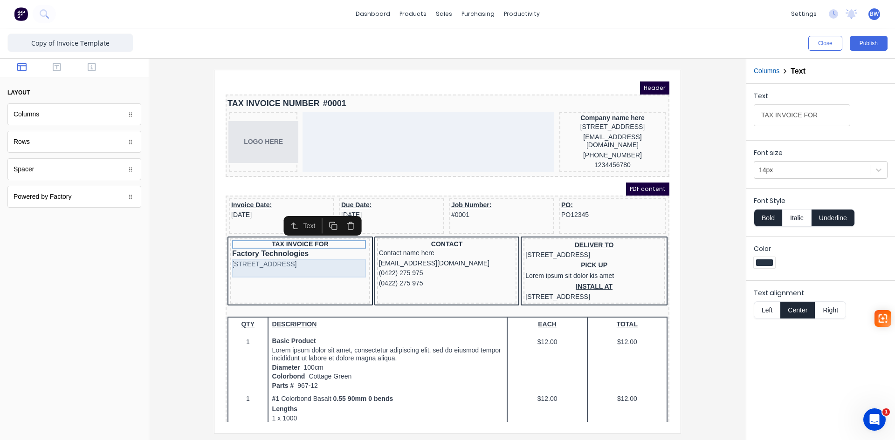
click at [313, 259] on div "[STREET_ADDRESS]" at bounding box center [289, 253] width 136 height 10
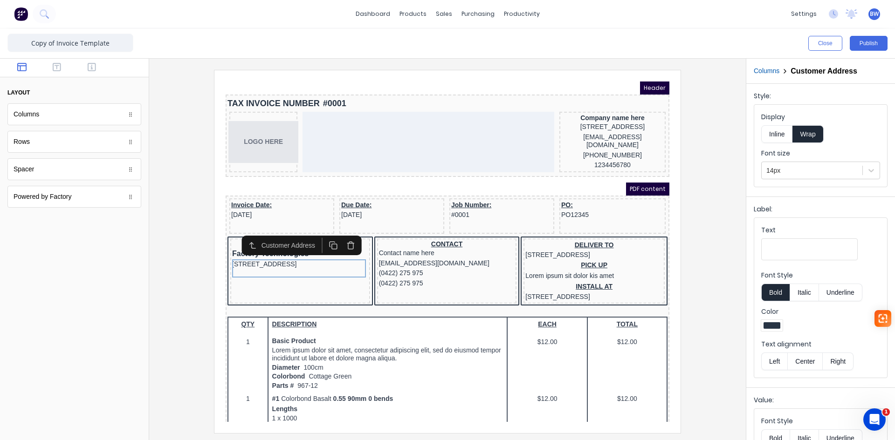
click at [781, 133] on button "Inline" at bounding box center [776, 134] width 31 height 18
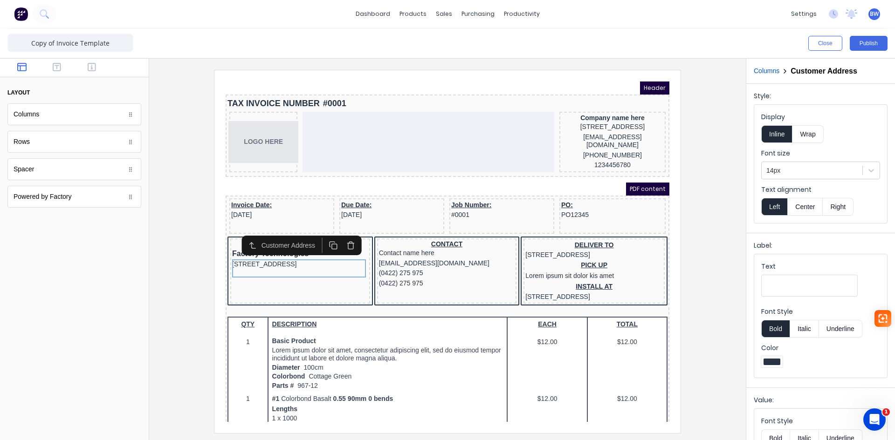
click at [808, 132] on button "Wrap" at bounding box center [807, 134] width 31 height 18
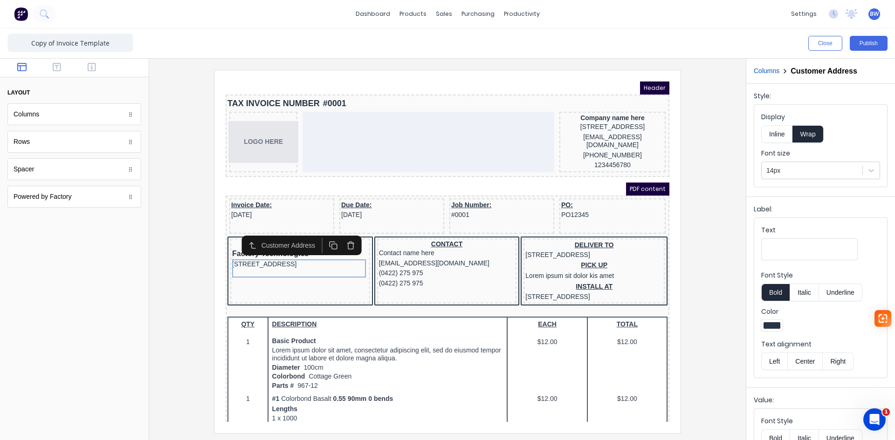
click at [780, 135] on button "Inline" at bounding box center [776, 134] width 31 height 18
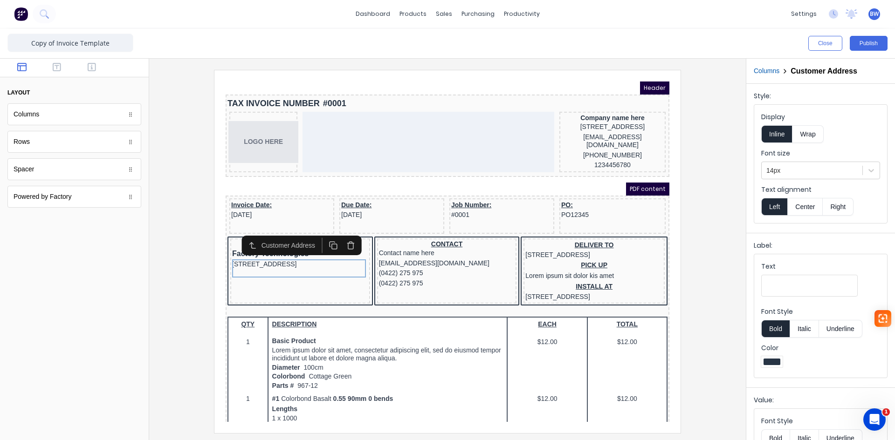
click at [777, 207] on button "Left" at bounding box center [774, 207] width 26 height 18
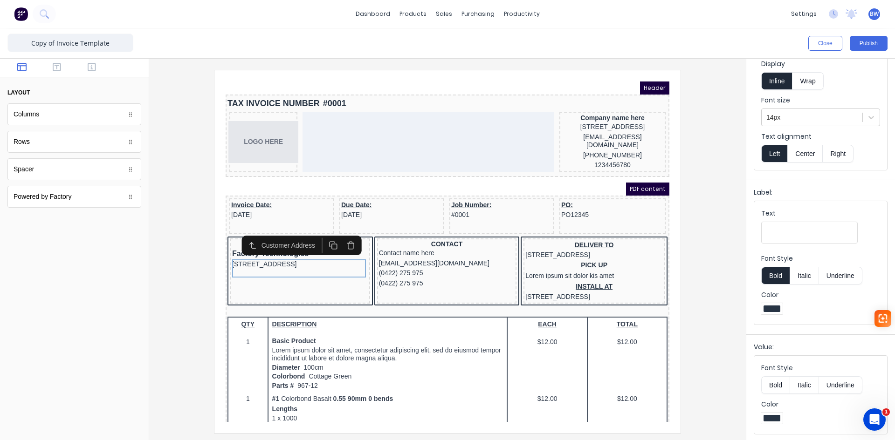
scroll to position [54, 0]
click at [595, 291] on div "INSTALL AT 234 Beach Road Gold Coast, Queensland, Australia" at bounding box center [582, 281] width 137 height 20
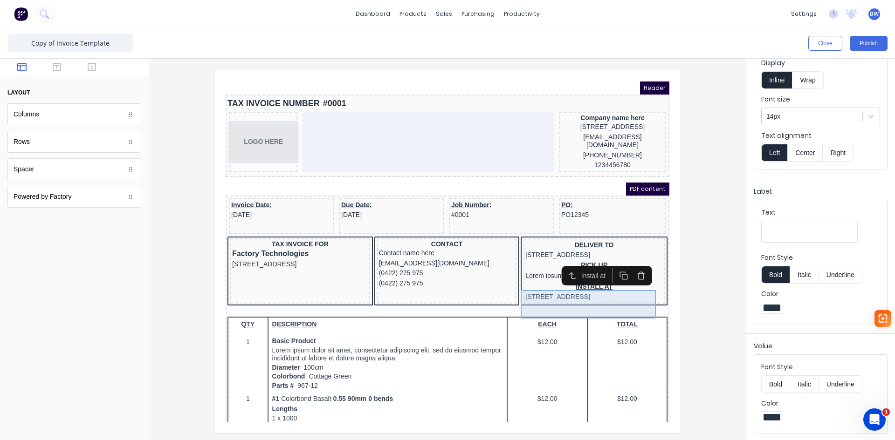
scroll to position [0, 0]
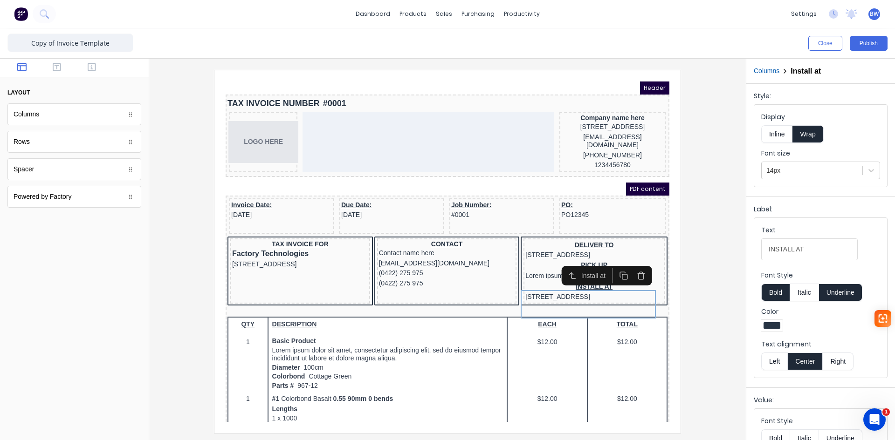
click at [625, 265] on icon "button" at bounding box center [629, 265] width 9 height 9
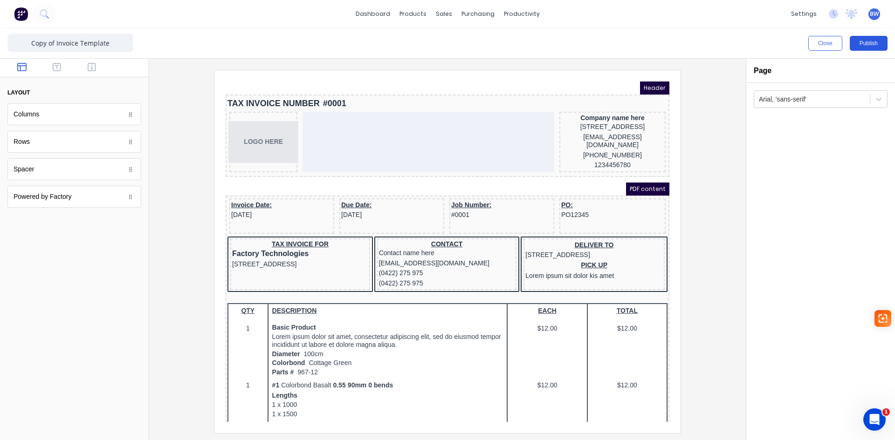
click at [864, 45] on button "Publish" at bounding box center [869, 43] width 38 height 15
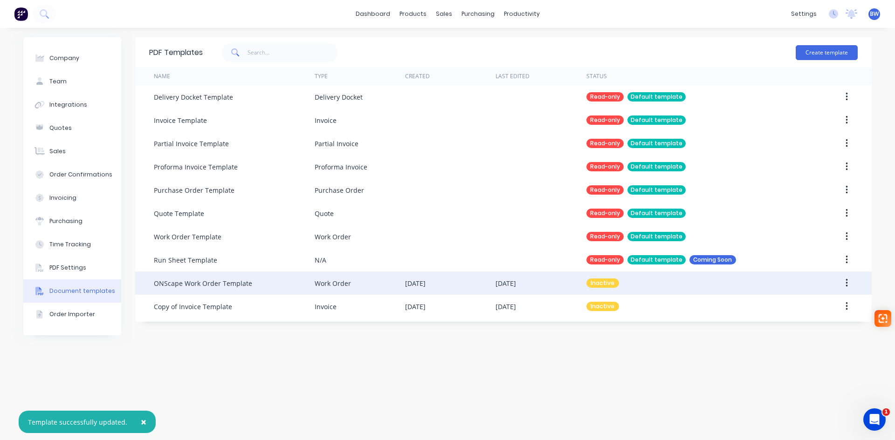
click at [845, 284] on button "button" at bounding box center [847, 283] width 22 height 17
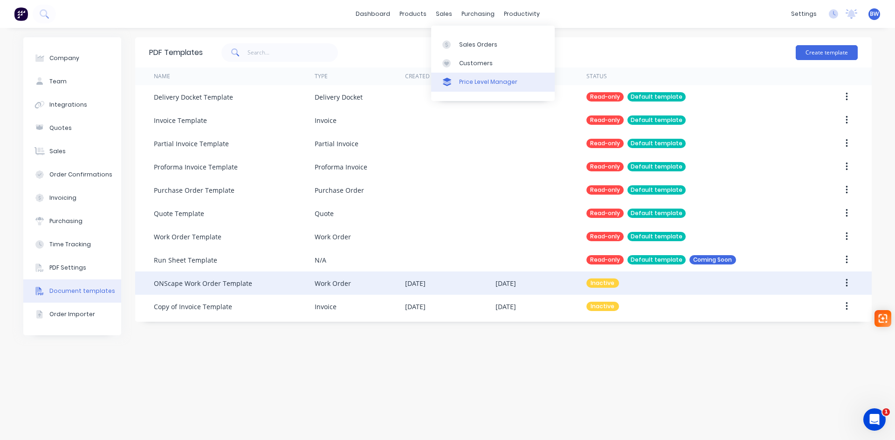
click at [462, 77] on link "Price Level Manager" at bounding box center [493, 82] width 124 height 19
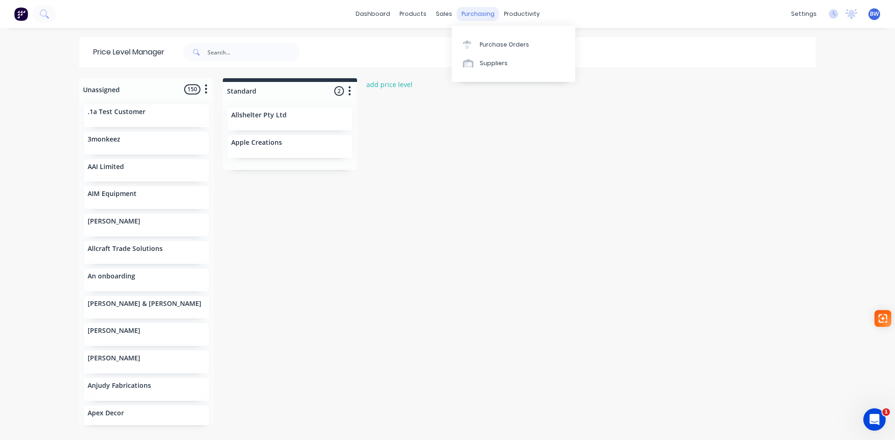
click at [464, 18] on div "purchasing" at bounding box center [478, 14] width 42 height 14
click at [444, 15] on div "sales" at bounding box center [444, 14] width 26 height 14
click at [442, 44] on icon at bounding box center [443, 44] width 3 height 5
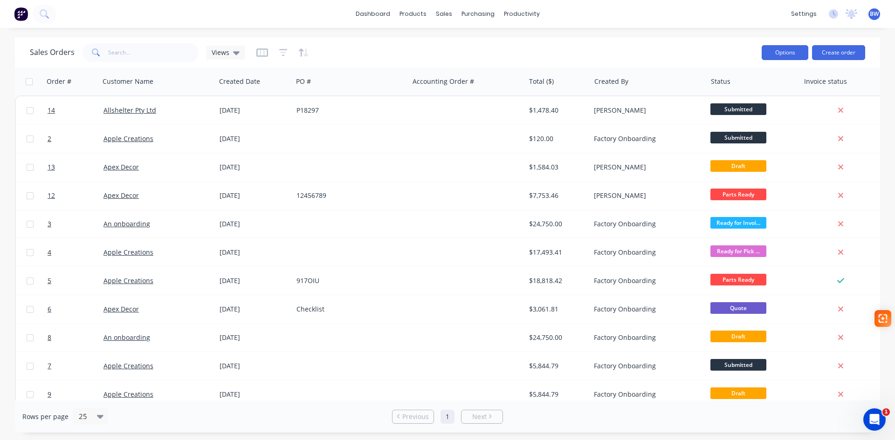
click at [788, 56] on button "Options" at bounding box center [785, 52] width 47 height 15
click at [478, 52] on div "Sales Orders Views" at bounding box center [392, 52] width 724 height 23
click at [871, 15] on span "BW" at bounding box center [874, 14] width 9 height 8
click at [852, 15] on icon at bounding box center [851, 12] width 8 height 7
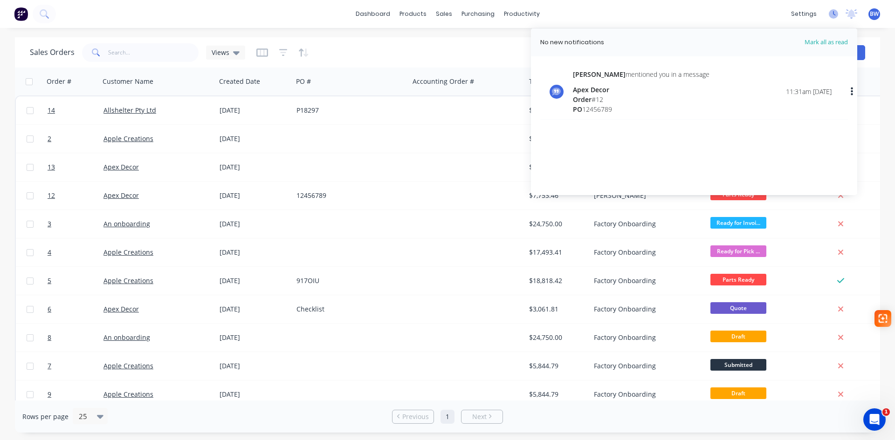
click at [836, 15] on icon at bounding box center [833, 13] width 9 height 9
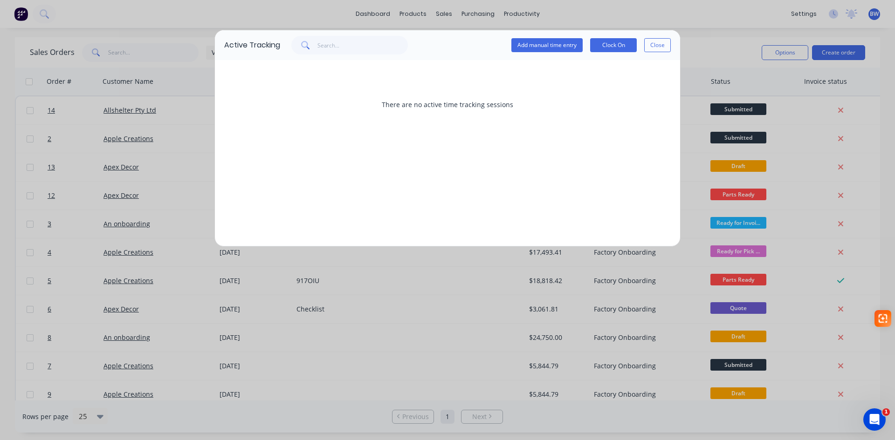
click at [806, 14] on div "Active Tracking Add manual time entry Clock On Close There are no active time t…" at bounding box center [447, 220] width 895 height 440
click at [653, 42] on button "Close" at bounding box center [657, 45] width 27 height 14
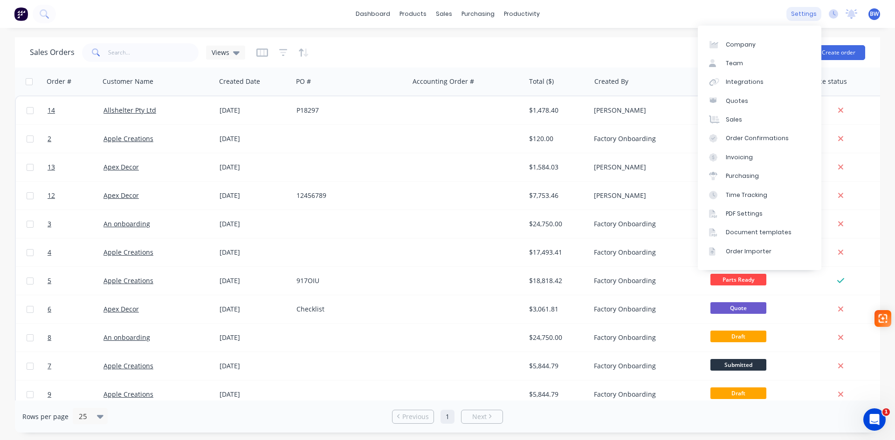
click at [807, 14] on div "settings" at bounding box center [803, 14] width 35 height 14
click at [760, 239] on link "Document templates" at bounding box center [760, 232] width 124 height 19
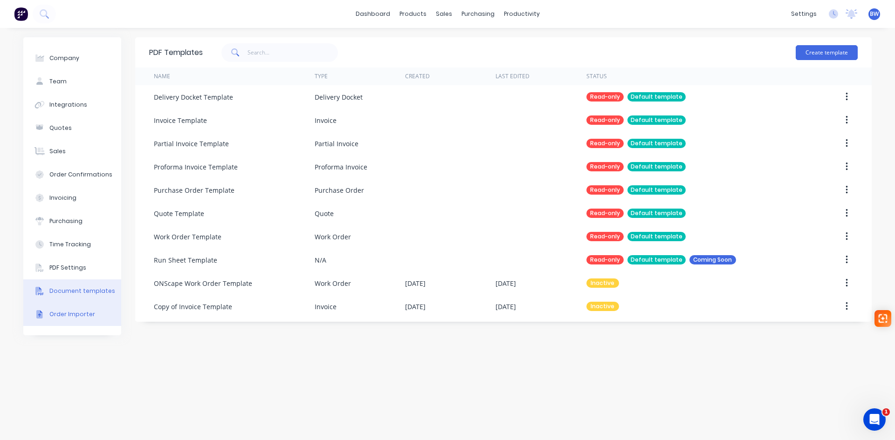
click at [60, 320] on button "Order Importer" at bounding box center [72, 314] width 98 height 23
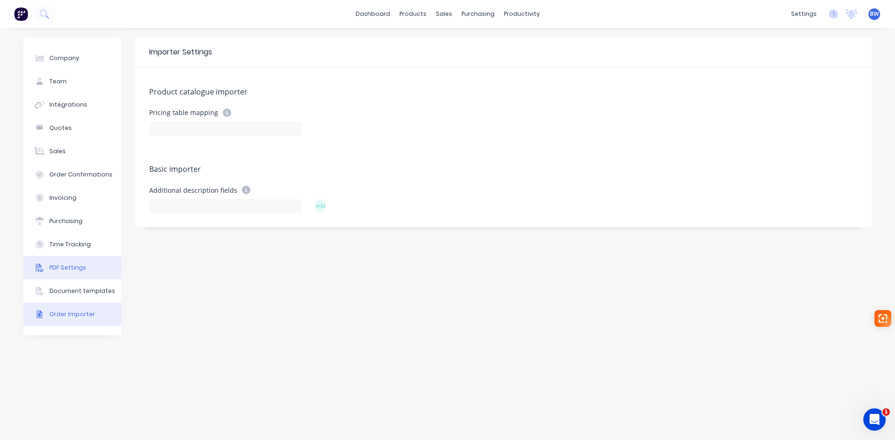
click at [68, 268] on div "PDF Settings" at bounding box center [67, 268] width 37 height 8
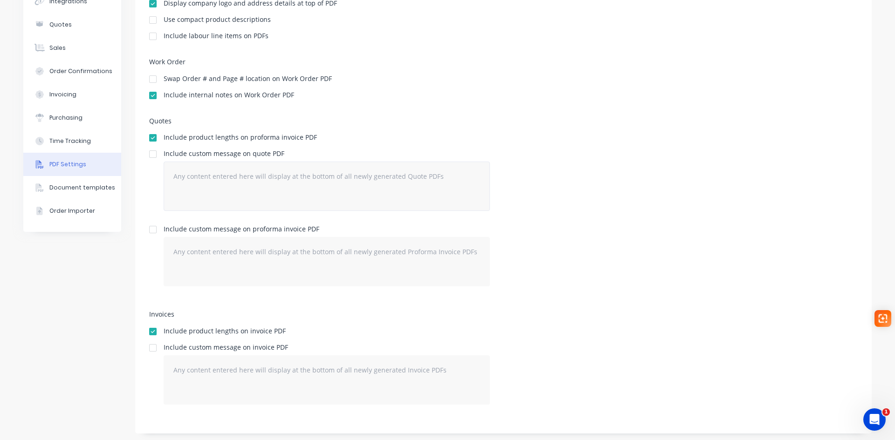
scroll to position [106, 0]
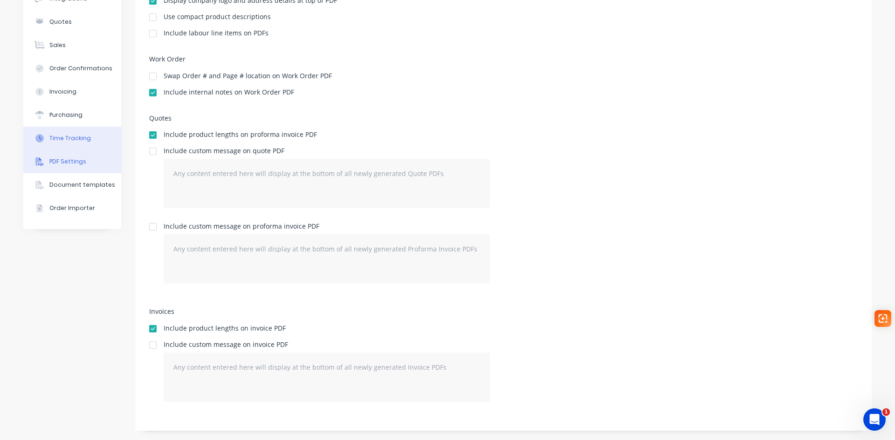
click at [76, 141] on div "Time Tracking" at bounding box center [69, 138] width 41 height 8
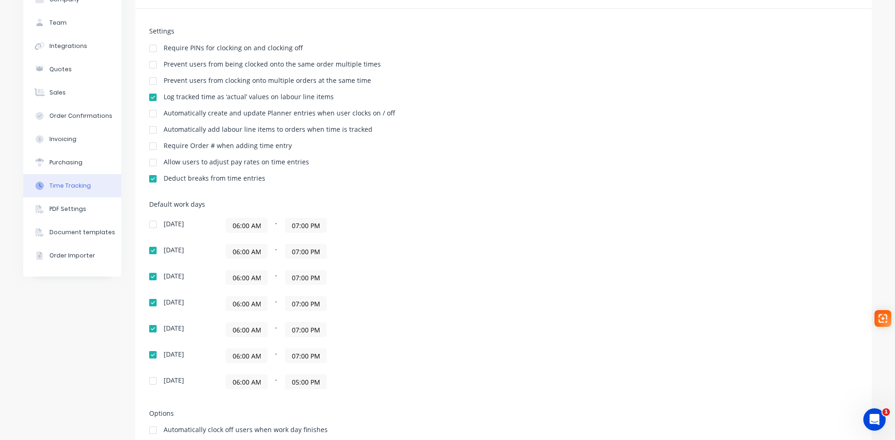
scroll to position [127, 0]
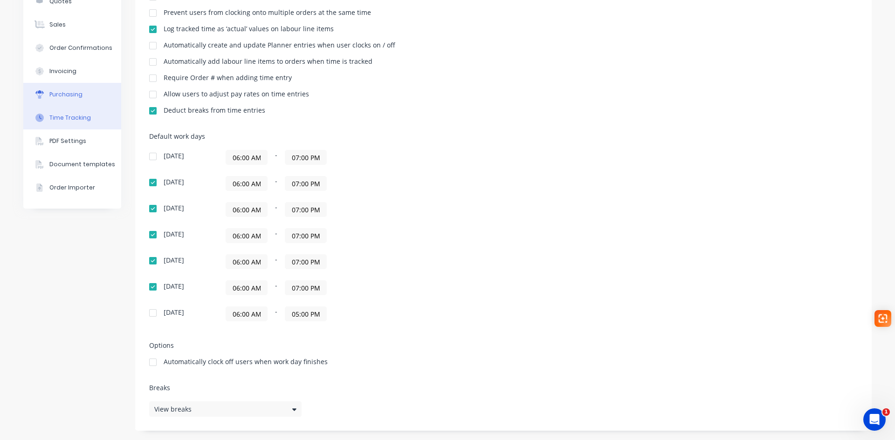
click at [49, 92] on div "Purchasing" at bounding box center [65, 94] width 33 height 8
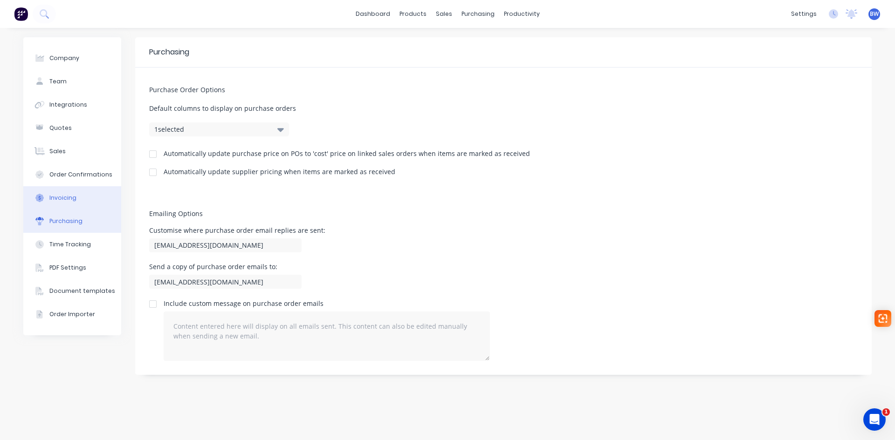
click at [62, 195] on div "Invoicing" at bounding box center [62, 198] width 27 height 8
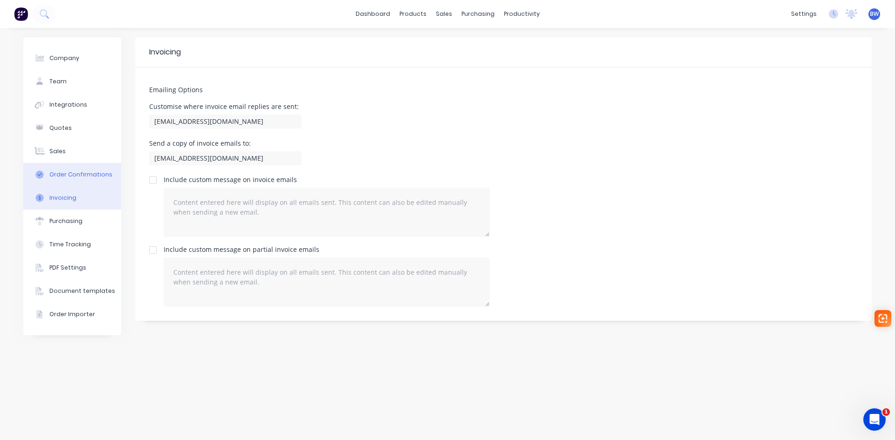
click at [69, 173] on div "Order Confirmations" at bounding box center [80, 175] width 63 height 8
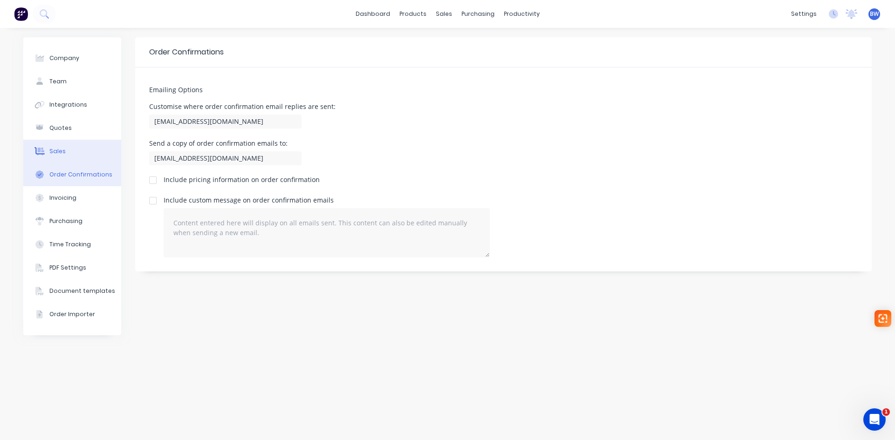
click at [67, 151] on button "Sales" at bounding box center [72, 151] width 98 height 23
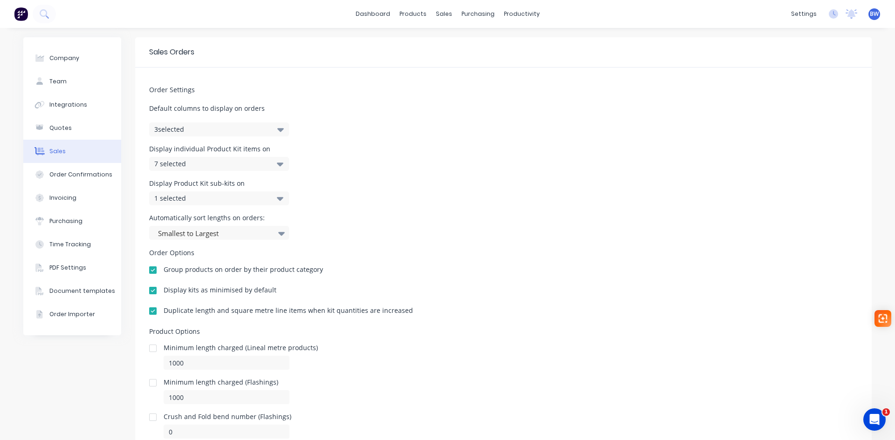
click at [185, 127] on button "3 selected" at bounding box center [219, 130] width 140 height 14
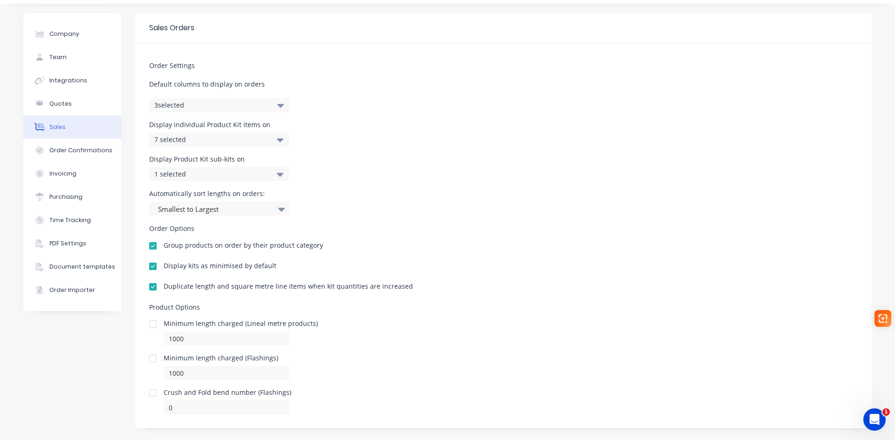
scroll to position [36, 0]
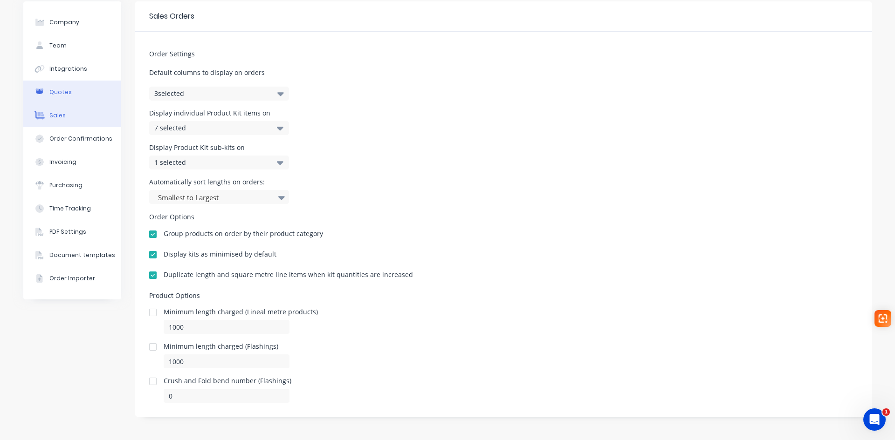
click at [77, 93] on button "Quotes" at bounding box center [72, 92] width 98 height 23
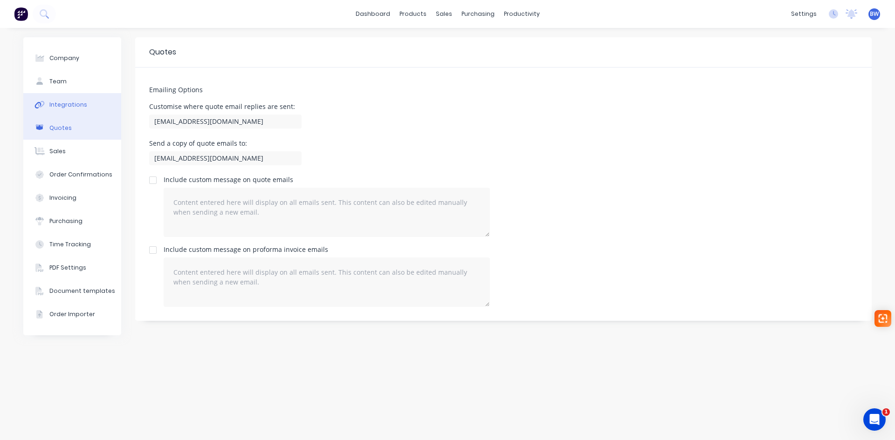
click at [71, 103] on div "Integrations" at bounding box center [68, 105] width 38 height 8
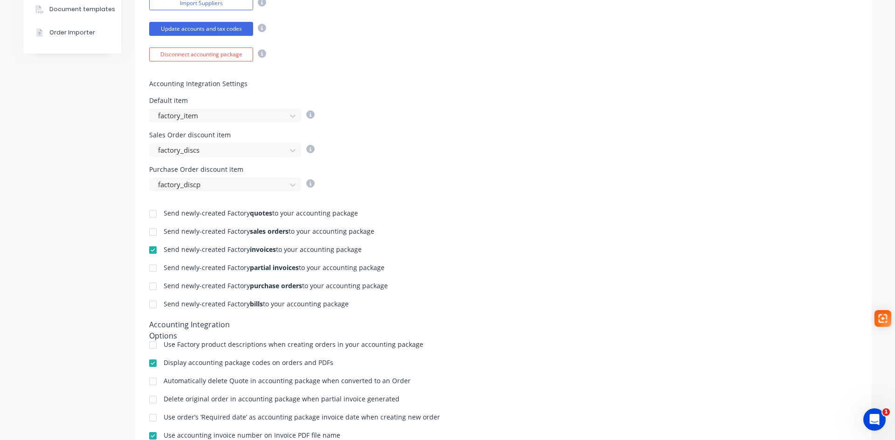
scroll to position [338, 0]
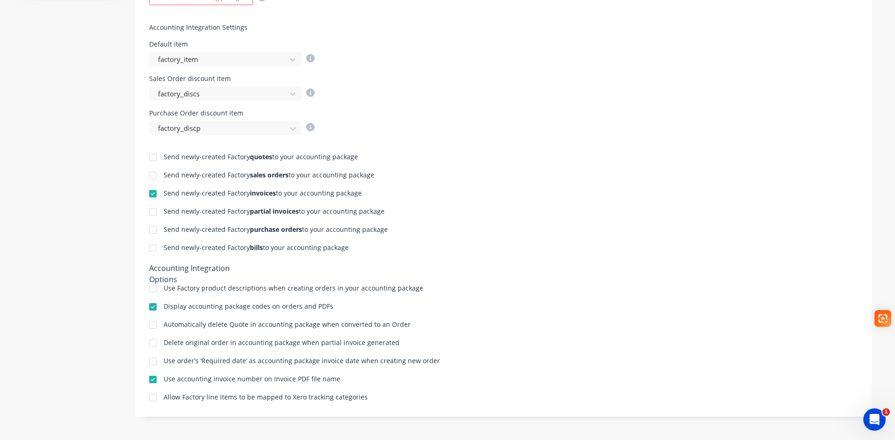
click at [153, 400] on div at bounding box center [153, 398] width 19 height 19
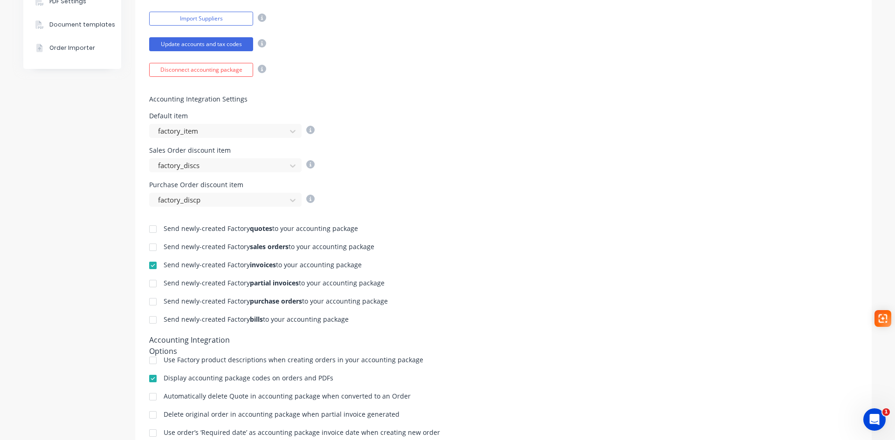
scroll to position [245, 0]
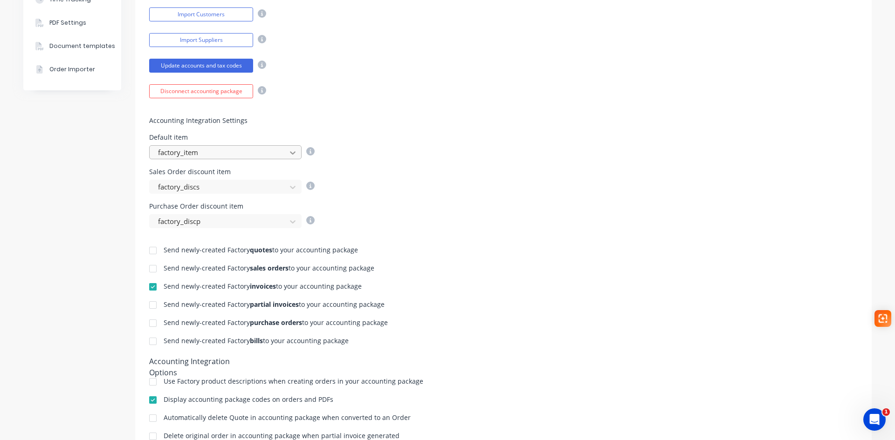
click at [290, 153] on icon at bounding box center [293, 152] width 6 height 3
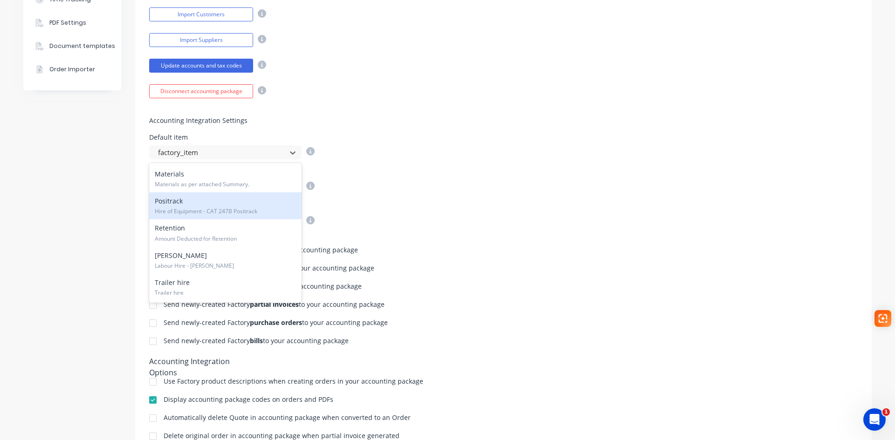
scroll to position [338, 0]
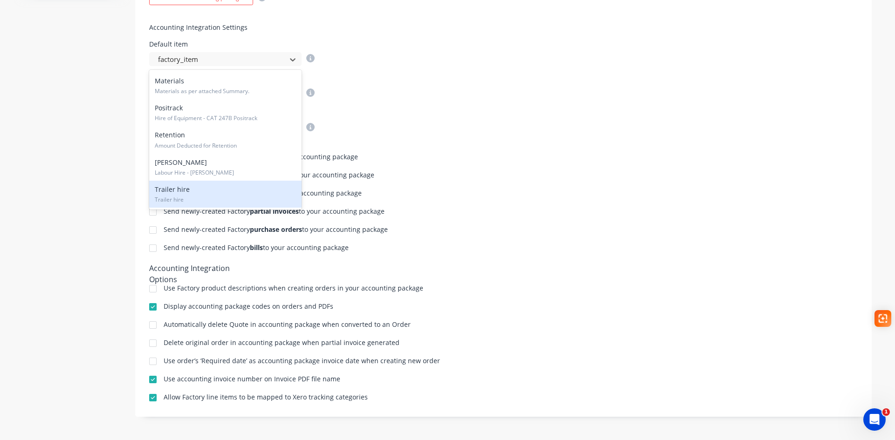
click at [445, 179] on div "Send newly-created Factory sales orders to your accounting package" at bounding box center [503, 176] width 708 height 9
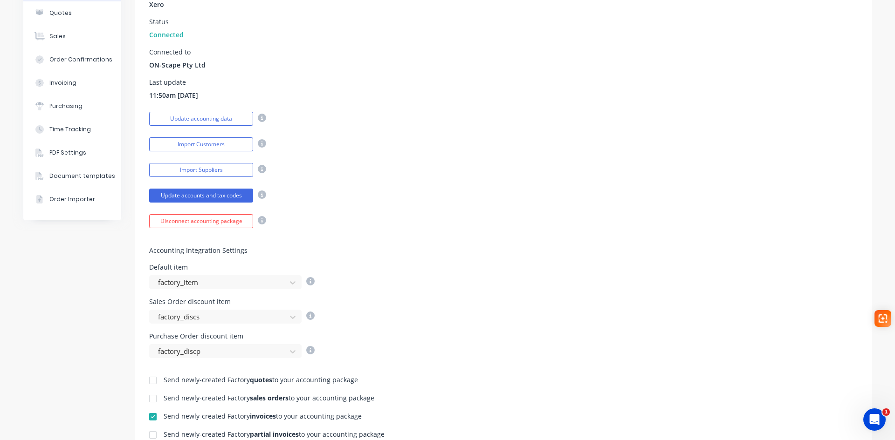
scroll to position [105, 0]
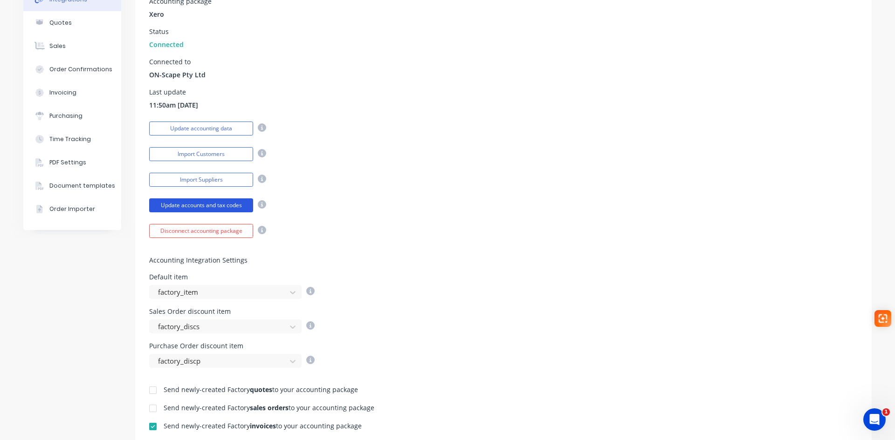
click at [209, 204] on button "Update accounts and tax codes" at bounding box center [201, 206] width 104 height 14
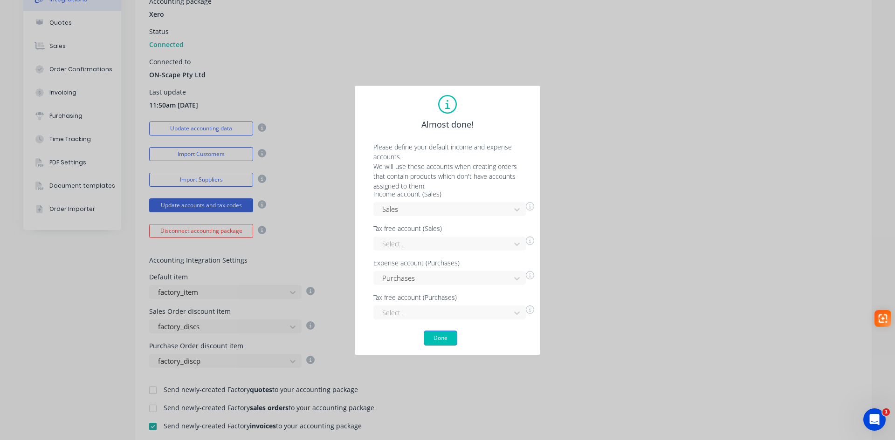
click at [446, 336] on button "Done" at bounding box center [441, 338] width 34 height 15
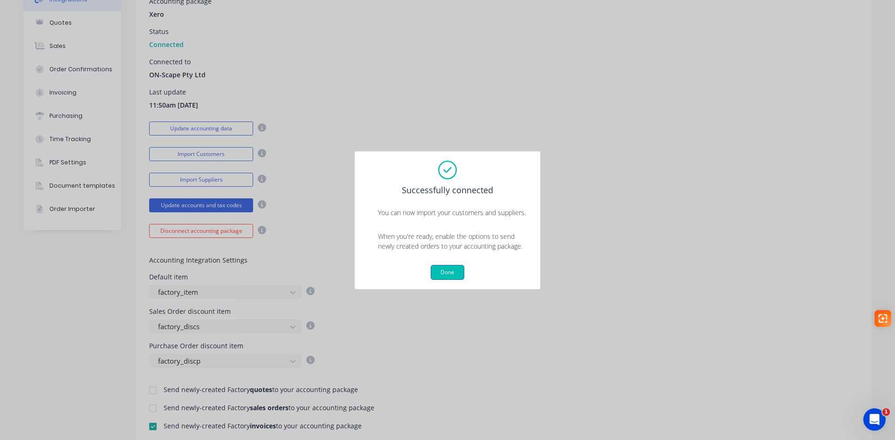
click at [451, 273] on button "Done" at bounding box center [448, 272] width 34 height 15
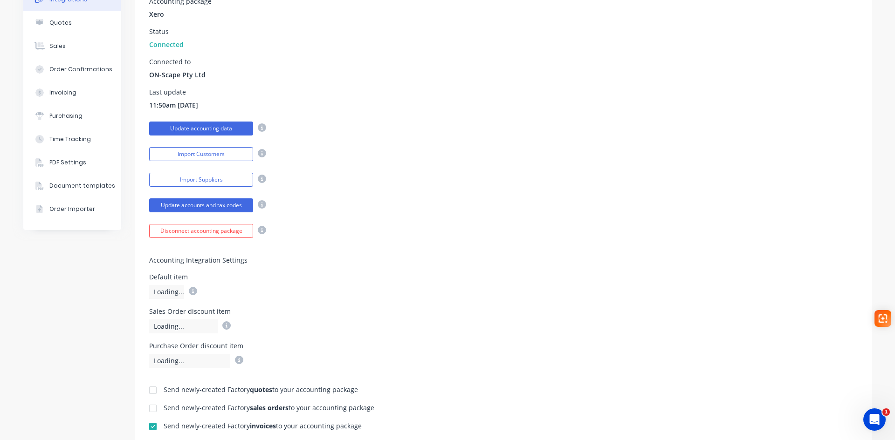
click at [193, 132] on button "Update accounting data" at bounding box center [201, 129] width 104 height 14
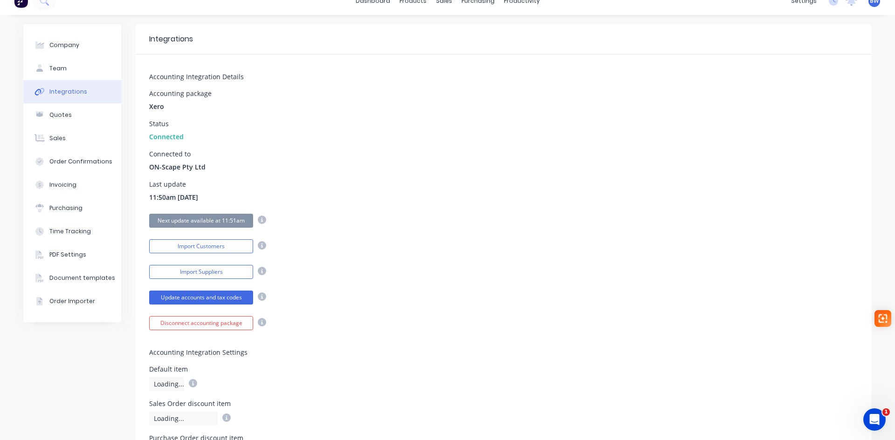
scroll to position [0, 0]
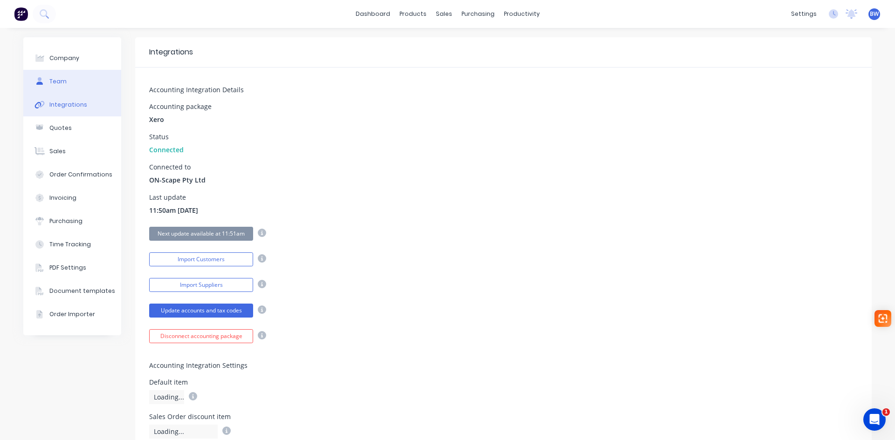
click at [53, 88] on button "Team" at bounding box center [72, 81] width 98 height 23
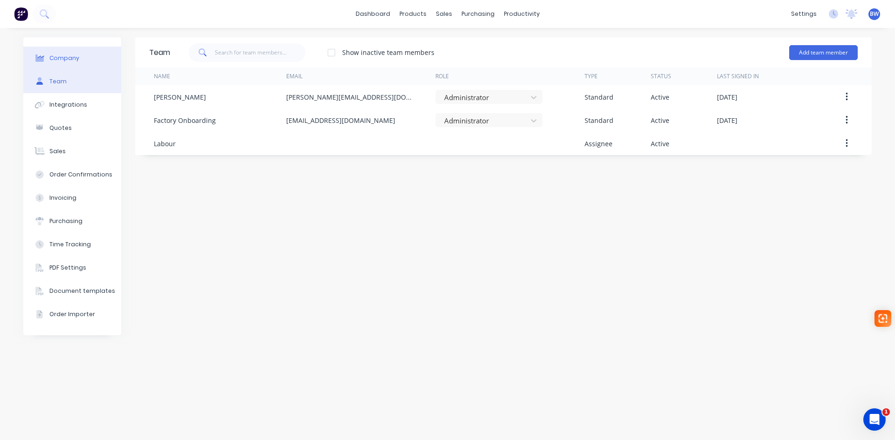
click at [69, 60] on div "Company" at bounding box center [64, 58] width 30 height 8
select select "AU"
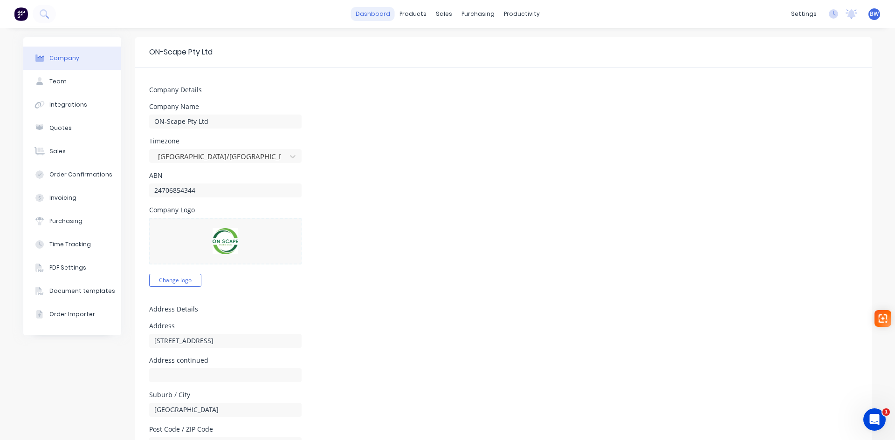
click at [377, 16] on link "dashboard" at bounding box center [373, 14] width 44 height 14
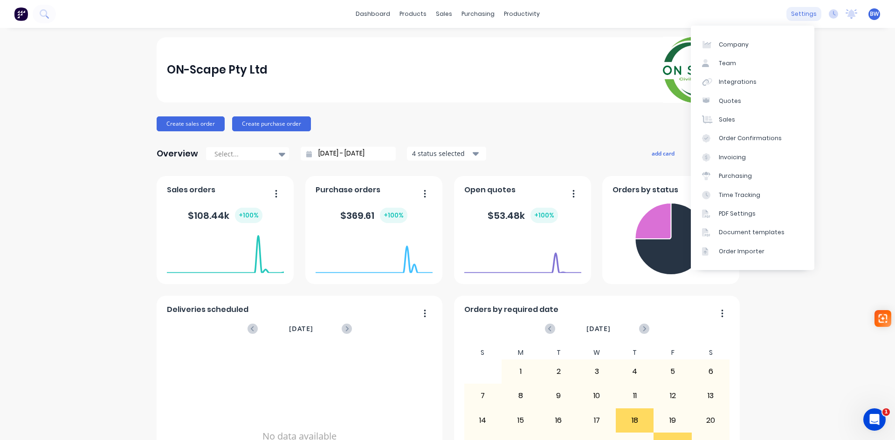
click at [791, 13] on div "settings" at bounding box center [803, 14] width 35 height 14
click at [744, 235] on div "Document templates" at bounding box center [752, 232] width 66 height 8
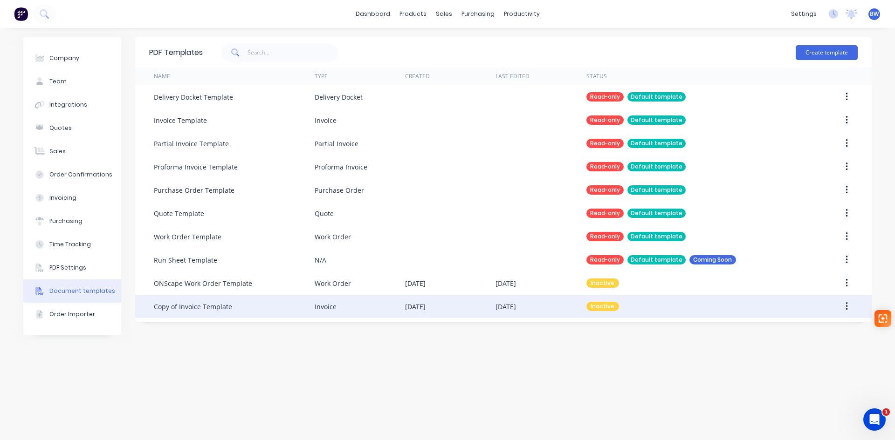
click at [198, 307] on div "Copy of Invoice Template" at bounding box center [193, 307] width 78 height 10
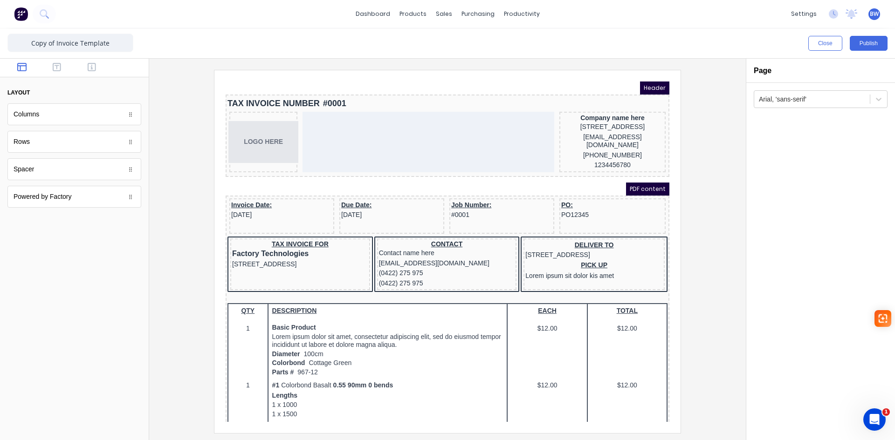
click at [66, 118] on div "Columns" at bounding box center [74, 114] width 134 height 22
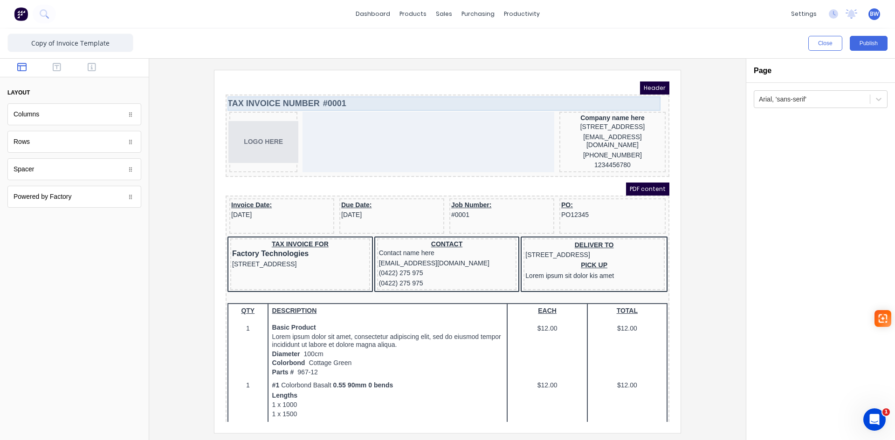
click at [270, 90] on div "TAX INVOICE NUMBER #0001" at bounding box center [436, 92] width 440 height 14
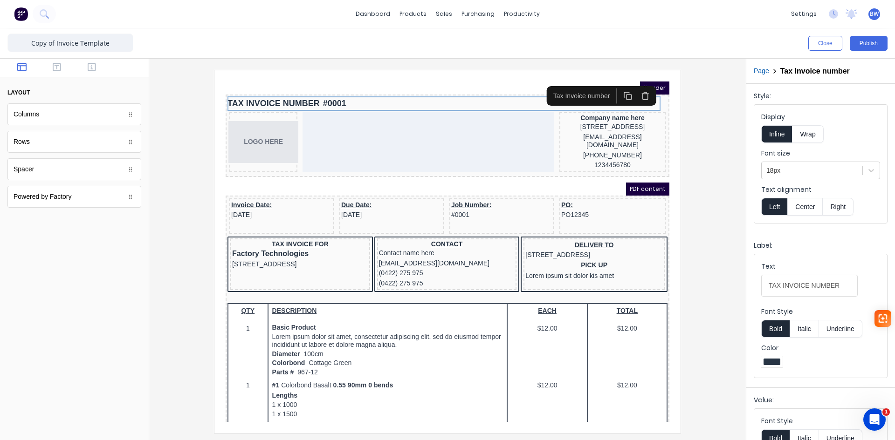
click at [769, 358] on div at bounding box center [771, 362] width 21 height 11
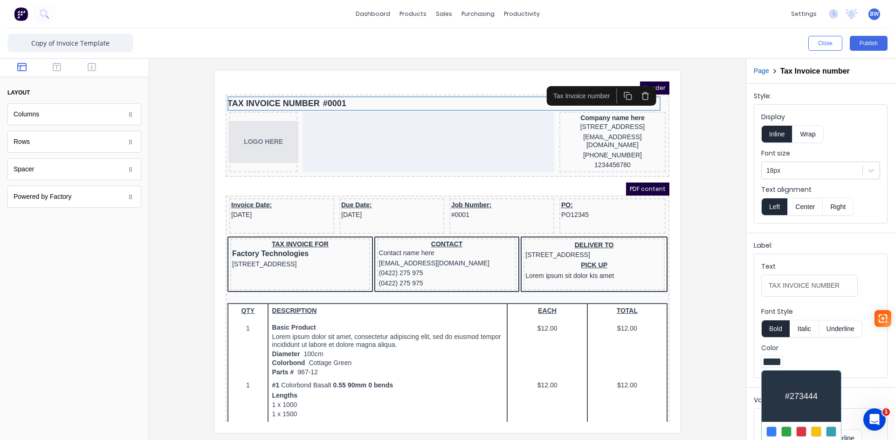
click at [785, 430] on div at bounding box center [786, 432] width 10 height 10
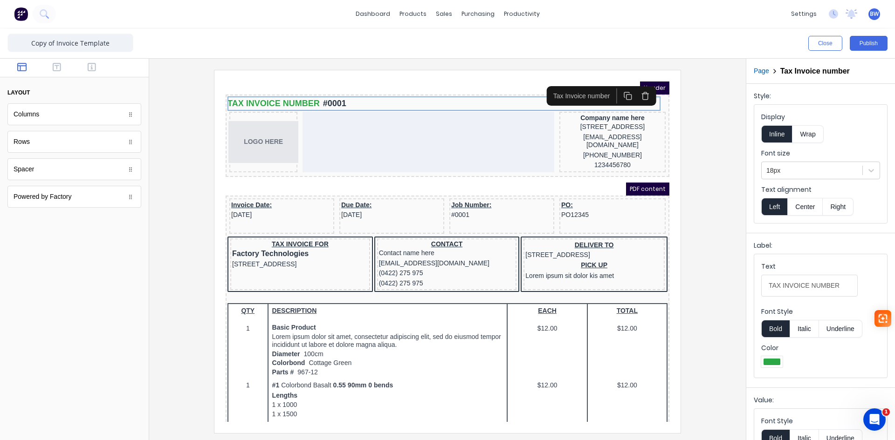
scroll to position [54, 0]
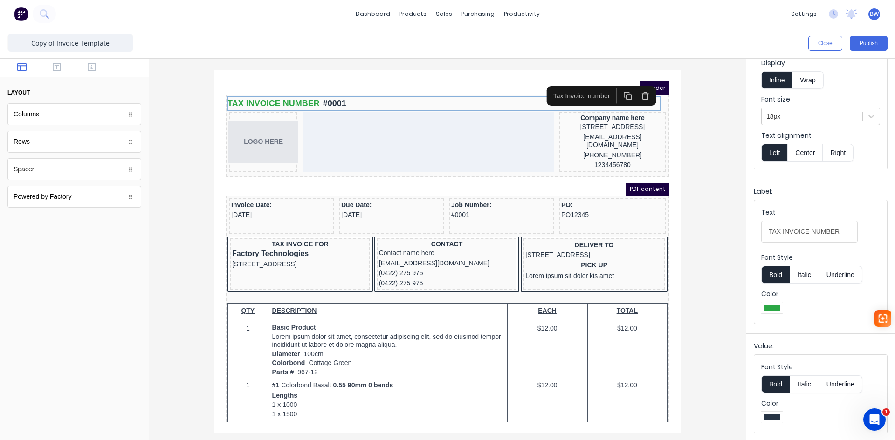
click at [773, 419] on div at bounding box center [771, 417] width 17 height 7
drag, startPoint x: 890, startPoint y: 343, endPoint x: 891, endPoint y: 373, distance: 30.8
click at [888, 415] on body "dashboard products sales purchasing productivity dashboard products Product Cat…" at bounding box center [447, 220] width 895 height 440
click at [891, 434] on div at bounding box center [447, 220] width 895 height 440
click at [774, 416] on div at bounding box center [771, 417] width 17 height 7
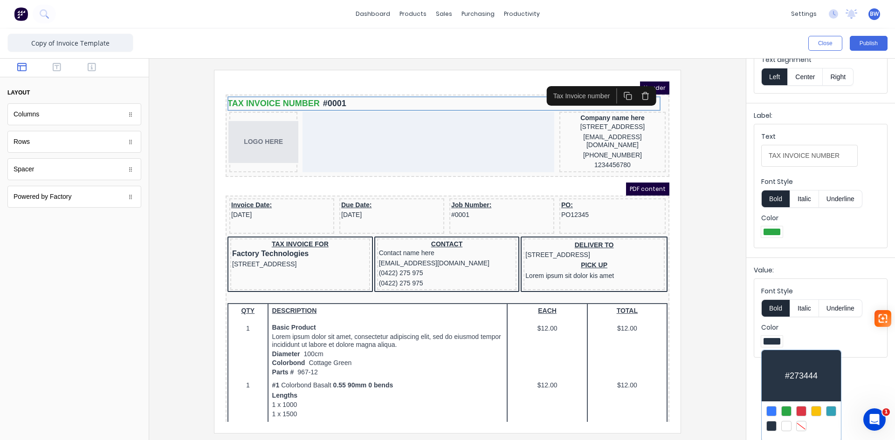
click at [787, 412] on div at bounding box center [786, 411] width 10 height 10
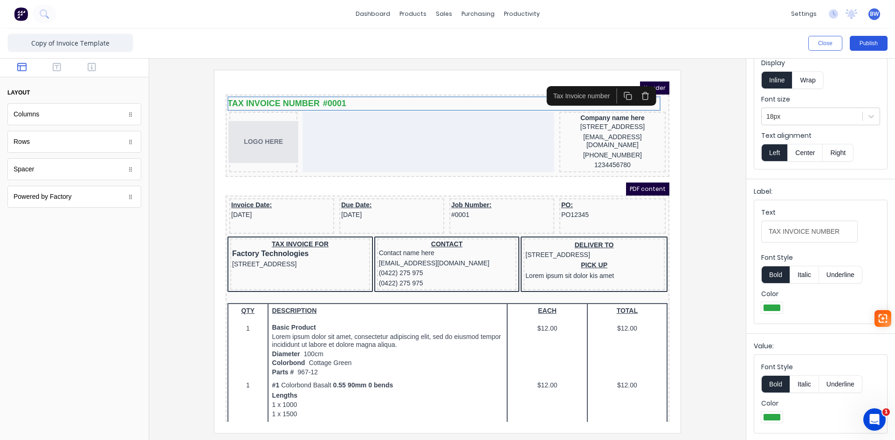
click at [863, 42] on button "Publish" at bounding box center [869, 43] width 38 height 15
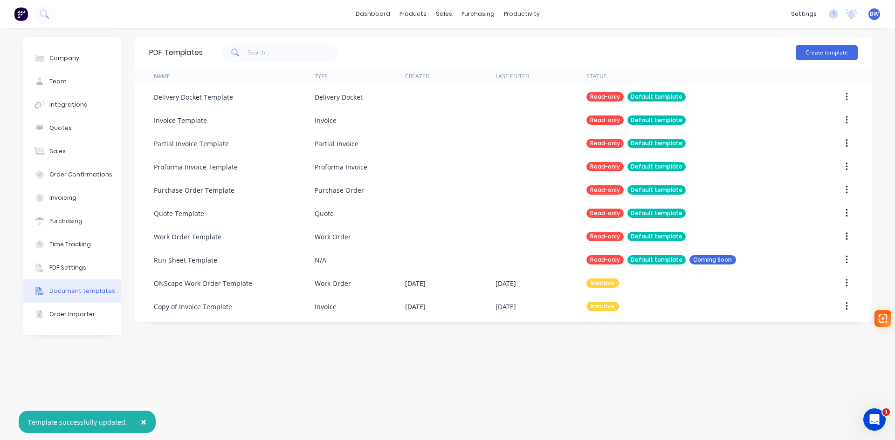
click at [141, 419] on span "×" at bounding box center [144, 422] width 6 height 13
click at [832, 12] on icon at bounding box center [833, 13] width 9 height 9
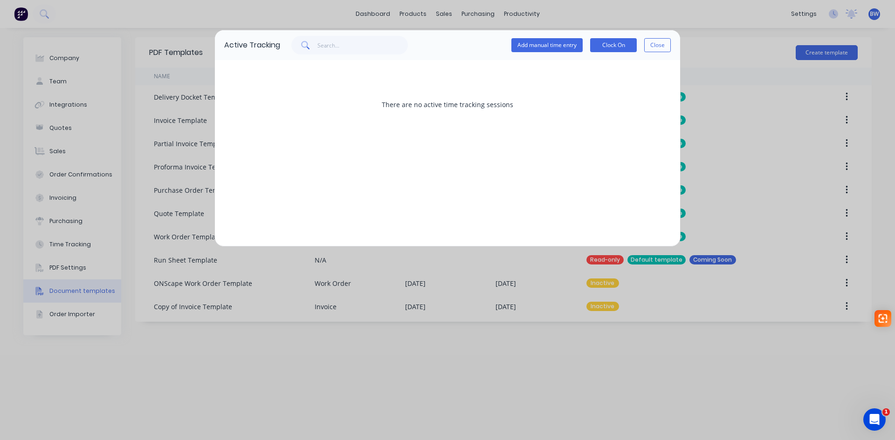
click at [649, 46] on button "Close" at bounding box center [657, 45] width 27 height 14
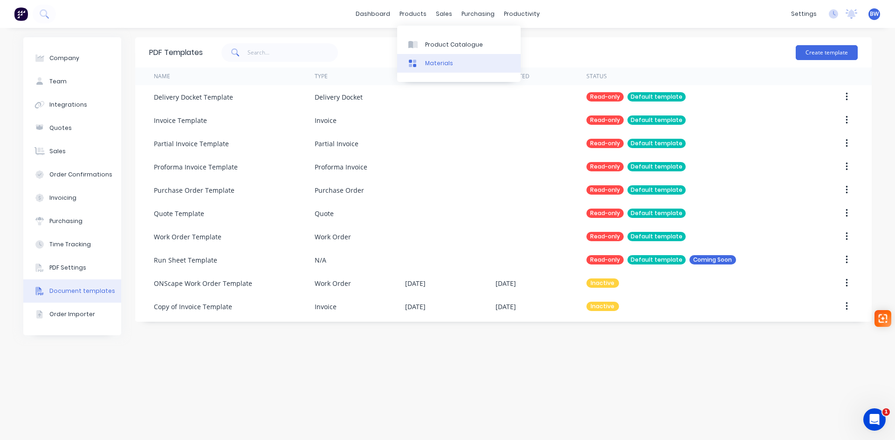
click at [440, 66] on div "Materials" at bounding box center [439, 63] width 28 height 8
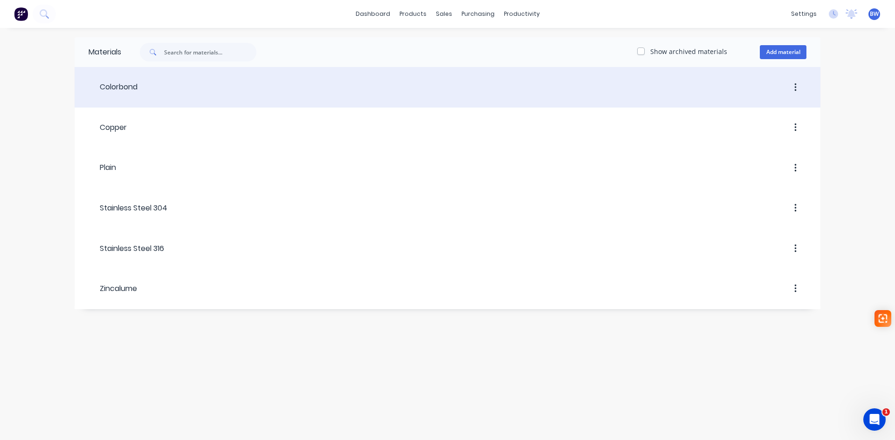
click at [140, 86] on div at bounding box center [471, 87] width 669 height 17
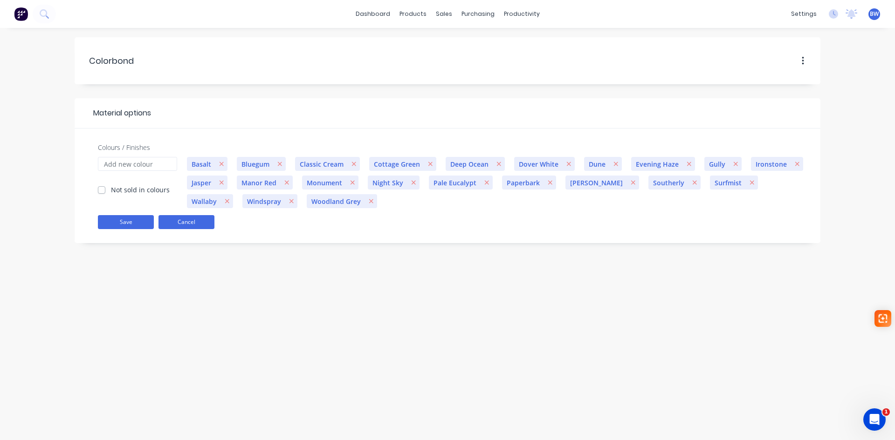
click at [184, 227] on button "Cancel" at bounding box center [186, 222] width 56 height 14
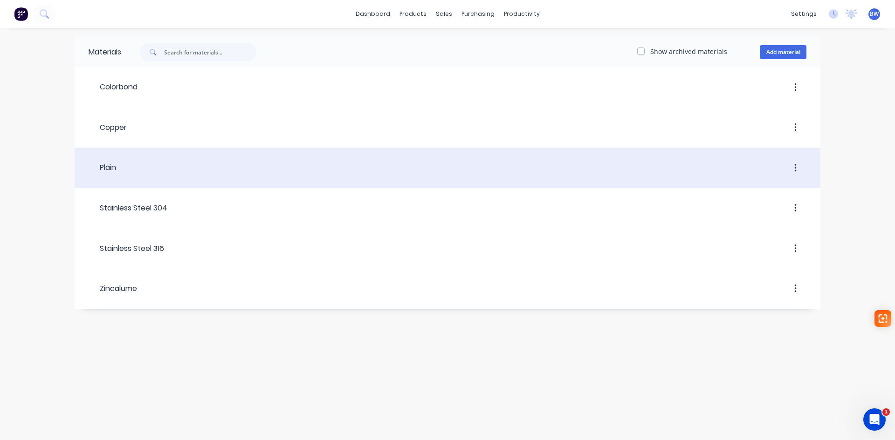
click at [104, 165] on div "Plain" at bounding box center [102, 167] width 27 height 11
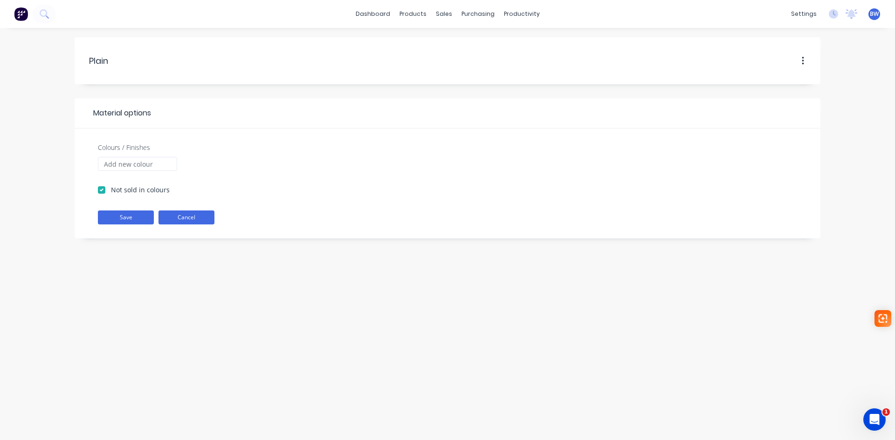
click at [207, 221] on button "Cancel" at bounding box center [186, 218] width 56 height 14
